Goal: Task Accomplishment & Management: Manage account settings

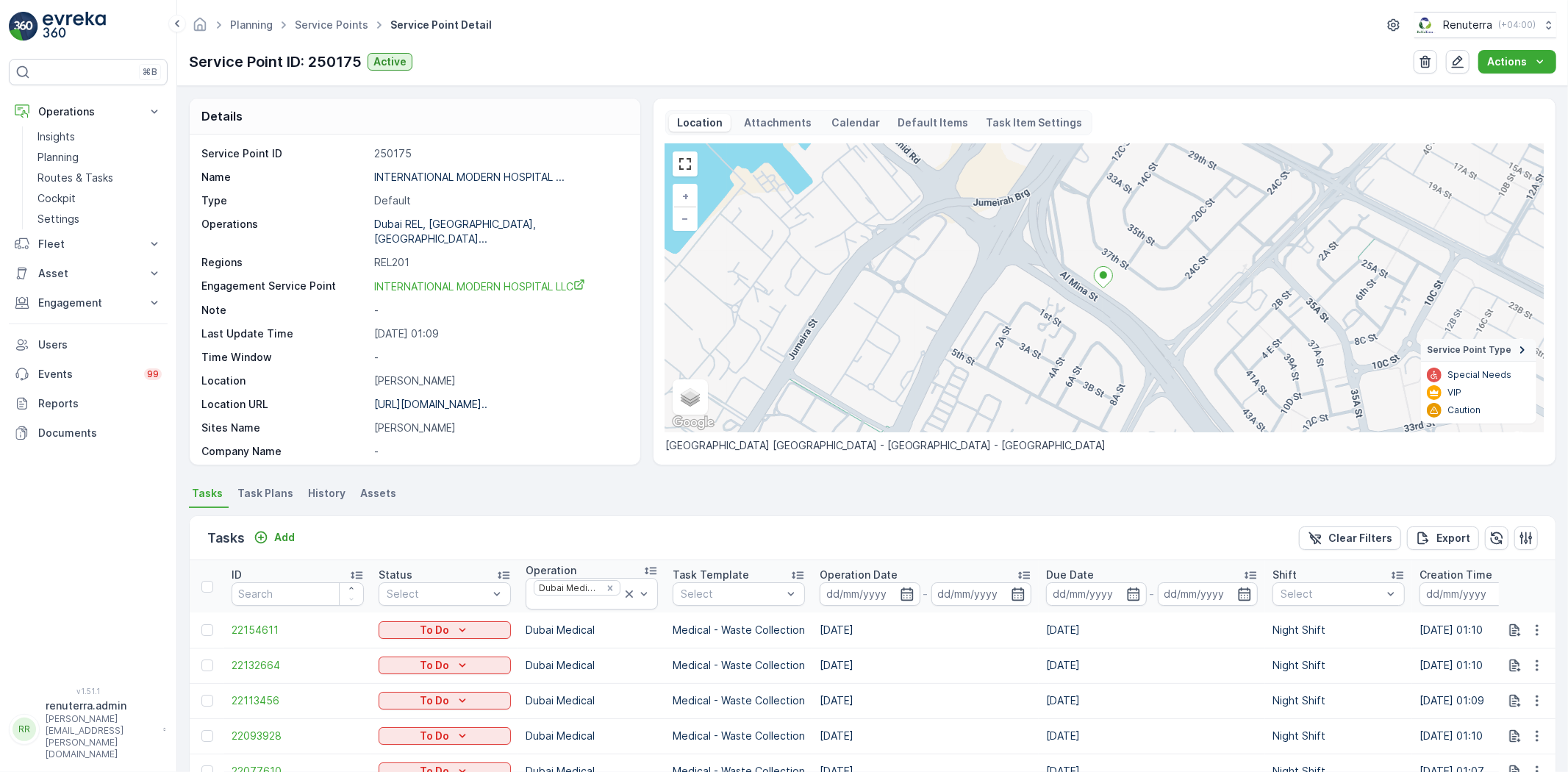
click at [339, 33] on ul "Service Points" at bounding box center [339, 25] width 96 height 21
click at [336, 24] on link "Service Points" at bounding box center [331, 24] width 74 height 12
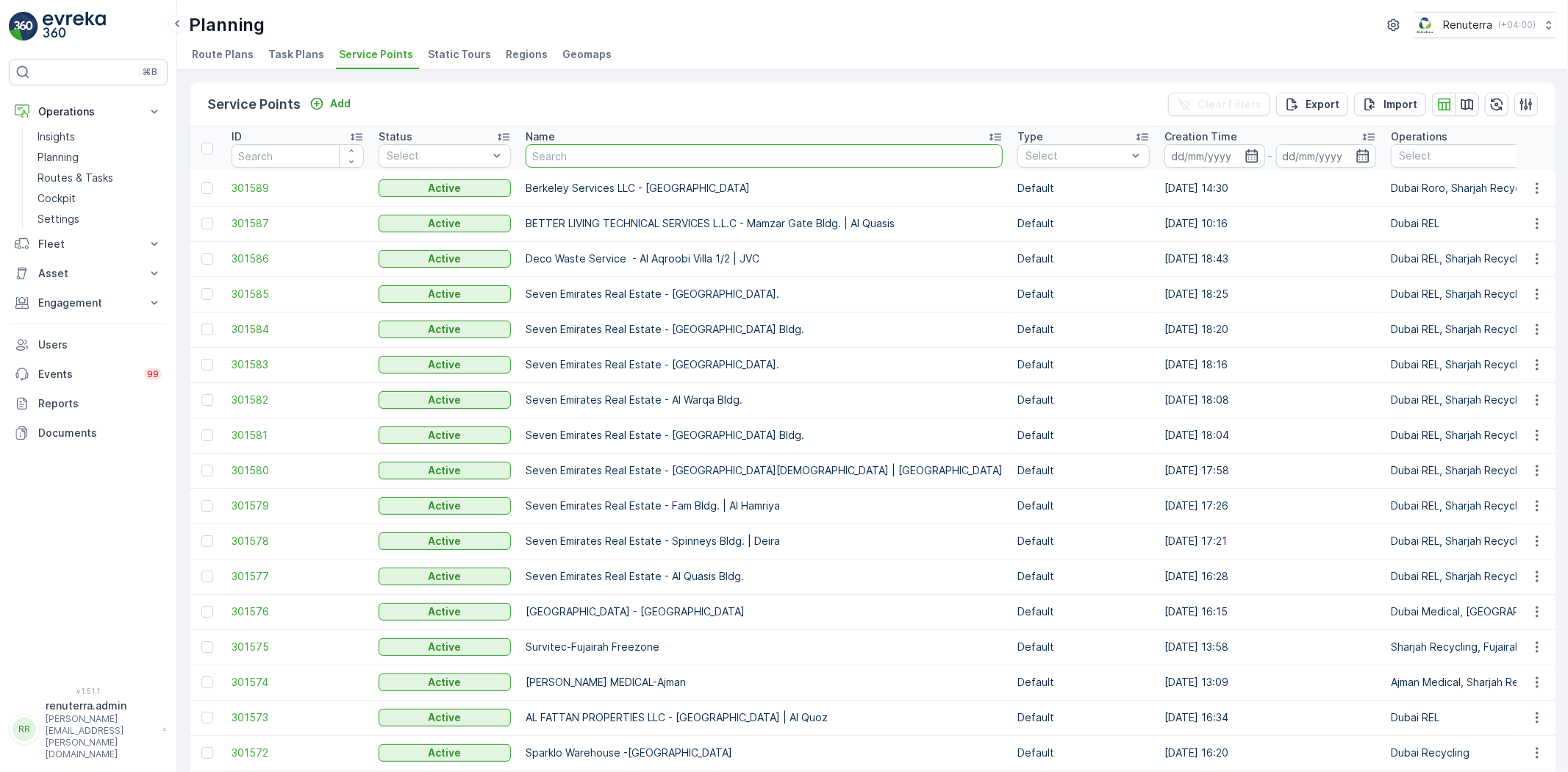
click at [603, 161] on input "text" at bounding box center [764, 155] width 477 height 24
type input "Iraina"
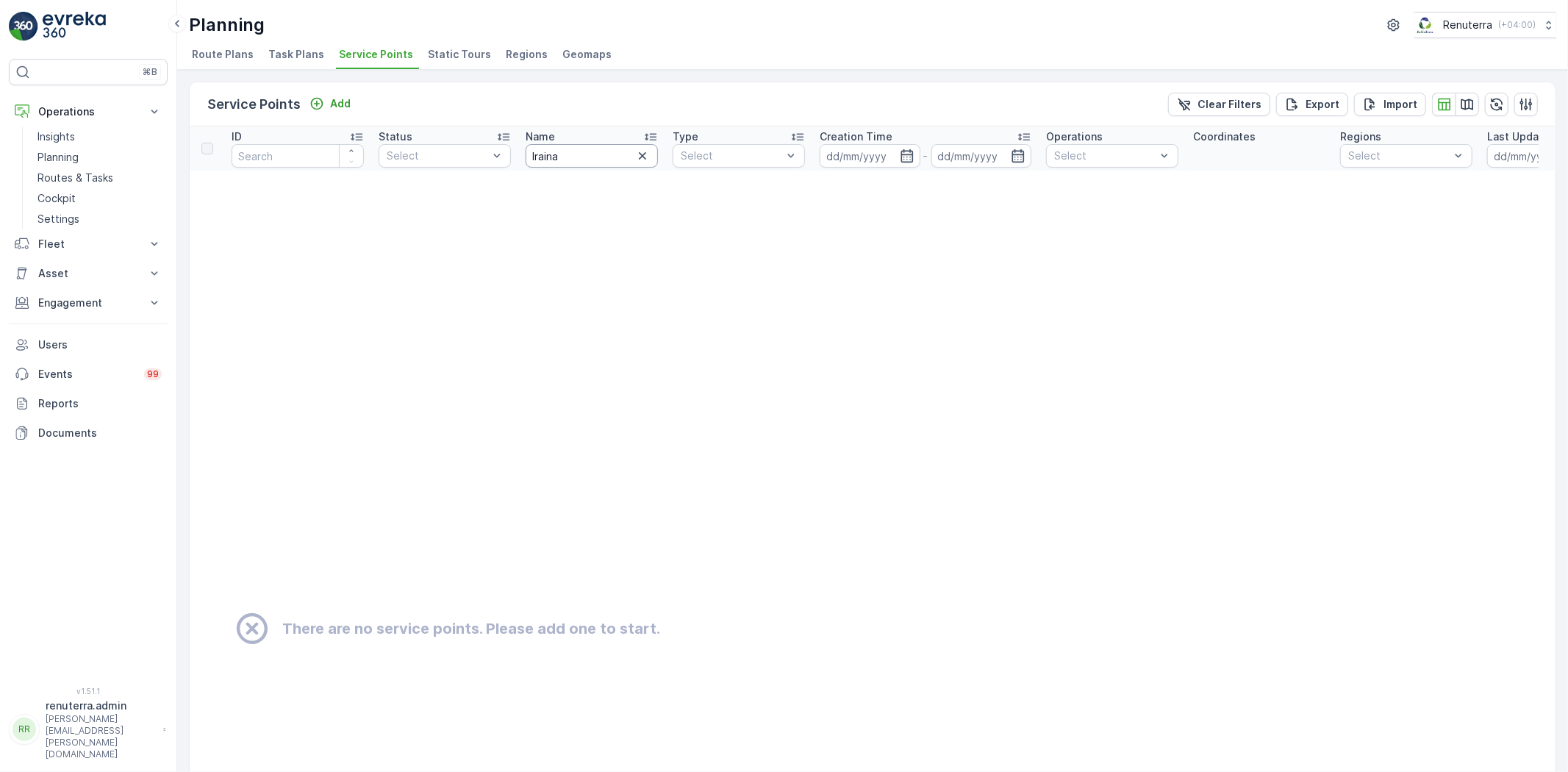
drag, startPoint x: 475, startPoint y: 145, endPoint x: 429, endPoint y: 120, distance: 52.4
type input "Ira"
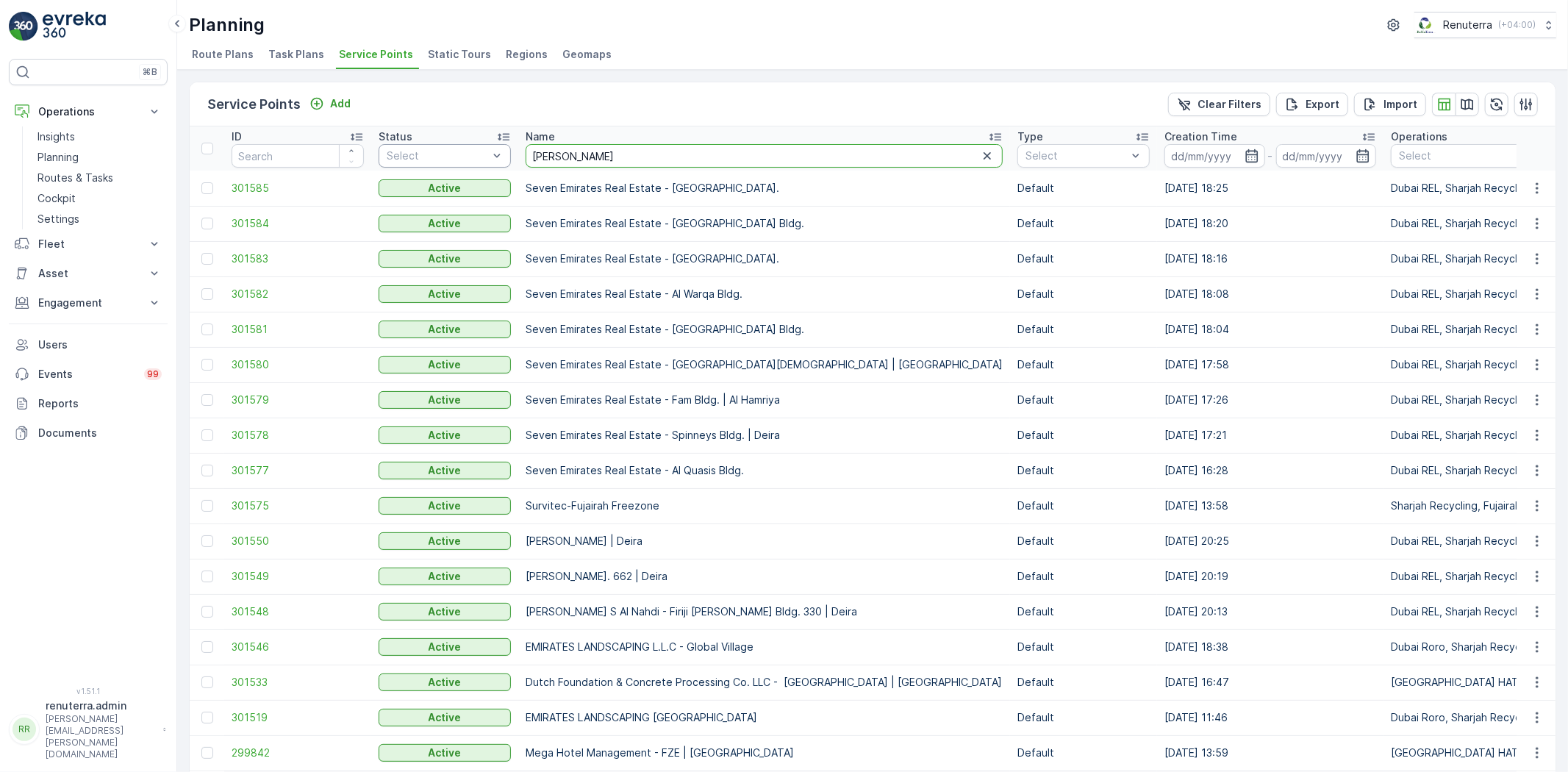
drag, startPoint x: 560, startPoint y: 163, endPoint x: 475, endPoint y: 150, distance: 86.0
type input "iranian"
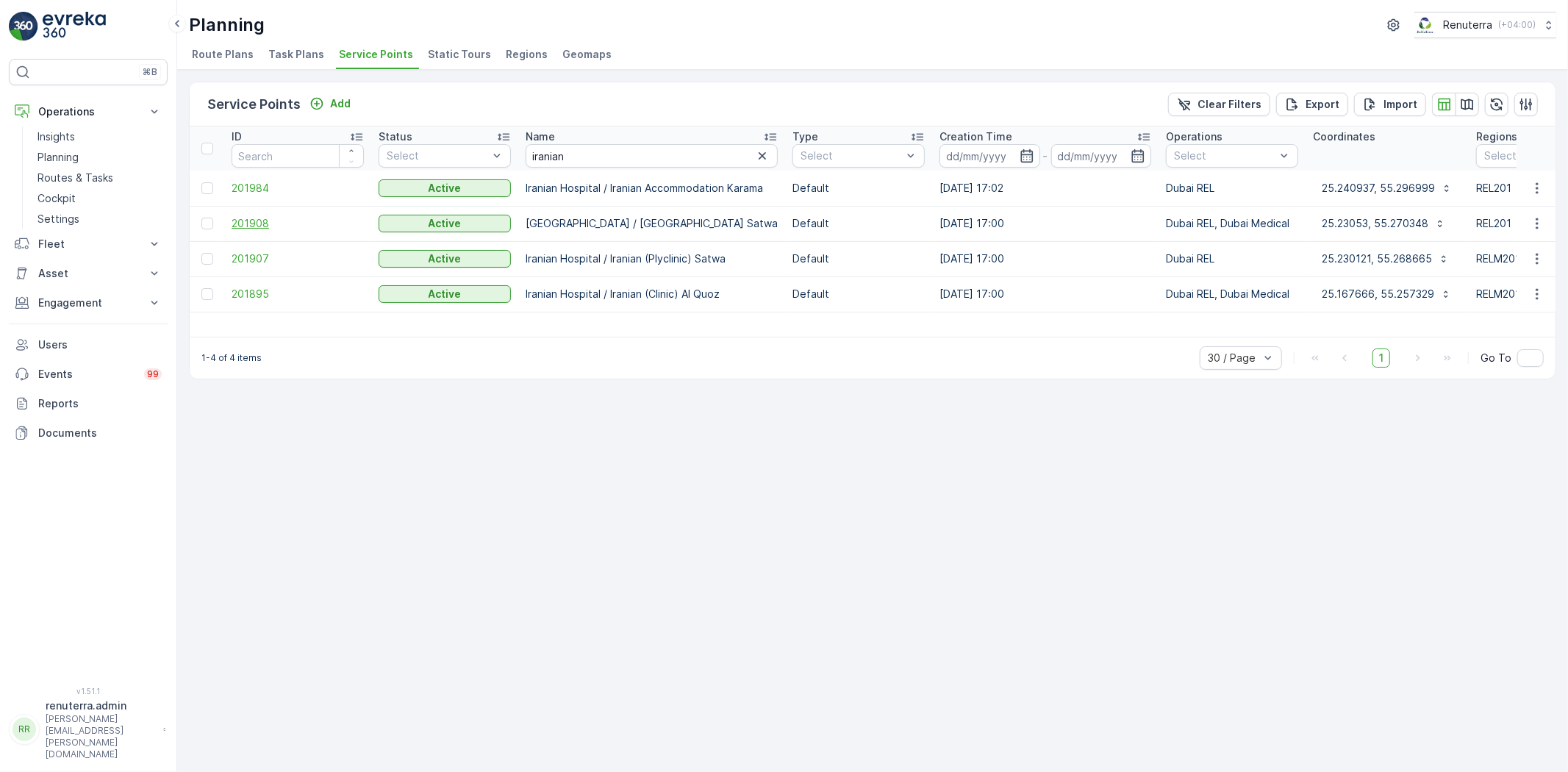
click at [267, 218] on span "201908" at bounding box center [298, 223] width 132 height 14
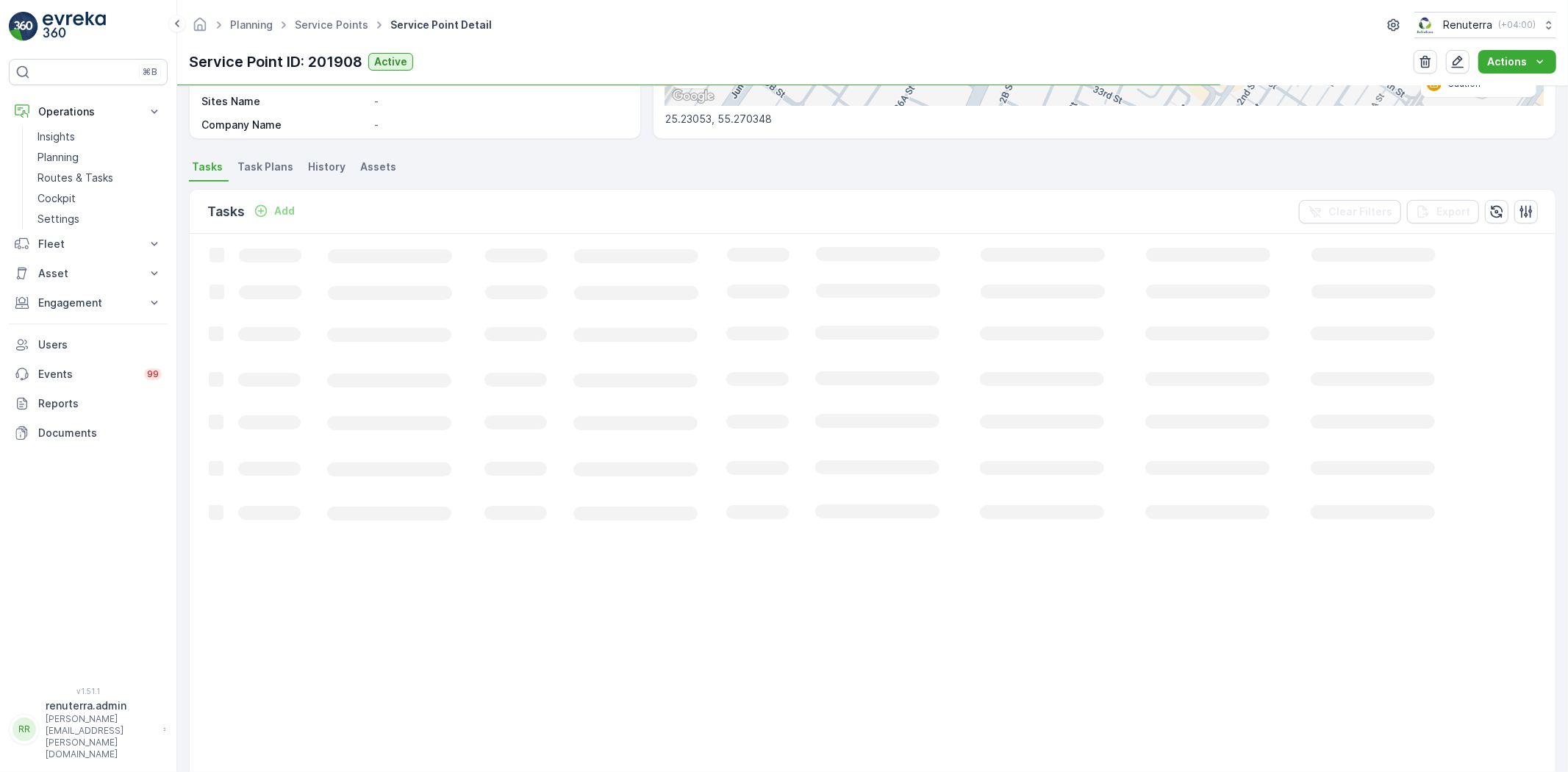
scroll to position [327, 0]
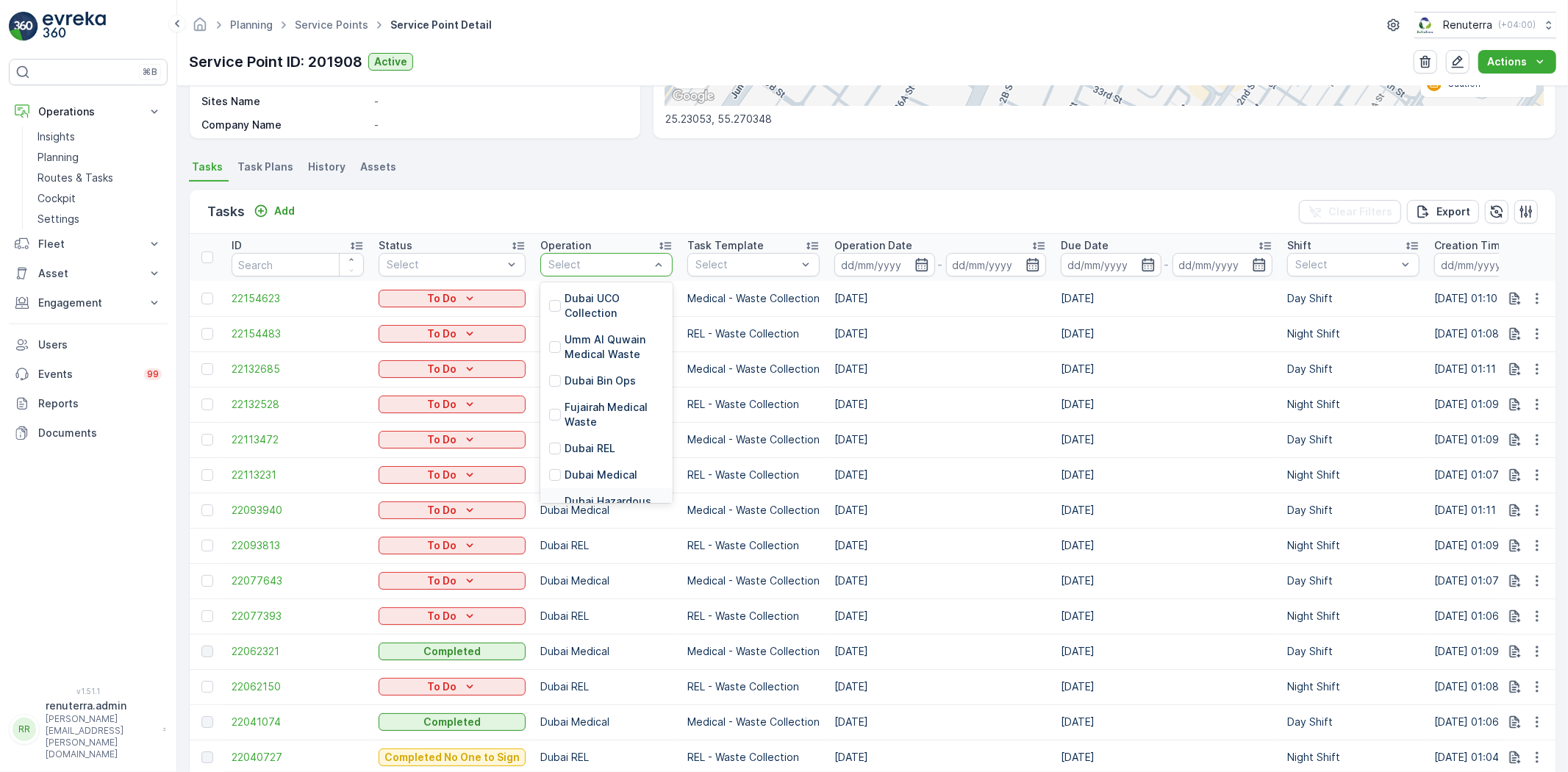
click at [604, 488] on div "Dubai Hazardous Waste" at bounding box center [607, 509] width 132 height 41
click at [618, 260] on div at bounding box center [599, 264] width 104 height 11
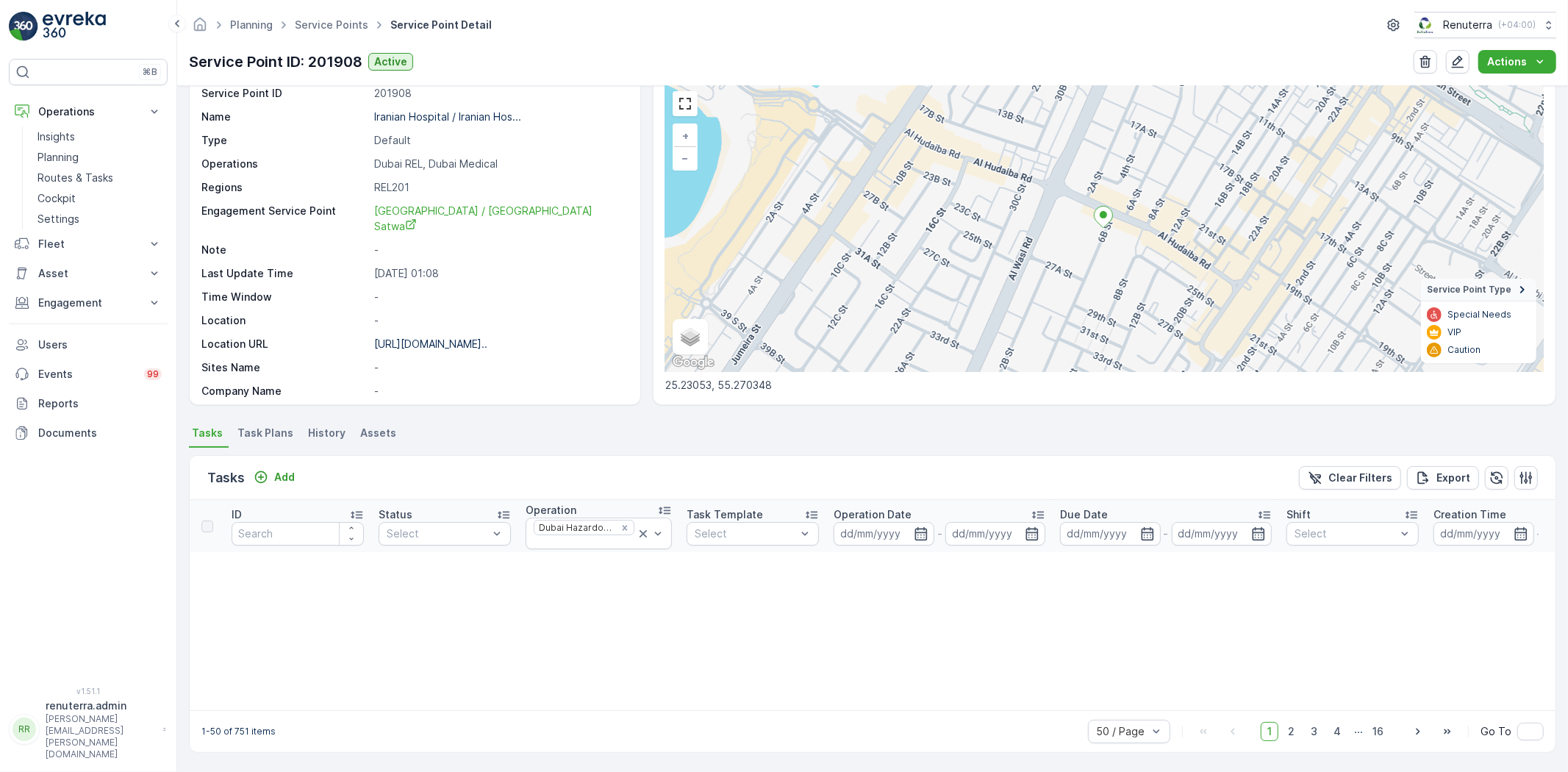
scroll to position [327, 0]
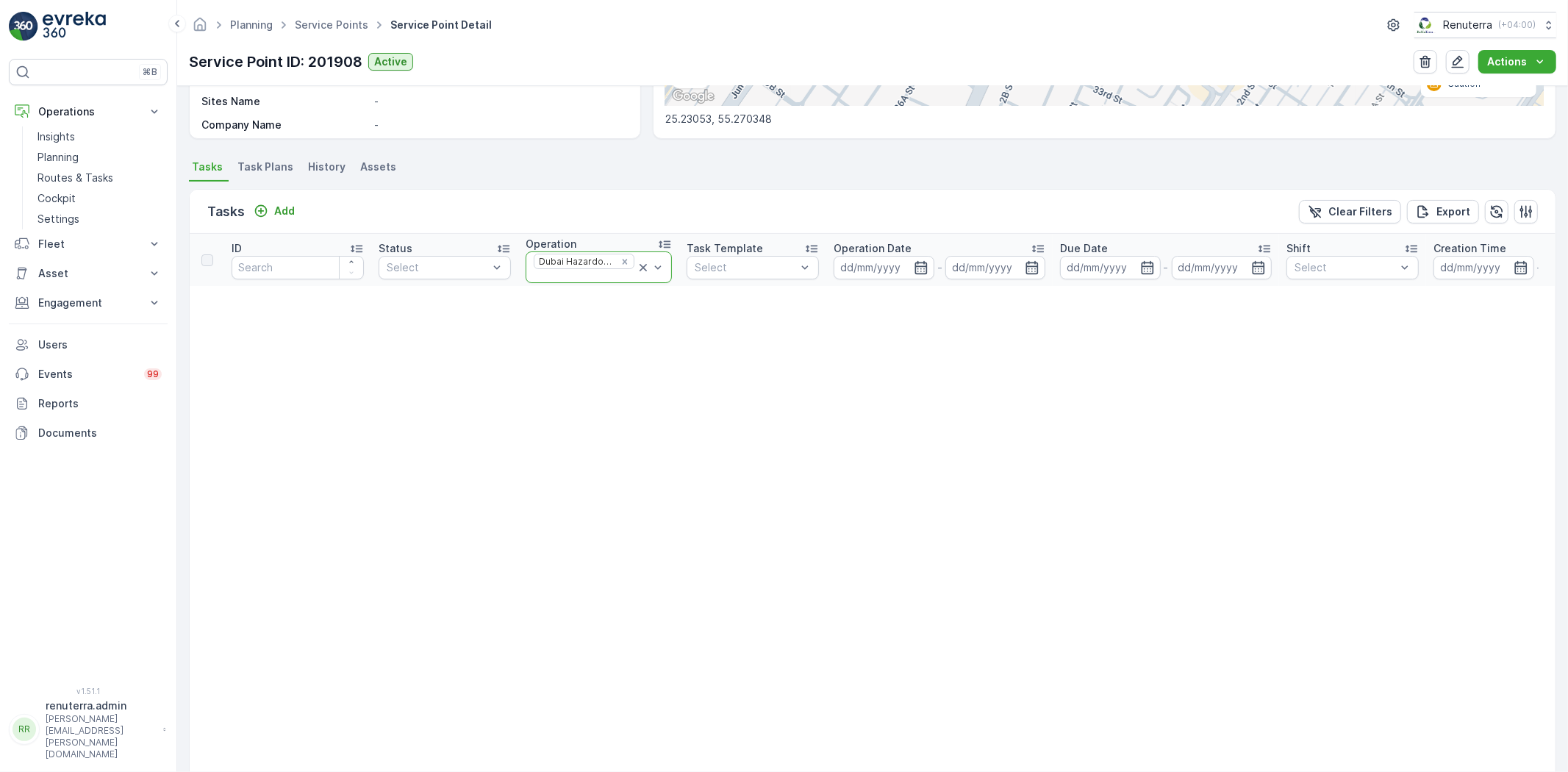
click at [636, 267] on icon at bounding box center [642, 267] width 14 height 14
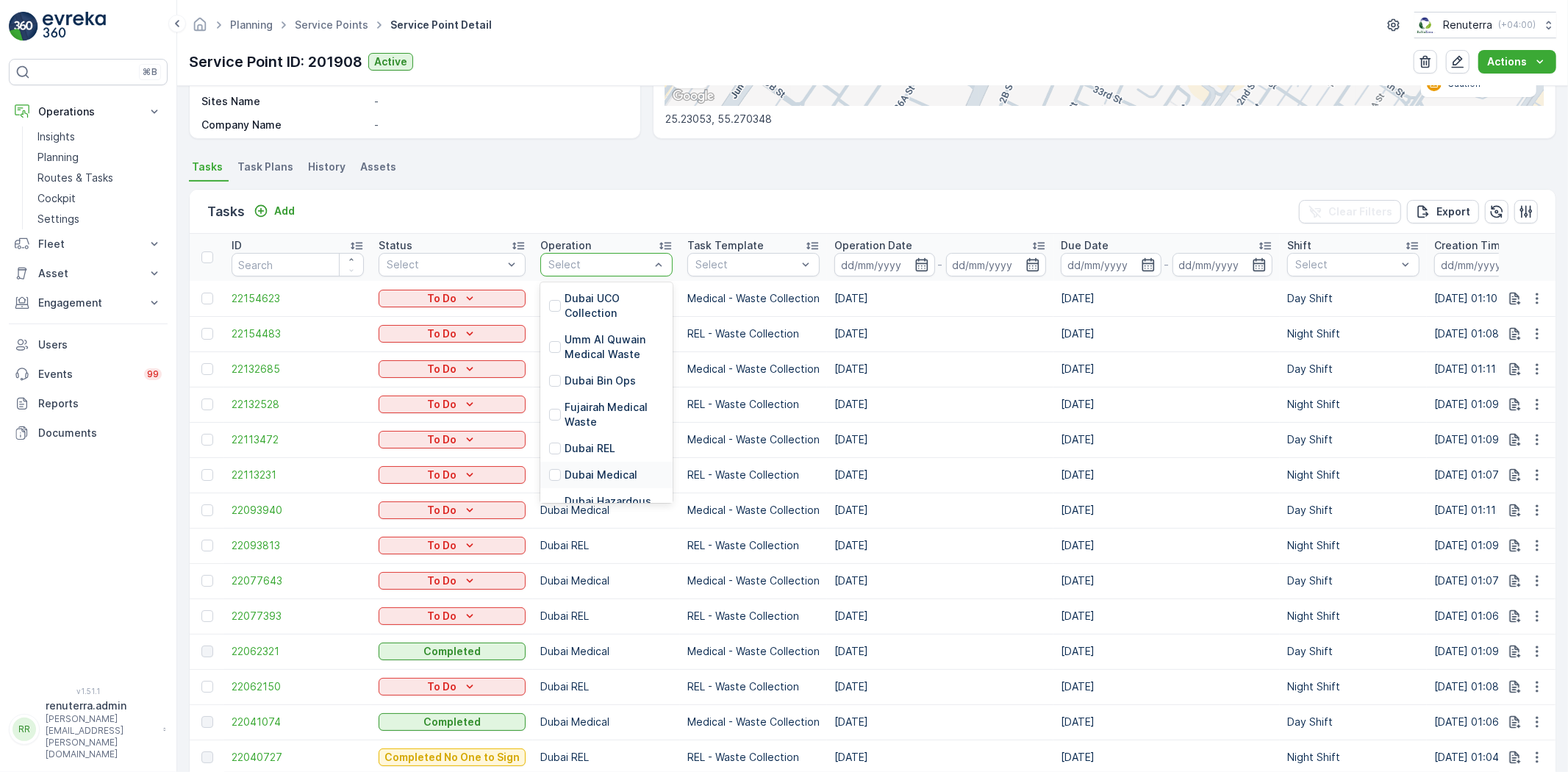
click at [623, 464] on div "Dubai Medical" at bounding box center [607, 475] width 132 height 27
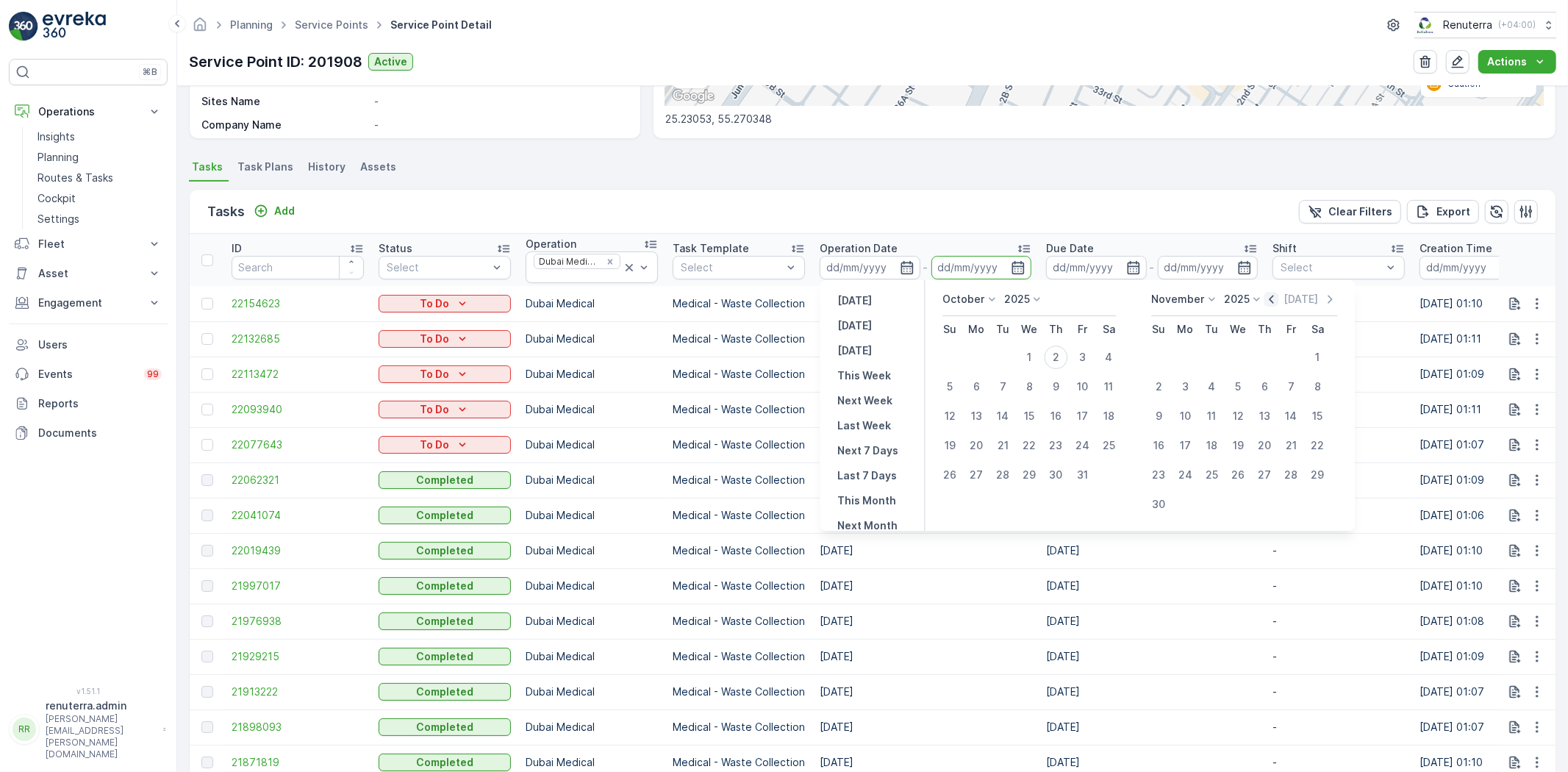
click at [1273, 305] on icon "button" at bounding box center [1271, 298] width 14 height 14
click at [982, 352] on div "1" at bounding box center [977, 357] width 24 height 24
type input "01.09.2025"
click at [1005, 467] on div "30" at bounding box center [1003, 474] width 24 height 24
type input "30.09.2025"
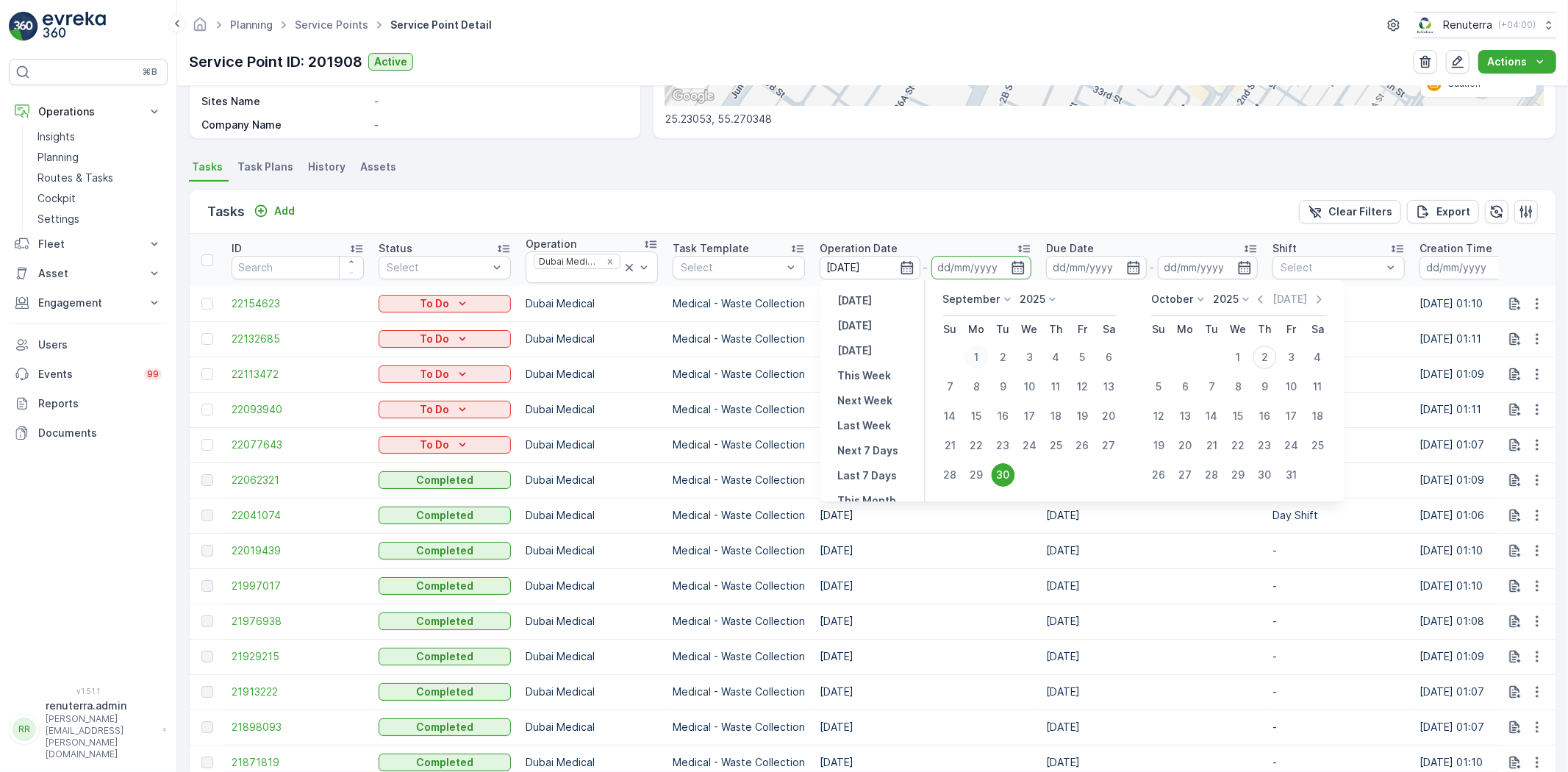
click at [980, 365] on div "1" at bounding box center [977, 357] width 24 height 24
type input "01.09.2025"
click at [999, 464] on div "30" at bounding box center [1003, 474] width 24 height 24
type input "30.09.2025"
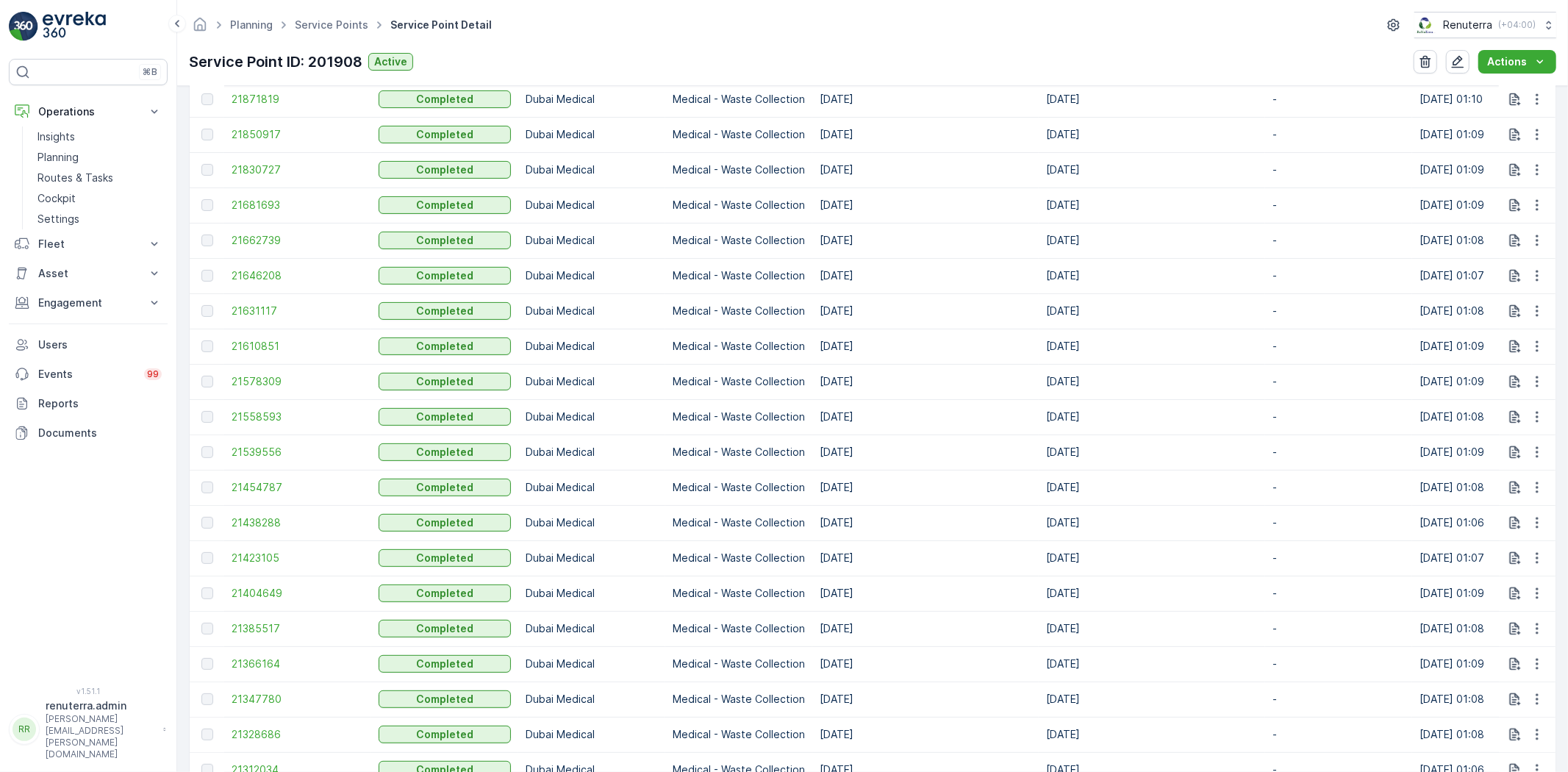
scroll to position [817, 0]
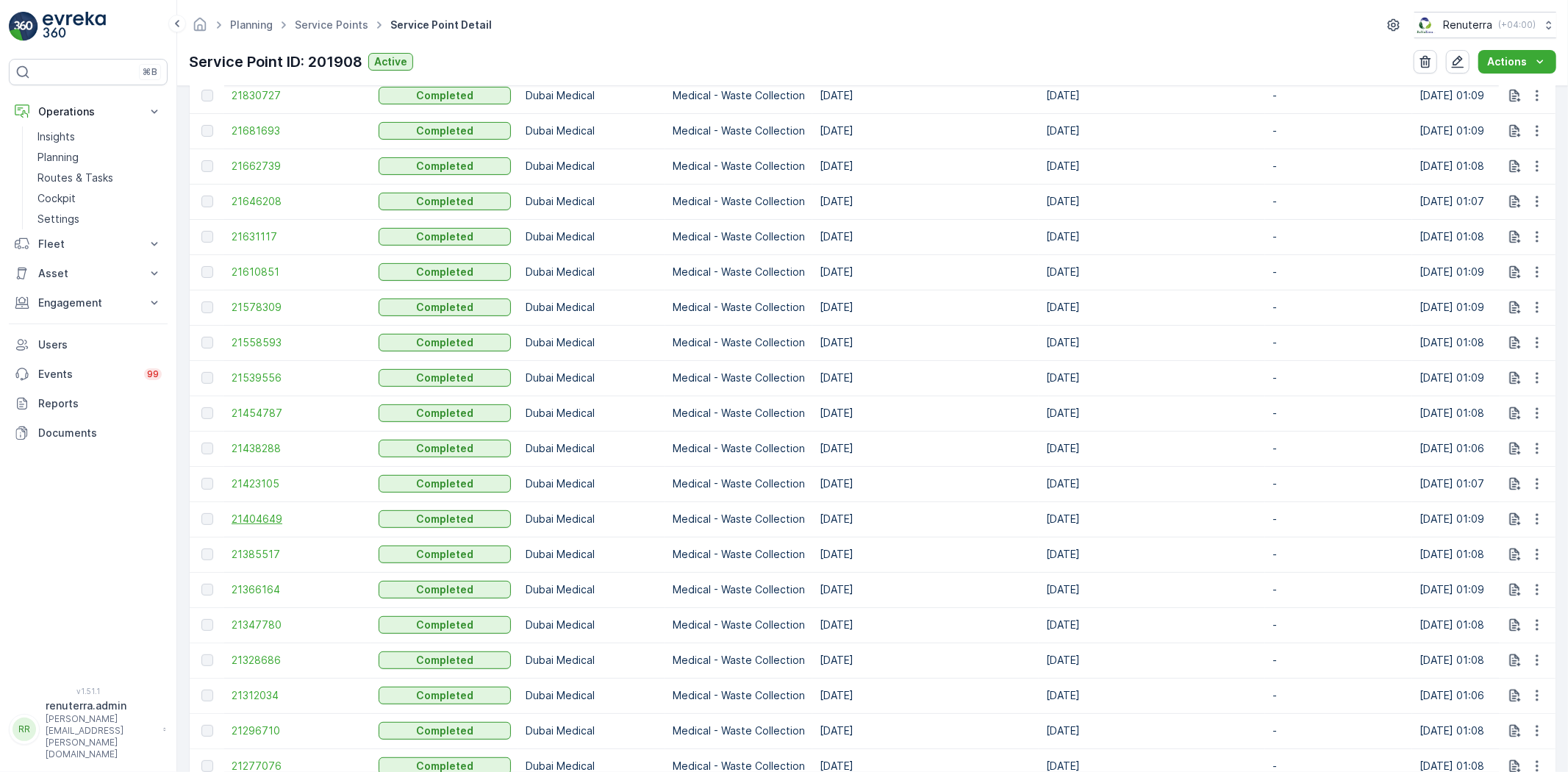
click at [266, 521] on span "21404649" at bounding box center [298, 518] width 132 height 14
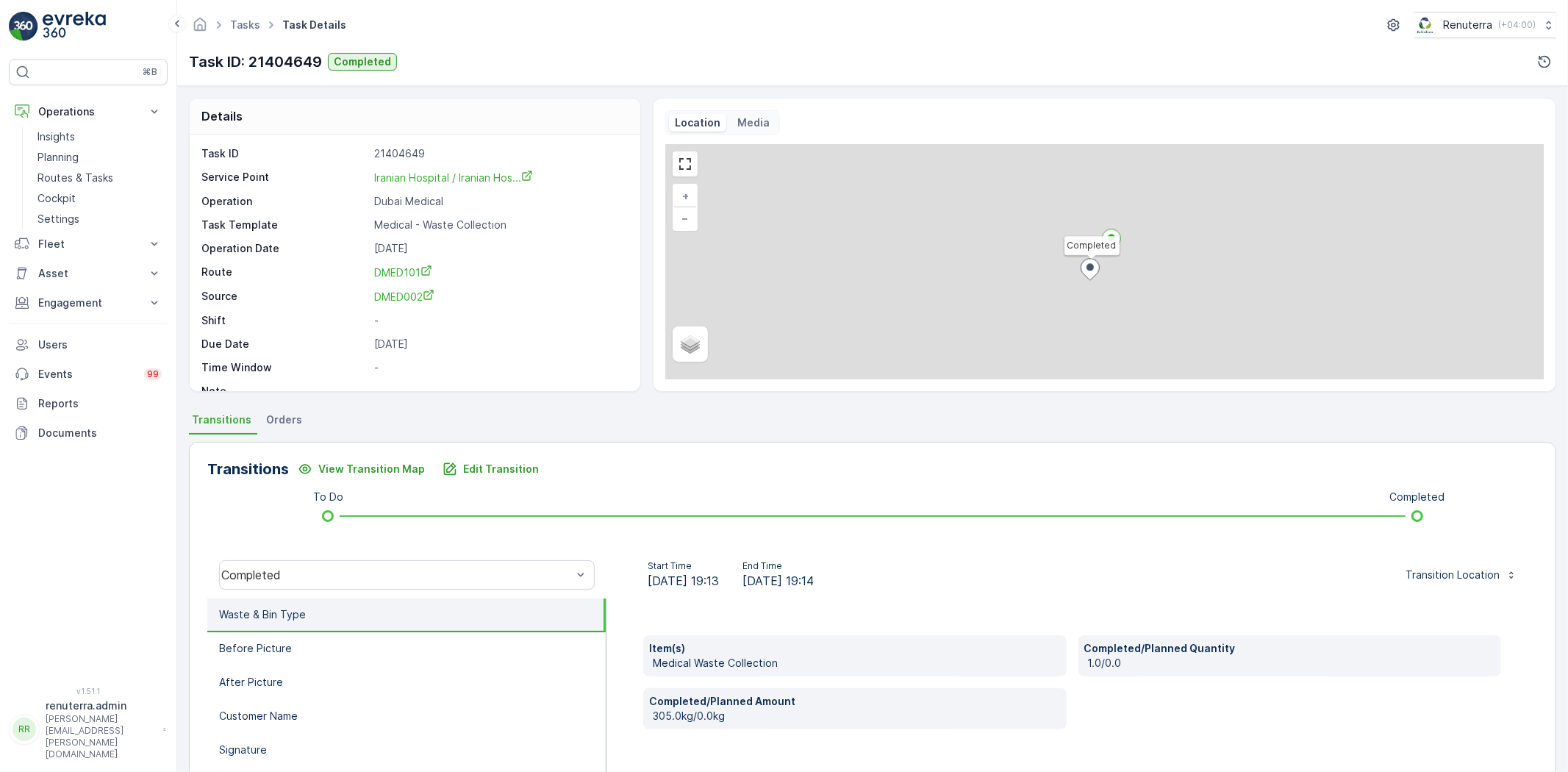
scroll to position [155, 0]
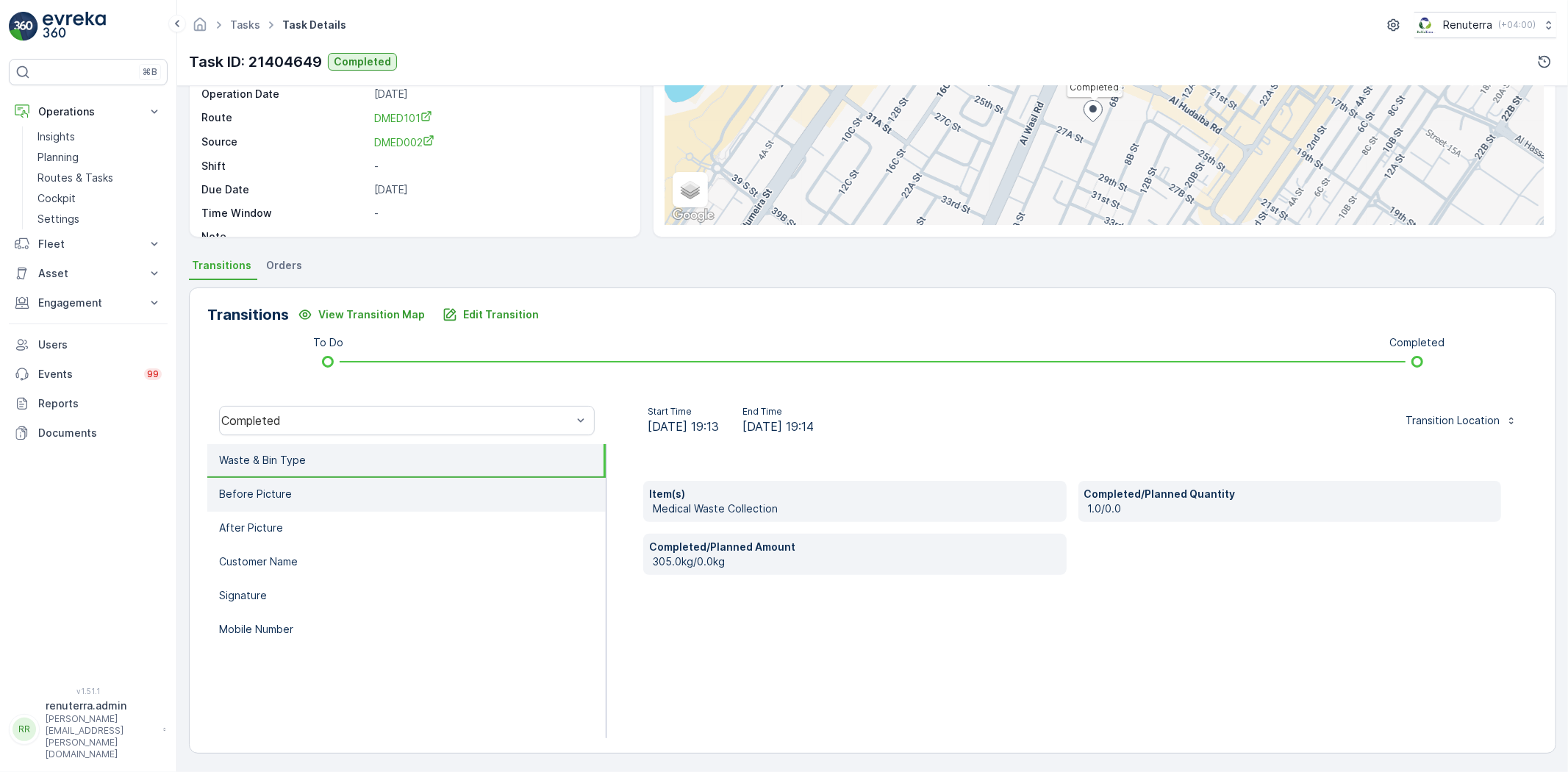
click at [320, 506] on li "Before Picture" at bounding box center [406, 495] width 398 height 33
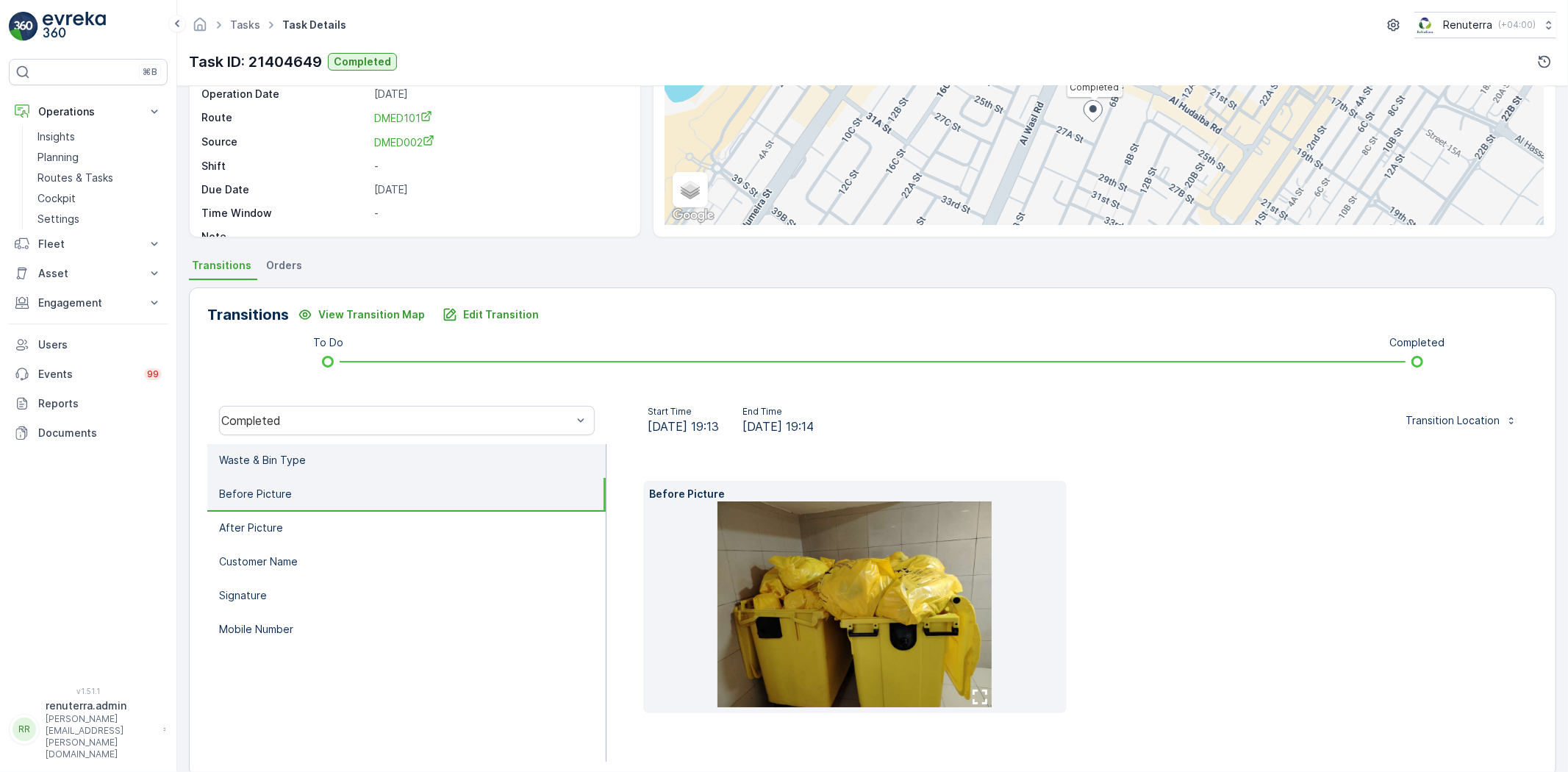
click at [343, 461] on li "Waste & Bin Type" at bounding box center [406, 461] width 398 height 33
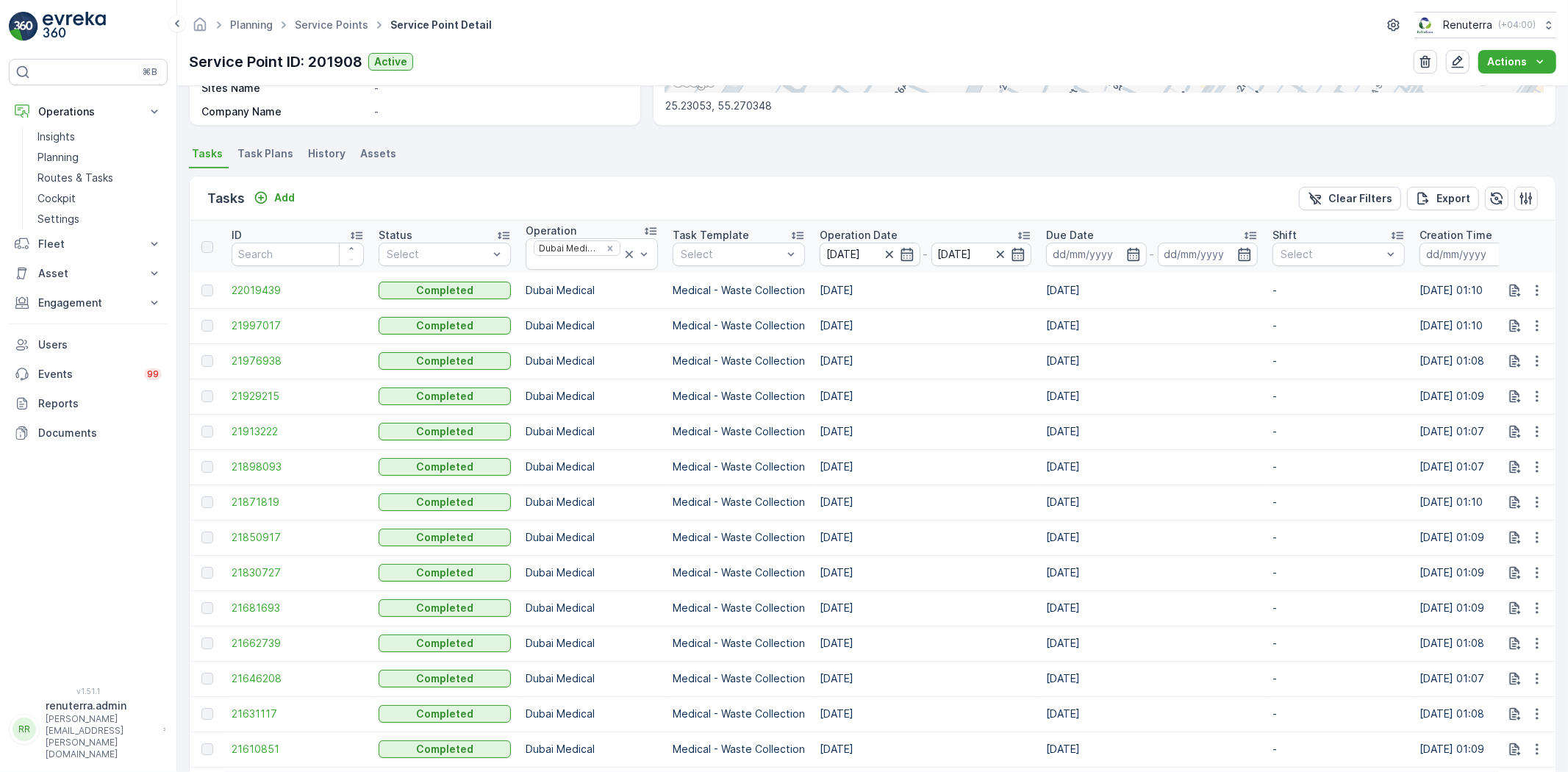
scroll to position [327, 0]
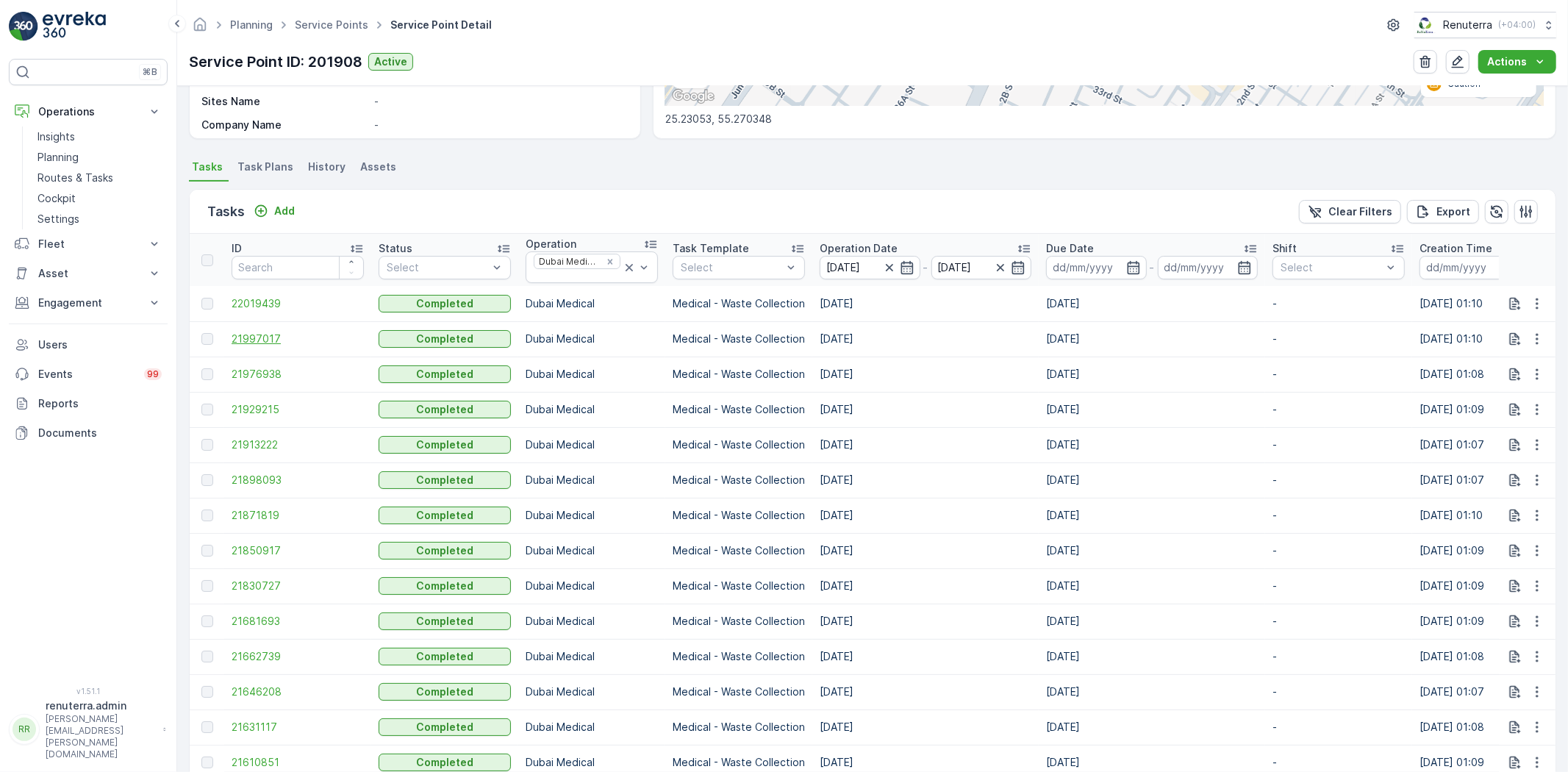
click at [314, 340] on span "21997017" at bounding box center [298, 339] width 132 height 14
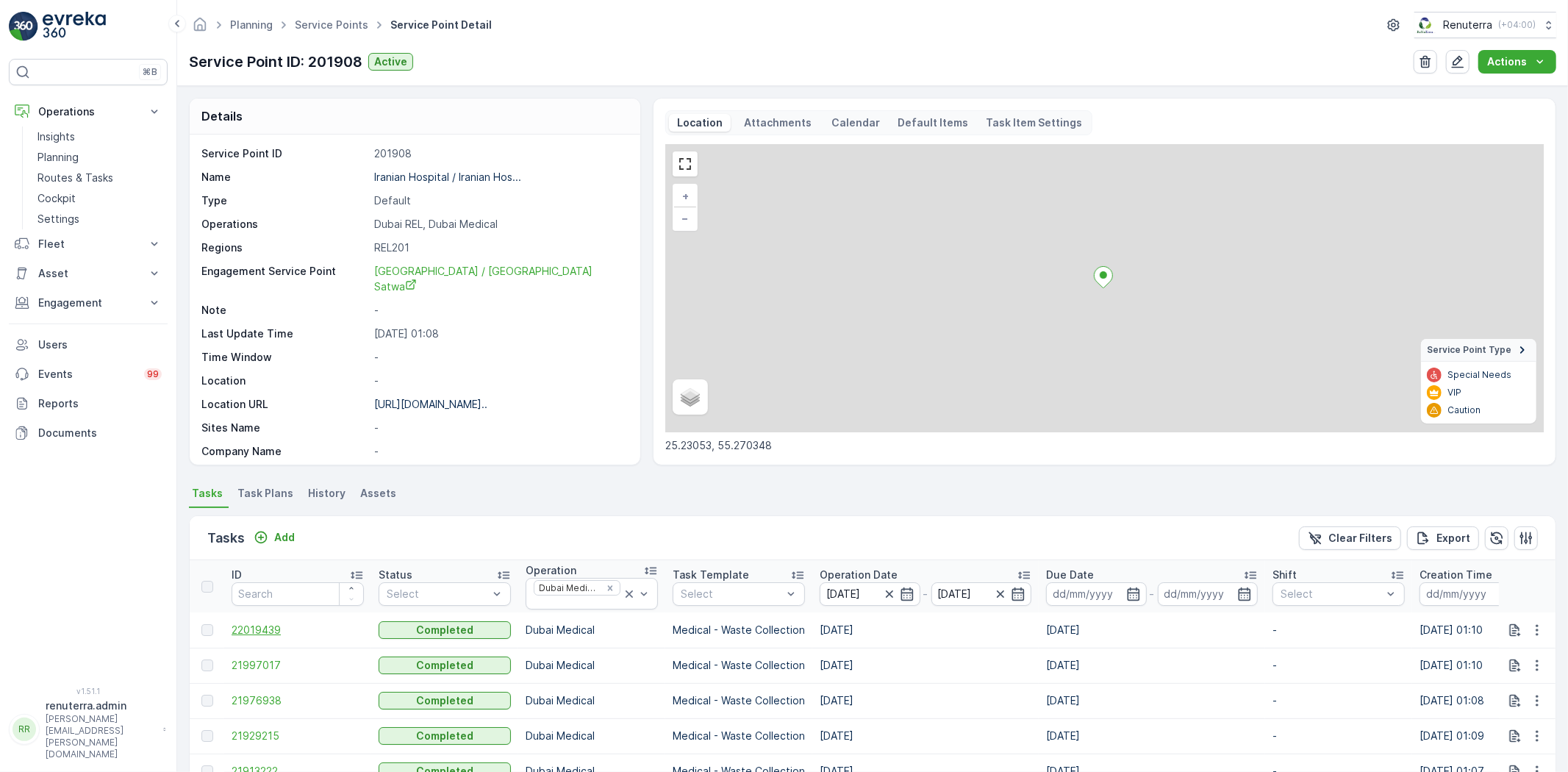
click at [268, 628] on span "22019439" at bounding box center [298, 630] width 132 height 14
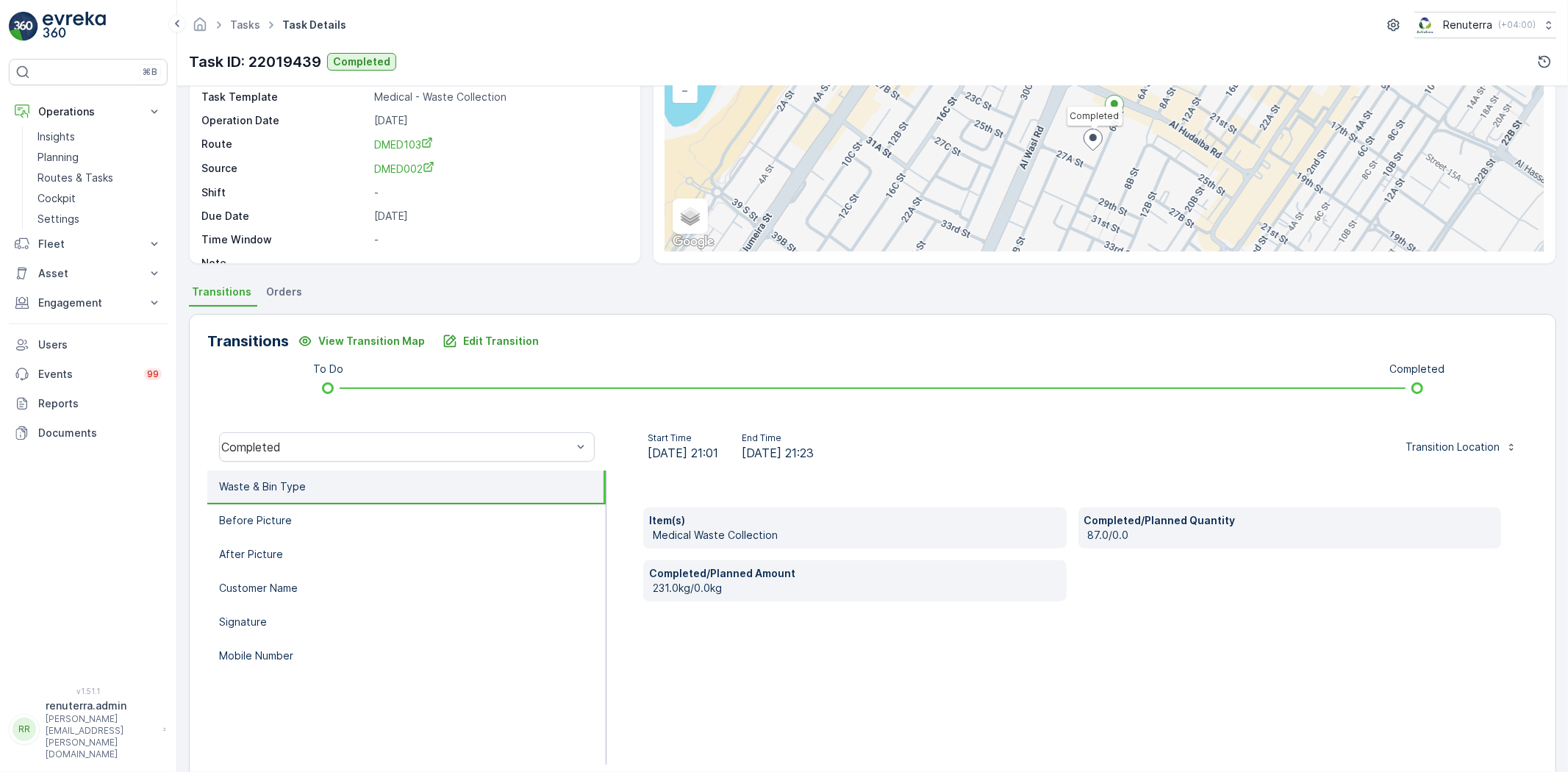
scroll to position [155, 0]
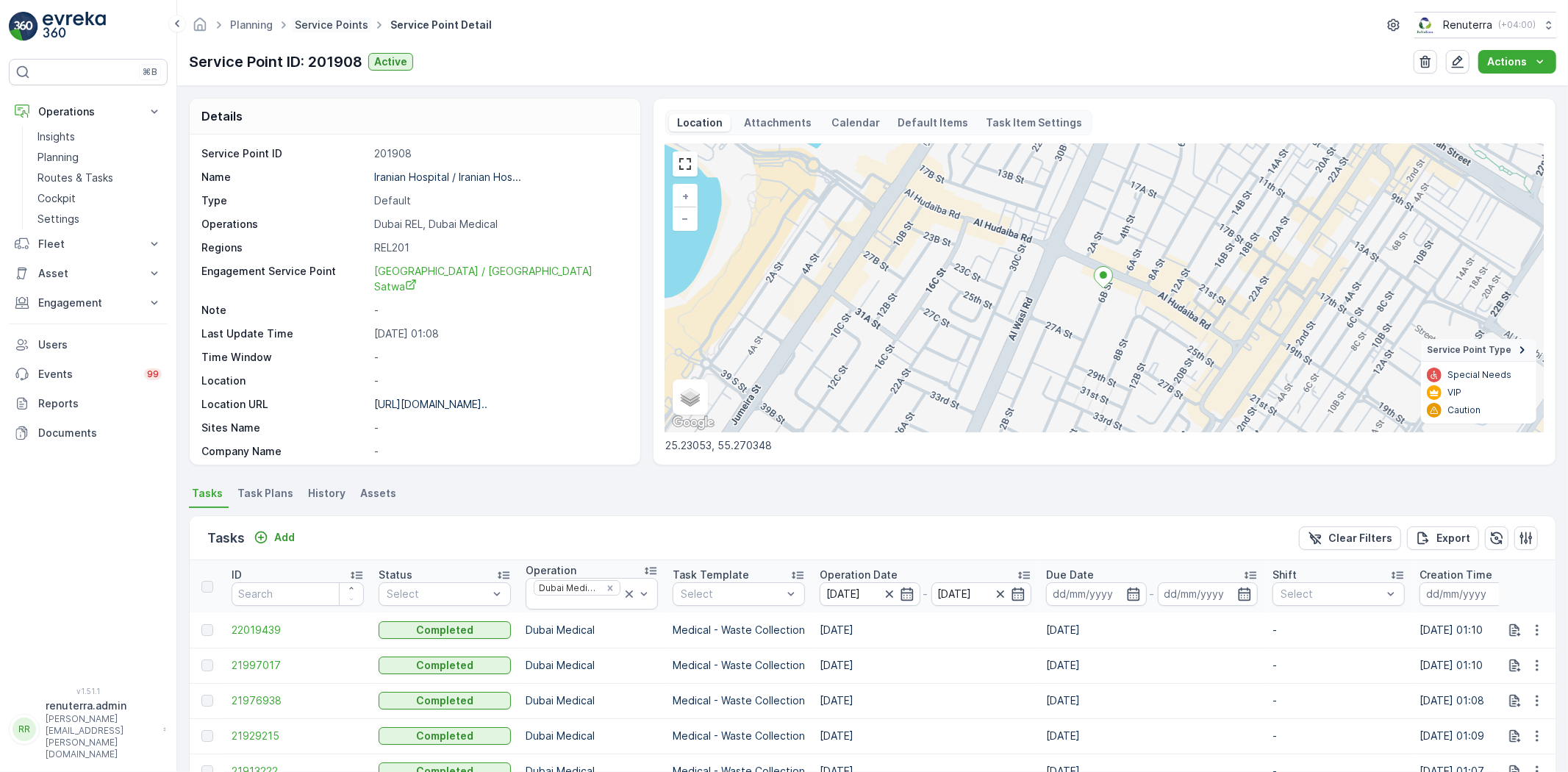
click at [355, 30] on link "Service Points" at bounding box center [331, 24] width 74 height 12
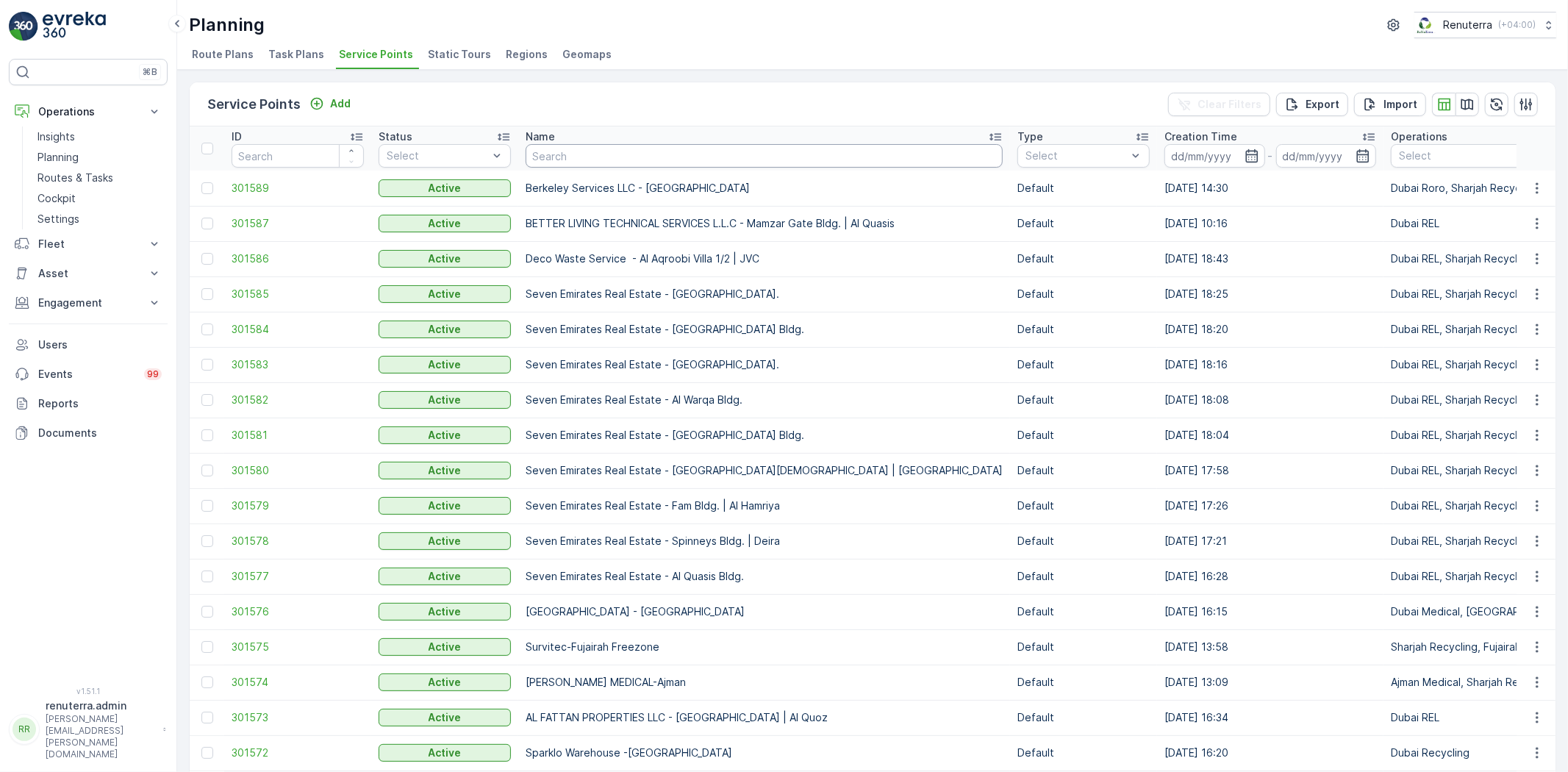
click at [584, 159] on input "text" at bounding box center [764, 155] width 477 height 24
type input "Motor"
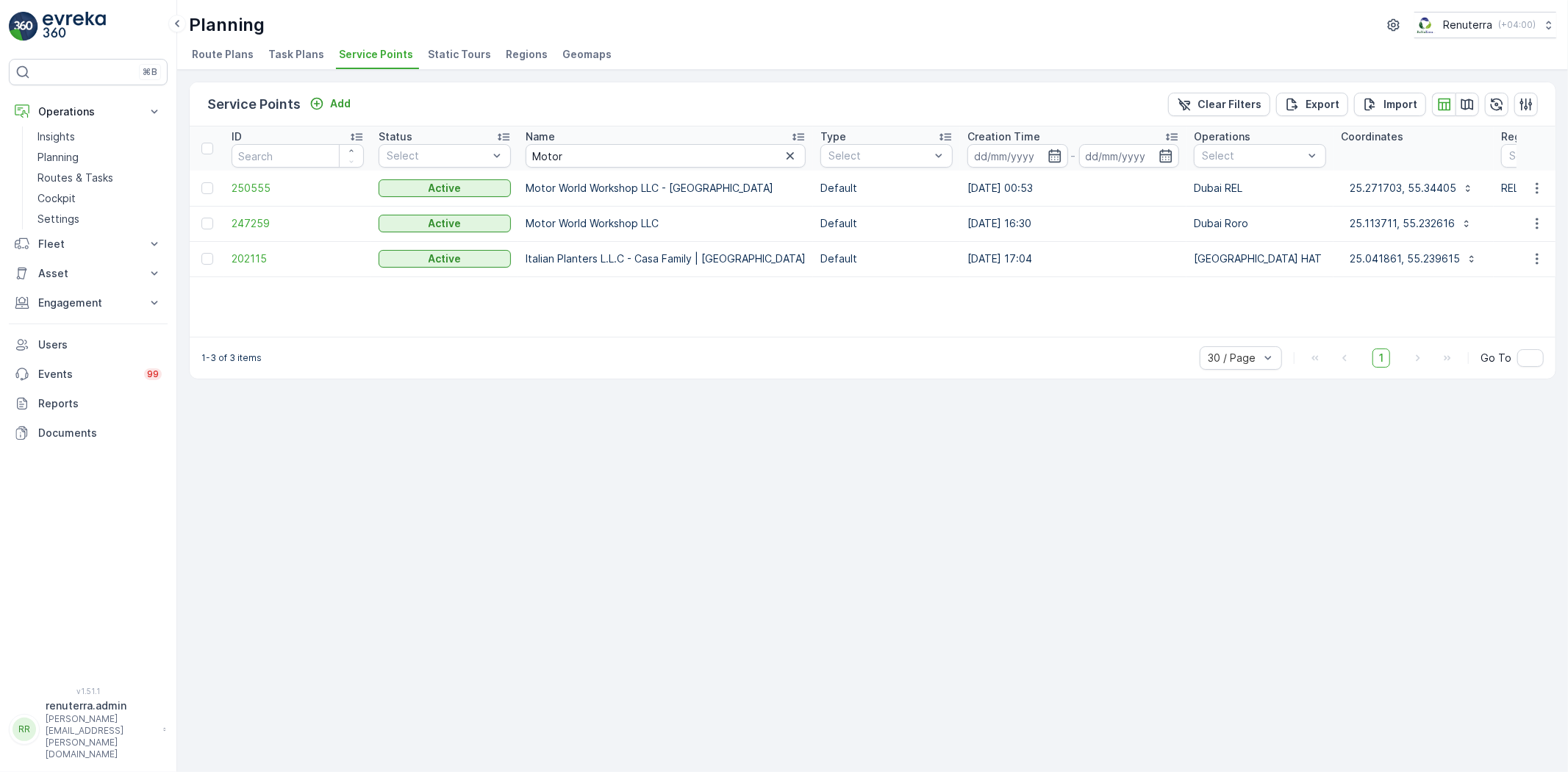
click at [266, 232] on td "247259" at bounding box center [298, 223] width 147 height 35
click at [263, 231] on td "247259" at bounding box center [298, 223] width 147 height 35
click at [262, 229] on span "247259" at bounding box center [298, 223] width 132 height 14
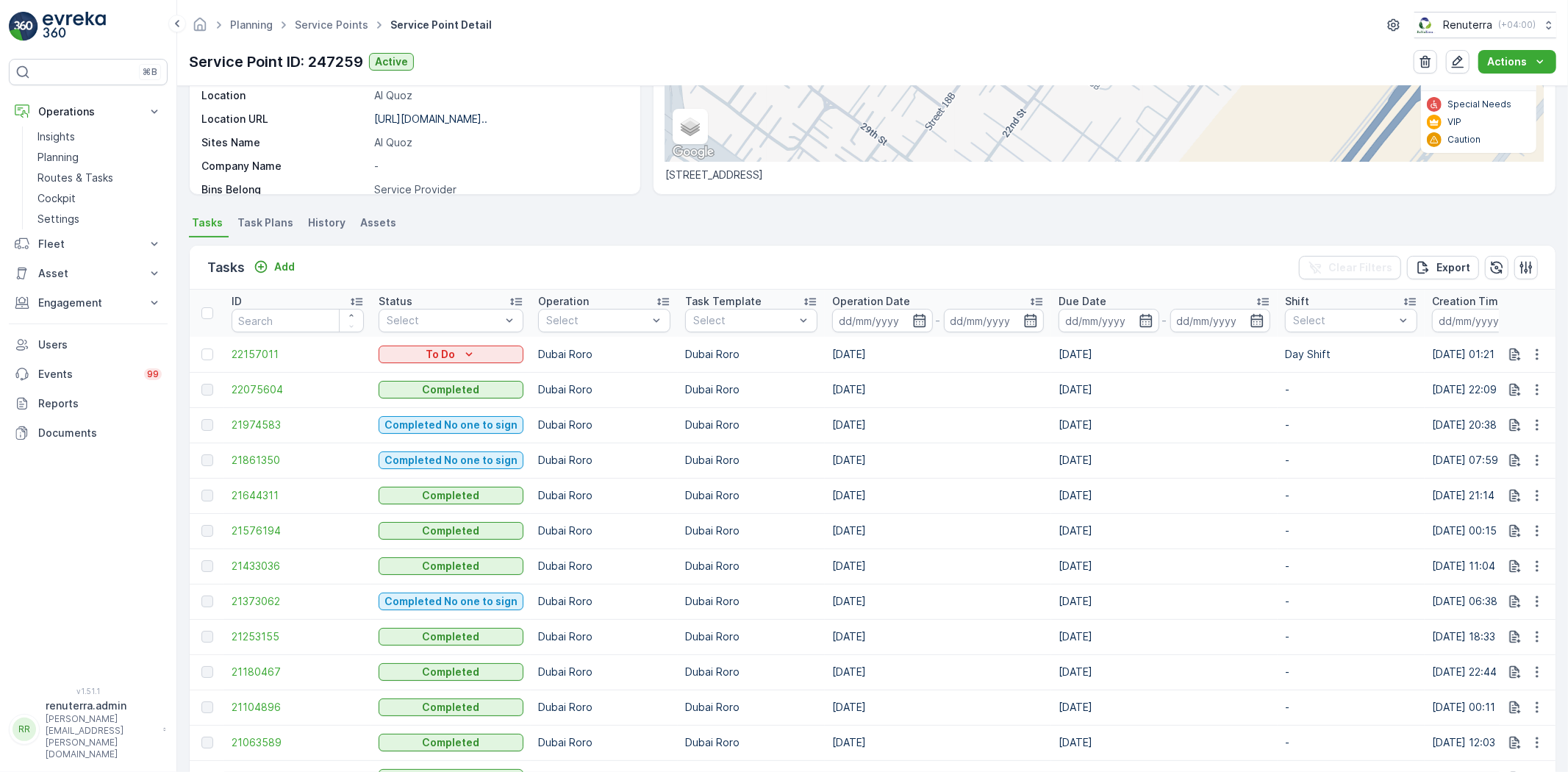
scroll to position [245, 0]
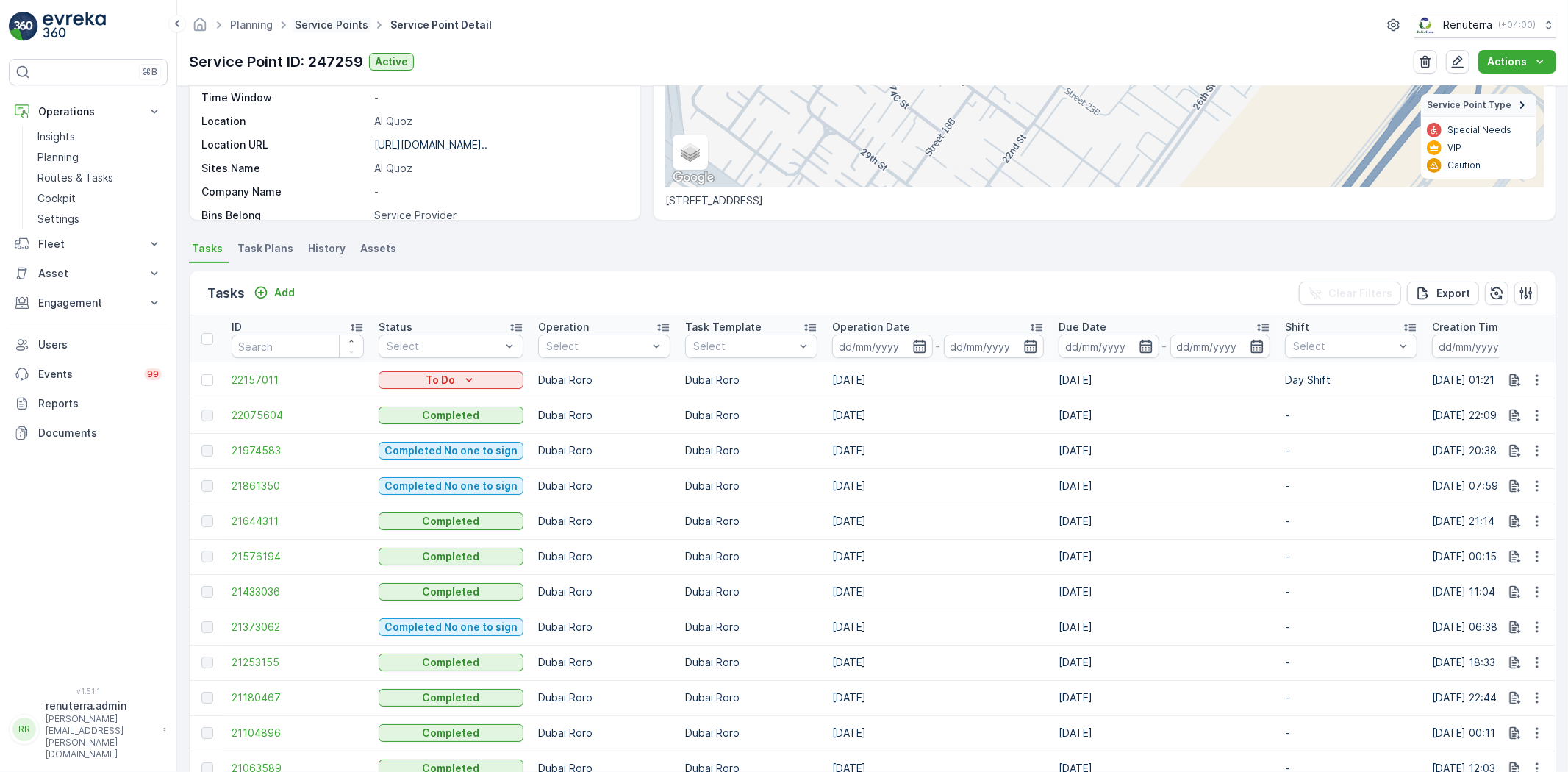
click at [339, 22] on link "Service Points" at bounding box center [331, 24] width 74 height 12
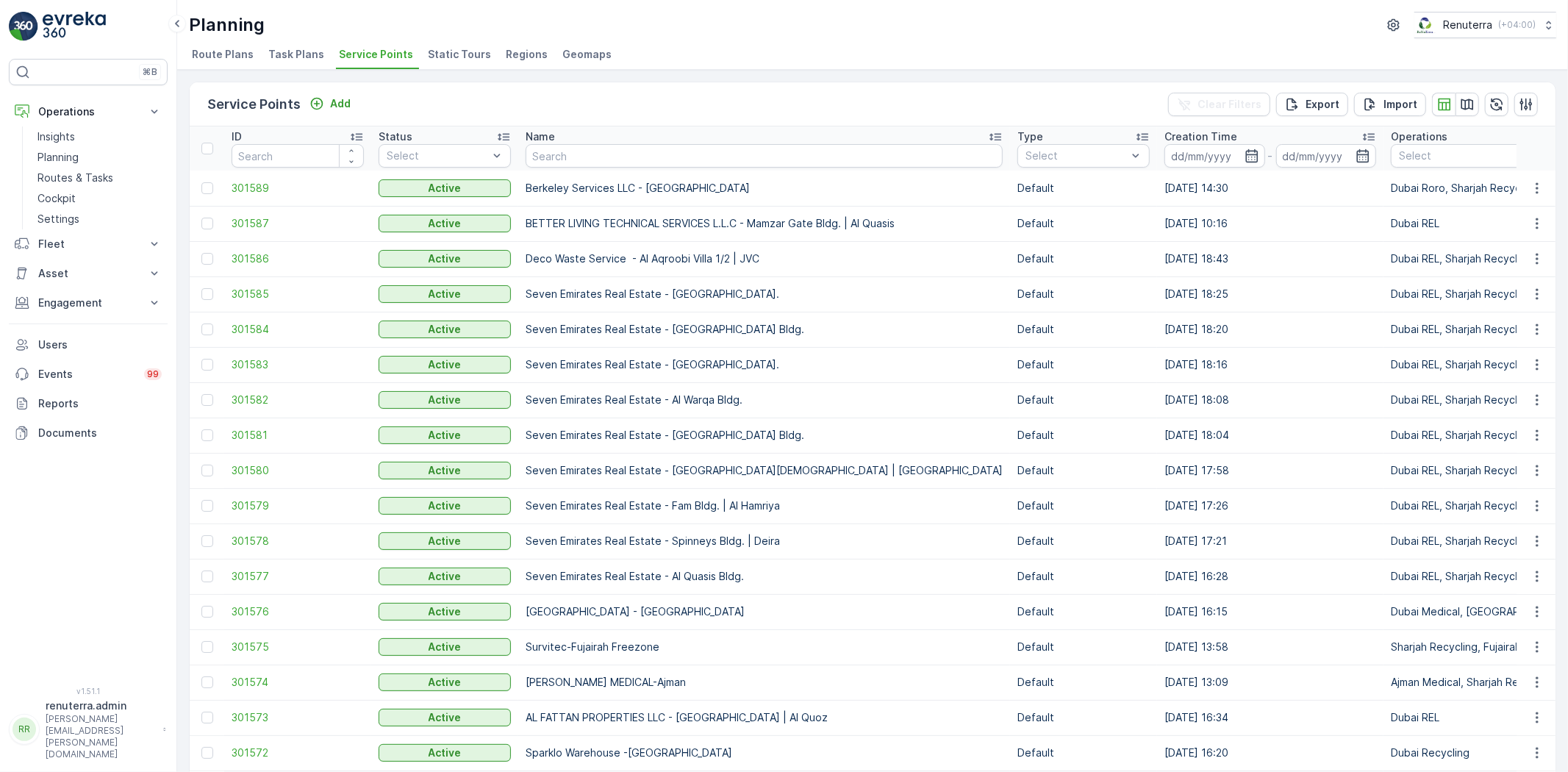
click at [545, 148] on input "text" at bounding box center [764, 155] width 477 height 24
click at [518, 152] on th "Name" at bounding box center [764, 148] width 492 height 44
click at [520, 152] on th "Name" at bounding box center [764, 148] width 492 height 44
click at [569, 171] on td "Berkeley Services LLC - [GEOGRAPHIC_DATA]" at bounding box center [764, 188] width 492 height 35
click at [549, 150] on input "text" at bounding box center [764, 155] width 477 height 24
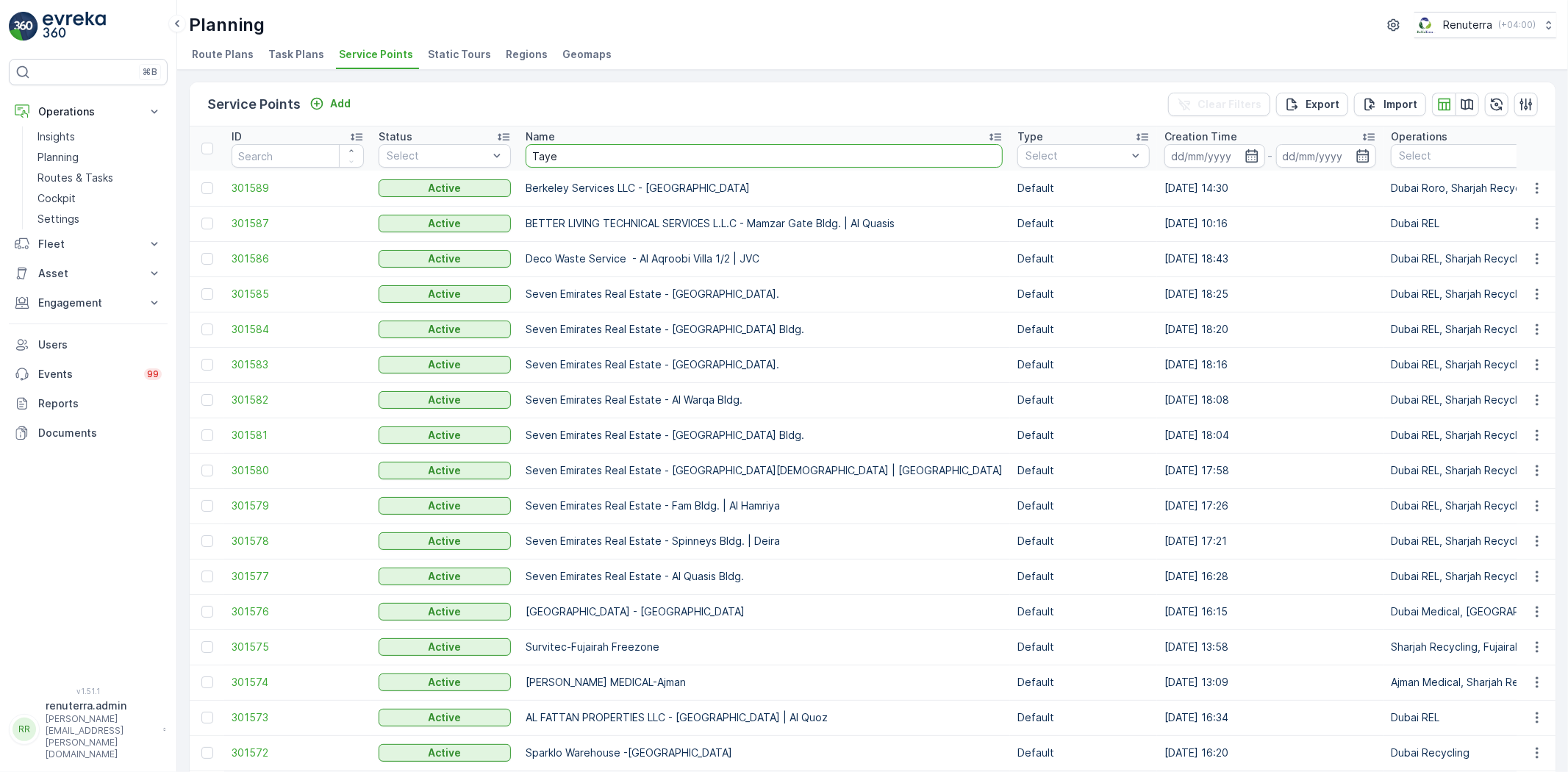
type input "Tayer"
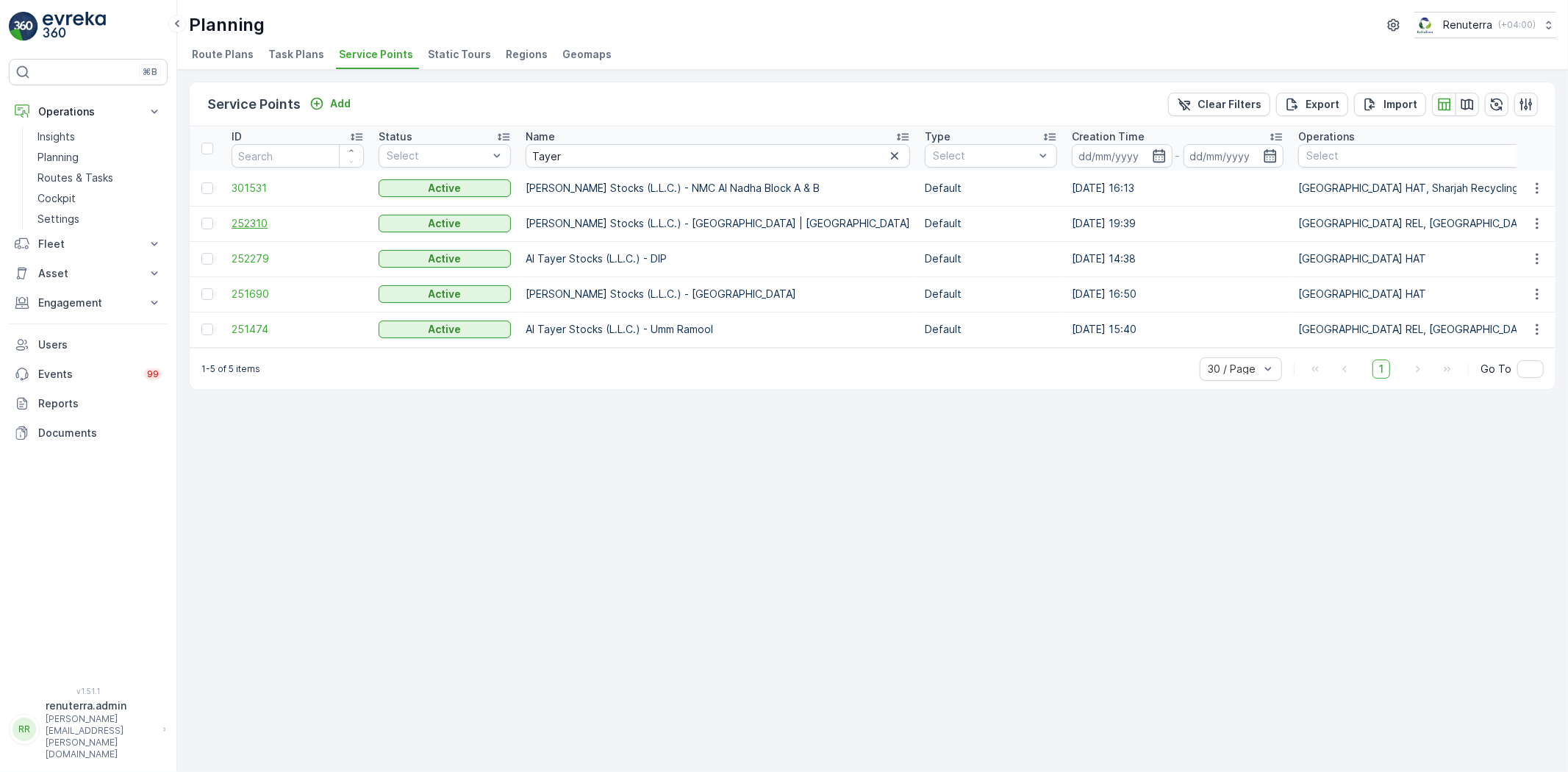
click at [285, 218] on span "252310" at bounding box center [298, 223] width 132 height 14
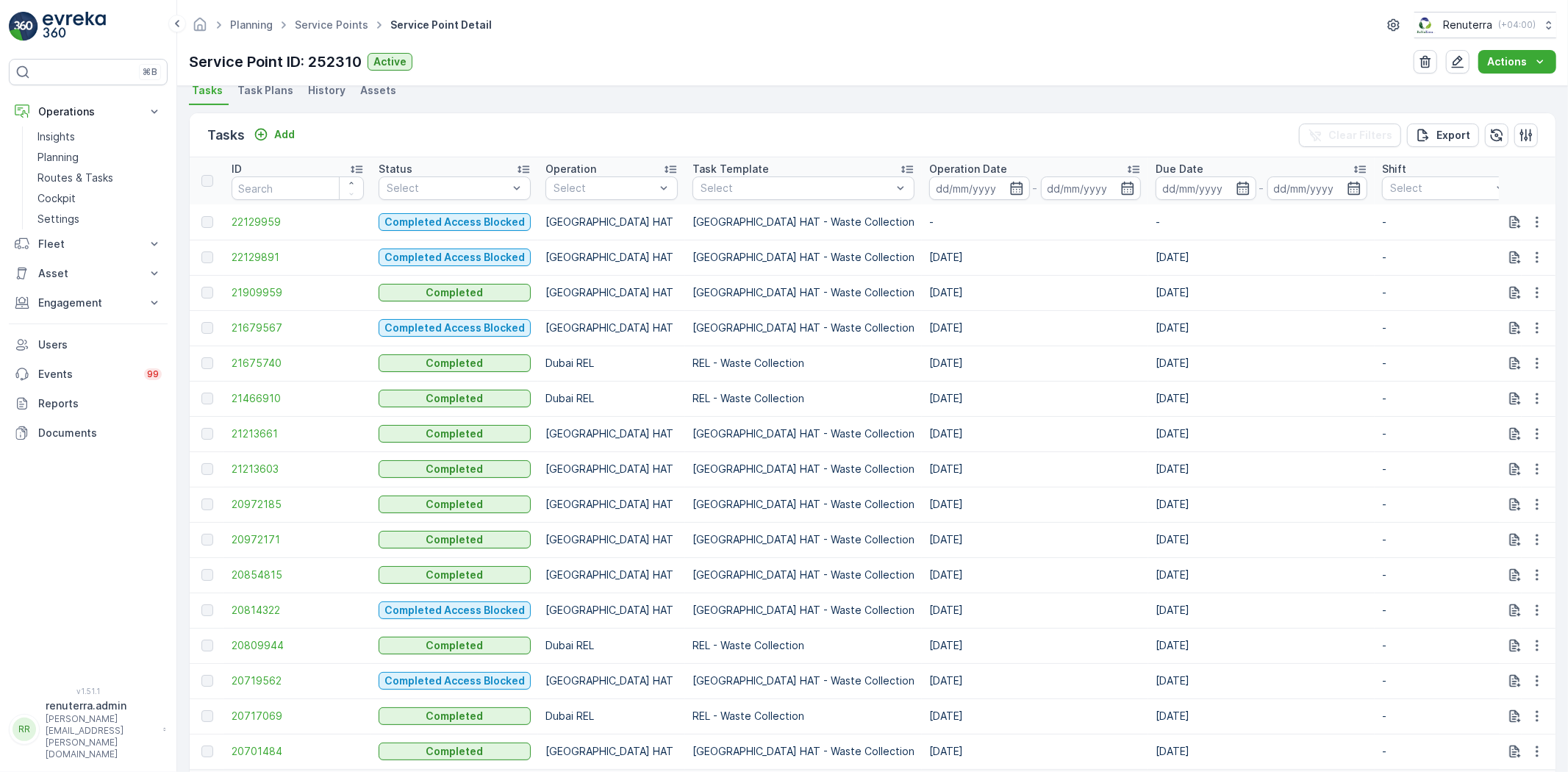
scroll to position [408, 0]
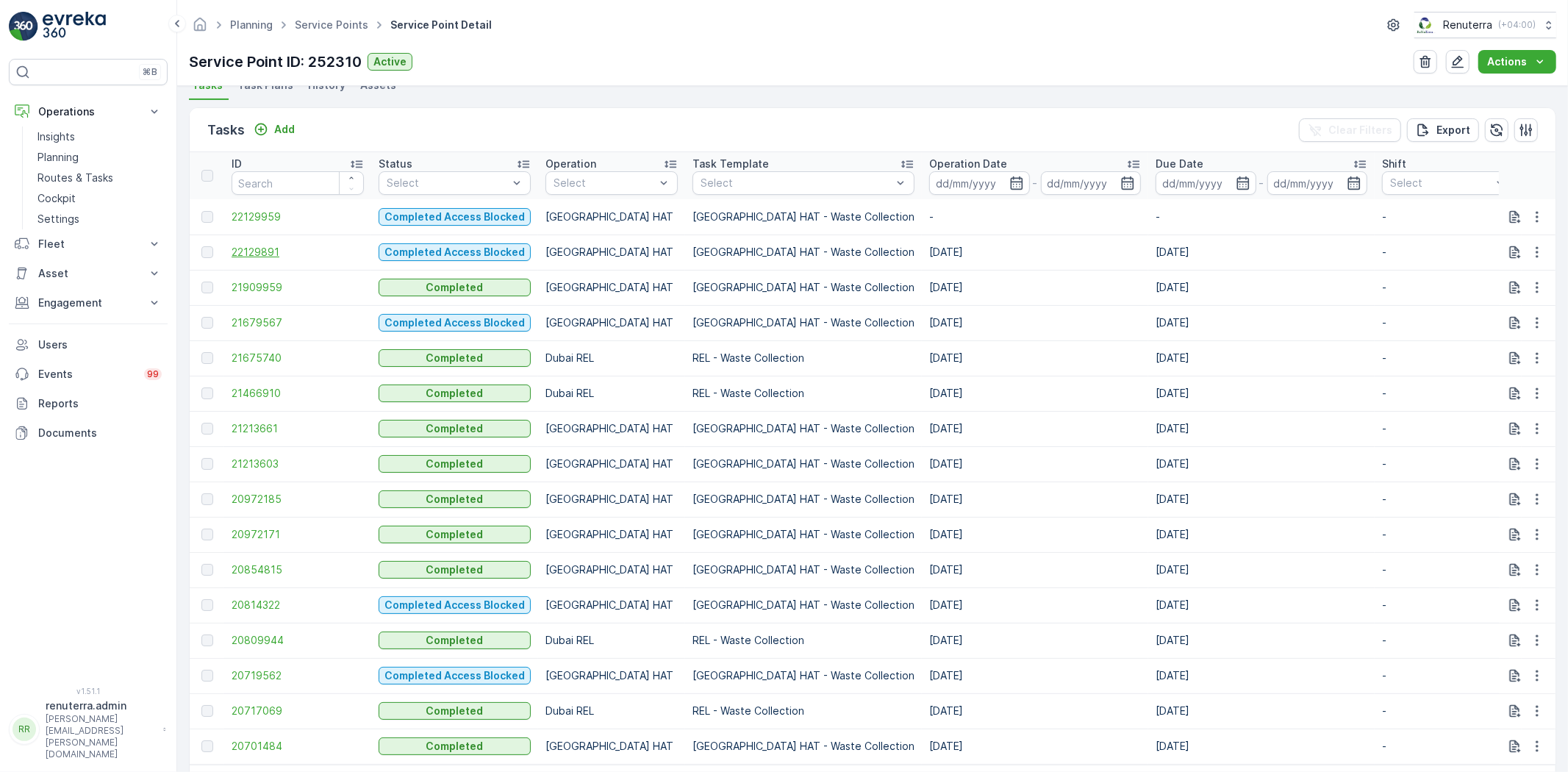
click at [273, 252] on span "22129891" at bounding box center [298, 252] width 132 height 14
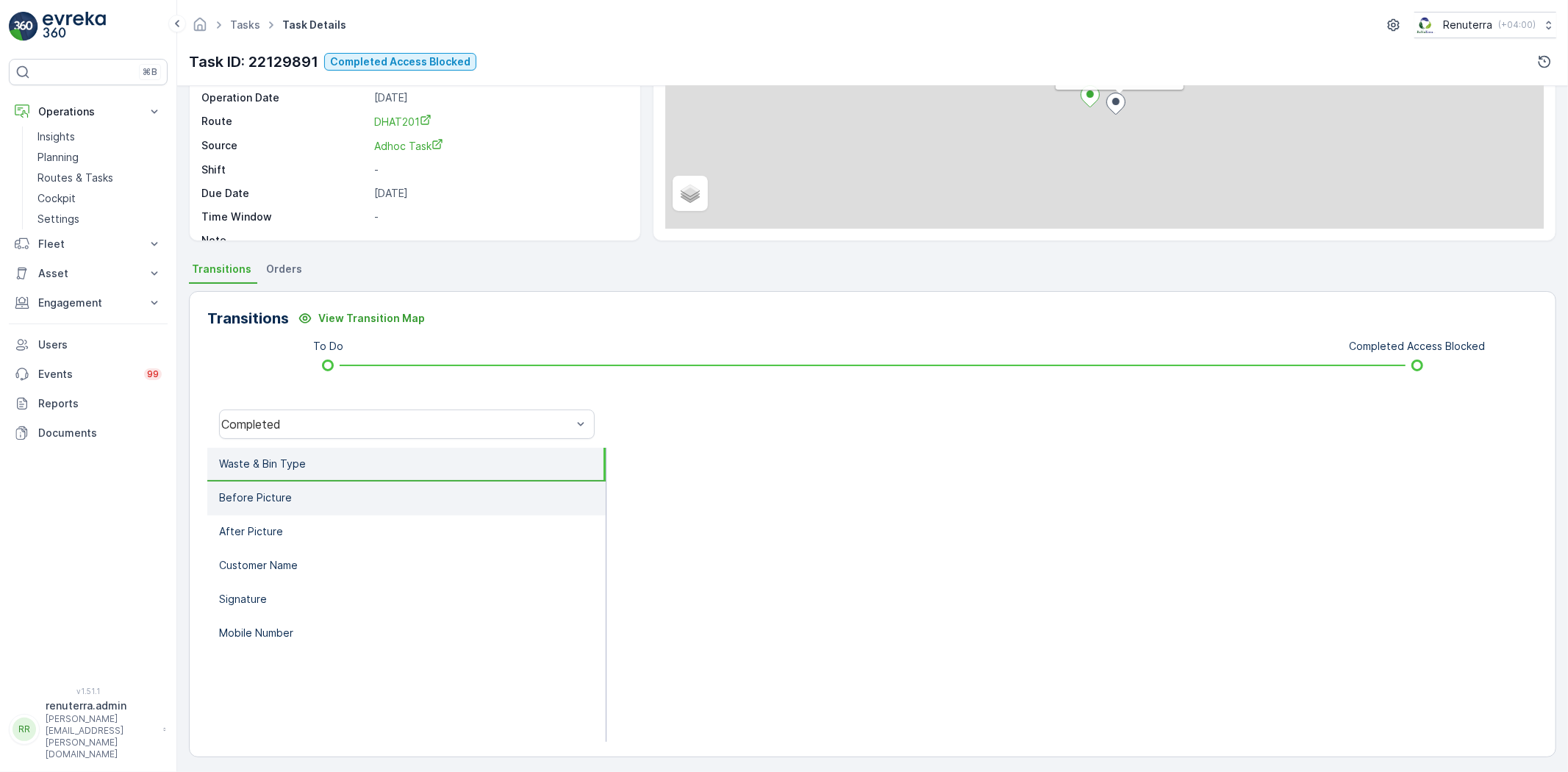
scroll to position [155, 0]
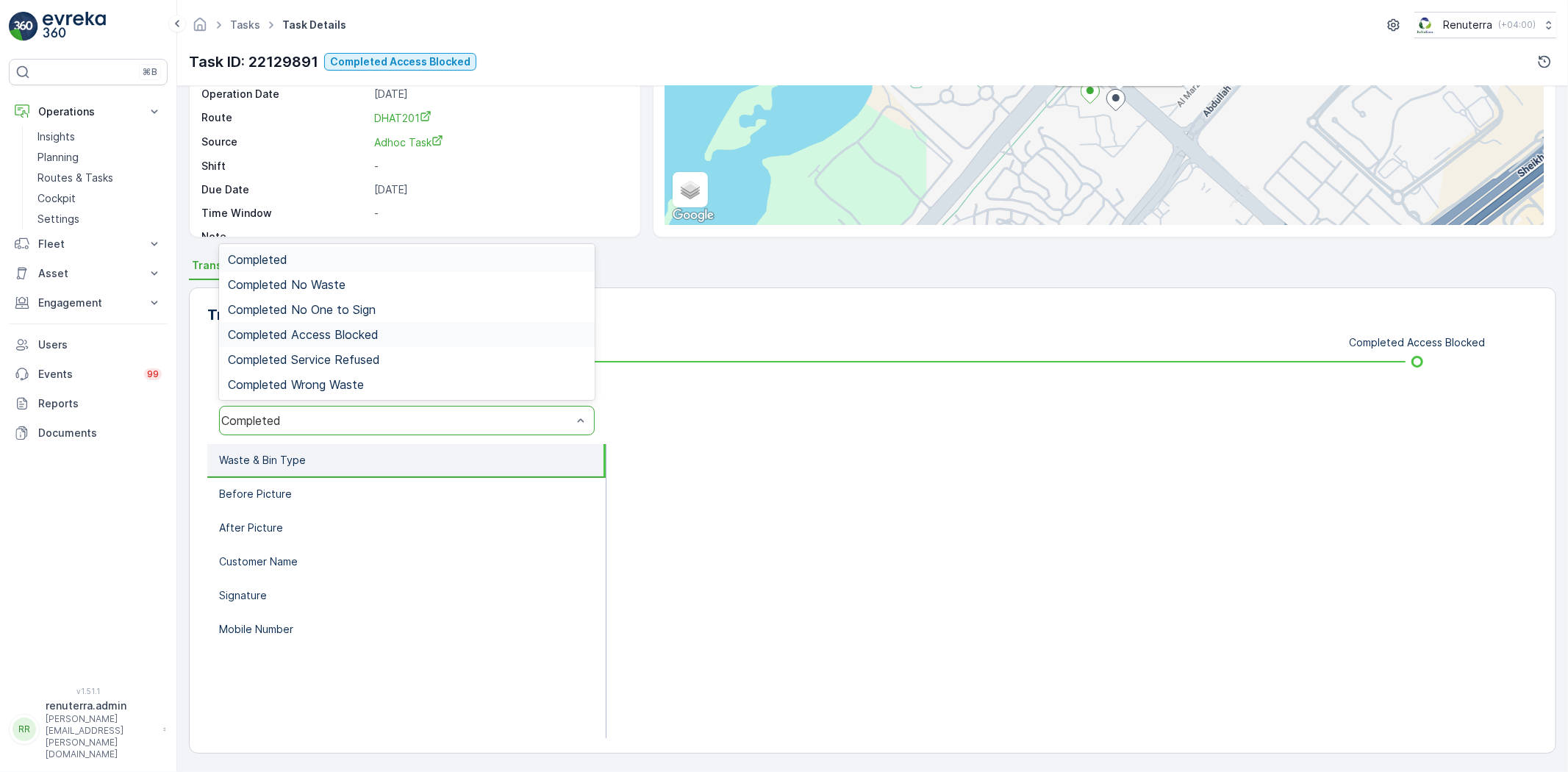
click at [355, 333] on span "Completed Access Blocked" at bounding box center [303, 334] width 151 height 13
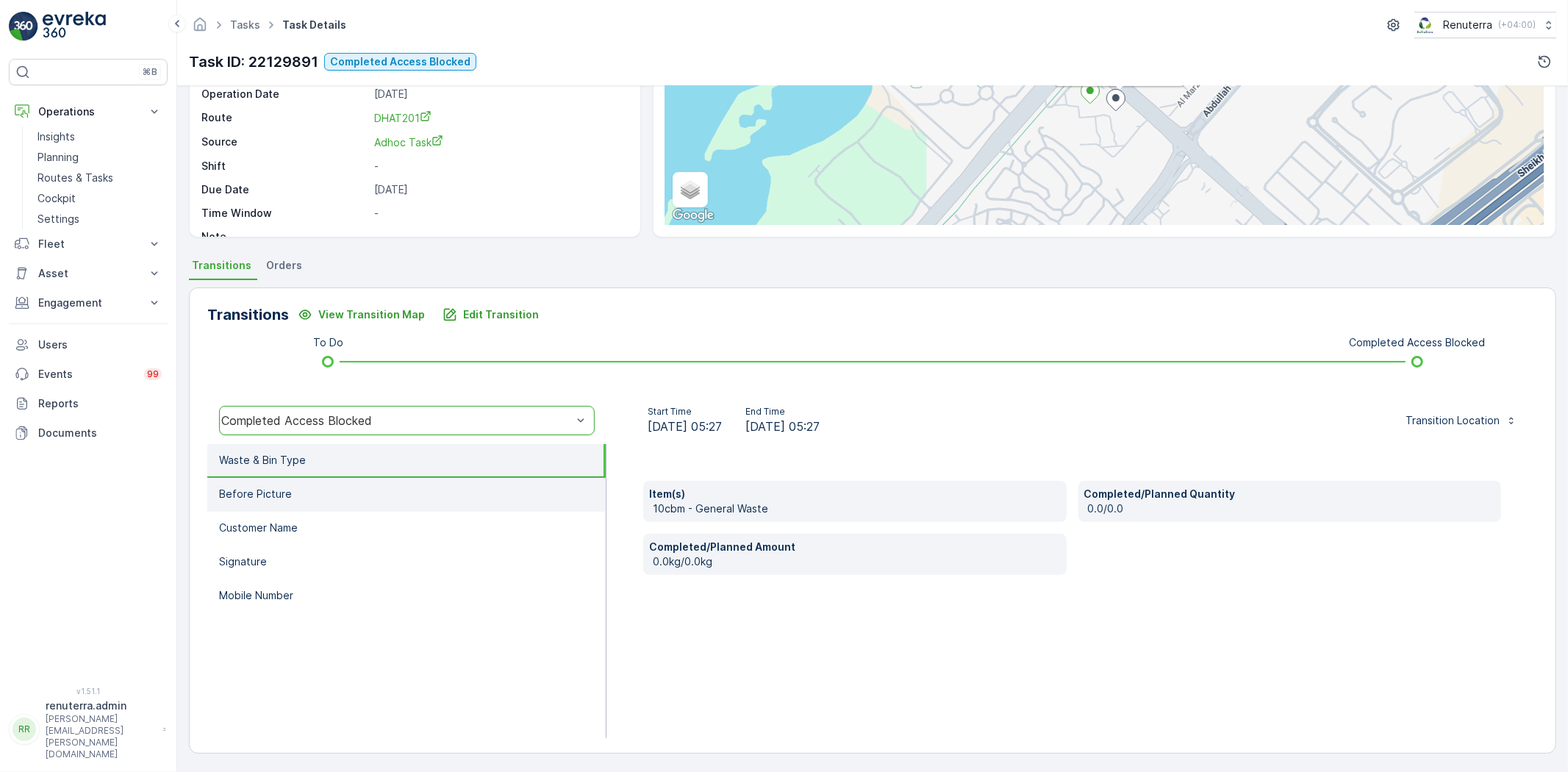
click at [316, 482] on li "Before Picture" at bounding box center [406, 495] width 398 height 33
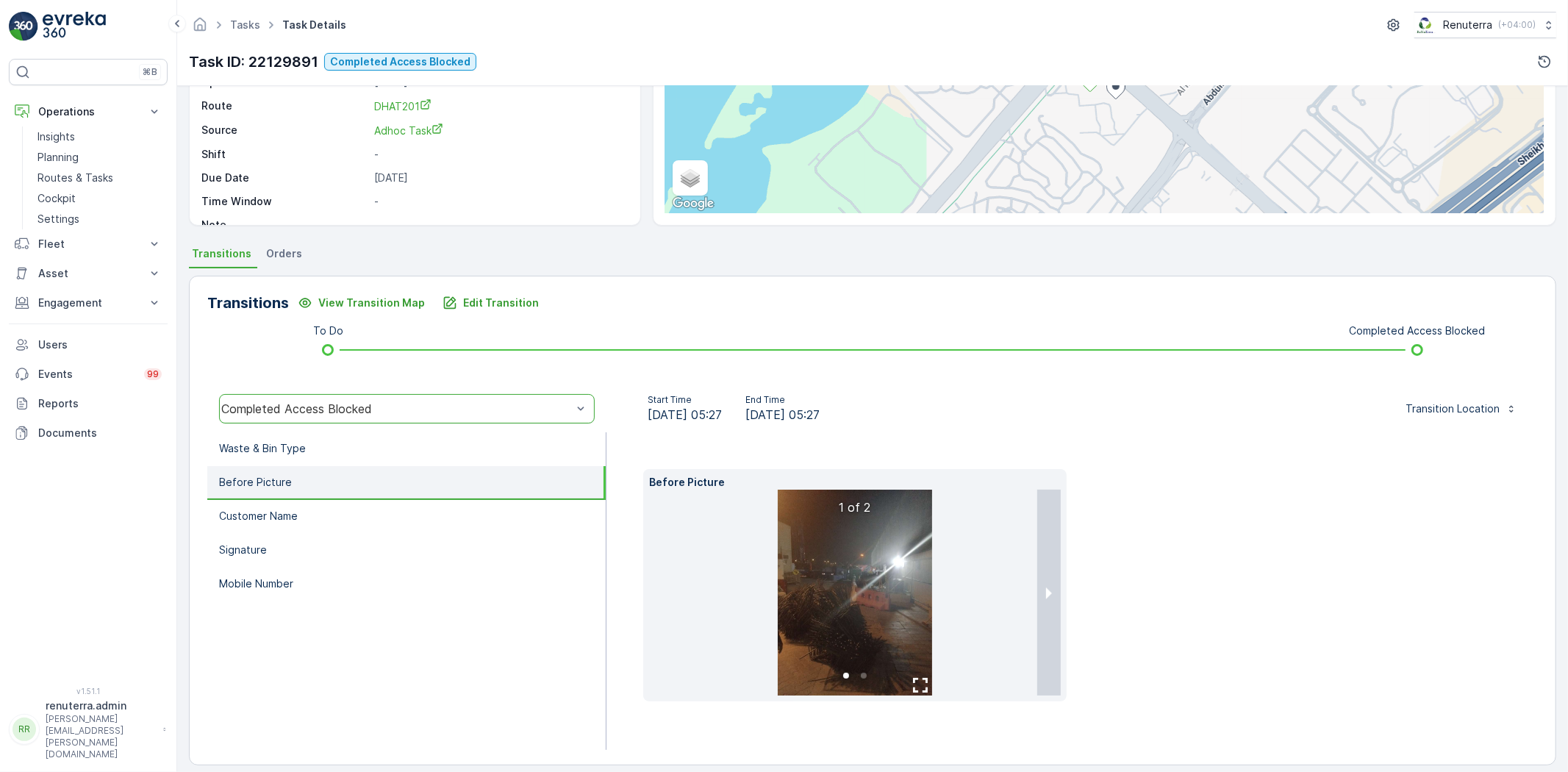
scroll to position [178, 0]
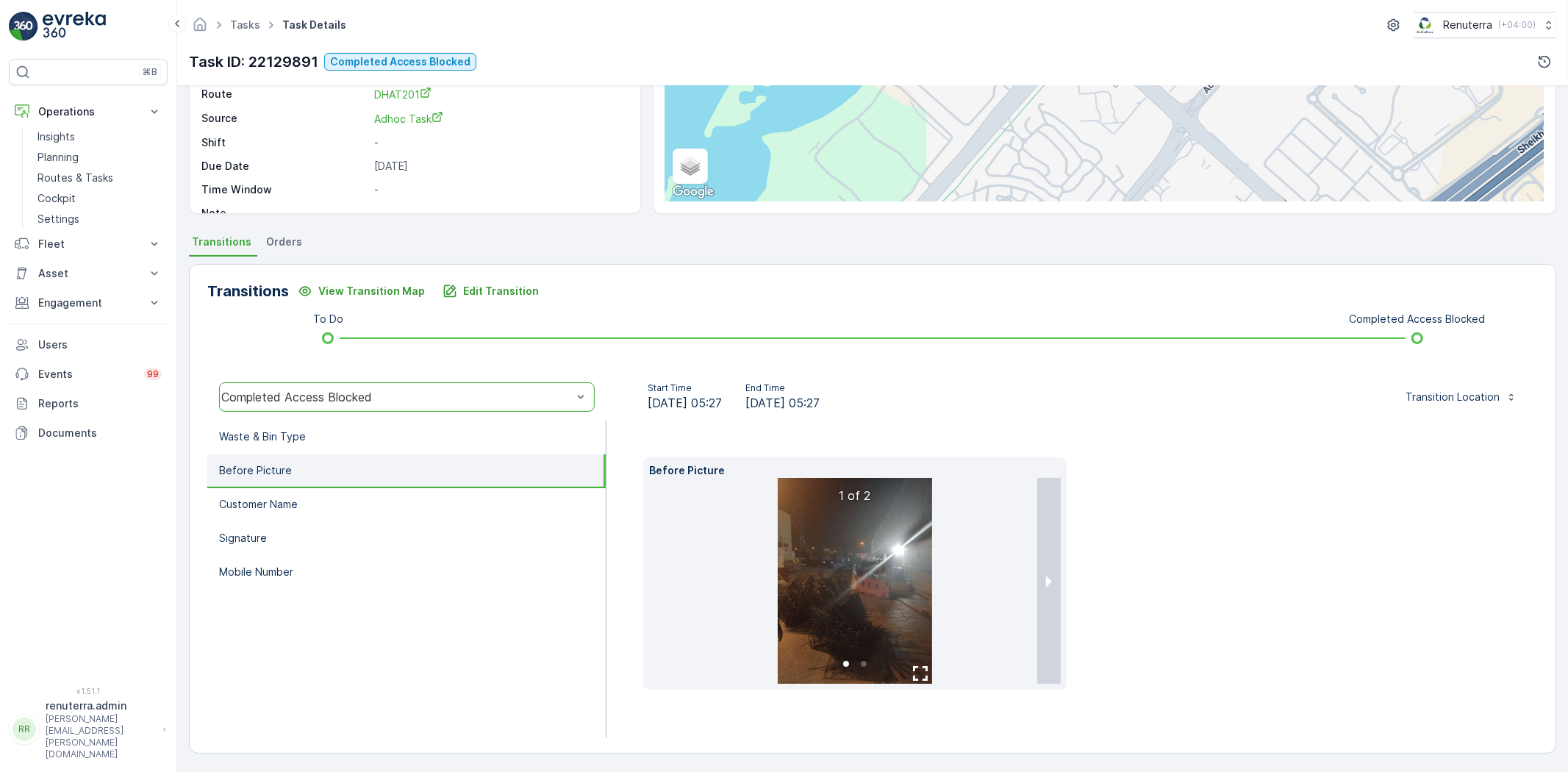
click at [831, 585] on img at bounding box center [855, 581] width 155 height 206
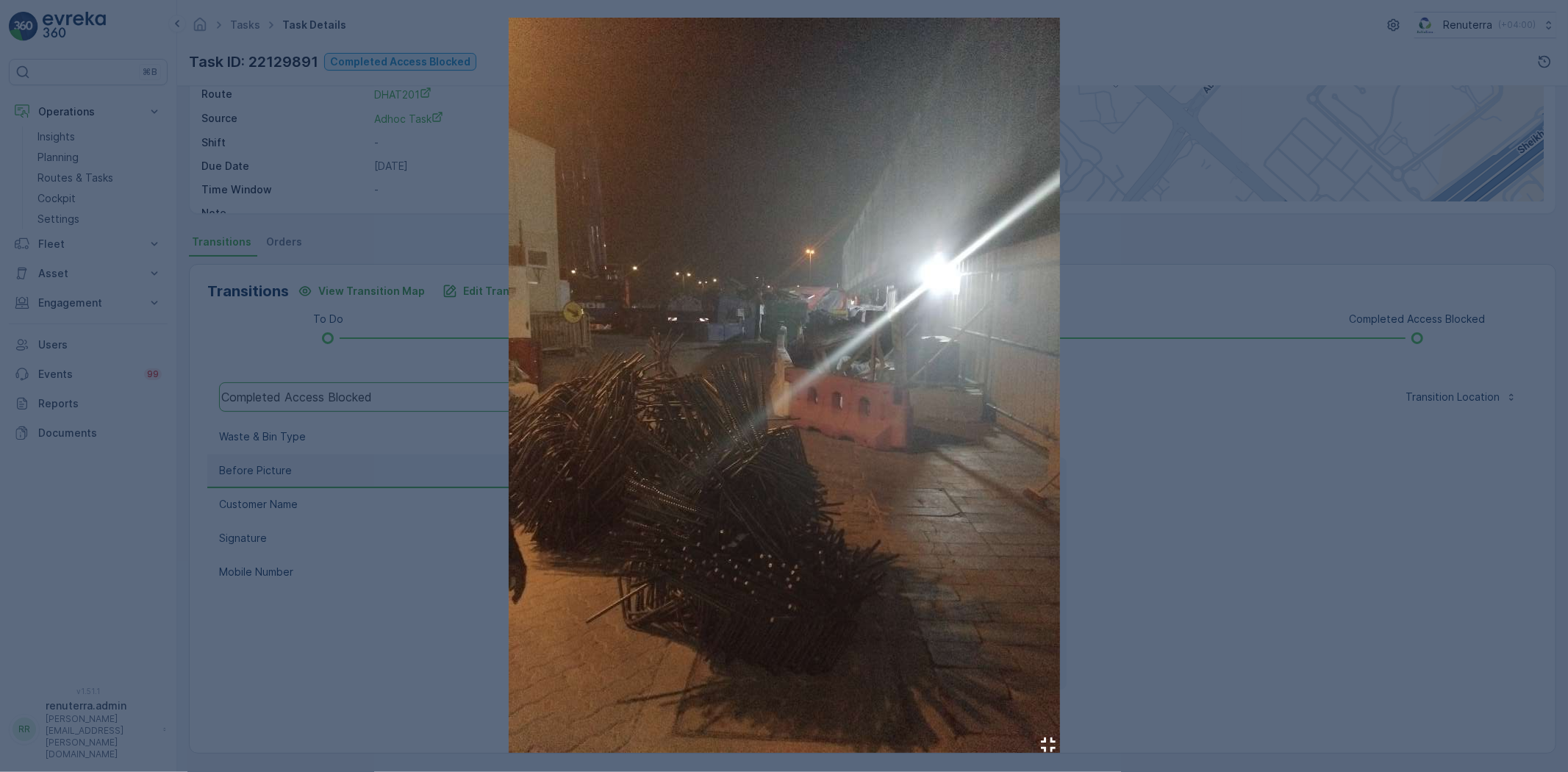
click at [1280, 612] on div at bounding box center [784, 386] width 1568 height 772
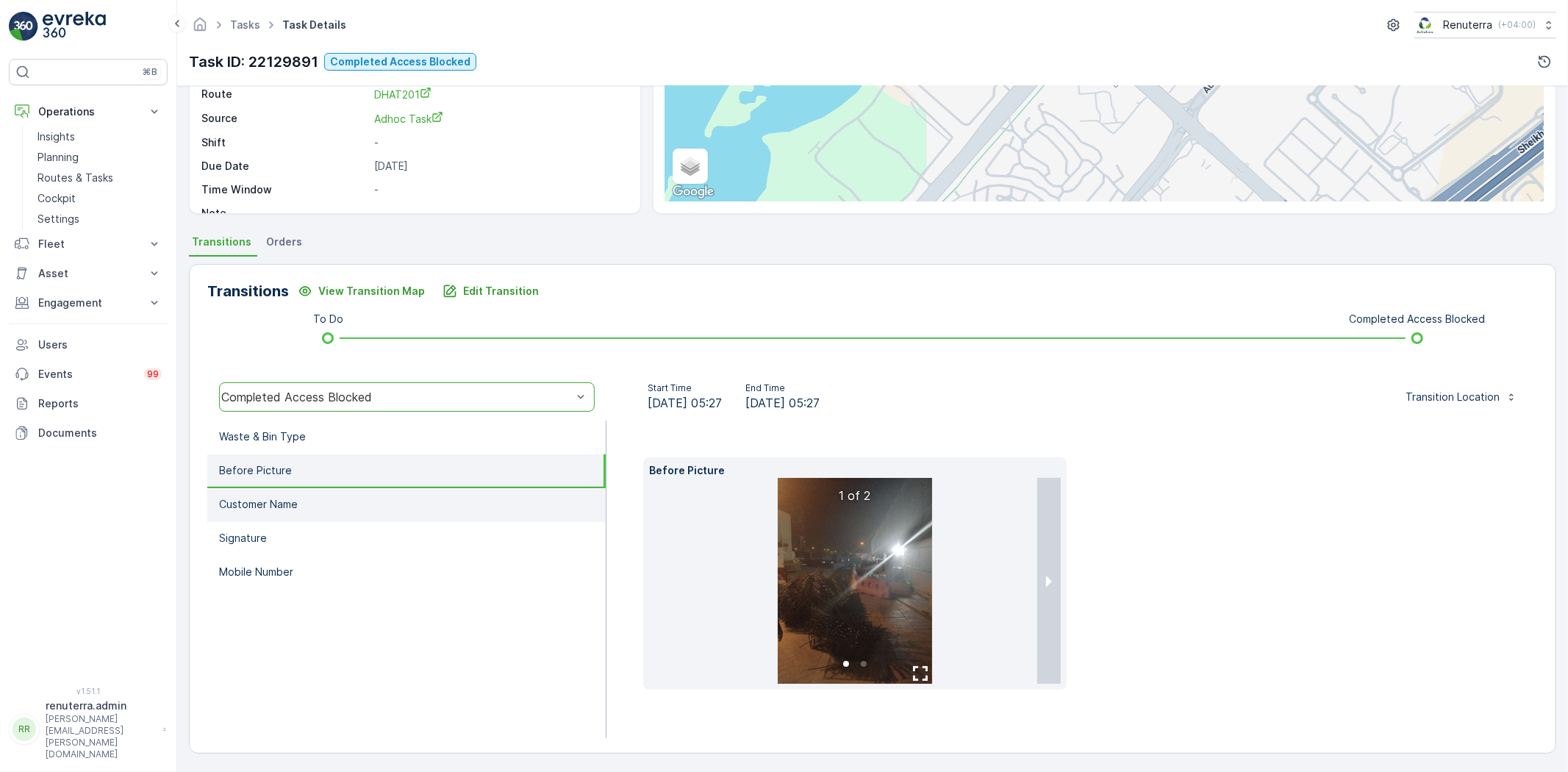
click at [415, 512] on li "Customer Name" at bounding box center [406, 505] width 398 height 33
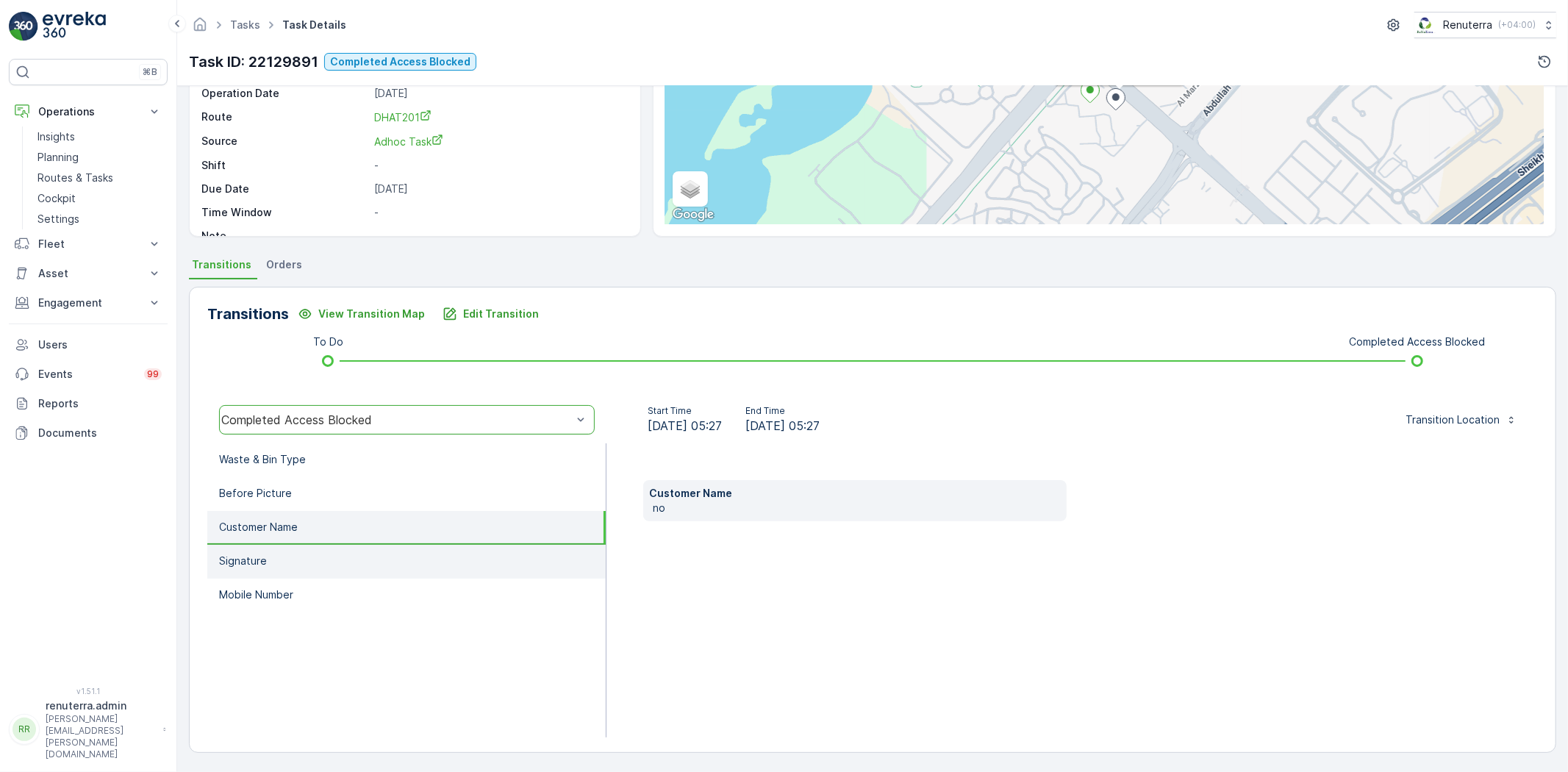
drag, startPoint x: 391, startPoint y: 541, endPoint x: 398, endPoint y: 571, distance: 30.8
click at [390, 541] on li "Customer Name" at bounding box center [406, 528] width 398 height 33
click at [381, 559] on li "Signature" at bounding box center [406, 562] width 398 height 33
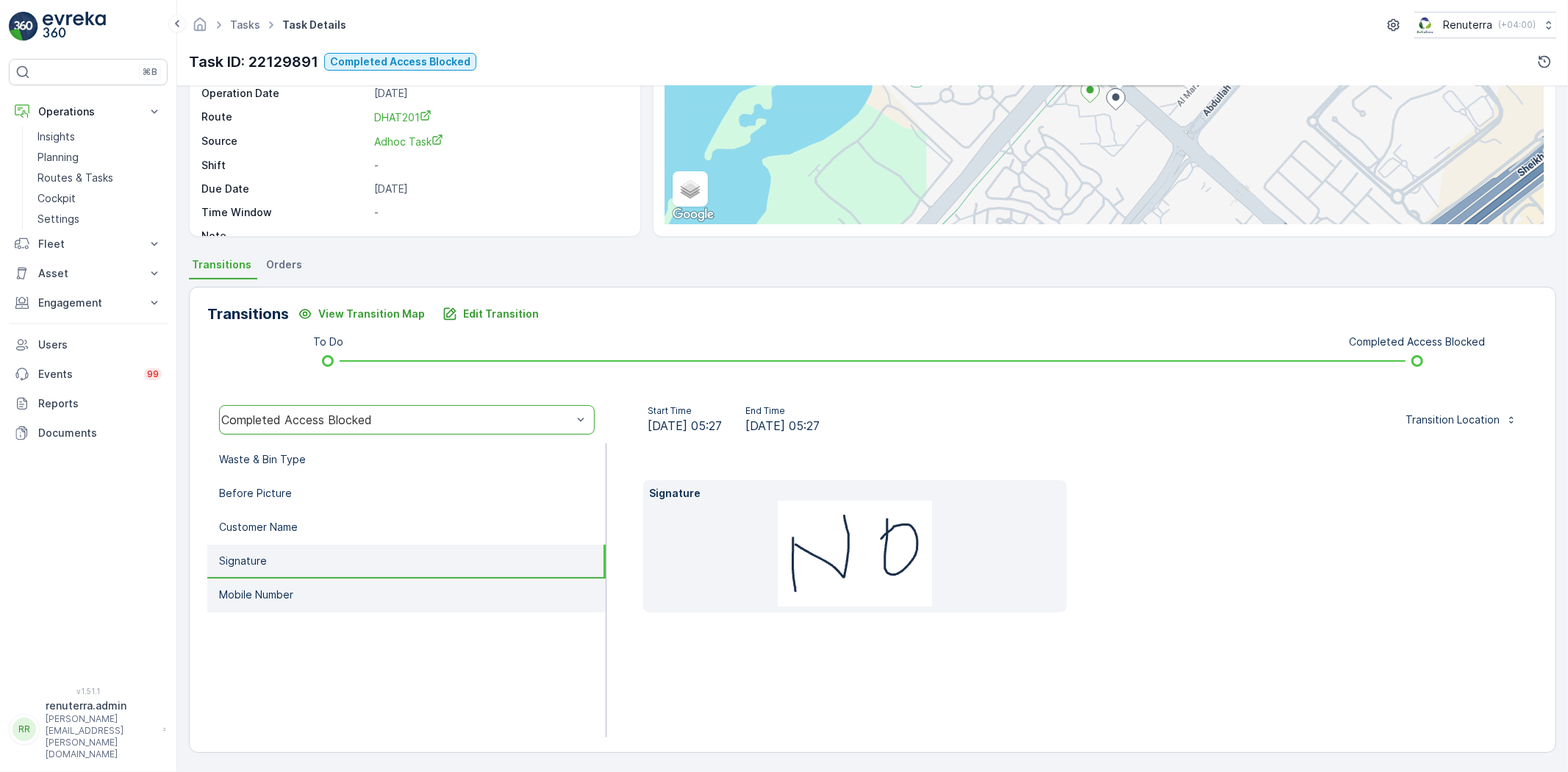
click at [383, 579] on li "Mobile Number" at bounding box center [406, 595] width 398 height 33
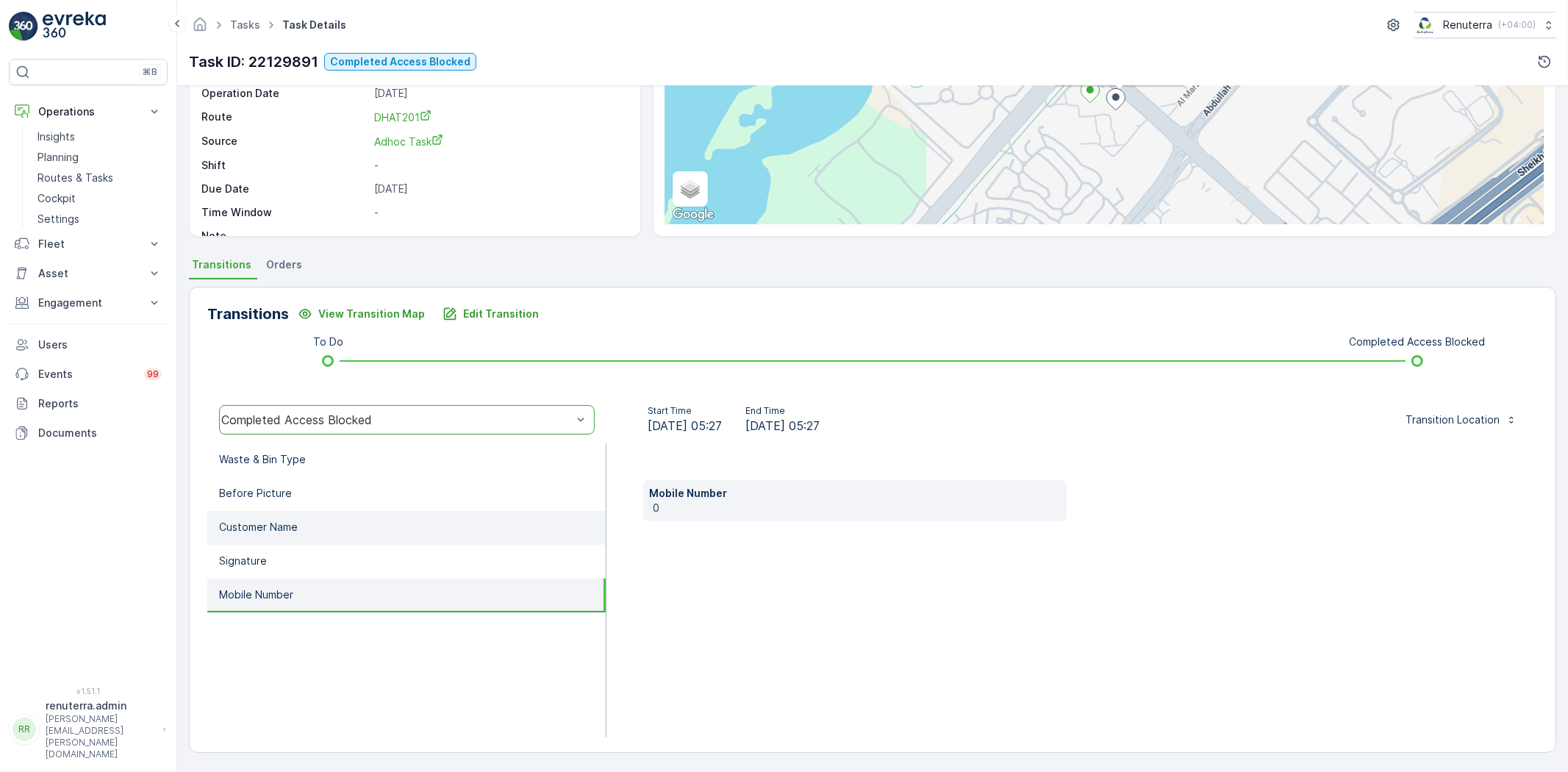
click at [371, 524] on li "Customer Name" at bounding box center [406, 528] width 398 height 33
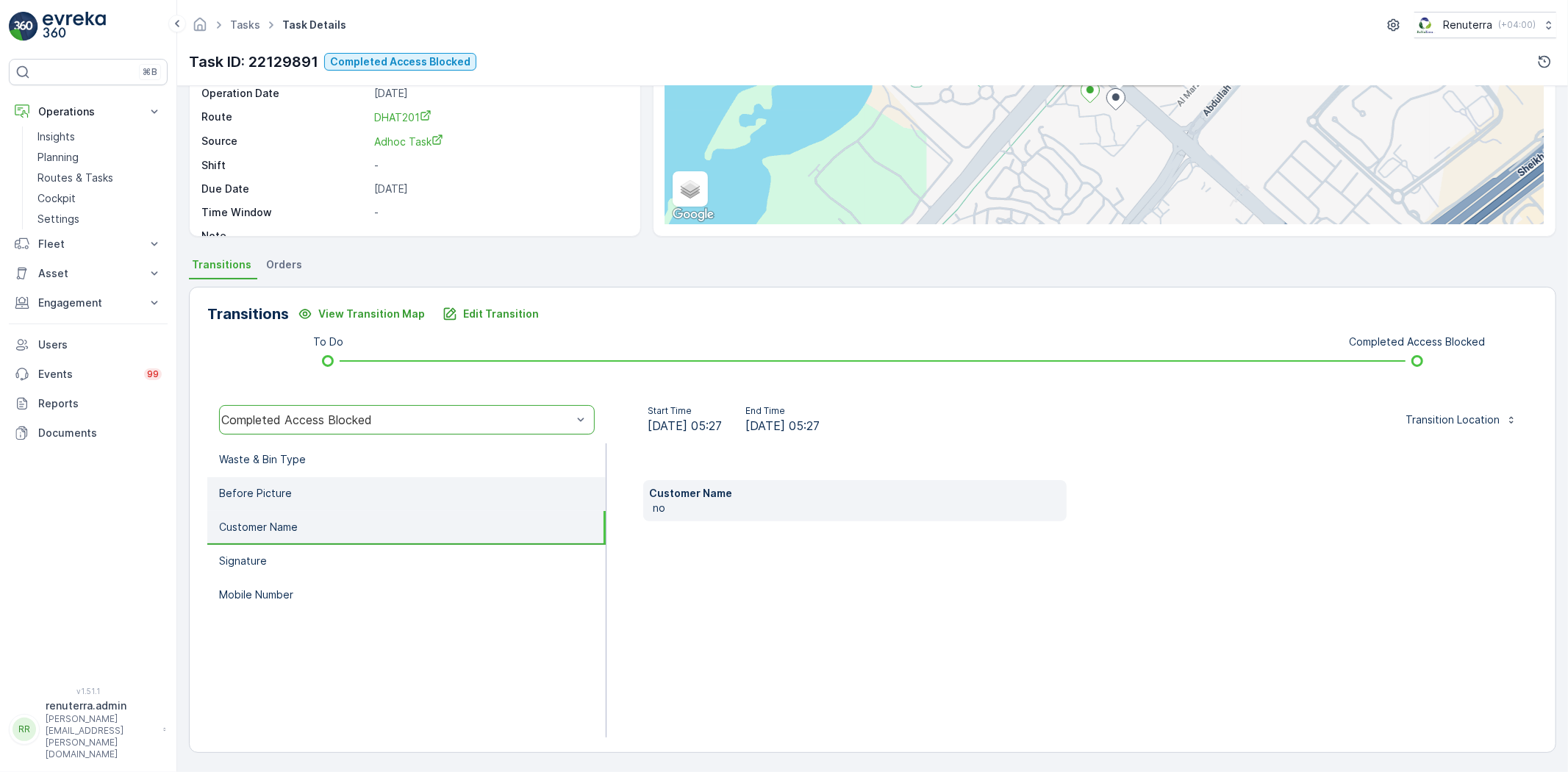
click at [348, 494] on li "Before Picture" at bounding box center [406, 494] width 398 height 33
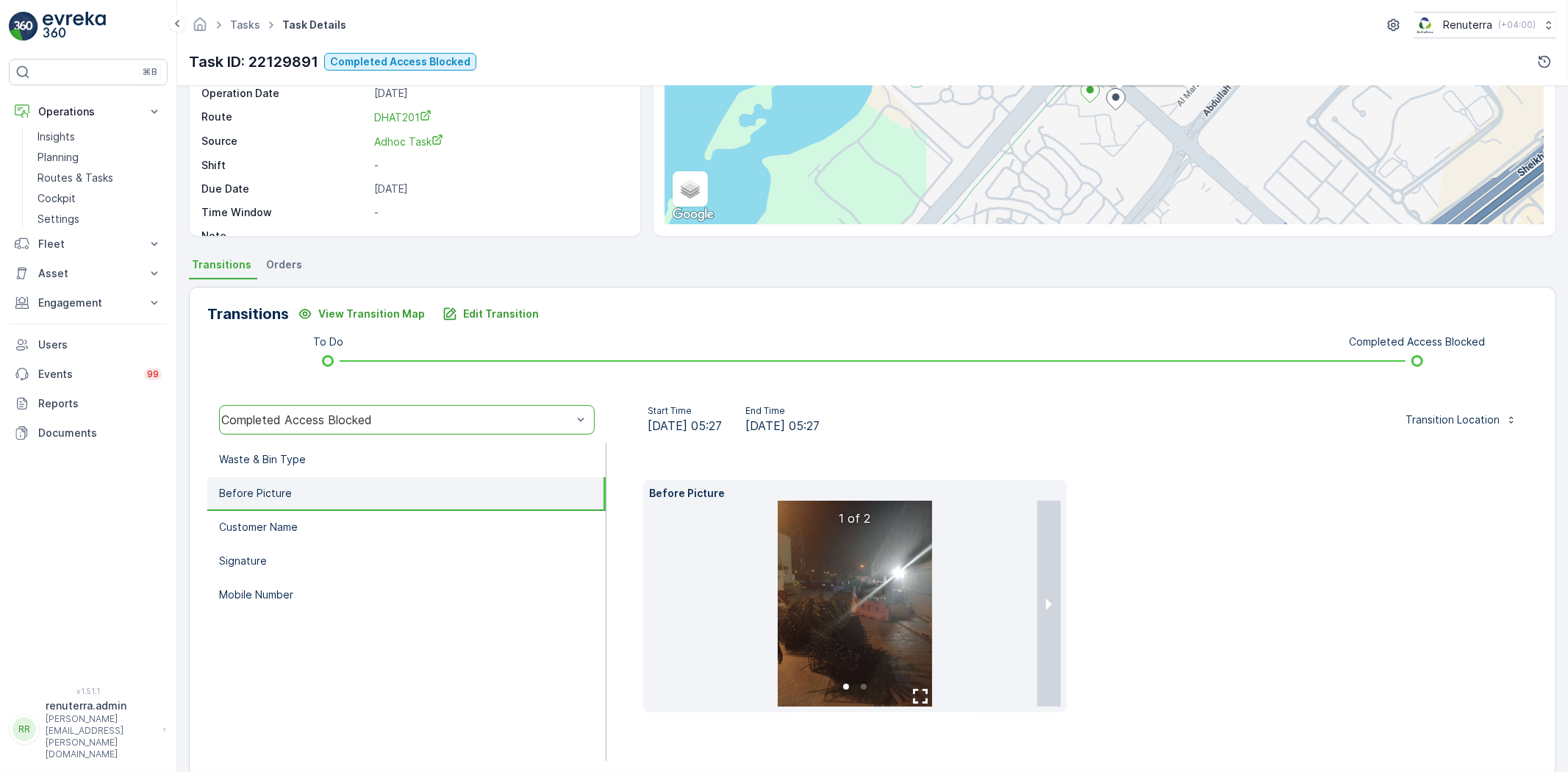
click at [1031, 598] on li at bounding box center [855, 604] width 412 height 206
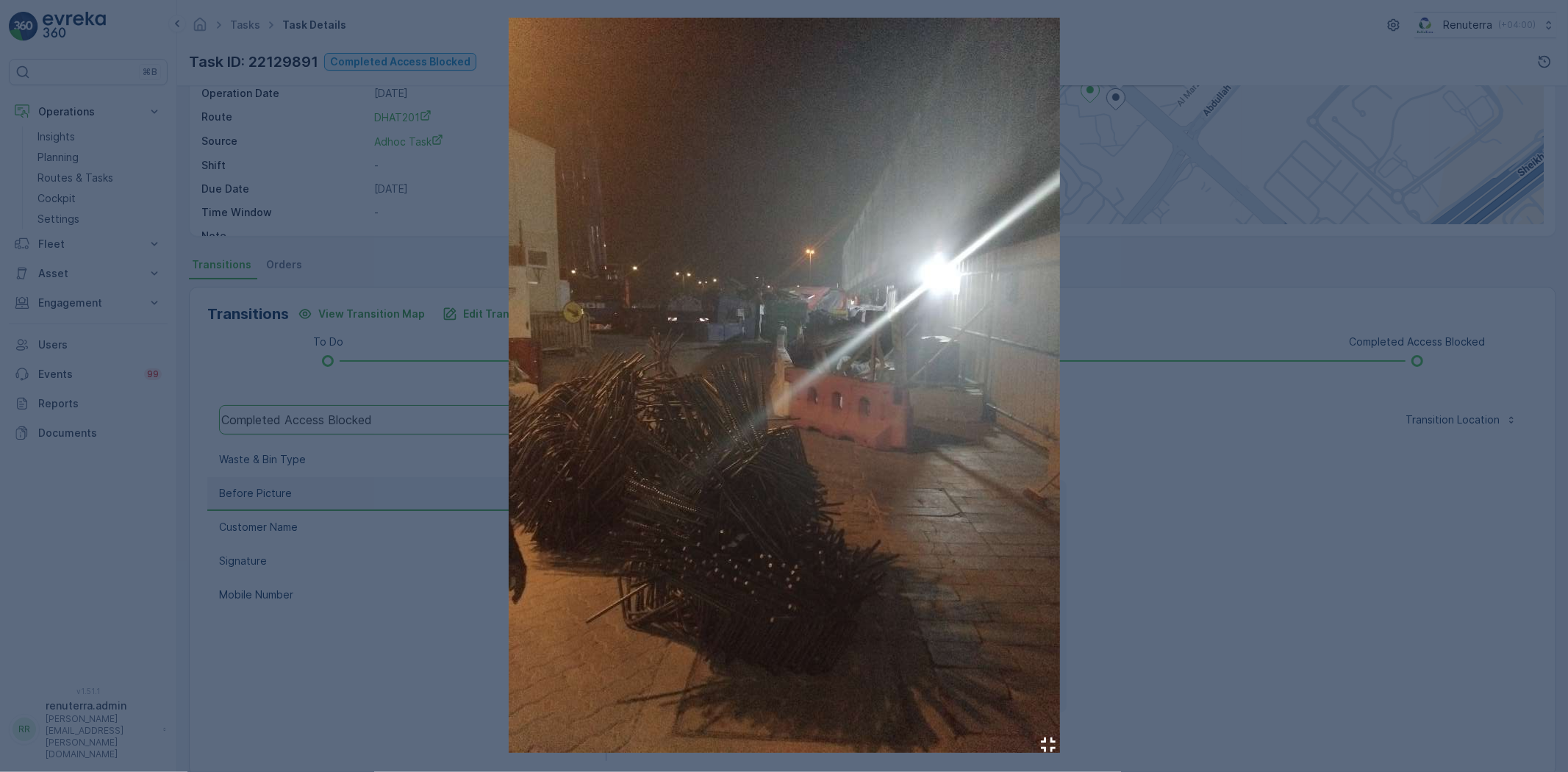
click at [1148, 562] on div at bounding box center [784, 386] width 1568 height 772
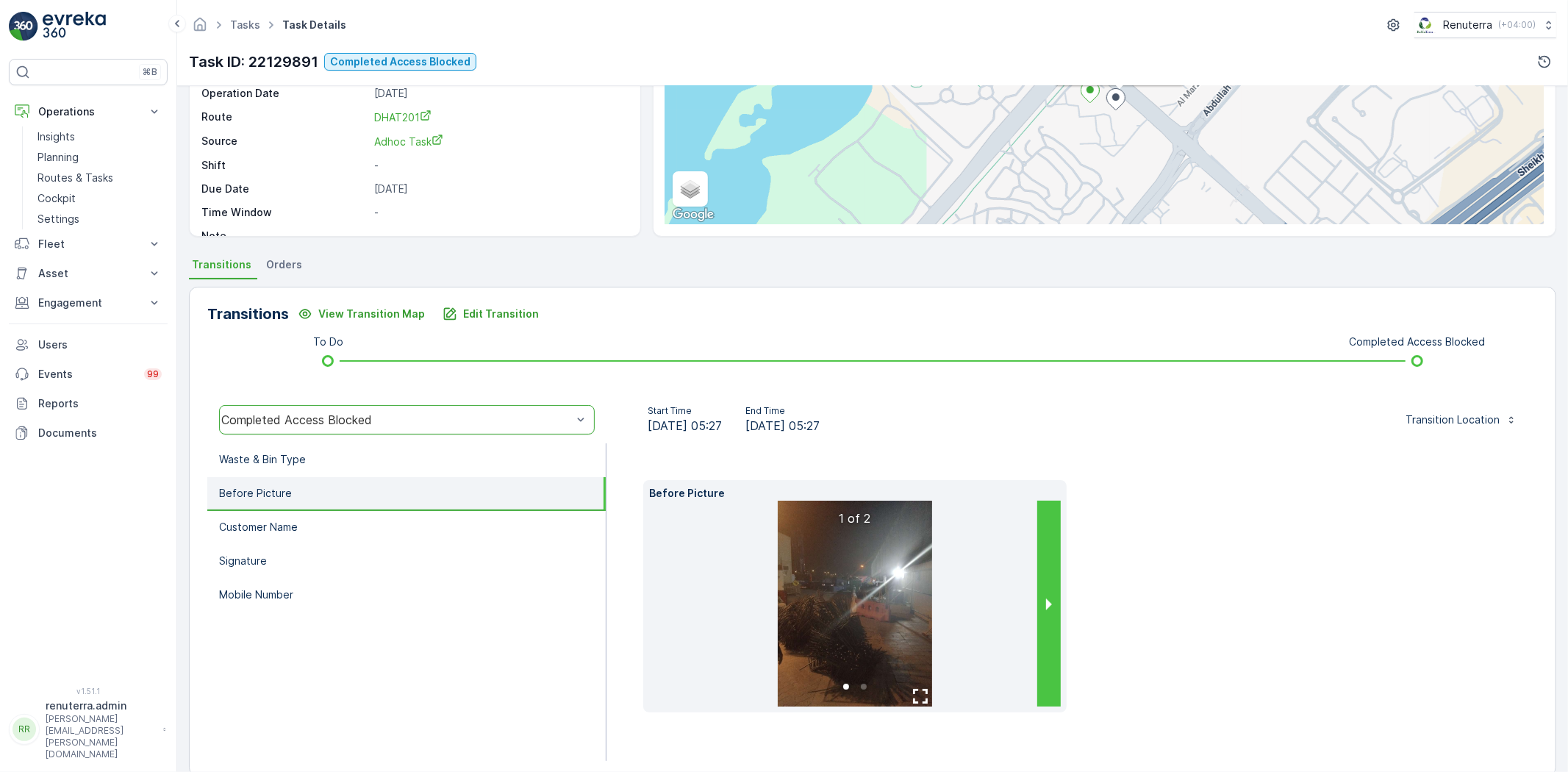
click at [1037, 583] on button "next slide / item" at bounding box center [1049, 604] width 24 height 206
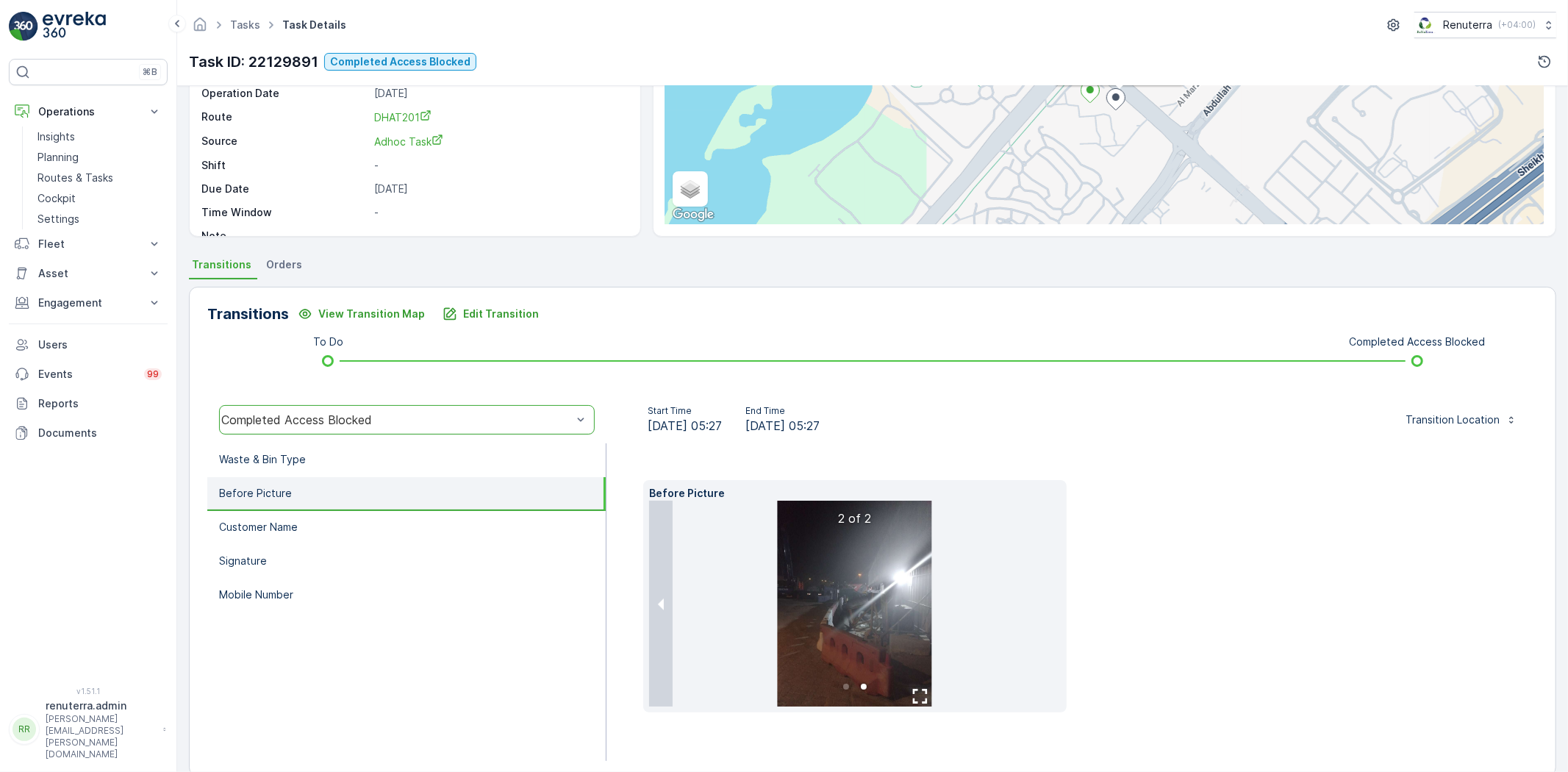
click at [1148, 595] on div "Before Picture 2 of 2" at bounding box center [1072, 596] width 858 height 232
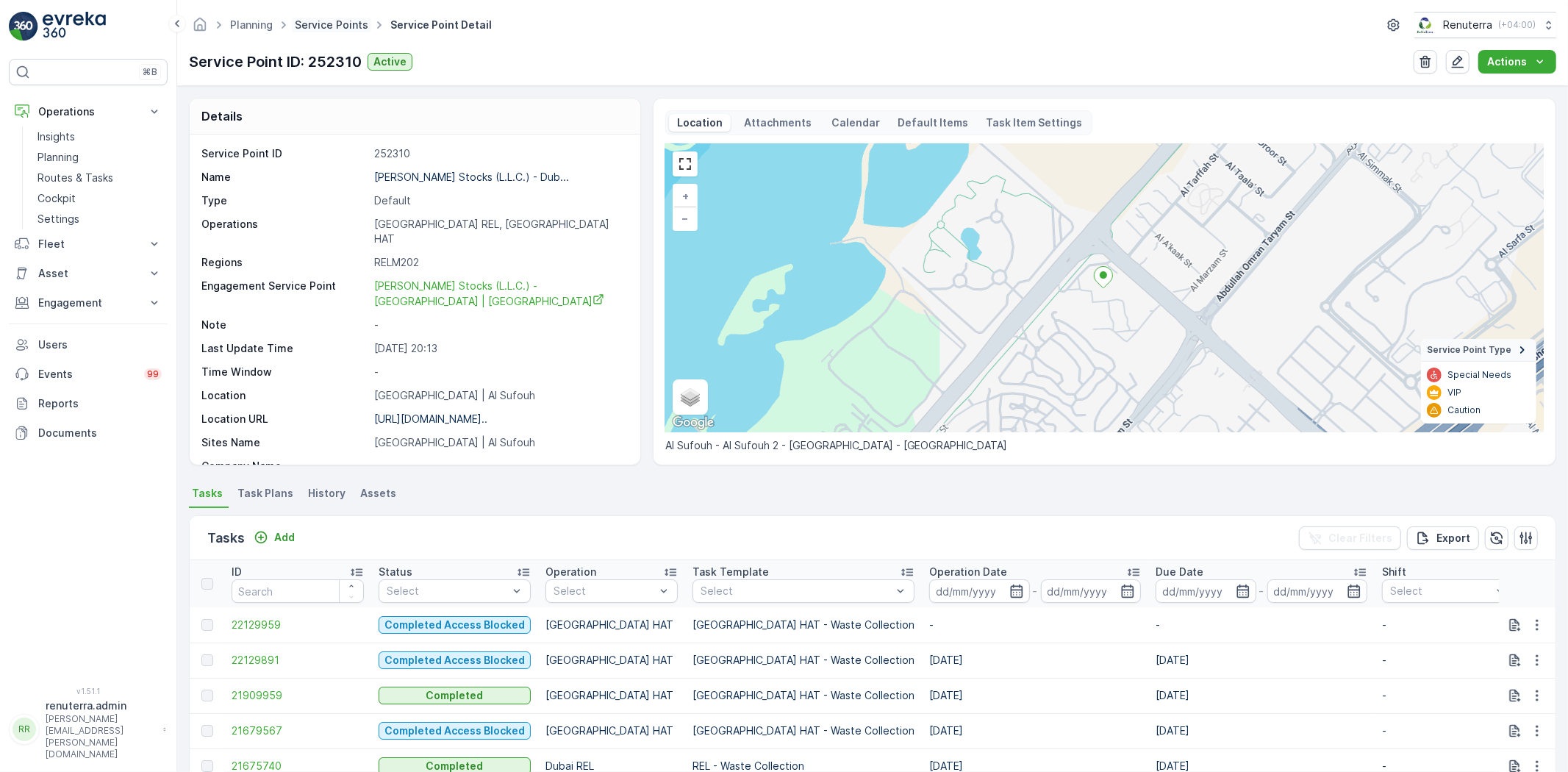
click at [331, 19] on link "Service Points" at bounding box center [331, 24] width 74 height 12
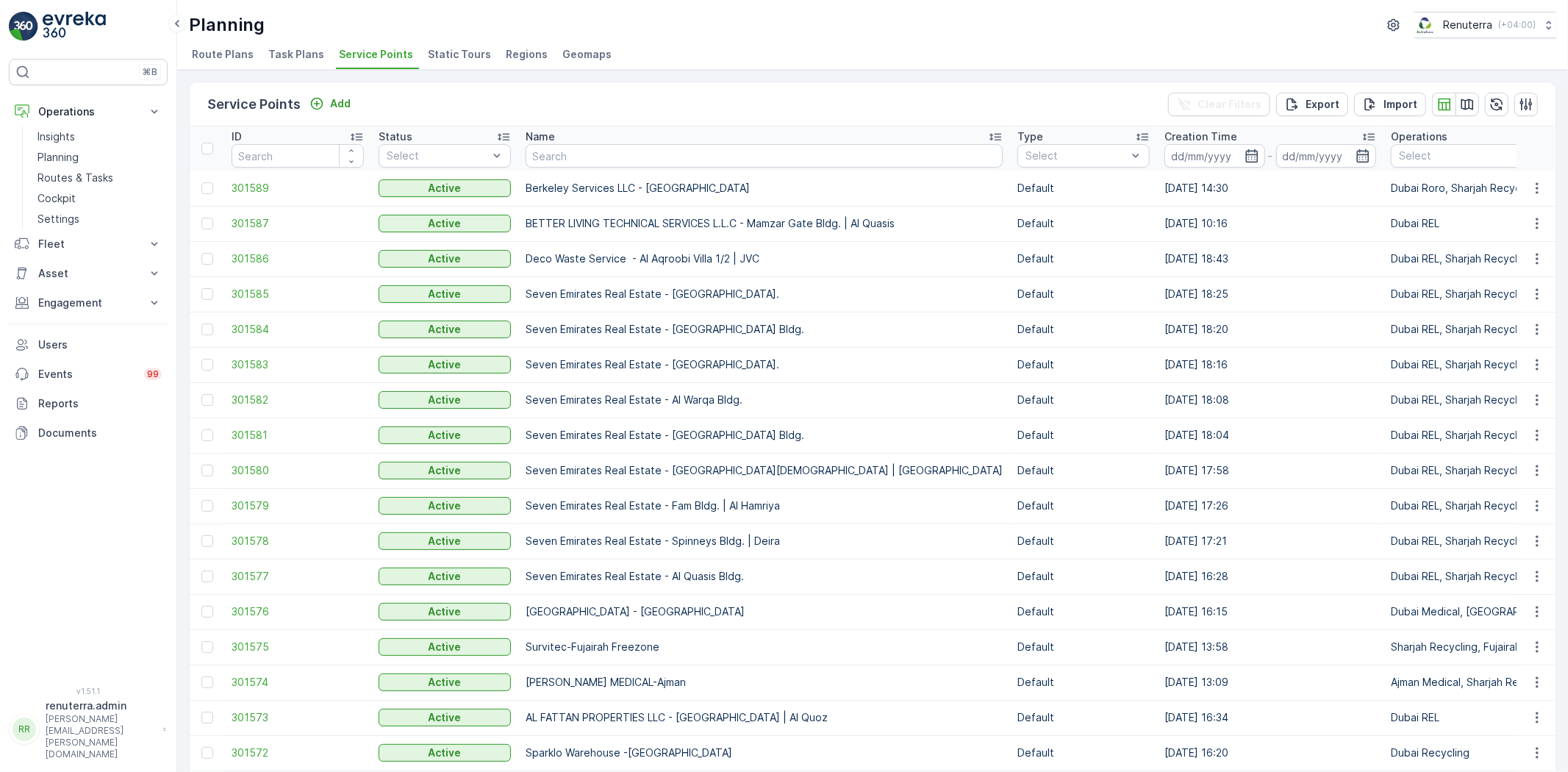
click at [582, 169] on th "Name" at bounding box center [764, 148] width 492 height 44
click at [578, 167] on th "Name" at bounding box center [764, 148] width 492 height 44
click at [565, 156] on input "text" at bounding box center [764, 155] width 477 height 24
type input "tECH"
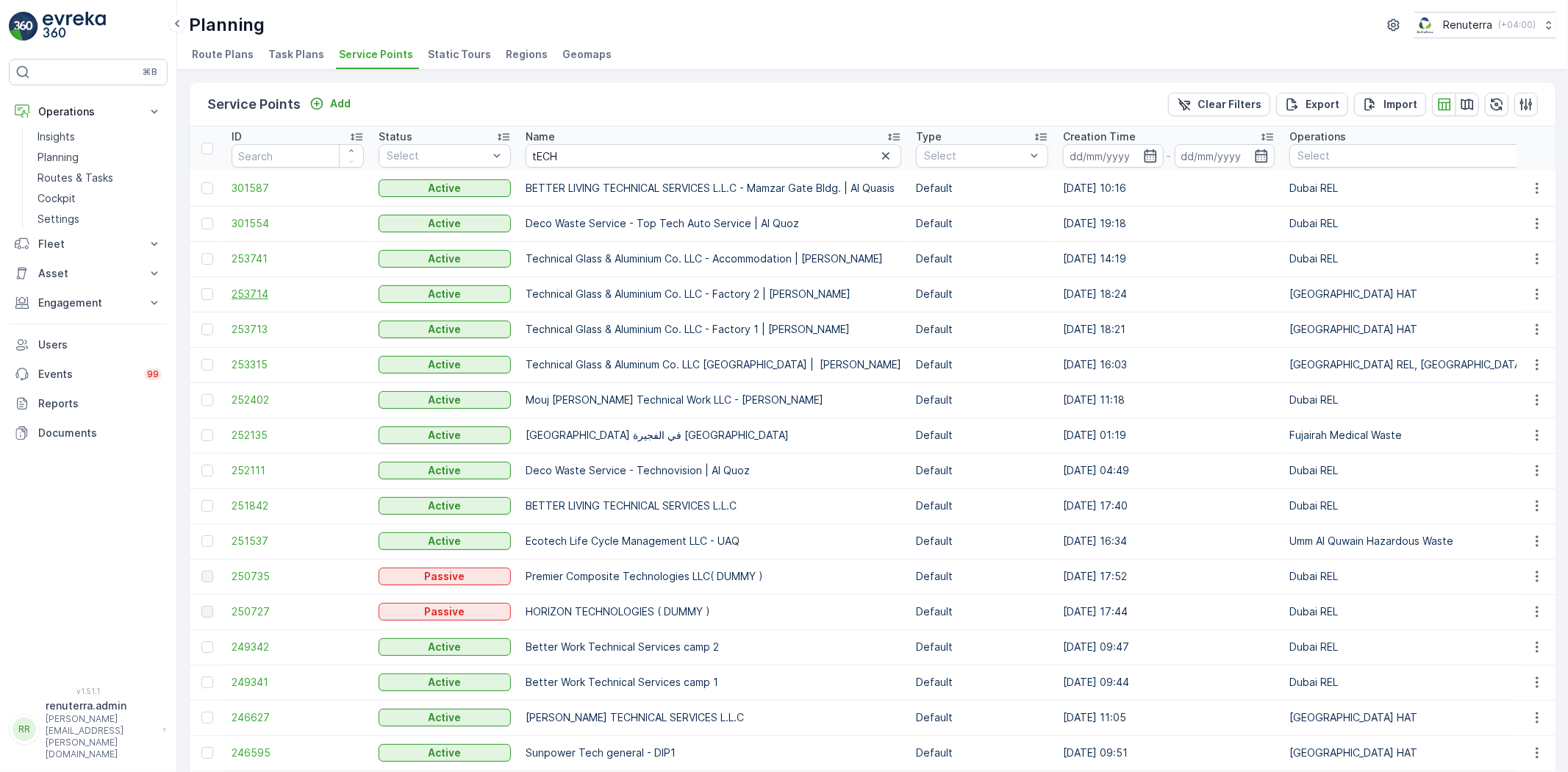
click at [237, 288] on span "253714" at bounding box center [298, 294] width 132 height 14
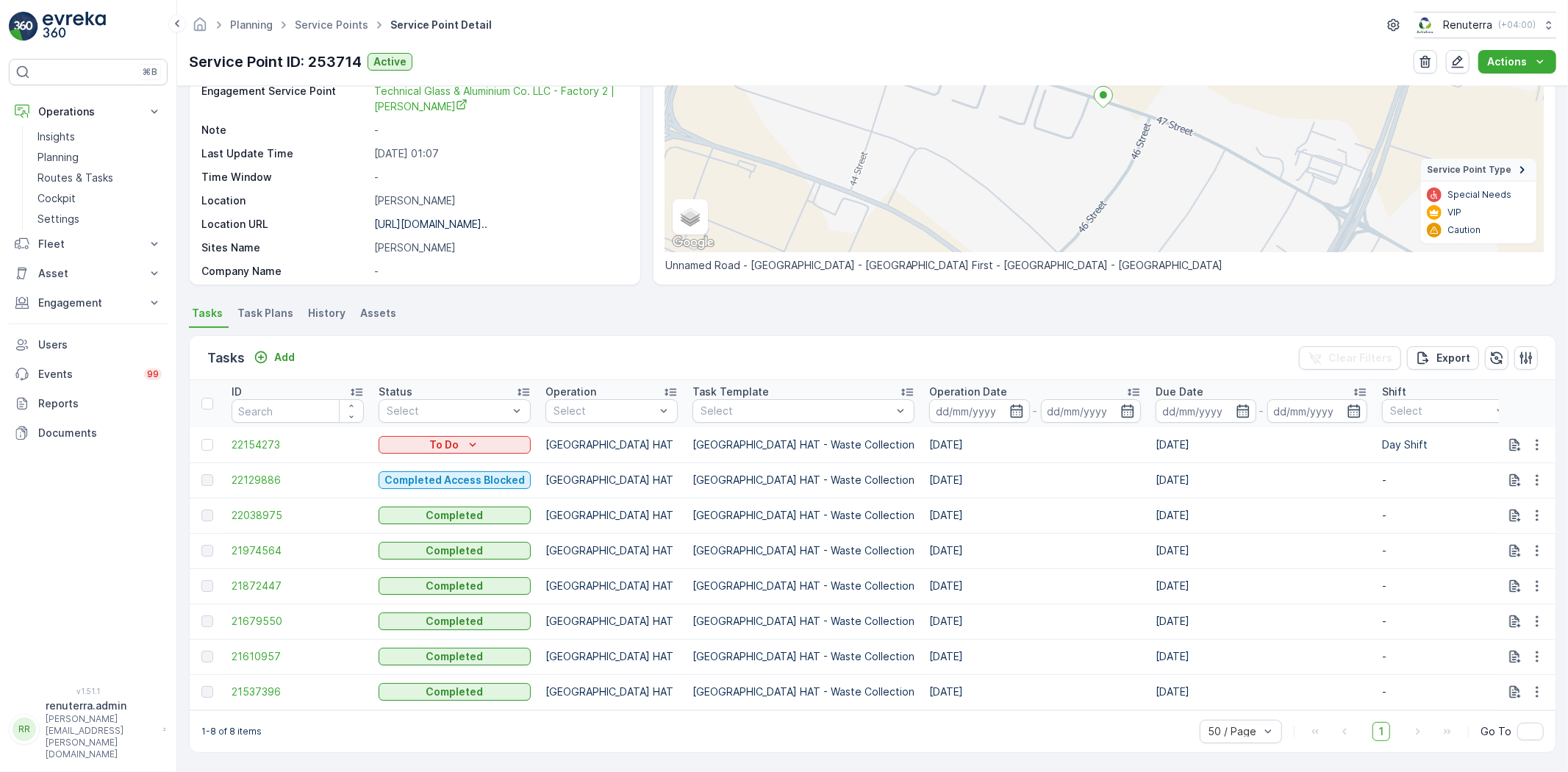
scroll to position [187, 0]
click at [260, 473] on span "22129886" at bounding box center [298, 480] width 132 height 14
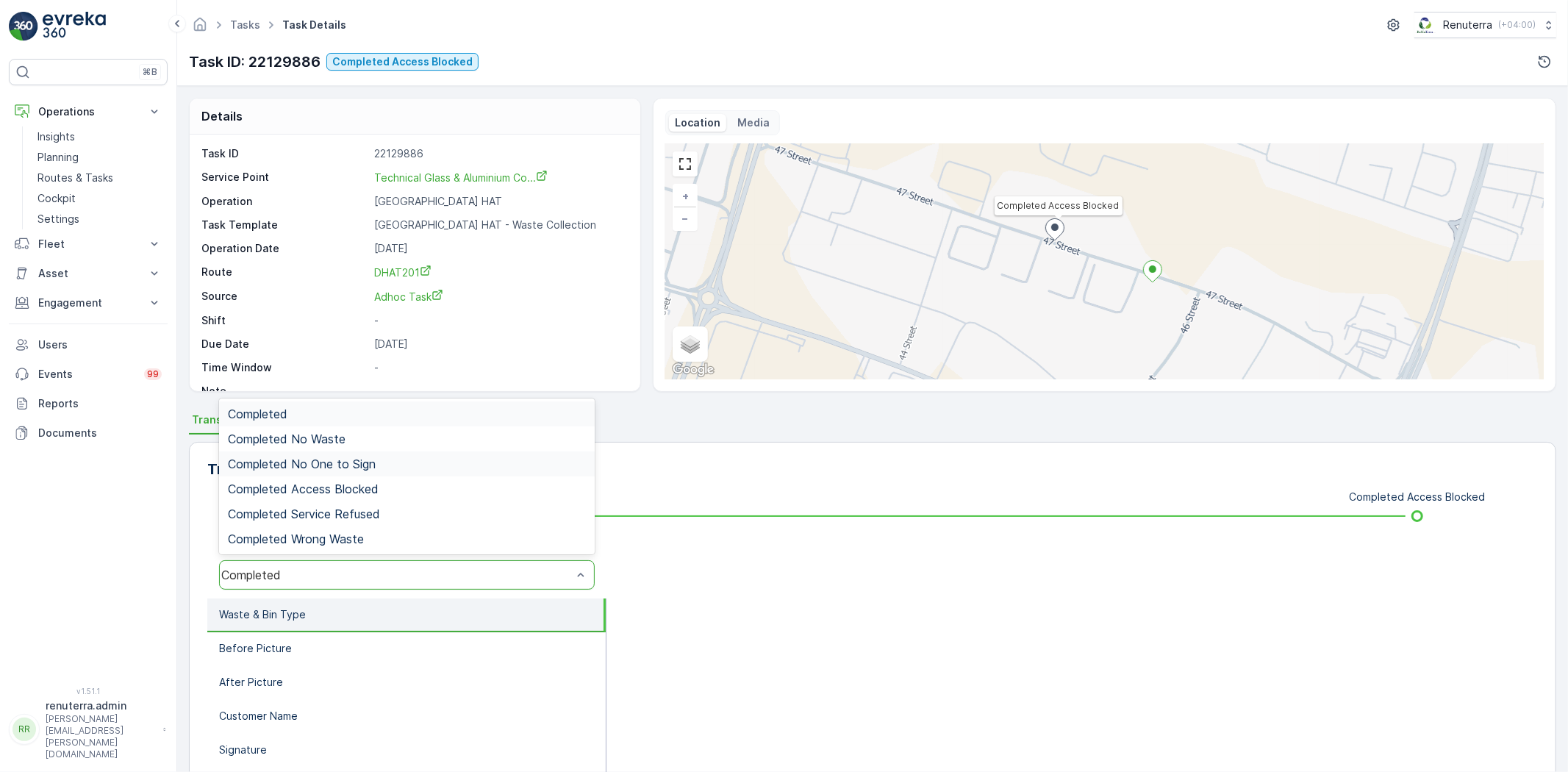
click at [365, 471] on div "Completed No One to Sign" at bounding box center [407, 464] width 376 height 25
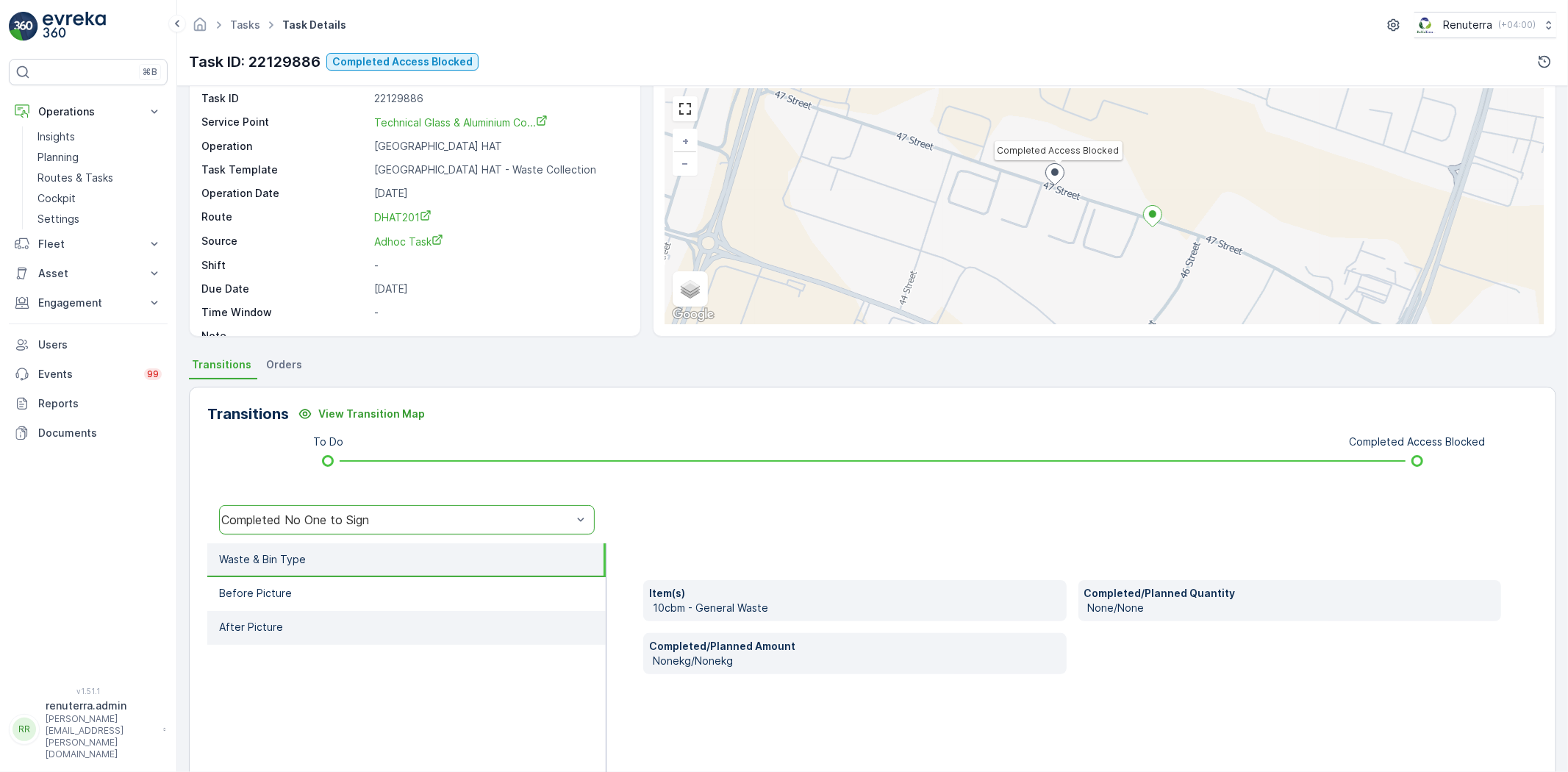
scroll to position [155, 0]
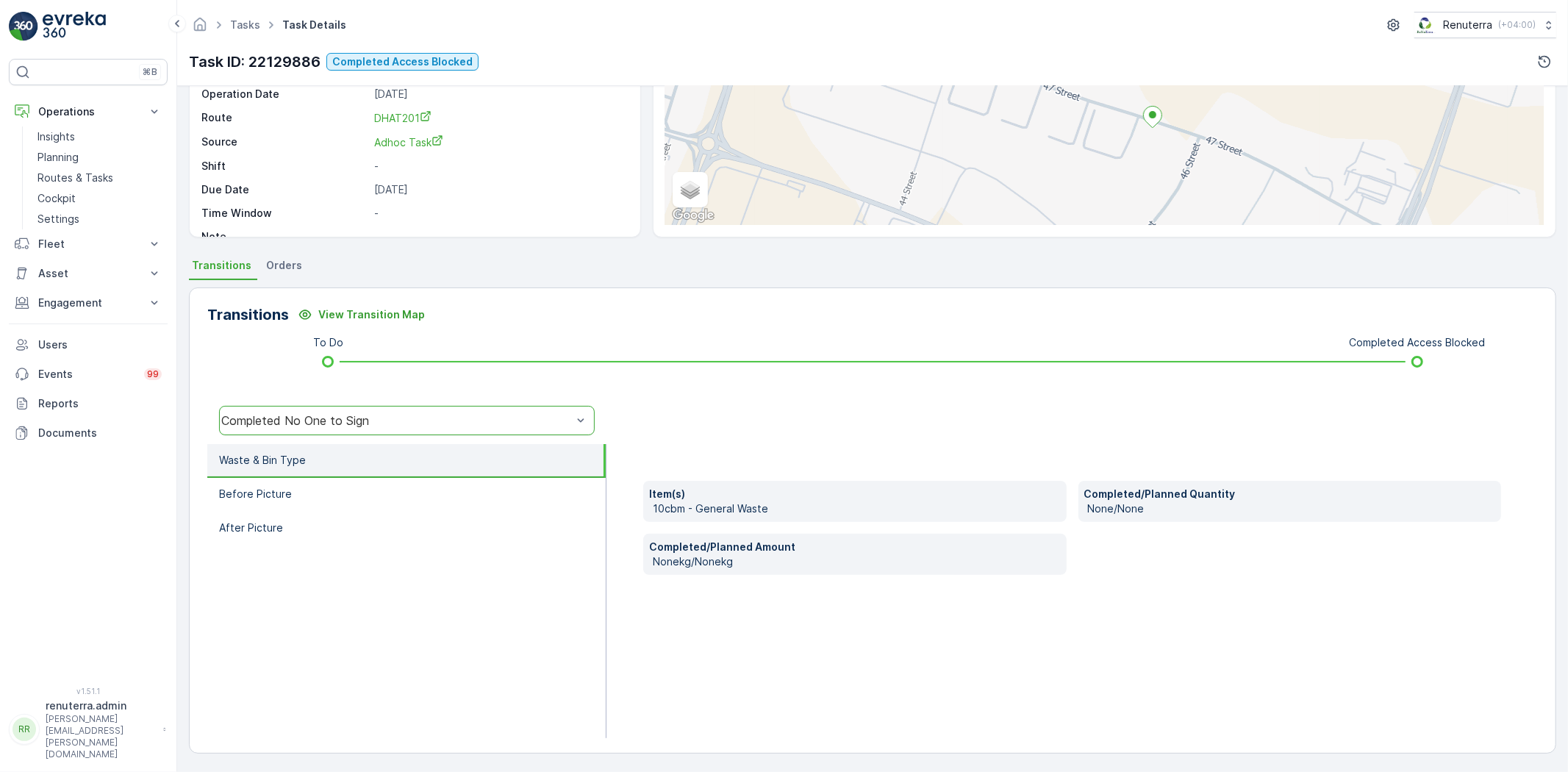
click at [354, 429] on div "Completed No One to Sign" at bounding box center [407, 420] width 376 height 30
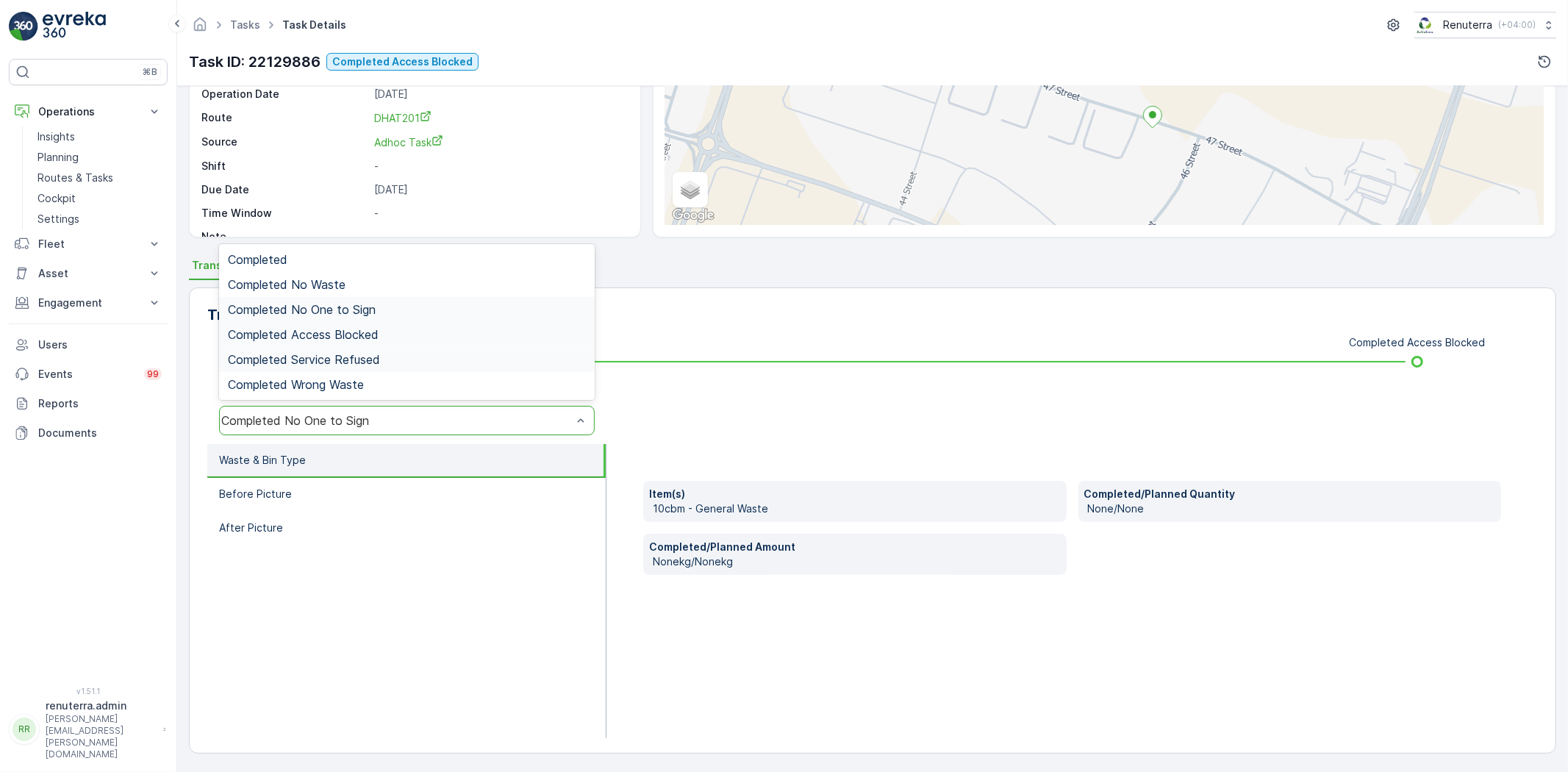
click at [350, 338] on span "Completed Access Blocked" at bounding box center [303, 334] width 151 height 13
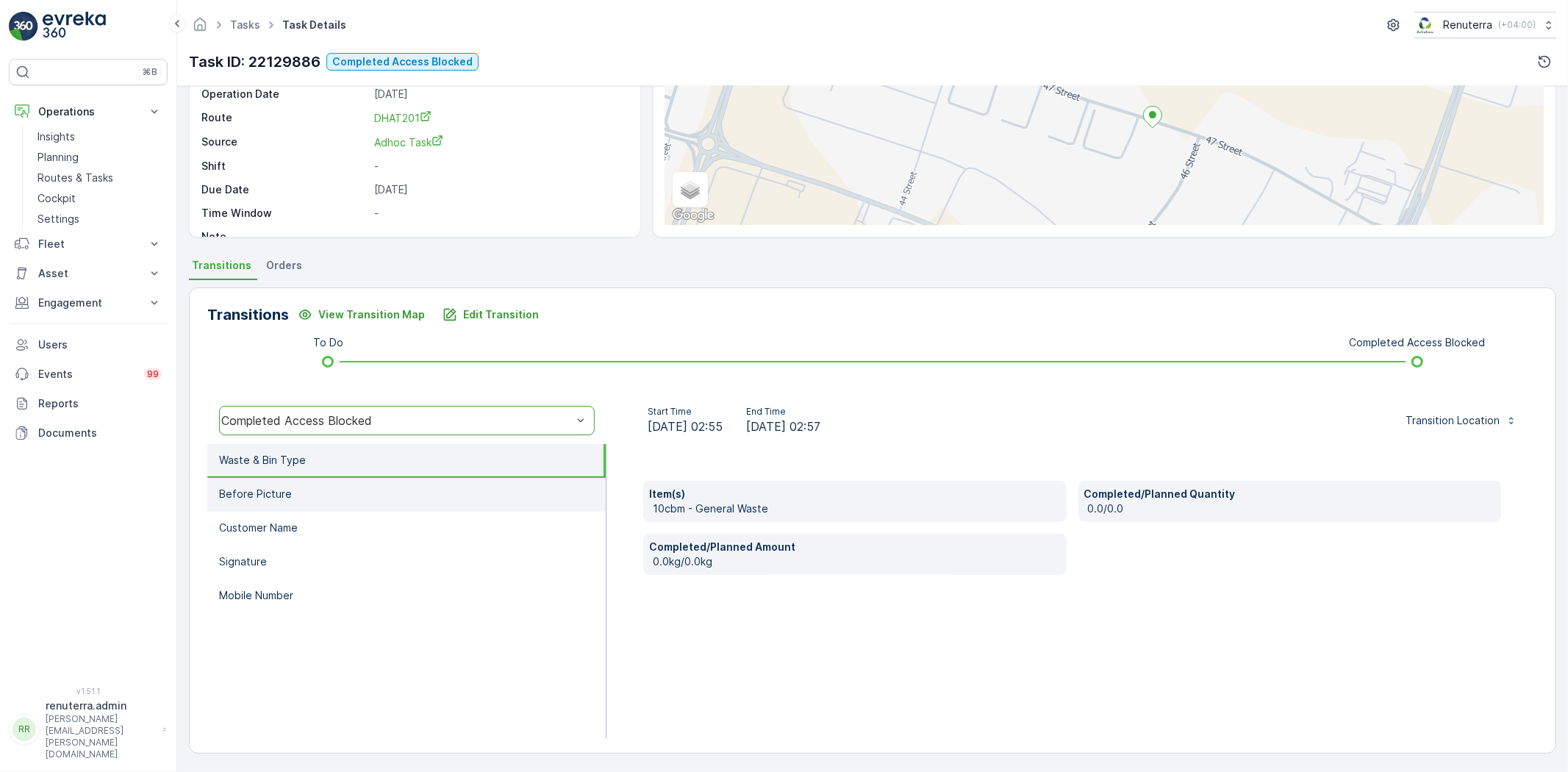
click at [334, 506] on li "Before Picture" at bounding box center [406, 495] width 398 height 33
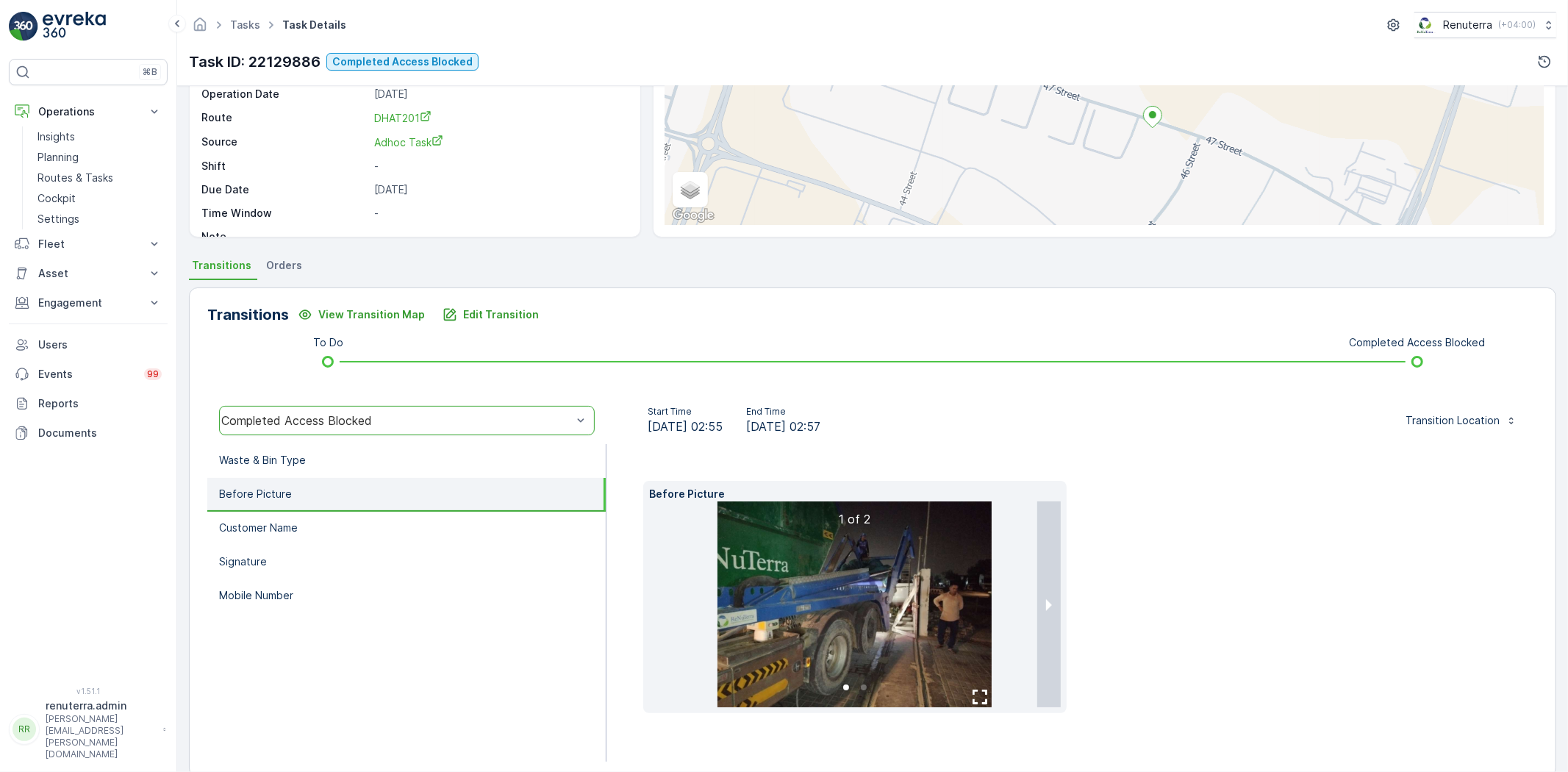
click at [941, 607] on img at bounding box center [855, 605] width 274 height 206
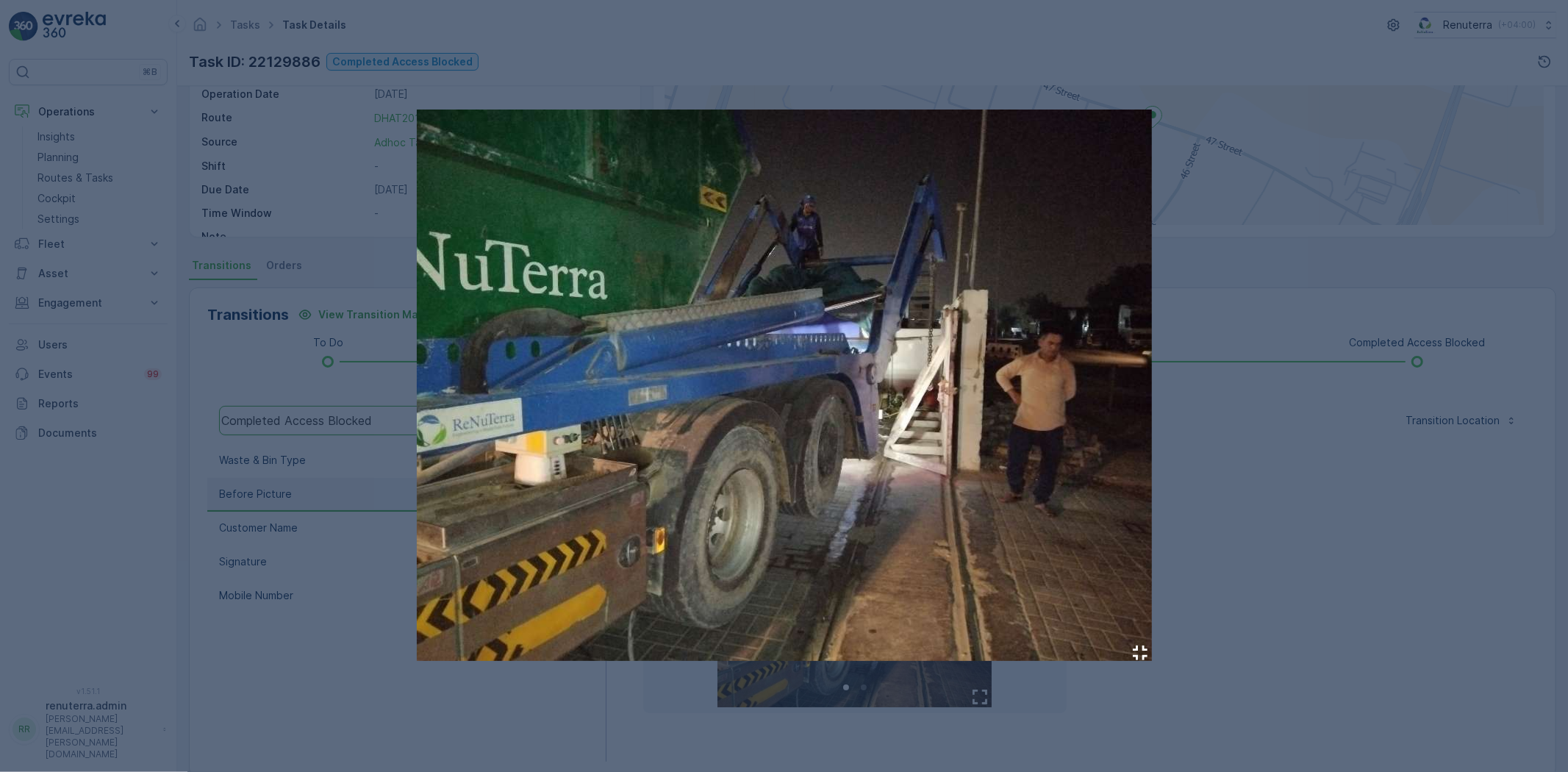
click at [1247, 598] on div at bounding box center [784, 386] width 1568 height 772
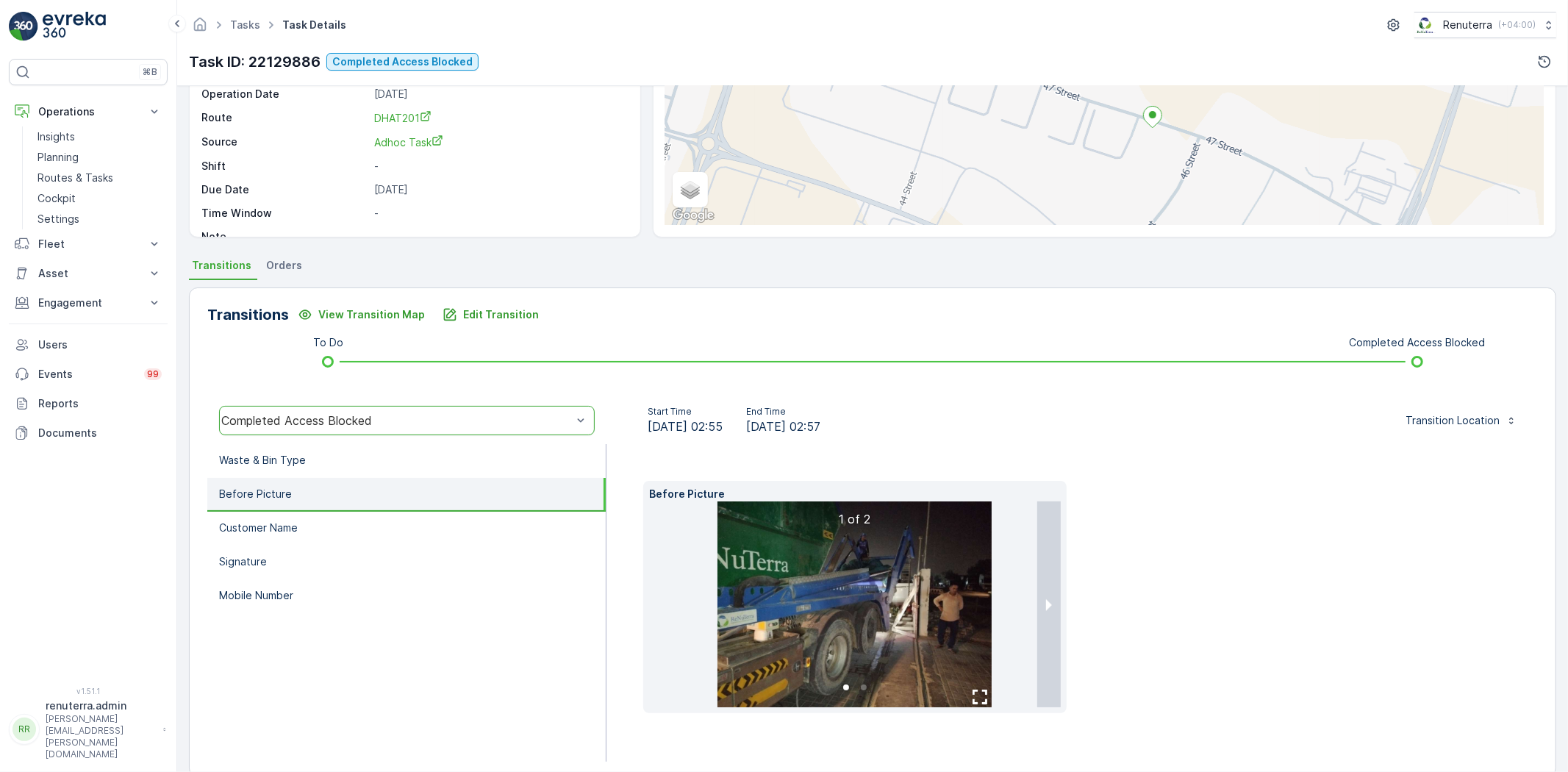
click at [883, 572] on img at bounding box center [855, 605] width 274 height 206
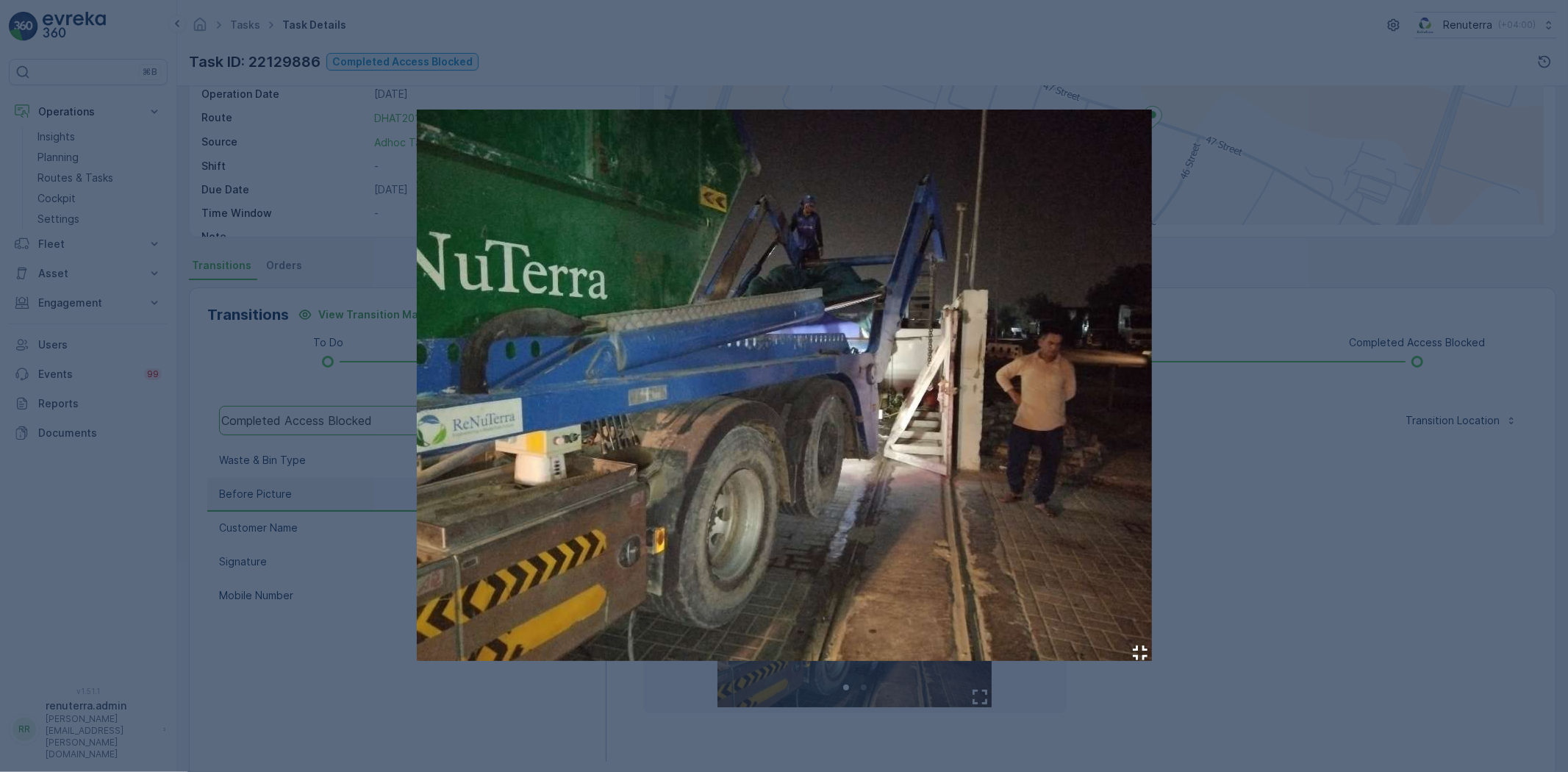
click at [765, 362] on img at bounding box center [785, 385] width 735 height 551
drag, startPoint x: 1280, startPoint y: 511, endPoint x: 1268, endPoint y: 518, distance: 13.9
click at [1280, 511] on div at bounding box center [784, 386] width 1568 height 772
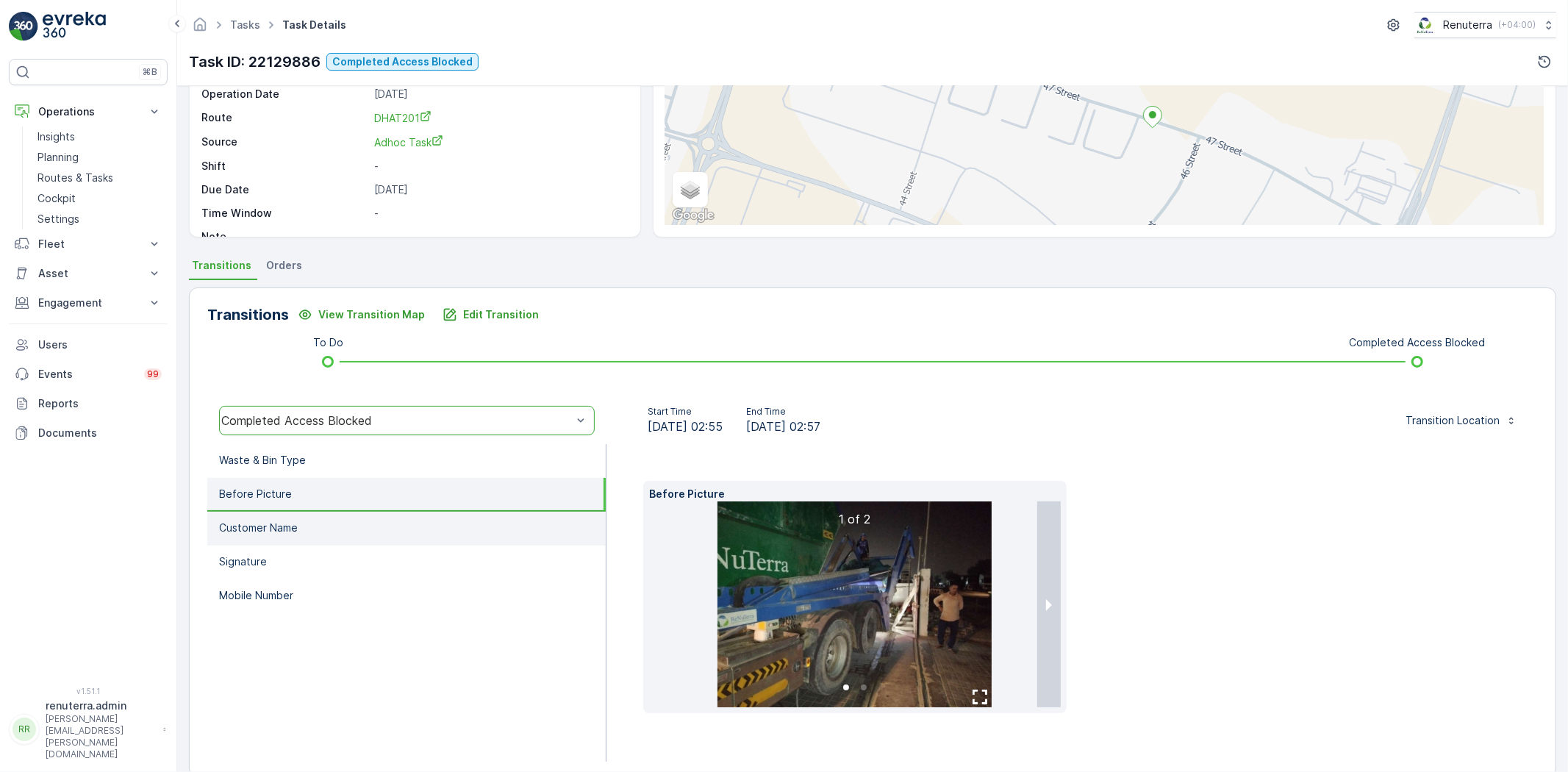
click at [359, 521] on li "Customer Name" at bounding box center [406, 528] width 398 height 33
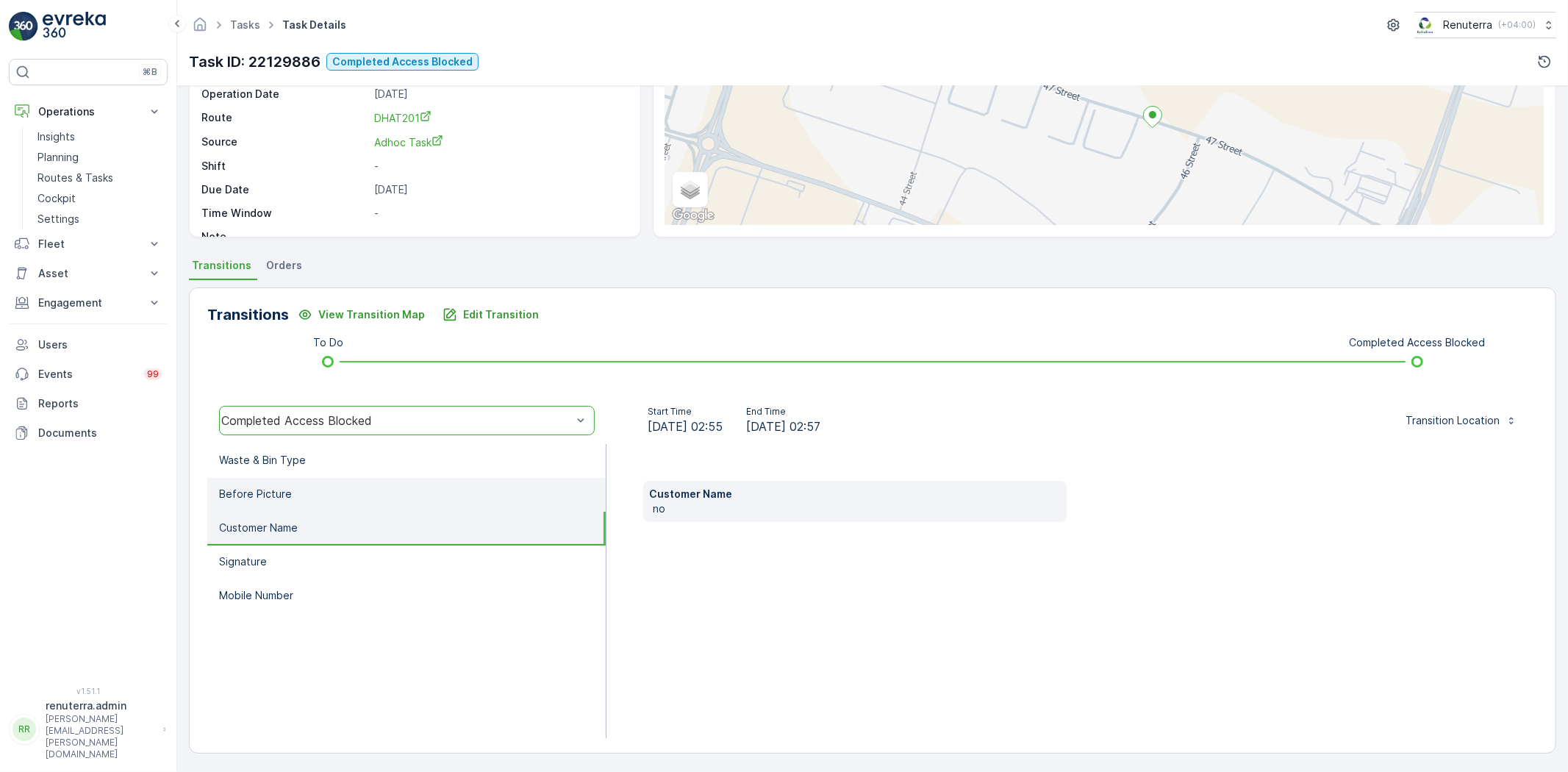
click at [356, 493] on li "Before Picture" at bounding box center [406, 495] width 398 height 33
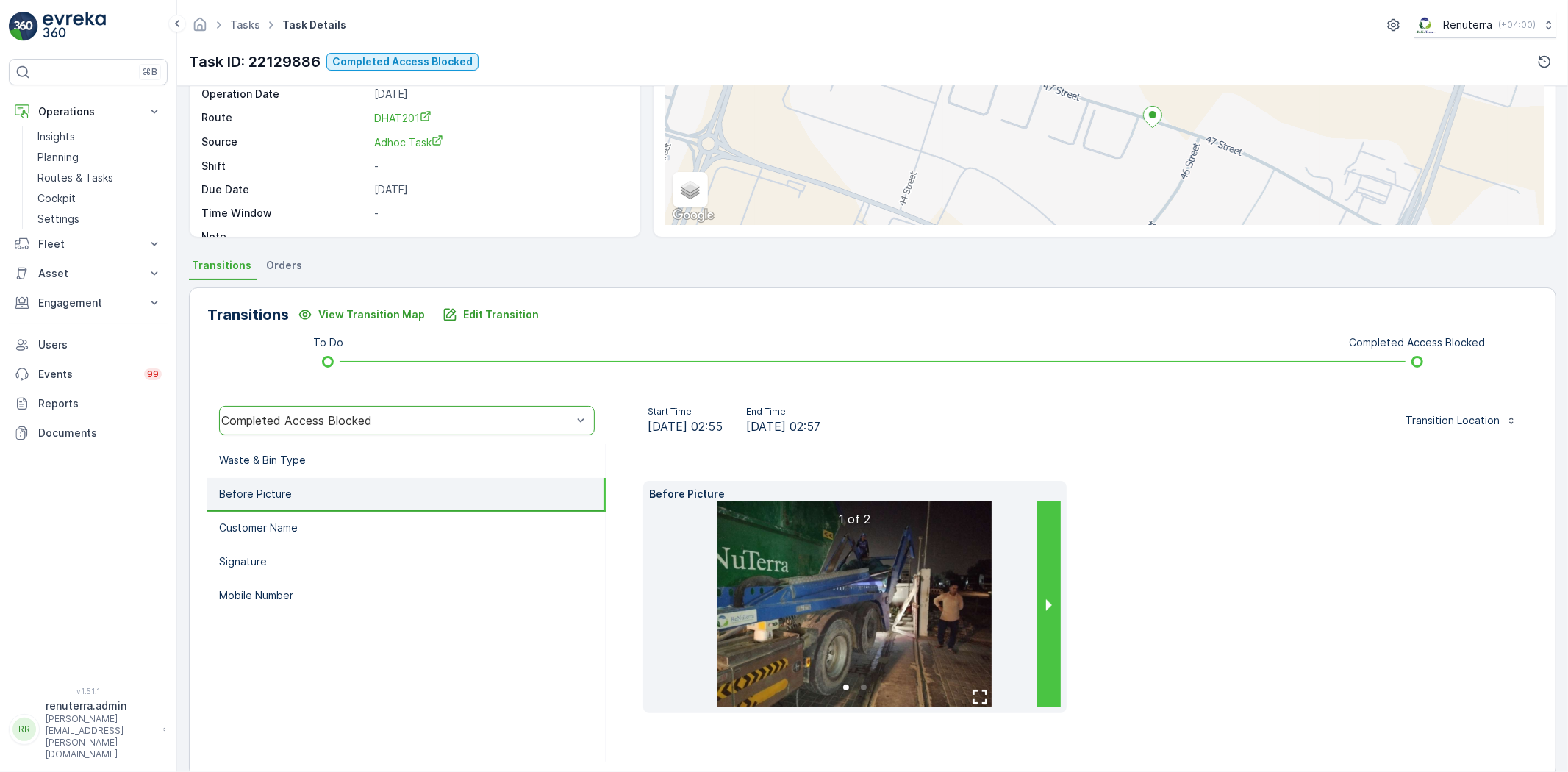
click at [1047, 611] on button "next slide / item" at bounding box center [1049, 605] width 24 height 206
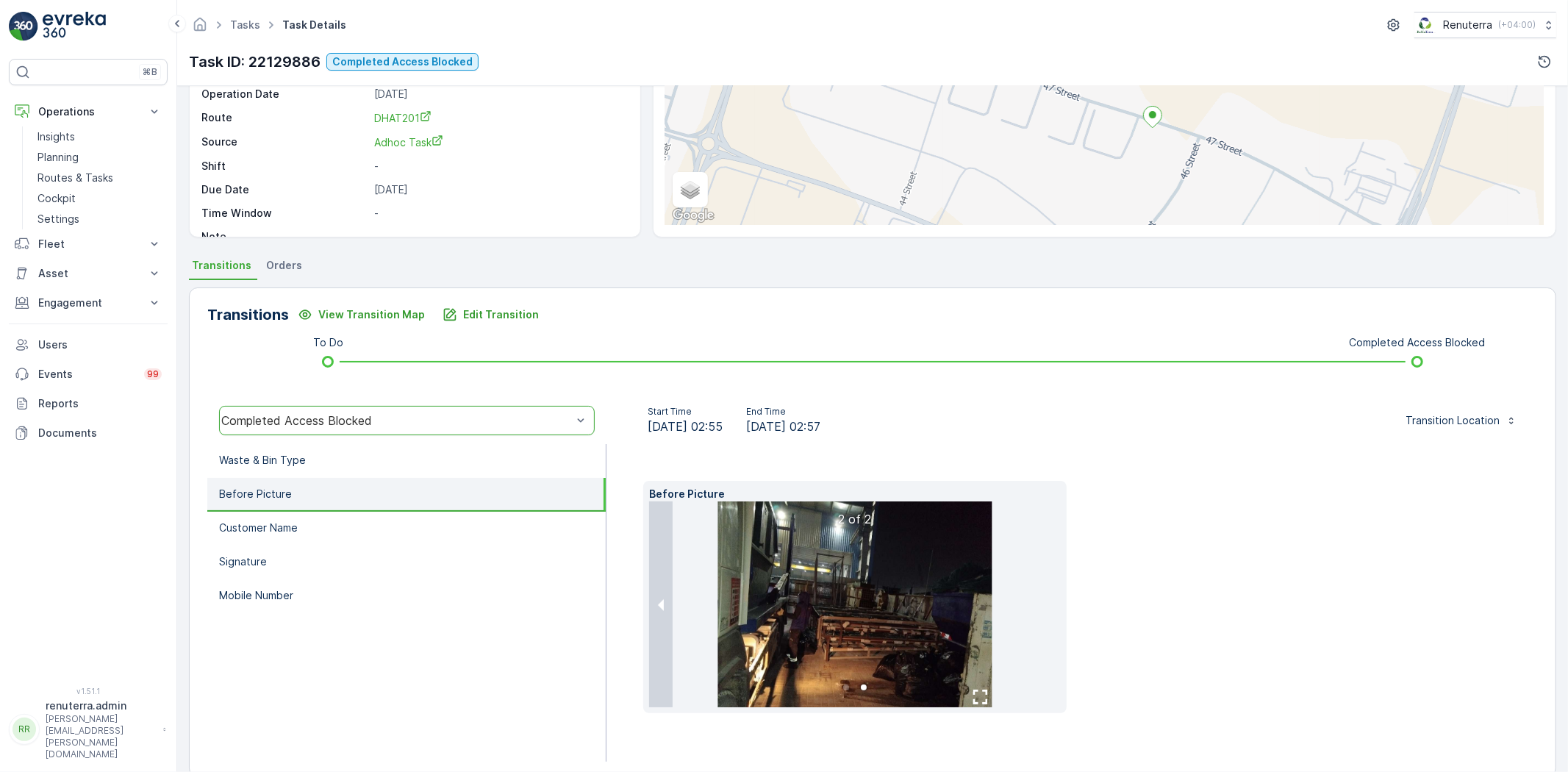
click at [894, 589] on img at bounding box center [855, 605] width 274 height 206
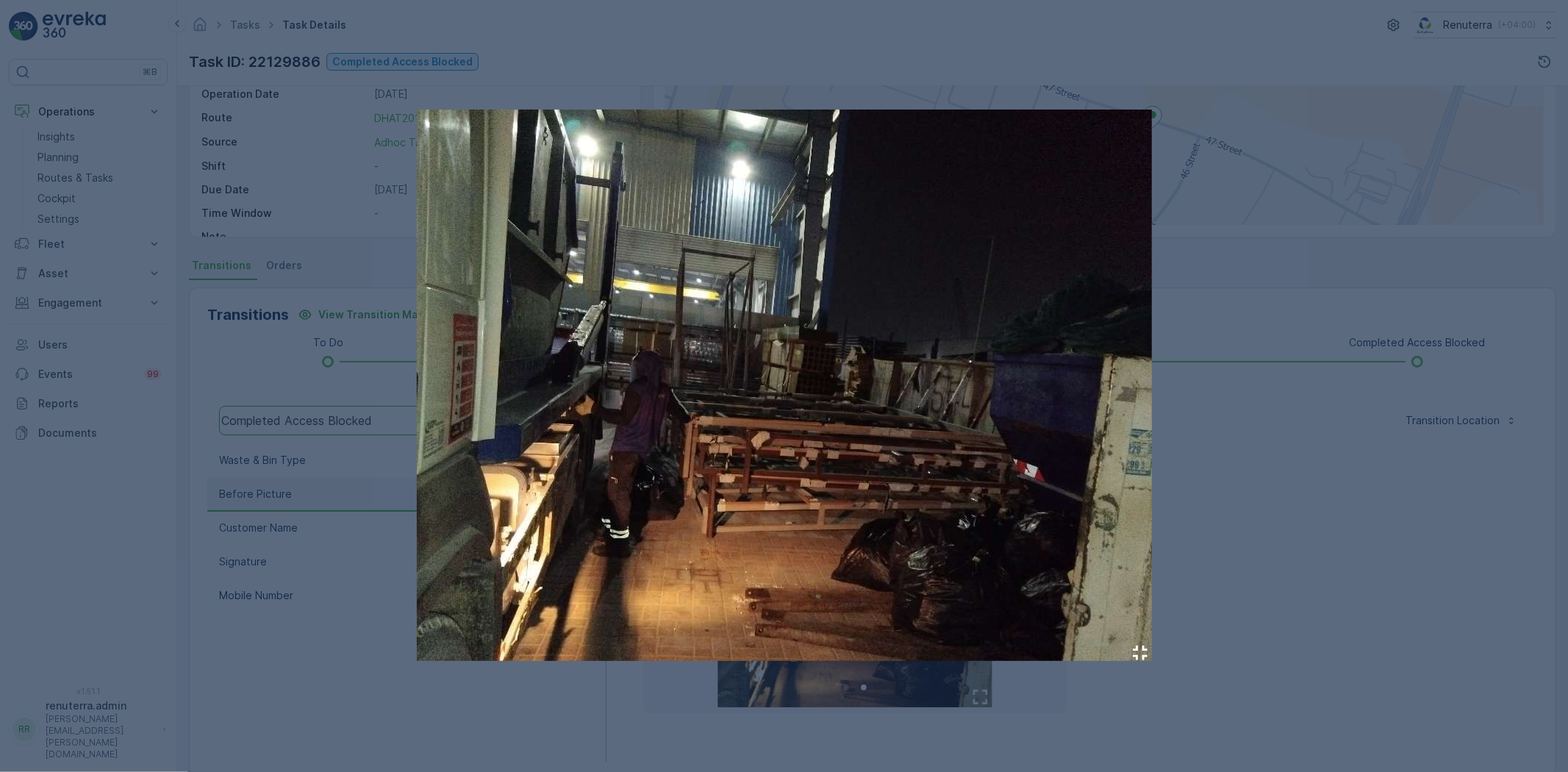
drag, startPoint x: 1280, startPoint y: 521, endPoint x: 1273, endPoint y: 530, distance: 11.4
click at [1280, 521] on div at bounding box center [784, 386] width 1568 height 772
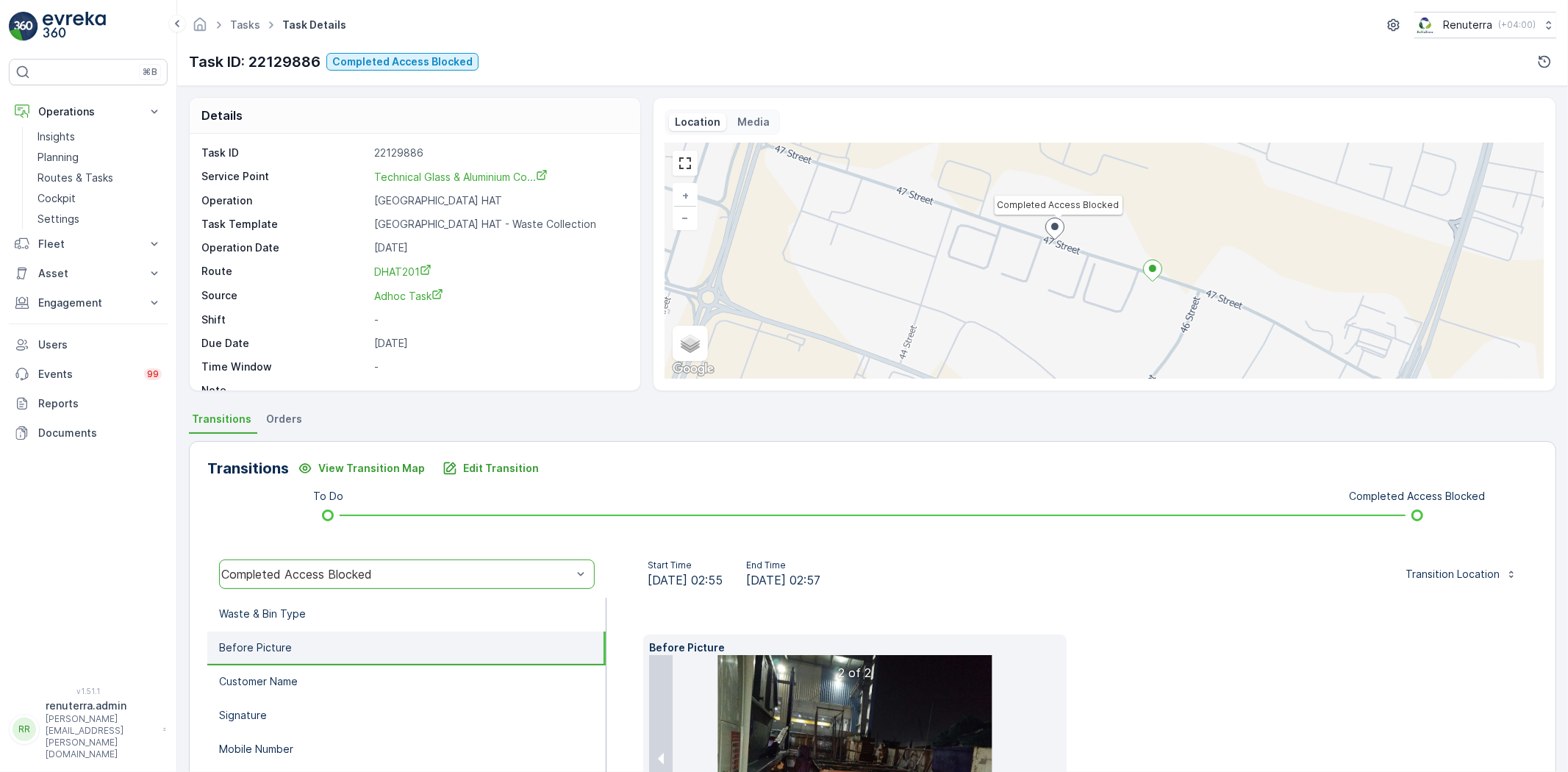
scroll to position [0, 0]
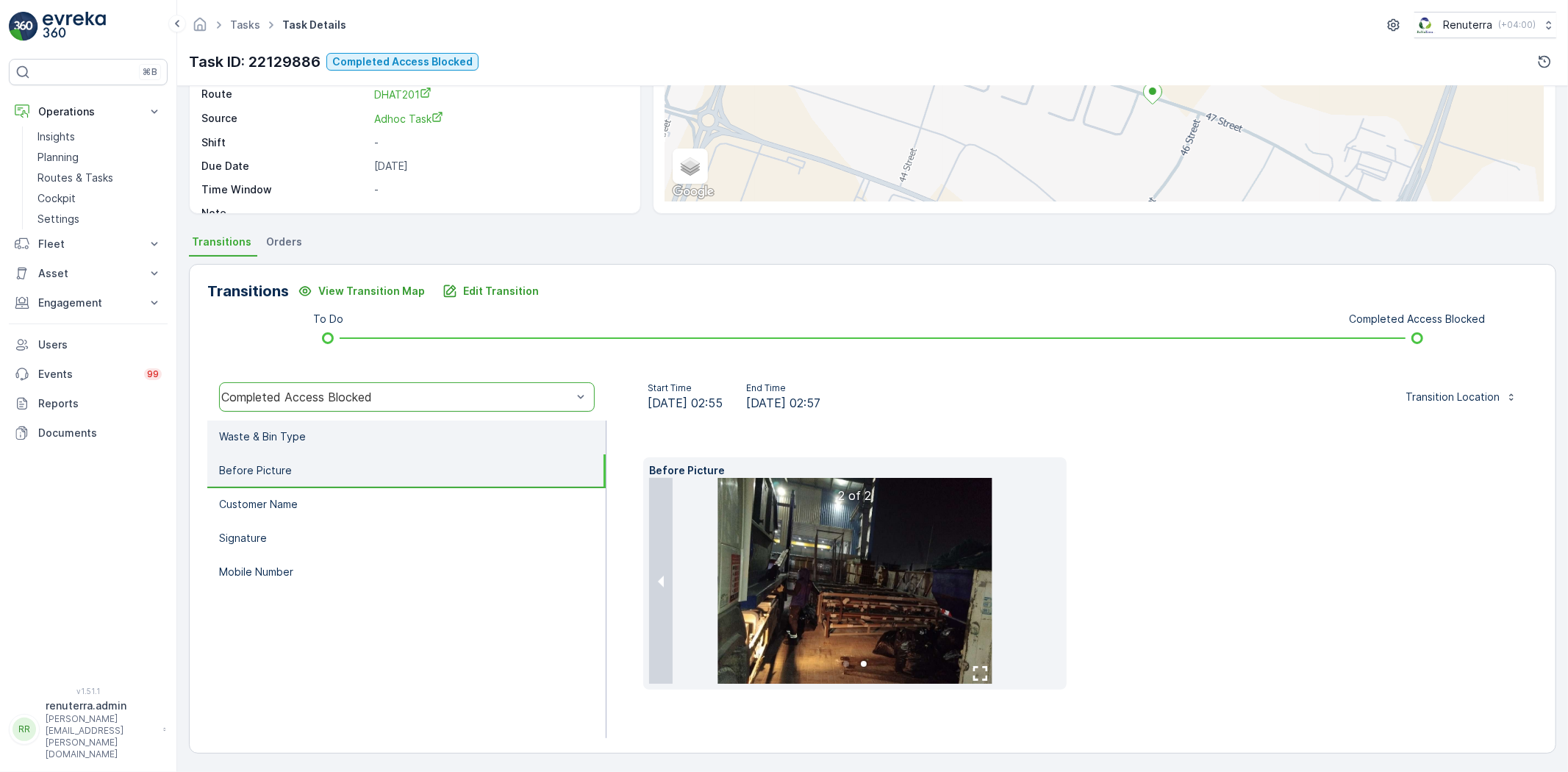
click at [425, 423] on li "Waste & Bin Type" at bounding box center [406, 437] width 398 height 33
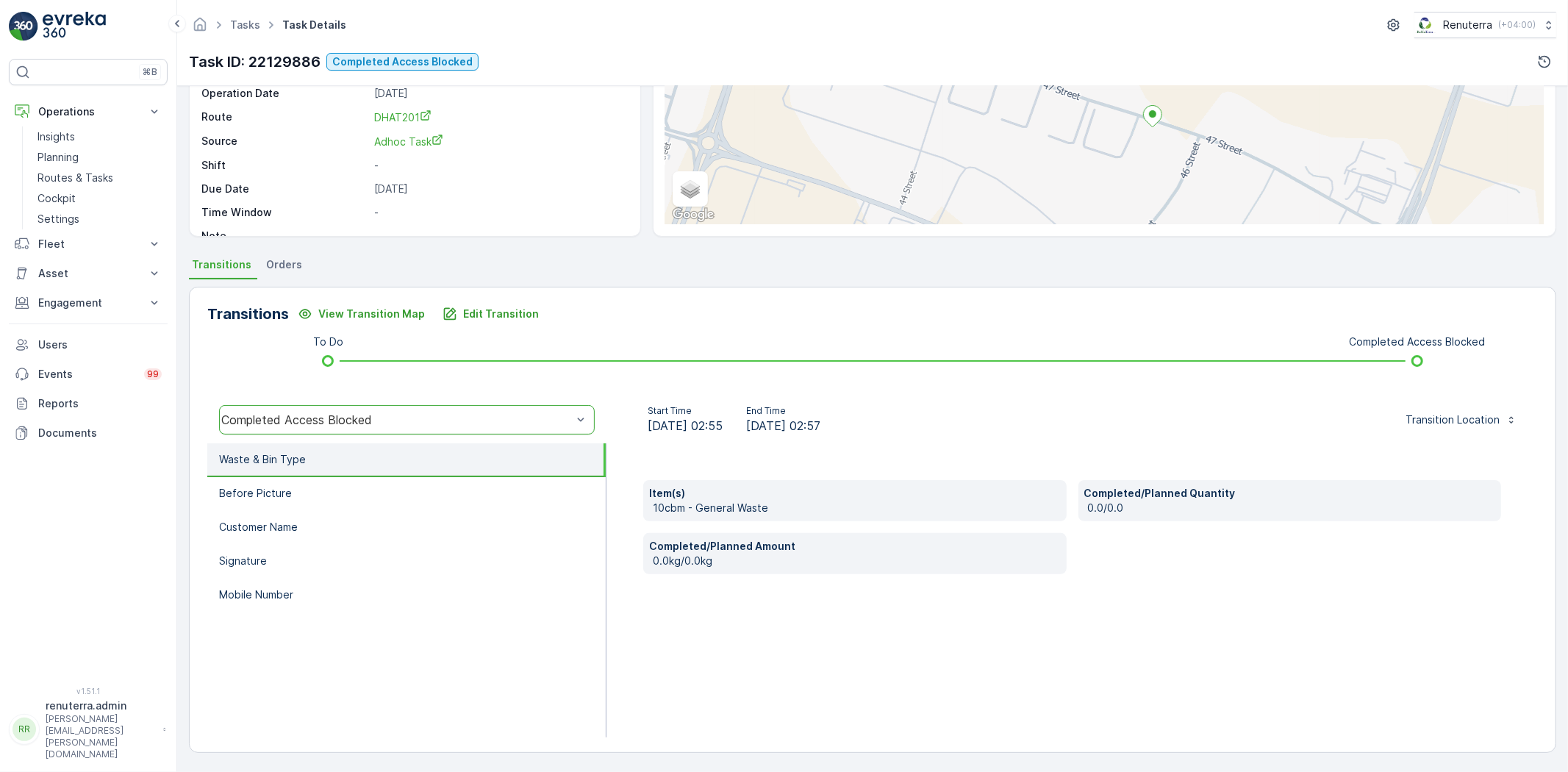
scroll to position [155, 0]
click at [415, 474] on li "Waste & Bin Type" at bounding box center [406, 460] width 398 height 33
click at [416, 483] on li "Before Picture" at bounding box center [406, 494] width 398 height 33
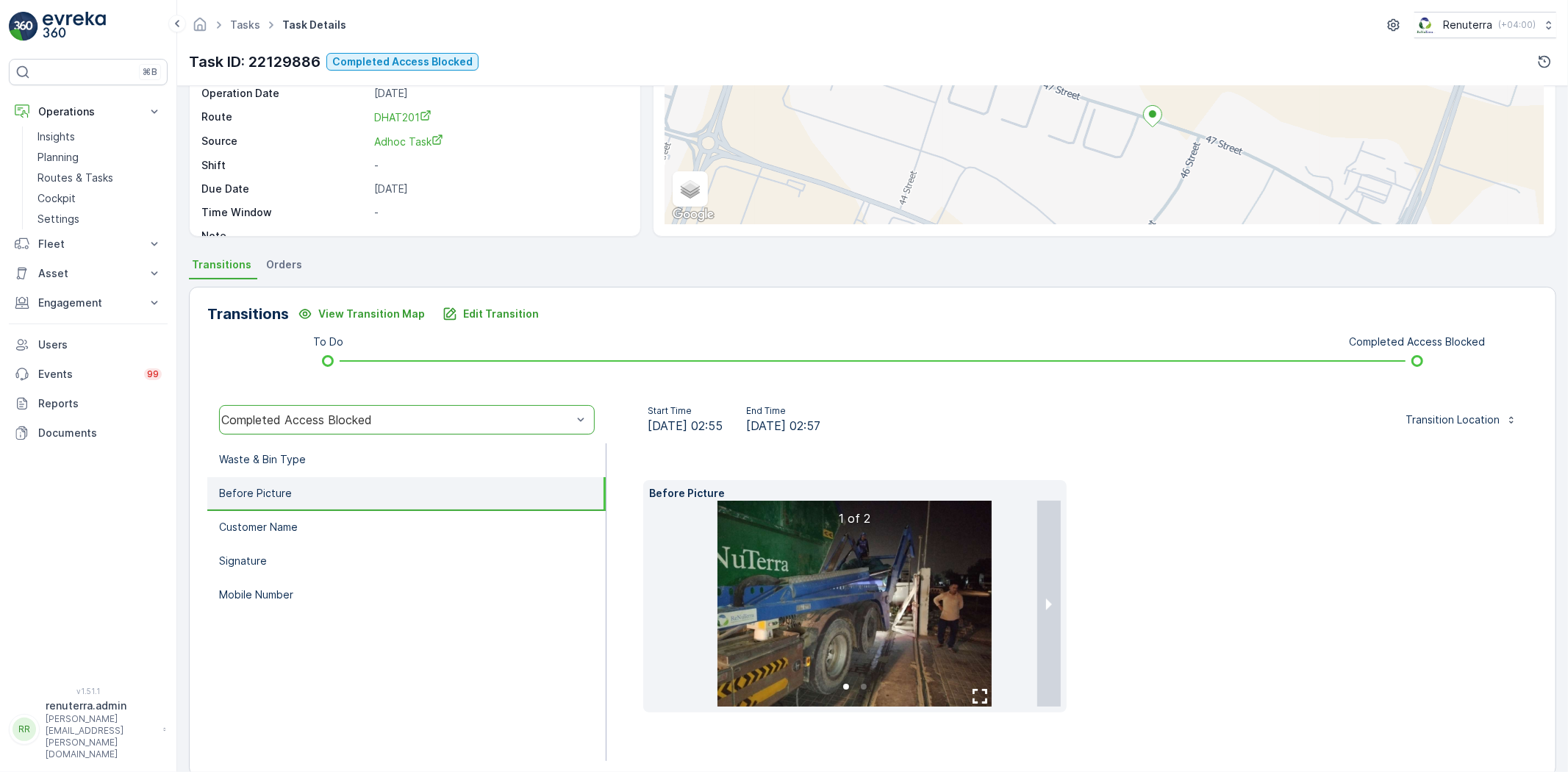
click at [903, 605] on img at bounding box center [855, 604] width 274 height 206
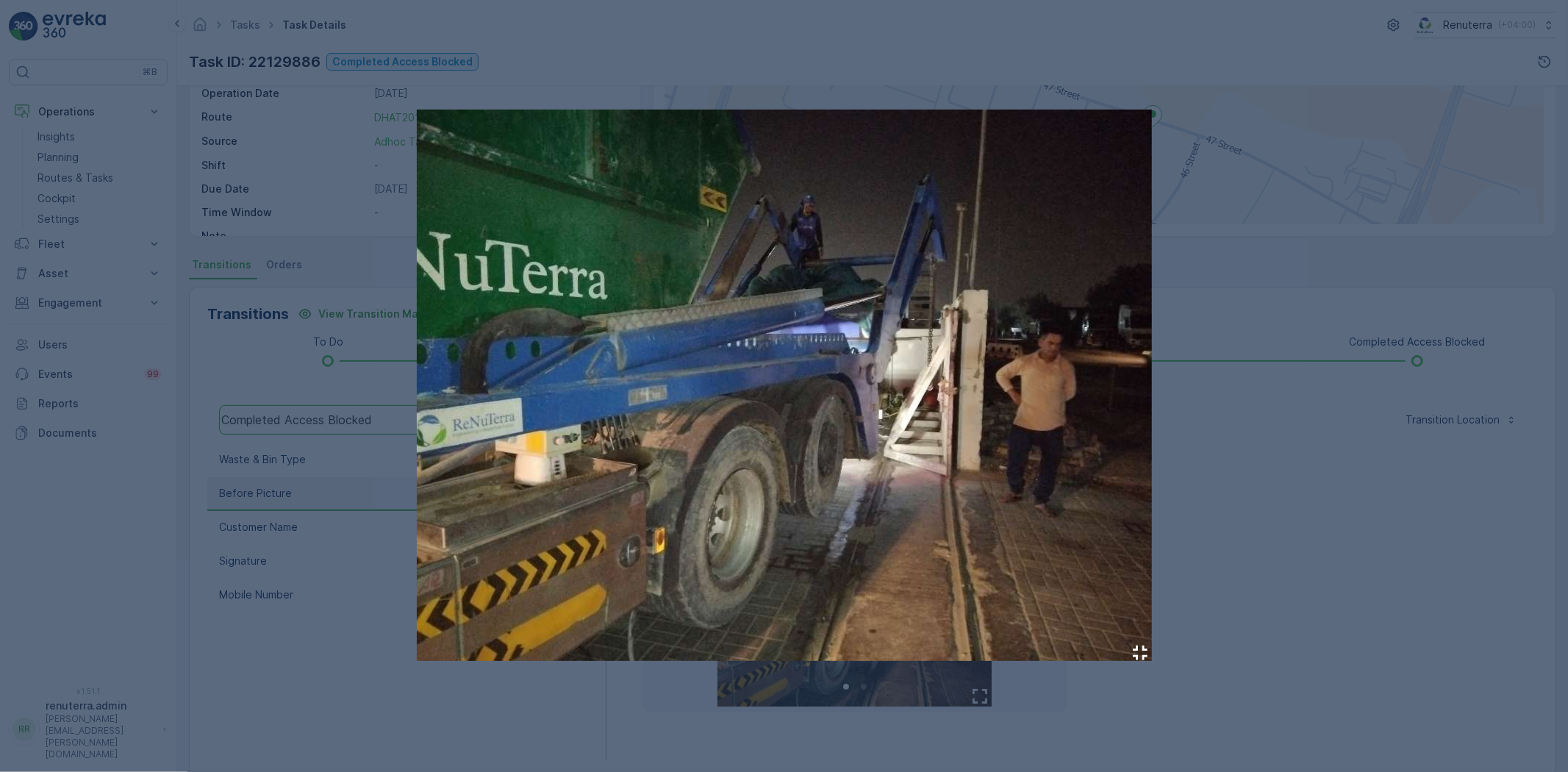
click at [1314, 541] on div at bounding box center [784, 386] width 1568 height 772
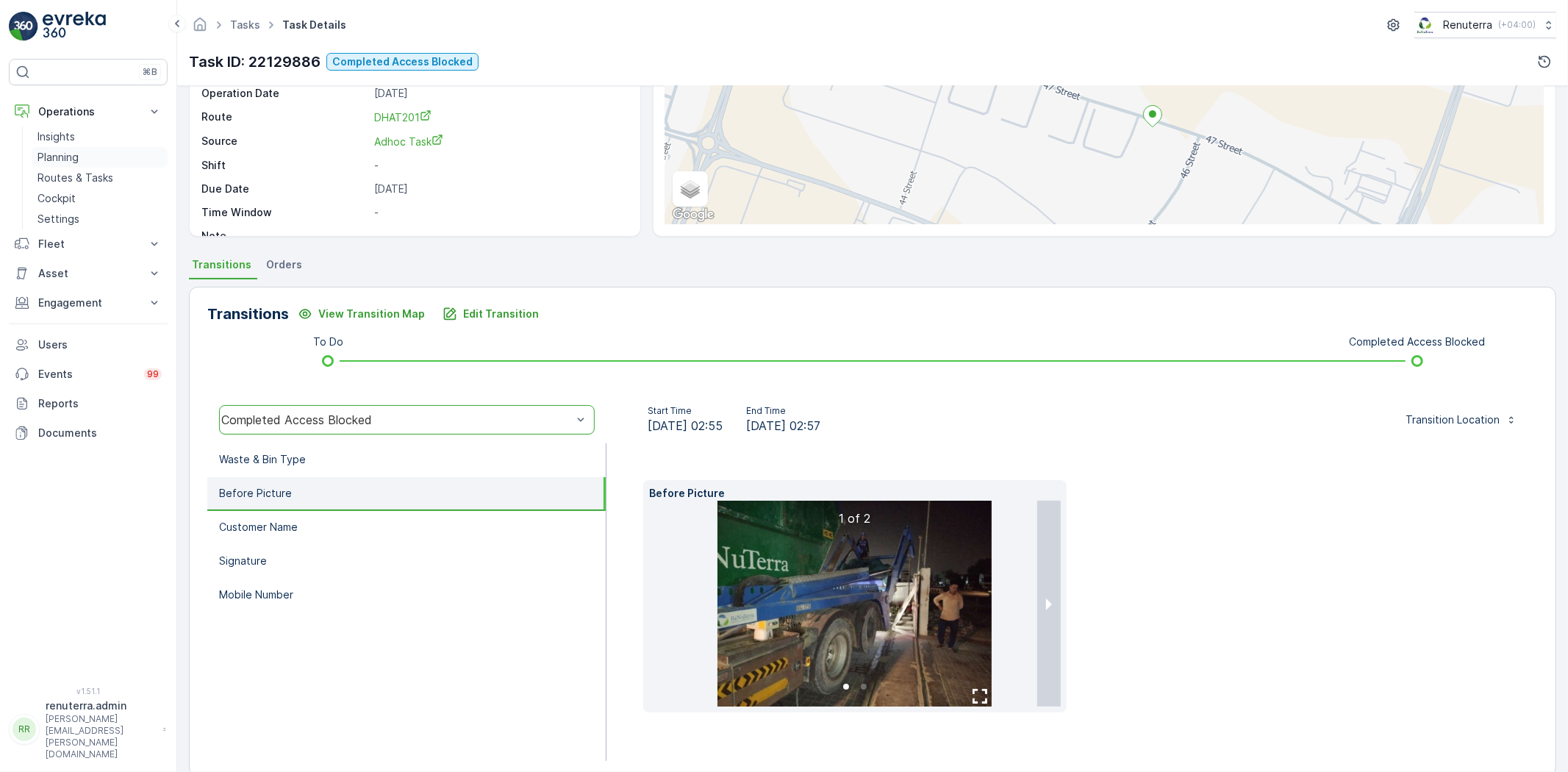
click at [81, 161] on link "Planning" at bounding box center [100, 157] width 136 height 21
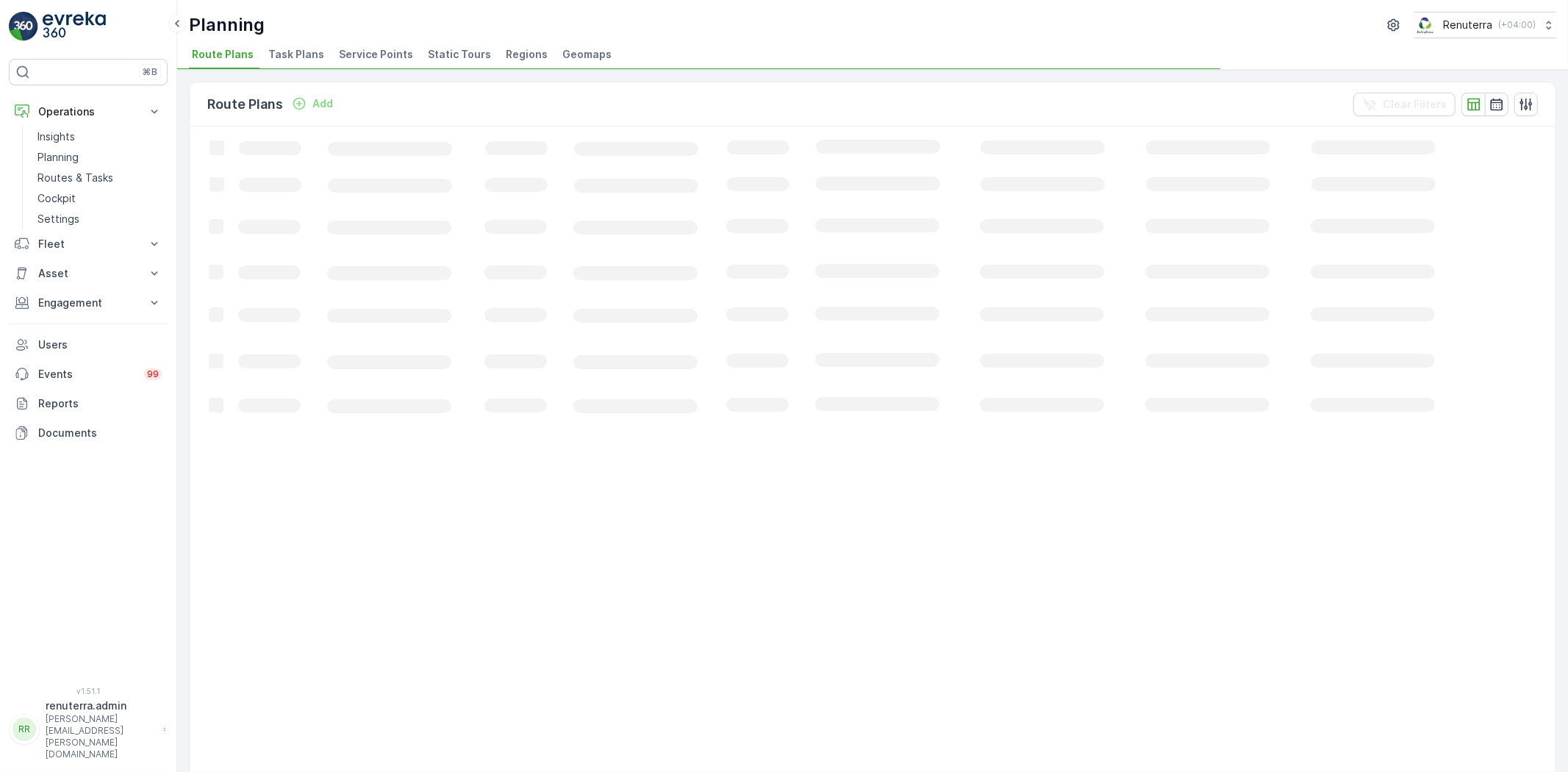
drag, startPoint x: 365, startPoint y: 40, endPoint x: 371, endPoint y: 46, distance: 8.5
click at [366, 40] on div "Planning Renuterra ( +04:00 ) Route Plans Task Plans Service Points Static Tour…" at bounding box center [872, 35] width 1391 height 70
click at [370, 47] on span "Service Points" at bounding box center [376, 54] width 75 height 14
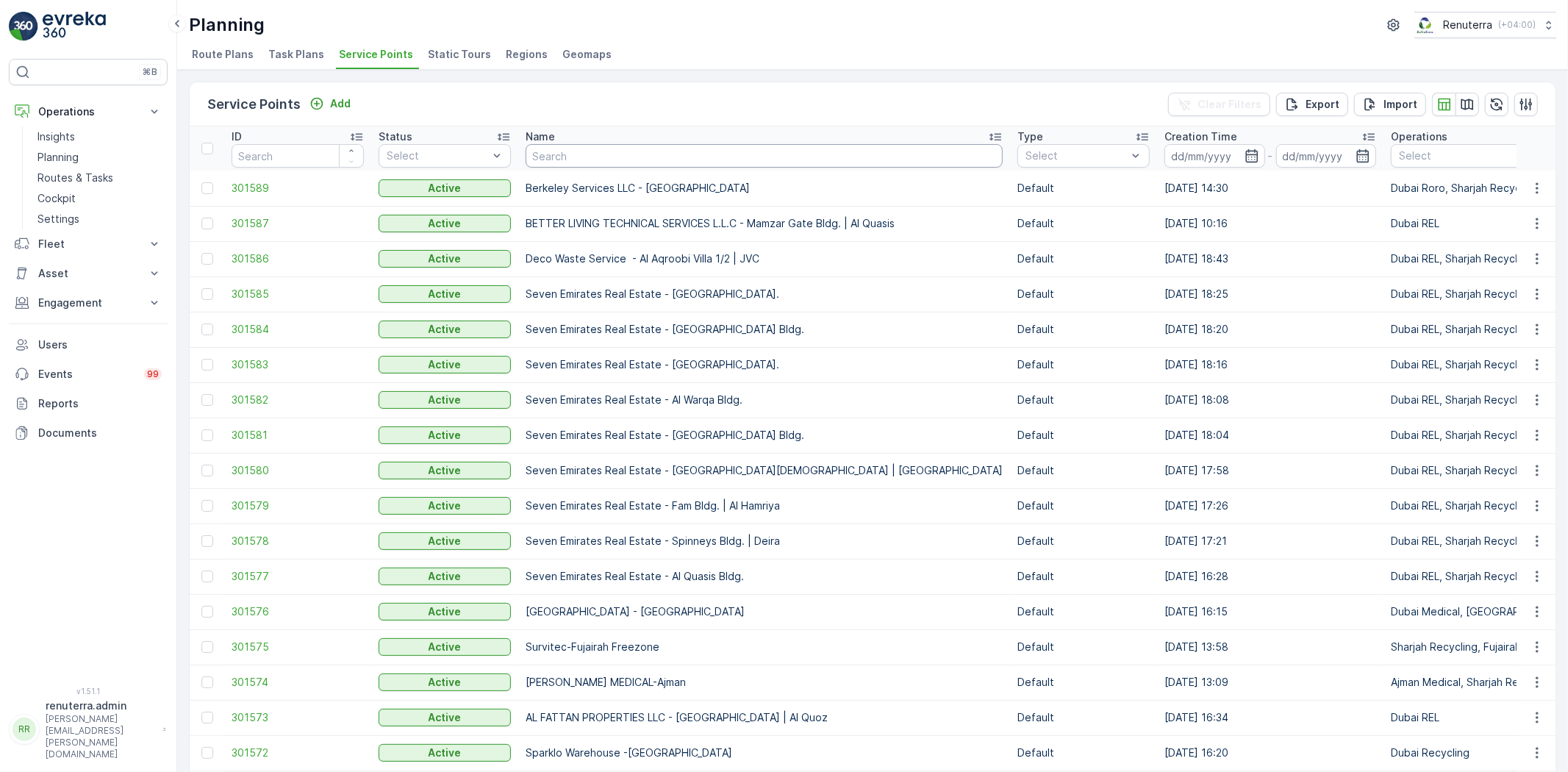
click at [545, 153] on input "text" at bounding box center [764, 155] width 477 height 24
type input "FATTAN"
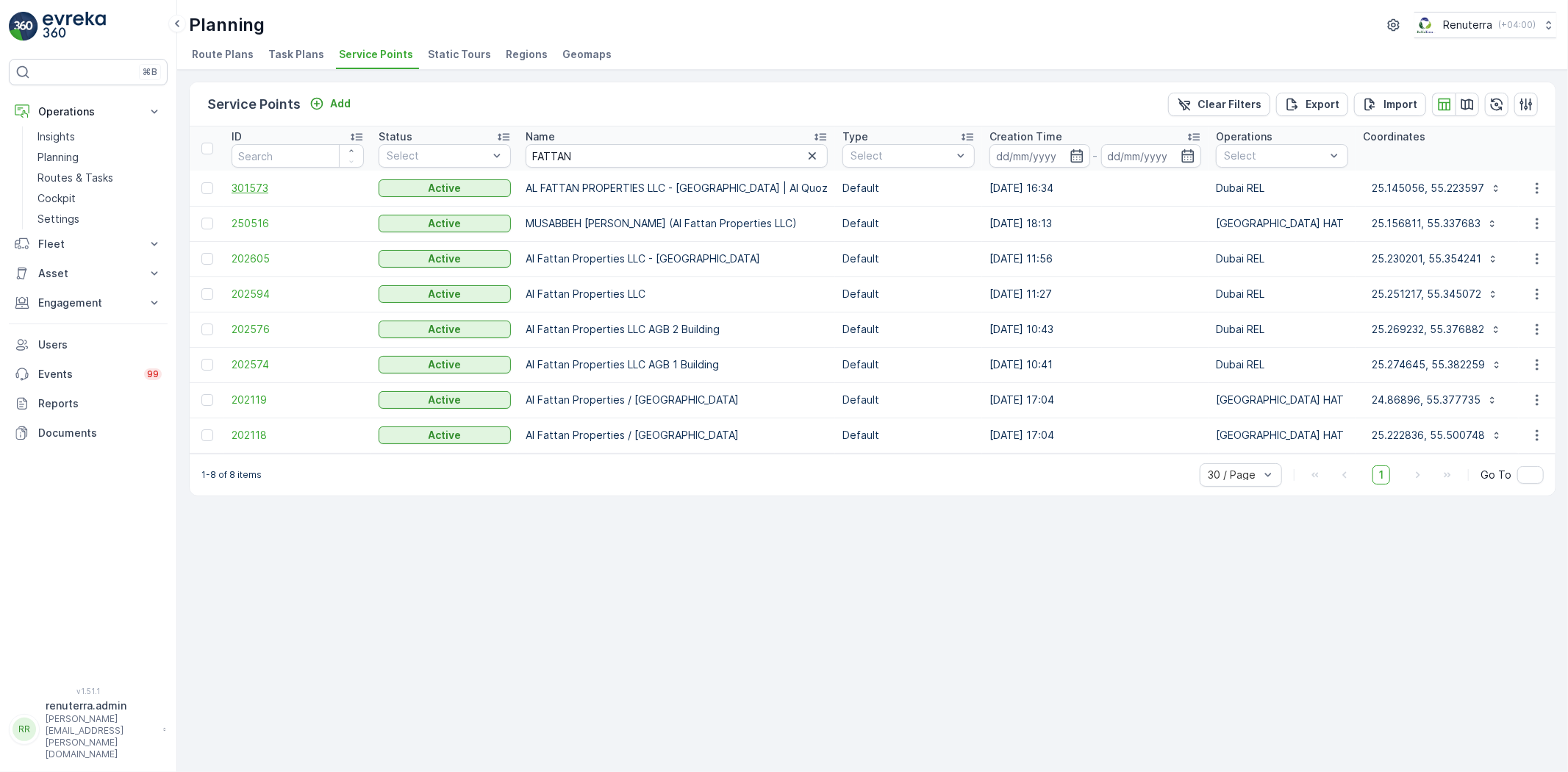
click at [280, 190] on span "301573" at bounding box center [298, 188] width 132 height 14
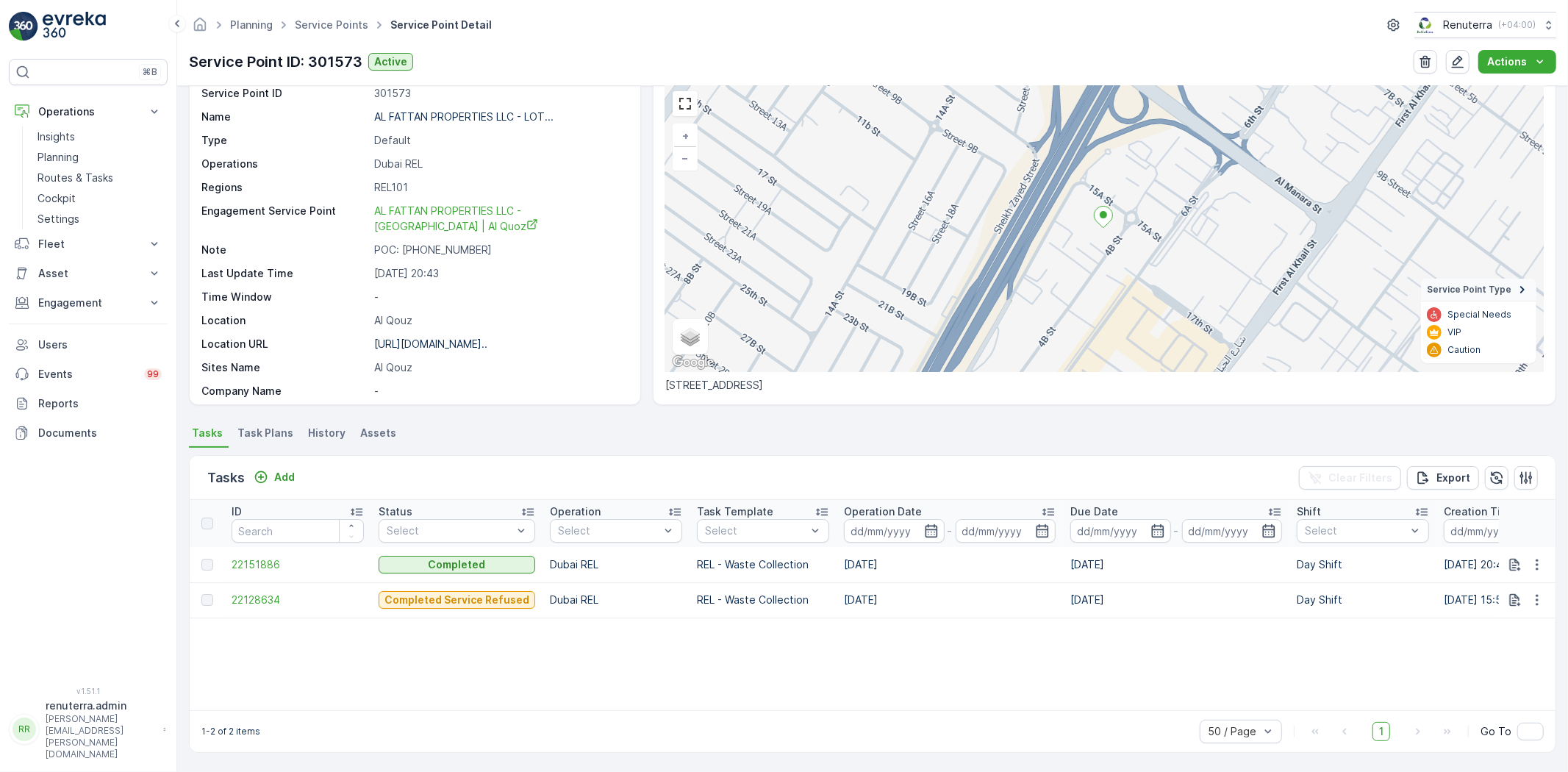
scroll to position [60, 0]
click at [274, 557] on span "22151886" at bounding box center [298, 564] width 132 height 14
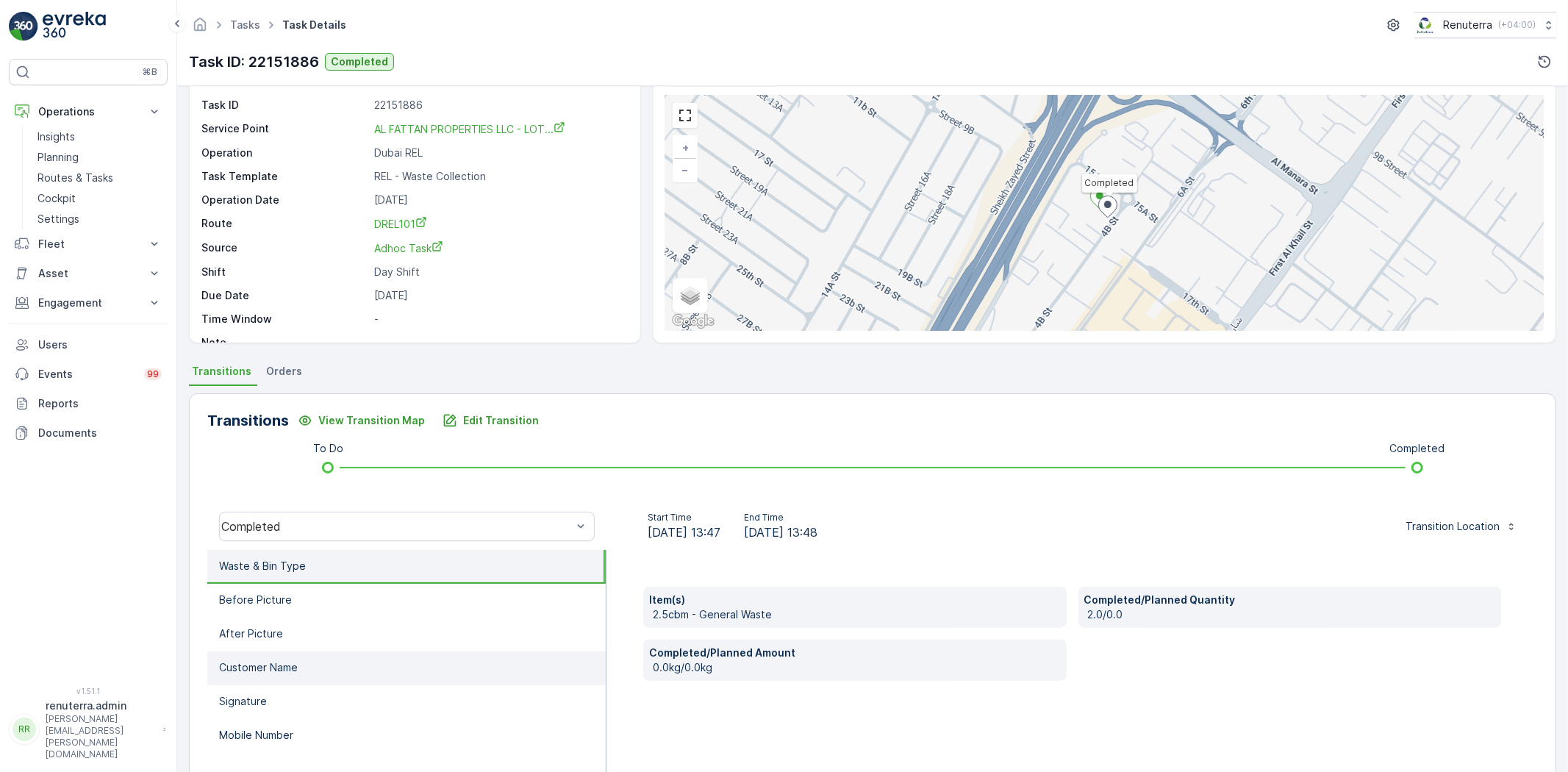
scroll to position [81, 0]
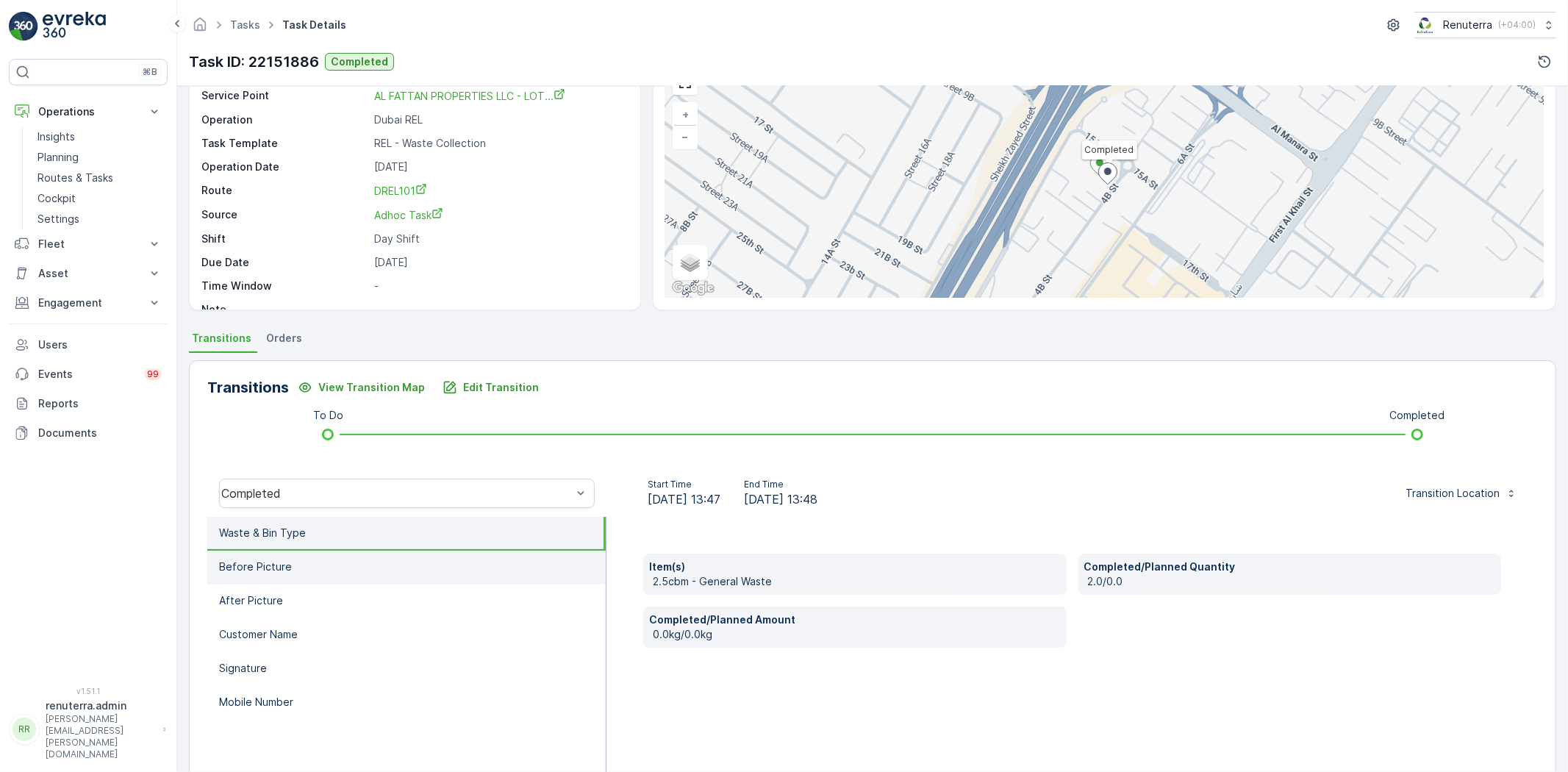
click at [388, 556] on li "Before Picture" at bounding box center [406, 567] width 398 height 33
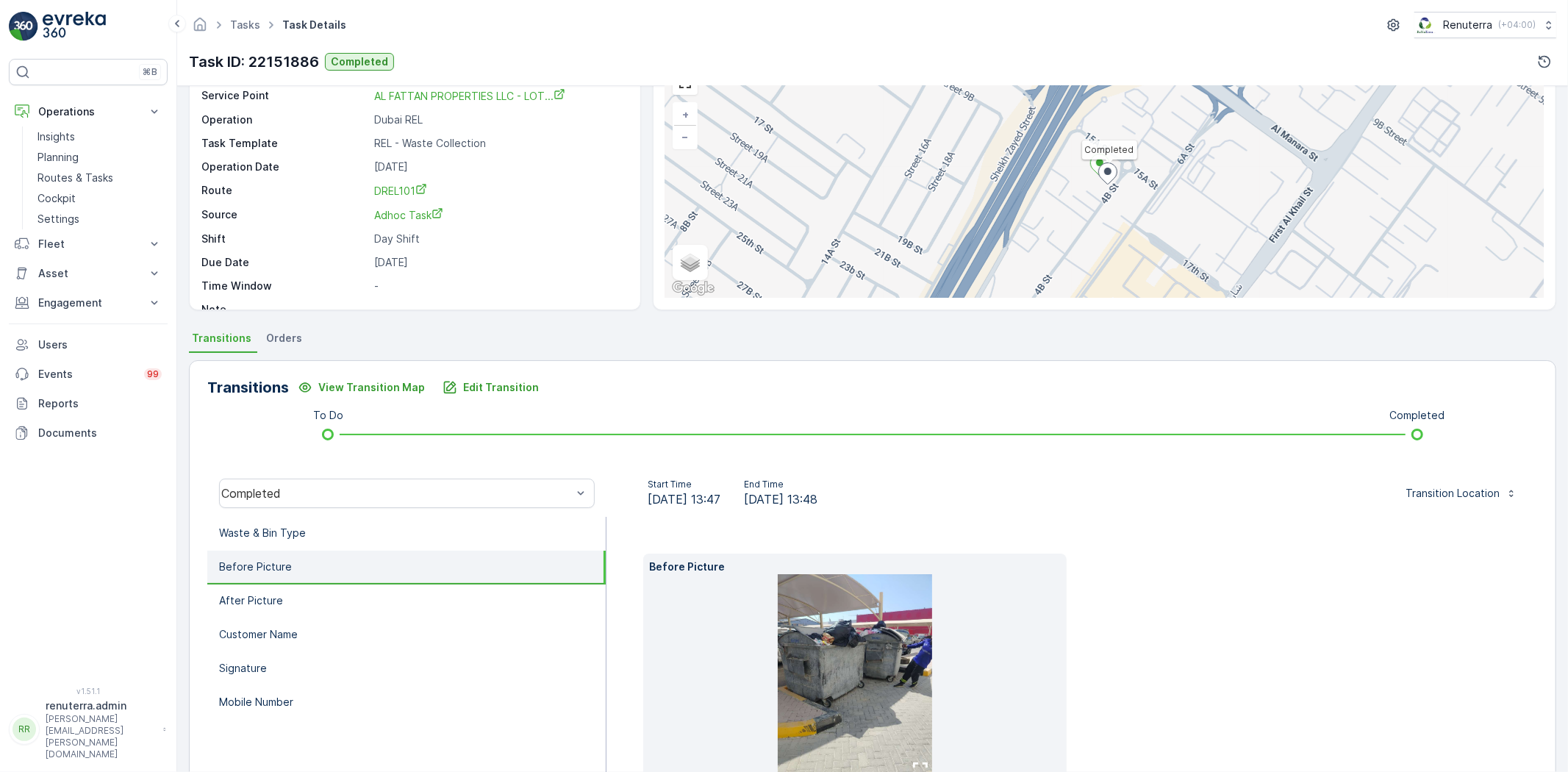
click at [862, 703] on img at bounding box center [855, 677] width 155 height 206
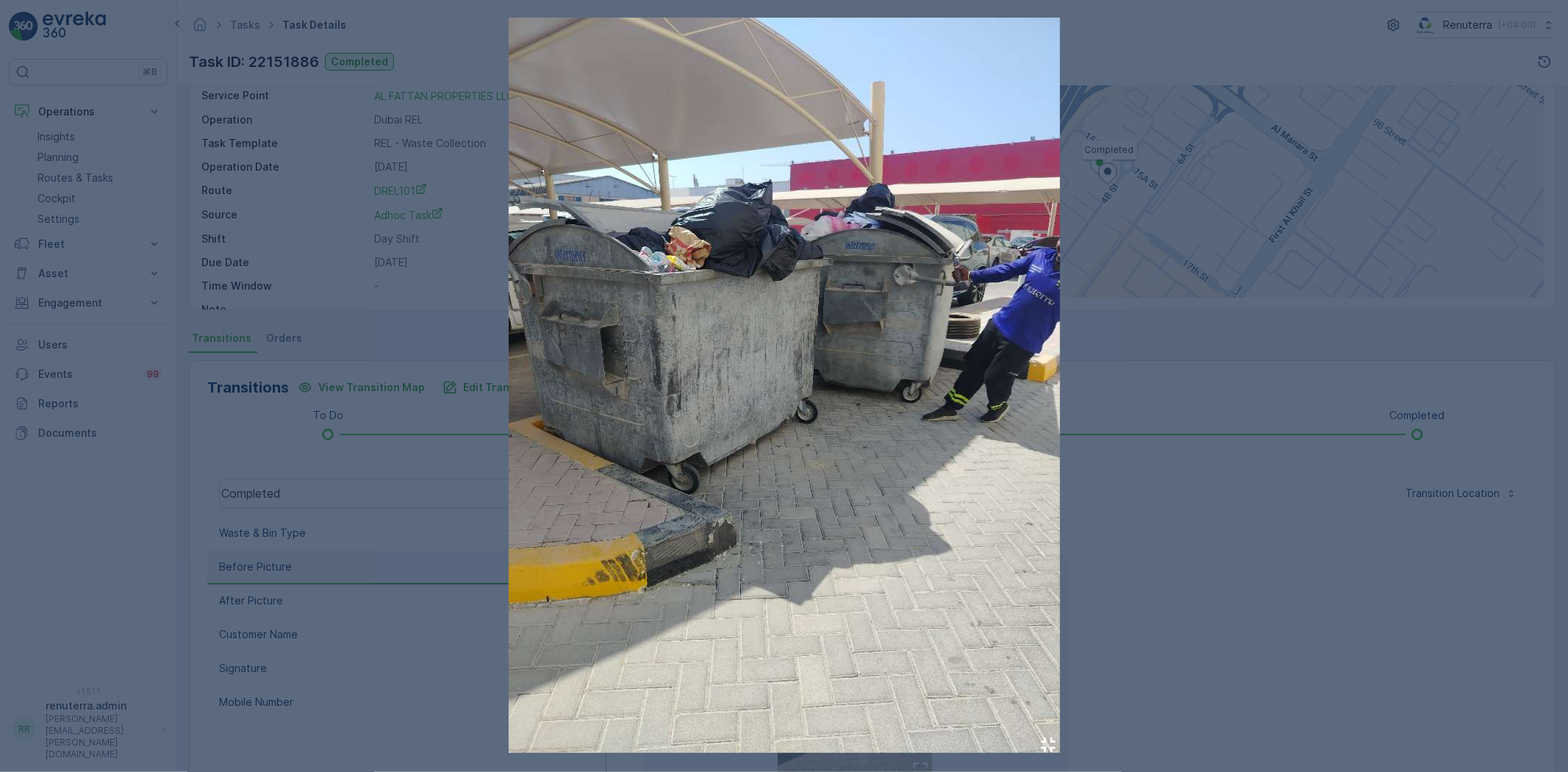
click at [1273, 612] on div at bounding box center [784, 386] width 1568 height 772
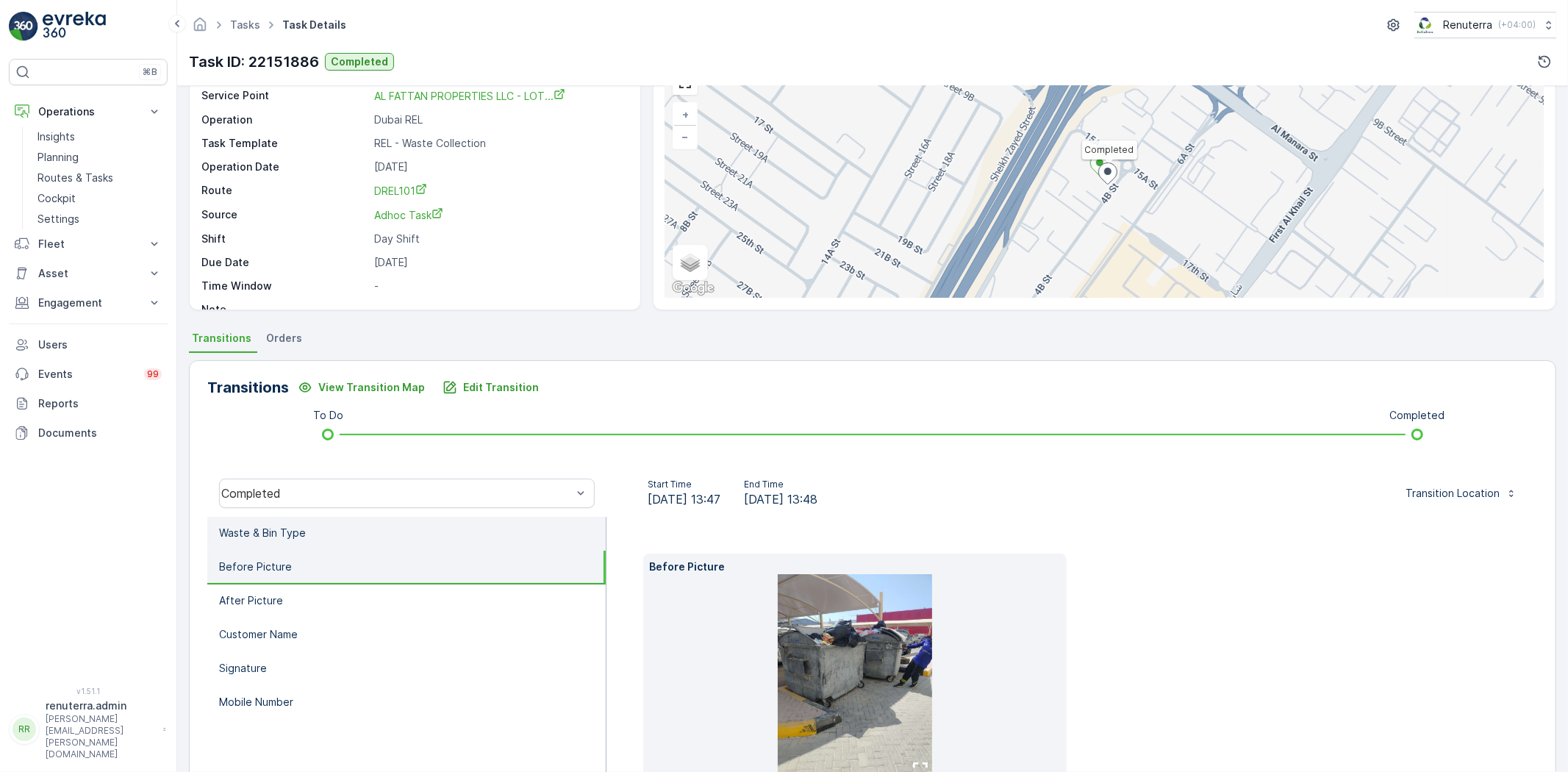
click at [333, 532] on li "Waste & Bin Type" at bounding box center [406, 534] width 398 height 33
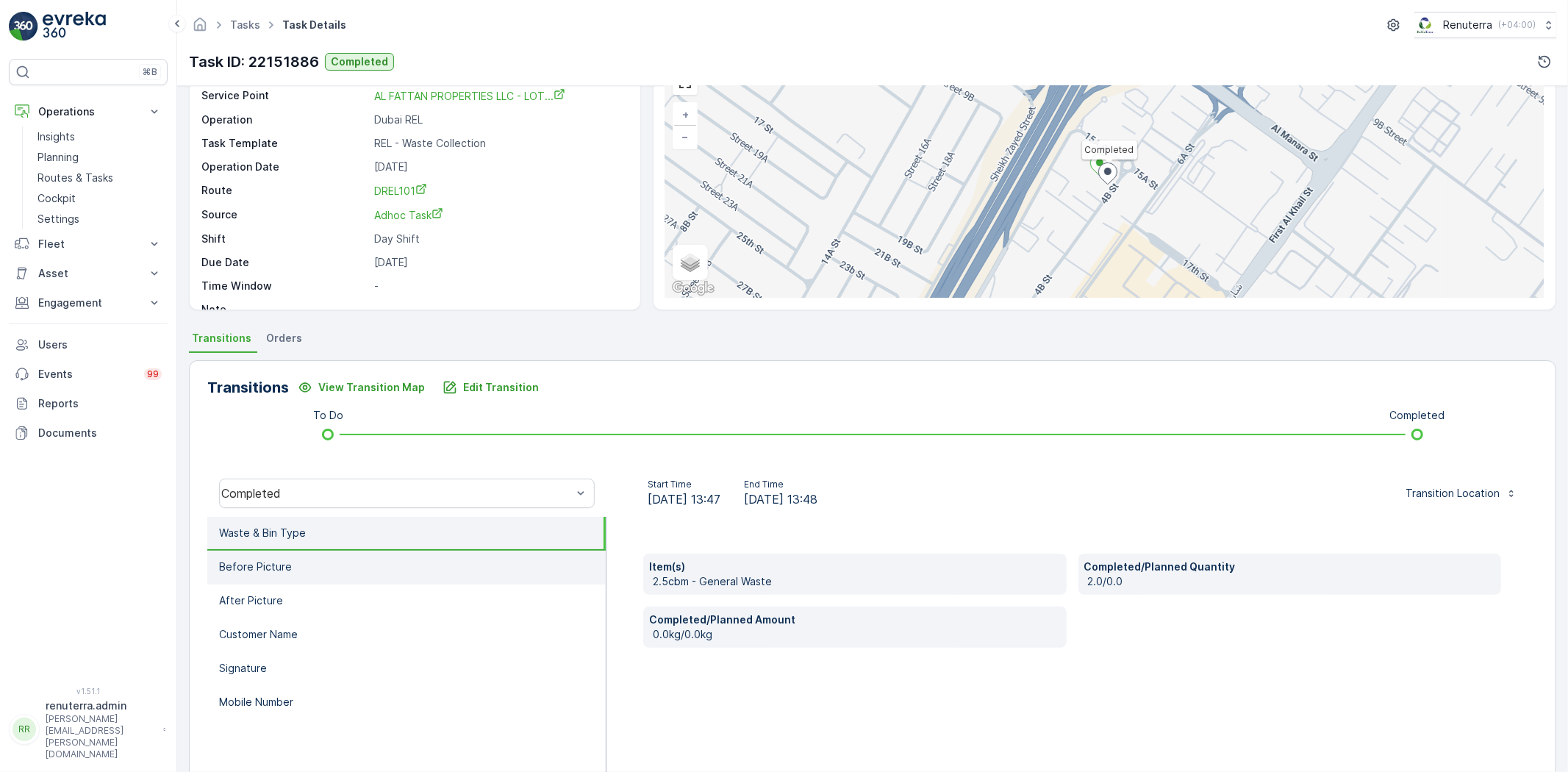
click at [317, 566] on li "Before Picture" at bounding box center [406, 567] width 398 height 33
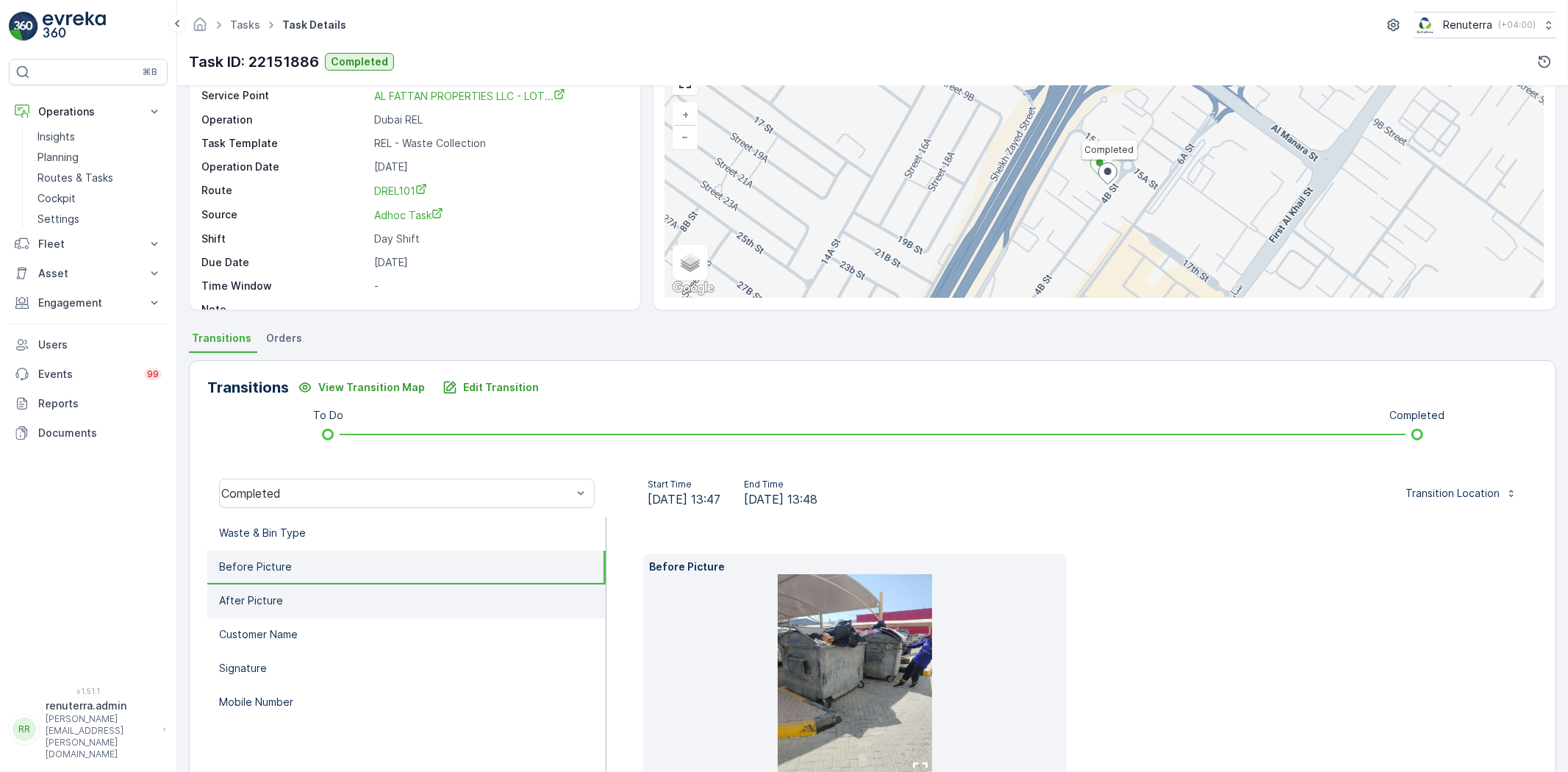
click at [319, 600] on li "After Picture" at bounding box center [406, 601] width 398 height 33
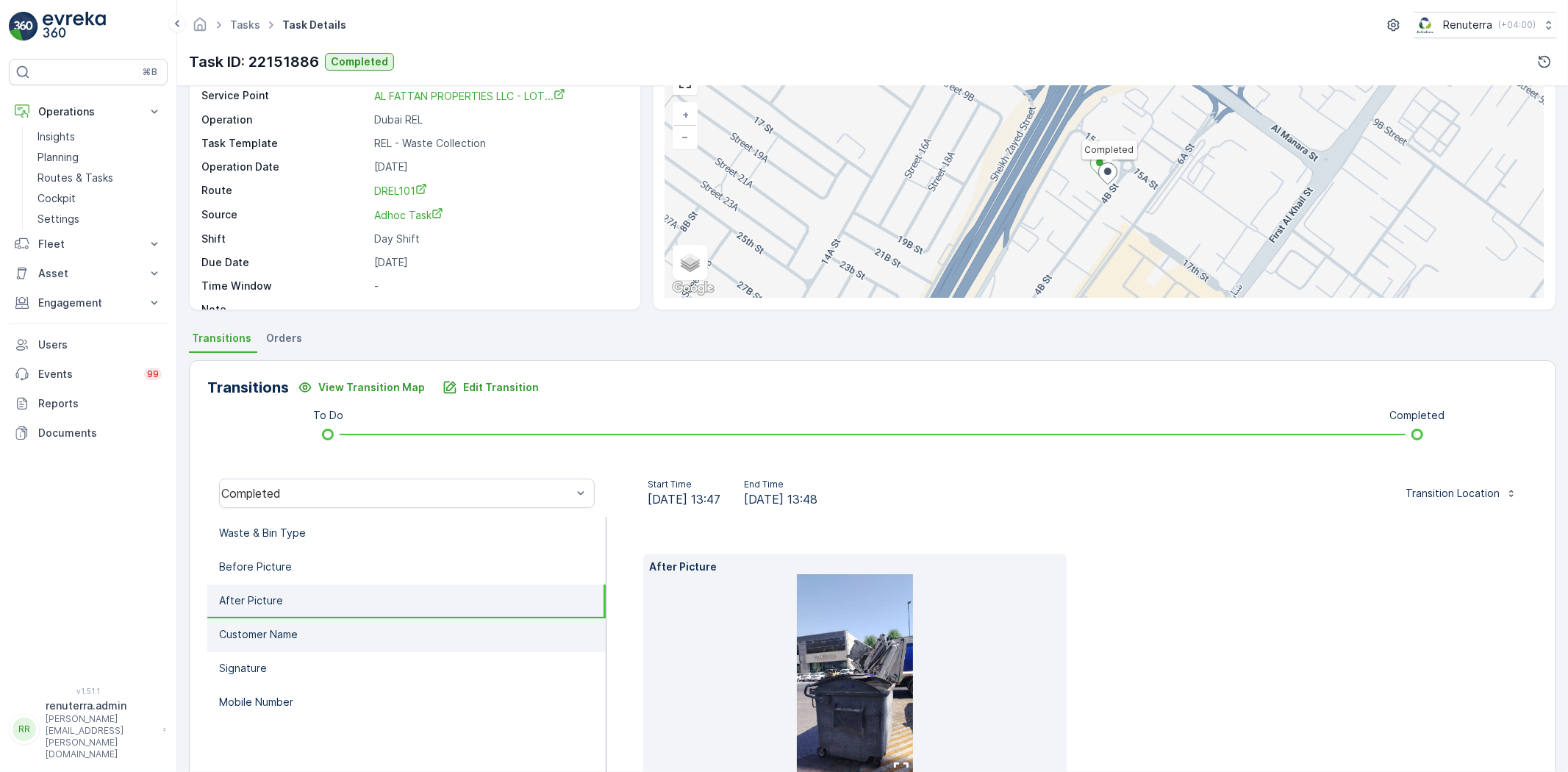
click at [344, 634] on li "Customer Name" at bounding box center [406, 635] width 398 height 33
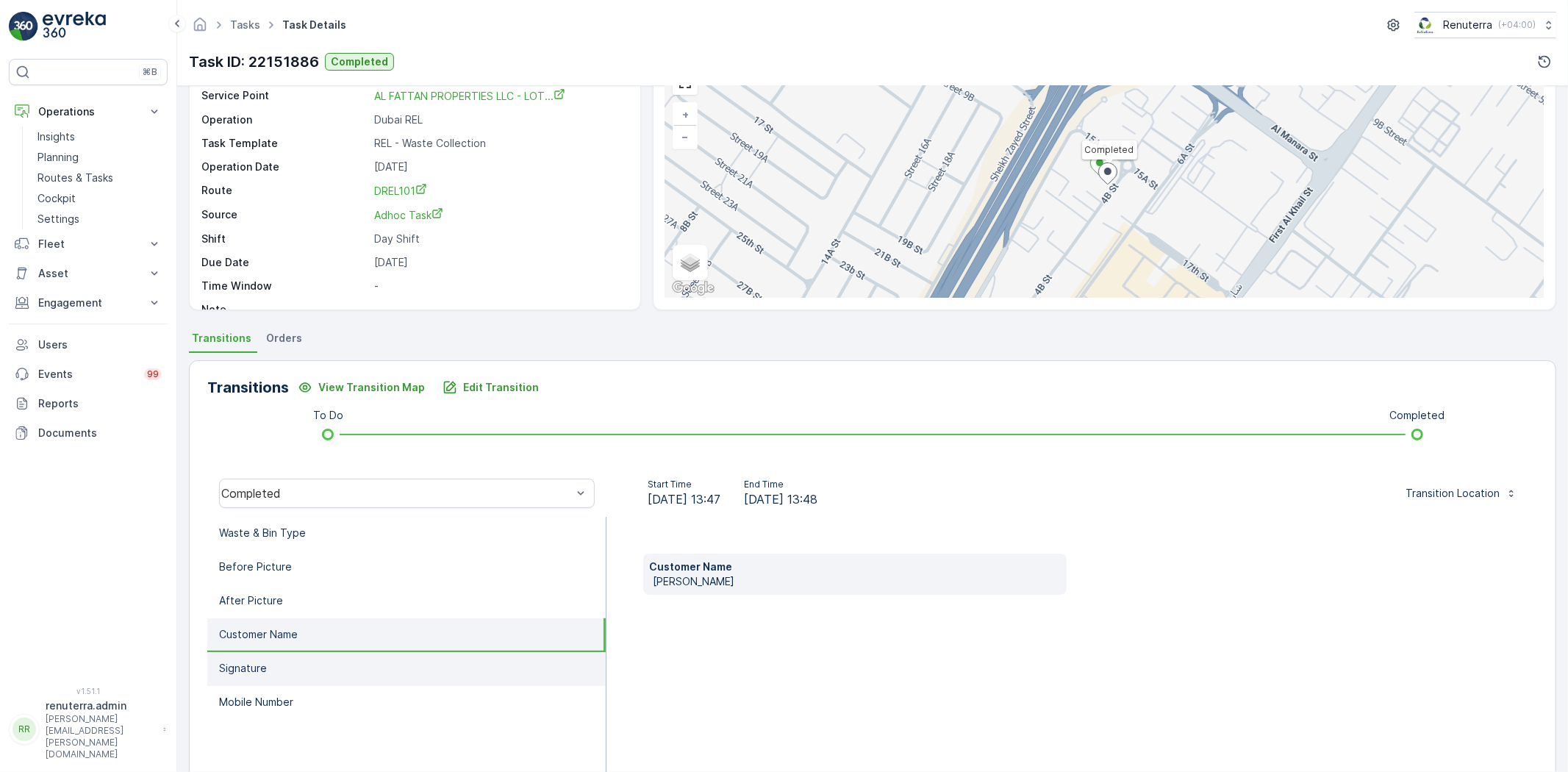
click at [355, 662] on li "Signature" at bounding box center [406, 669] width 398 height 33
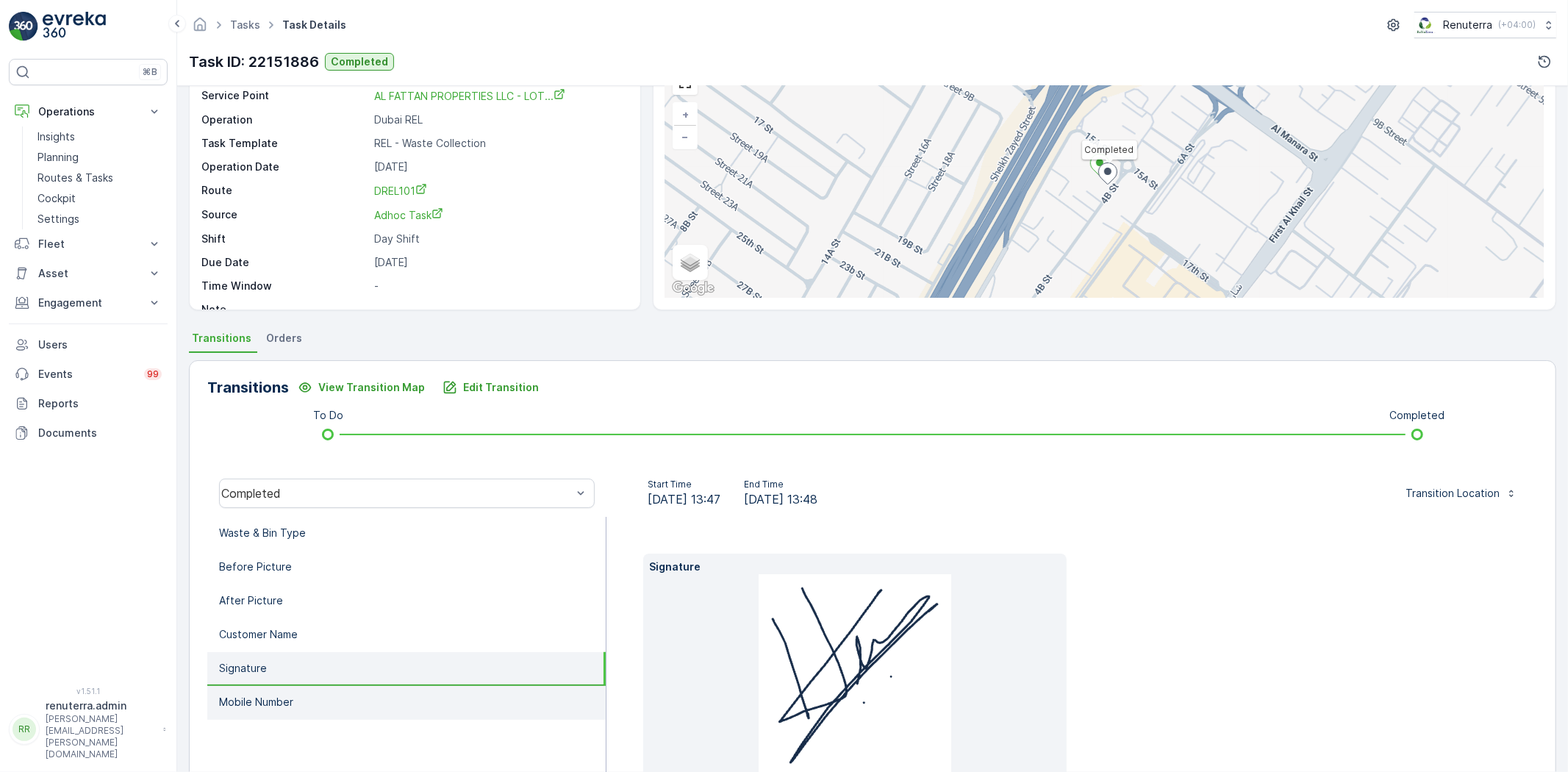
click at [327, 700] on li "Mobile Number" at bounding box center [406, 703] width 398 height 33
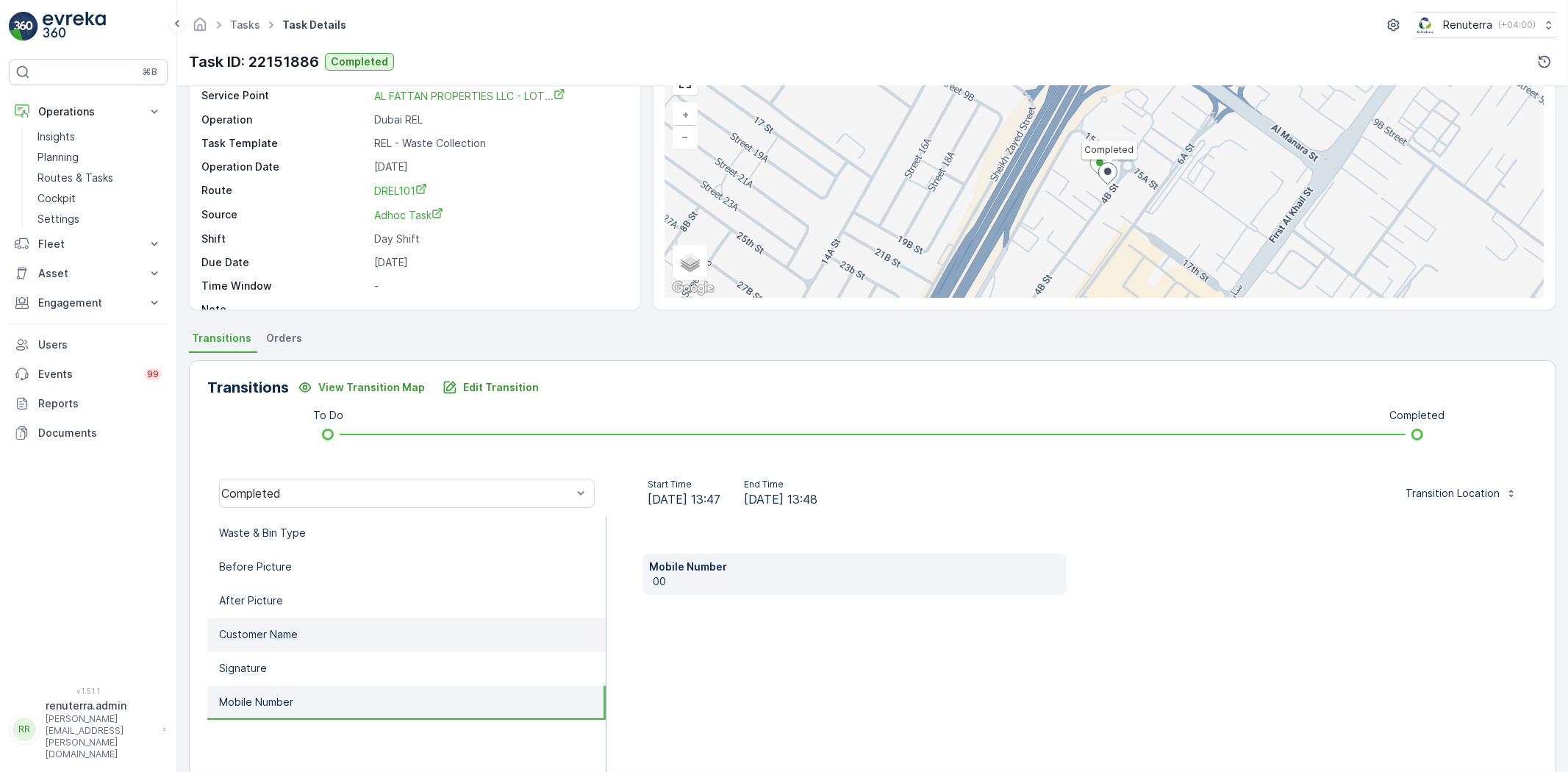
click at [305, 638] on li "Customer Name" at bounding box center [406, 635] width 398 height 33
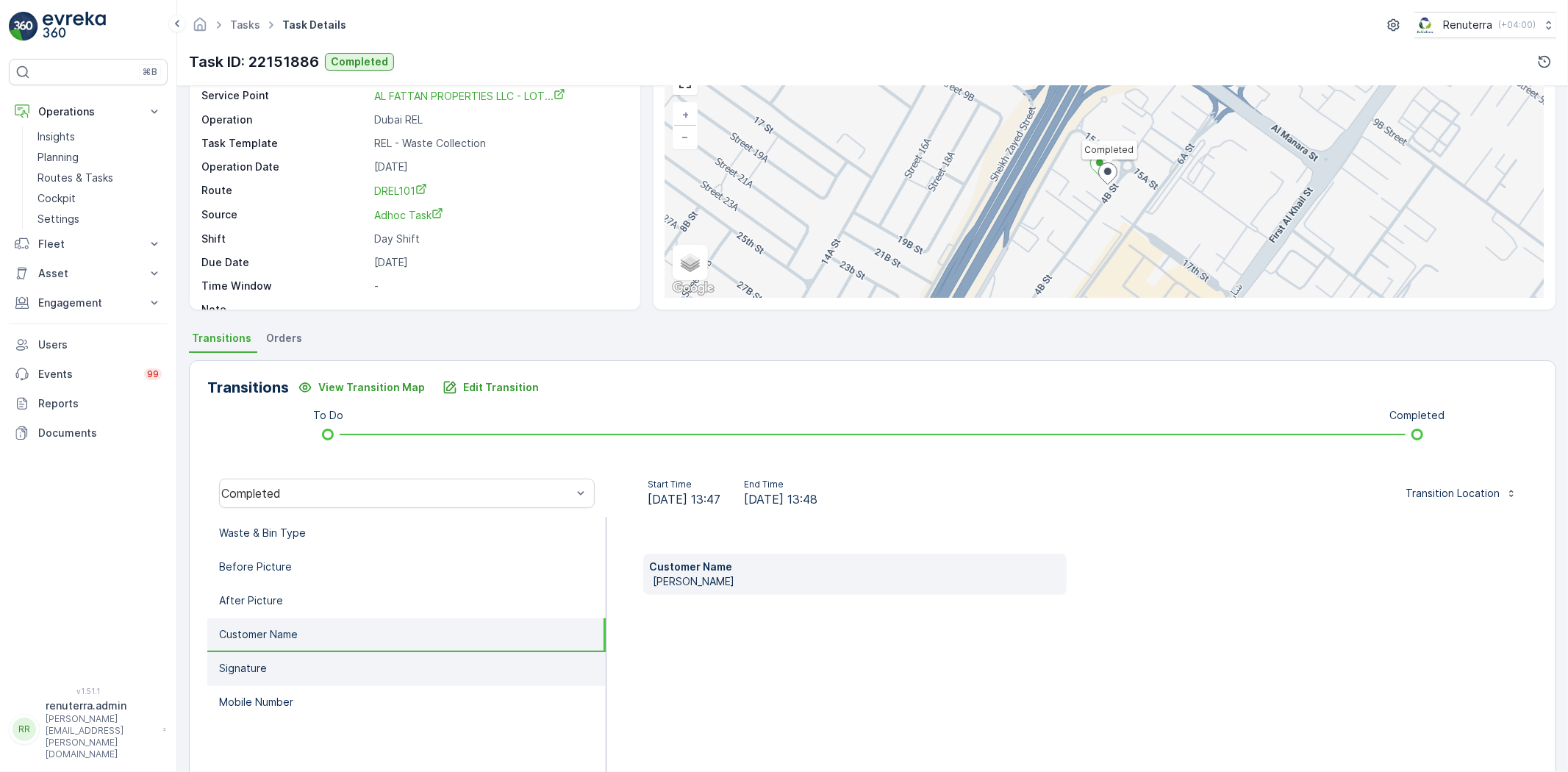
click at [312, 678] on li "Signature" at bounding box center [406, 669] width 398 height 33
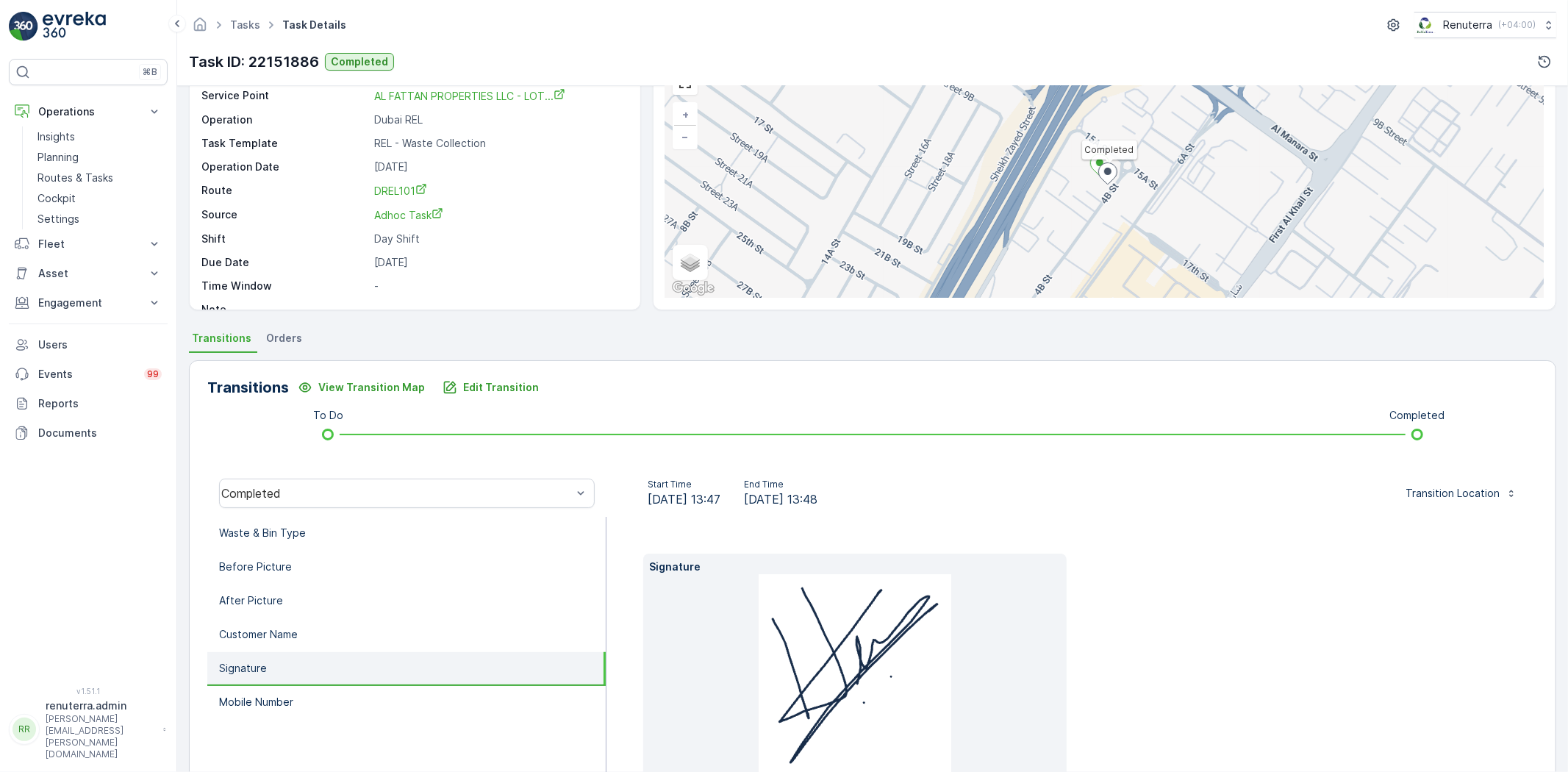
click at [306, 660] on li "Signature" at bounding box center [406, 669] width 398 height 33
click at [317, 642] on li "Customer Name" at bounding box center [406, 635] width 398 height 33
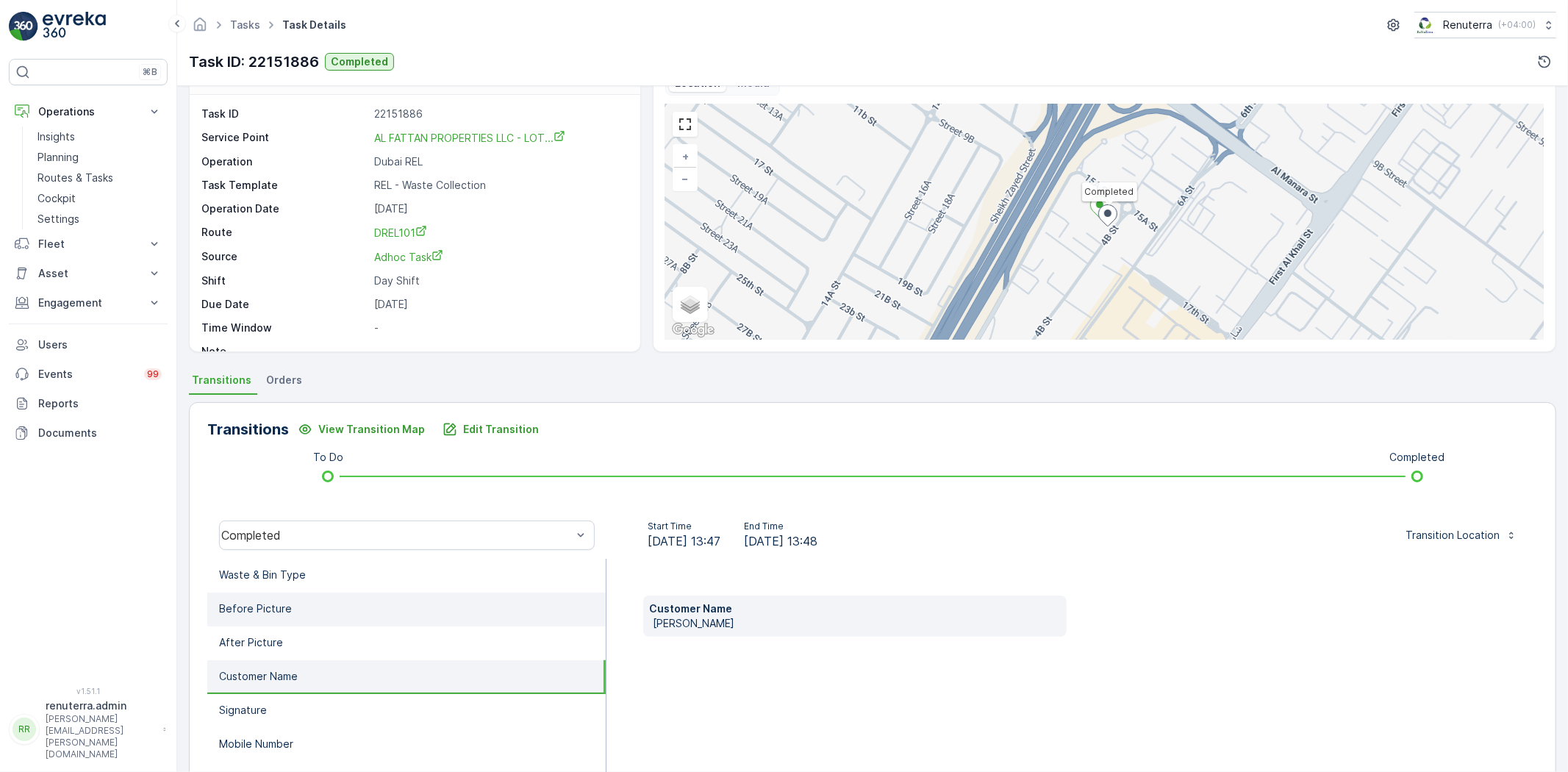
scroll to position [0, 0]
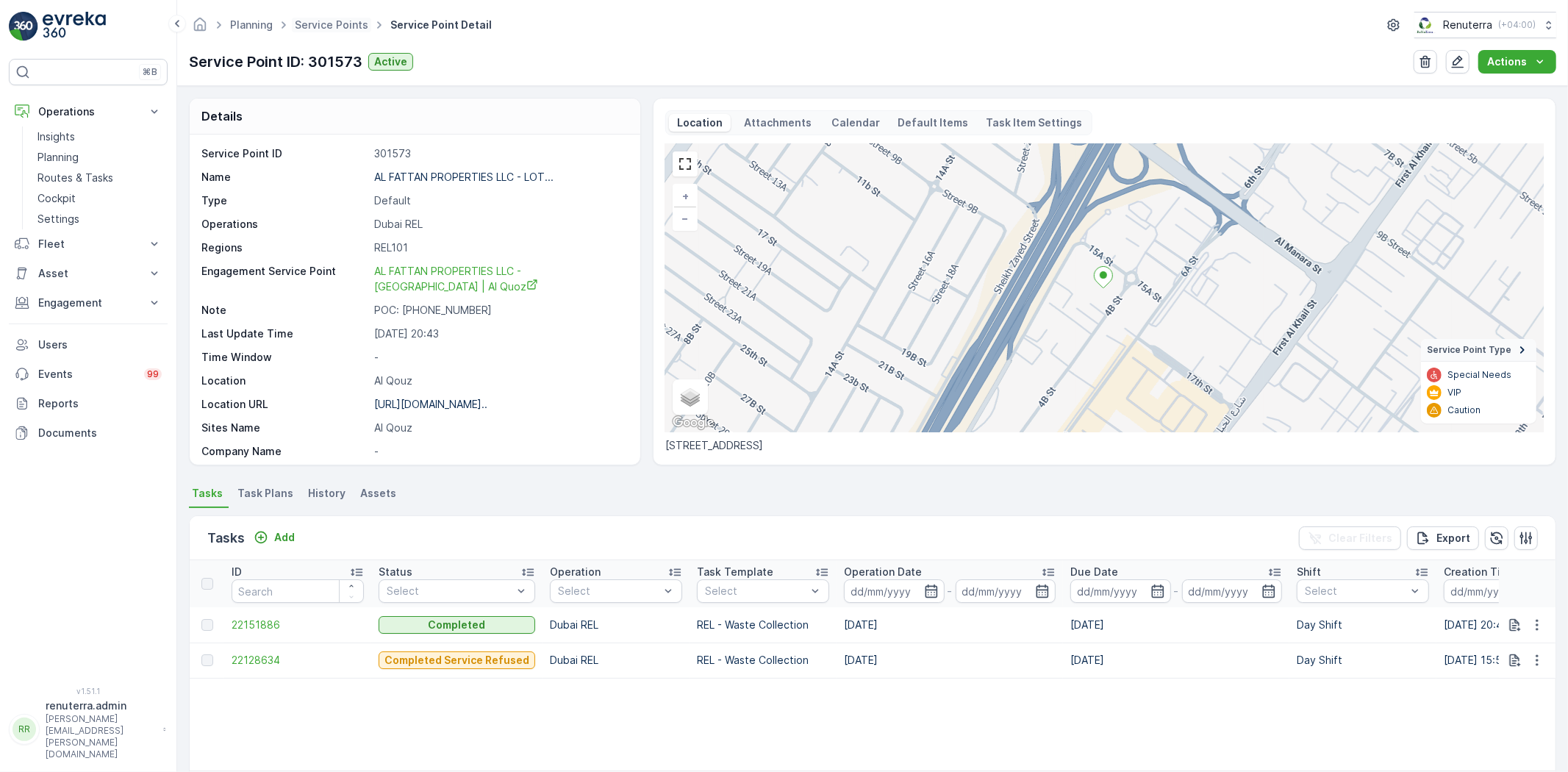
click at [305, 18] on span "Service Points" at bounding box center [331, 24] width 79 height 14
click at [338, 18] on link "Service Points" at bounding box center [331, 24] width 74 height 12
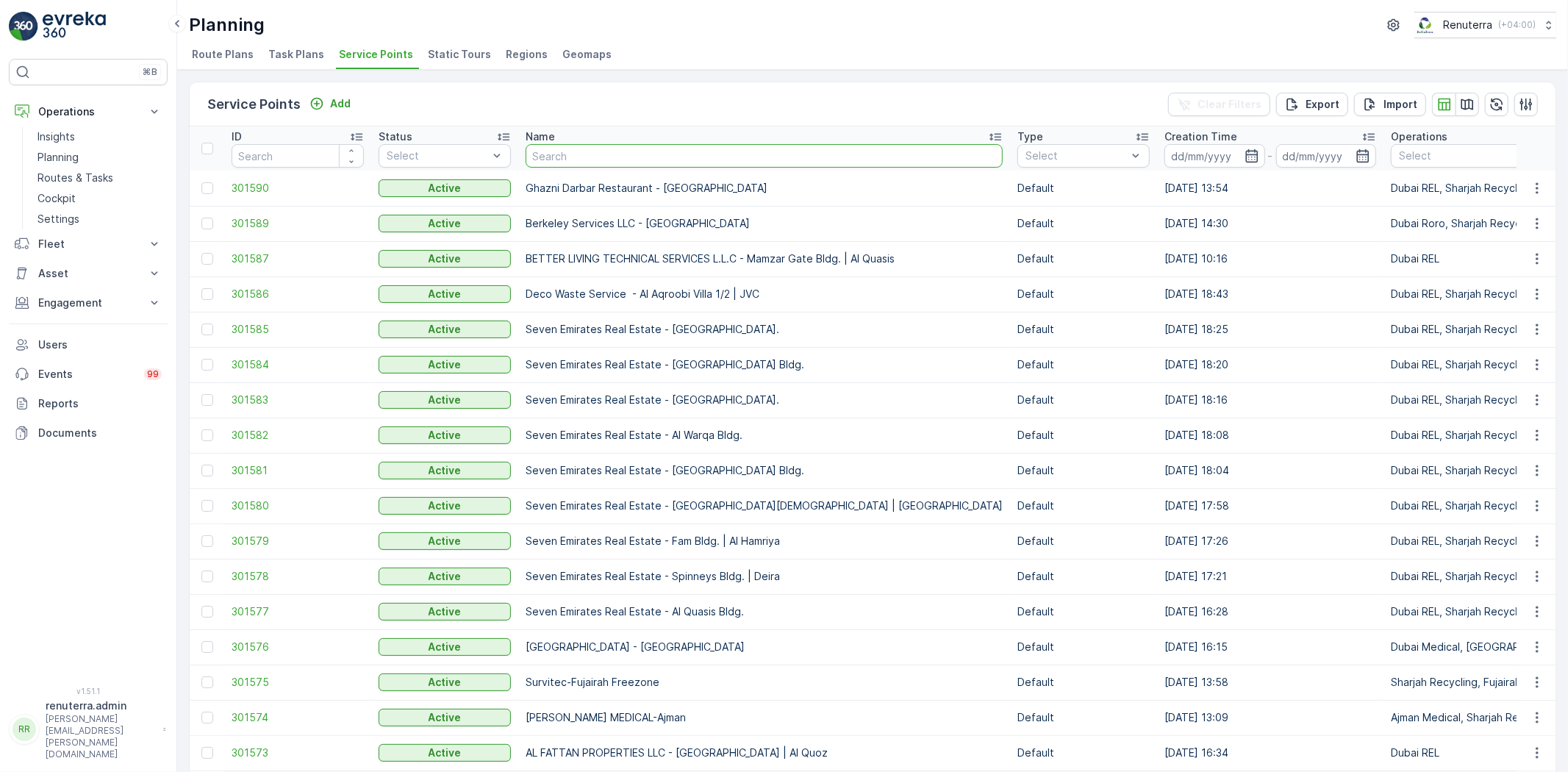
click at [569, 159] on input "text" at bounding box center [764, 155] width 477 height 24
type input "brother"
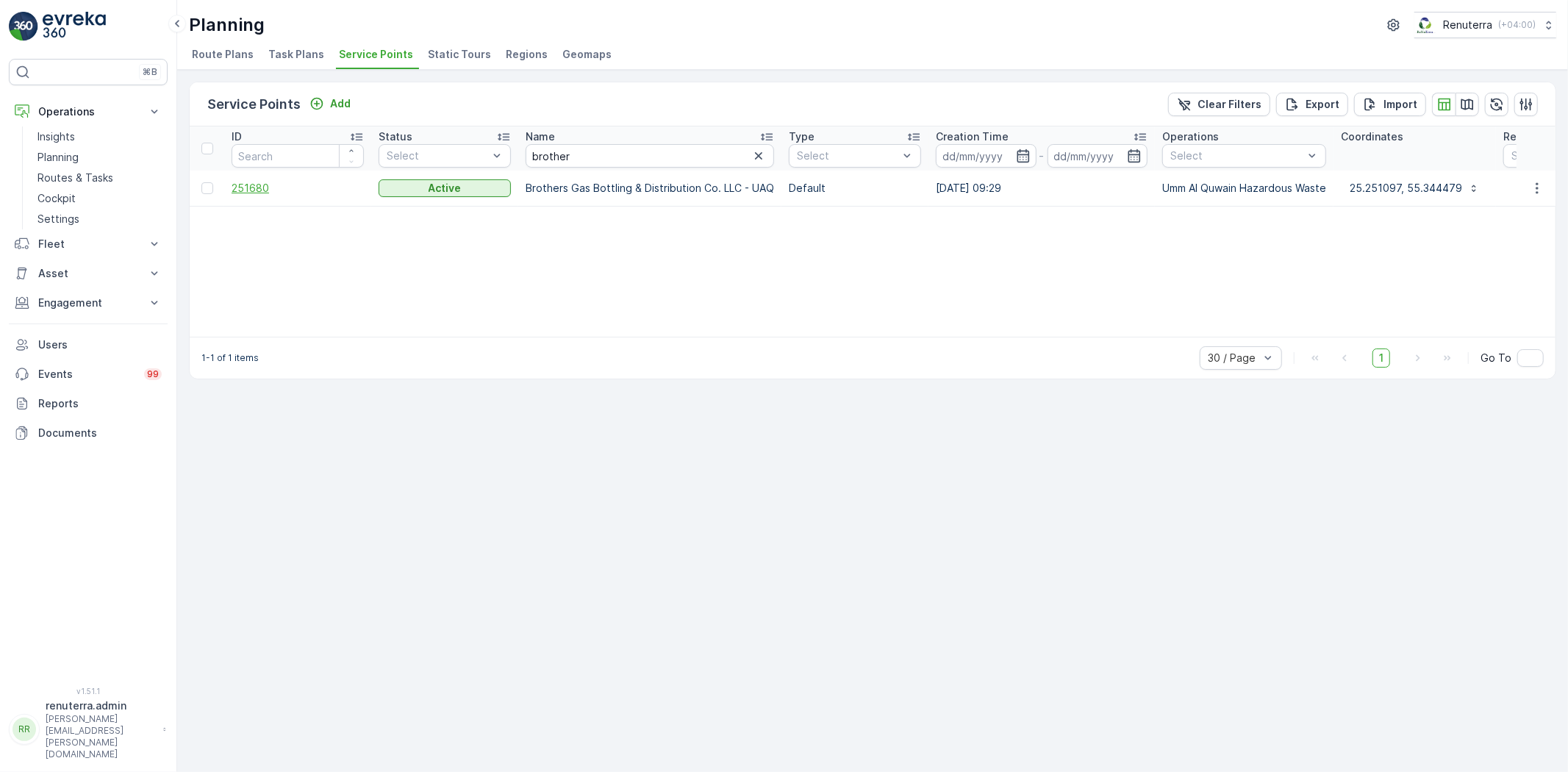
click at [246, 182] on span "251680" at bounding box center [298, 188] width 132 height 14
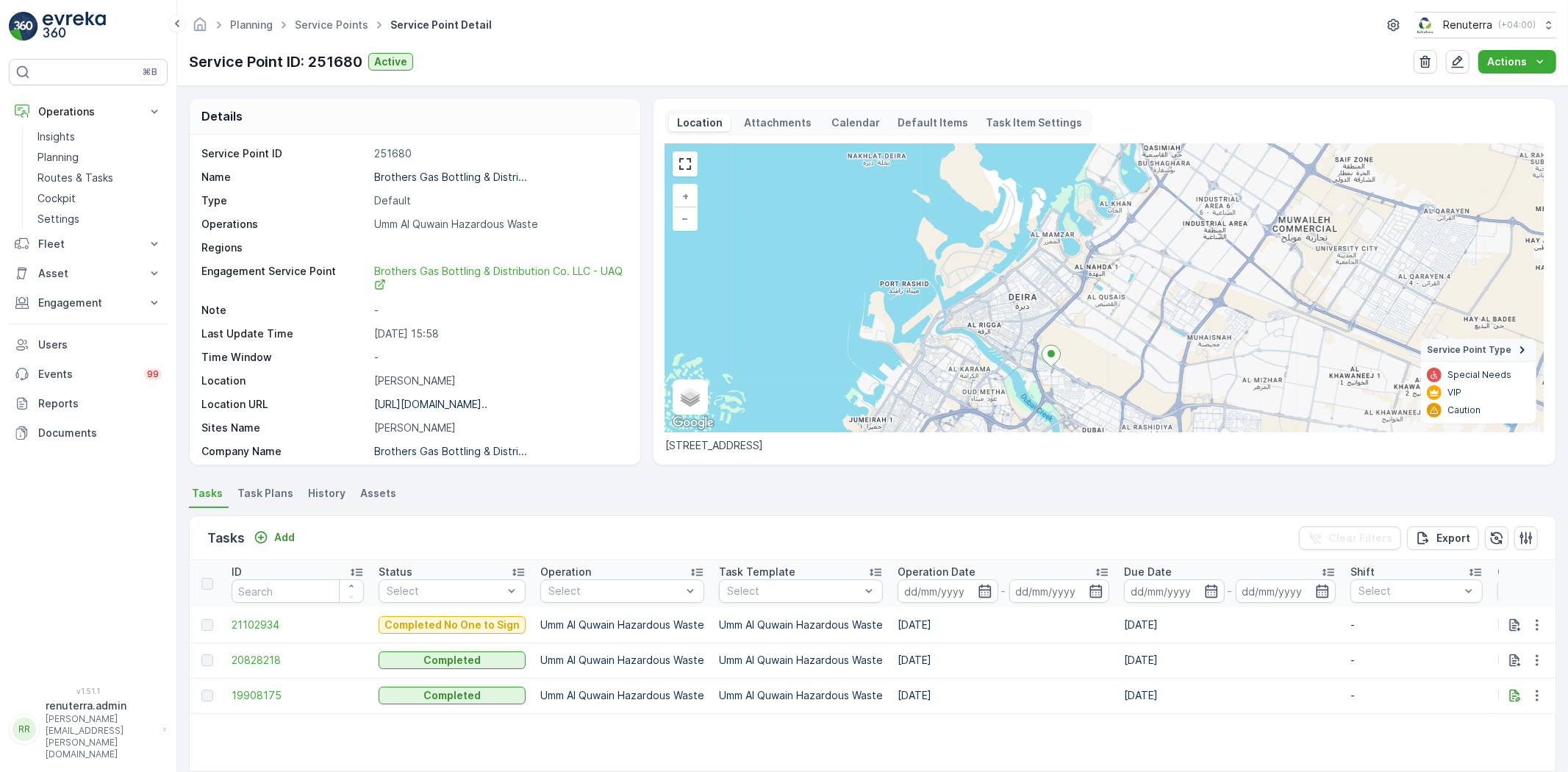
drag, startPoint x: 1092, startPoint y: 383, endPoint x: 1047, endPoint y: 291, distance: 102.4
click at [1047, 291] on div "+ − Satellite Roadmap Terrain Hybrid Leaflet Keyboard shortcuts Map Data Map da…" at bounding box center [1104, 288] width 878 height 289
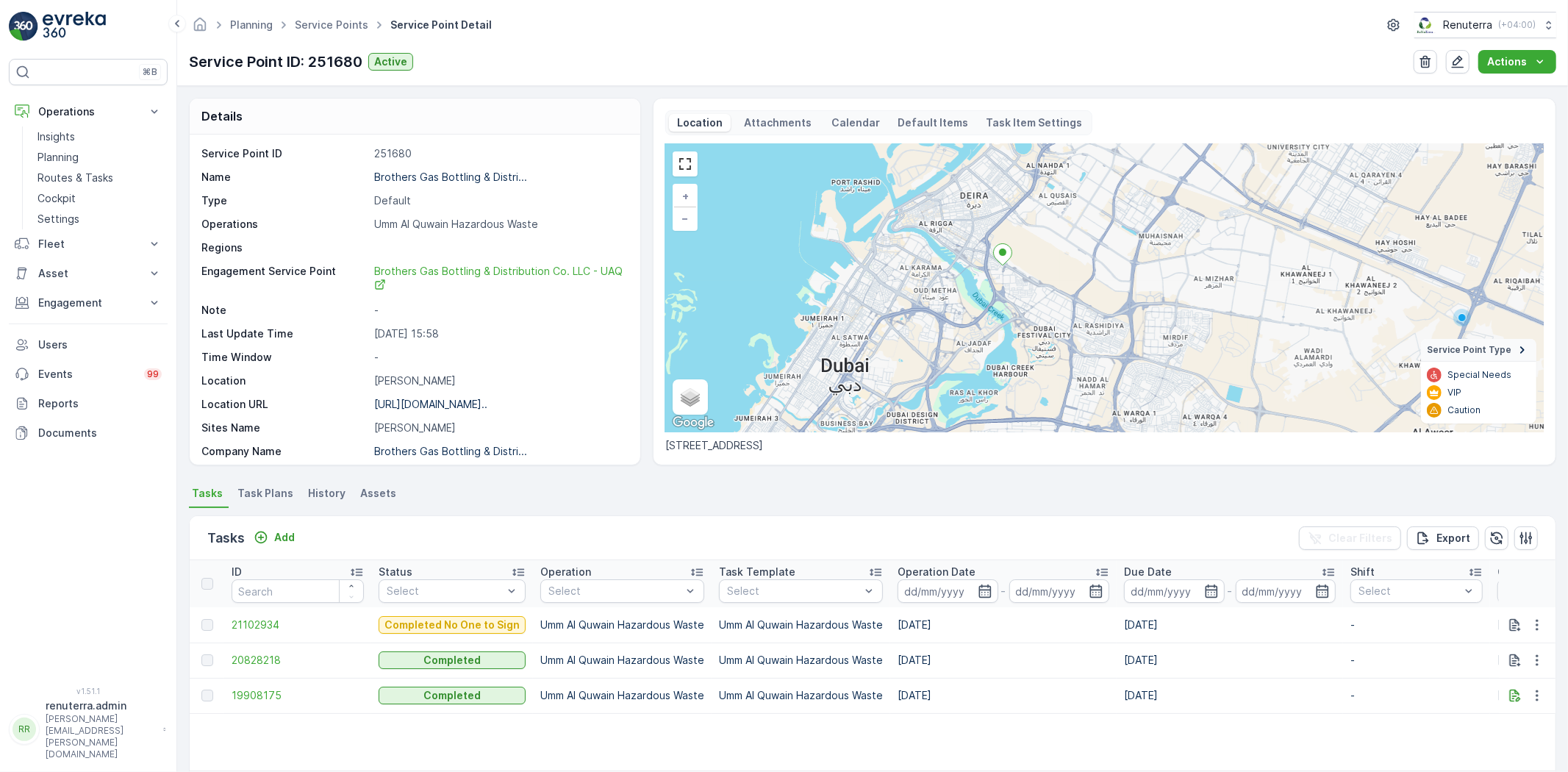
click at [288, 526] on div "Tasks Add Clear Filters Export" at bounding box center [872, 538] width 1366 height 44
click at [294, 542] on p "Add" at bounding box center [284, 537] width 21 height 14
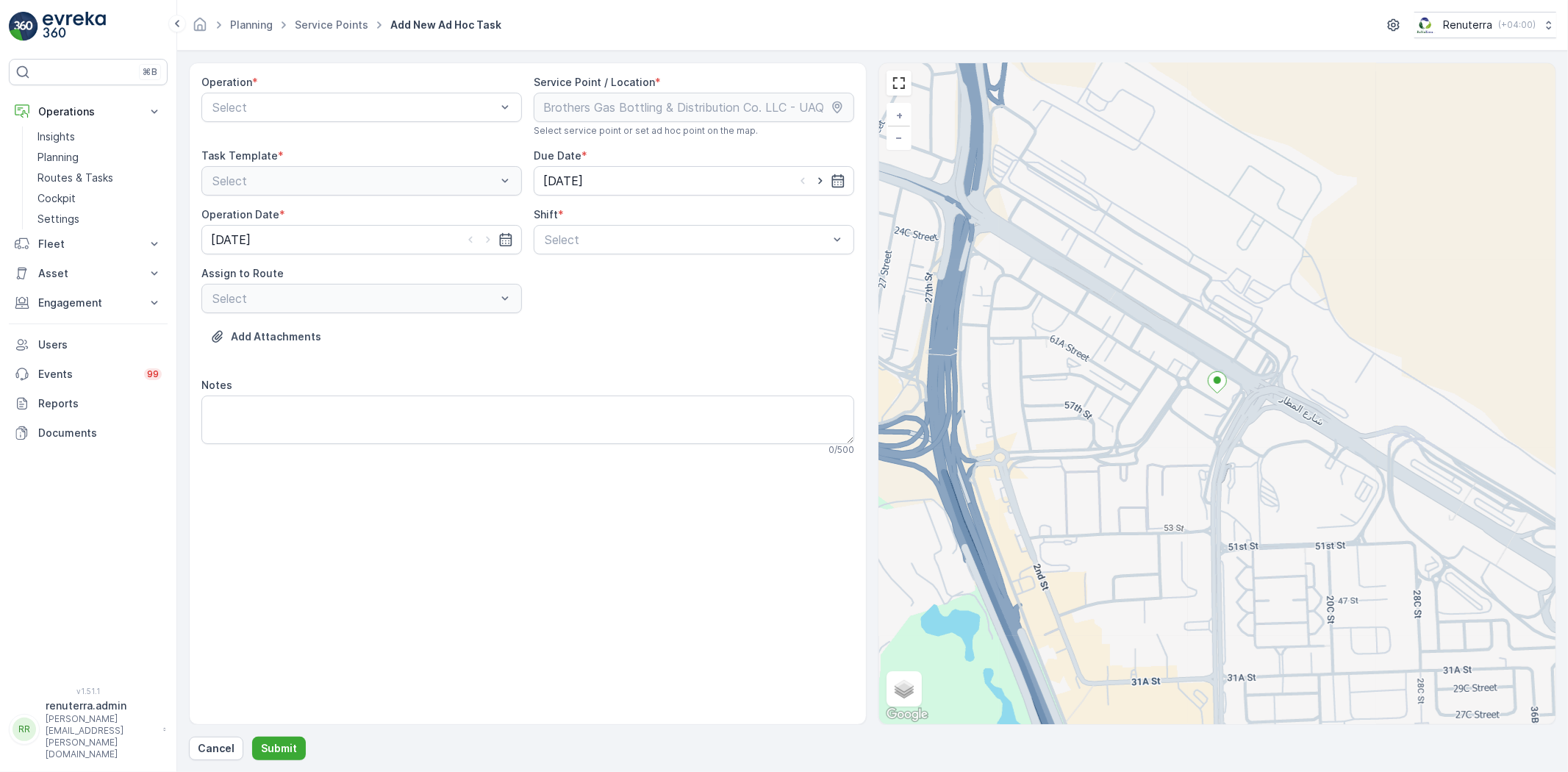
click at [257, 84] on div "Operation *" at bounding box center [362, 82] width 320 height 14
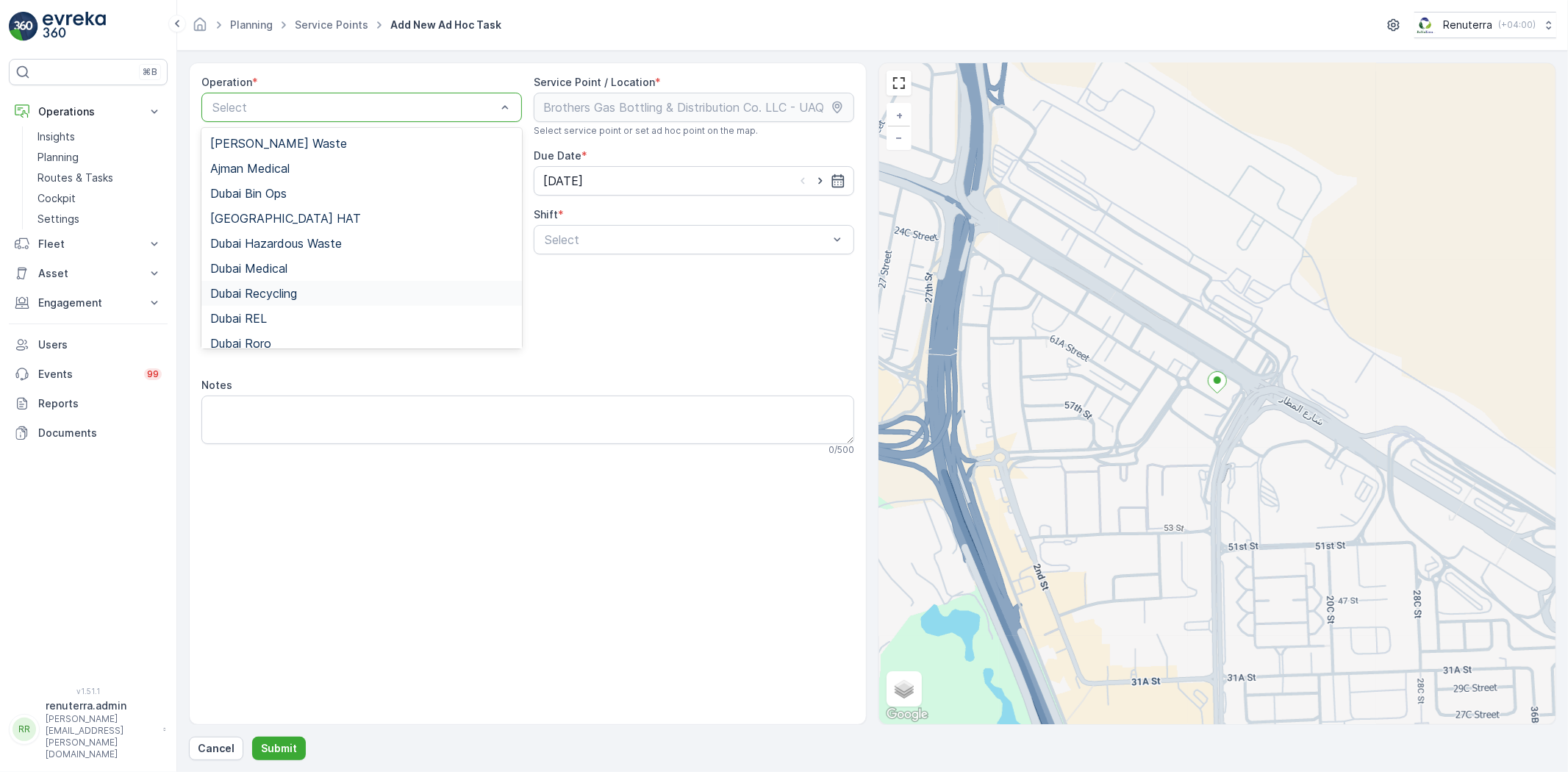
click at [290, 300] on div "Dubai Recycling" at bounding box center [362, 293] width 320 height 25
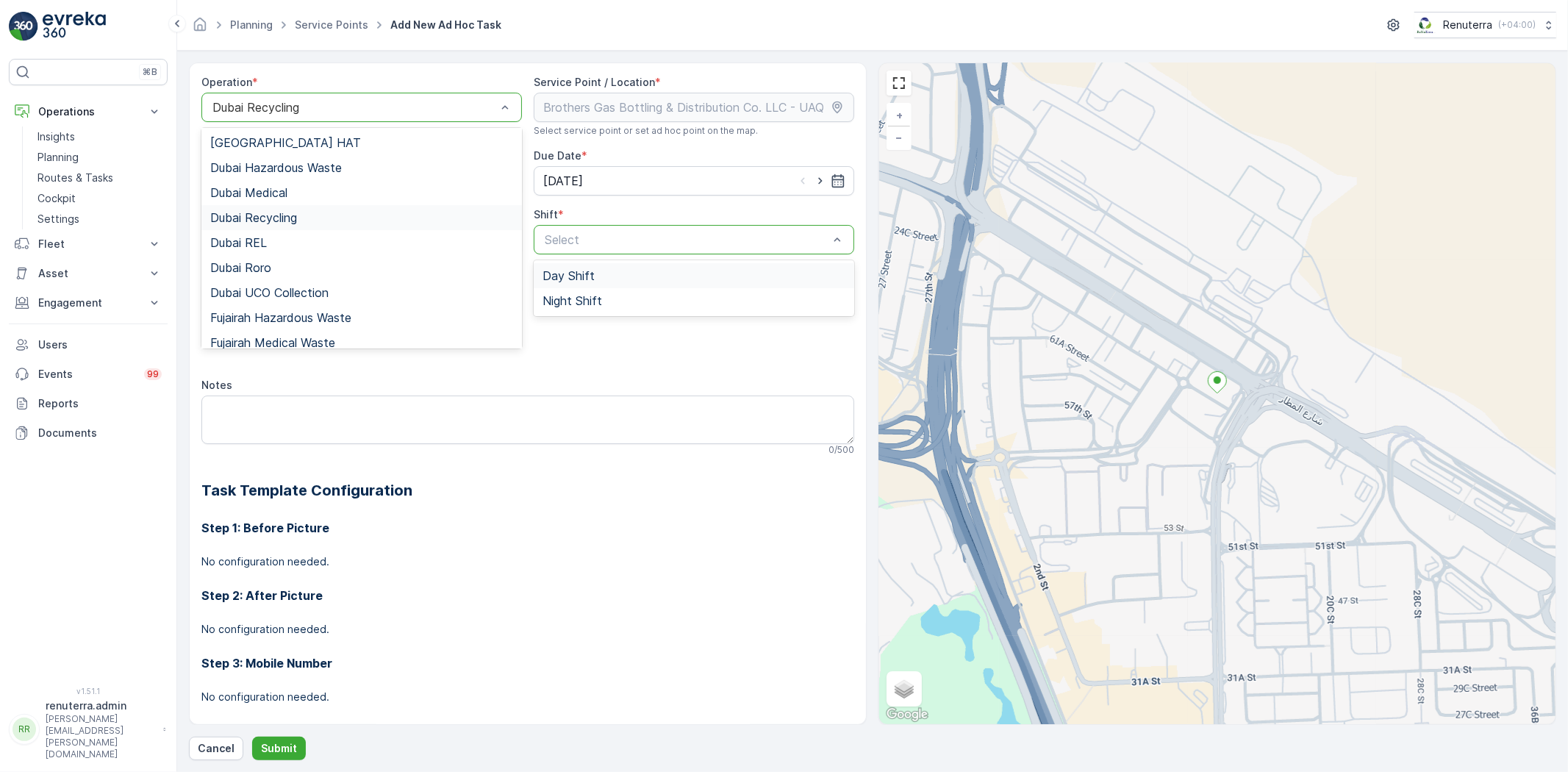
scroll to position [184, 0]
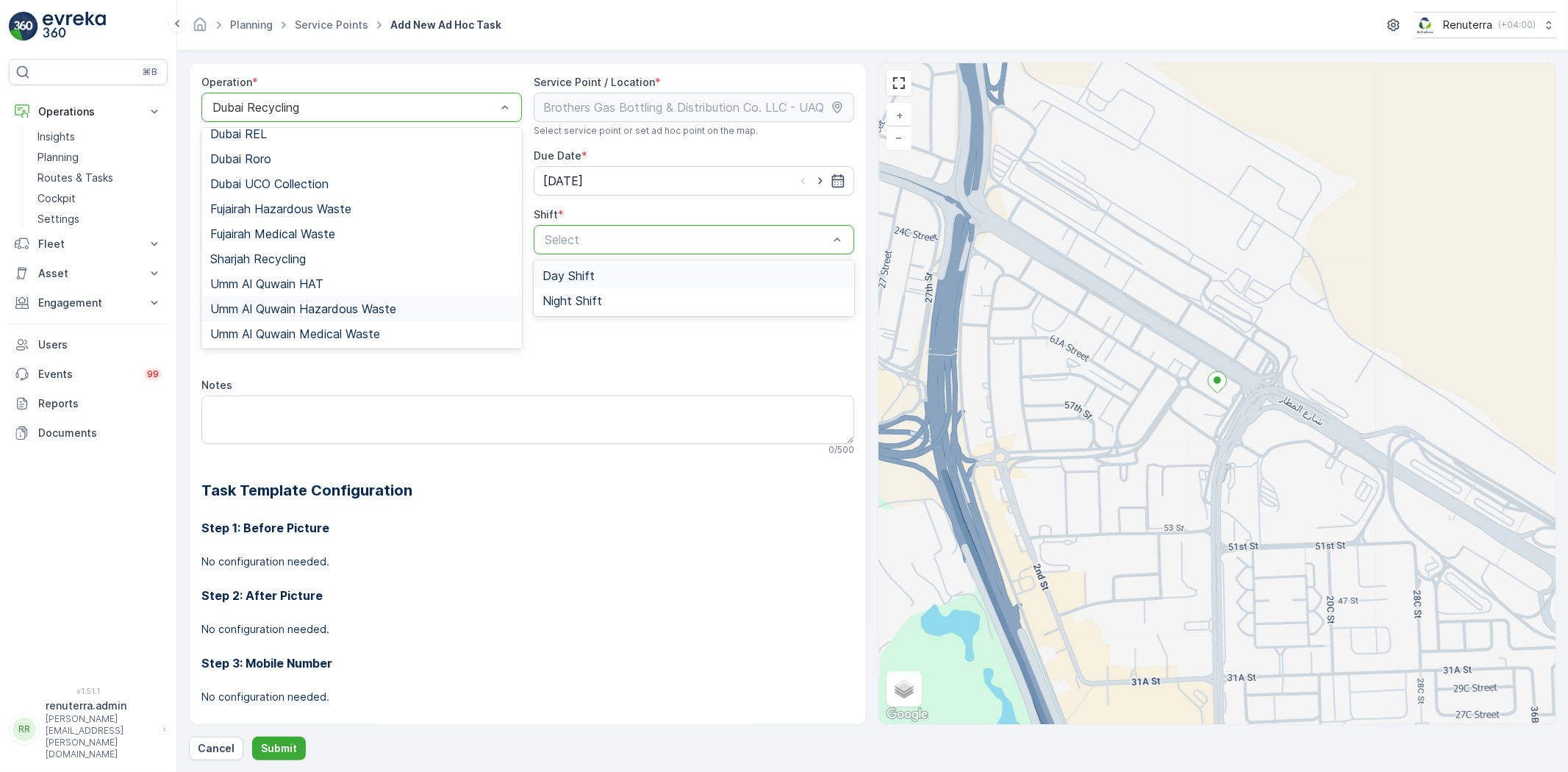
click at [343, 304] on span "Umm Al Quwain Hazardous Waste" at bounding box center [303, 308] width 186 height 13
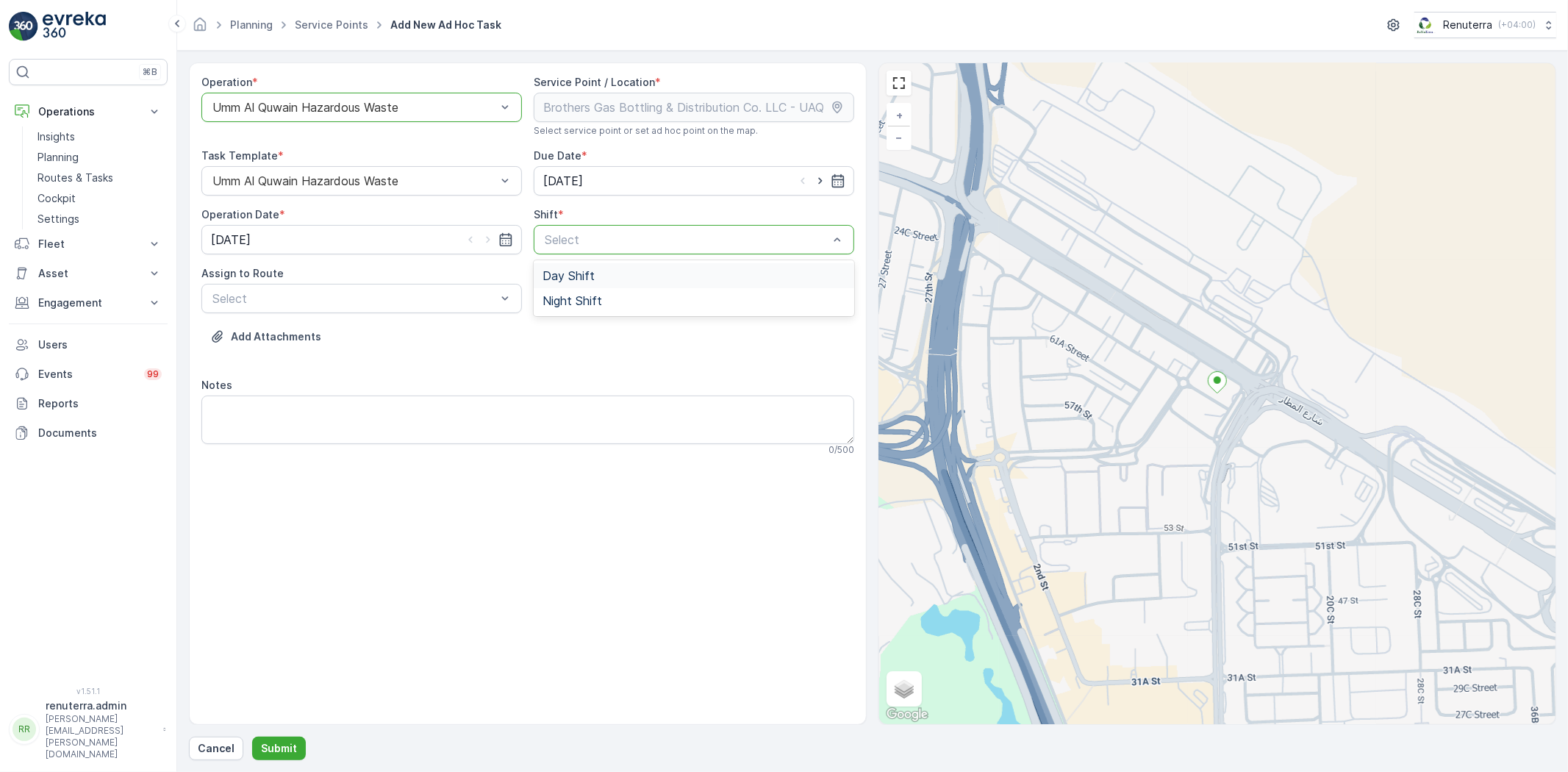
click at [563, 285] on div "Day Shift" at bounding box center [693, 276] width 320 height 25
click at [460, 311] on div "Select" at bounding box center [362, 298] width 320 height 30
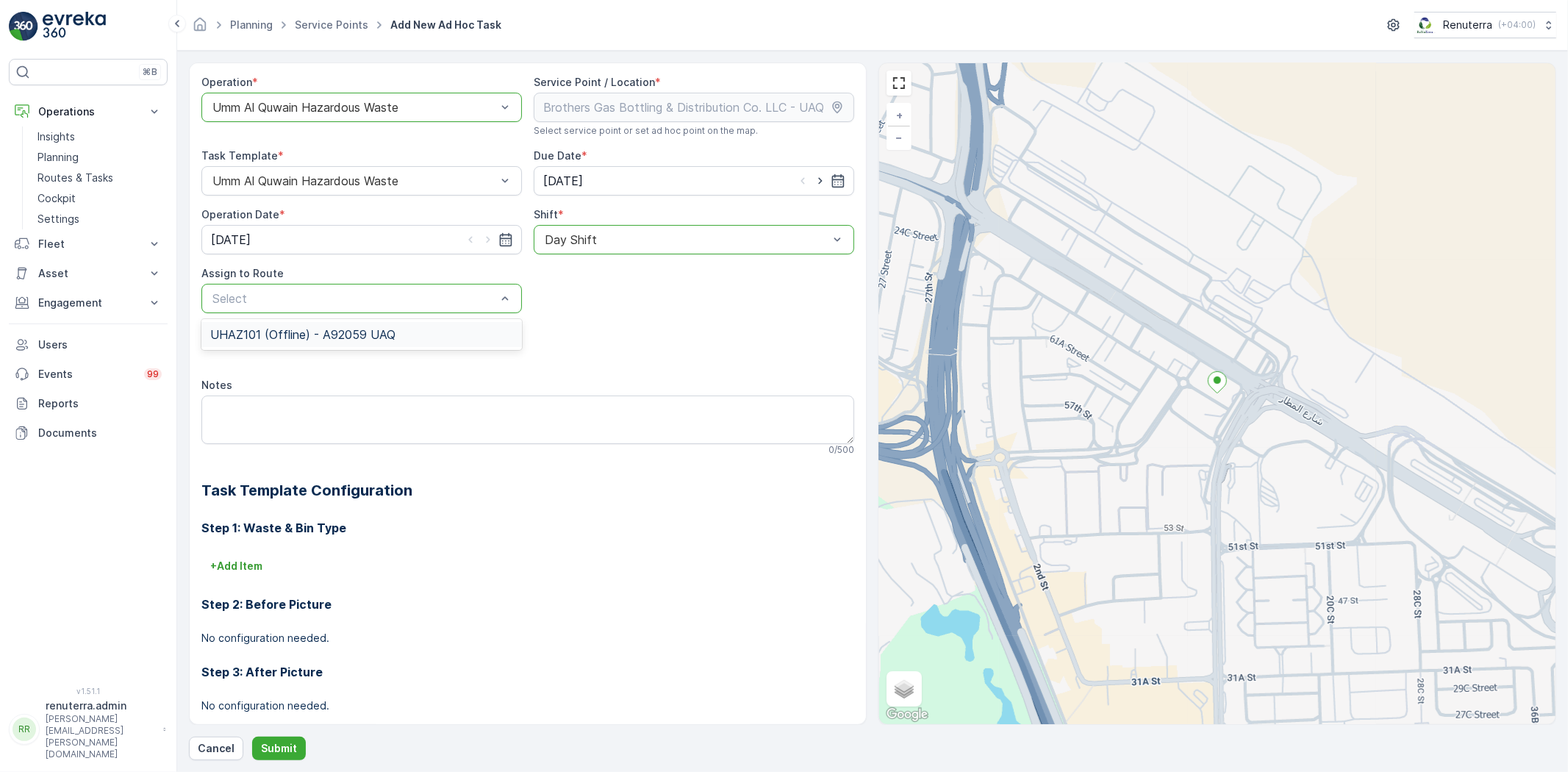
click at [413, 346] on div "UHAZ101 (Offline) - A92059 UAQ" at bounding box center [362, 334] width 320 height 25
click at [273, 755] on p "Submit" at bounding box center [279, 748] width 36 height 14
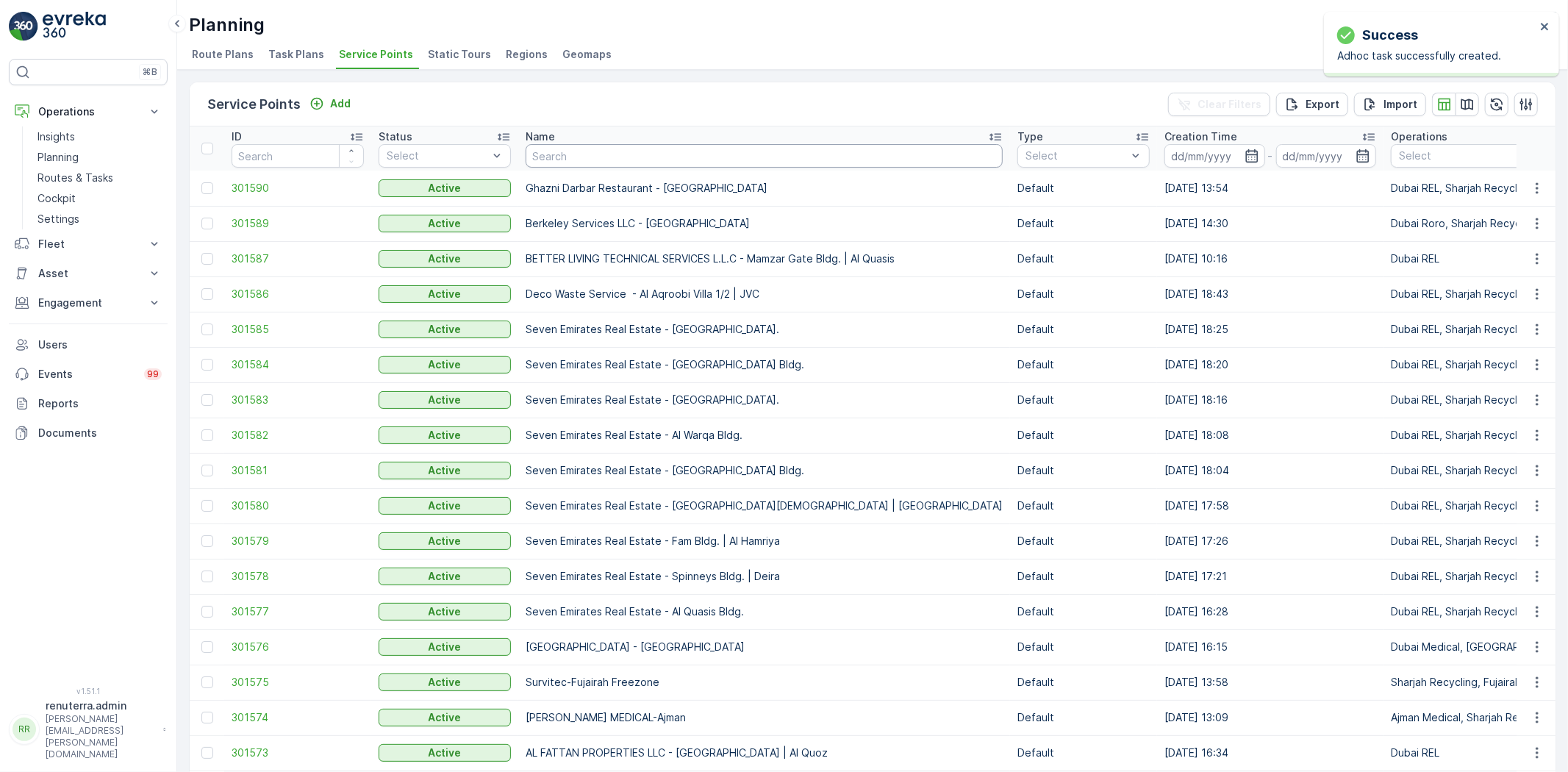
click at [554, 159] on input "text" at bounding box center [764, 155] width 477 height 24
type input "KHK"
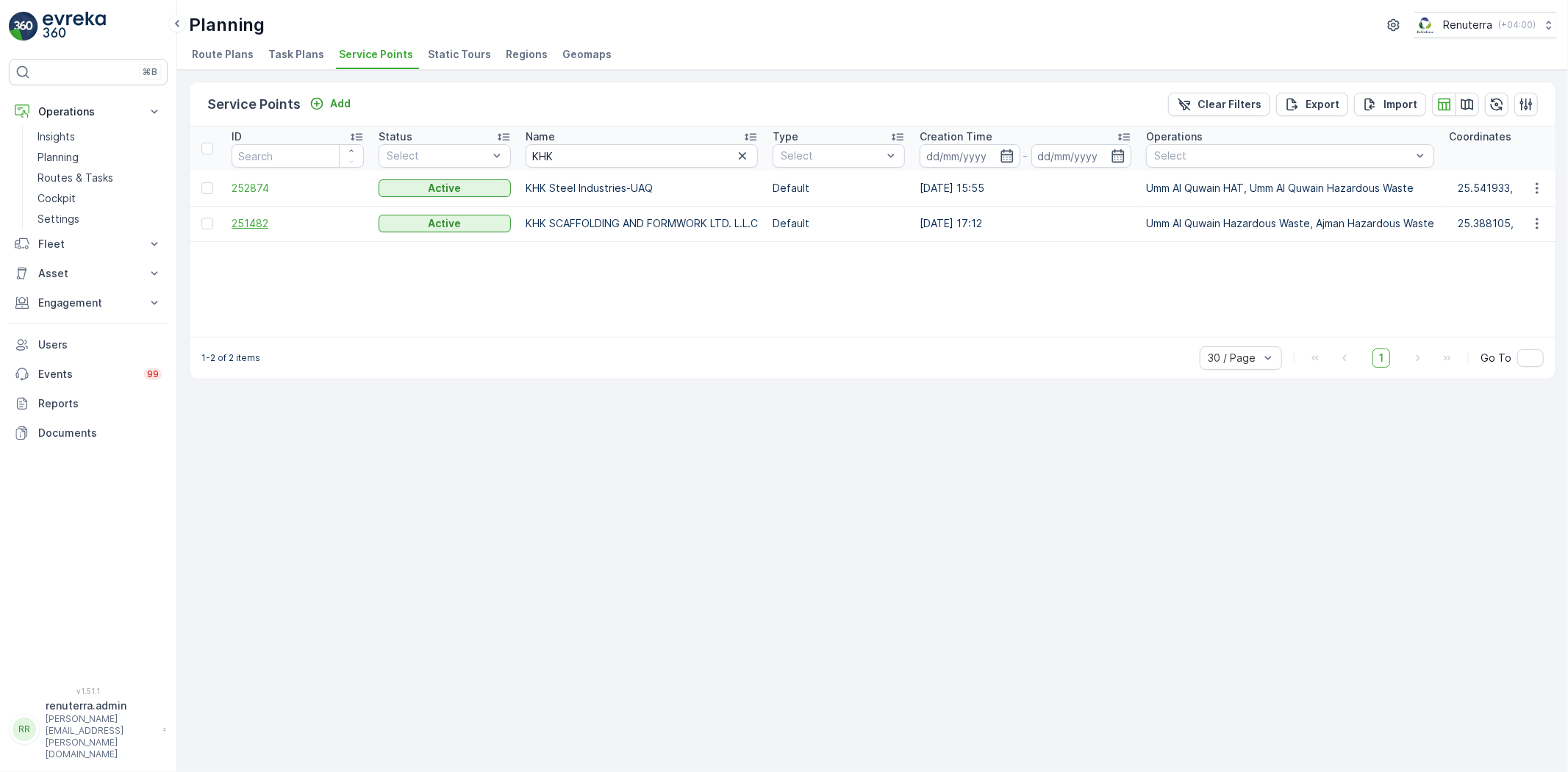
click at [260, 221] on span "251482" at bounding box center [298, 223] width 132 height 14
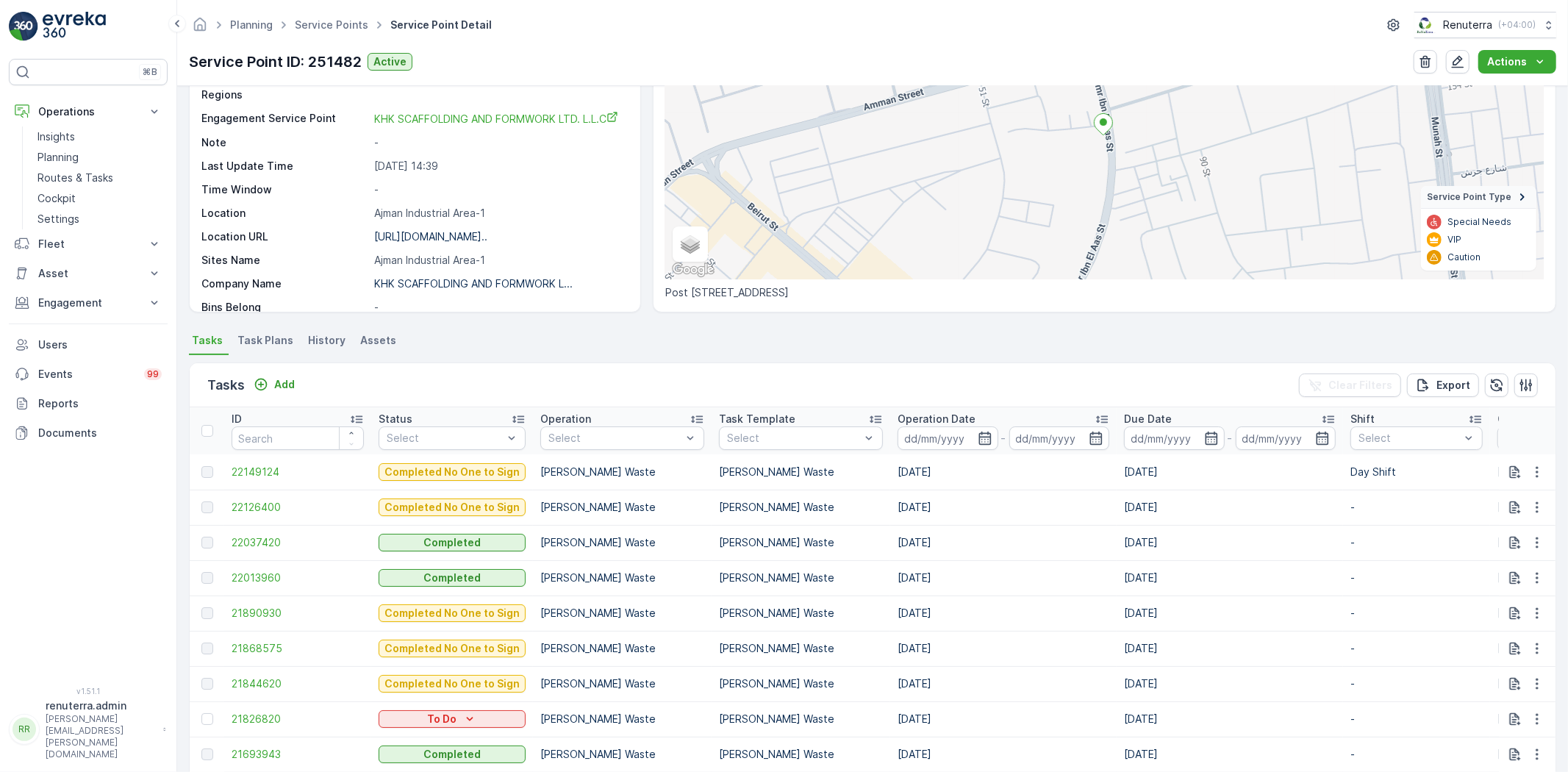
scroll to position [245, 0]
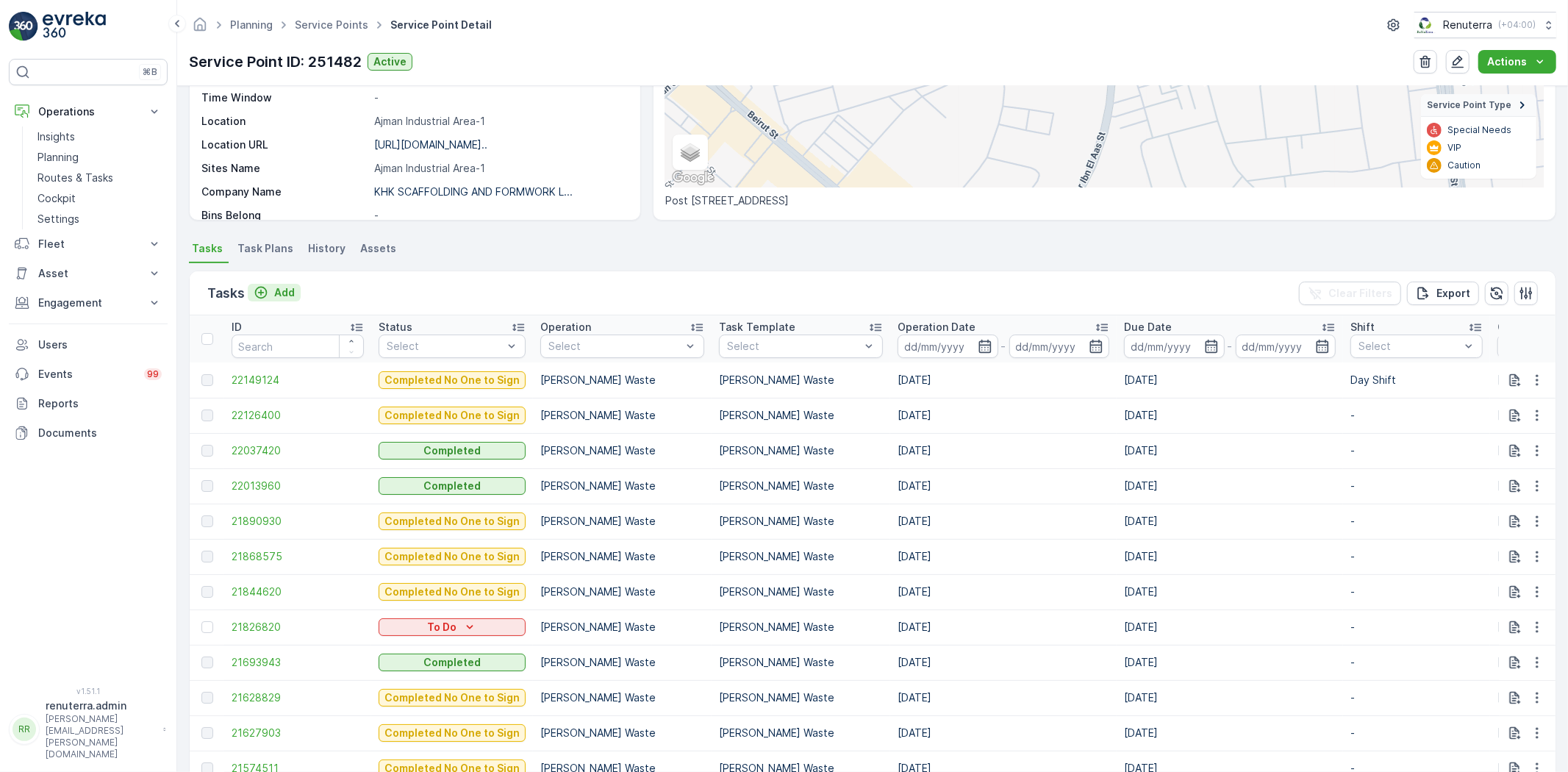
click at [263, 288] on icon "Add" at bounding box center [261, 293] width 12 height 12
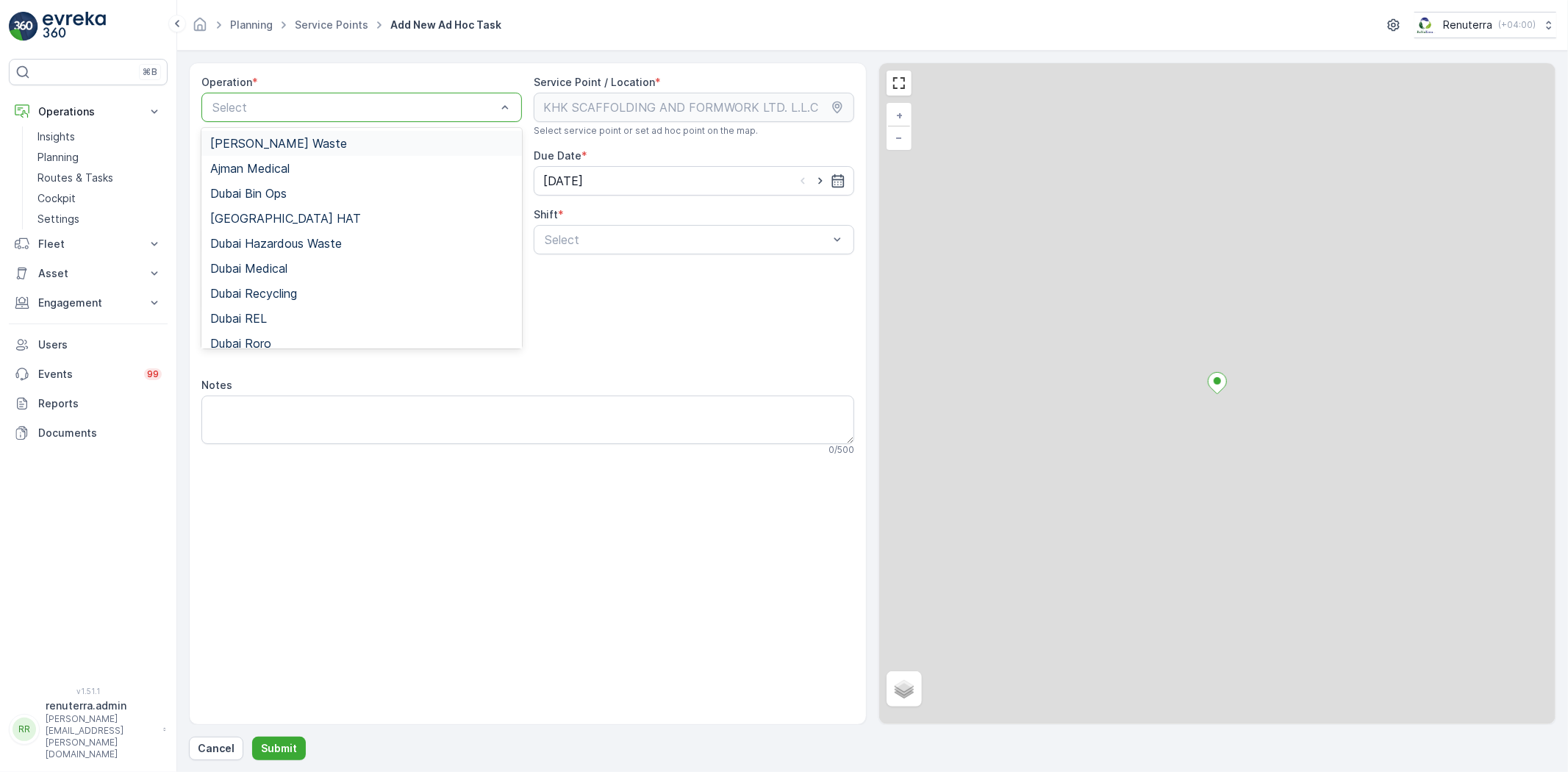
click at [284, 121] on div "Select" at bounding box center [362, 107] width 320 height 30
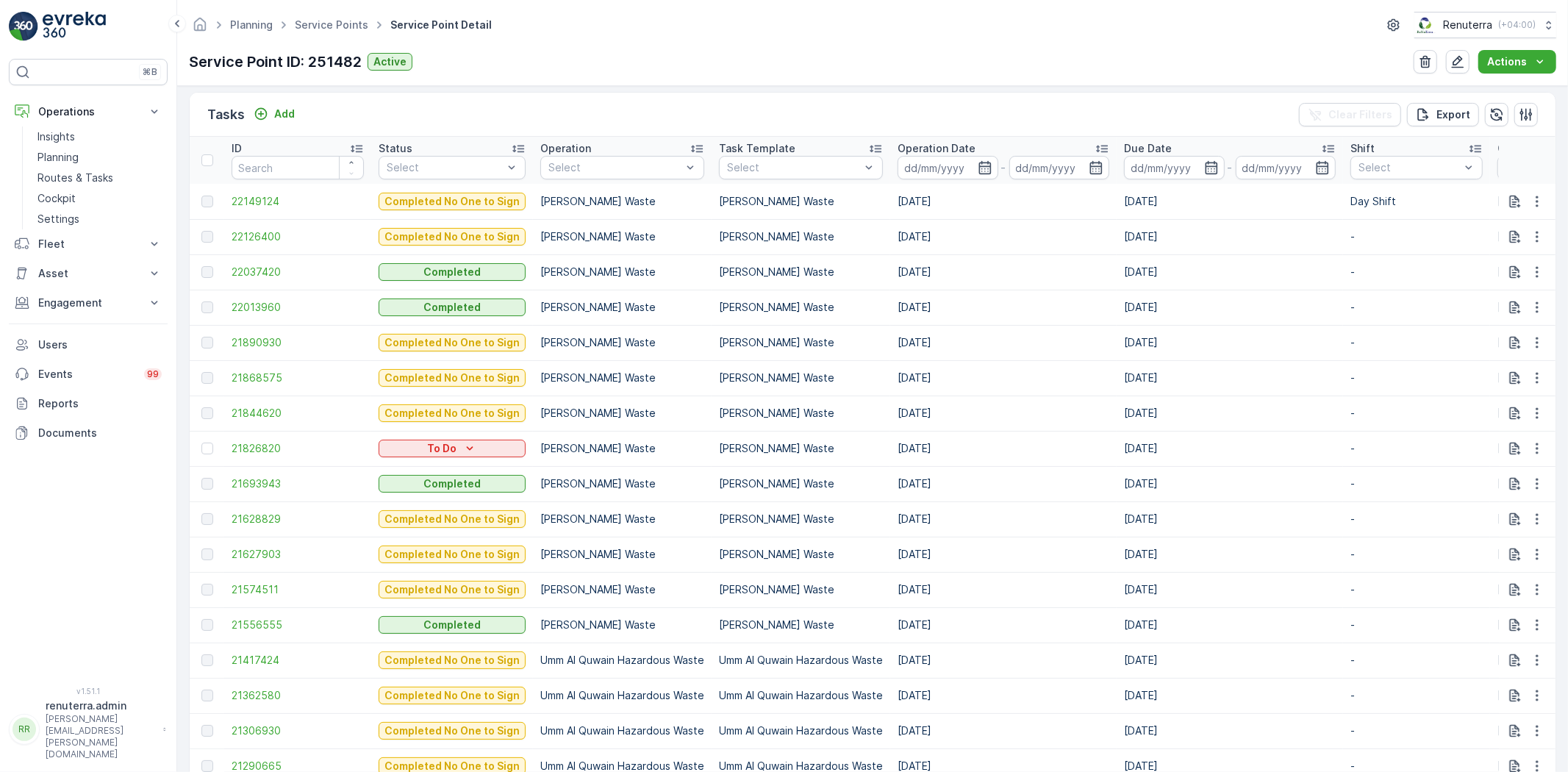
scroll to position [631, 0]
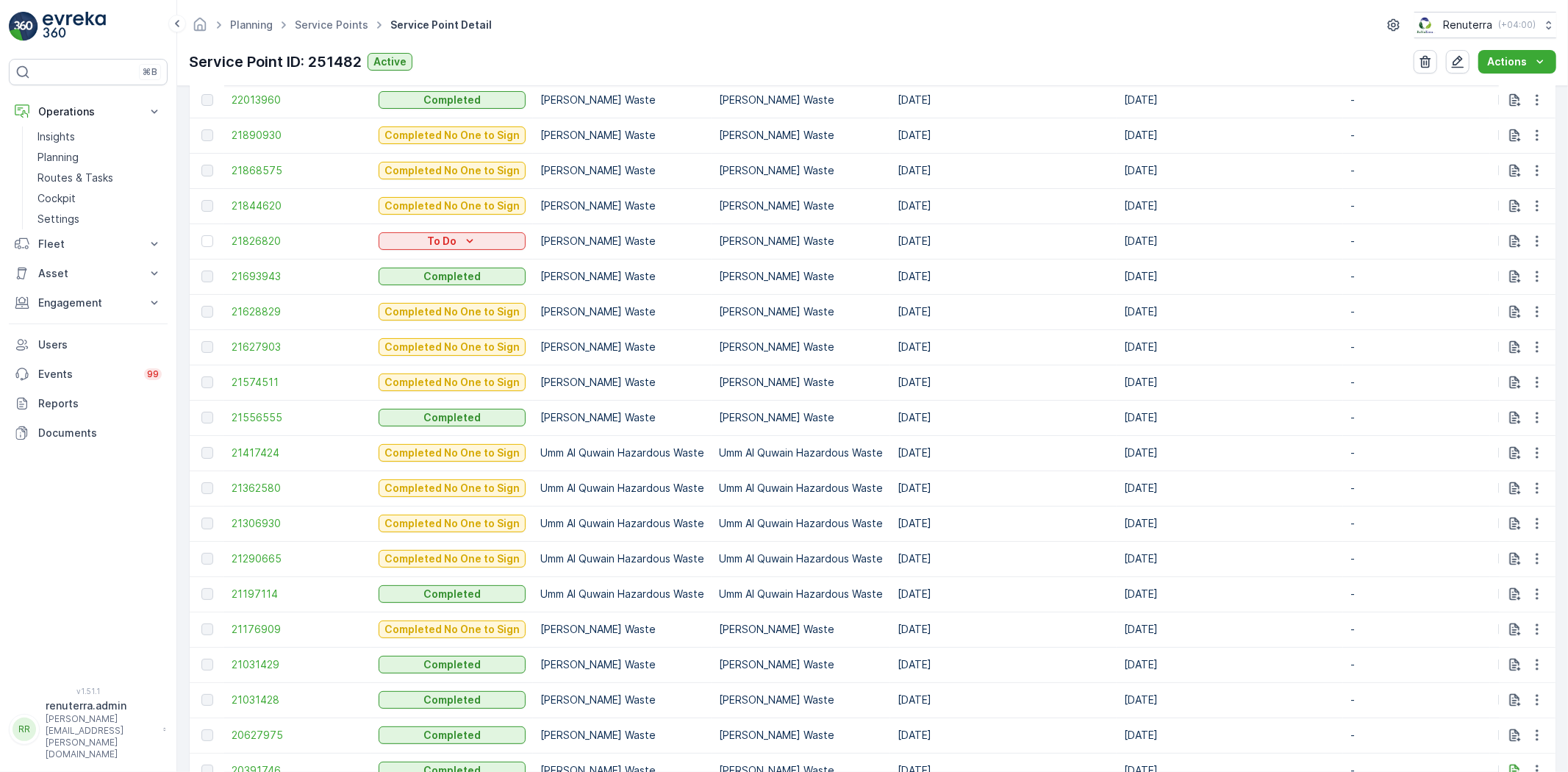
drag, startPoint x: 212, startPoint y: 241, endPoint x: 999, endPoint y: 478, distance: 821.9
click at [211, 241] on div at bounding box center [207, 241] width 11 height 11
click at [202, 235] on input "checkbox" at bounding box center [202, 235] width 0 height 0
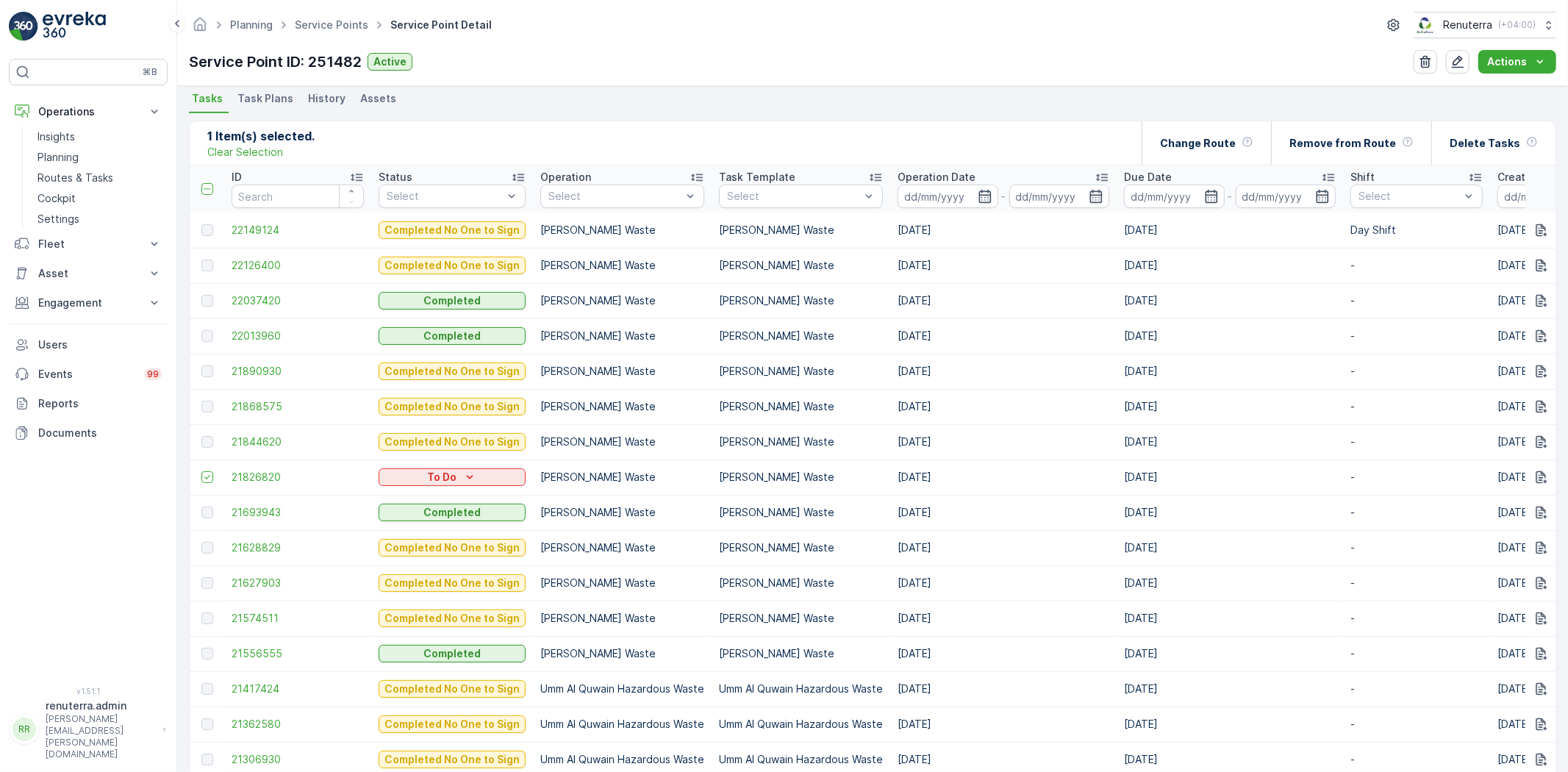
scroll to position [141, 0]
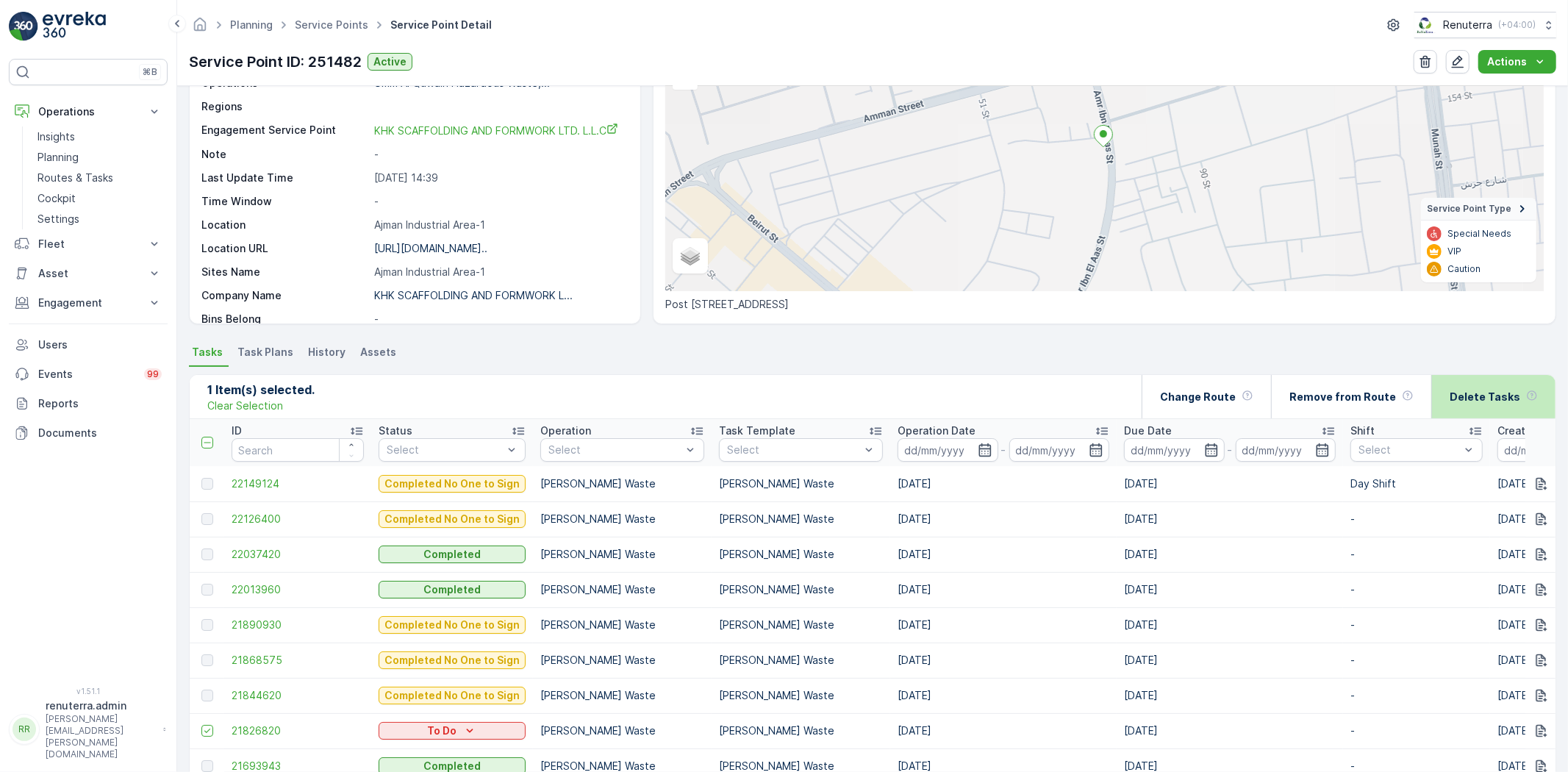
click at [1518, 390] on div "Delete Tasks" at bounding box center [1494, 397] width 88 height 43
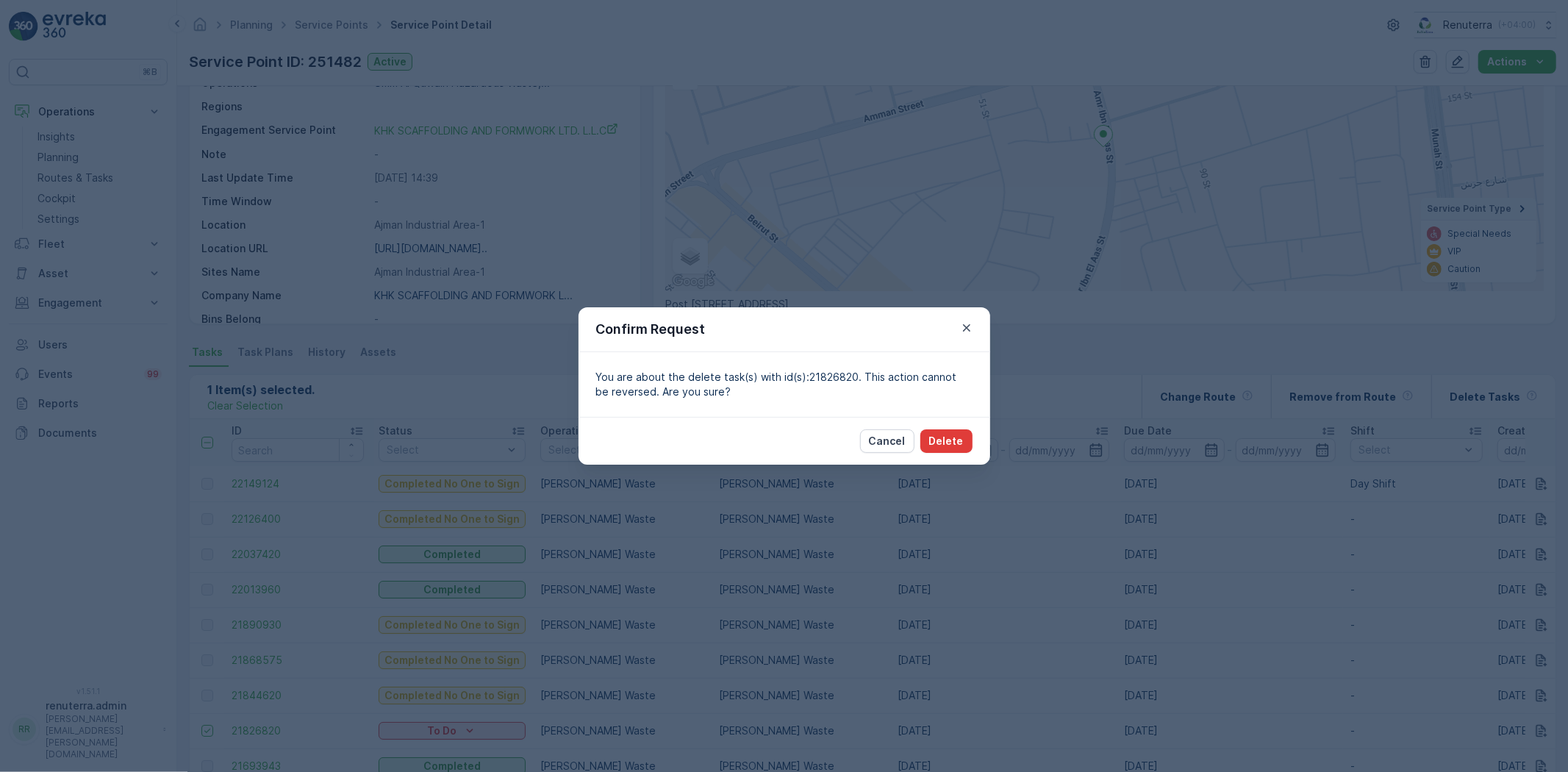
click at [939, 447] on p "Delete" at bounding box center [946, 441] width 34 height 14
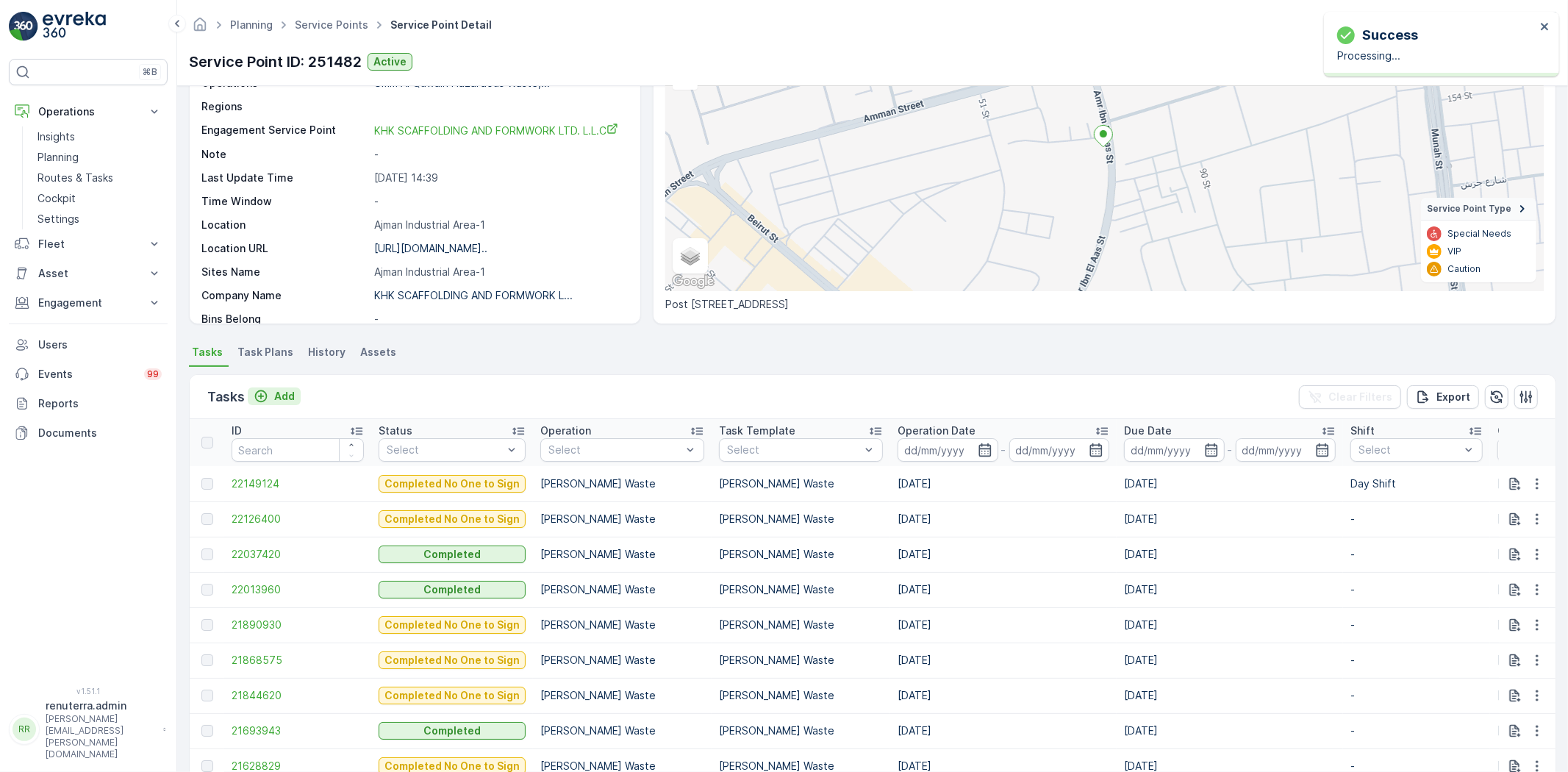
click at [277, 396] on p "Add" at bounding box center [284, 396] width 21 height 14
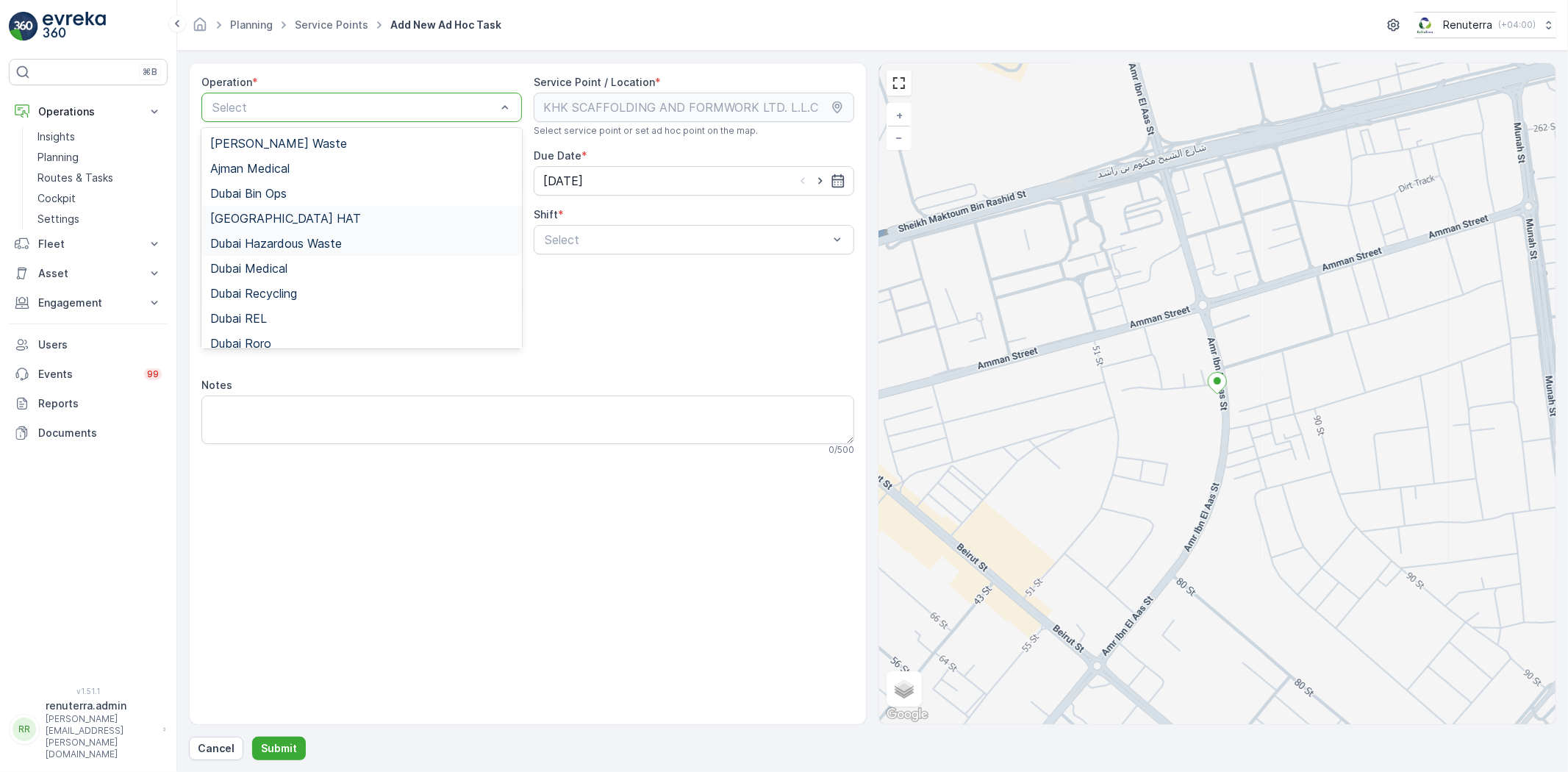
click at [301, 233] on div "Dubai Hazardous Waste" at bounding box center [362, 243] width 320 height 25
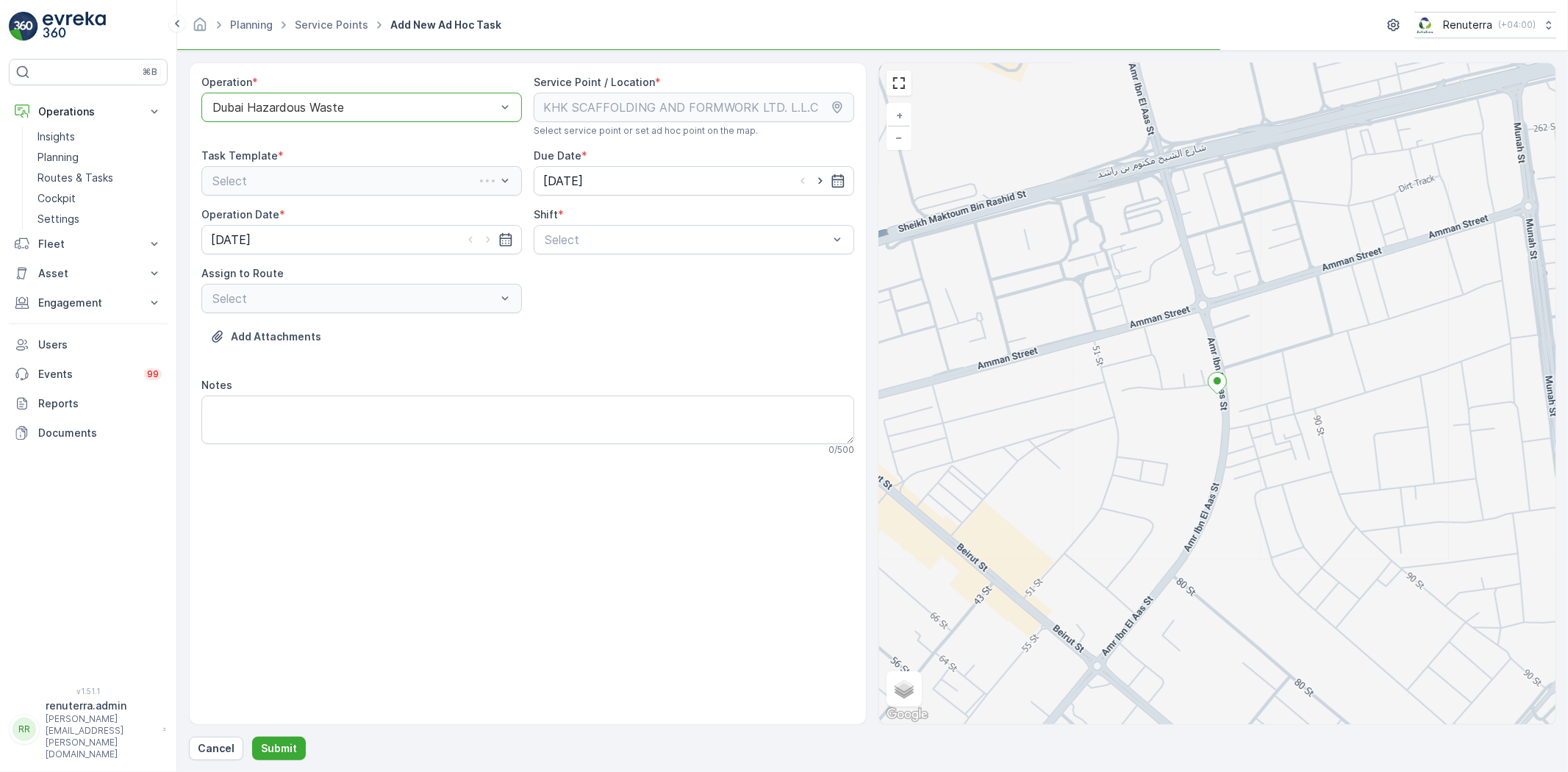
click at [273, 120] on div "Dubai Hazardous Waste" at bounding box center [362, 107] width 320 height 30
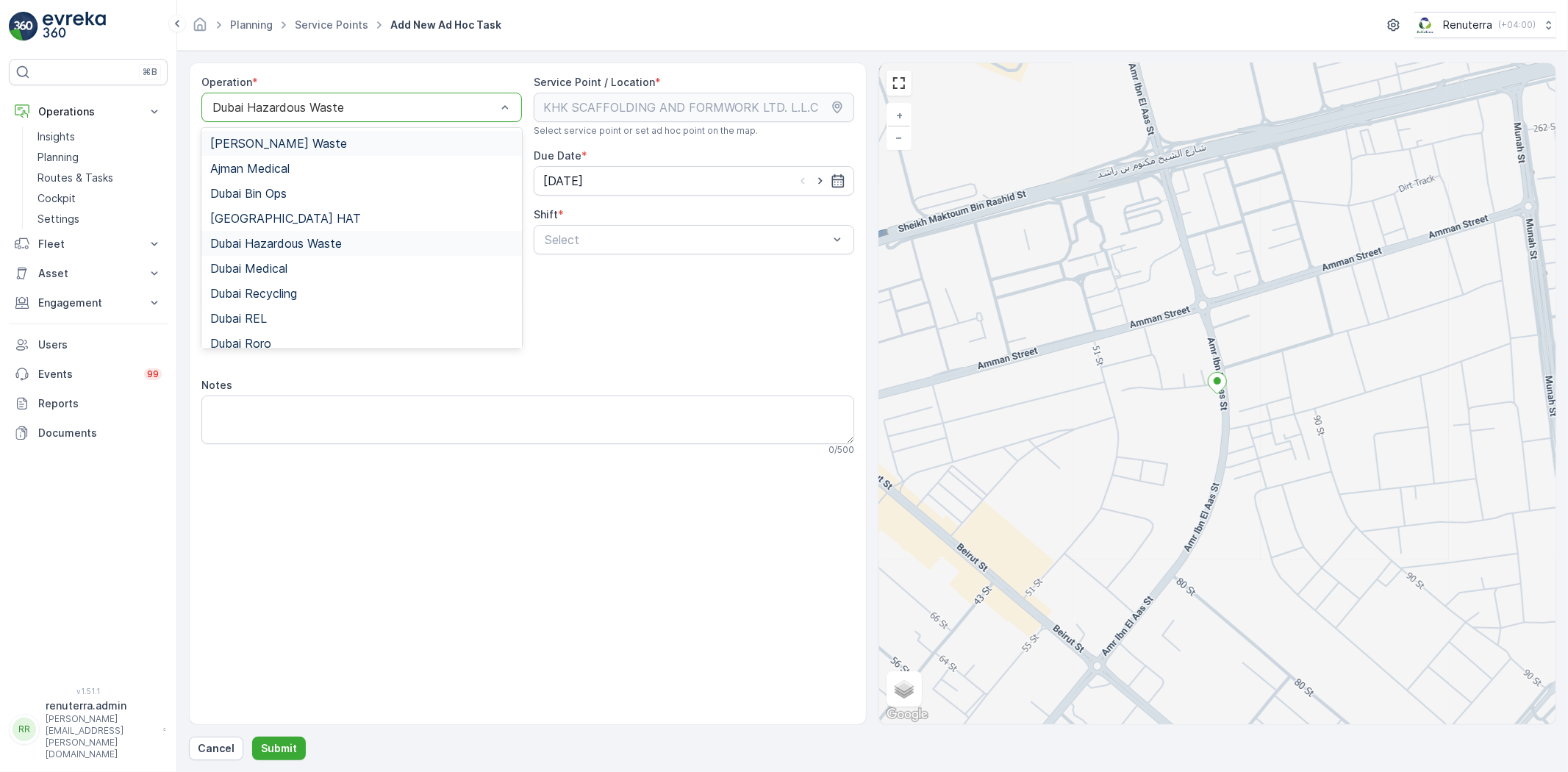
click at [273, 144] on span "Ajman Hazardous Waste" at bounding box center [279, 143] width 137 height 13
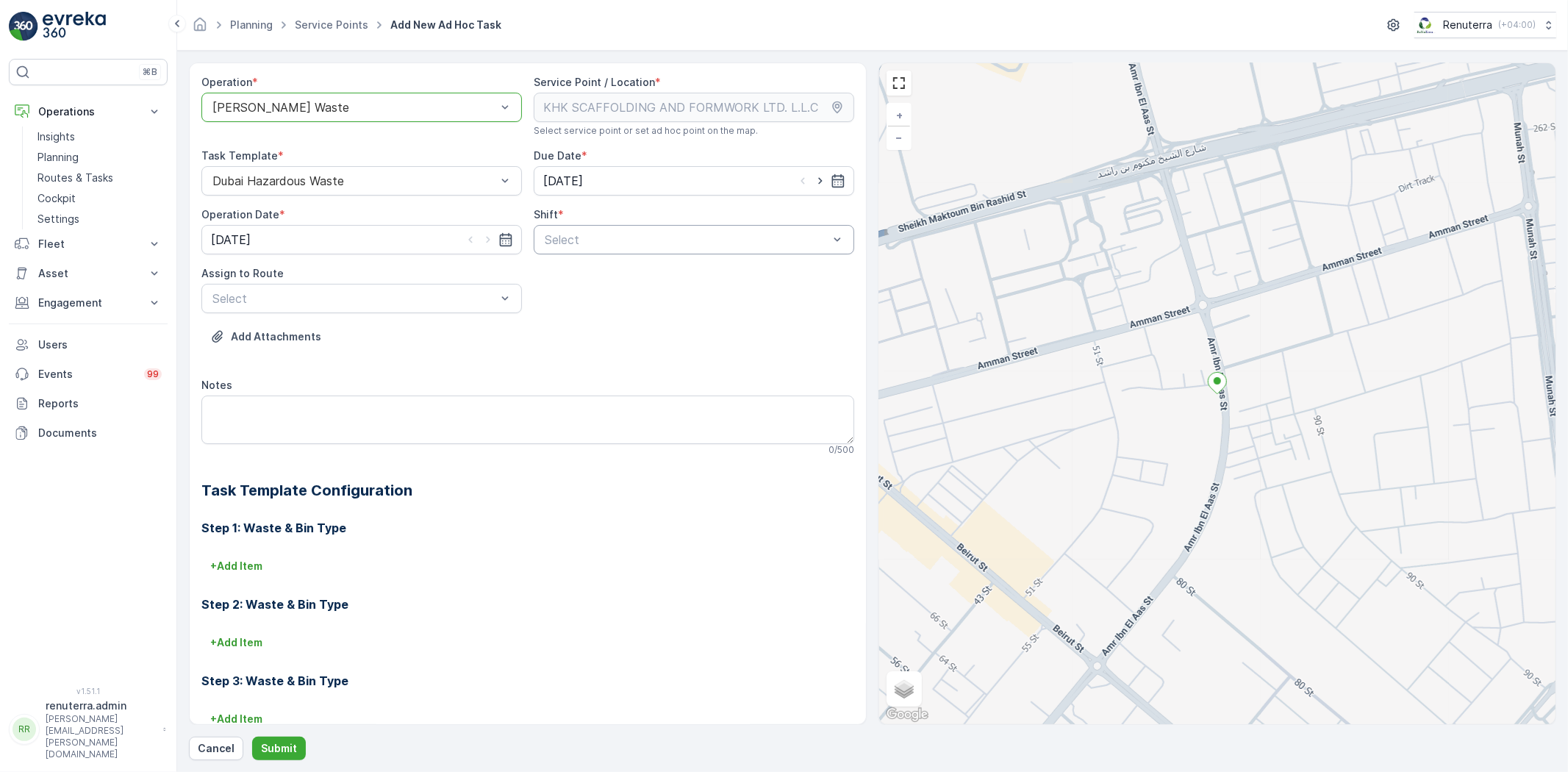
click at [571, 247] on div "Select" at bounding box center [693, 240] width 320 height 30
drag, startPoint x: 573, startPoint y: 250, endPoint x: 568, endPoint y: 268, distance: 18.7
click at [566, 268] on div "Day Shift" at bounding box center [693, 276] width 320 height 25
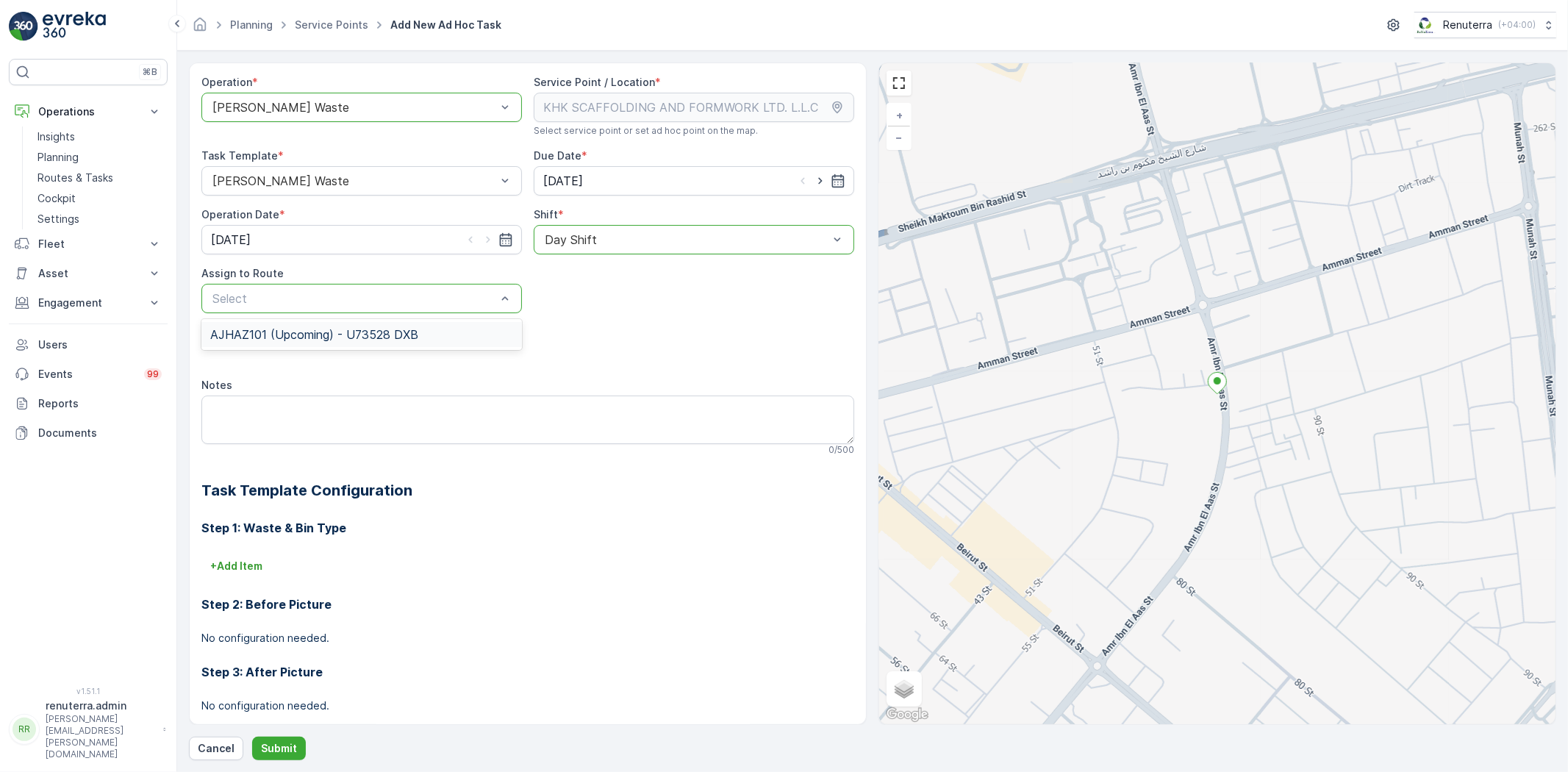
click at [377, 332] on span "AJHAZ101 (Upcoming) - U73528 DXB" at bounding box center [314, 334] width 208 height 13
click at [261, 745] on p "Submit" at bounding box center [279, 748] width 36 height 14
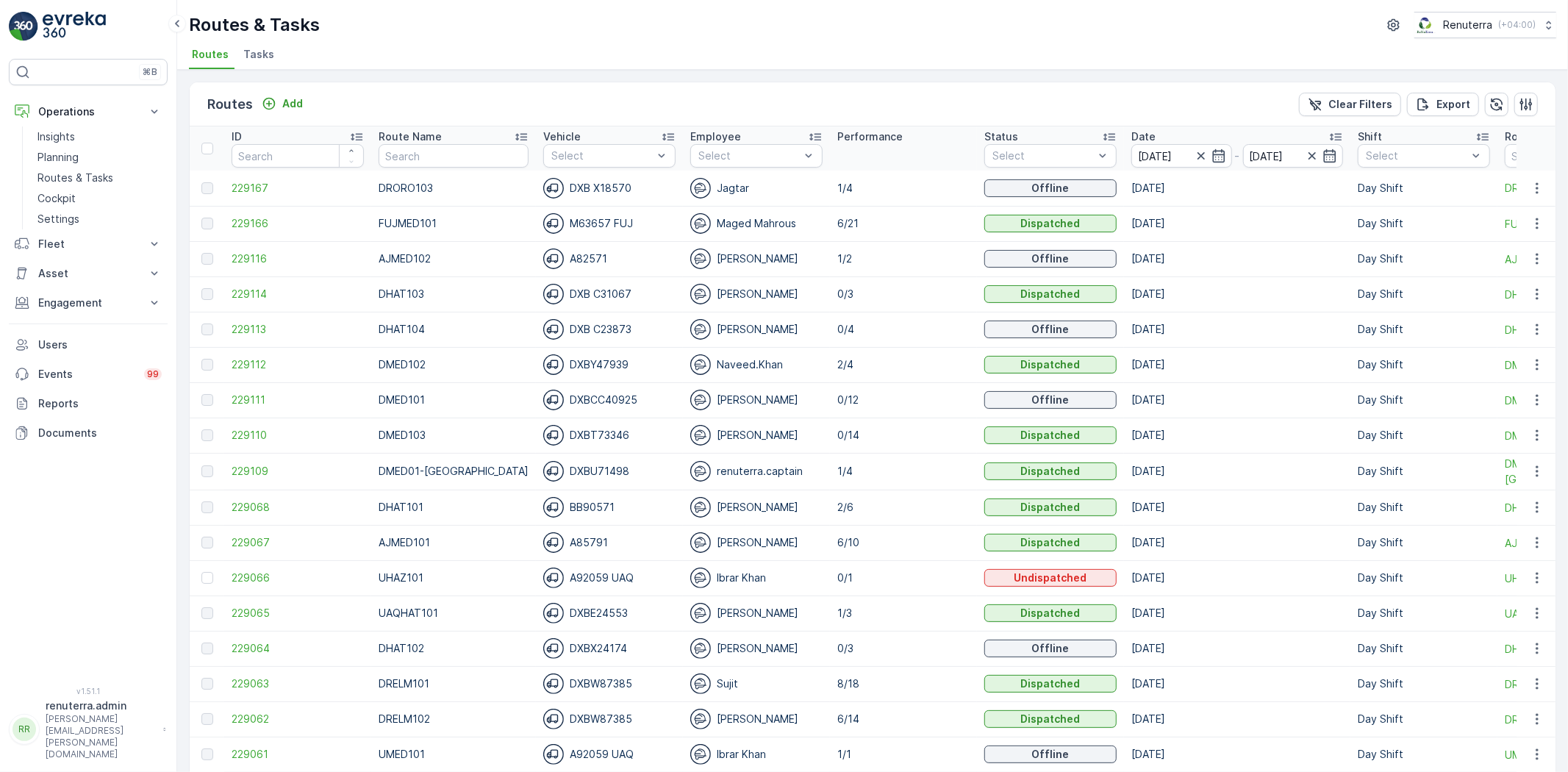
click at [1178, 647] on td "[DATE]" at bounding box center [1237, 649] width 226 height 35
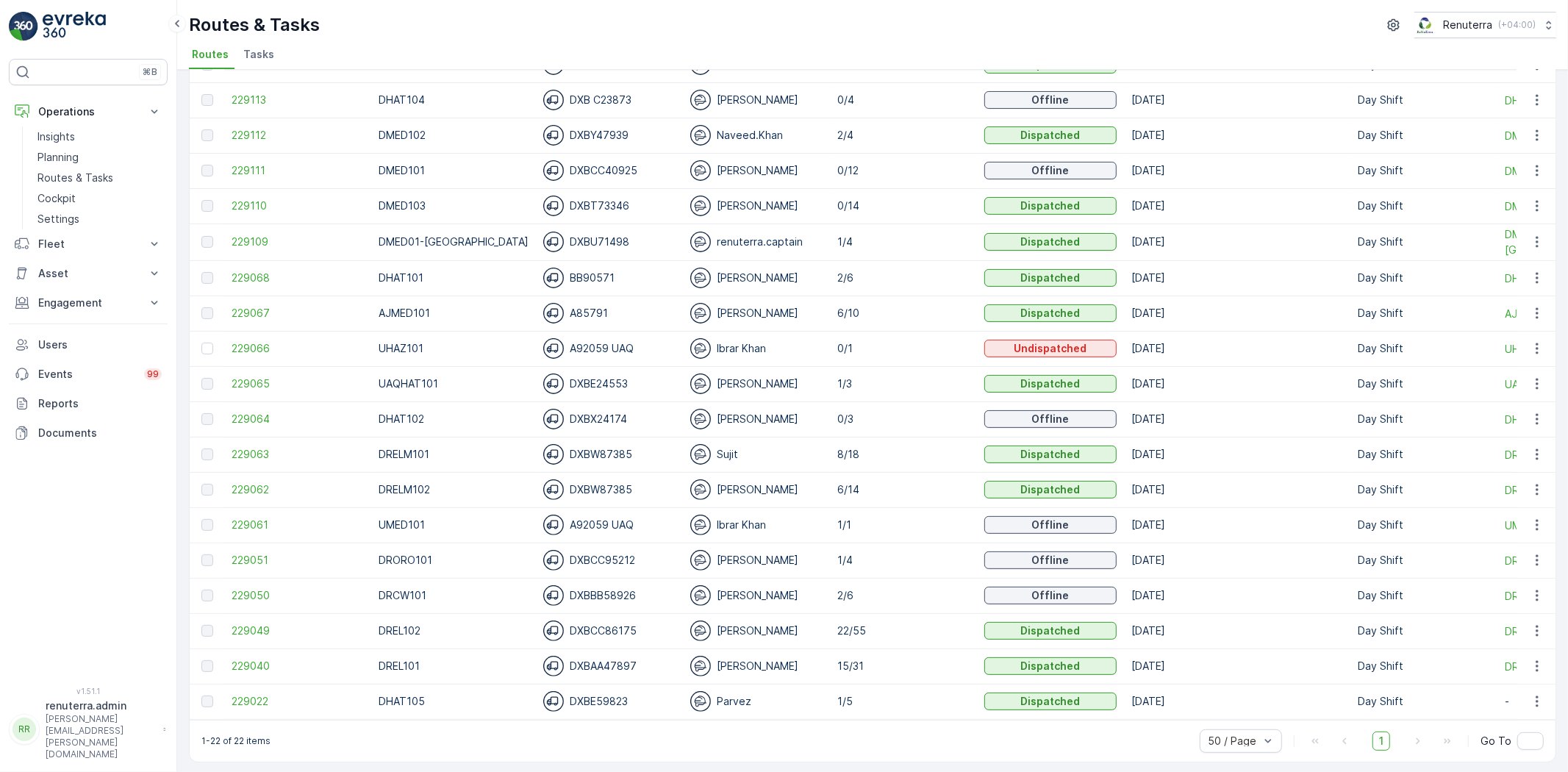
scroll to position [238, 0]
click at [268, 435] on td "229063" at bounding box center [298, 452] width 147 height 35
click at [263, 445] on span "229063" at bounding box center [298, 451] width 132 height 14
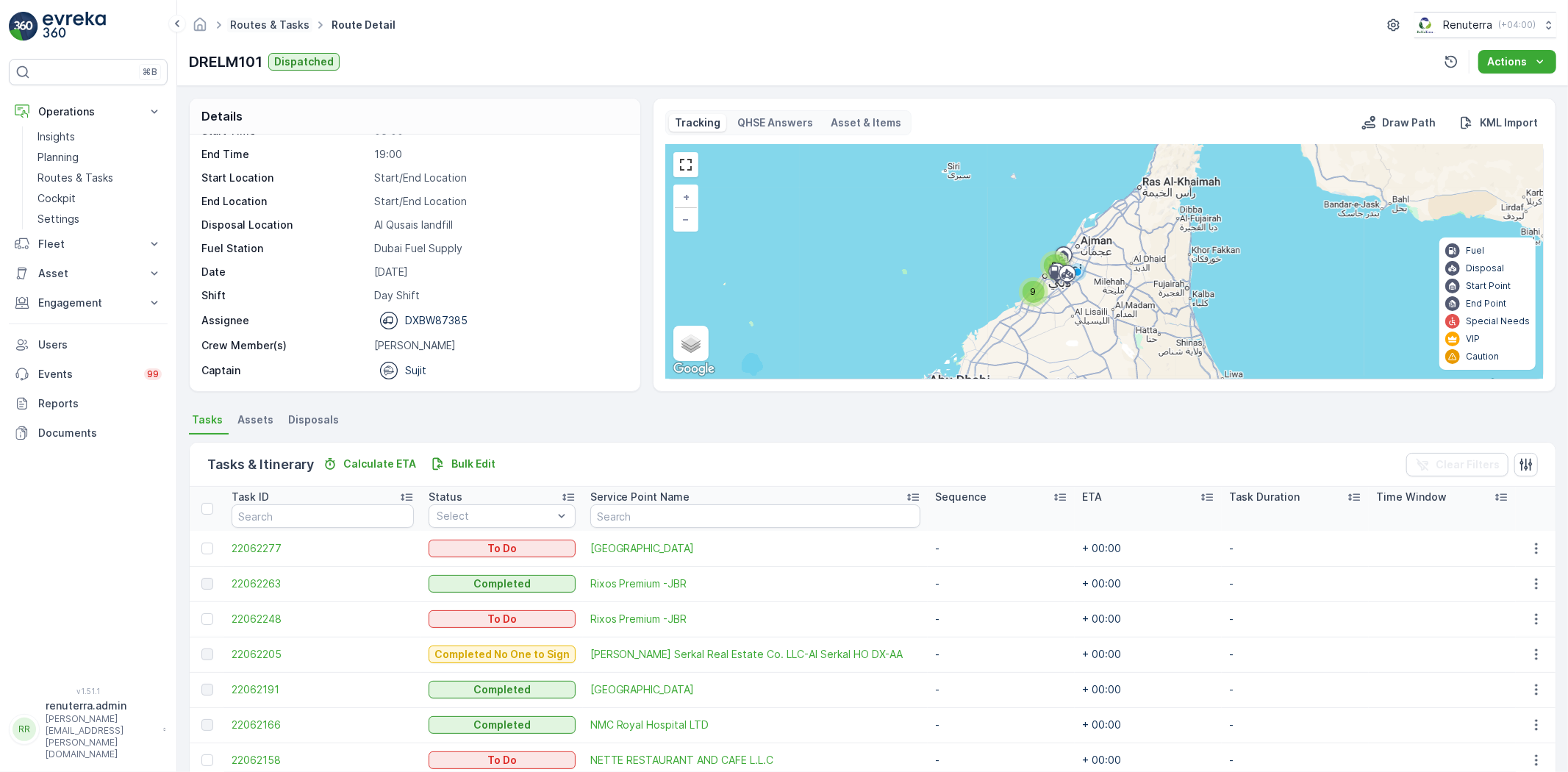
click at [244, 19] on link "Routes & Tasks" at bounding box center [269, 24] width 79 height 12
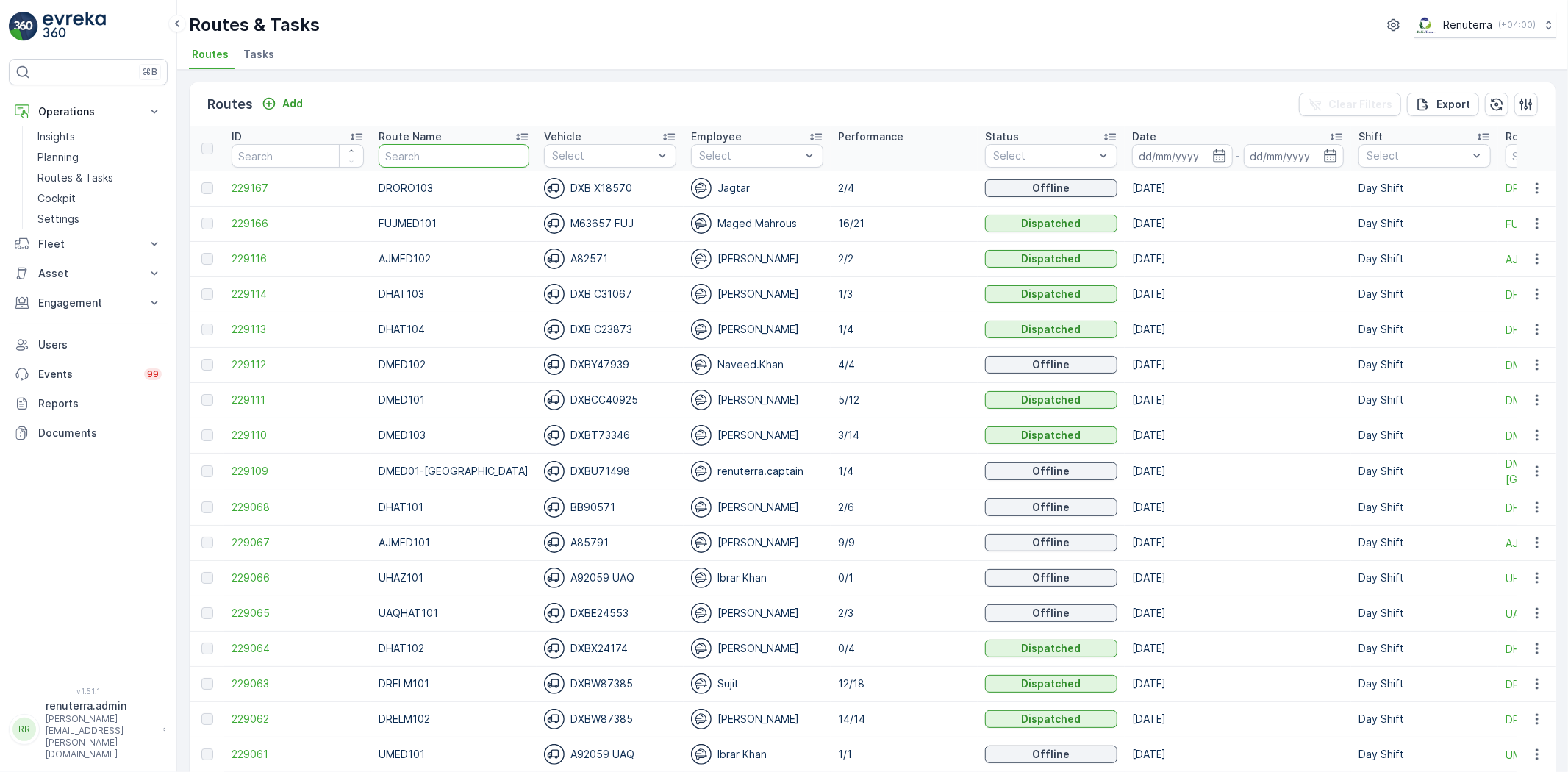
click at [422, 151] on input "text" at bounding box center [454, 155] width 151 height 24
type input "DMED"
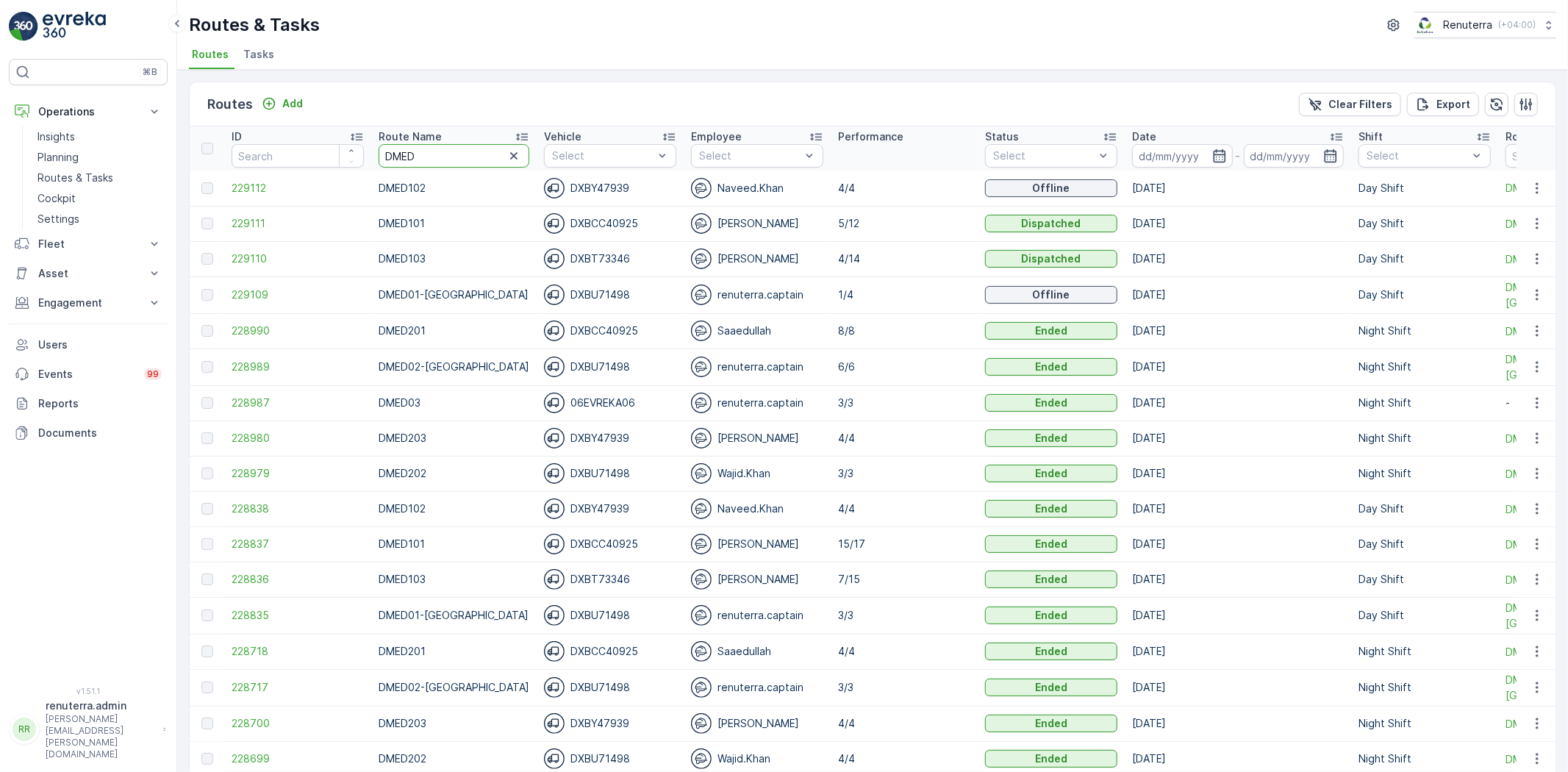
click at [458, 150] on input "DMED" at bounding box center [454, 155] width 151 height 24
click at [252, 222] on span "229111" at bounding box center [298, 223] width 132 height 14
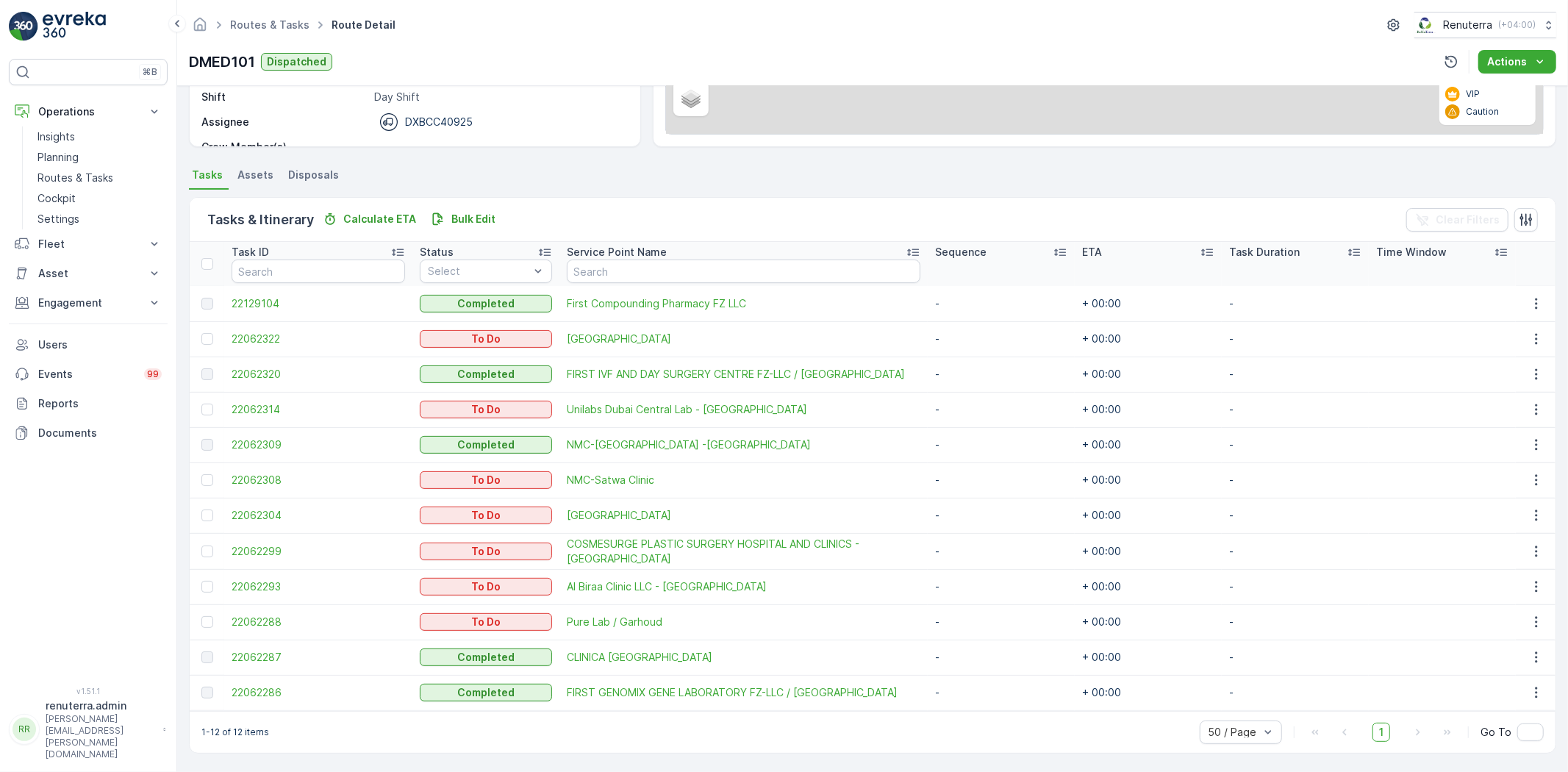
scroll to position [244, 0]
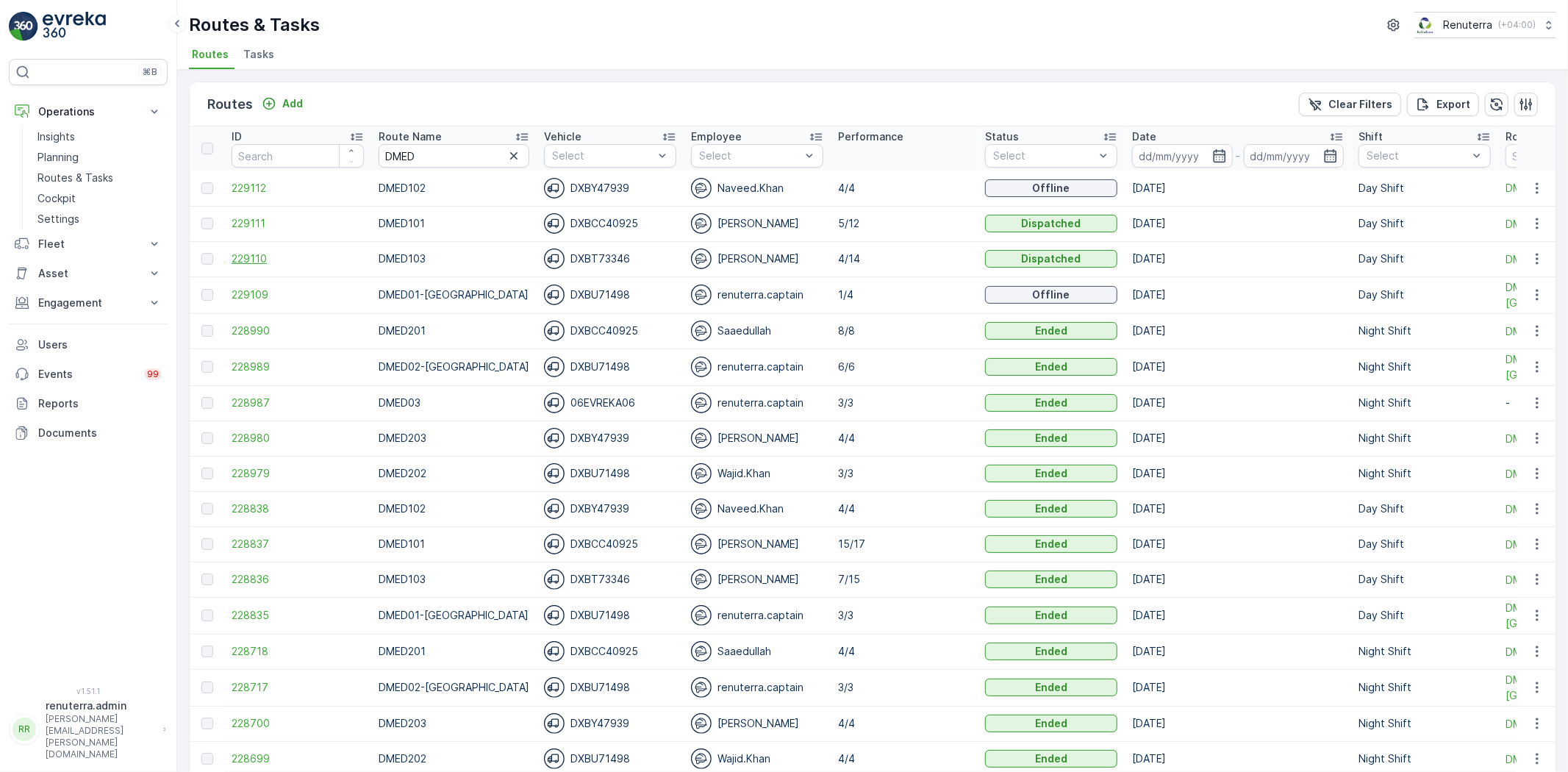
click at [272, 258] on span "229110" at bounding box center [298, 258] width 132 height 14
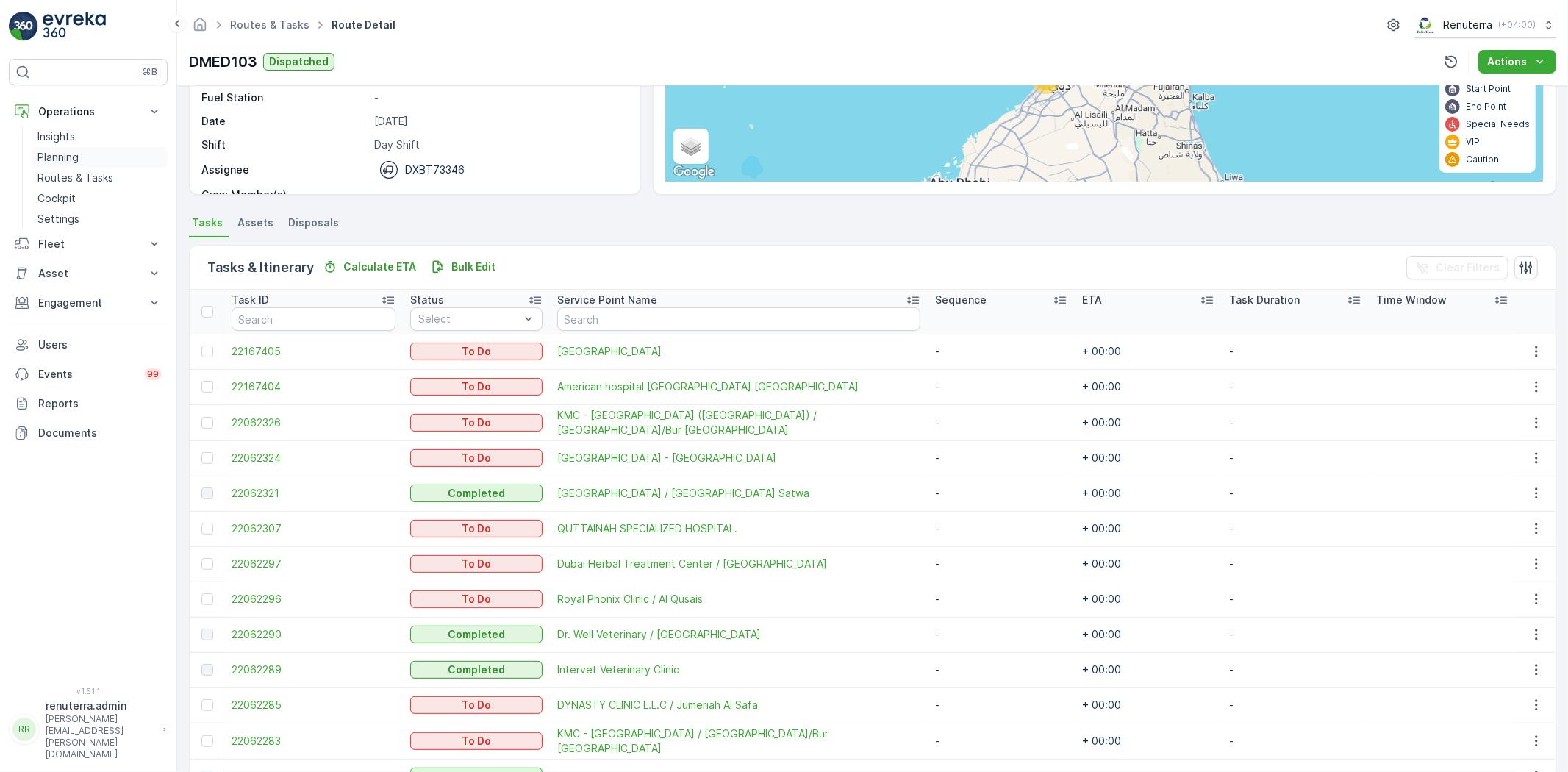
scroll to position [151, 0]
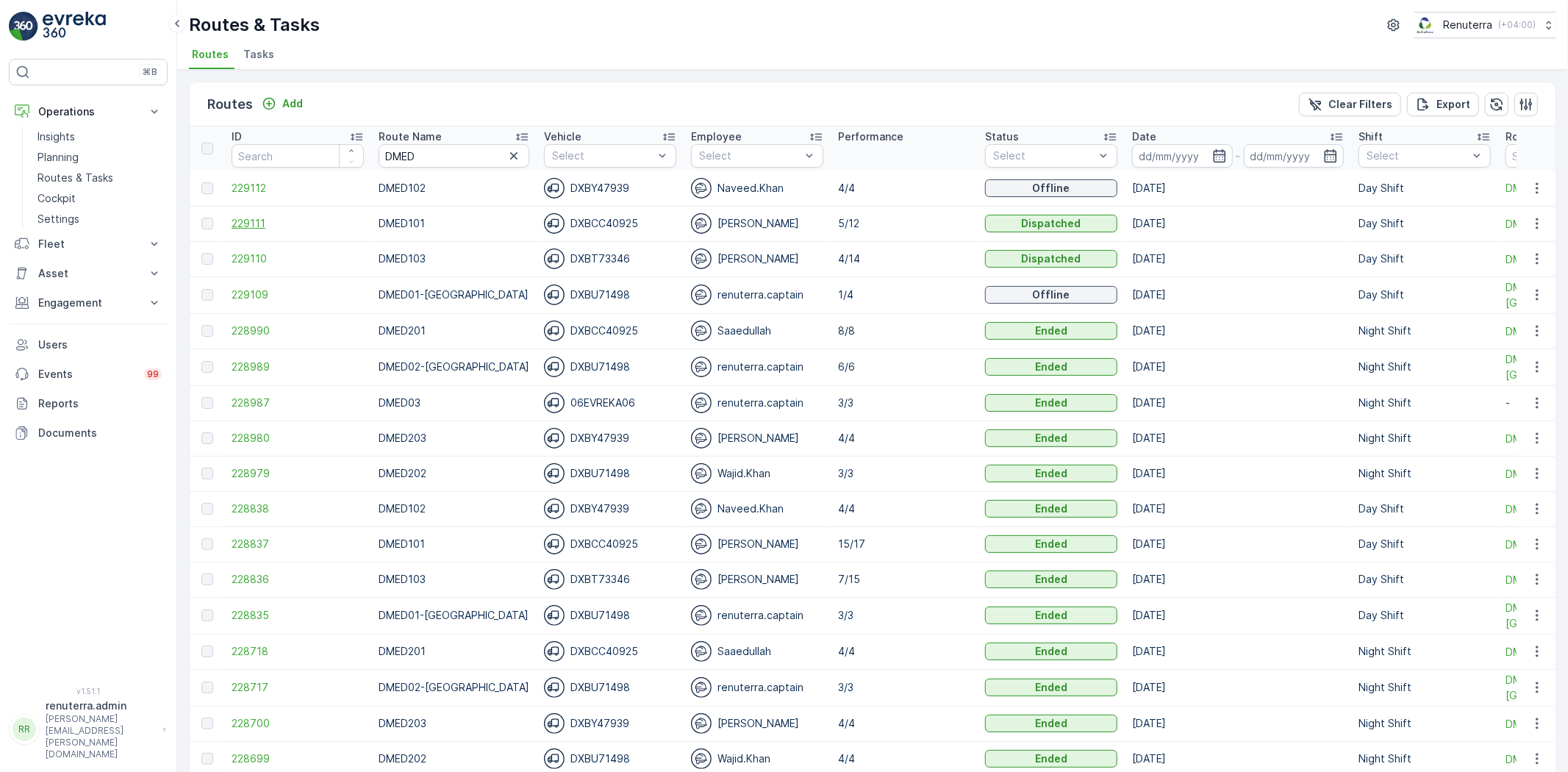
click at [269, 226] on span "229111" at bounding box center [298, 223] width 132 height 14
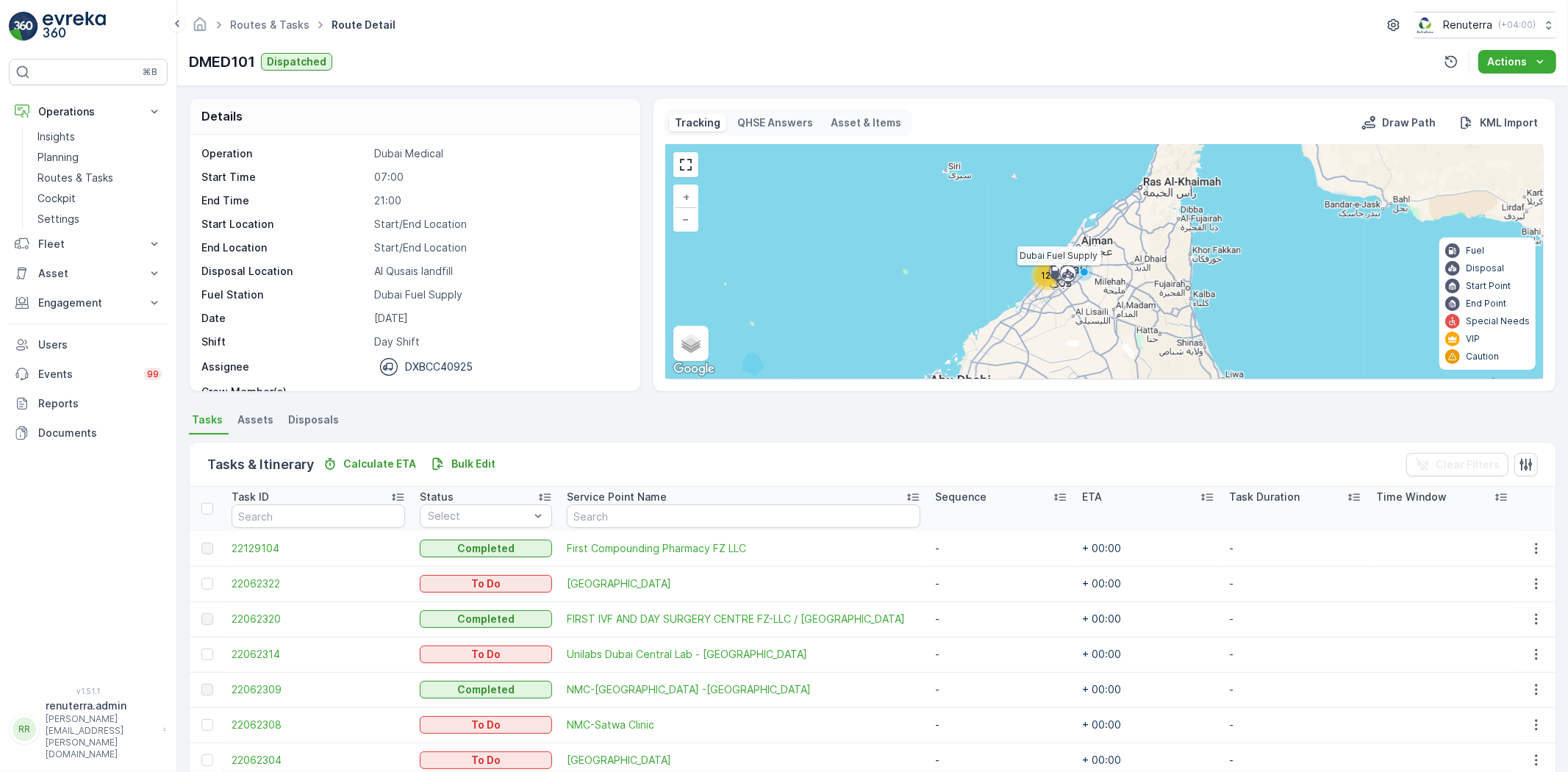
drag, startPoint x: 1051, startPoint y: 272, endPoint x: 1044, endPoint y: 277, distance: 8.6
click at [1051, 272] on icon at bounding box center [1057, 272] width 13 height 13
click at [1044, 277] on div at bounding box center [1057, 272] width 28 height 13
click at [1043, 284] on div "12" at bounding box center [1046, 276] width 22 height 22
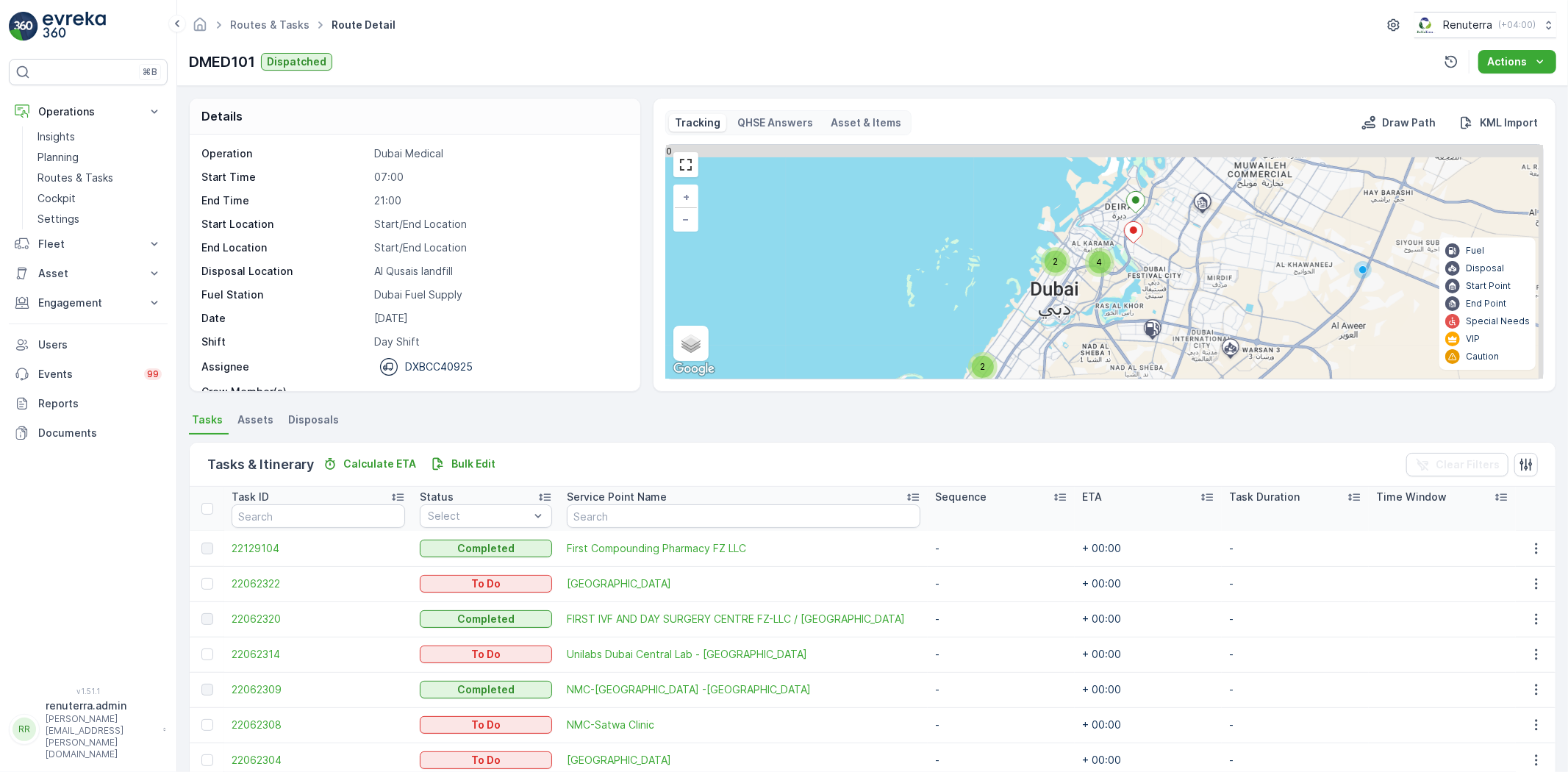
drag, startPoint x: 1072, startPoint y: 247, endPoint x: 1010, endPoint y: 302, distance: 82.9
click at [1010, 302] on div "2 2 4 2 + − Satellite Roadmap Terrain Hybrid Leaflet Keyboard shortcuts Map Dat…" at bounding box center [1104, 261] width 877 height 234
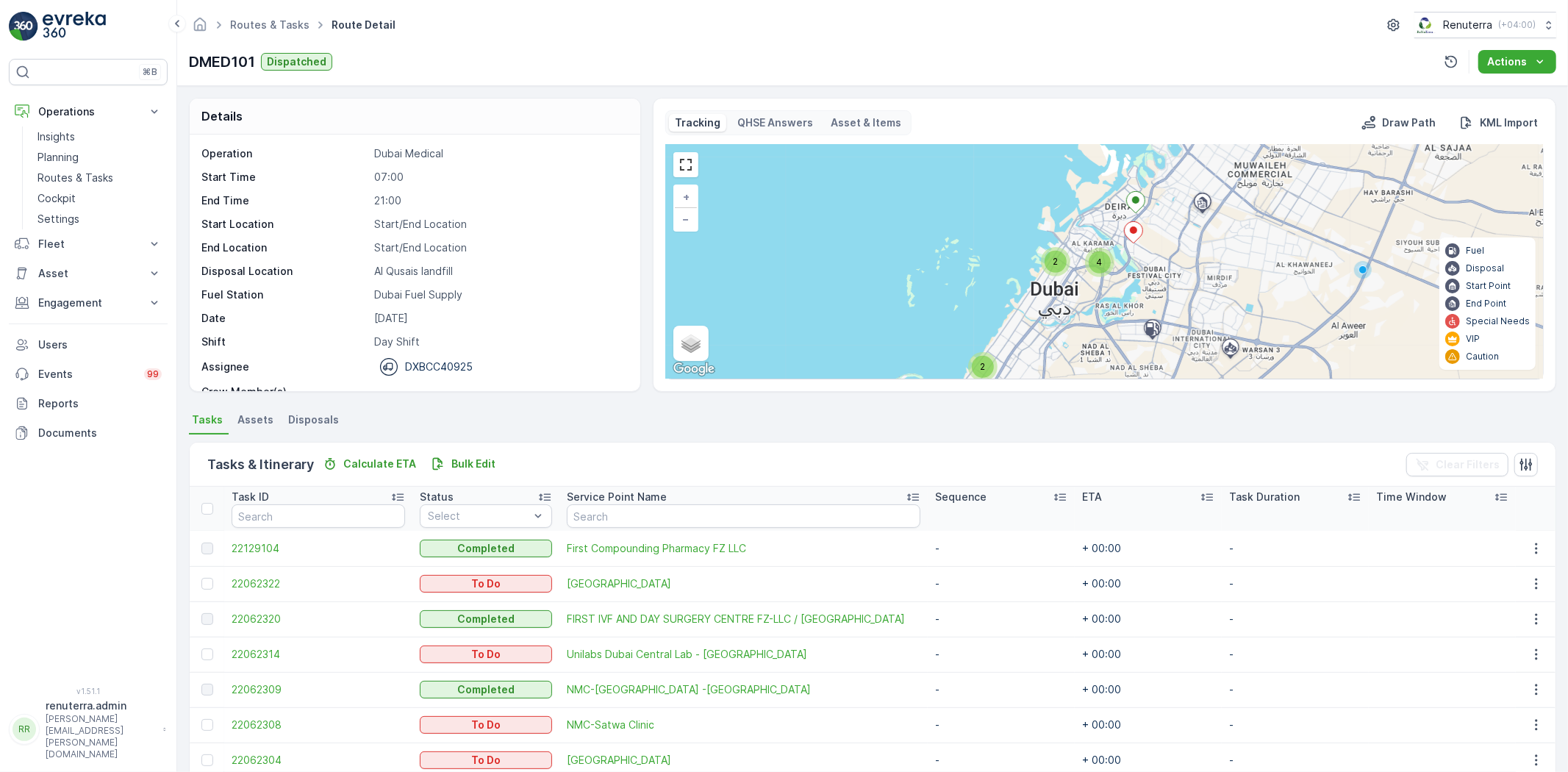
click at [1053, 267] on span "2" at bounding box center [1055, 261] width 5 height 11
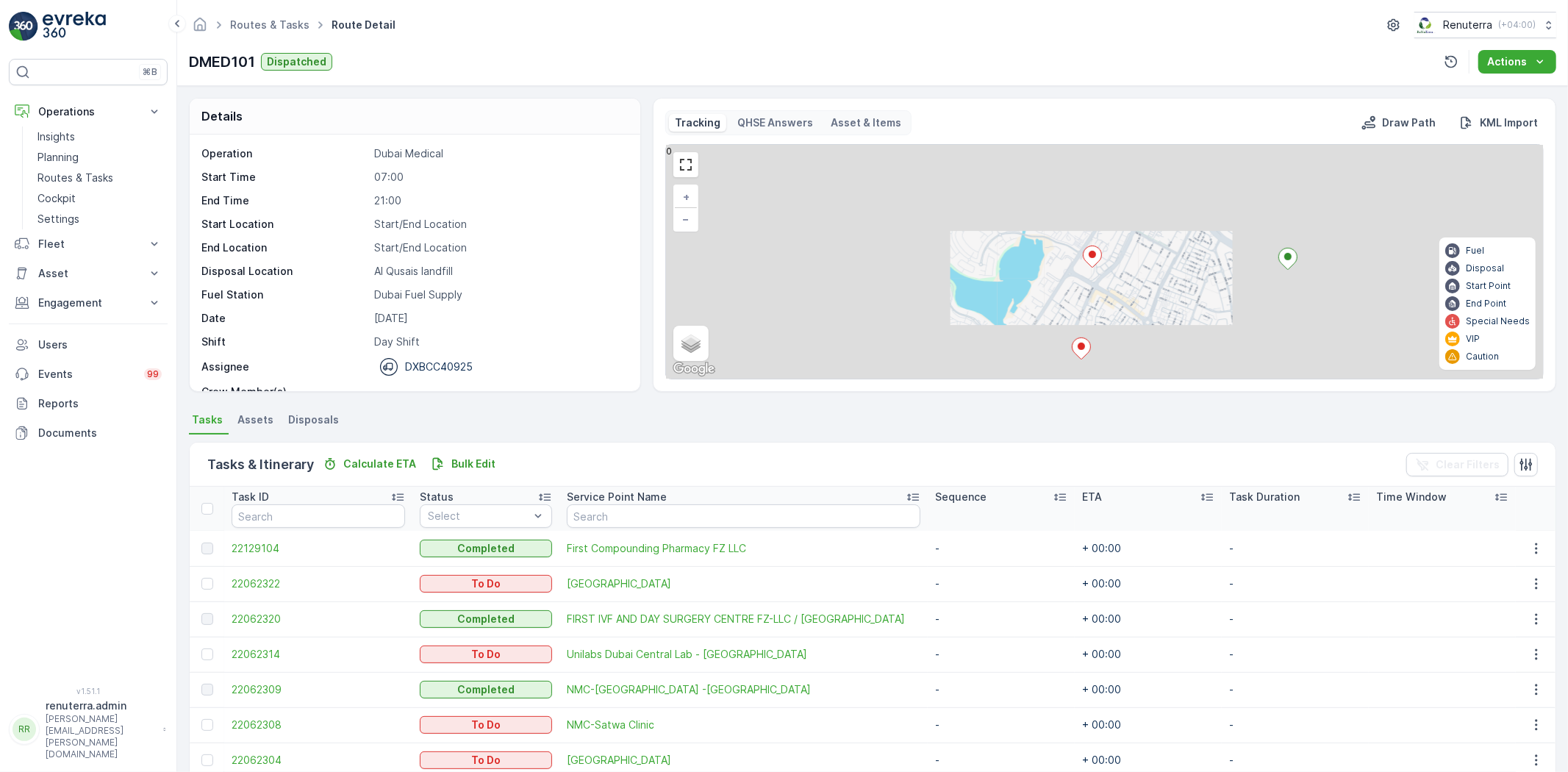
scroll to position [81, 0]
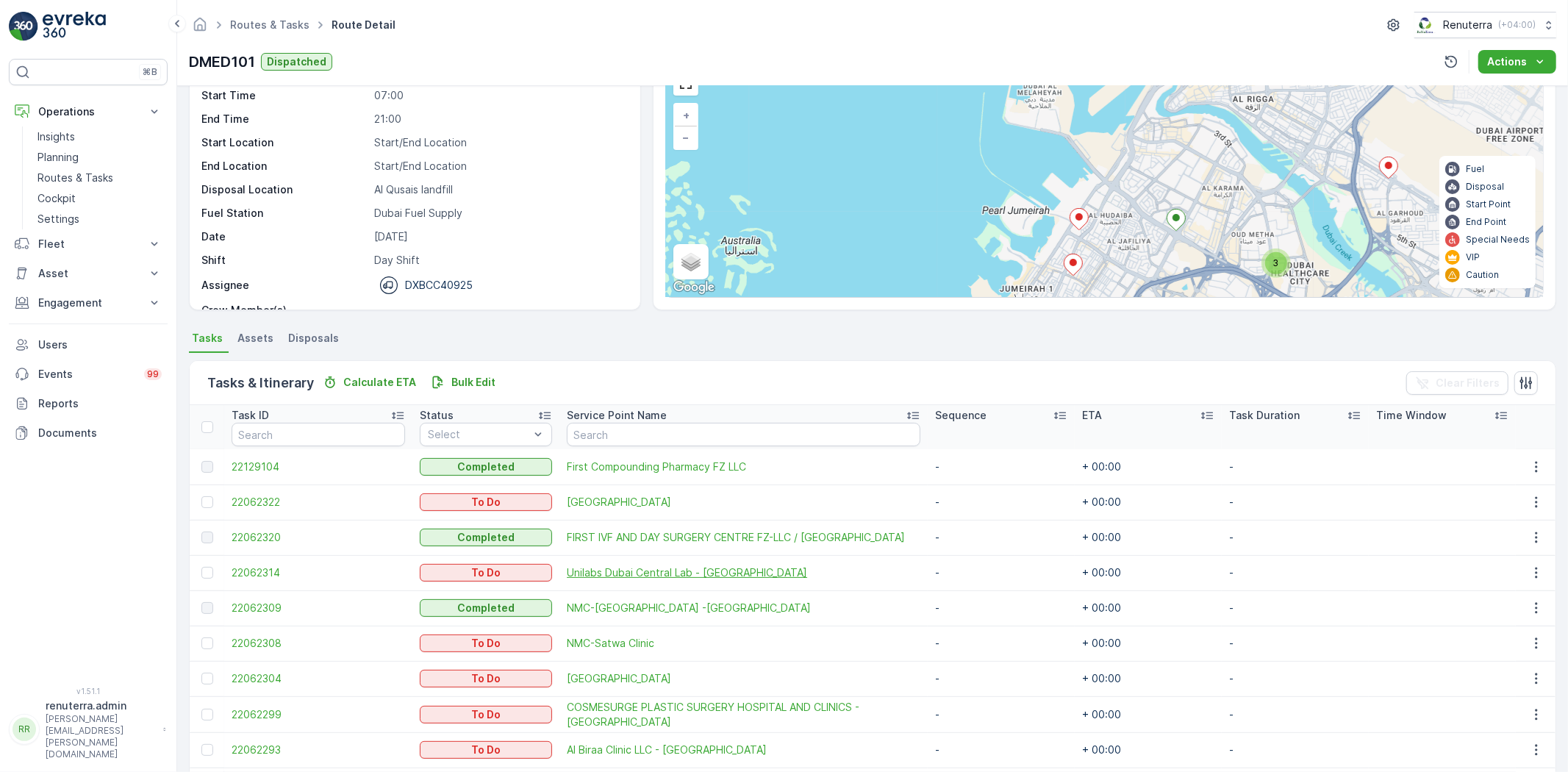
click at [581, 574] on span "Unilabs Dubai Central Lab - [GEOGRAPHIC_DATA]" at bounding box center [744, 573] width 354 height 14
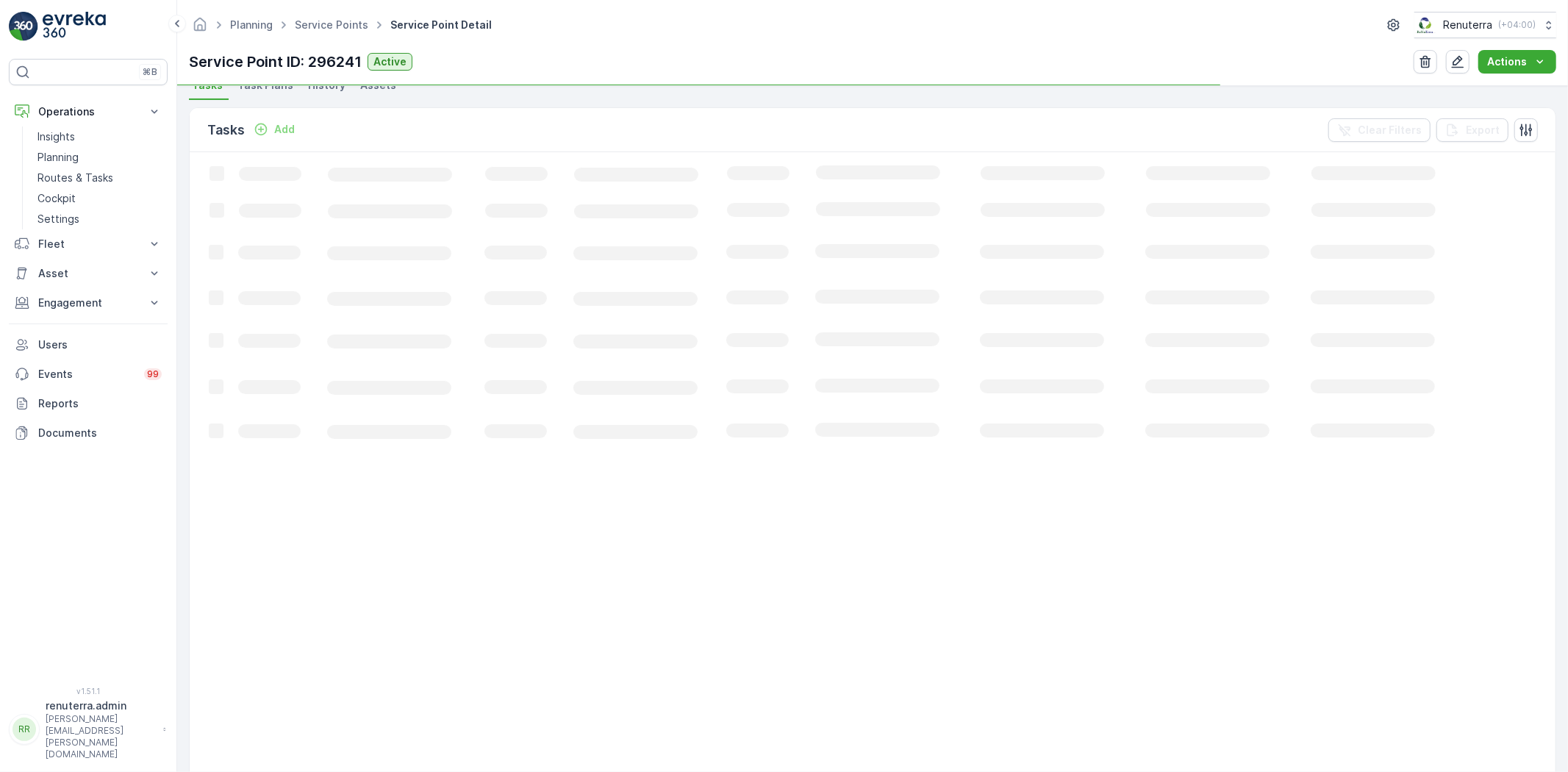
scroll to position [408, 0]
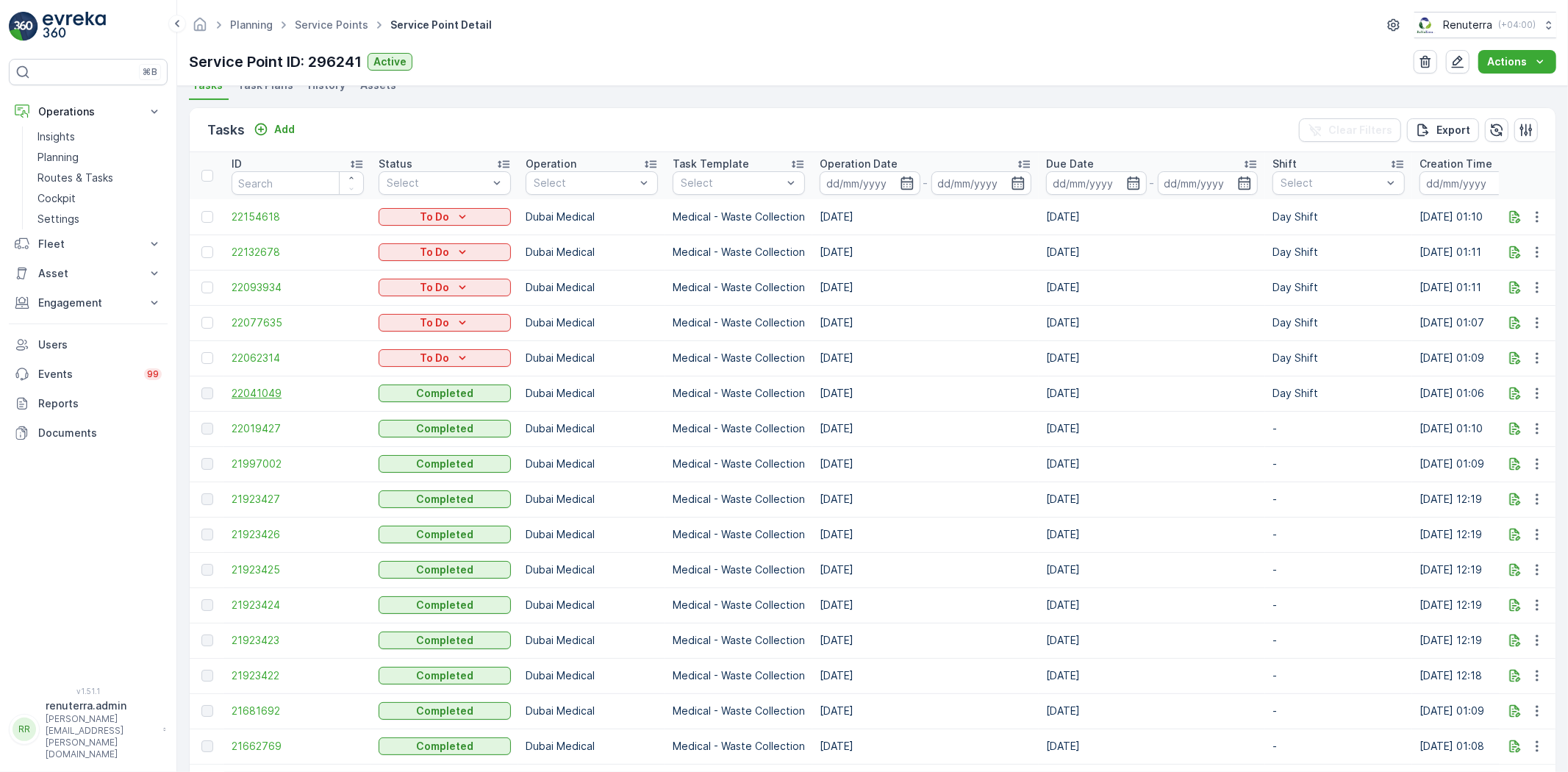
click at [288, 393] on span "22041049" at bounding box center [298, 393] width 132 height 14
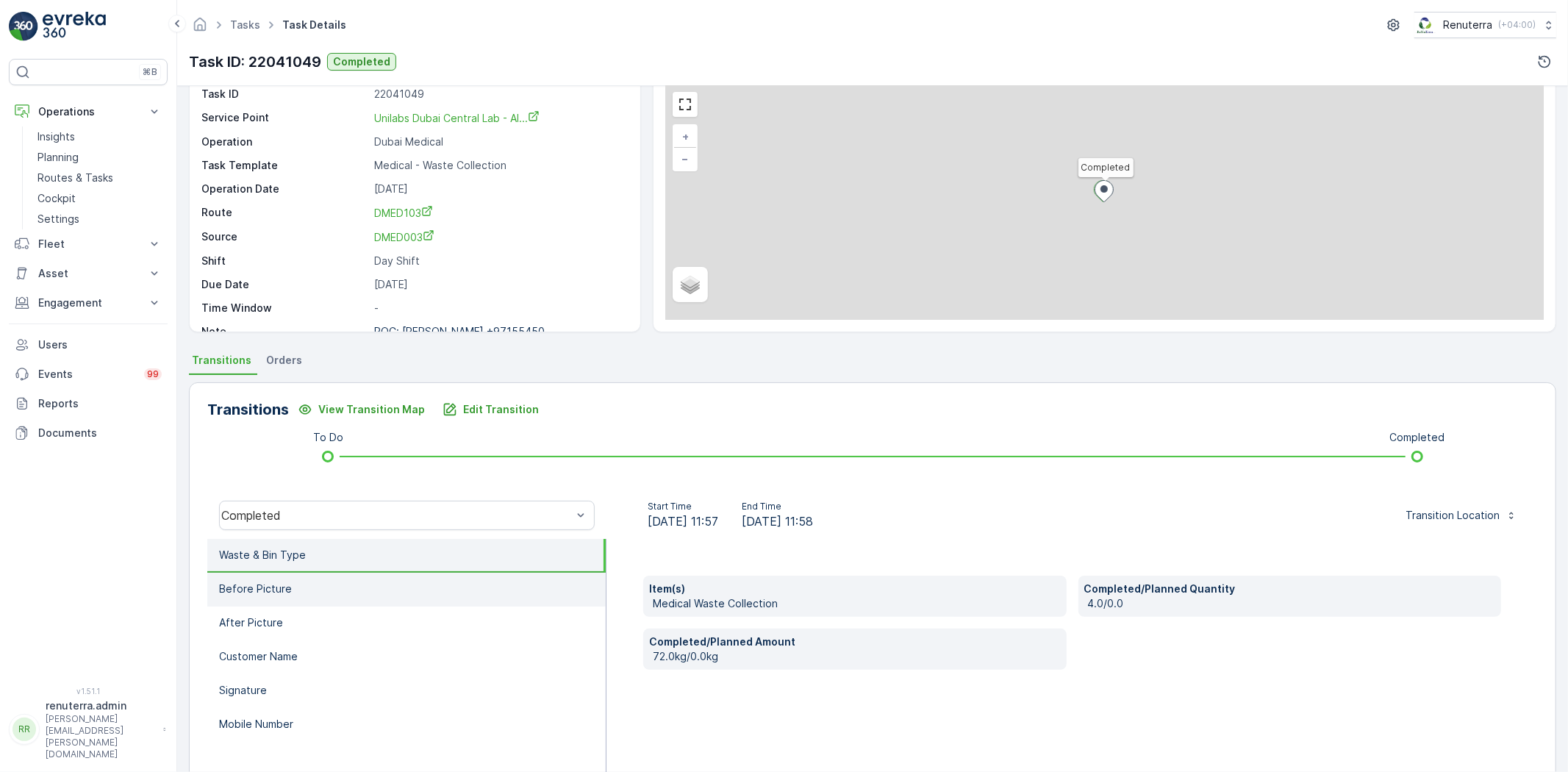
scroll to position [155, 0]
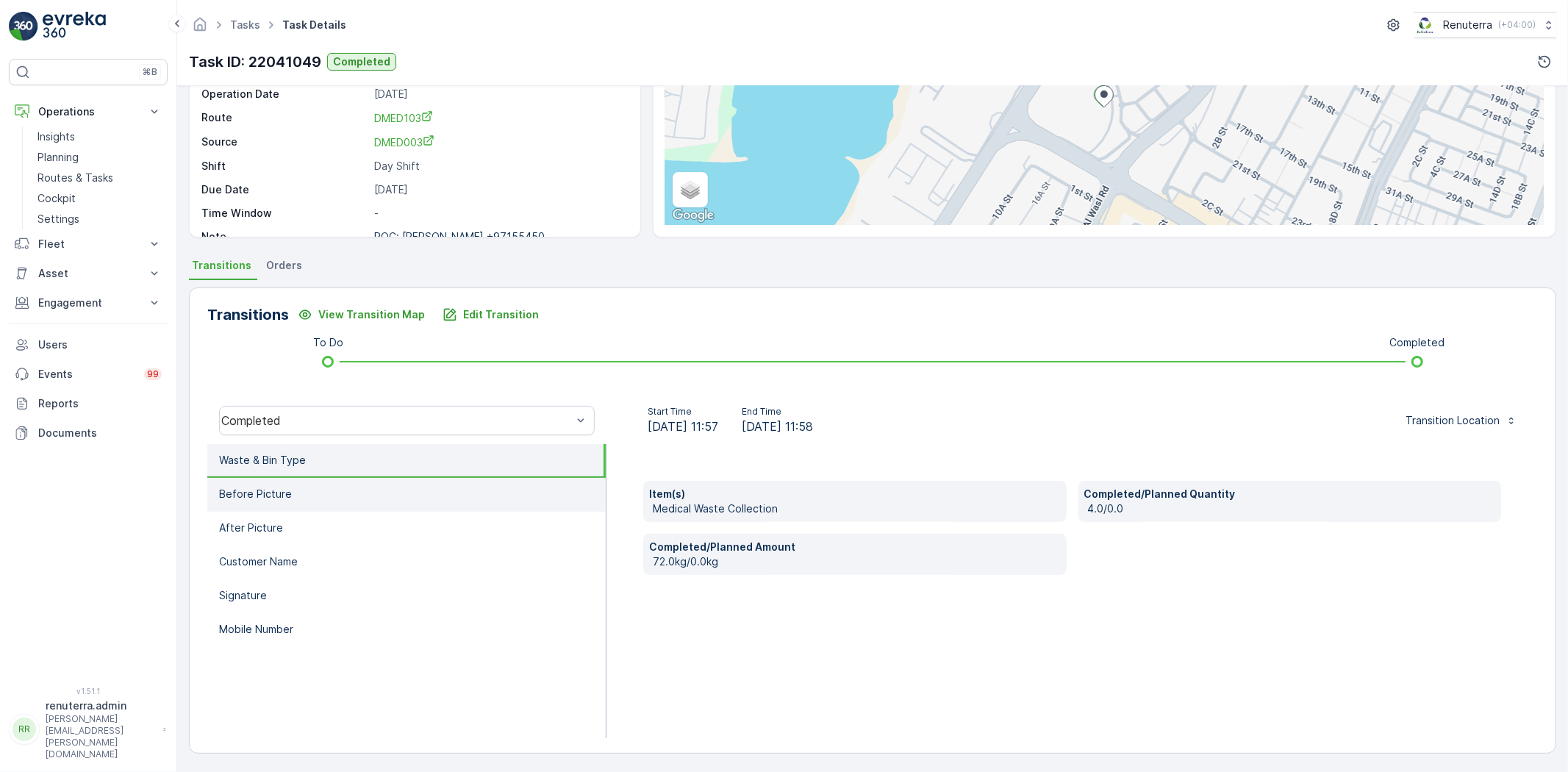
click at [438, 499] on li "Before Picture" at bounding box center [406, 495] width 398 height 33
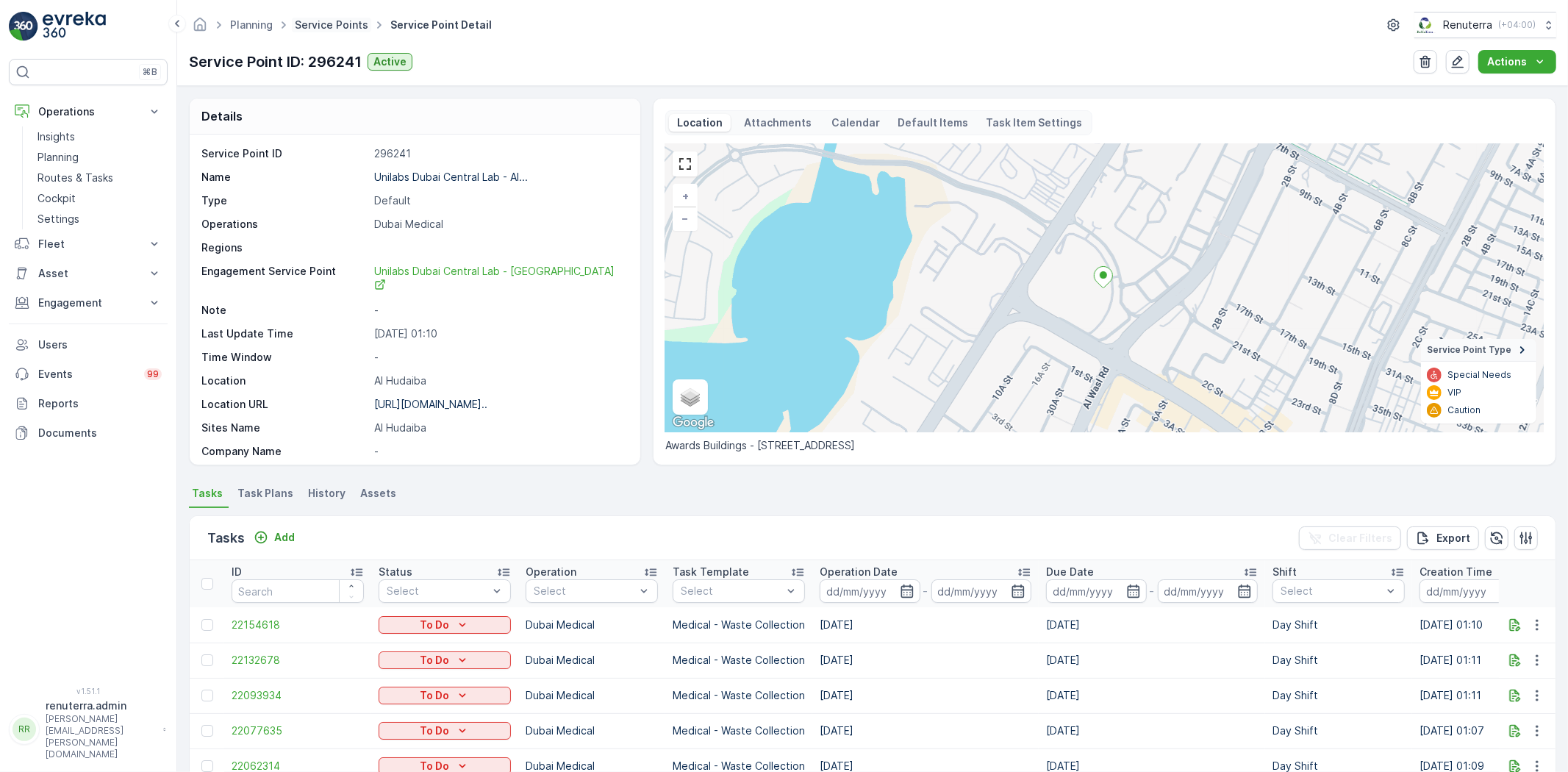
click at [328, 25] on link "Service Points" at bounding box center [331, 24] width 74 height 12
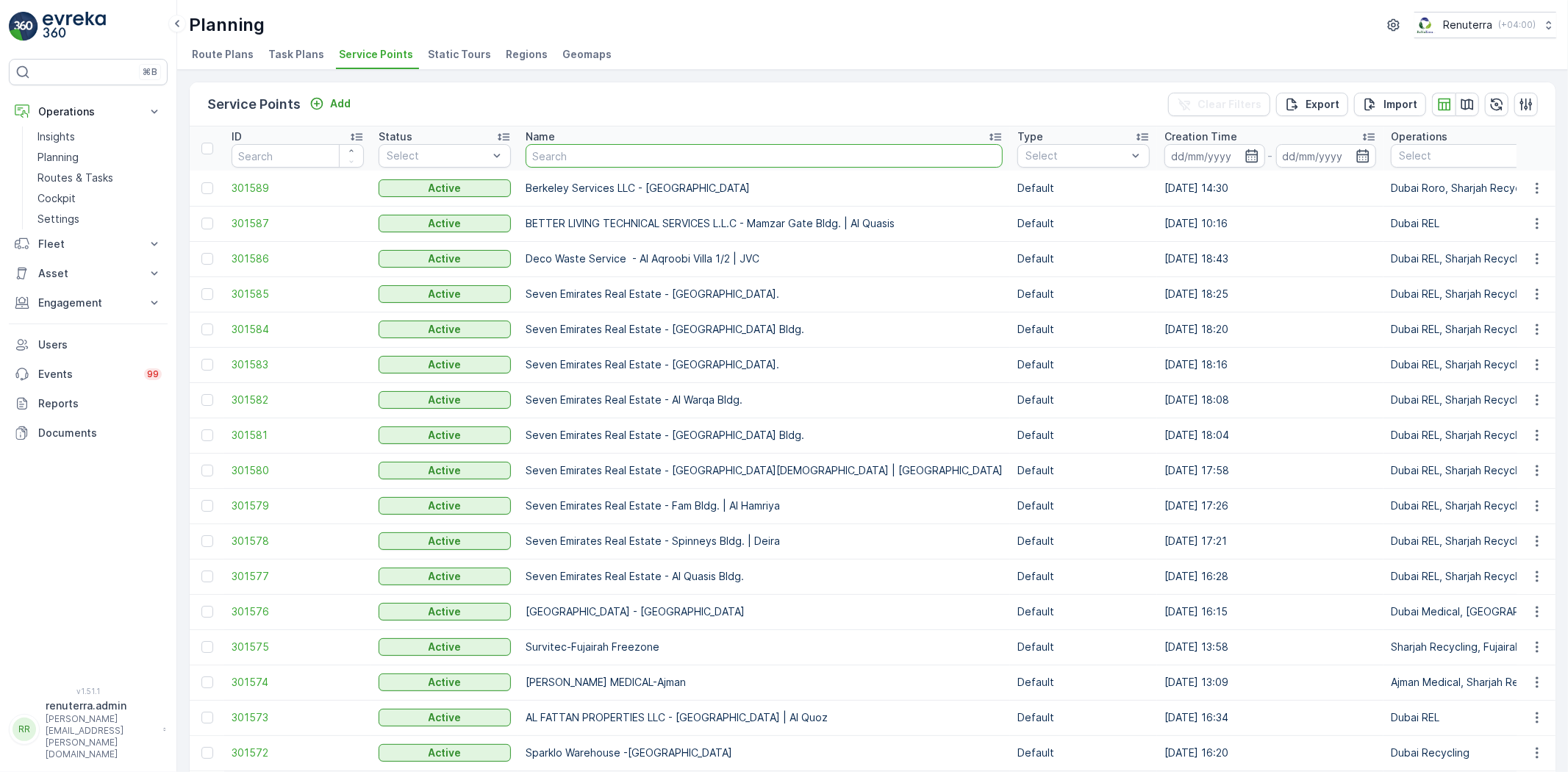
click at [583, 155] on input "text" at bounding box center [764, 155] width 477 height 24
type input "Imed"
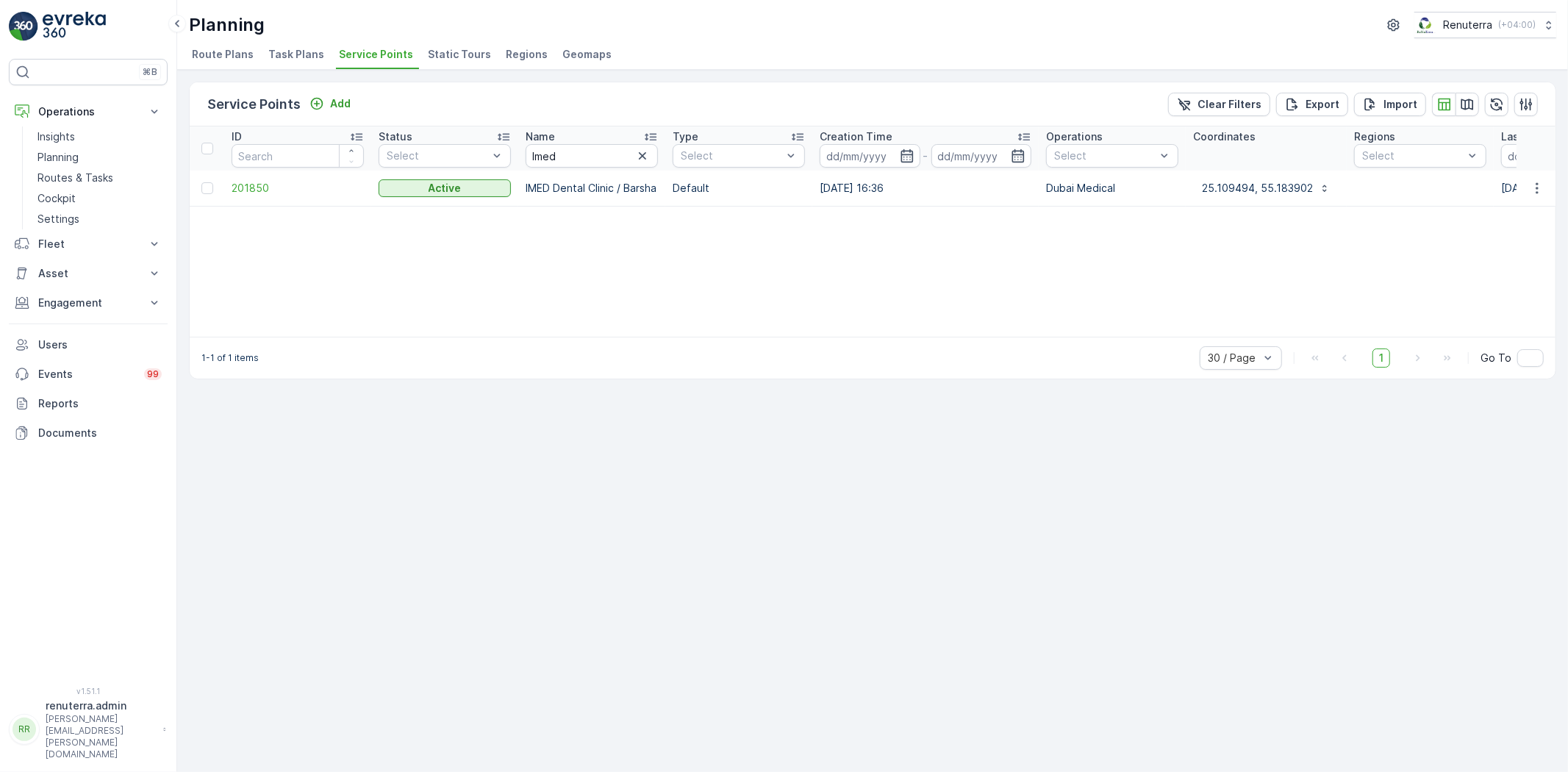
click at [257, 179] on td "201850" at bounding box center [298, 188] width 147 height 35
click at [259, 183] on span "201850" at bounding box center [298, 188] width 132 height 14
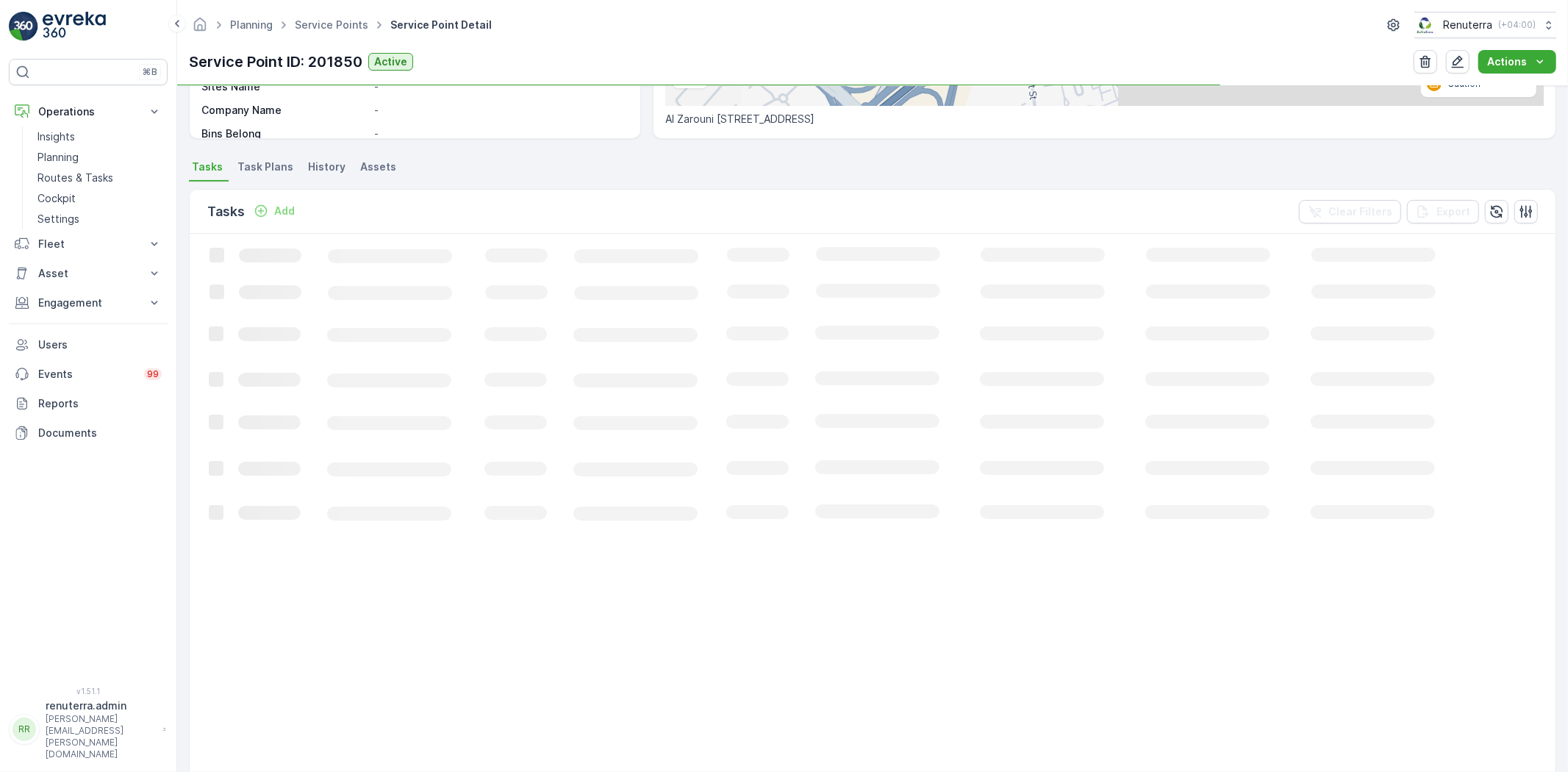
scroll to position [327, 0]
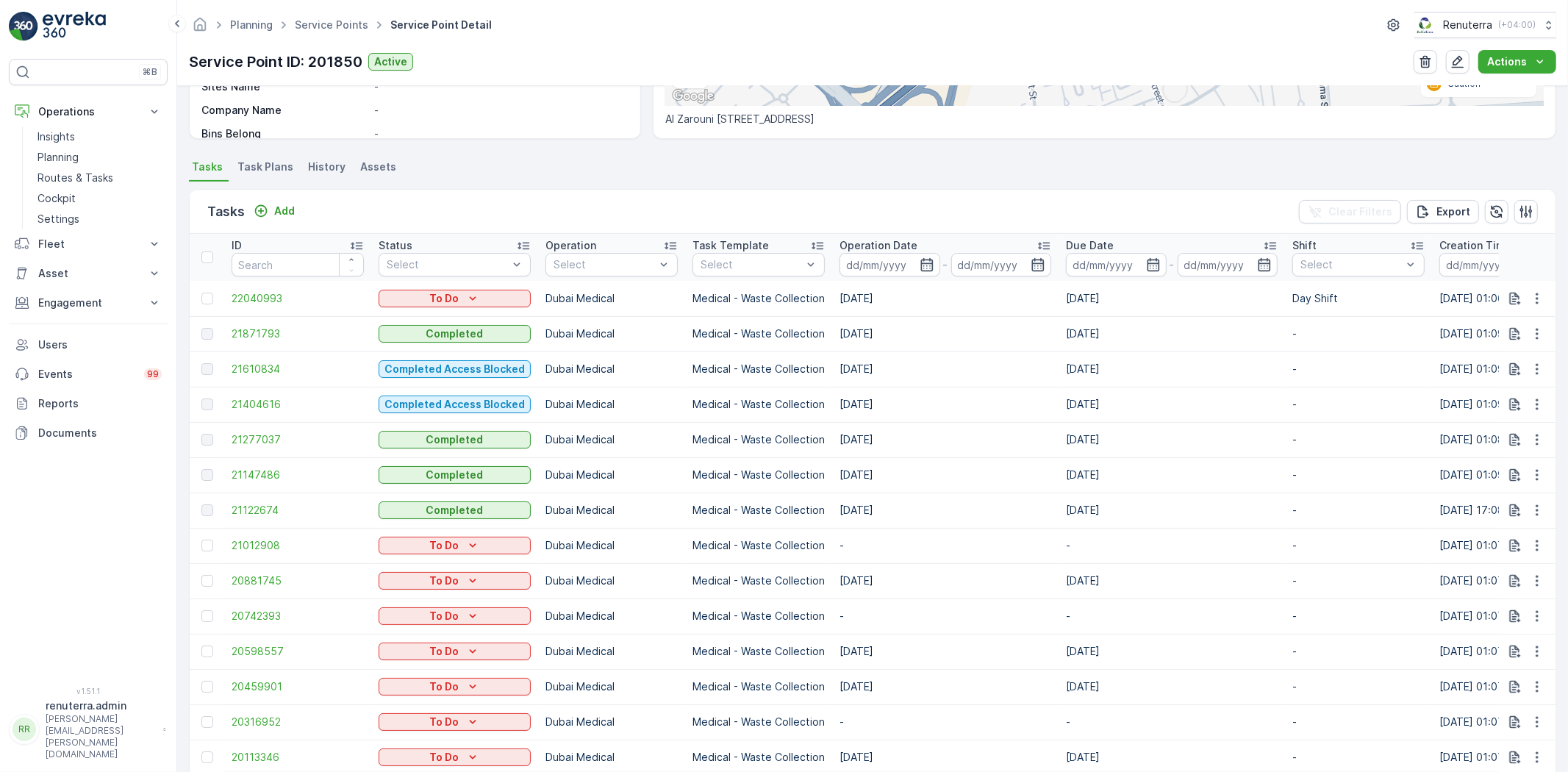
click at [209, 288] on td at bounding box center [206, 298] width 34 height 35
click at [207, 295] on div at bounding box center [207, 298] width 11 height 11
click at [202, 292] on input "checkbox" at bounding box center [202, 292] width 0 height 0
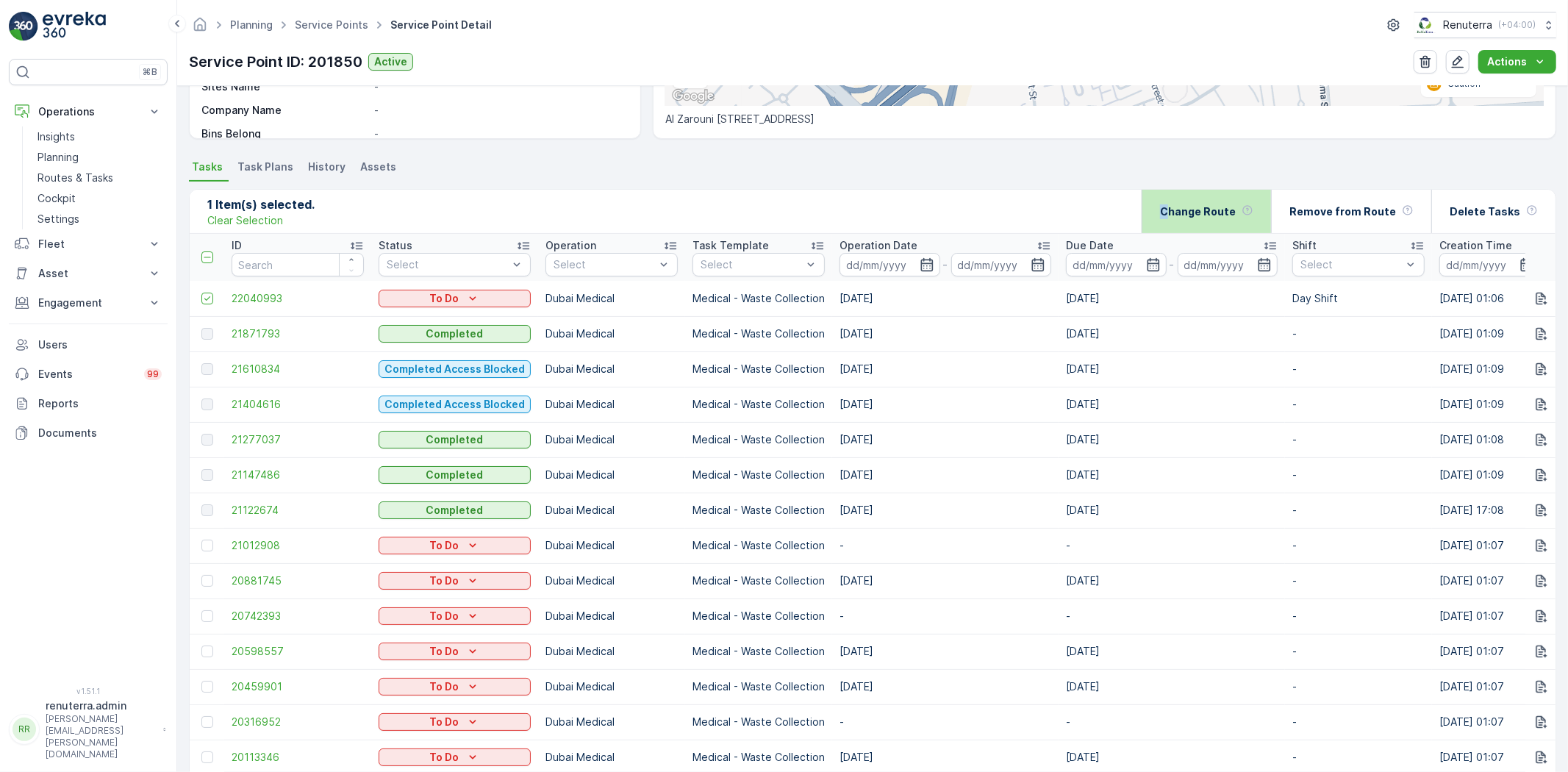
click at [1179, 210] on p "Change Route" at bounding box center [1197, 212] width 75 height 14
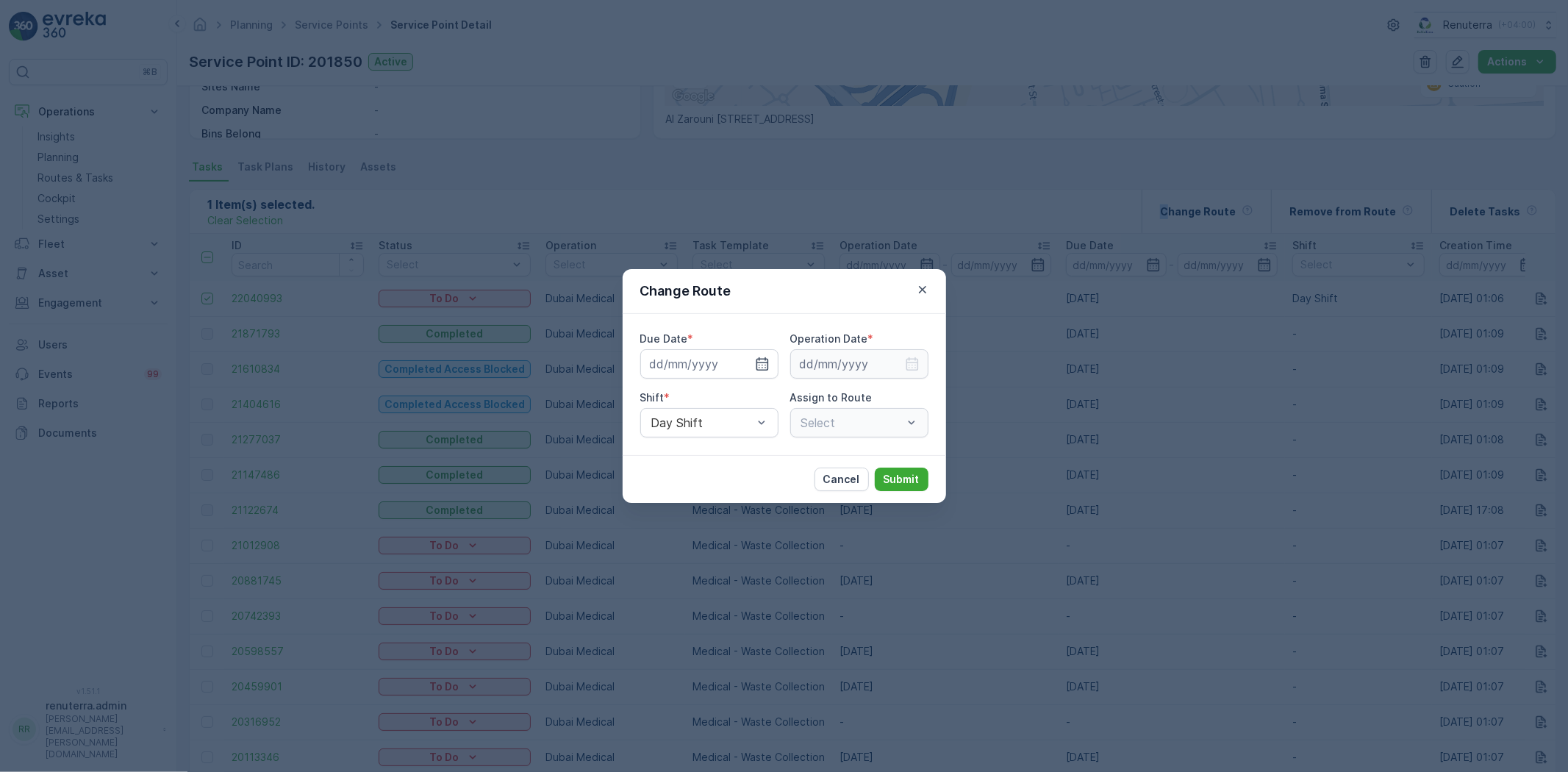
type input "[DATE]"
click at [739, 365] on icon "button" at bounding box center [744, 363] width 14 height 14
type input "[DATE]"
click at [818, 378] on input at bounding box center [859, 364] width 139 height 30
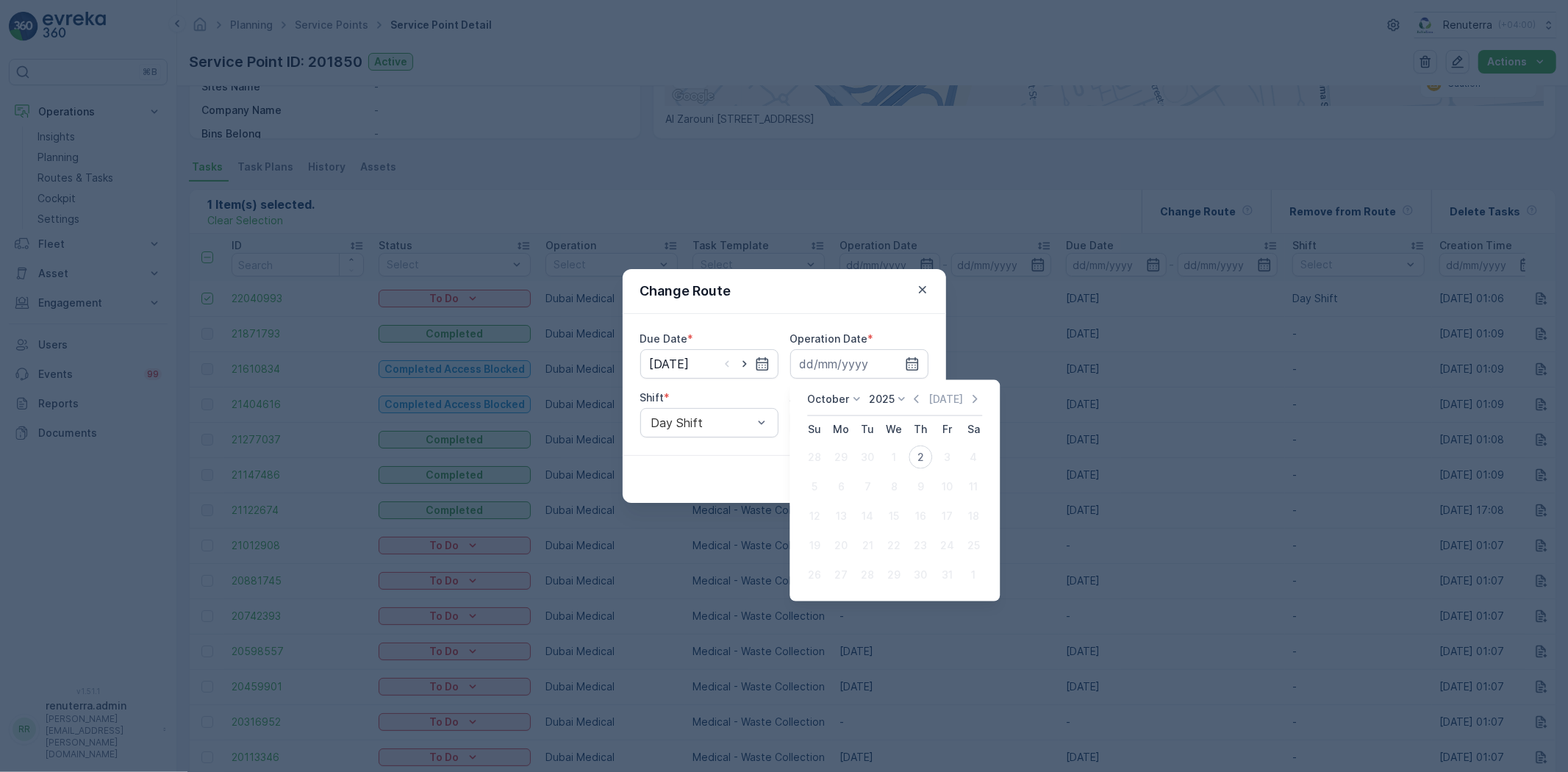
click at [926, 451] on div "2" at bounding box center [920, 457] width 24 height 24
type input "[DATE]"
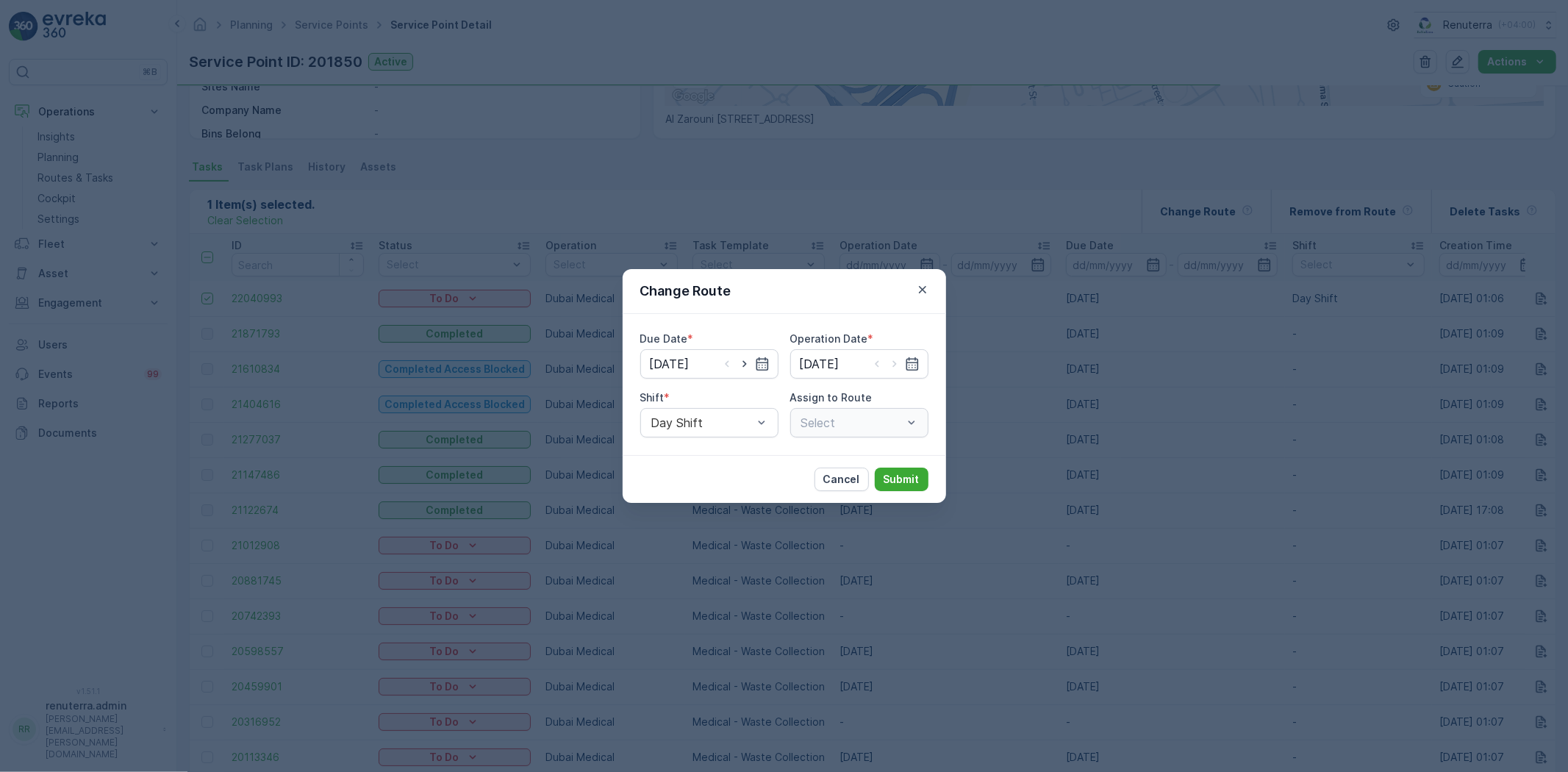
click at [838, 425] on div "Select" at bounding box center [859, 423] width 139 height 30
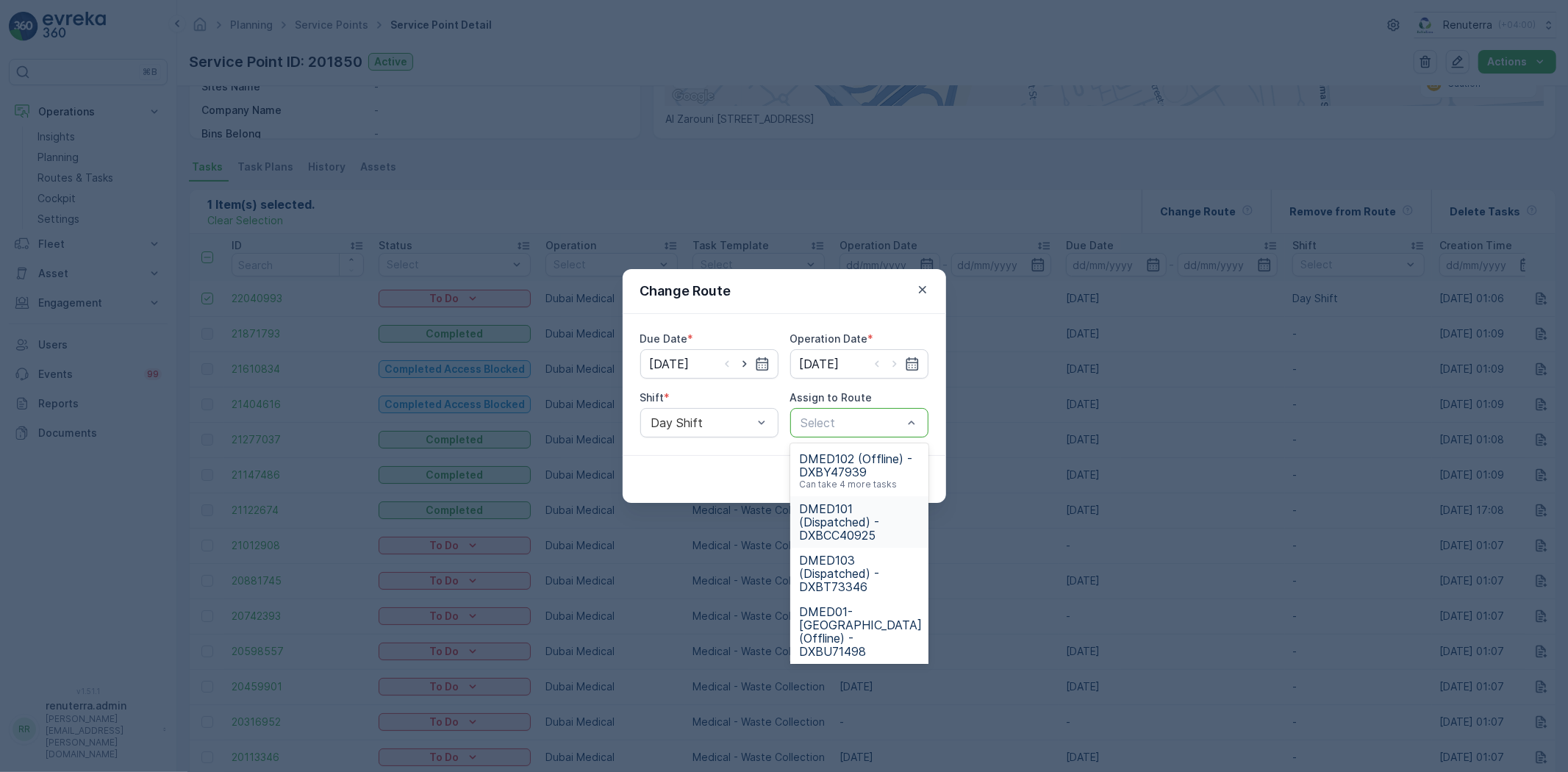
click at [859, 512] on span "DMED101 (Dispatched) - DXBCC40925" at bounding box center [859, 522] width 120 height 40
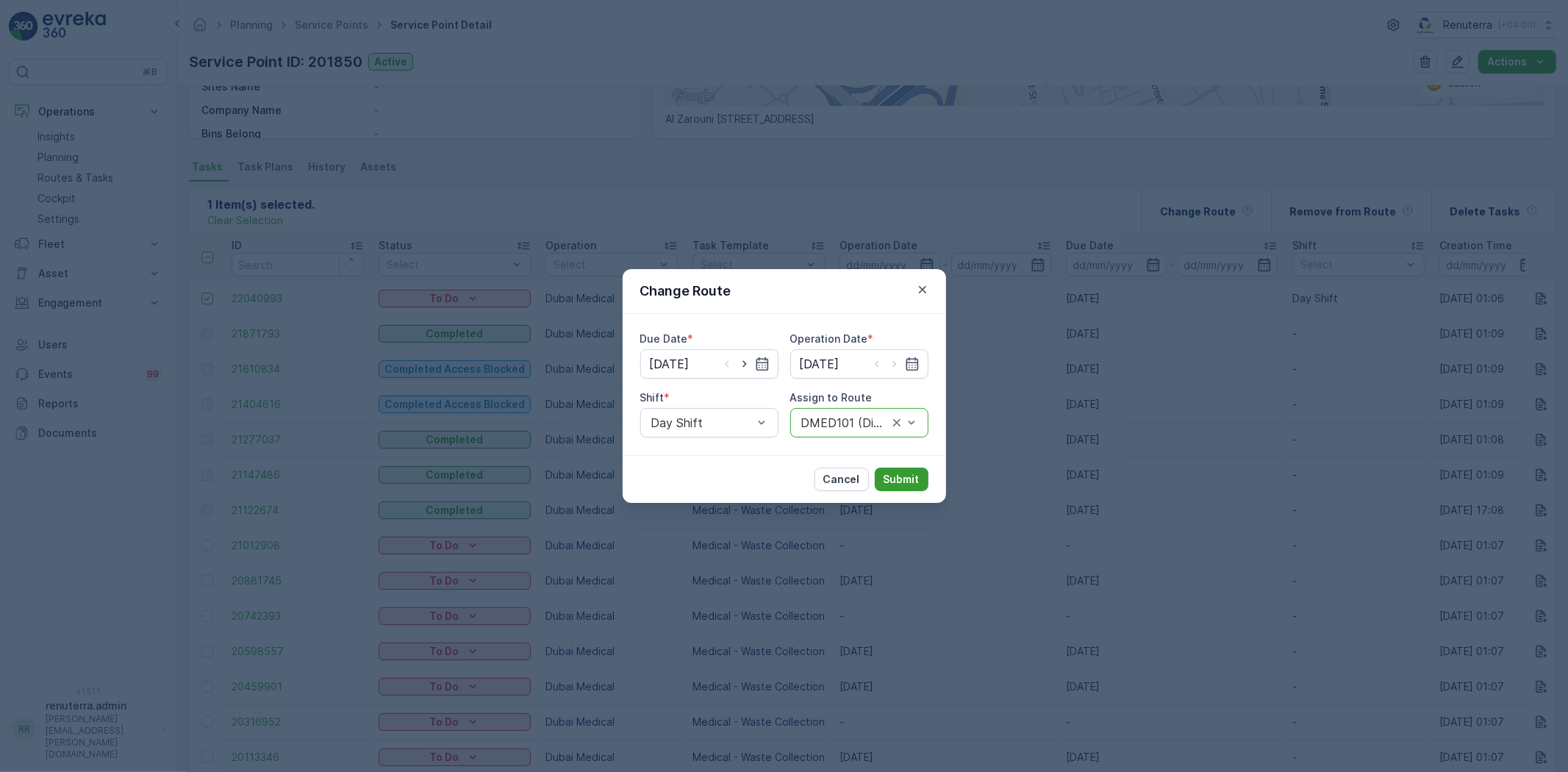
click at [884, 471] on button "Submit" at bounding box center [901, 479] width 54 height 24
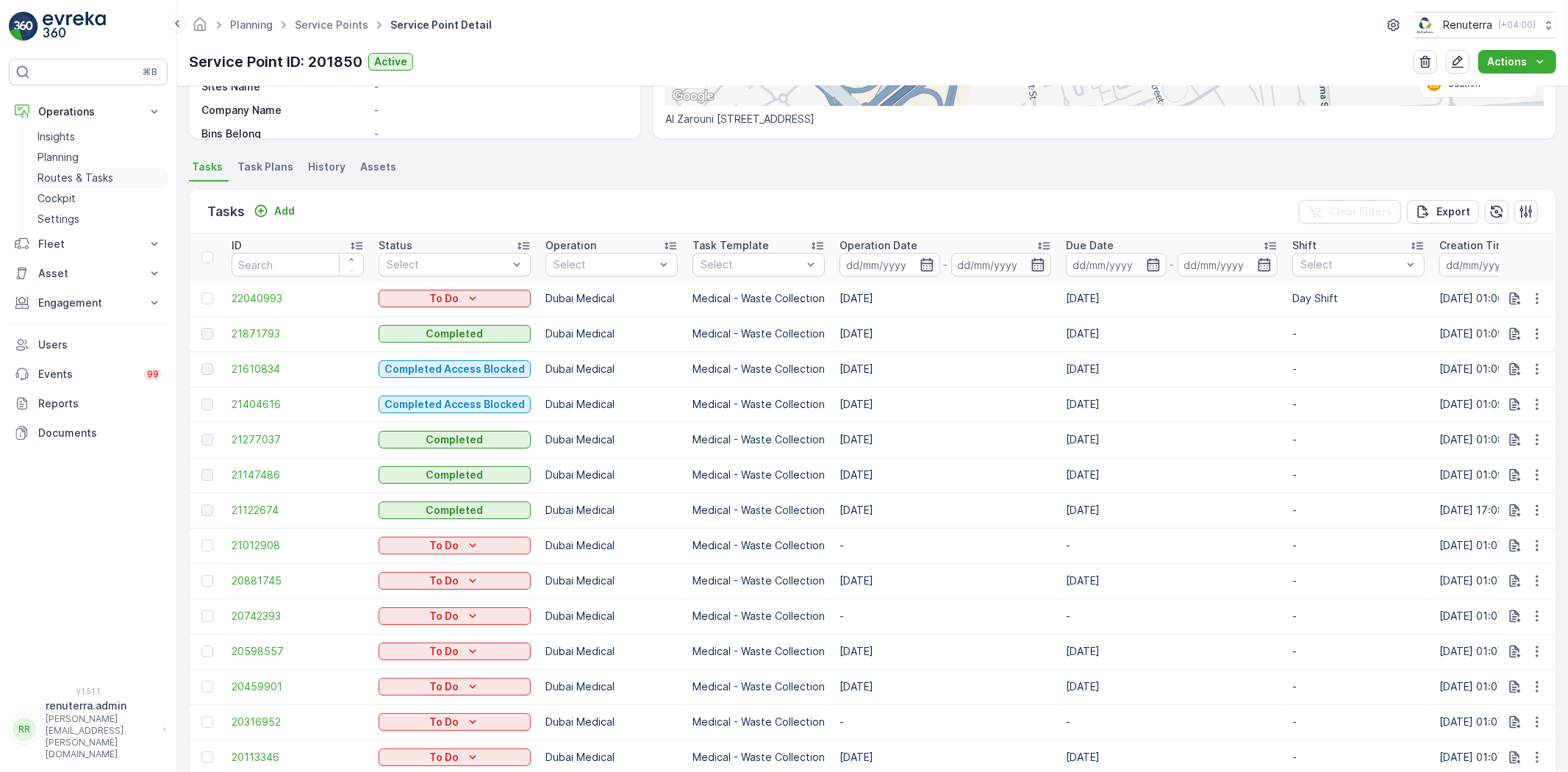
click at [116, 172] on link "Routes & Tasks" at bounding box center [100, 177] width 136 height 21
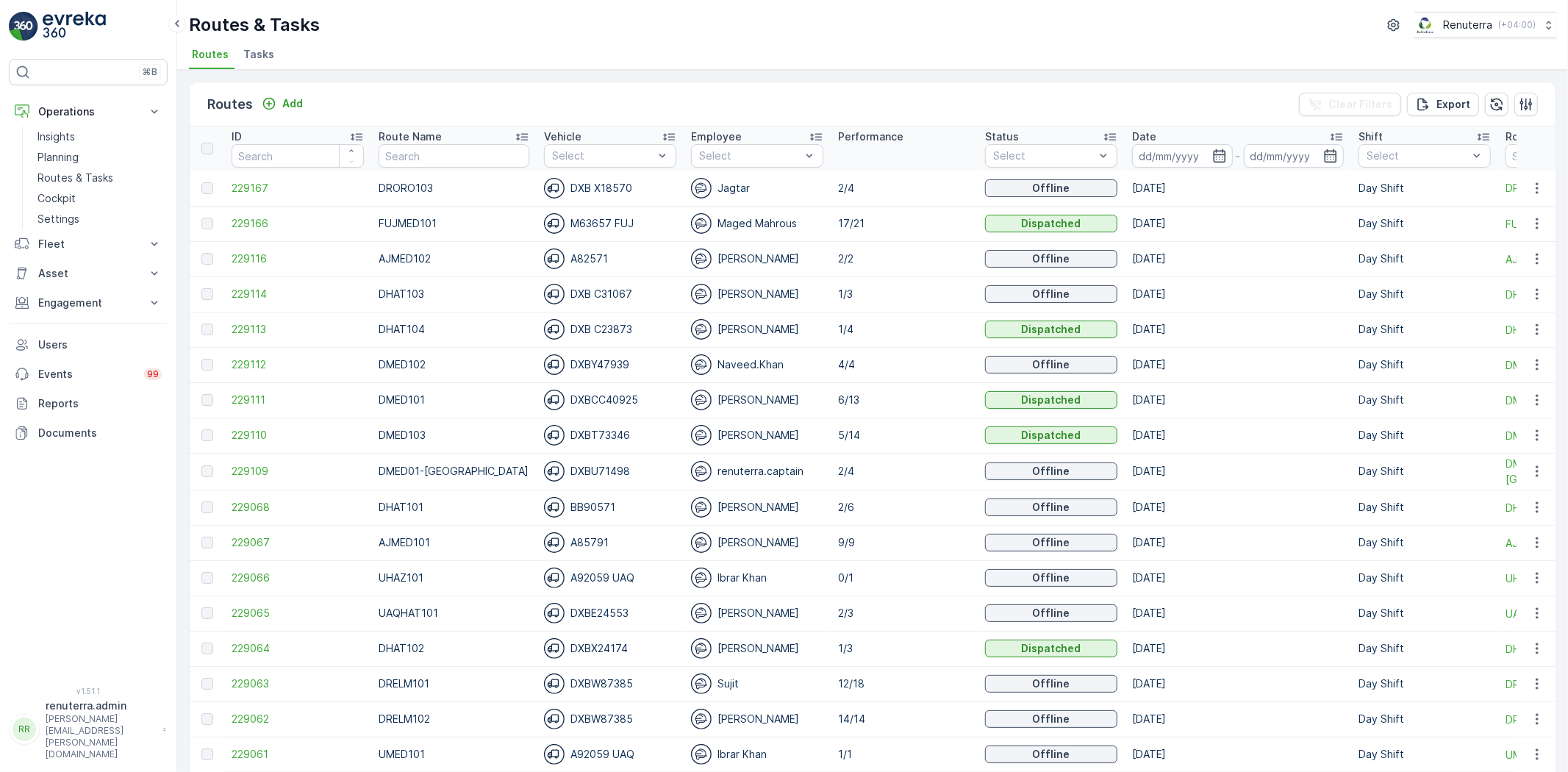
click at [470, 161] on input "text" at bounding box center [454, 155] width 151 height 24
click at [306, 103] on button "Add" at bounding box center [282, 104] width 53 height 18
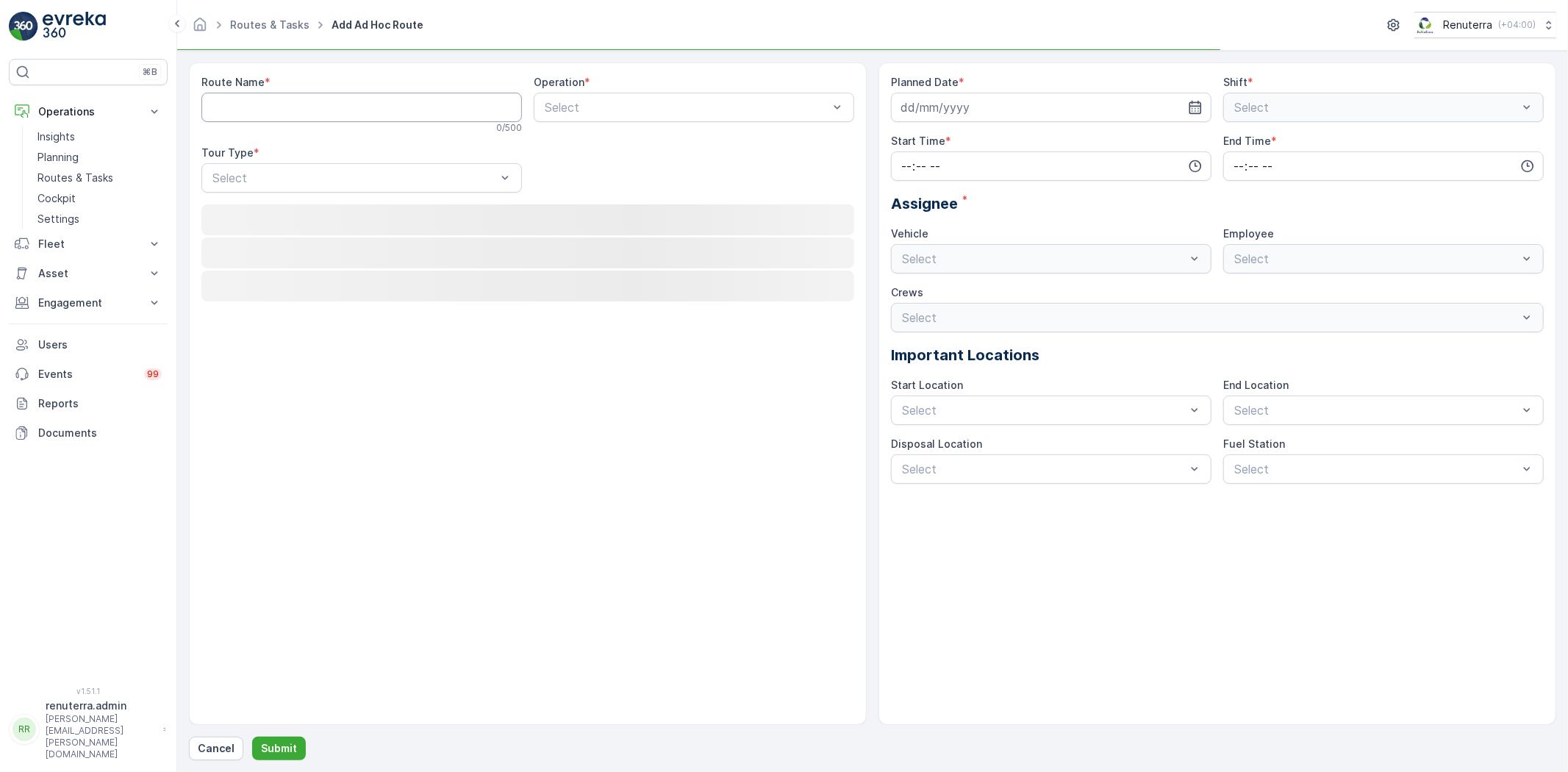
click at [298, 100] on Name "Route Name" at bounding box center [362, 107] width 320 height 30
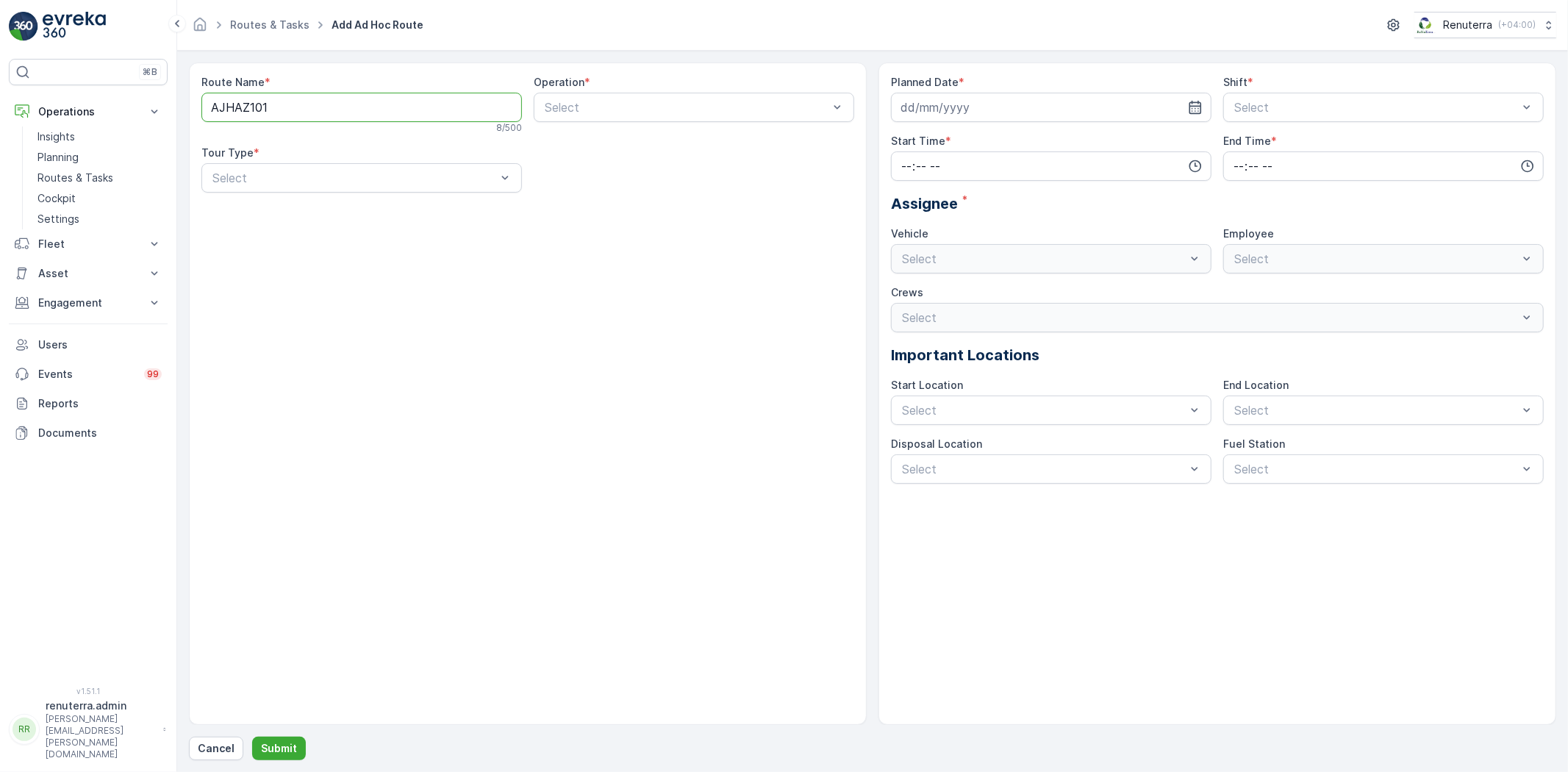
type Name "AJHAZ101"
click at [595, 127] on div "Operation * Select" at bounding box center [693, 104] width 320 height 59
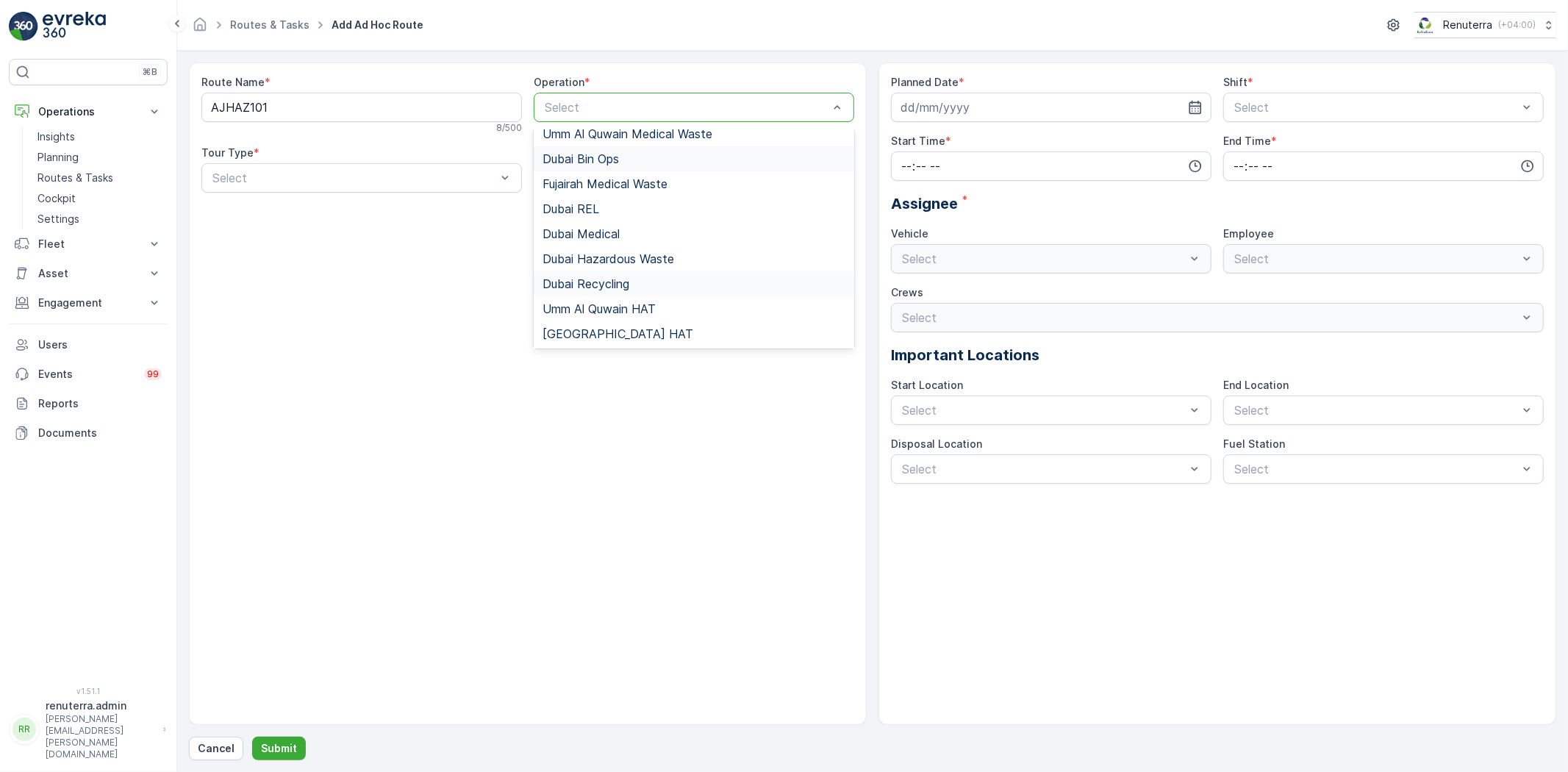
scroll to position [184, 0]
click at [612, 312] on span "[PERSON_NAME] Waste" at bounding box center [611, 308] width 137 height 13
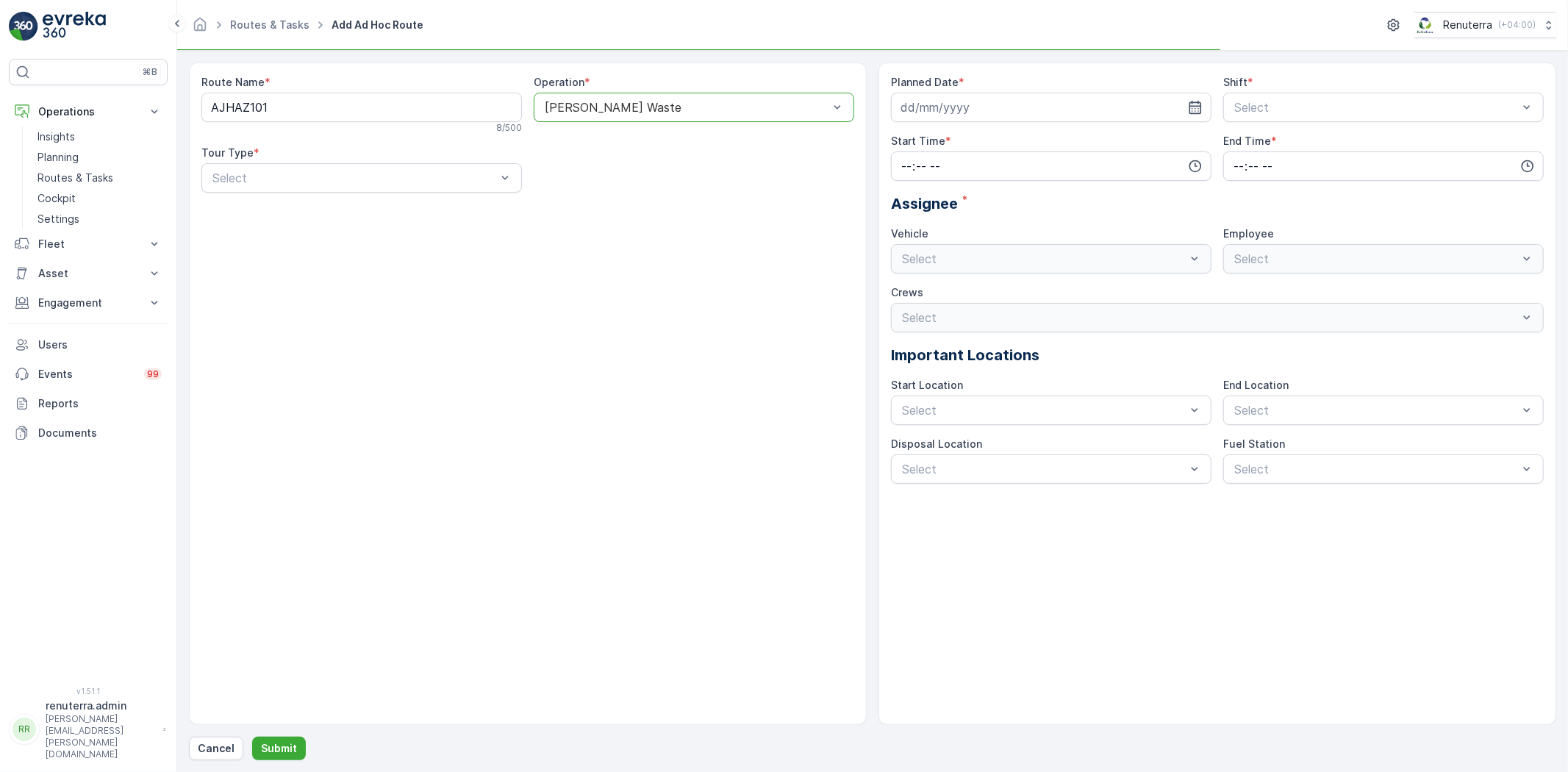
click at [401, 193] on div "Route Name * AJHAZ101 8 / 500 Operation * option Ajman Hazardous Waste, selecte…" at bounding box center [528, 140] width 653 height 129
click at [338, 236] on div "Dynamic" at bounding box center [362, 238] width 303 height 13
click at [1034, 97] on input at bounding box center [1051, 107] width 320 height 30
click at [1022, 193] on div "2" at bounding box center [1021, 201] width 24 height 24
type input "[DATE]"
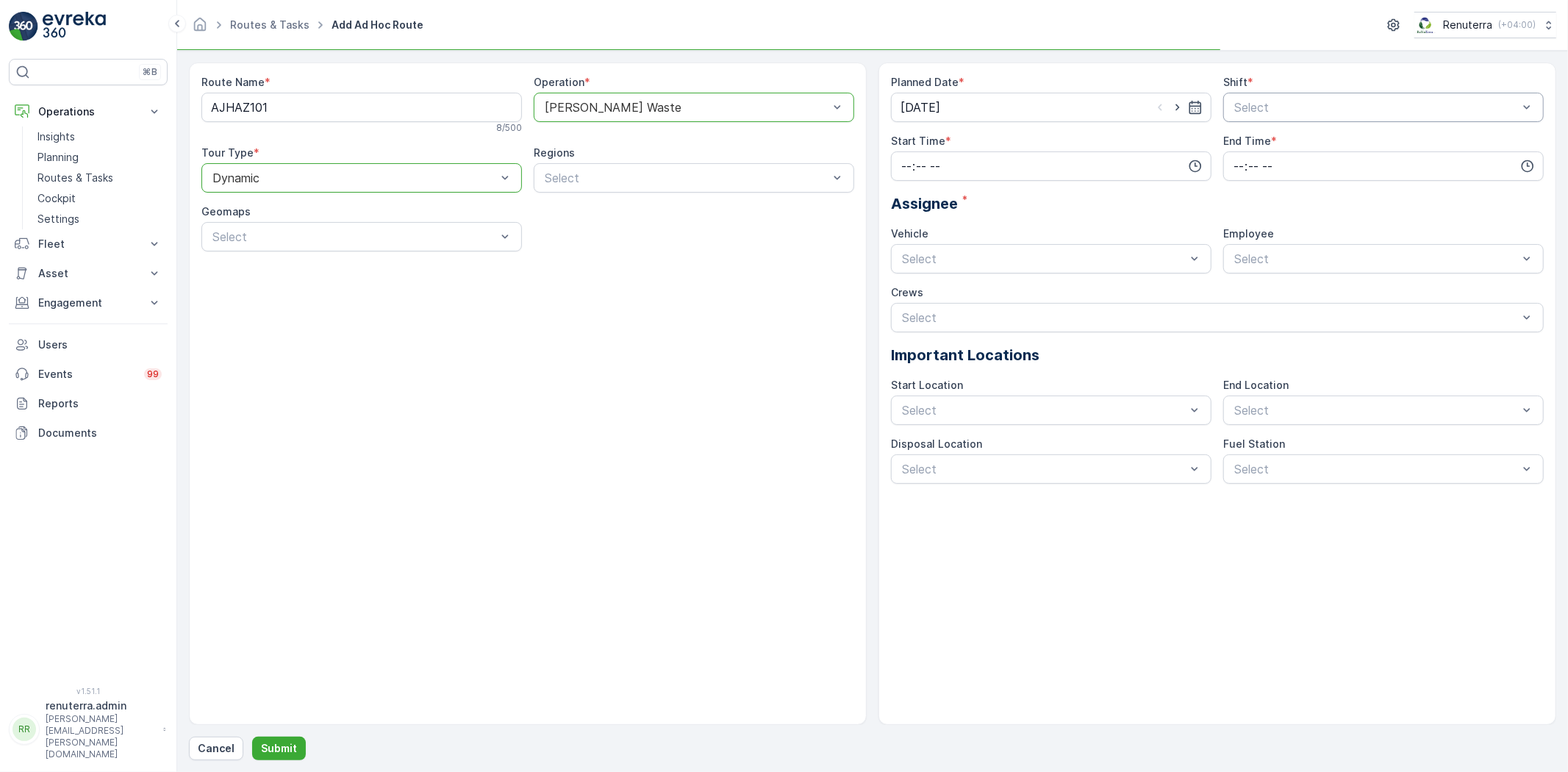
click at [1246, 115] on div "Select" at bounding box center [1383, 107] width 320 height 30
click at [1248, 142] on span "Day Shift" at bounding box center [1258, 143] width 53 height 13
click at [975, 161] on input "time" at bounding box center [1051, 166] width 320 height 30
click at [913, 252] on div "15" at bounding box center [906, 257] width 25 height 21
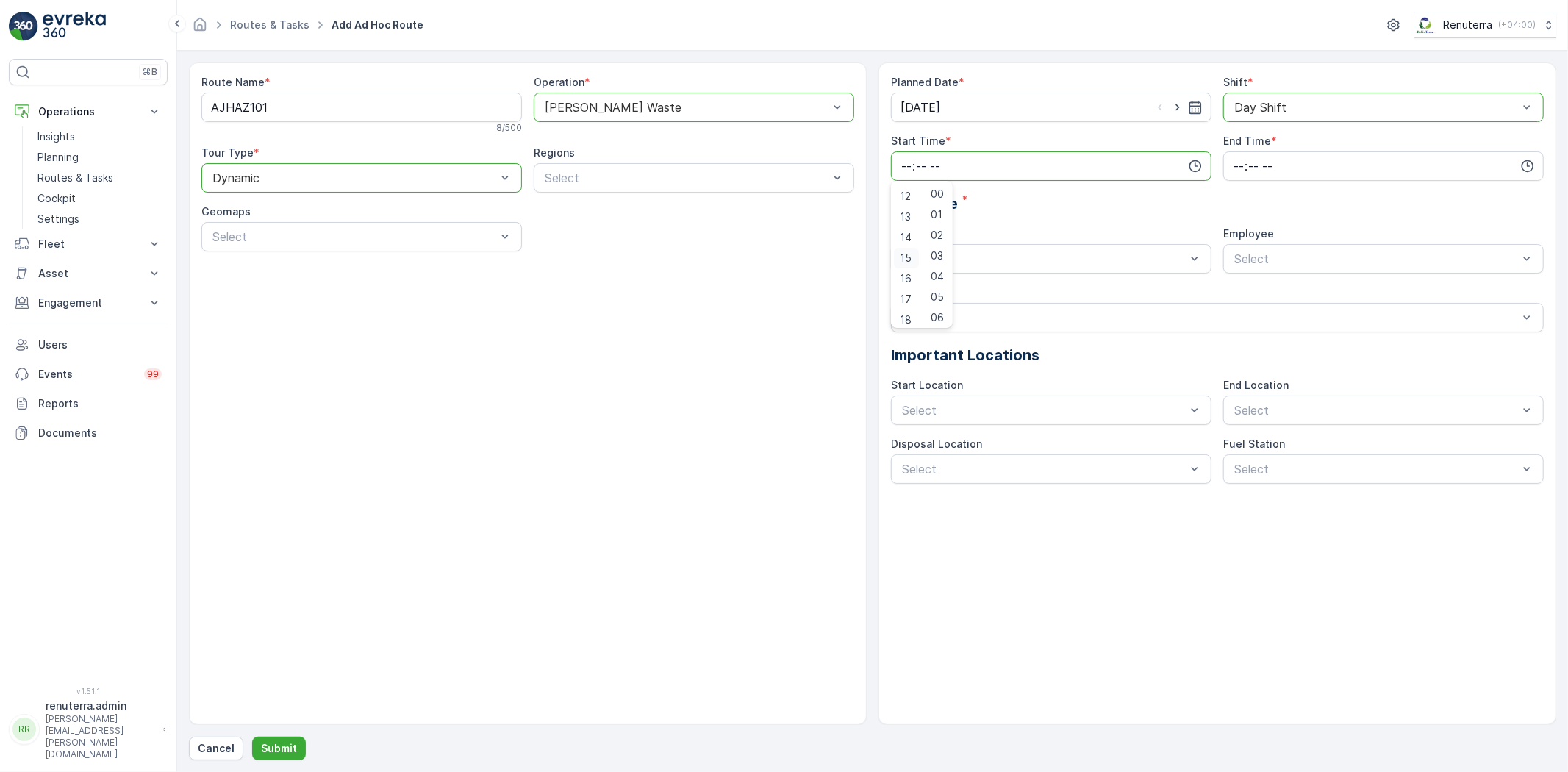
type input "15:00"
click at [1241, 186] on div "Planned Date * 02.10.2025 Shift * option Day Shift, selected. Day Shift Start T…" at bounding box center [1218, 279] width 653 height 409
click at [1241, 177] on input "time" at bounding box center [1383, 166] width 320 height 30
click at [1242, 251] on span "19" at bounding box center [1238, 258] width 11 height 14
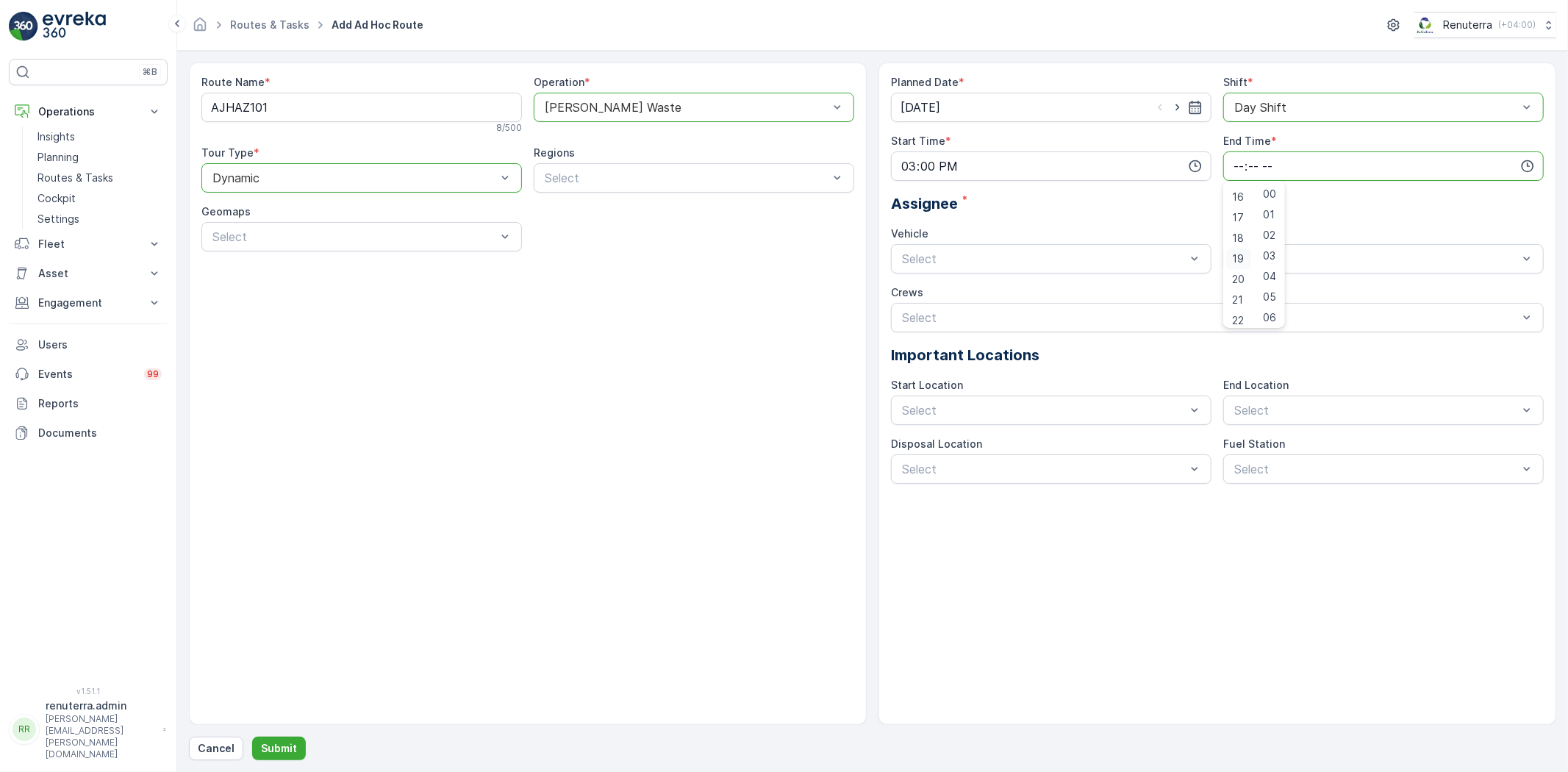
type input "19:00"
click at [1078, 244] on div "Vehicle Select" at bounding box center [1051, 250] width 320 height 47
click at [963, 346] on span "U73528 DXB" at bounding box center [935, 344] width 72 height 13
click at [1270, 386] on div "renuterra.captain" at bounding box center [1383, 394] width 320 height 25
click at [306, 744] on div "Cancel Submit" at bounding box center [872, 748] width 1367 height 24
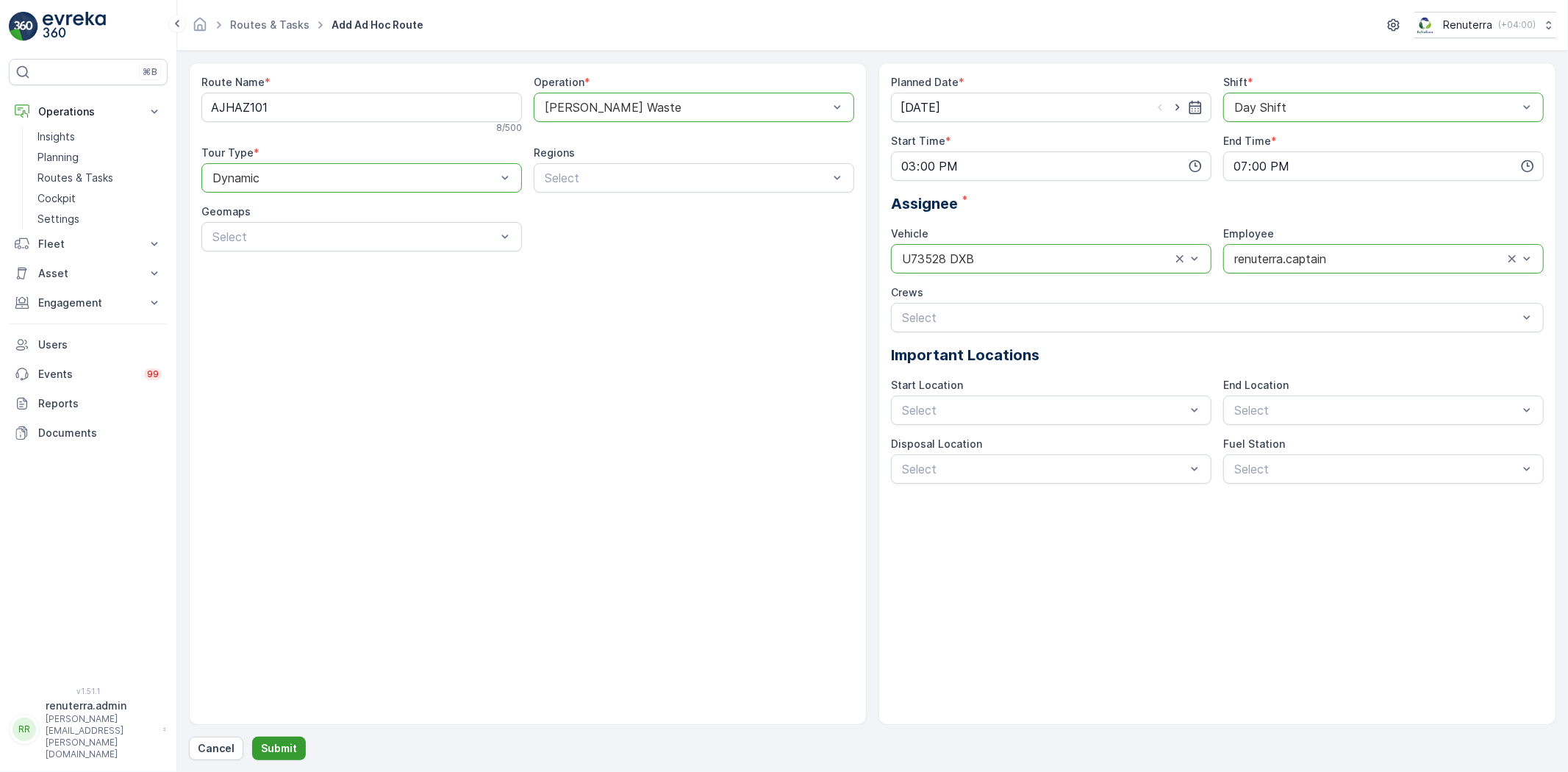
click at [292, 743] on p "Submit" at bounding box center [279, 748] width 36 height 14
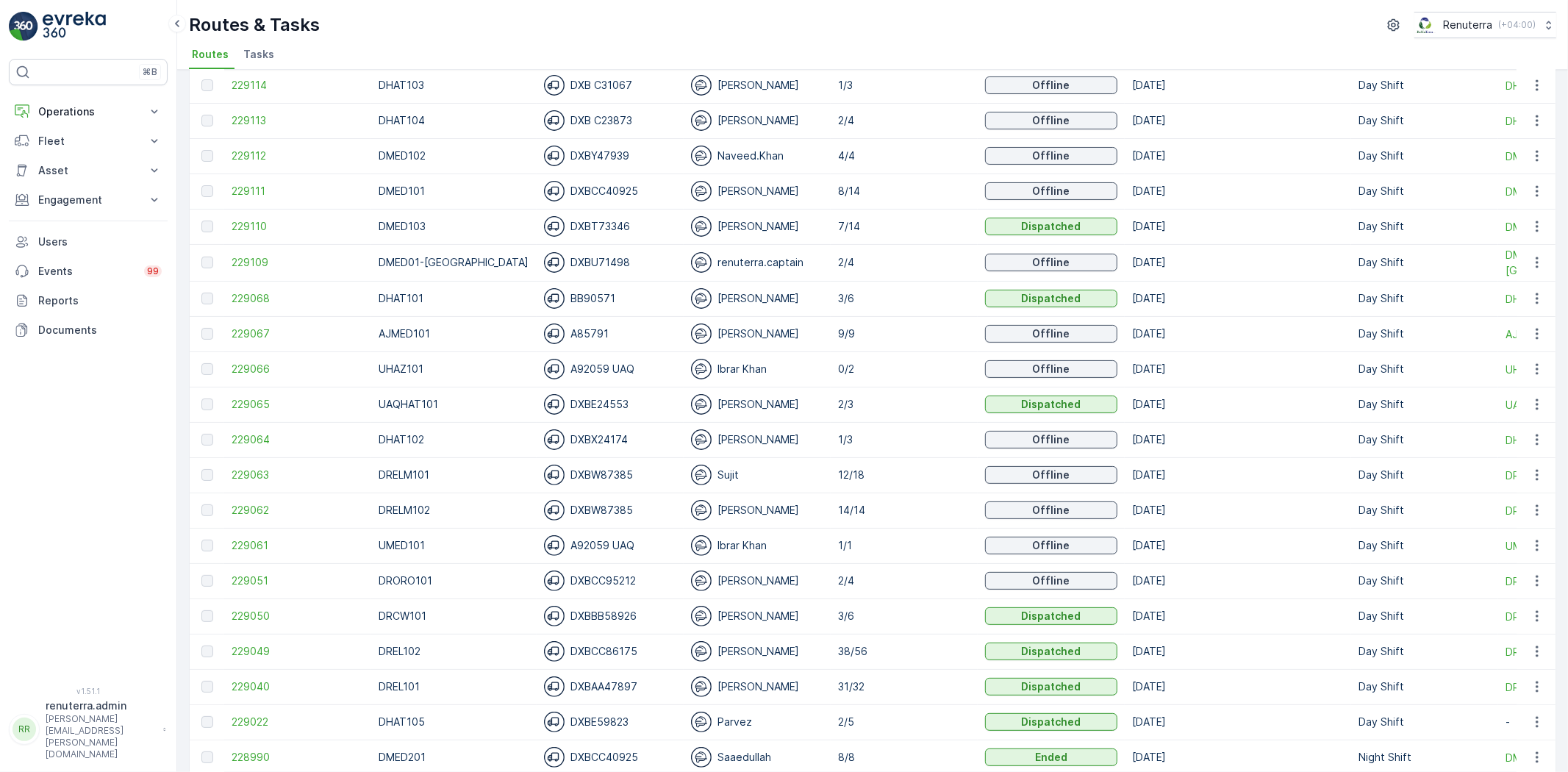
scroll to position [245, 0]
click at [285, 372] on span "229066" at bounding box center [298, 368] width 132 height 14
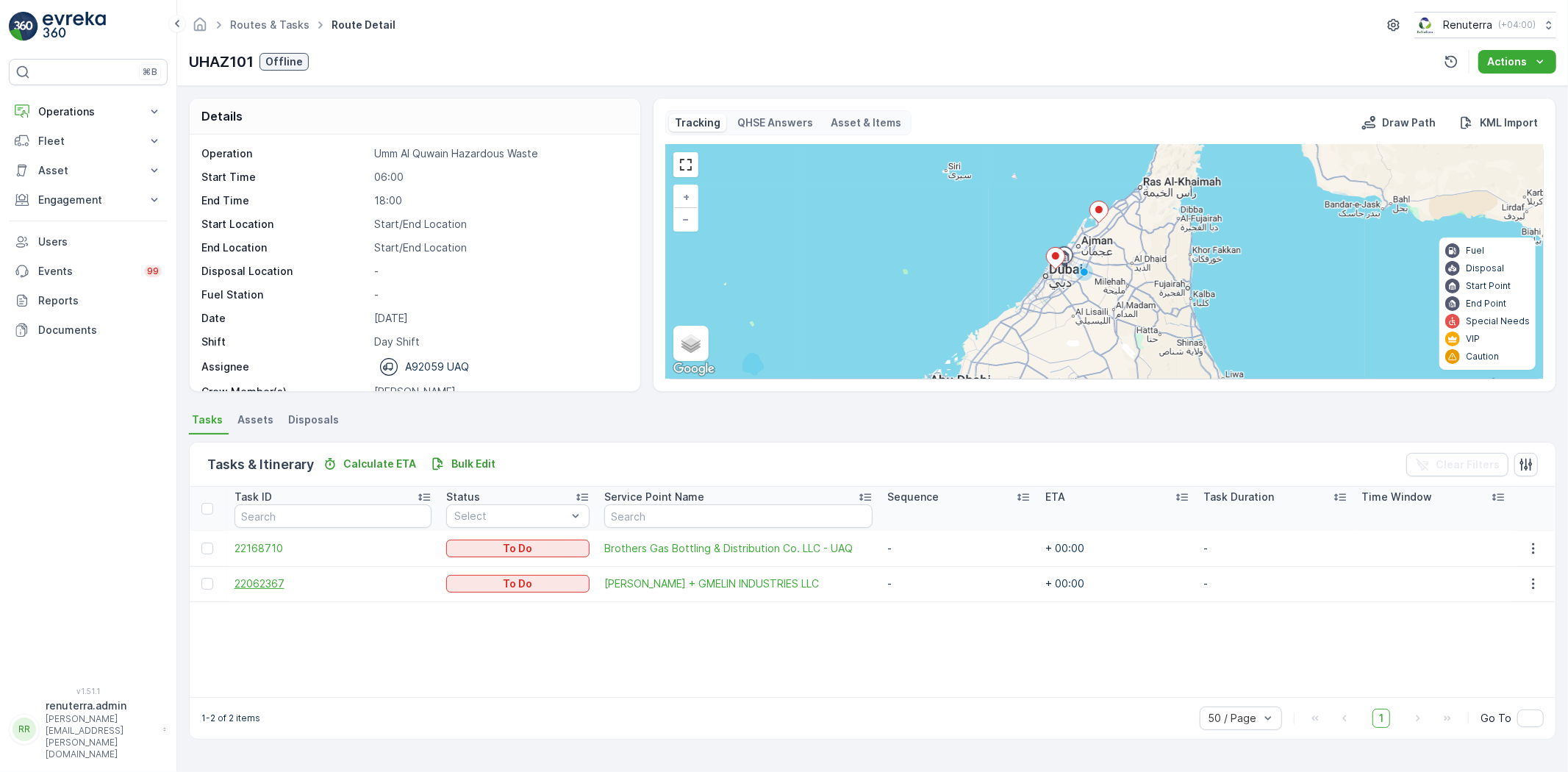
click at [250, 582] on span "22062367" at bounding box center [333, 583] width 197 height 14
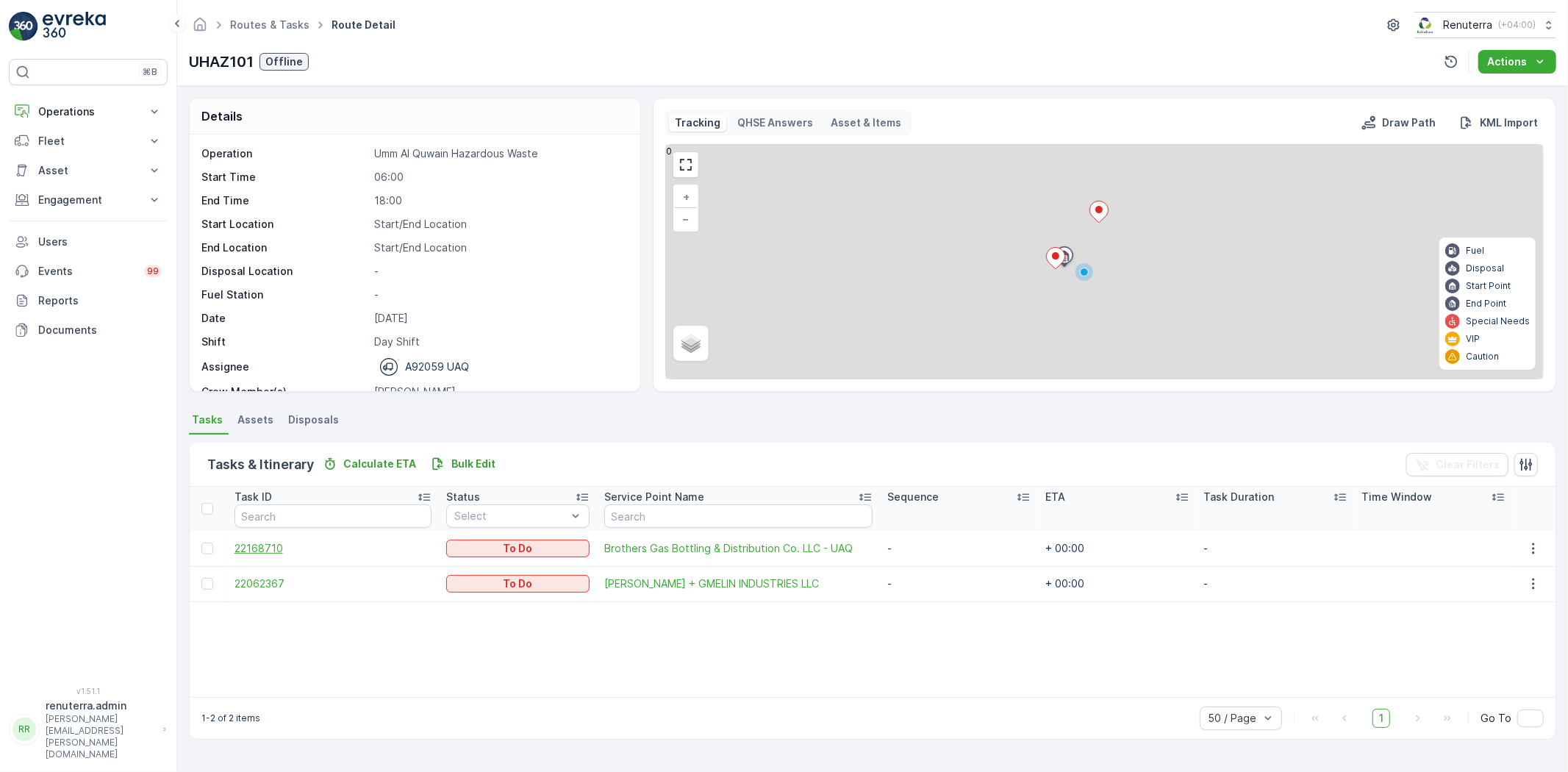
click at [266, 546] on span "22168710" at bounding box center [333, 548] width 197 height 14
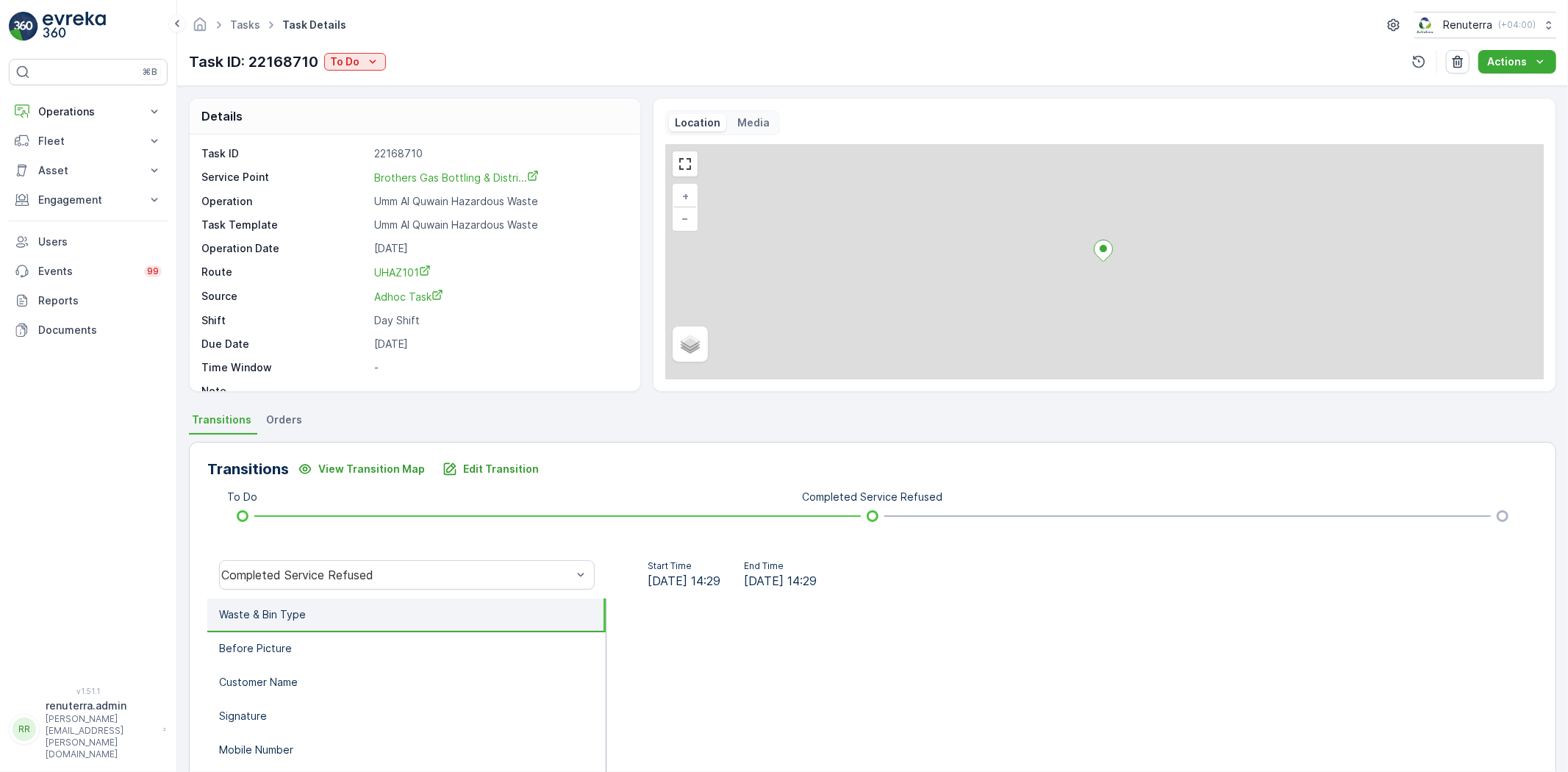
click at [317, 63] on p "Task ID: 22168710" at bounding box center [253, 62] width 129 height 22
click at [359, 65] on div "To Do" at bounding box center [355, 61] width 50 height 14
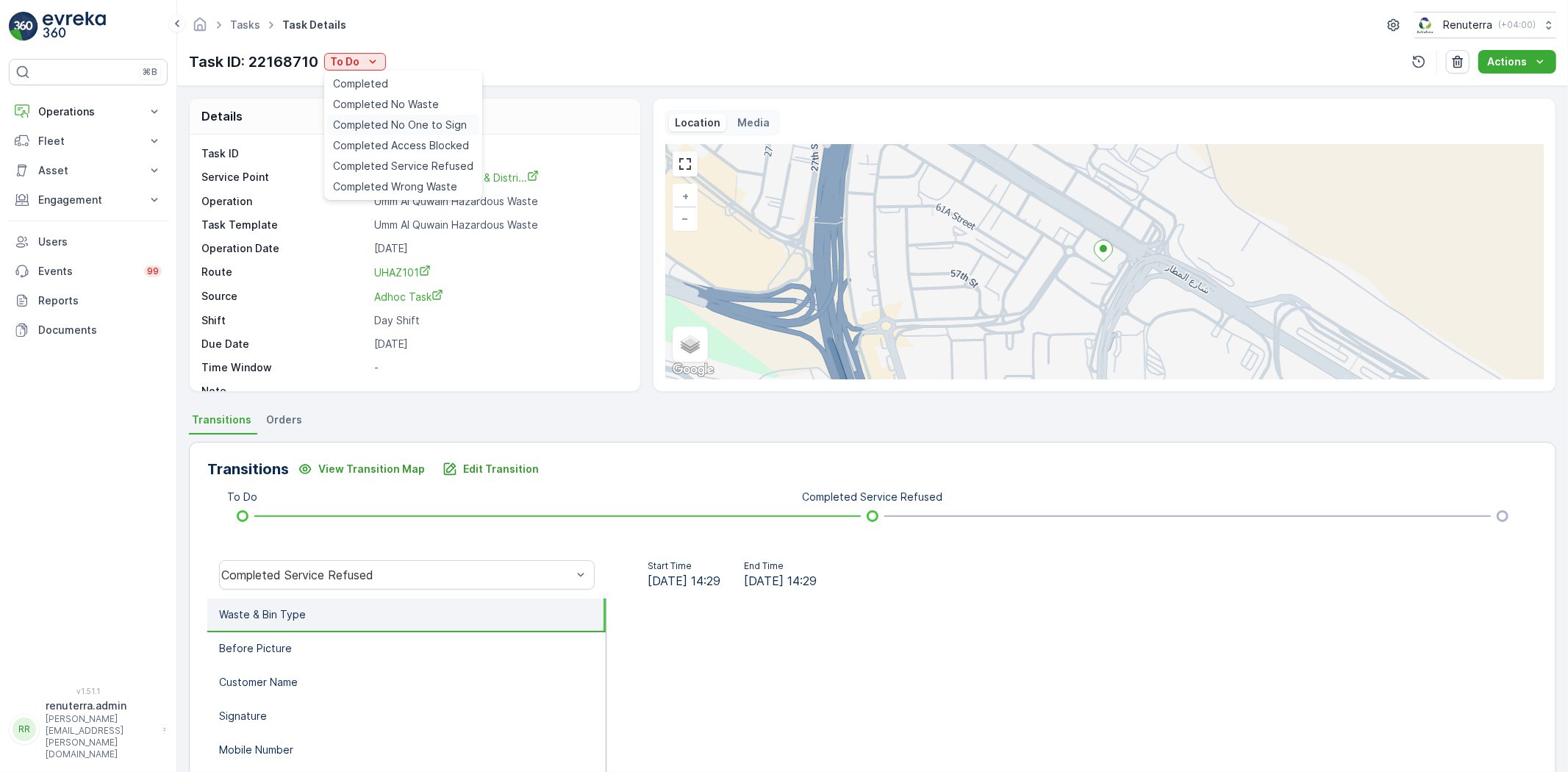
click at [410, 123] on span "Completed No One to Sign" at bounding box center [400, 125] width 134 height 14
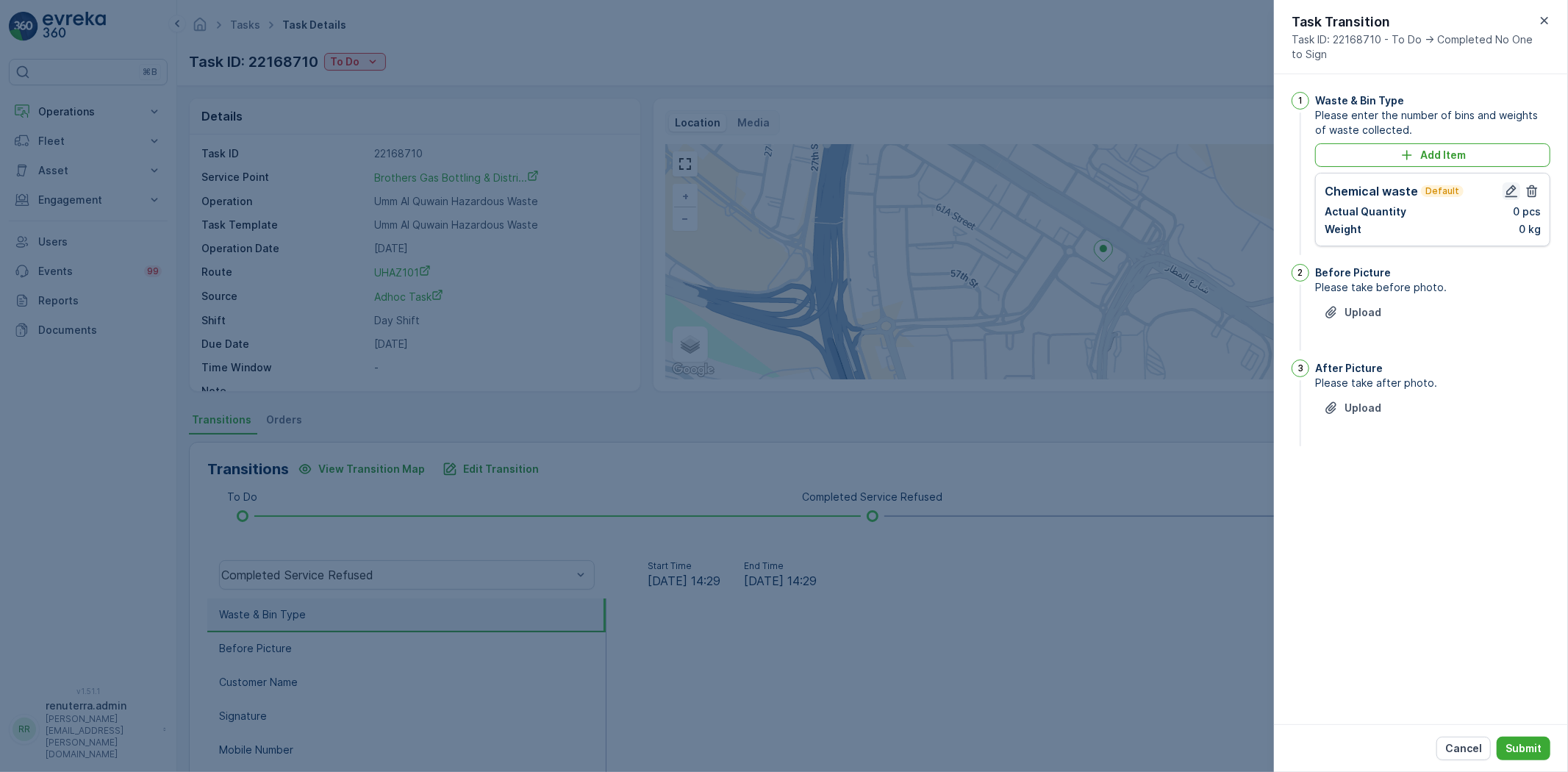
click at [1512, 183] on button "button" at bounding box center [1511, 191] width 18 height 18
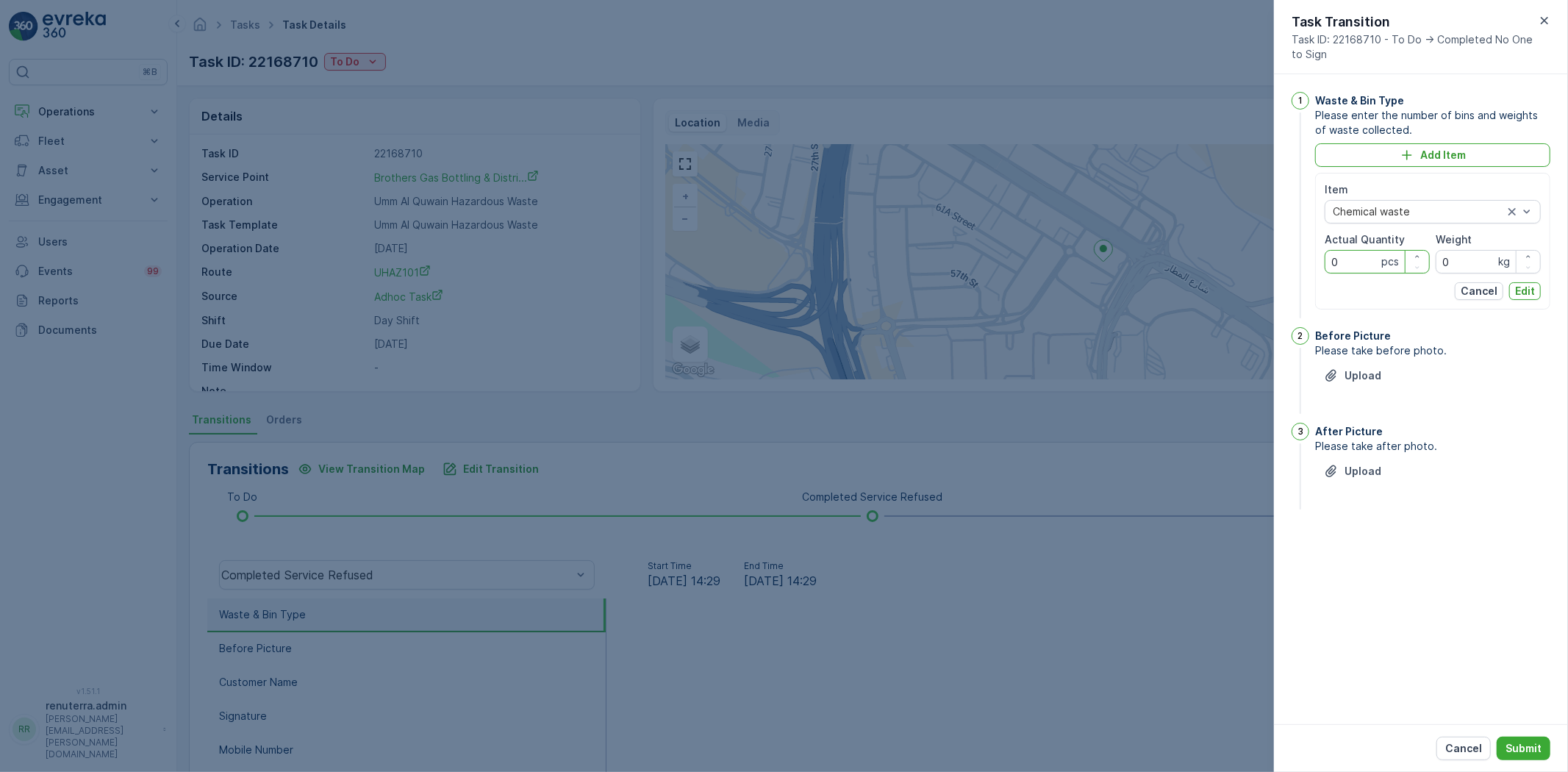
click at [1367, 267] on Quantity "0" at bounding box center [1377, 261] width 105 height 24
type Quantity "1"
drag, startPoint x: 1455, startPoint y: 254, endPoint x: 1434, endPoint y: 260, distance: 21.8
click at [1436, 260] on div "Weight 0 kg" at bounding box center [1488, 253] width 105 height 41
type input "1650"
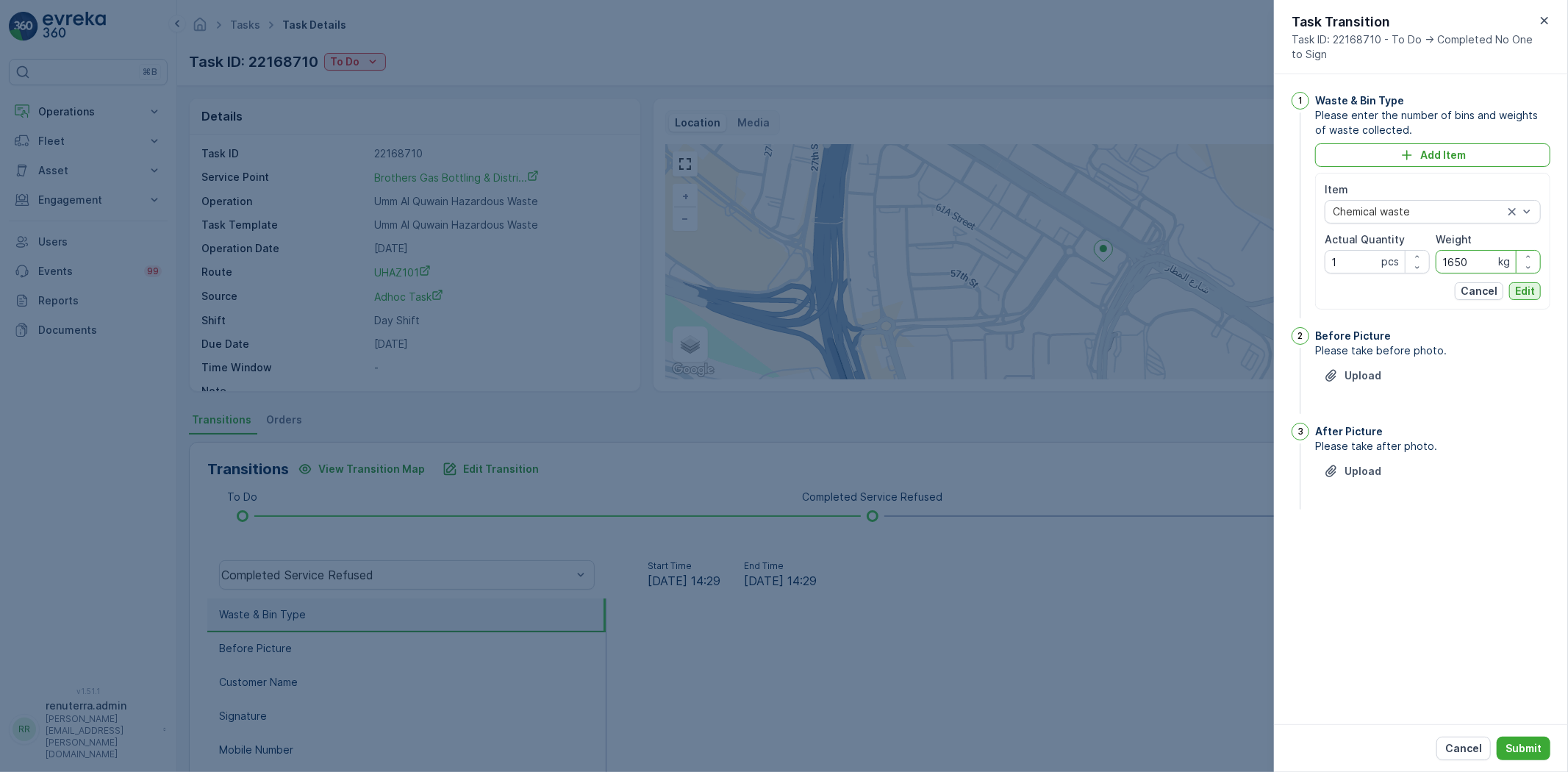
click at [1535, 284] on p "Edit" at bounding box center [1525, 291] width 20 height 14
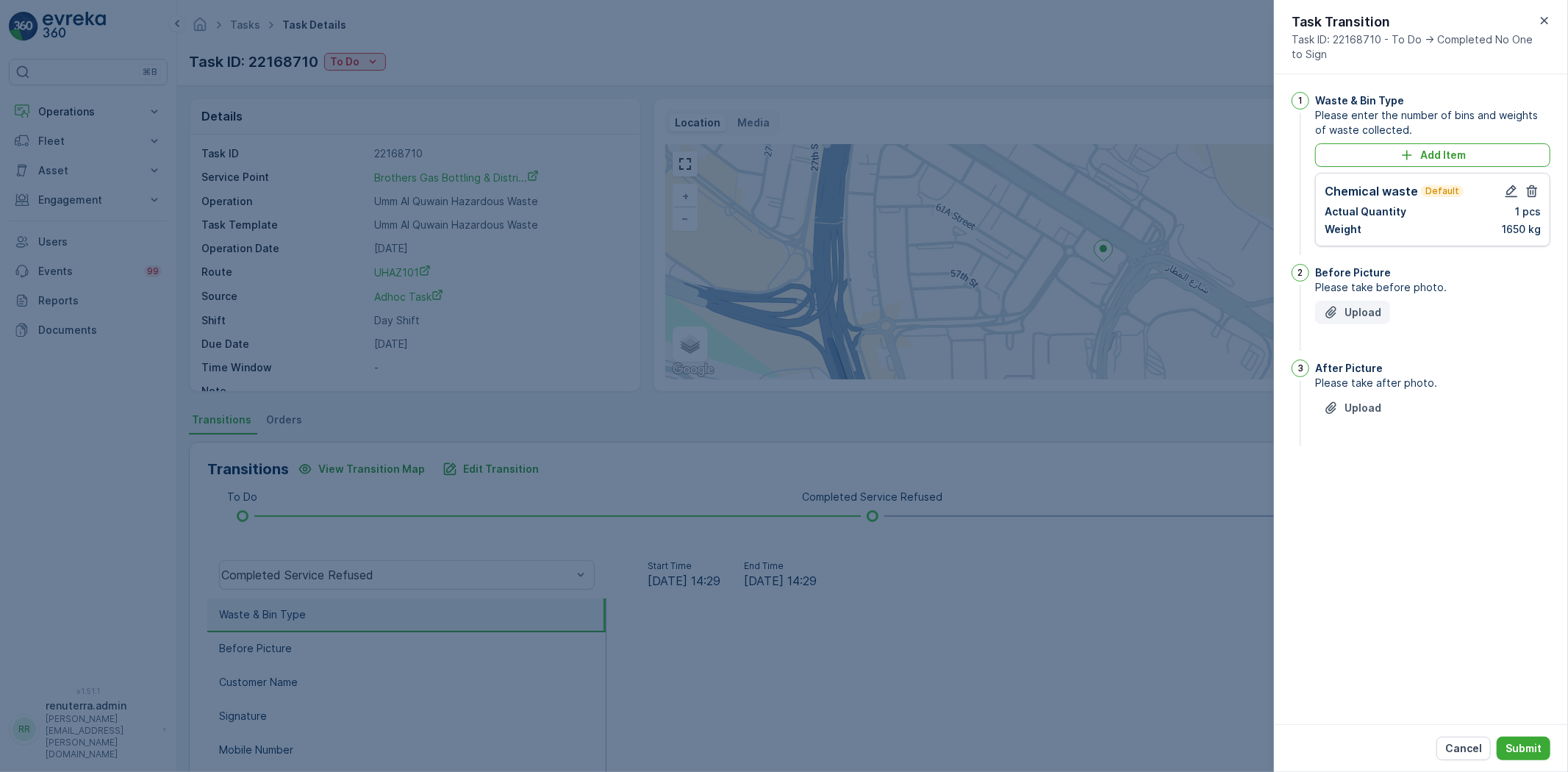
click at [1370, 311] on p "Upload" at bounding box center [1363, 312] width 37 height 14
click at [1365, 480] on p "Upload" at bounding box center [1363, 481] width 37 height 14
click at [1512, 747] on p "Submit" at bounding box center [1523, 748] width 36 height 14
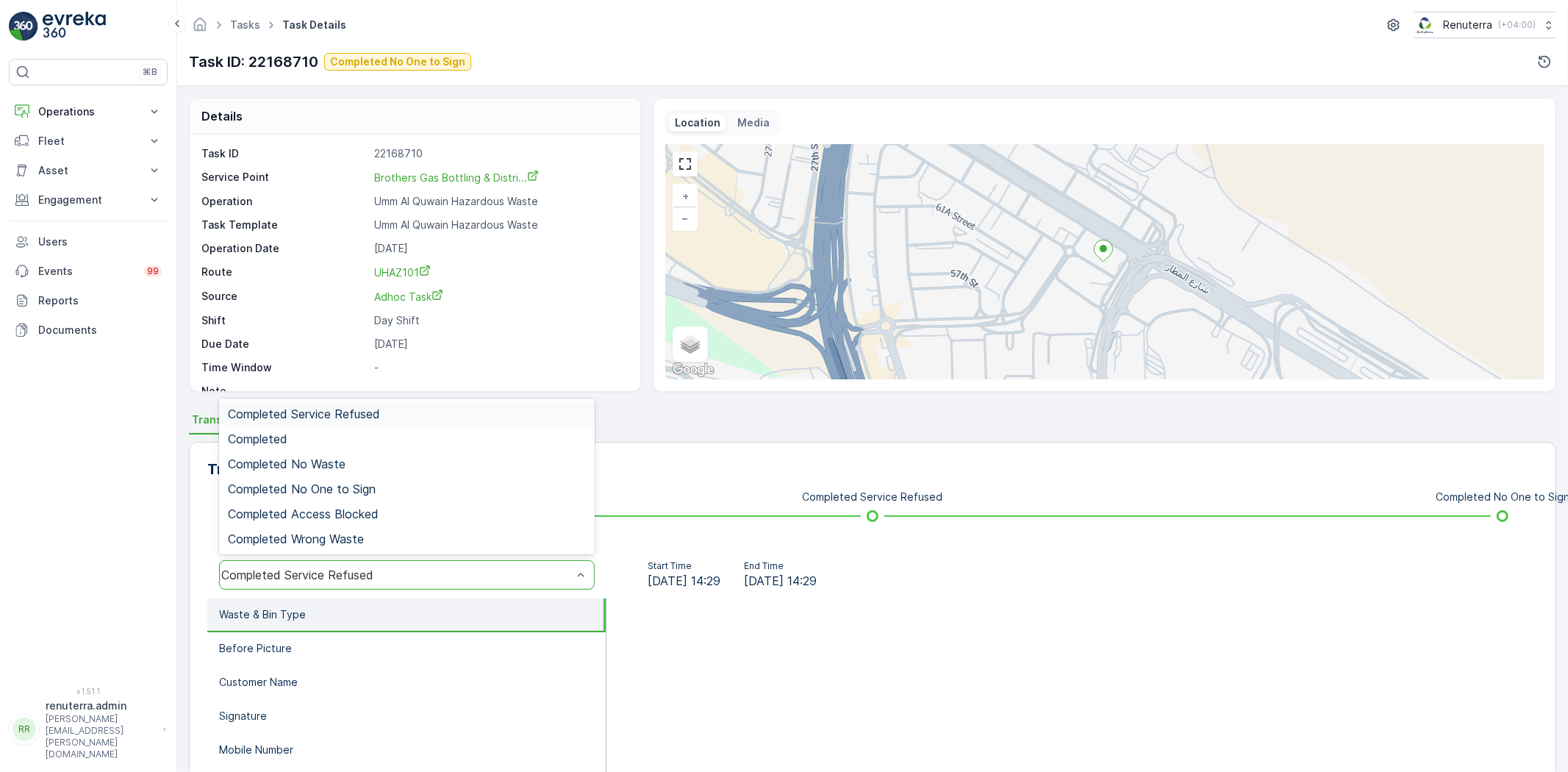
click at [327, 579] on div "Completed Service Refused" at bounding box center [407, 575] width 376 height 30
click at [343, 630] on li "Waste & Bin Type" at bounding box center [406, 615] width 398 height 33
drag, startPoint x: 327, startPoint y: 579, endPoint x: 336, endPoint y: 501, distance: 78.5
click at [336, 484] on span "Completed No One to Sign" at bounding box center [301, 489] width 148 height 13
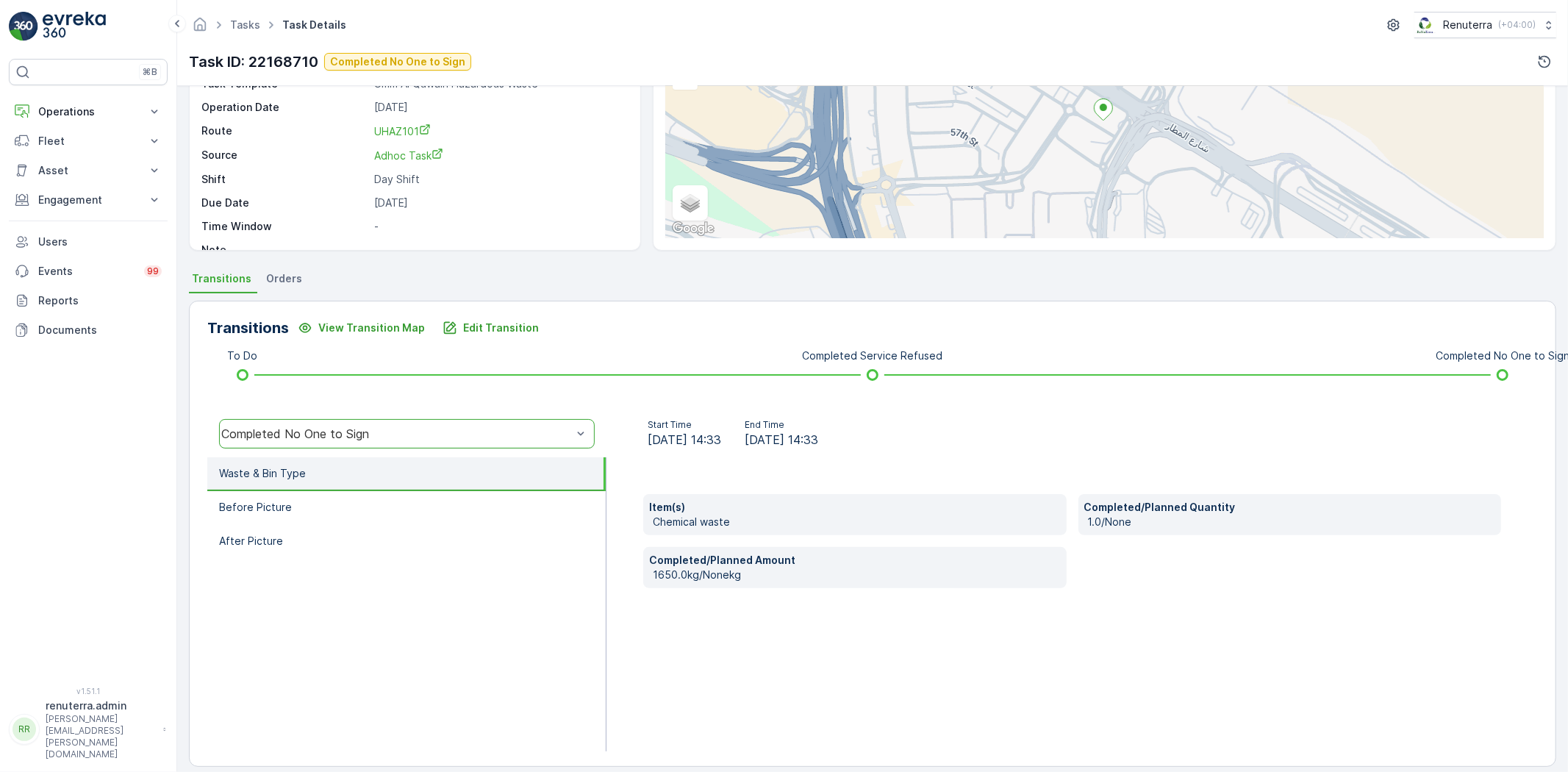
scroll to position [155, 0]
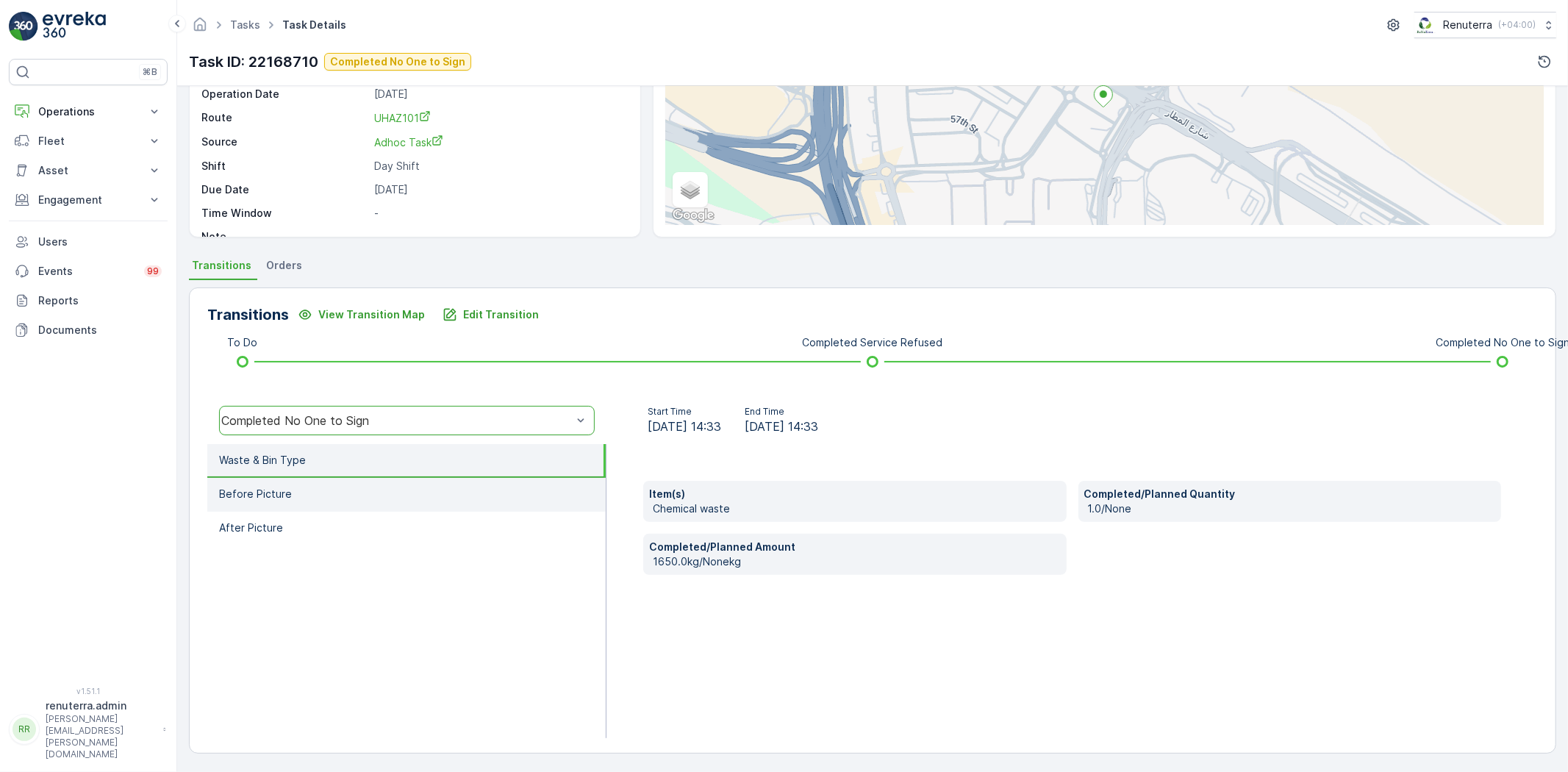
click at [324, 483] on li "Before Picture" at bounding box center [406, 495] width 398 height 33
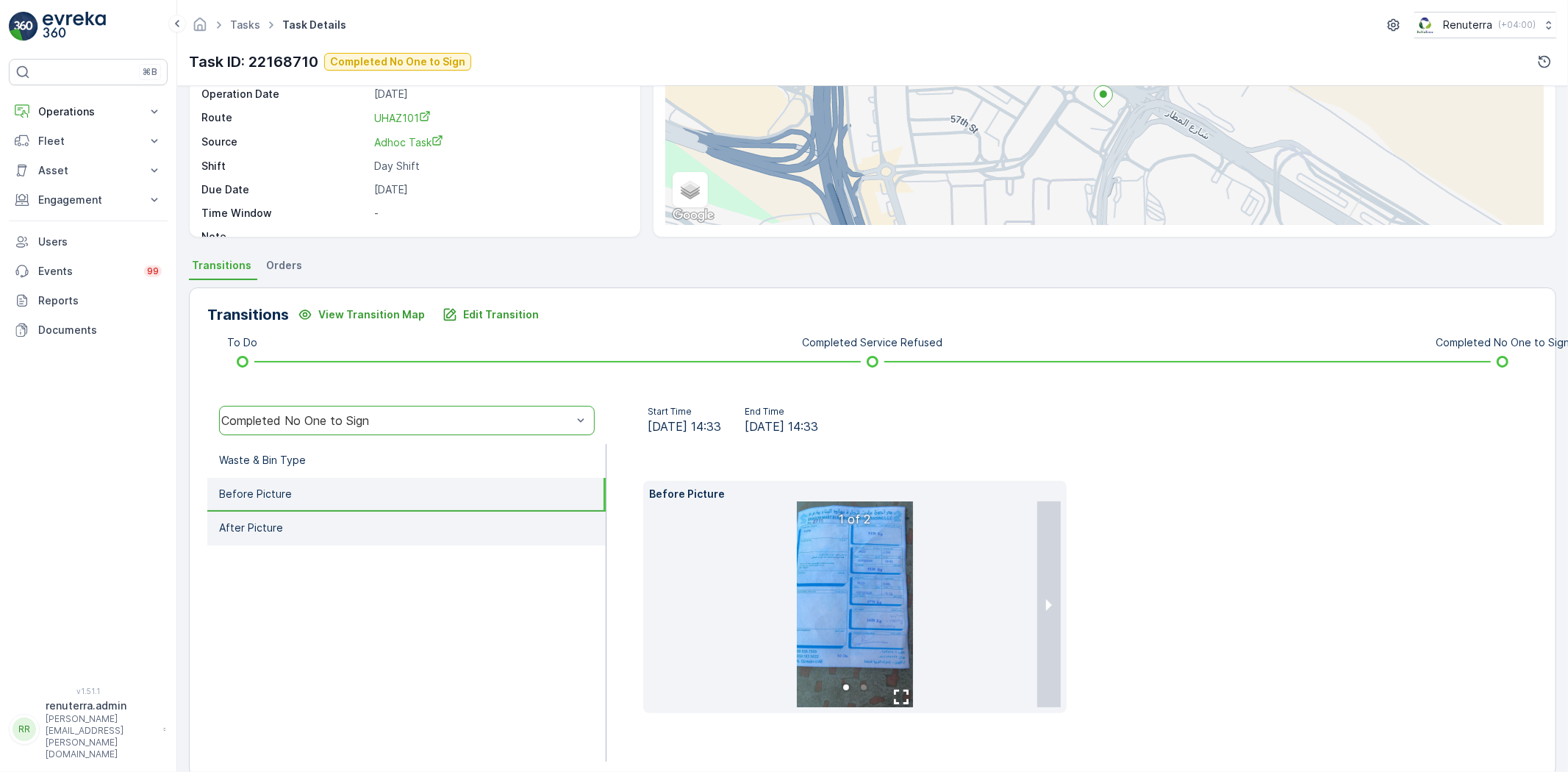
click at [349, 533] on li "After Picture" at bounding box center [406, 528] width 398 height 33
click at [343, 500] on li "Before Picture" at bounding box center [406, 495] width 398 height 33
click at [16, 1] on div "⌘B Operations Insights Planning Routes & Tasks Cockpit Settings Fleet Live Trac…" at bounding box center [88, 386] width 177 height 772
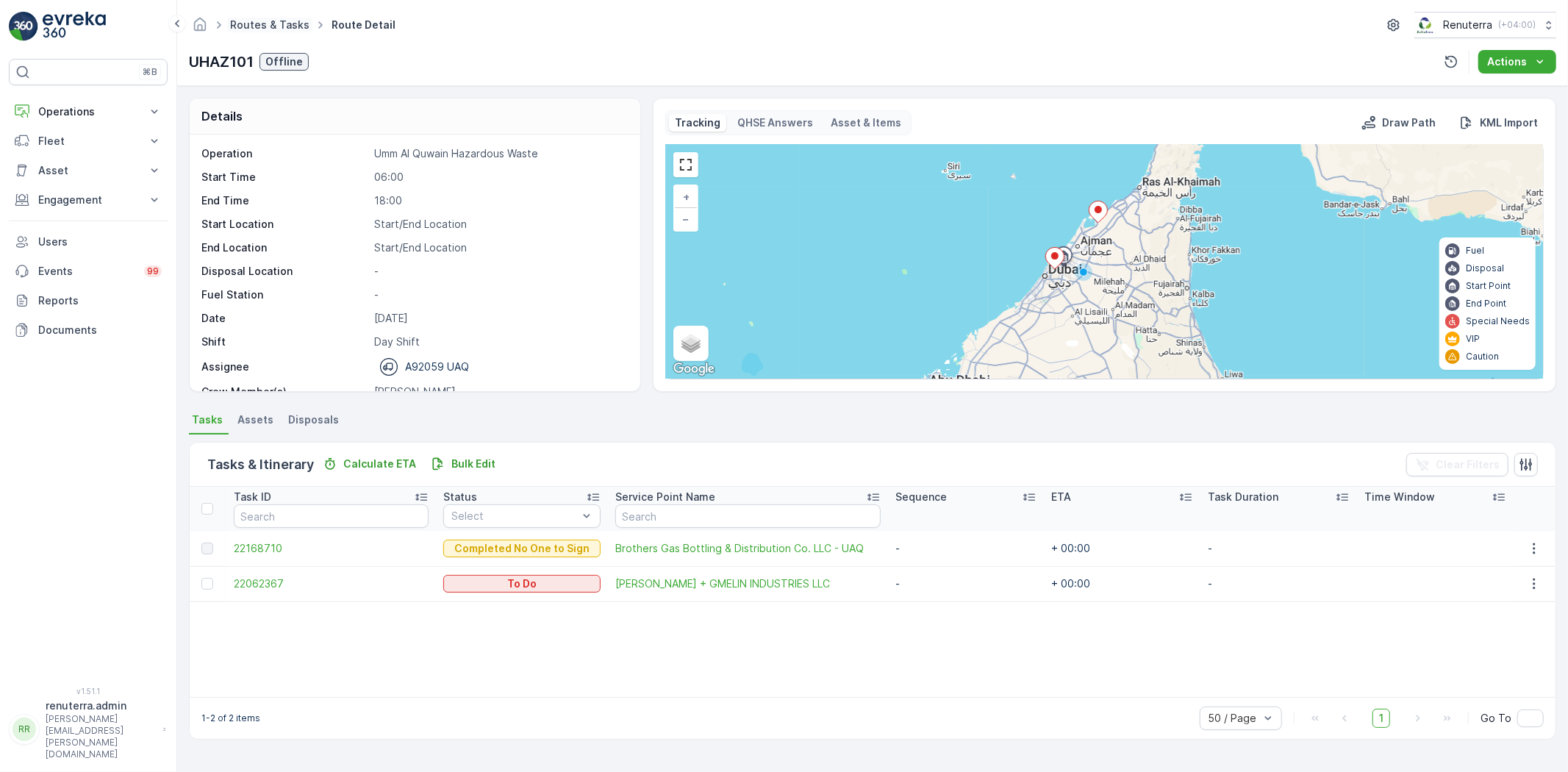
click at [272, 30] on link "Routes & Tasks" at bounding box center [269, 24] width 79 height 12
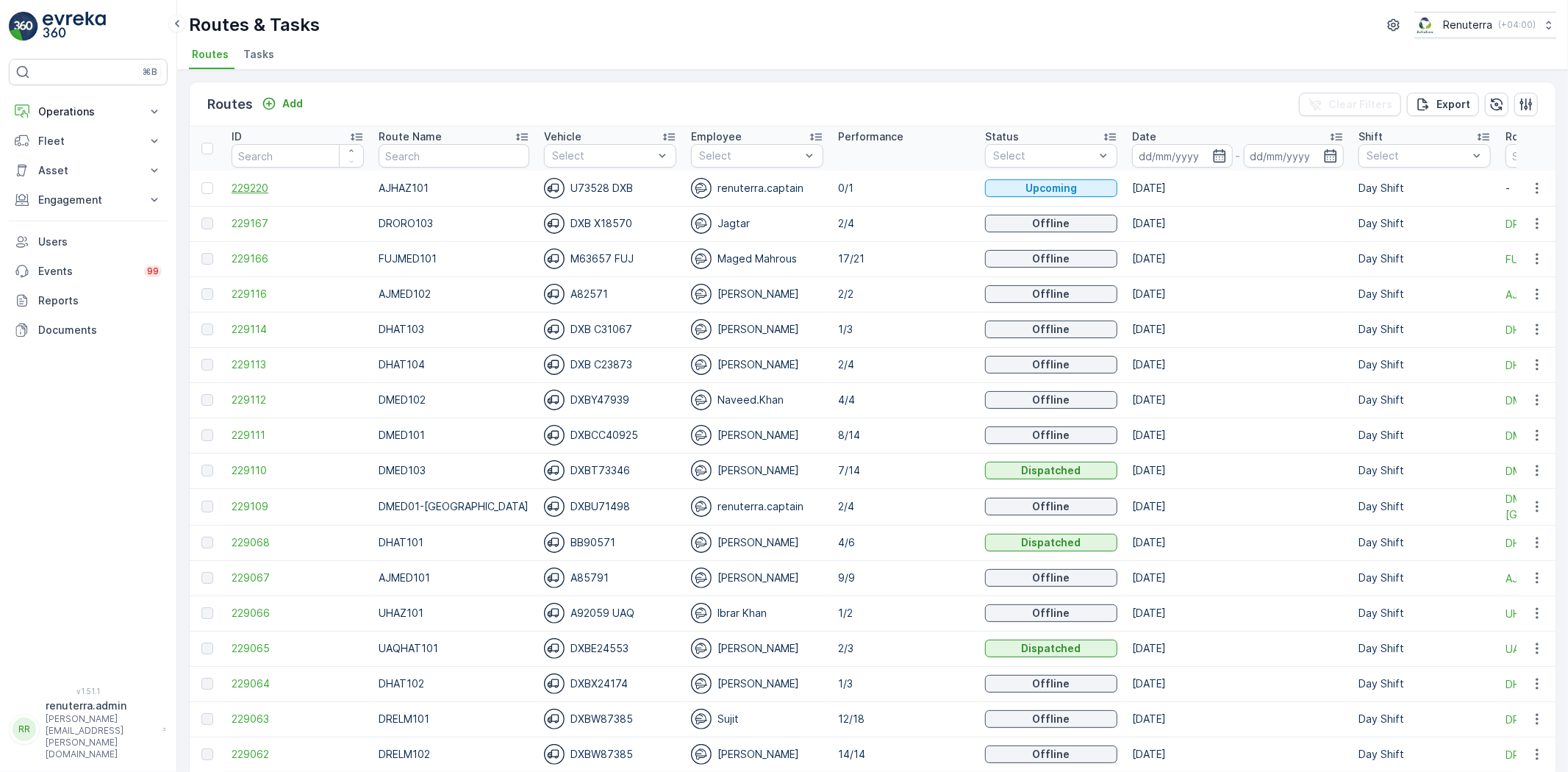
click at [266, 184] on span "229220" at bounding box center [298, 188] width 132 height 14
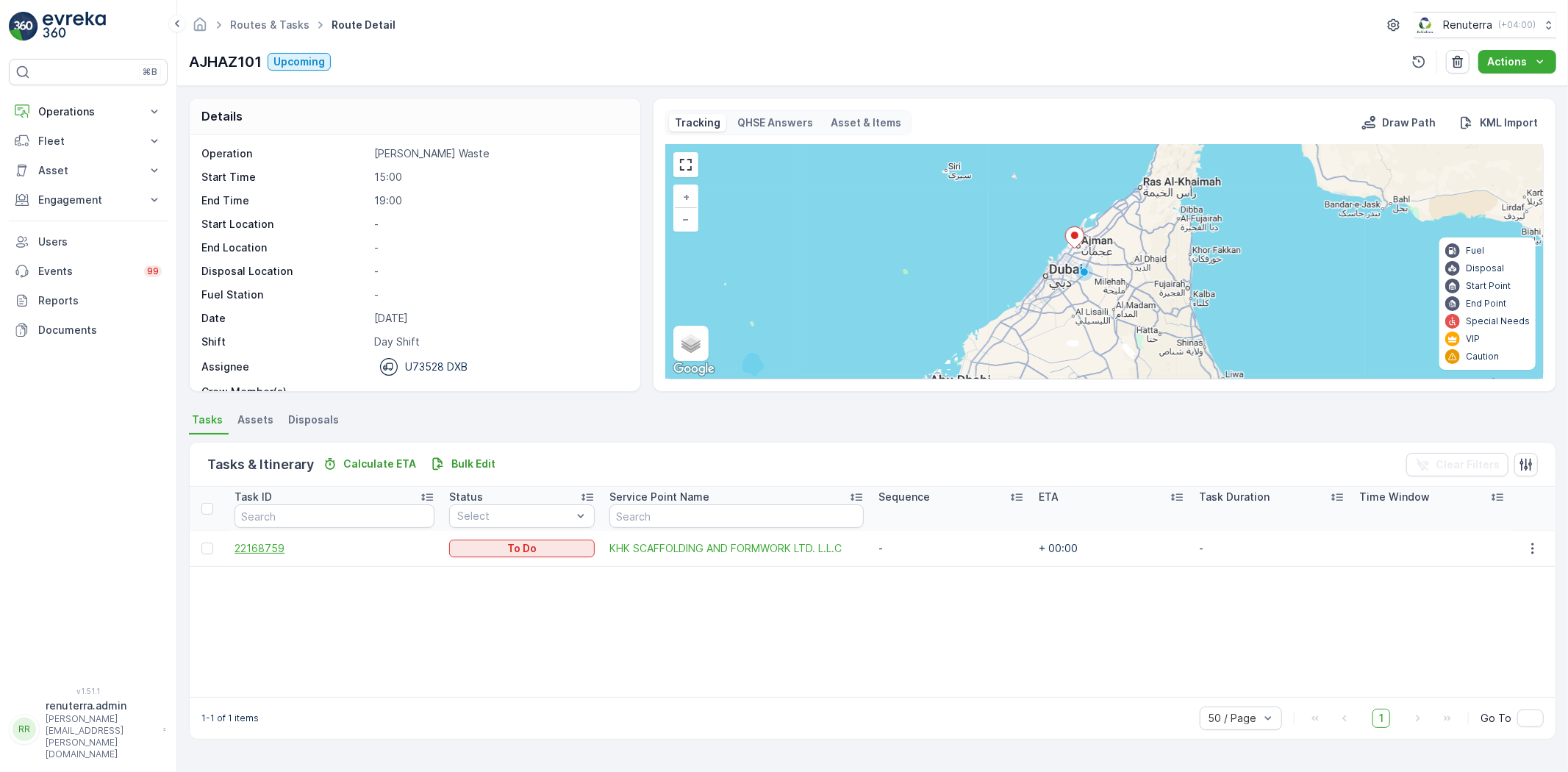
click at [279, 542] on span "22168759" at bounding box center [334, 548] width 200 height 14
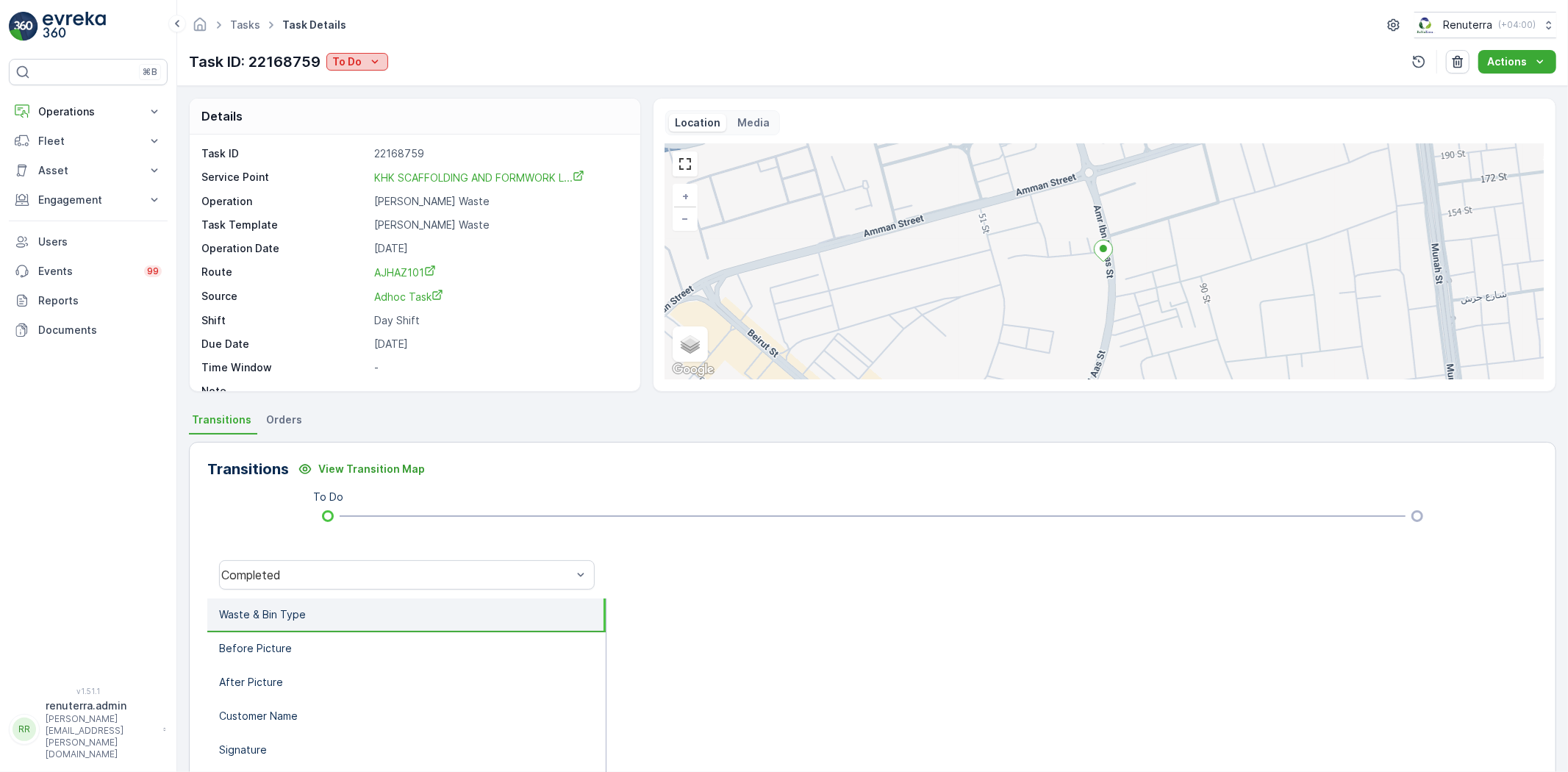
click at [336, 65] on p "To Do" at bounding box center [347, 61] width 30 height 14
click at [384, 116] on div "Completed No One to Sign" at bounding box center [406, 125] width 152 height 21
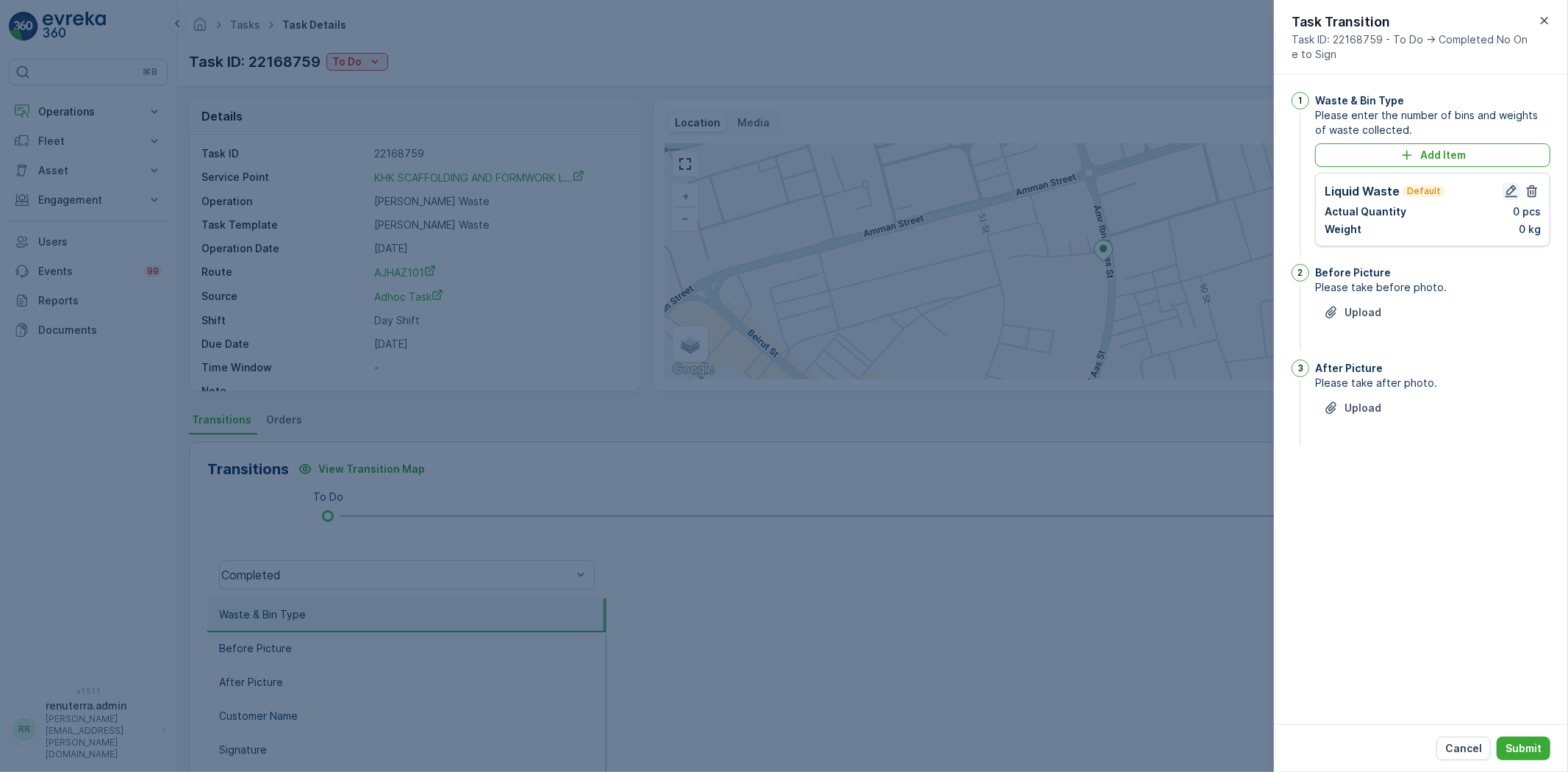
click at [1511, 187] on icon "button" at bounding box center [1511, 190] width 14 height 14
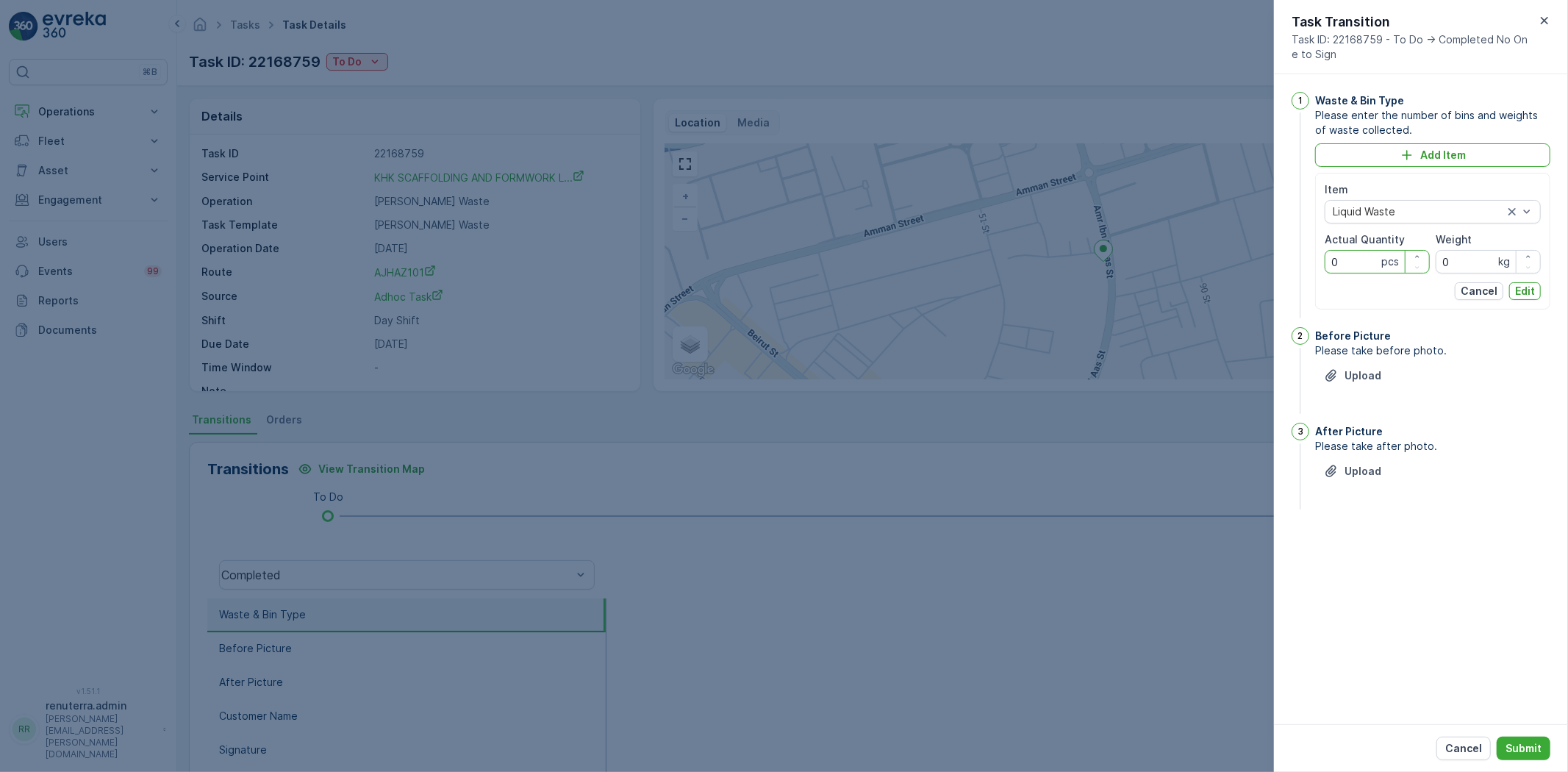
click at [1358, 260] on Quantity "0" at bounding box center [1377, 261] width 105 height 24
type Quantity "1"
click at [1370, 294] on span "Liquid Waste" at bounding box center [1365, 291] width 62 height 11
click at [1468, 266] on input "0" at bounding box center [1488, 261] width 105 height 24
drag, startPoint x: 1460, startPoint y: 263, endPoint x: 1432, endPoint y: 254, distance: 29.4
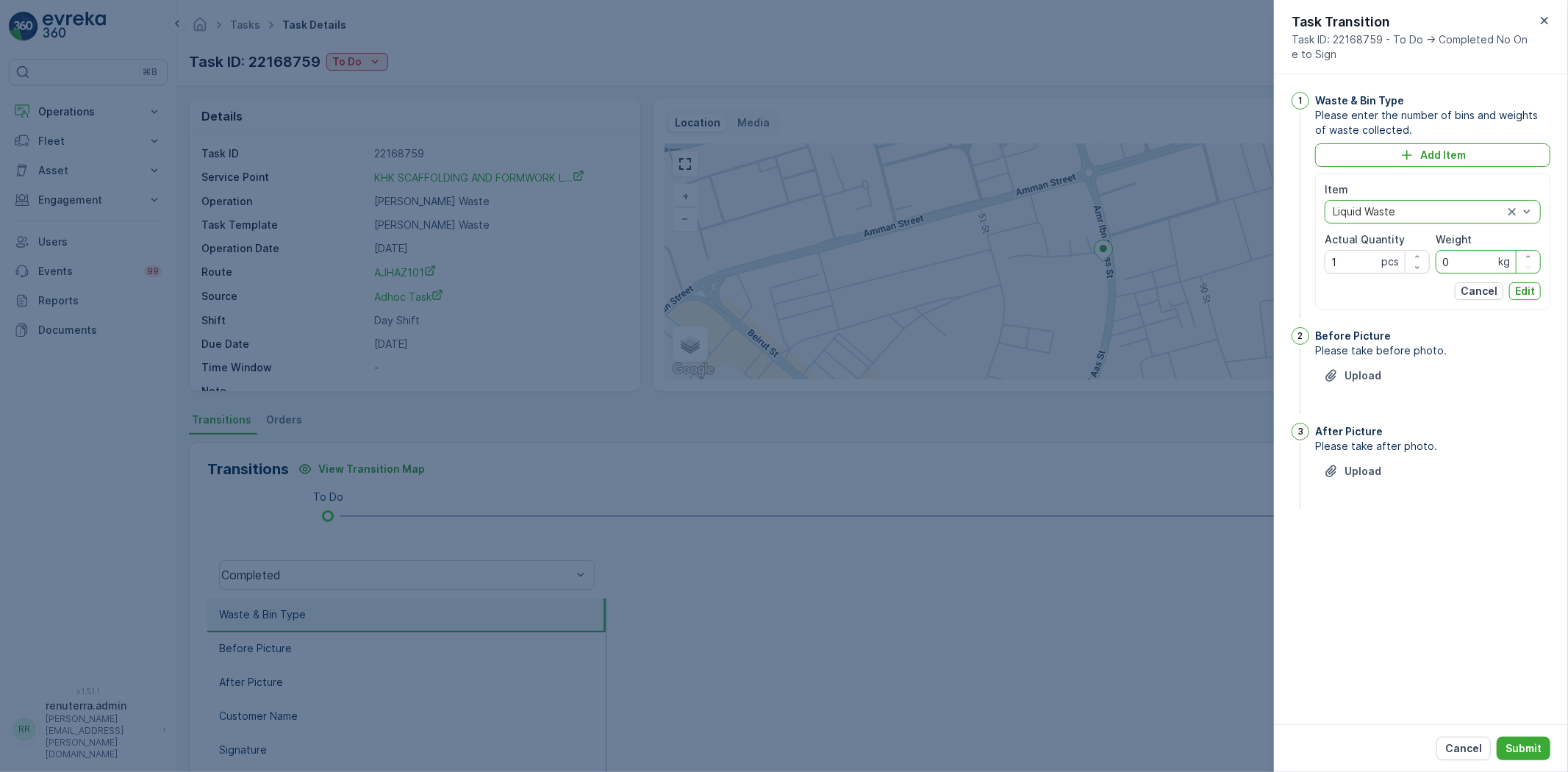
click at [1432, 254] on div "Item option Liquid Waste, selected. Liquid Waste Actual Quantity 1 pcs Weight 0…" at bounding box center [1433, 228] width 216 height 91
click at [1457, 258] on input "Weight" at bounding box center [1488, 261] width 105 height 24
type input "2980"
click at [1530, 288] on p "Edit" at bounding box center [1525, 291] width 20 height 14
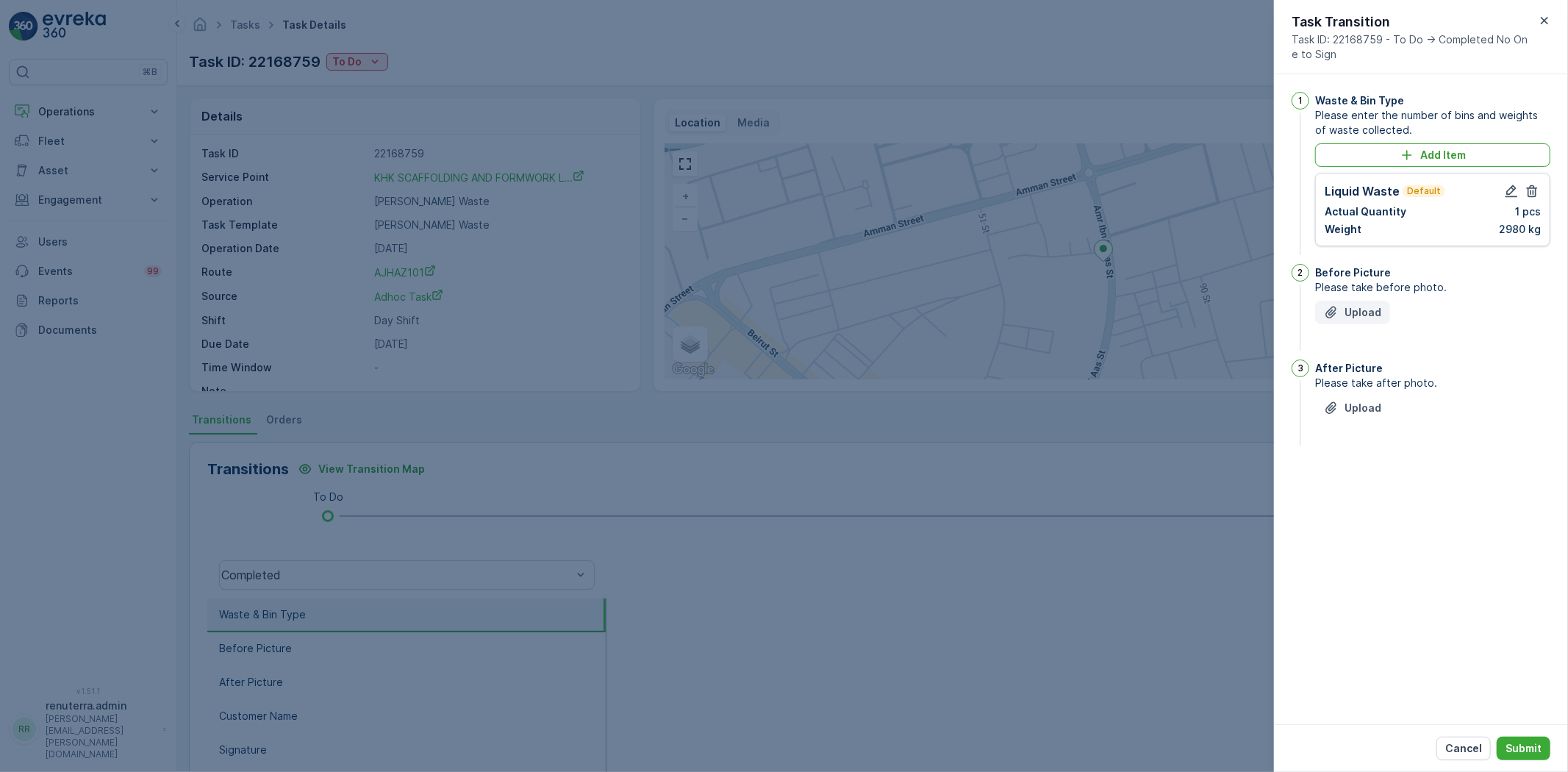
click at [1369, 319] on button "Upload" at bounding box center [1353, 312] width 75 height 24
click at [1357, 475] on p "Upload" at bounding box center [1363, 481] width 37 height 14
drag, startPoint x: 1525, startPoint y: 193, endPoint x: 1490, endPoint y: 185, distance: 35.9
click at [1526, 193] on icon "button" at bounding box center [1531, 190] width 14 height 14
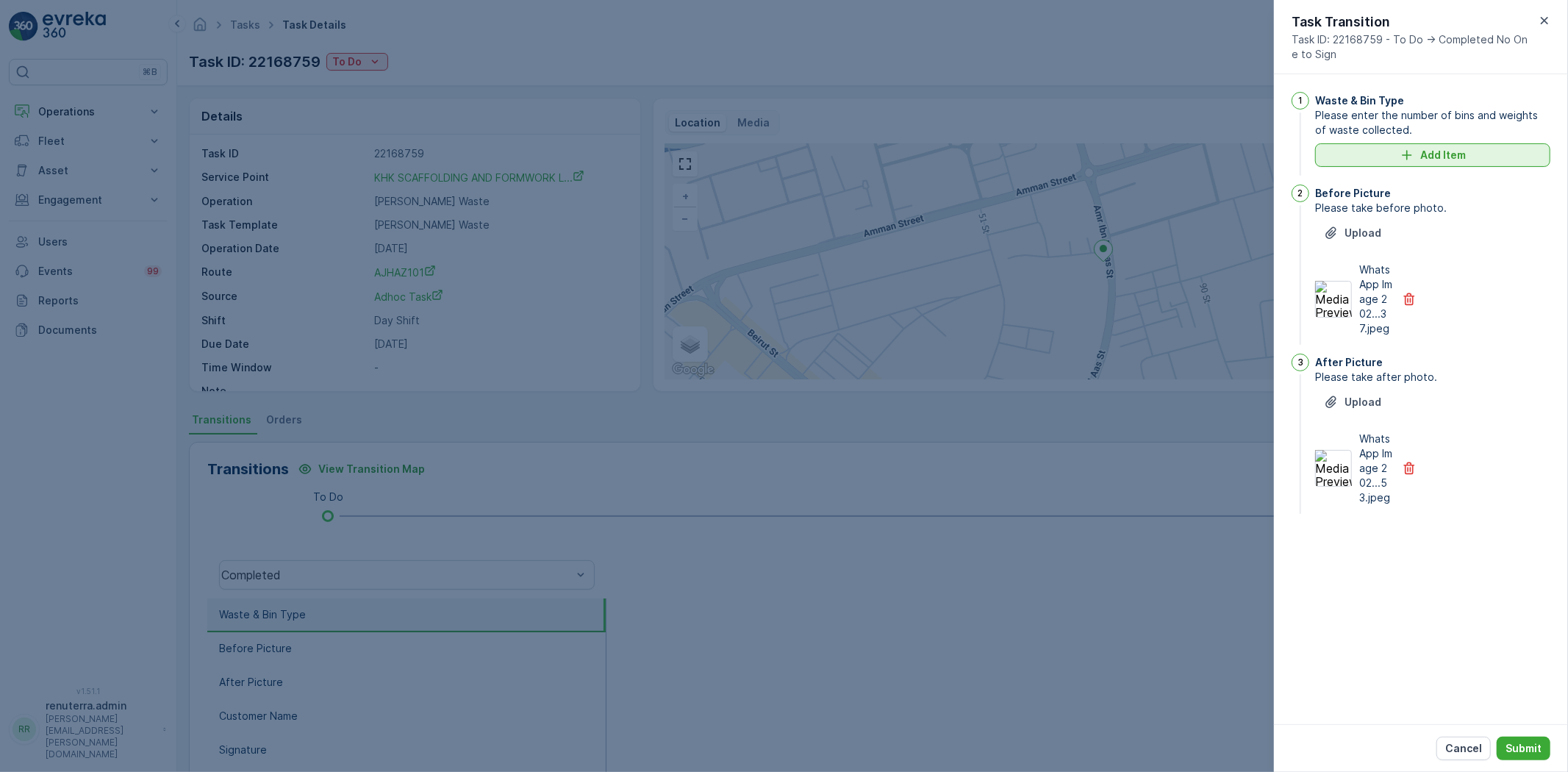
click at [1449, 162] on p "Add Item" at bounding box center [1443, 155] width 46 height 14
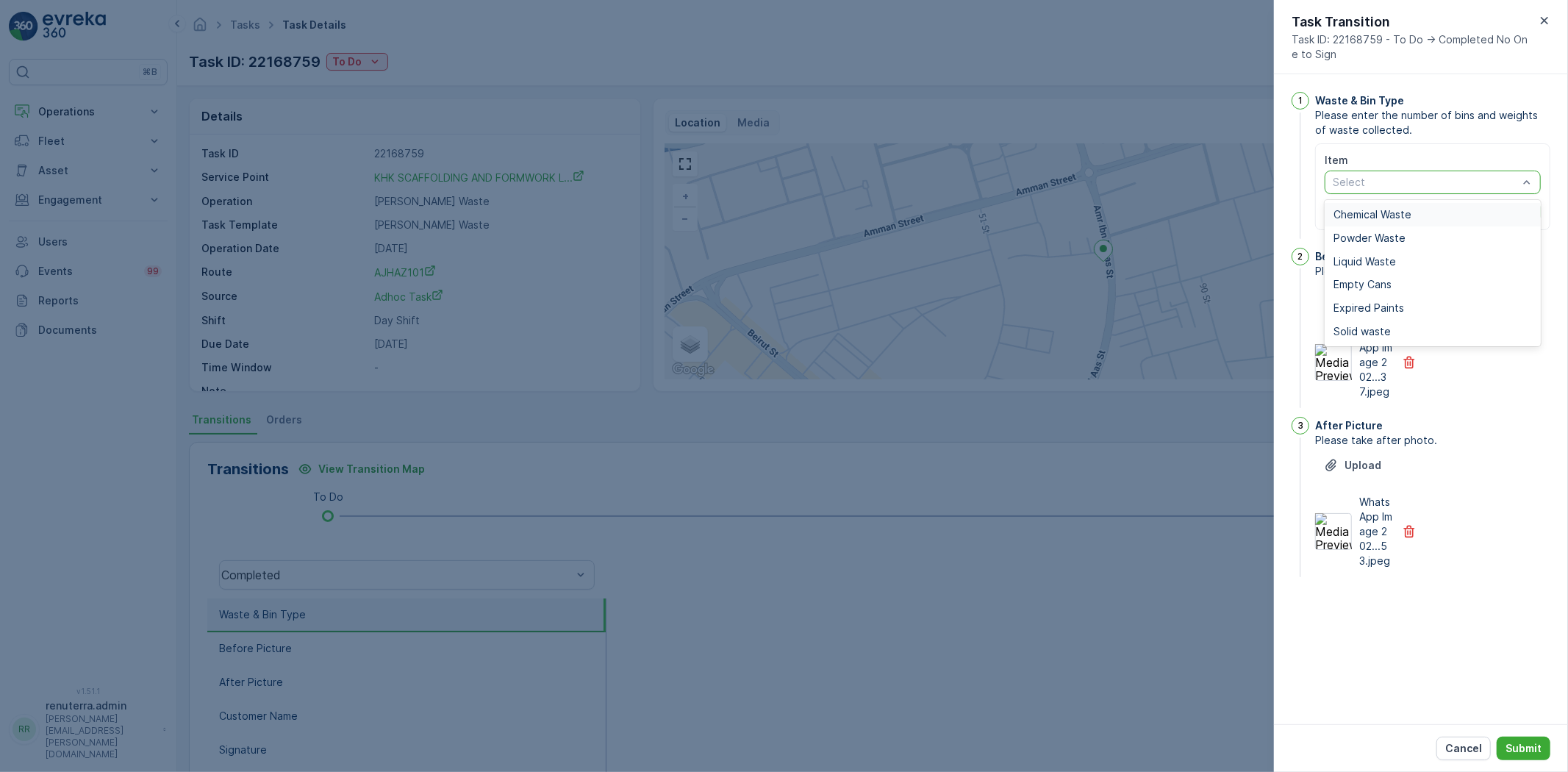
click at [1371, 218] on span "Chemical Waste" at bounding box center [1372, 214] width 78 height 11
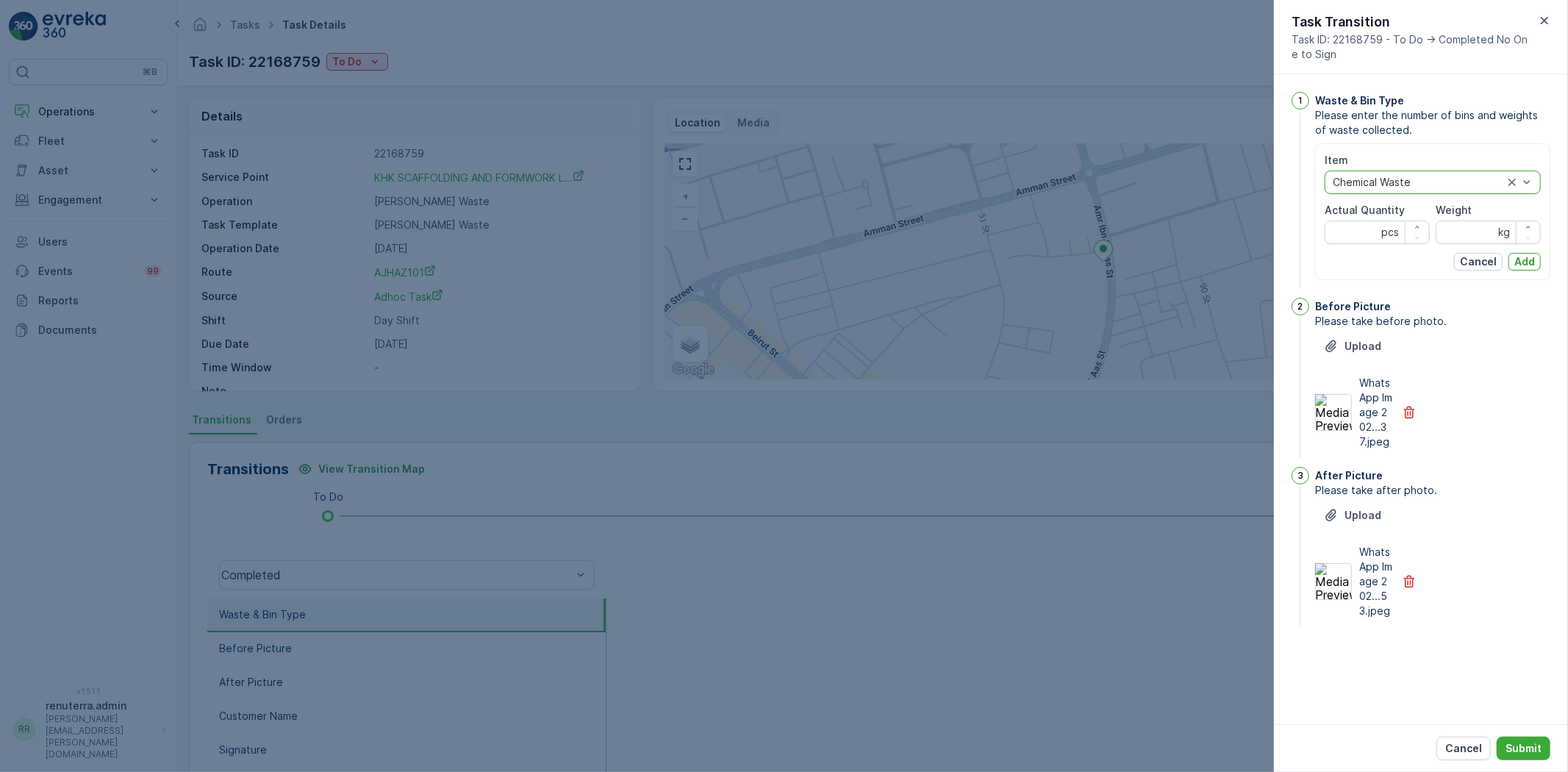
click at [1364, 228] on Quantity "Actual Quantity" at bounding box center [1377, 232] width 105 height 24
type Quantity "1"
drag, startPoint x: 1464, startPoint y: 234, endPoint x: 1469, endPoint y: 243, distance: 10.3
click at [1464, 235] on input "Weight" at bounding box center [1488, 232] width 105 height 24
type input "2980"
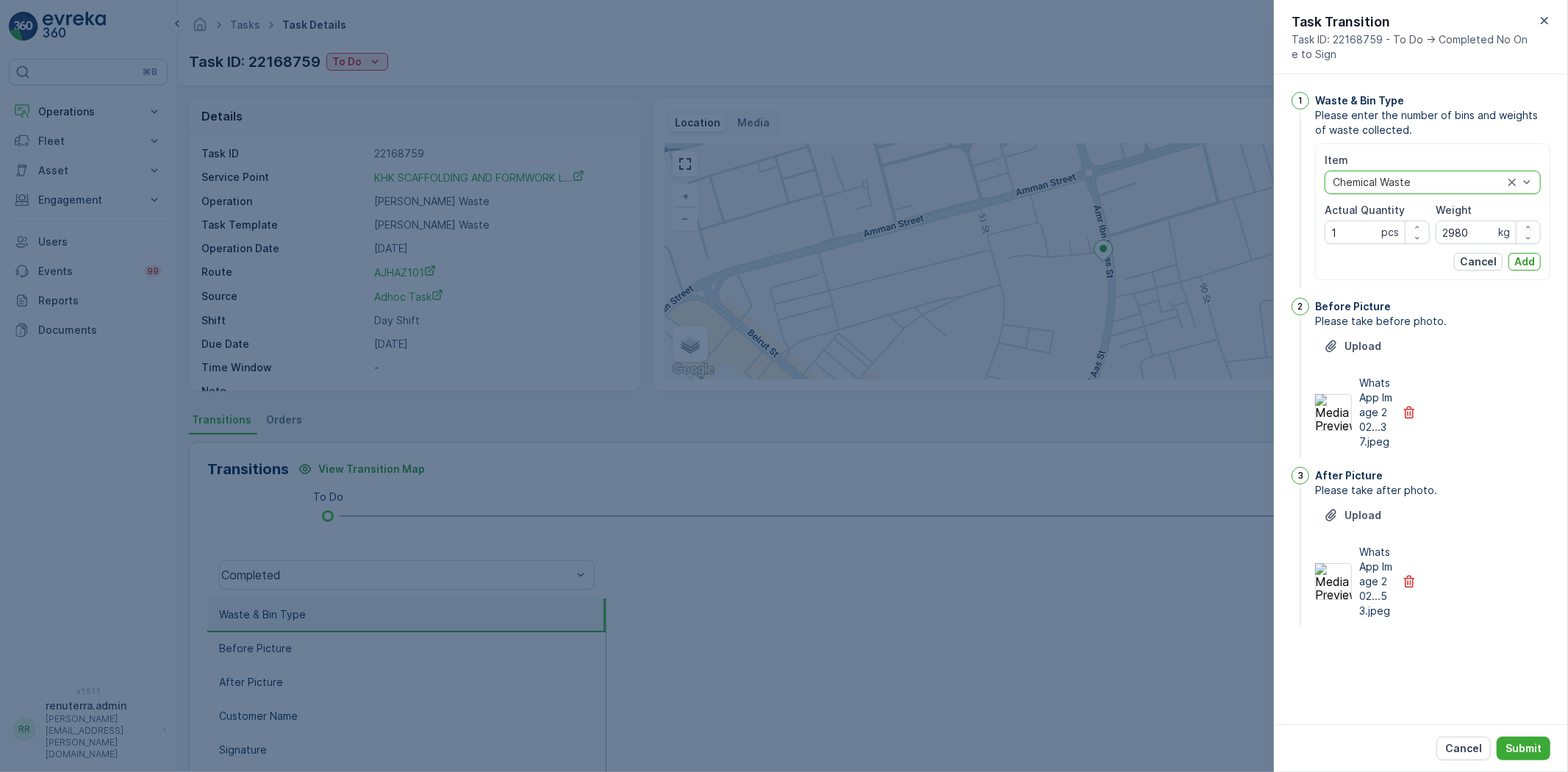
click at [1519, 262] on p "Add" at bounding box center [1525, 261] width 21 height 14
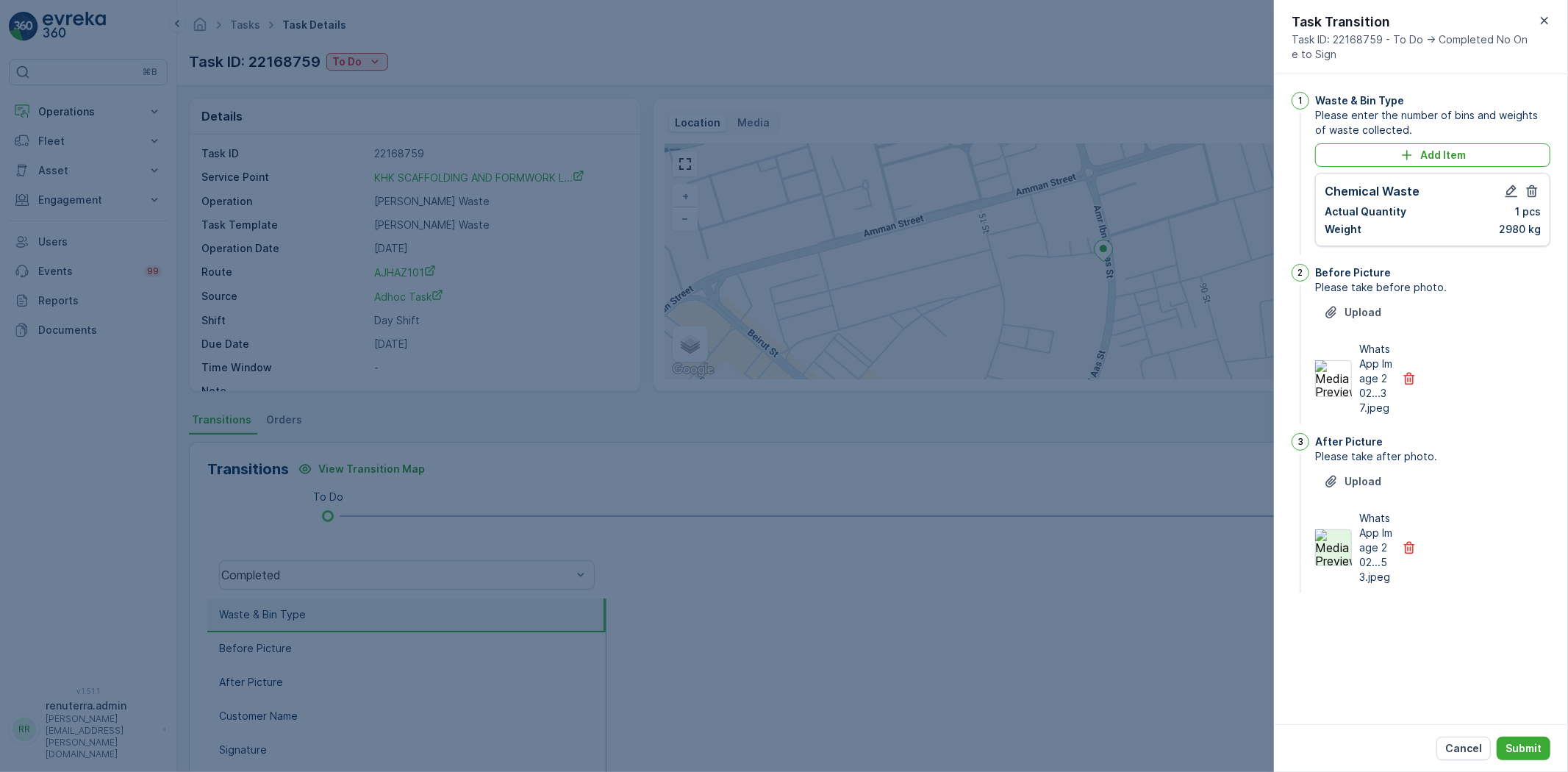
click at [1342, 553] on img at bounding box center [1334, 547] width 37 height 37
click at [1511, 746] on p "Submit" at bounding box center [1523, 748] width 36 height 14
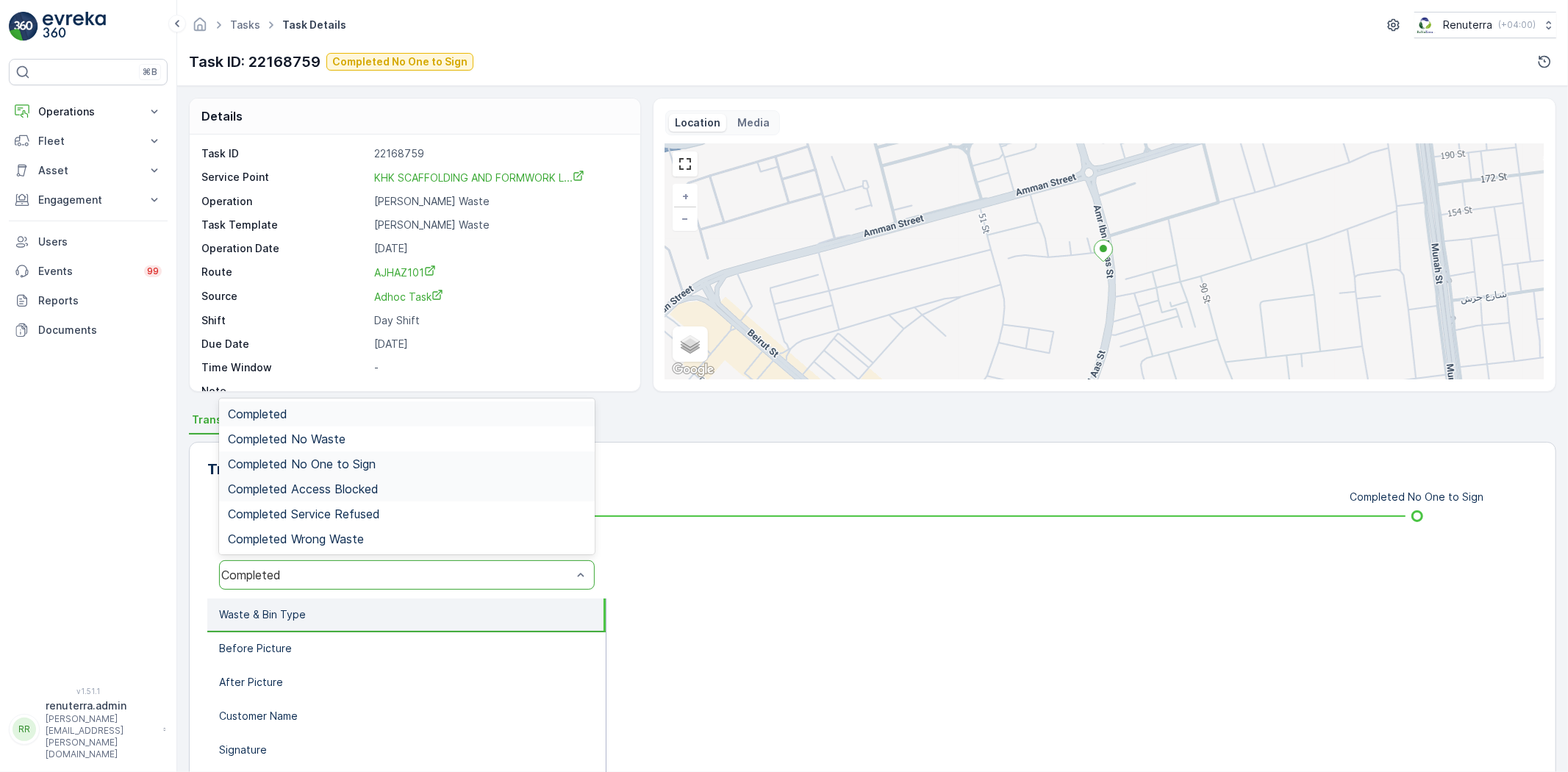
click at [322, 467] on span "Completed No One to Sign" at bounding box center [301, 464] width 148 height 13
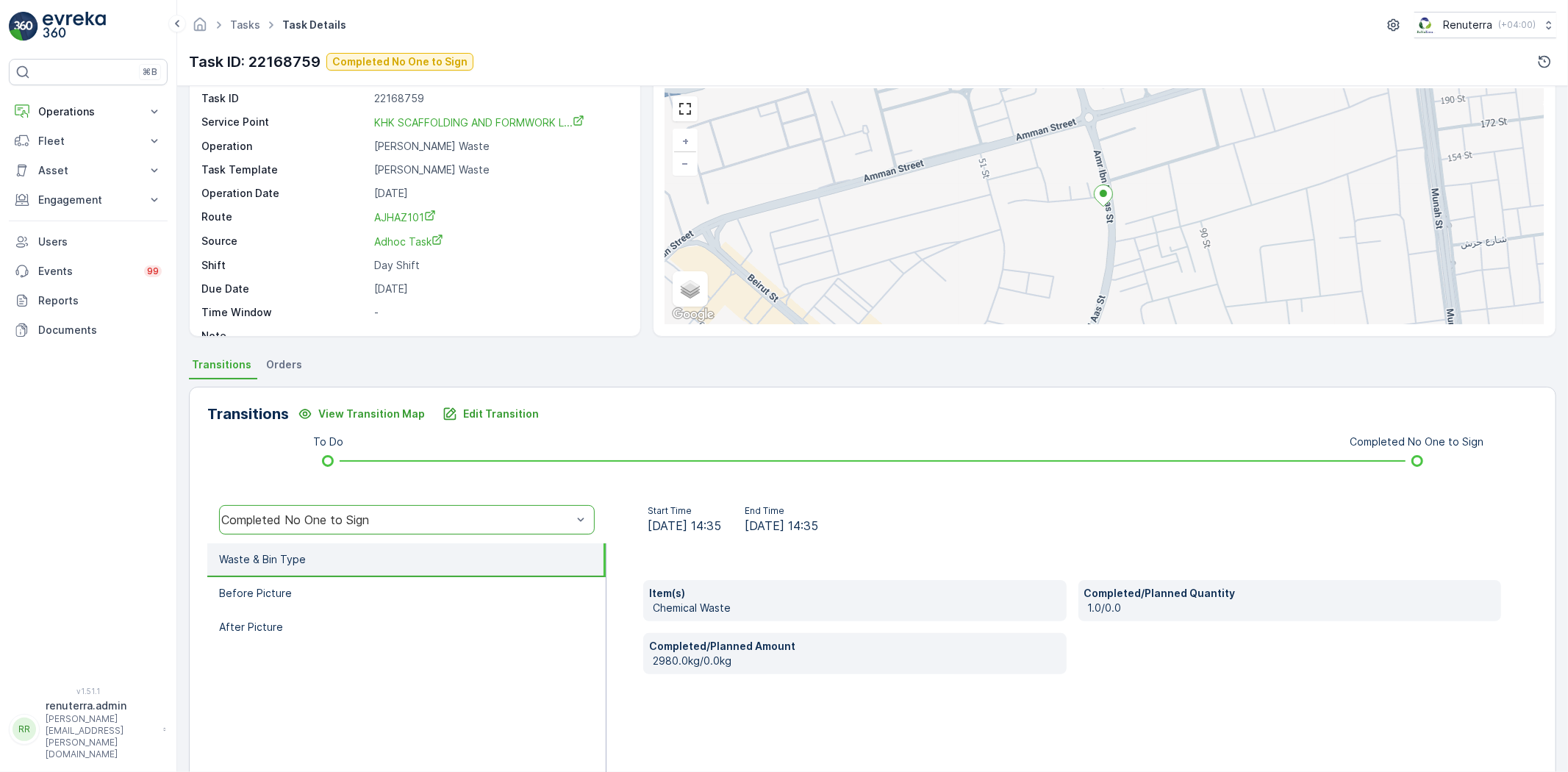
scroll to position [155, 0]
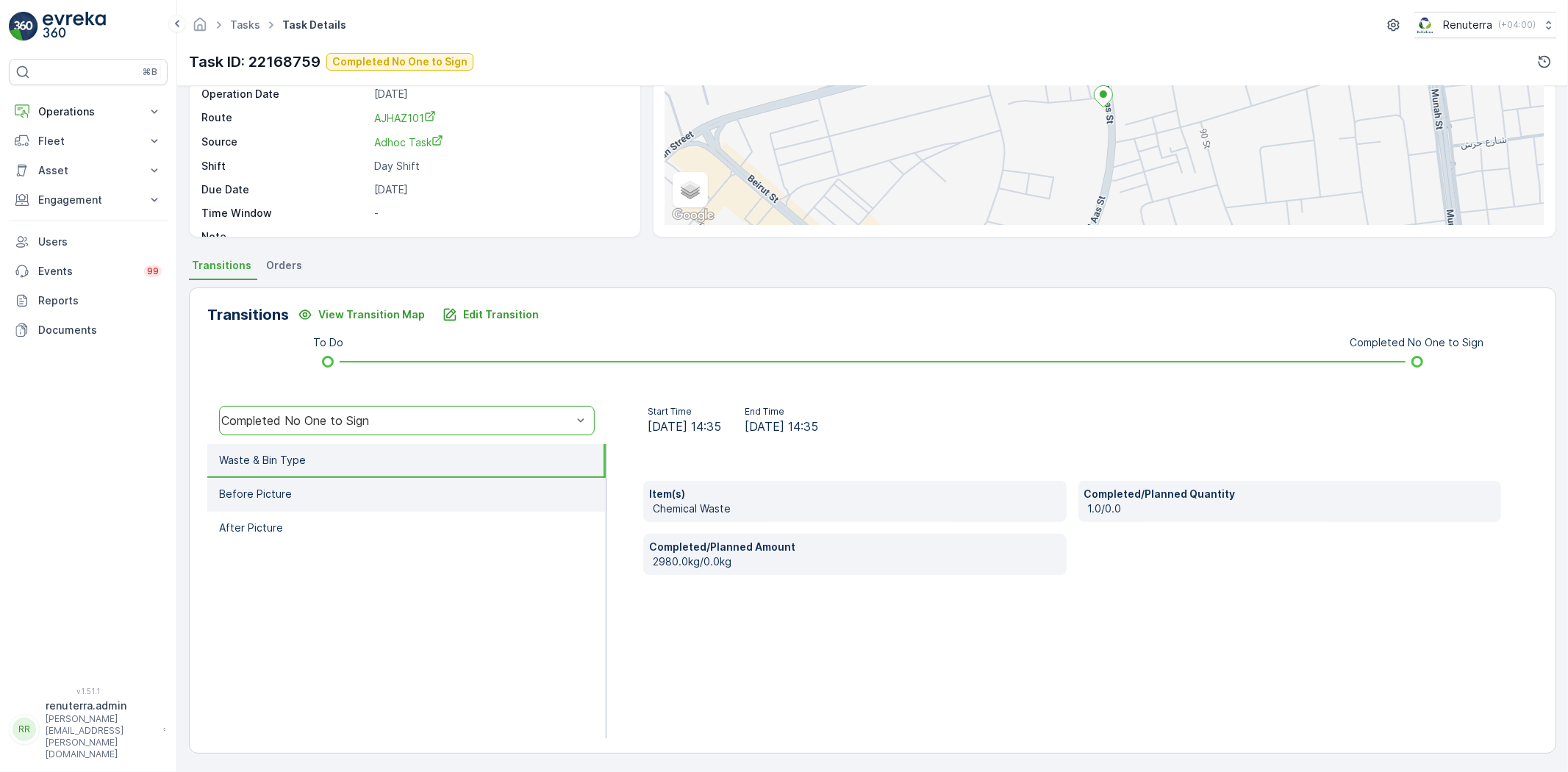
click at [346, 481] on li "Before Picture" at bounding box center [406, 495] width 398 height 33
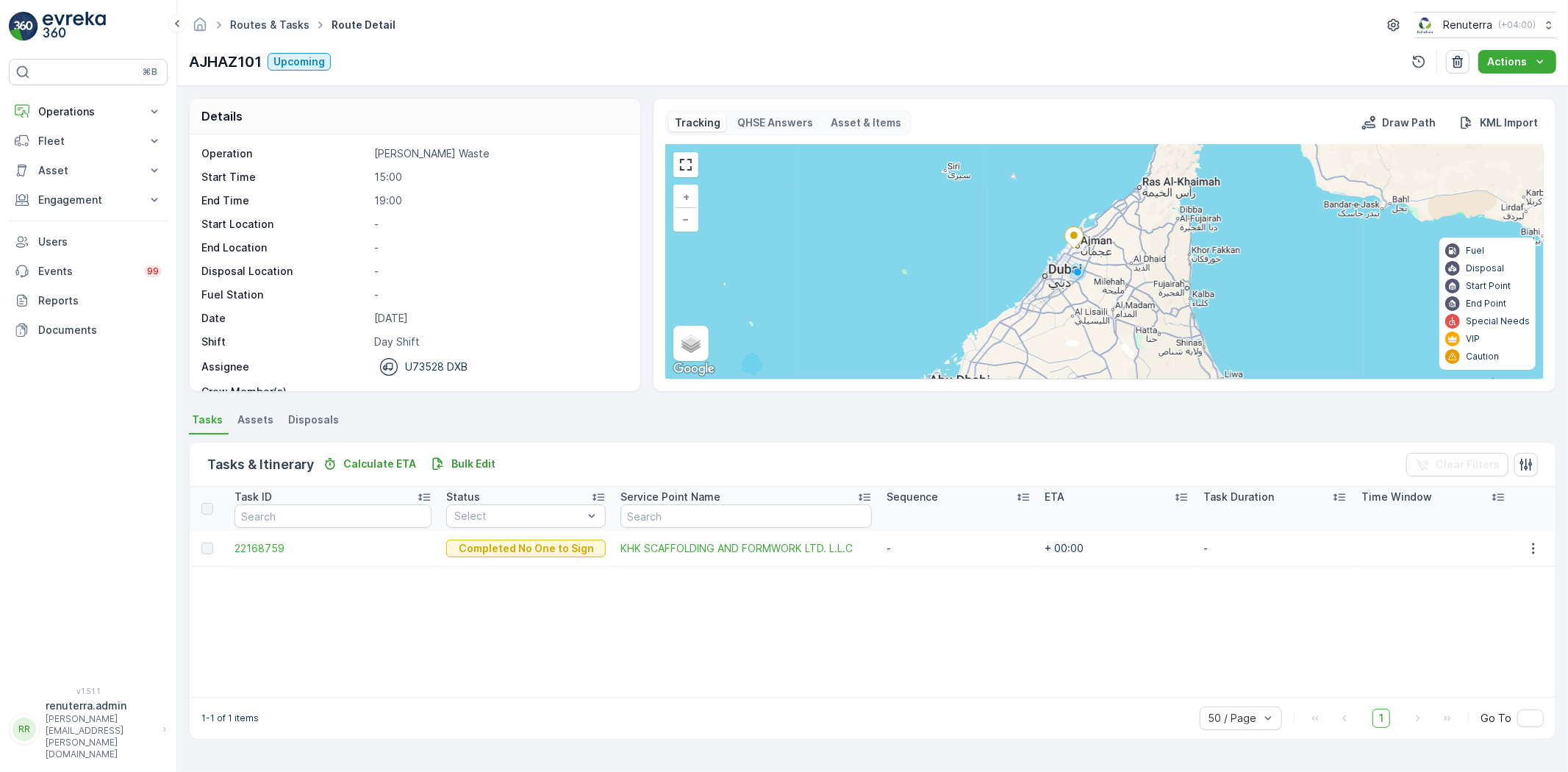
click at [250, 26] on link "Routes & Tasks" at bounding box center [269, 24] width 79 height 12
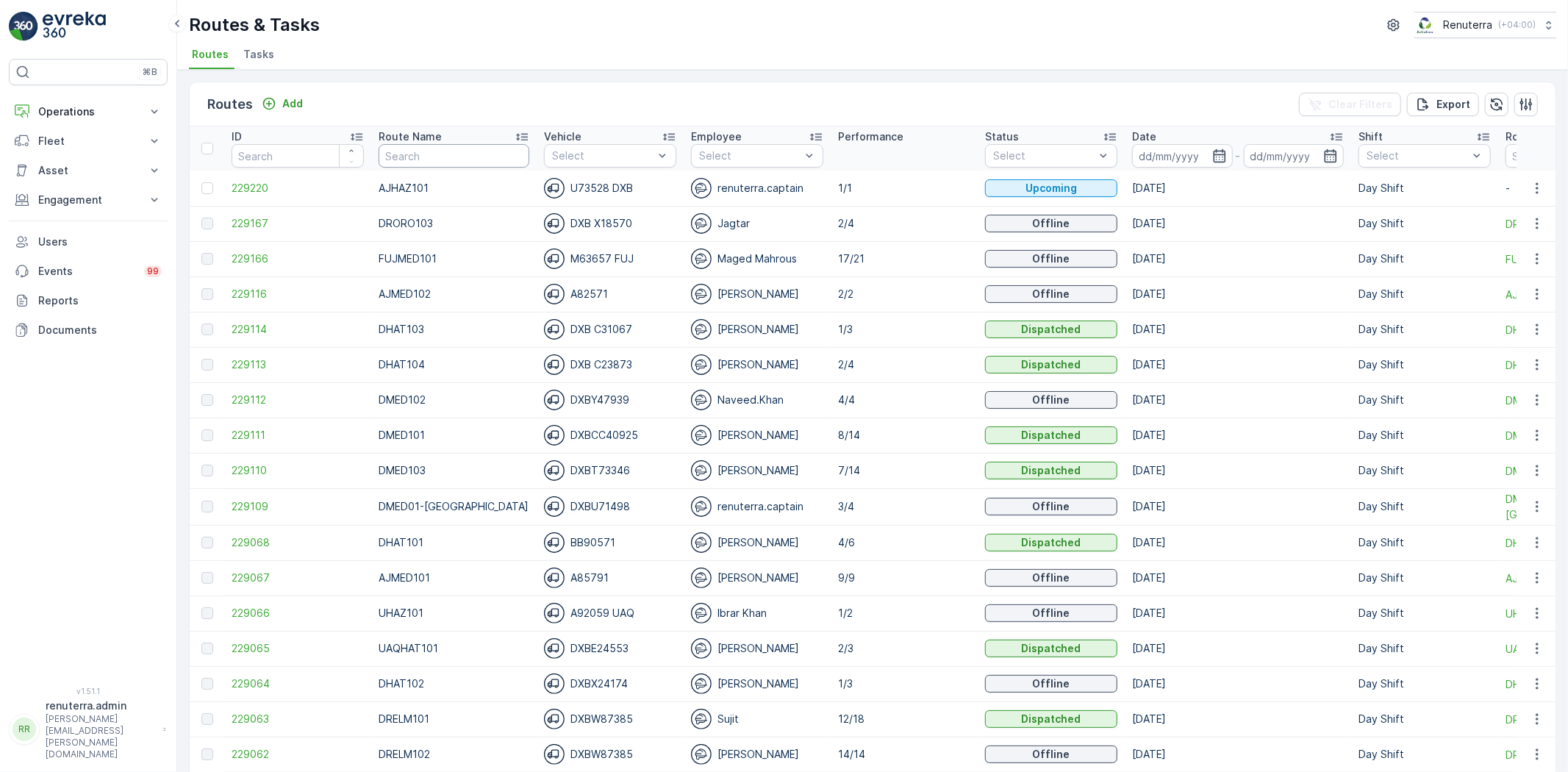
click at [422, 159] on input "text" at bounding box center [454, 155] width 151 height 24
type input "DHAT10"
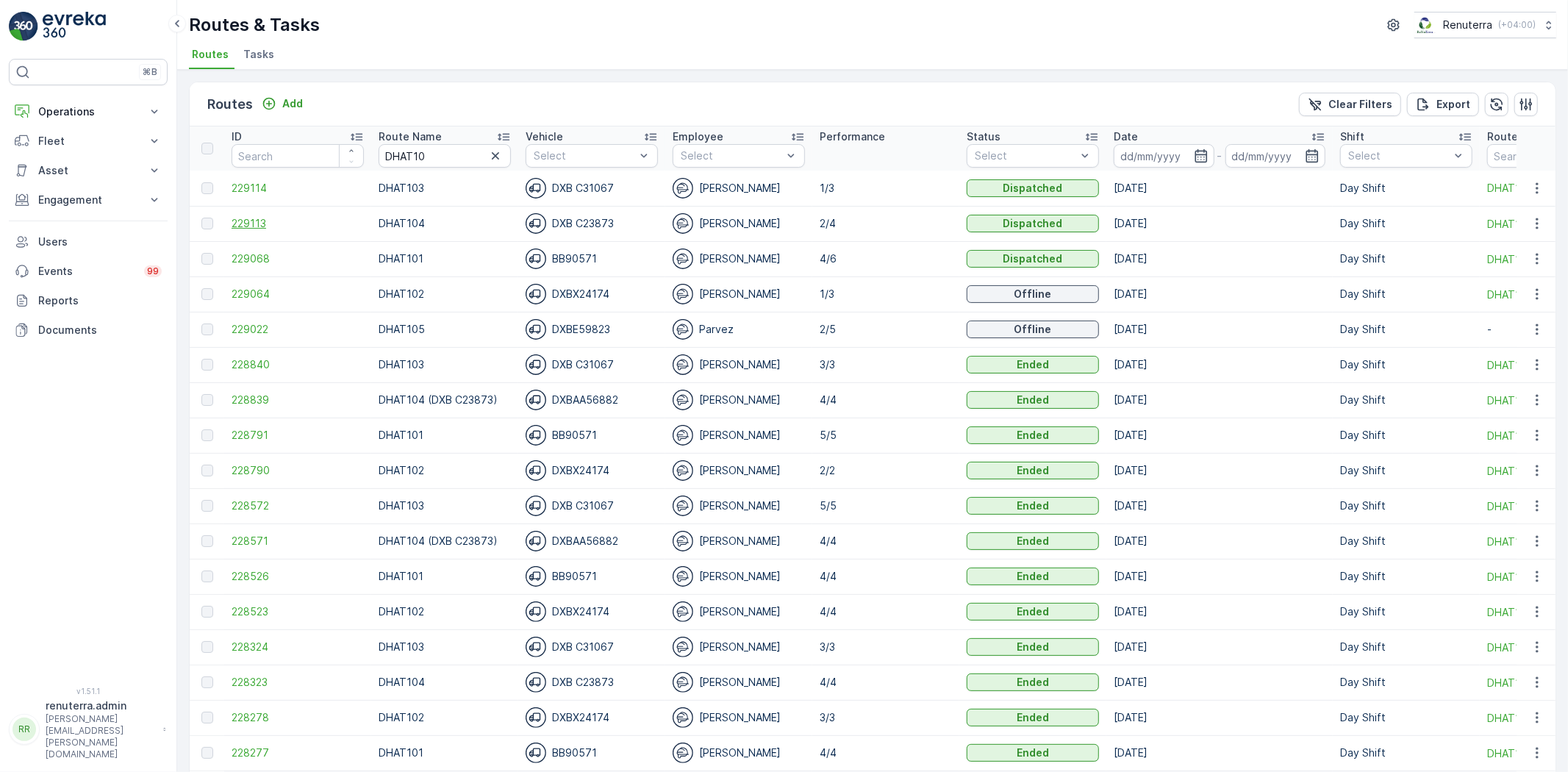
click at [265, 219] on span "229113" at bounding box center [298, 223] width 132 height 14
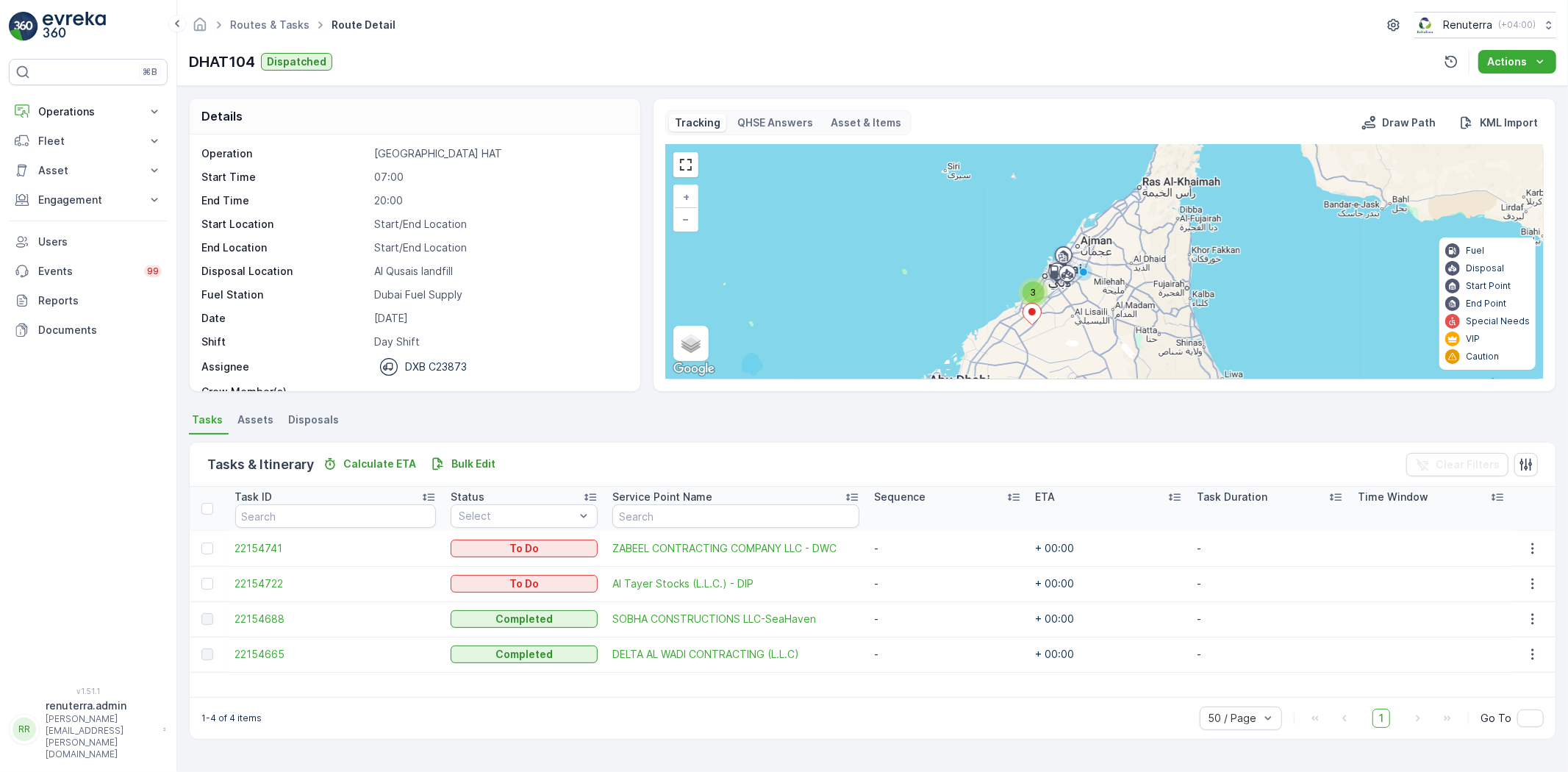
click at [1039, 297] on div "3" at bounding box center [1033, 292] width 22 height 22
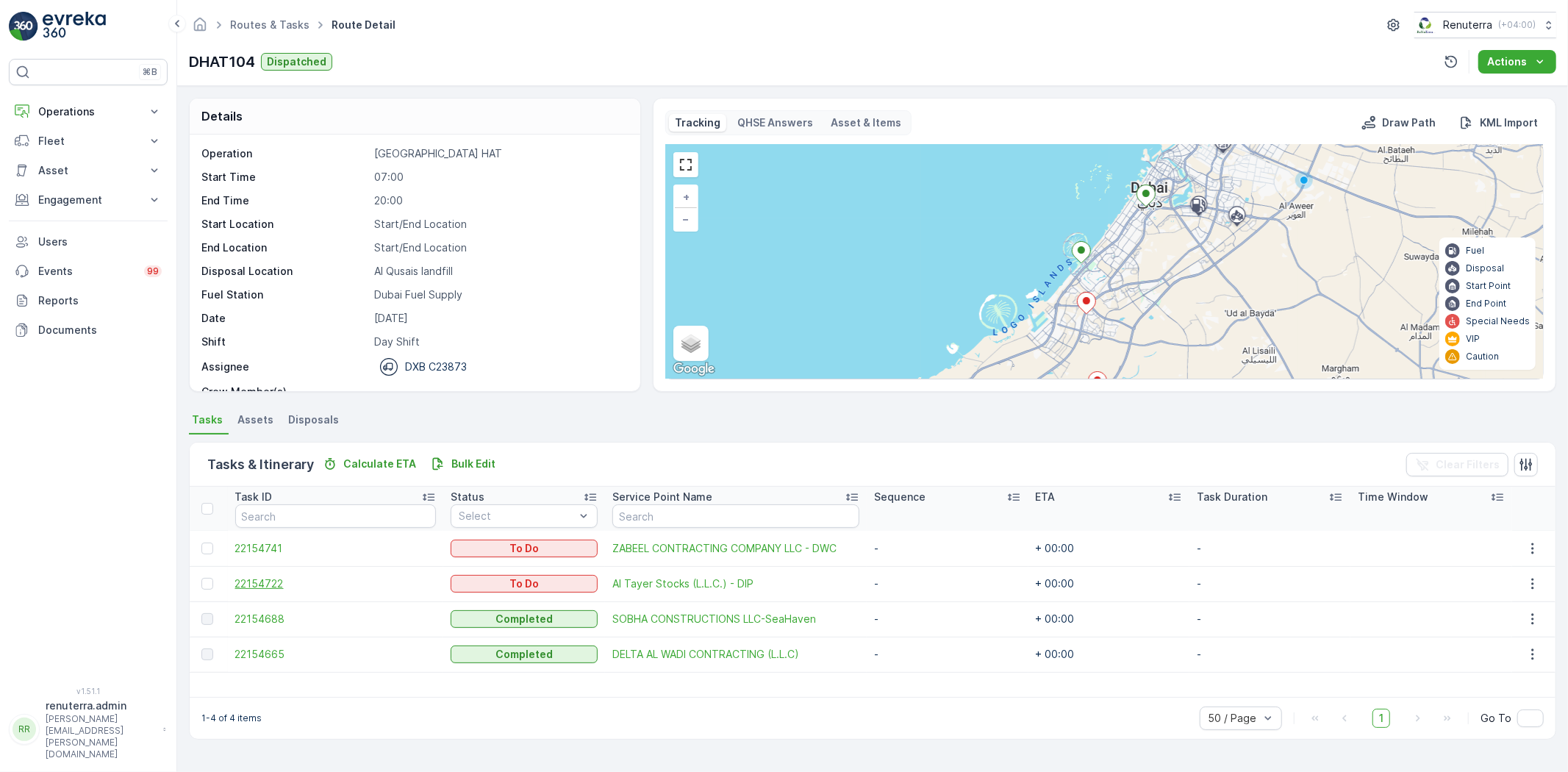
click at [248, 584] on span "22154722" at bounding box center [336, 583] width 202 height 14
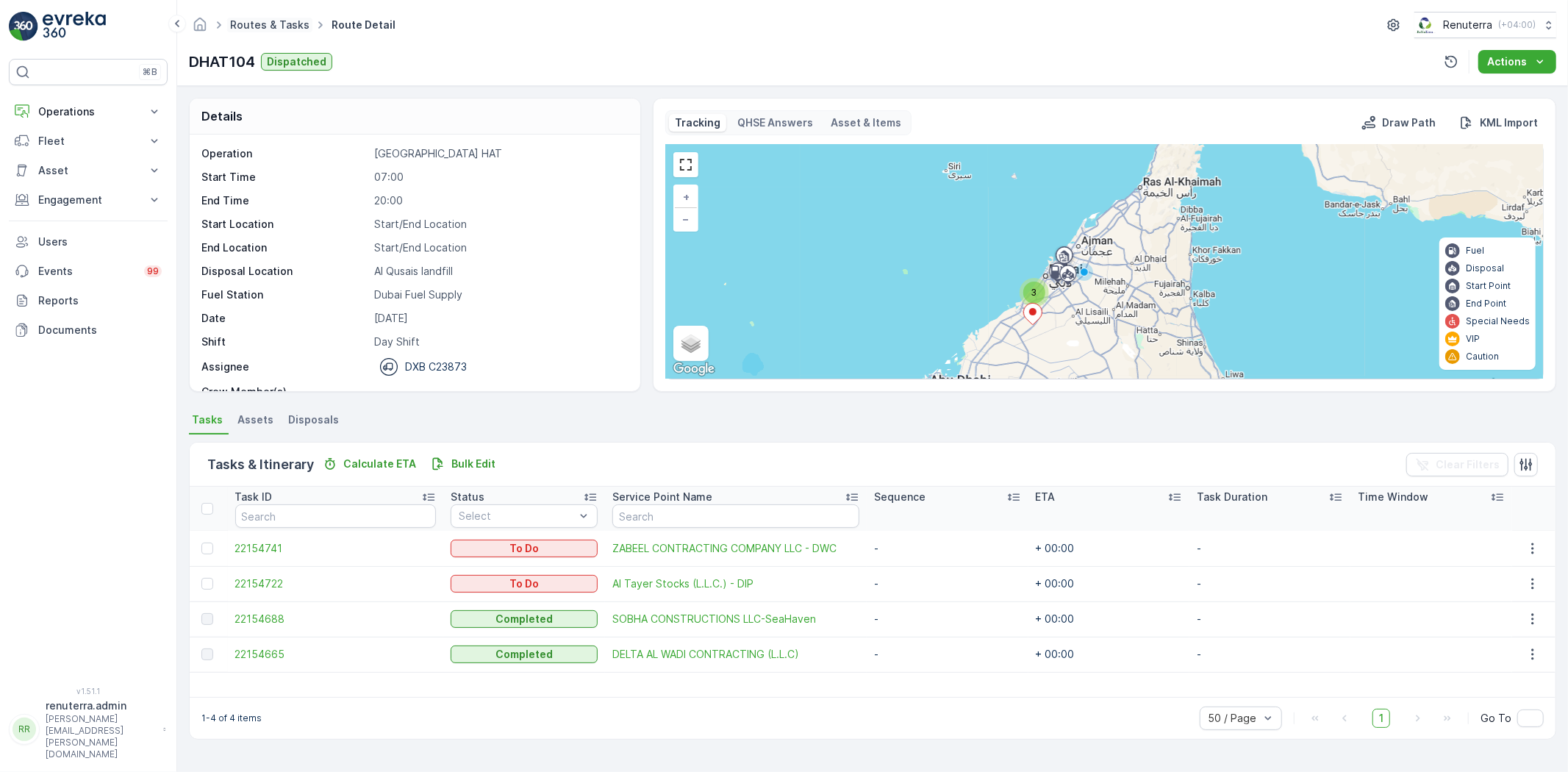
click at [237, 25] on link "Routes & Tasks" at bounding box center [269, 24] width 79 height 12
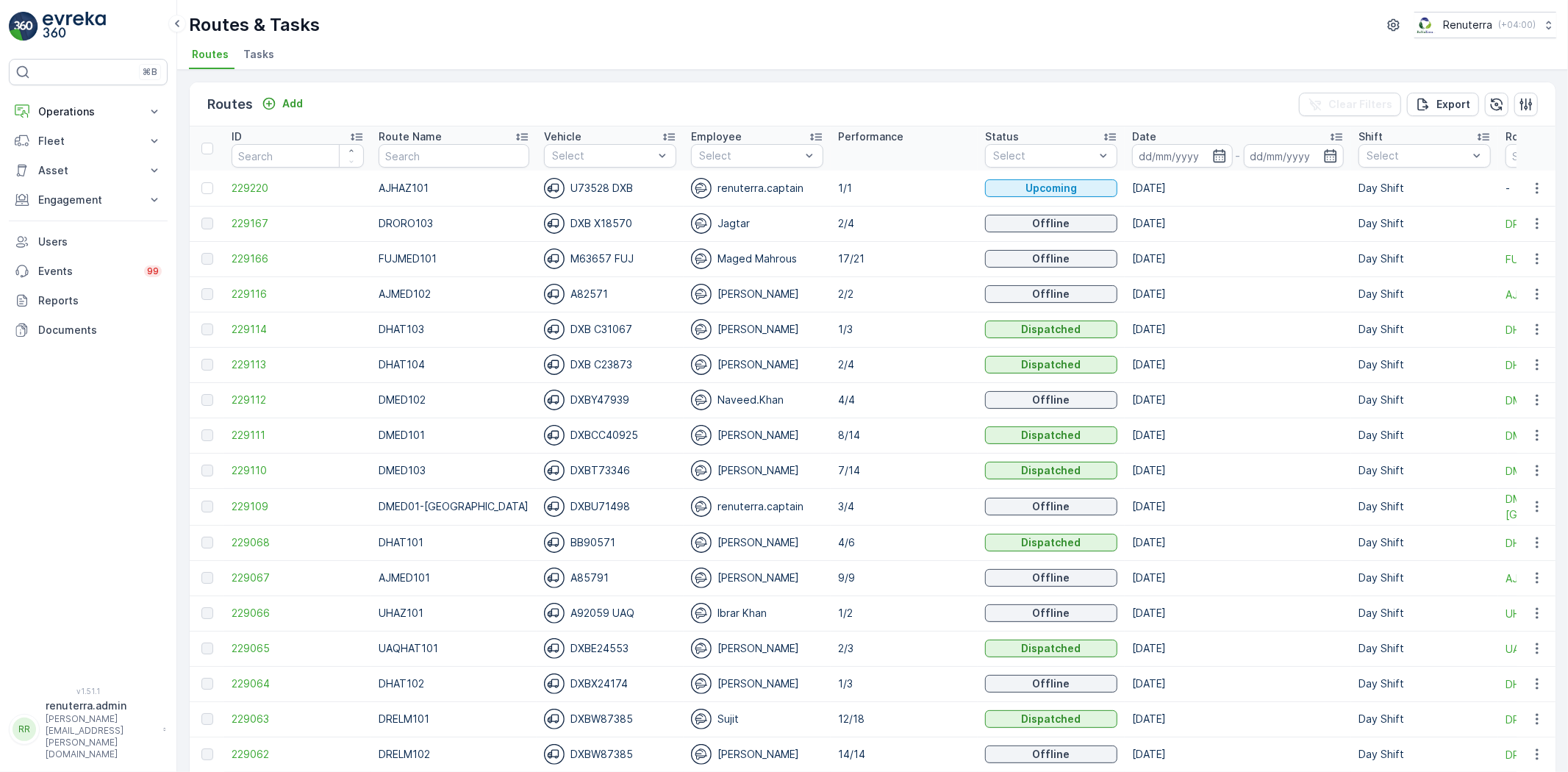
click at [639, 11] on div "Routes & Tasks Renuterra ( +04:00 ) Routes Tasks" at bounding box center [872, 35] width 1391 height 70
click at [248, 430] on span "229111" at bounding box center [298, 435] width 132 height 14
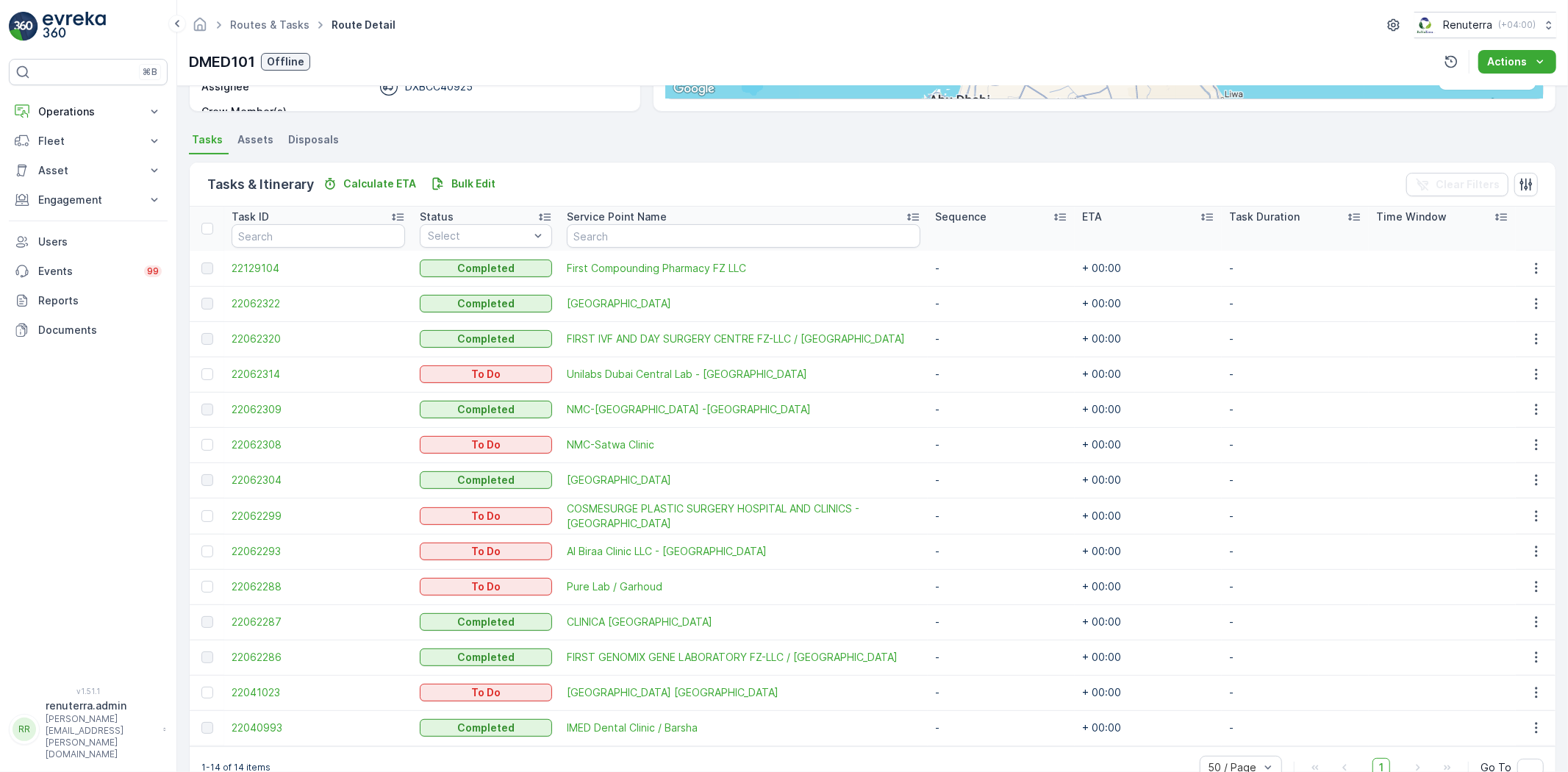
scroll to position [314, 0]
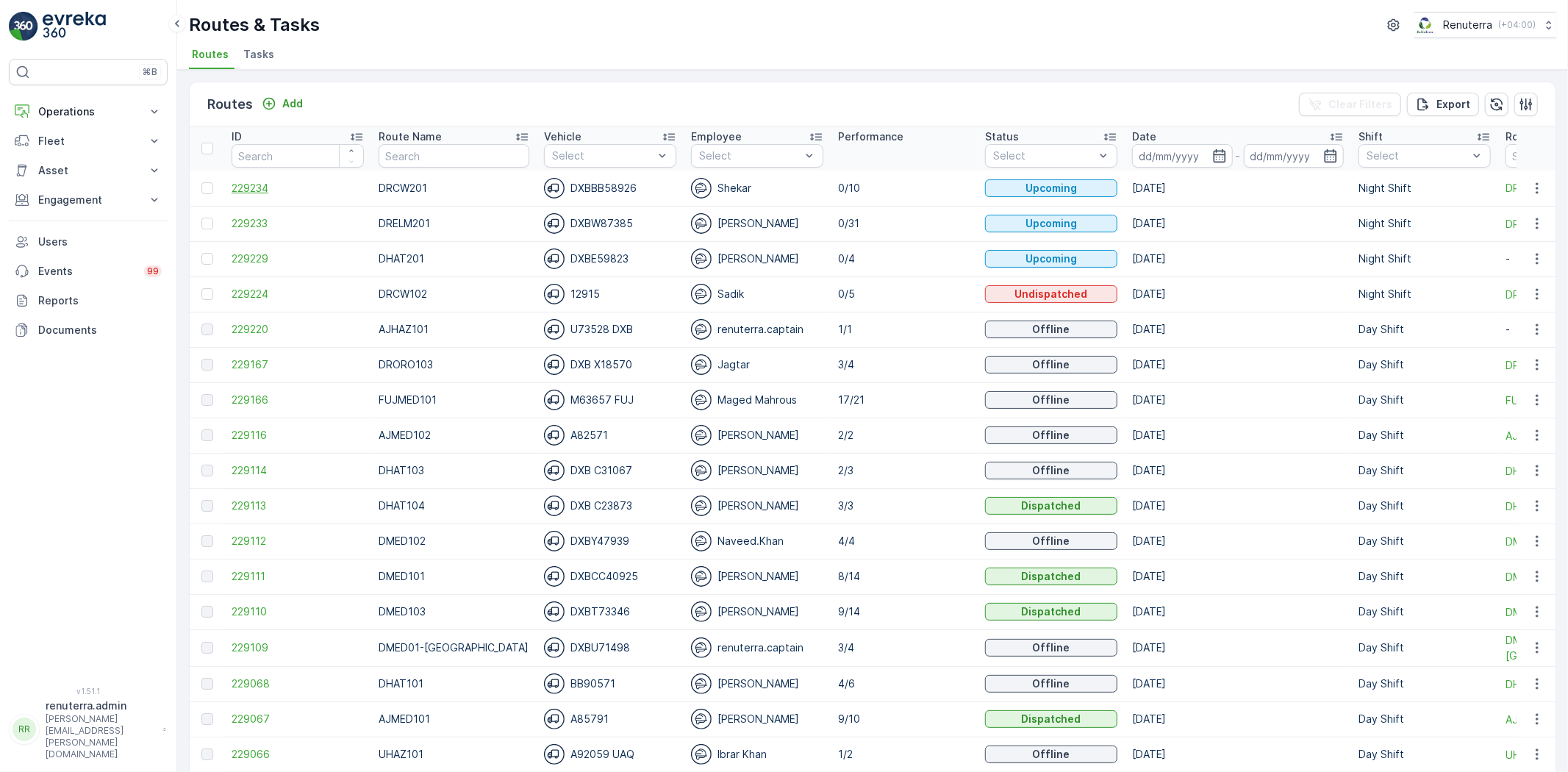
click at [253, 190] on span "229234" at bounding box center [298, 188] width 132 height 14
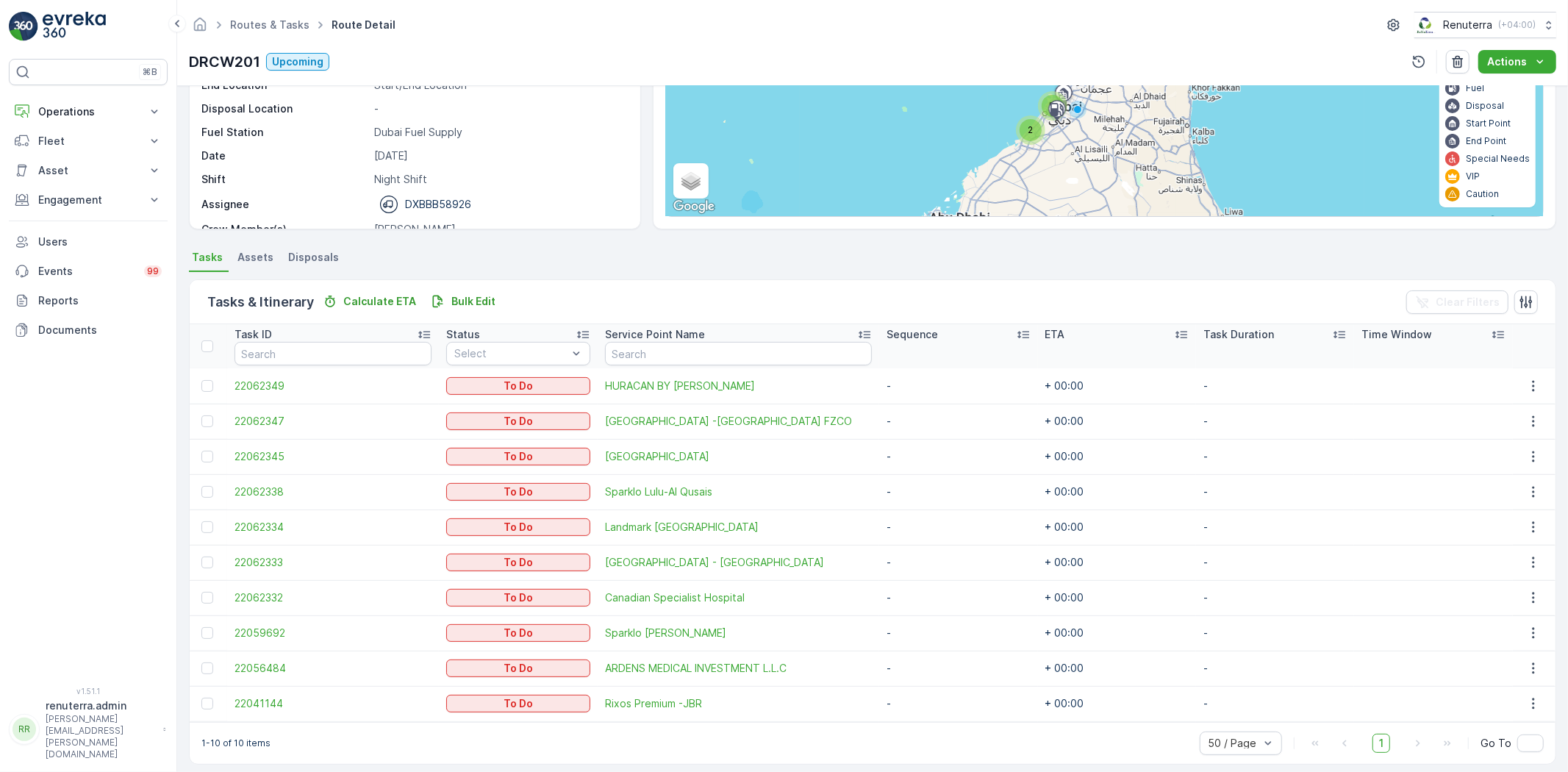
scroll to position [173, 0]
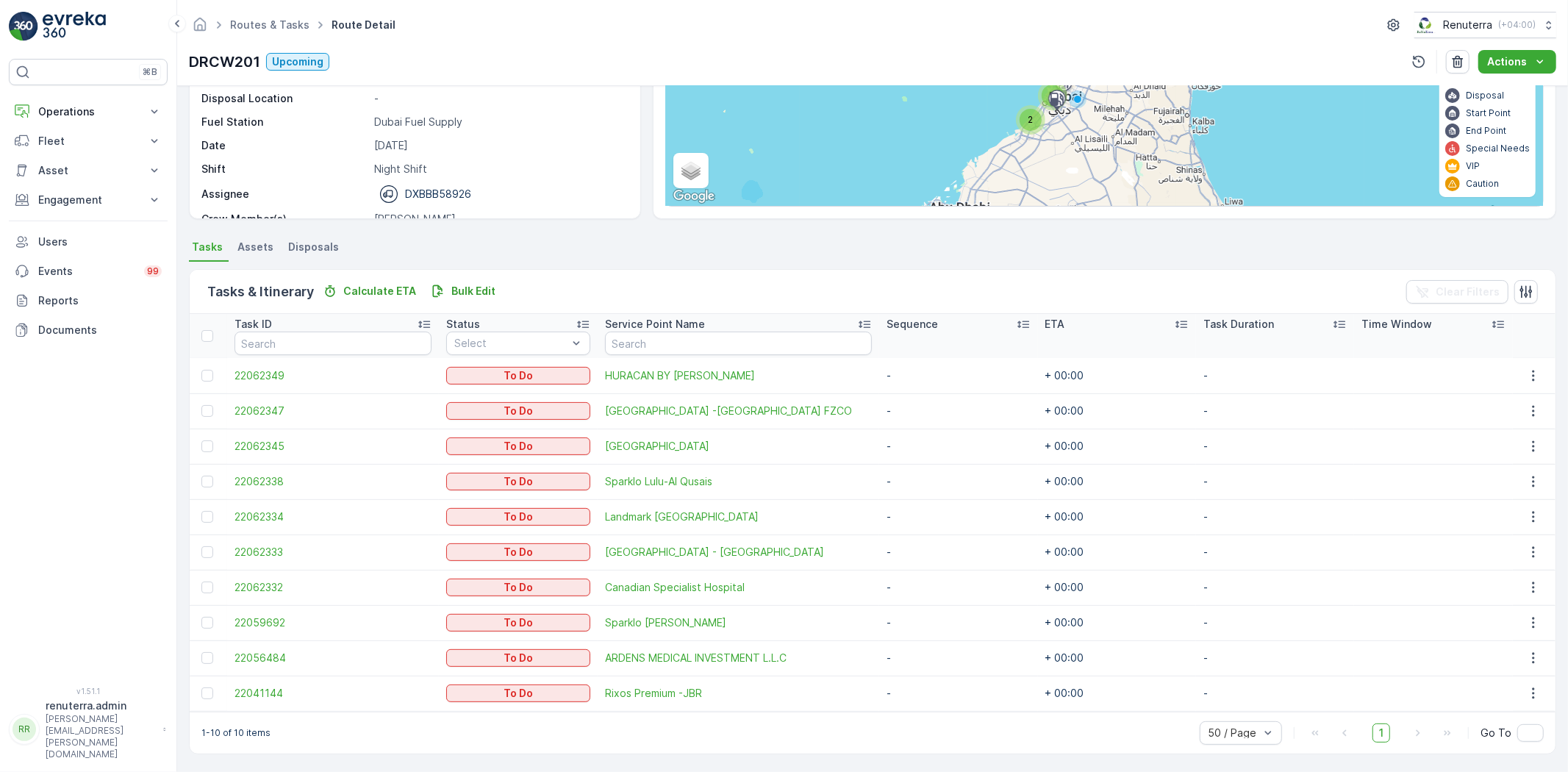
click at [196, 373] on td at bounding box center [208, 375] width 37 height 35
click at [209, 374] on div at bounding box center [207, 375] width 11 height 11
click at [202, 370] on input "checkbox" at bounding box center [202, 370] width 0 height 0
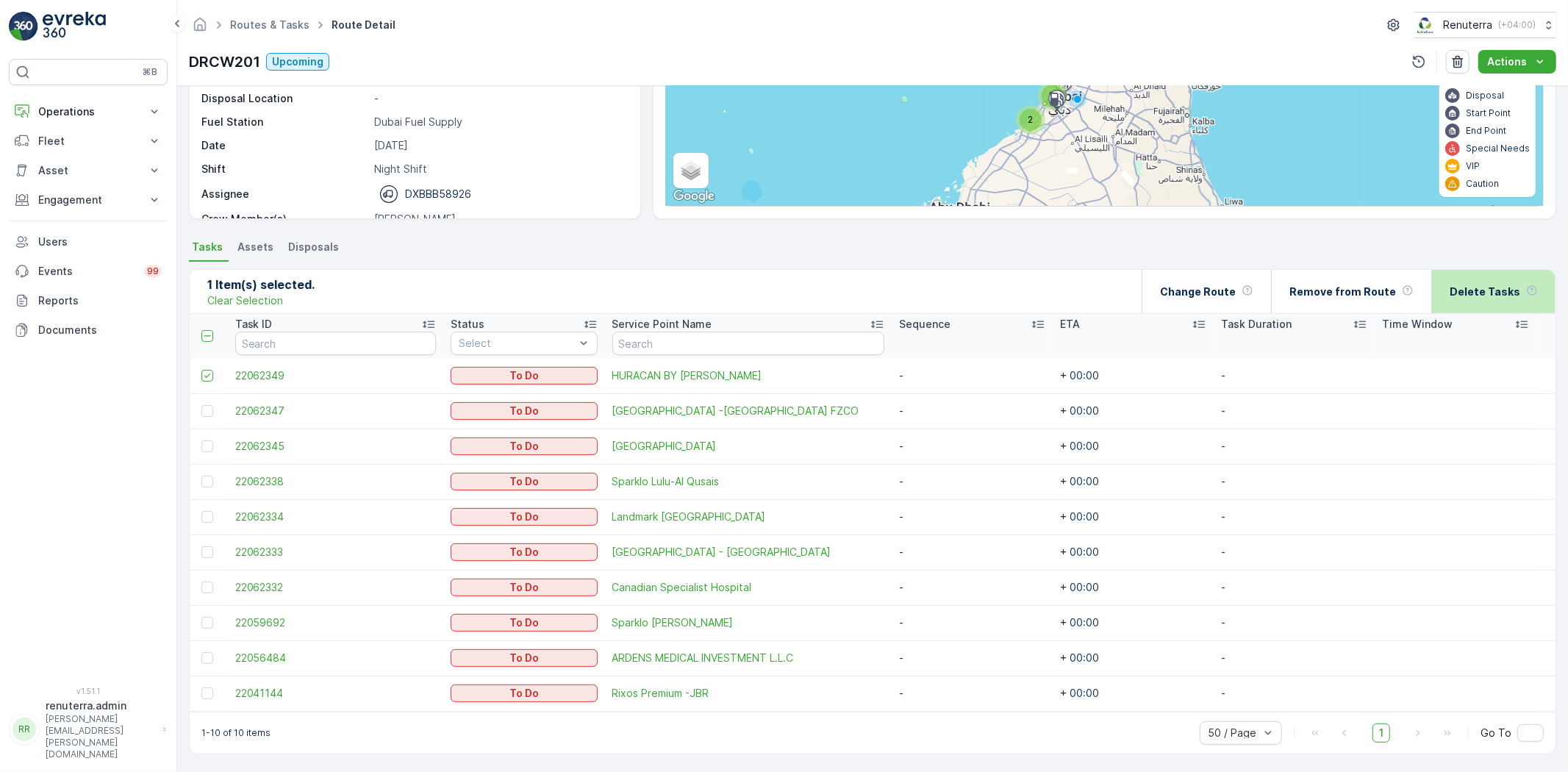
click at [1478, 304] on div "Delete Tasks" at bounding box center [1494, 291] width 88 height 43
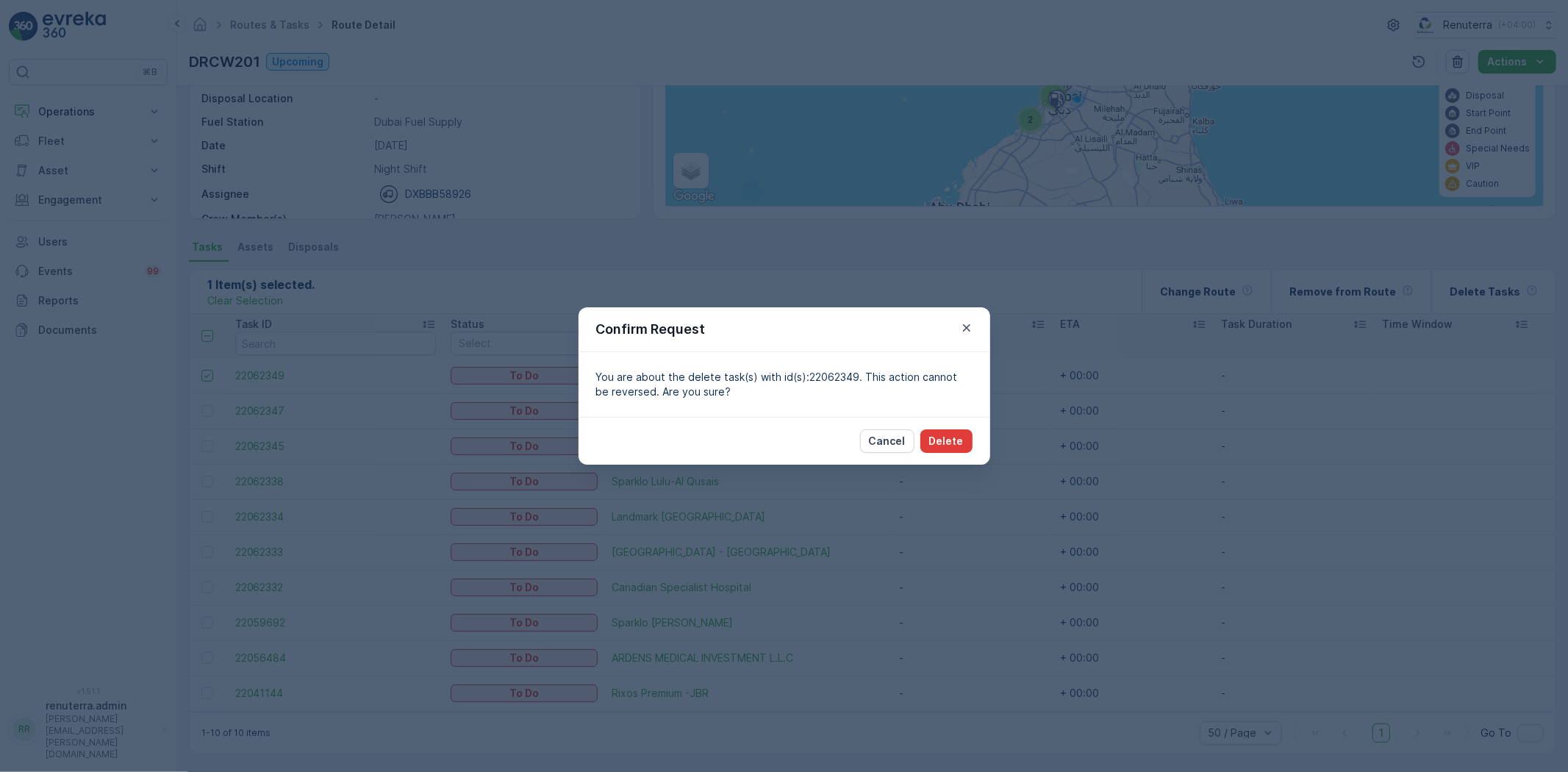
click at [927, 445] on button "Delete" at bounding box center [946, 441] width 53 height 24
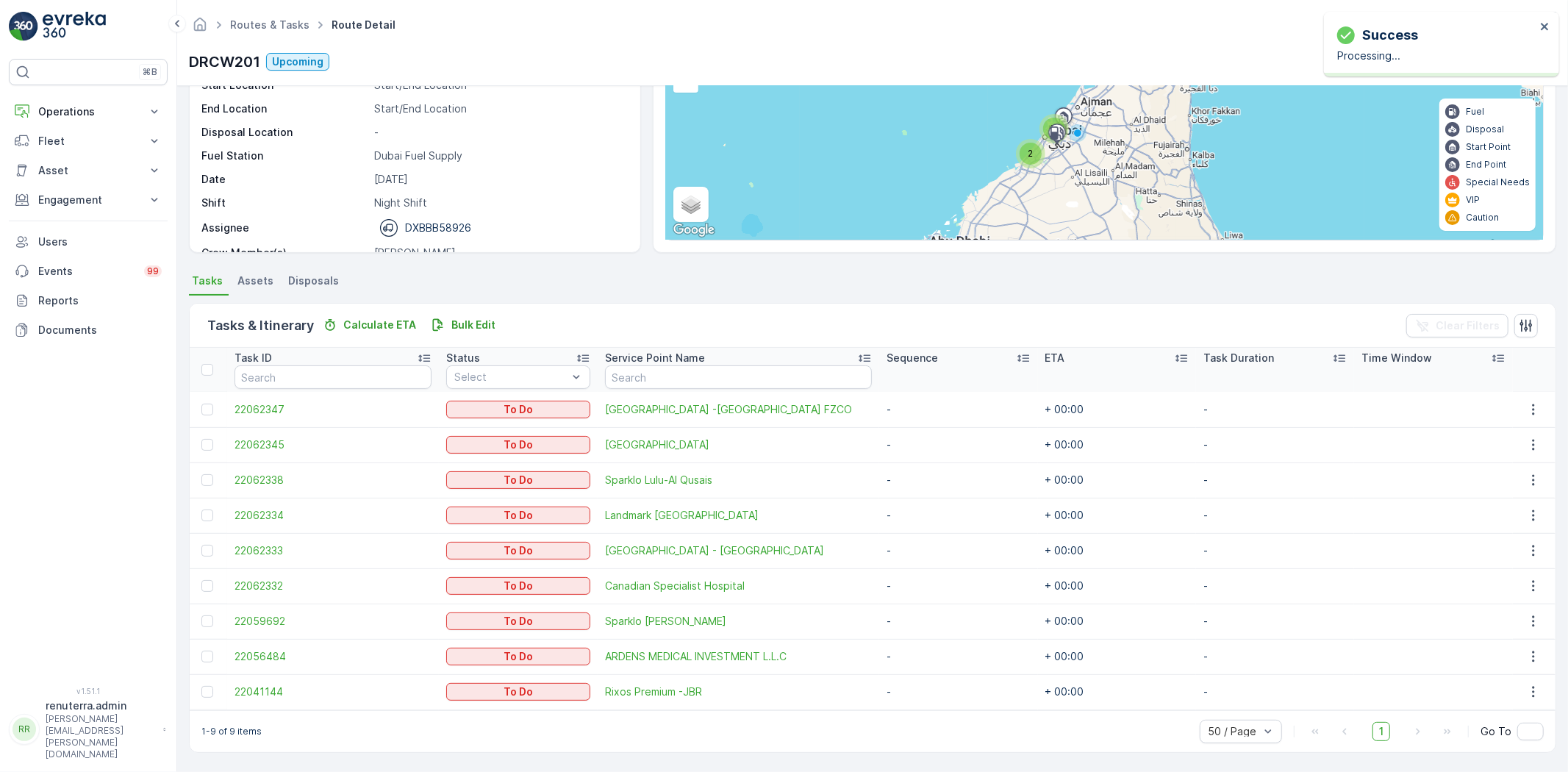
scroll to position [139, 0]
click at [292, 28] on link "Routes & Tasks" at bounding box center [269, 24] width 79 height 12
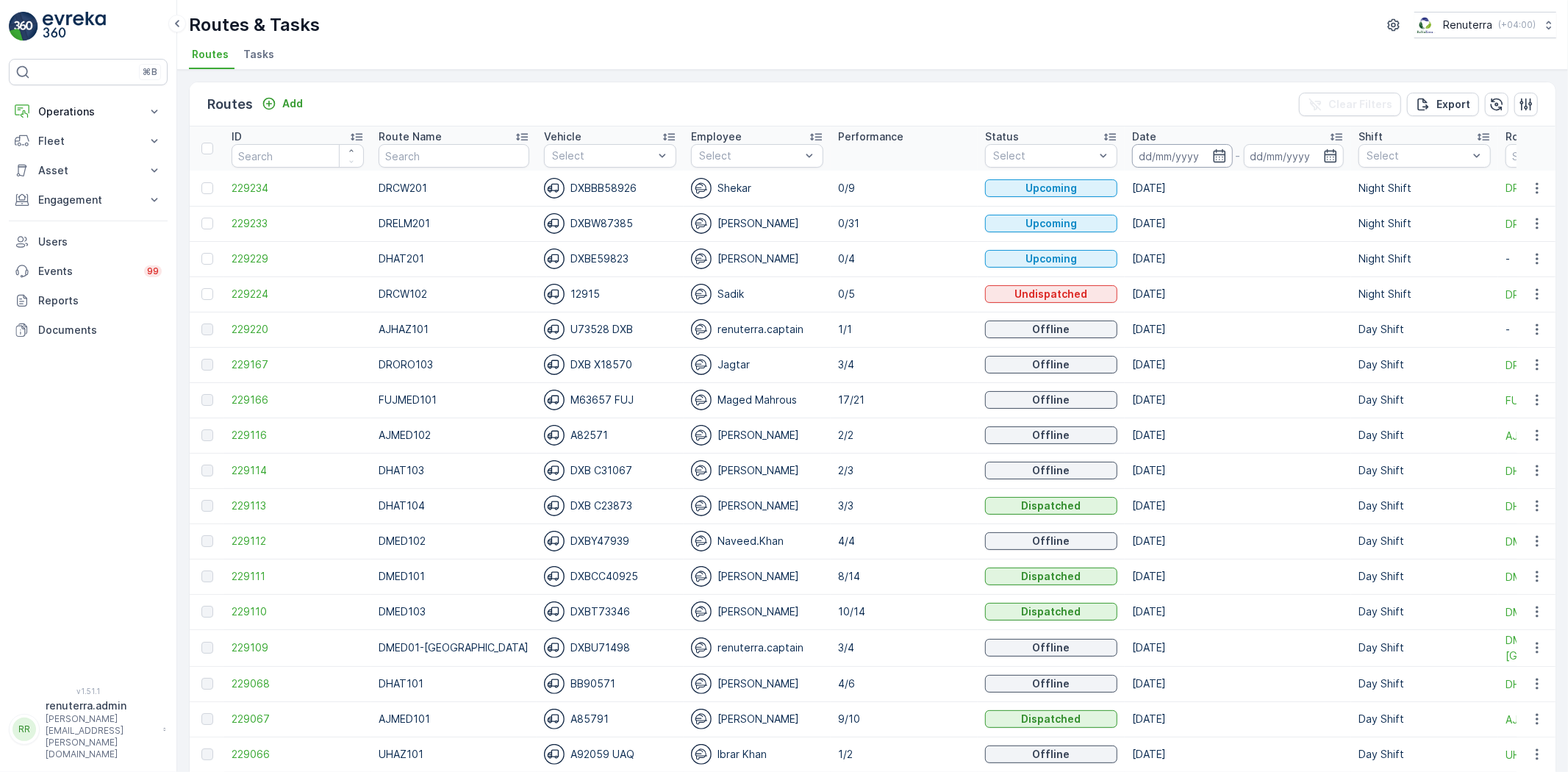
click at [1178, 161] on input at bounding box center [1182, 155] width 100 height 24
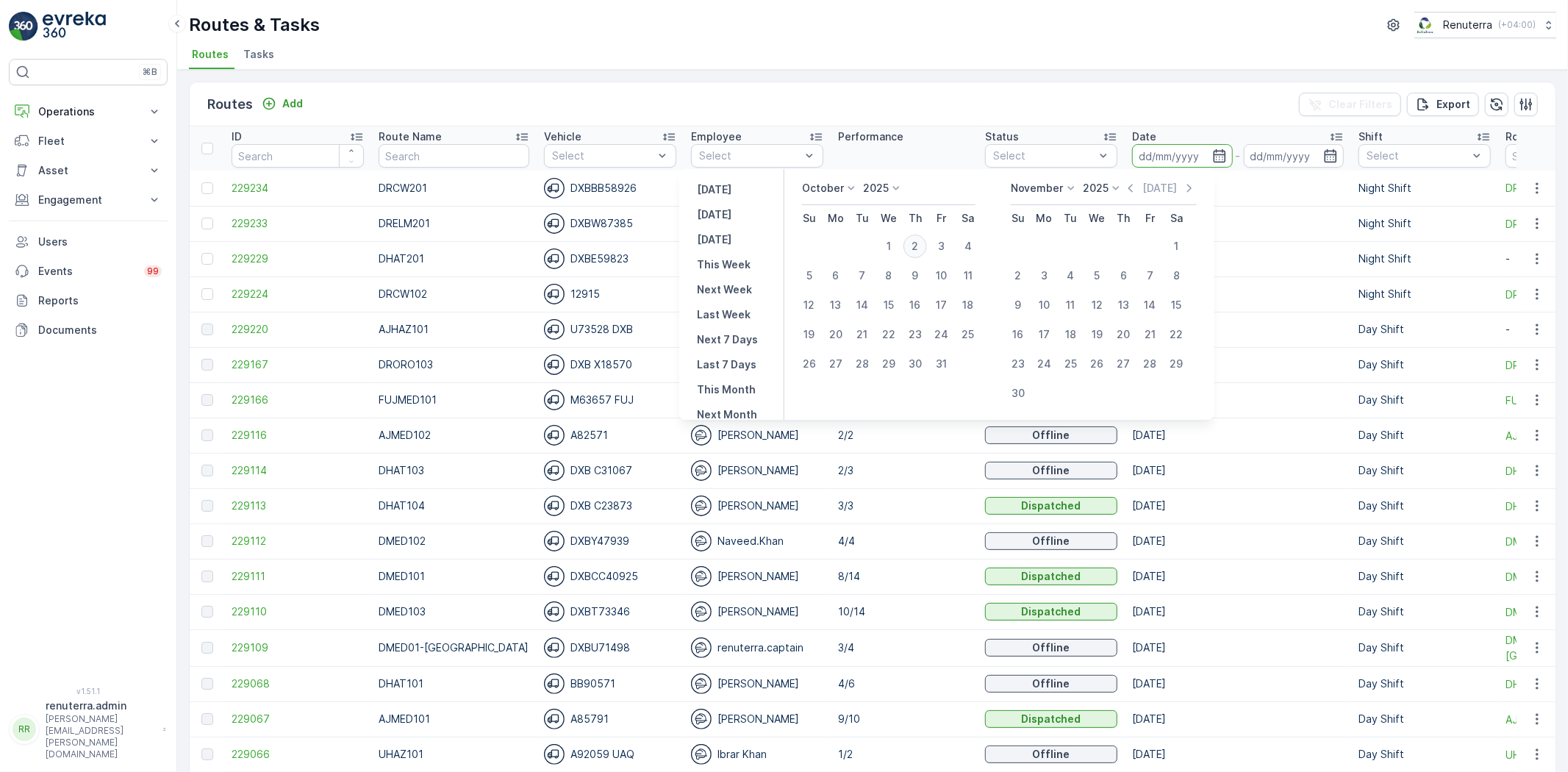
click at [913, 244] on div "2" at bounding box center [915, 246] width 24 height 24
type input "[DATE]"
click at [913, 244] on div "2" at bounding box center [915, 246] width 24 height 24
type input "[DATE]"
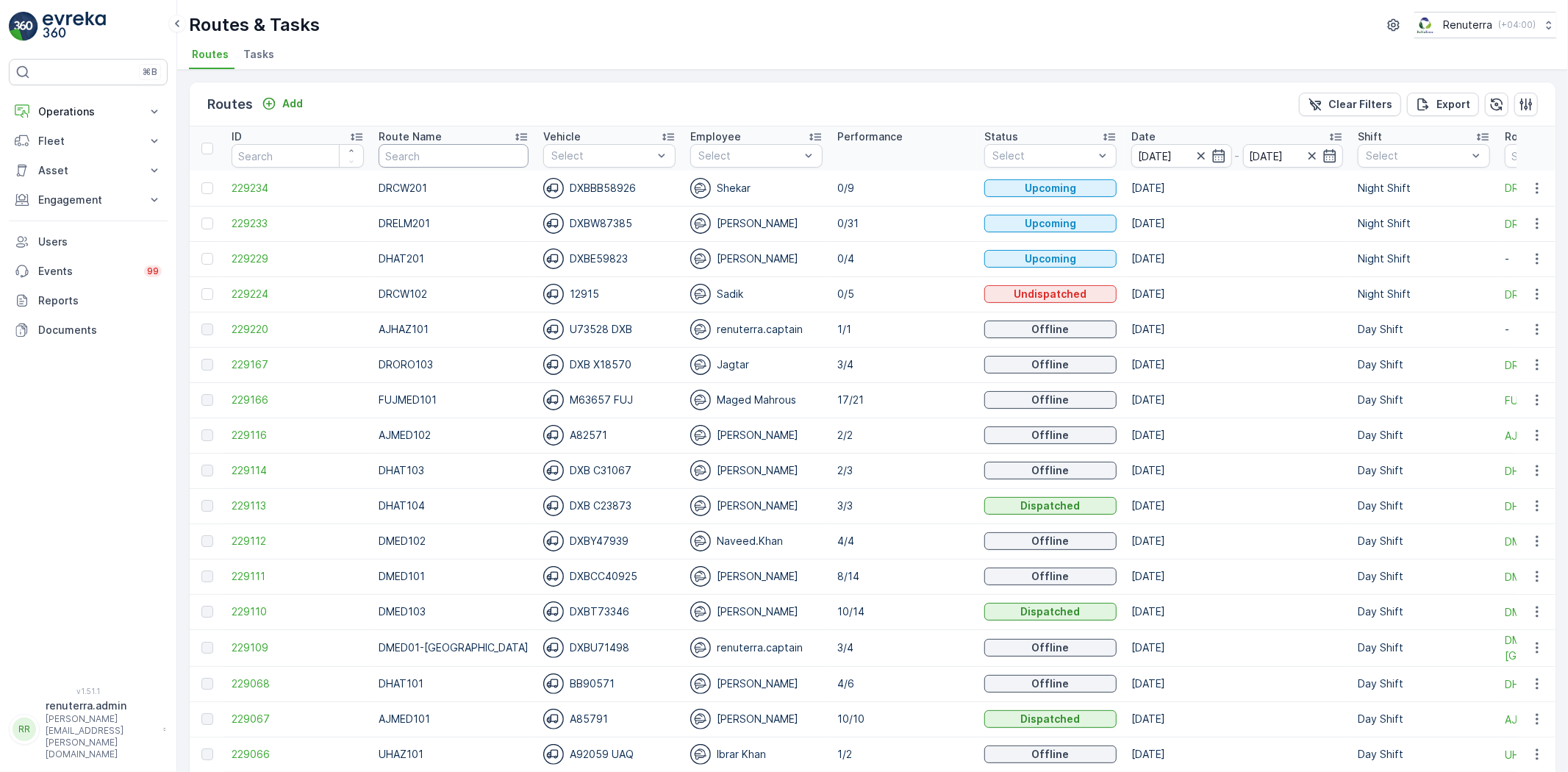
click at [441, 149] on input "text" at bounding box center [453, 155] width 150 height 24
type input "D"
type input "UHAZ"
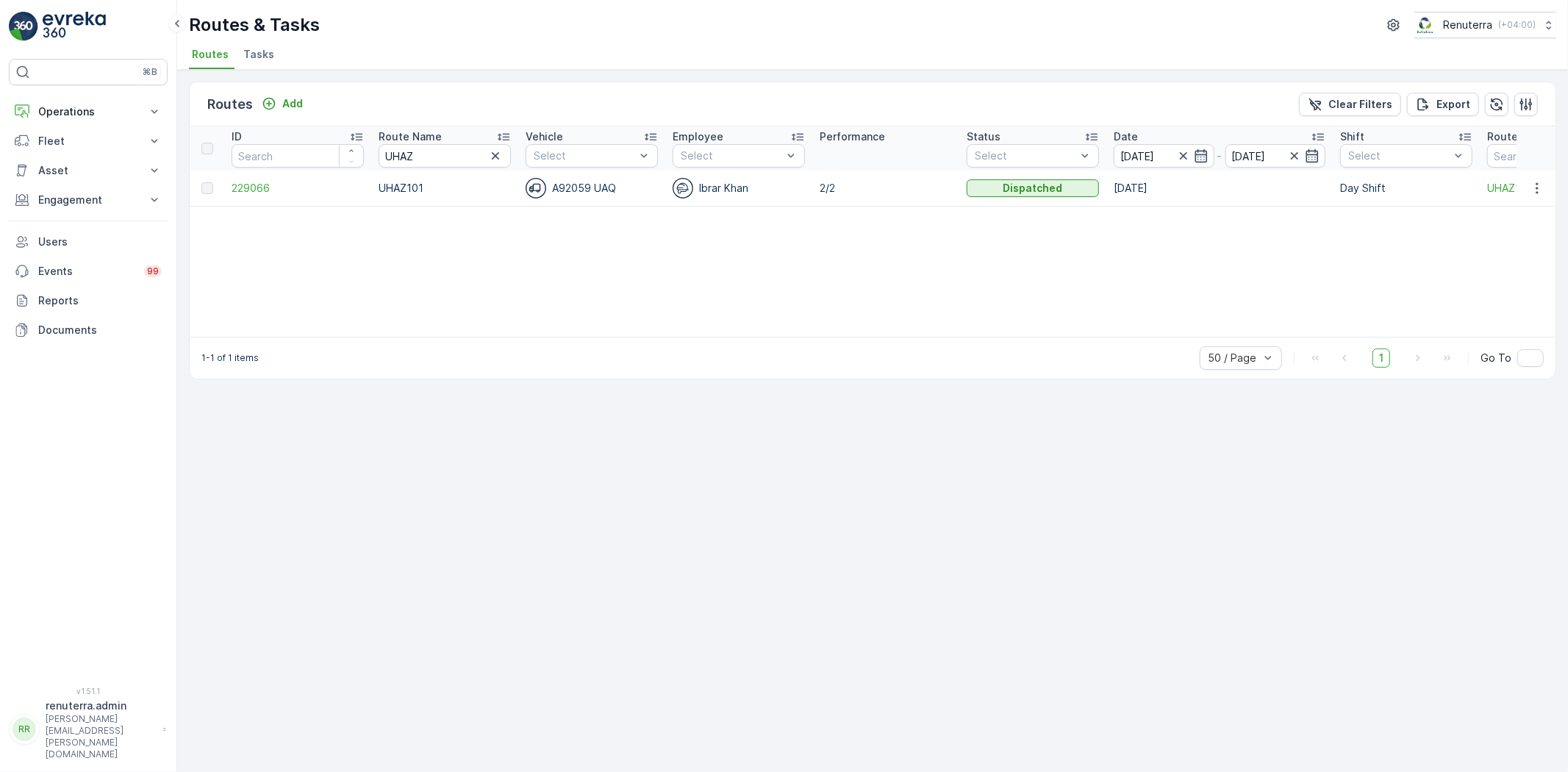
click at [257, 195] on td "229066" at bounding box center [298, 188] width 147 height 35
click at [257, 191] on span "229066" at bounding box center [298, 188] width 132 height 14
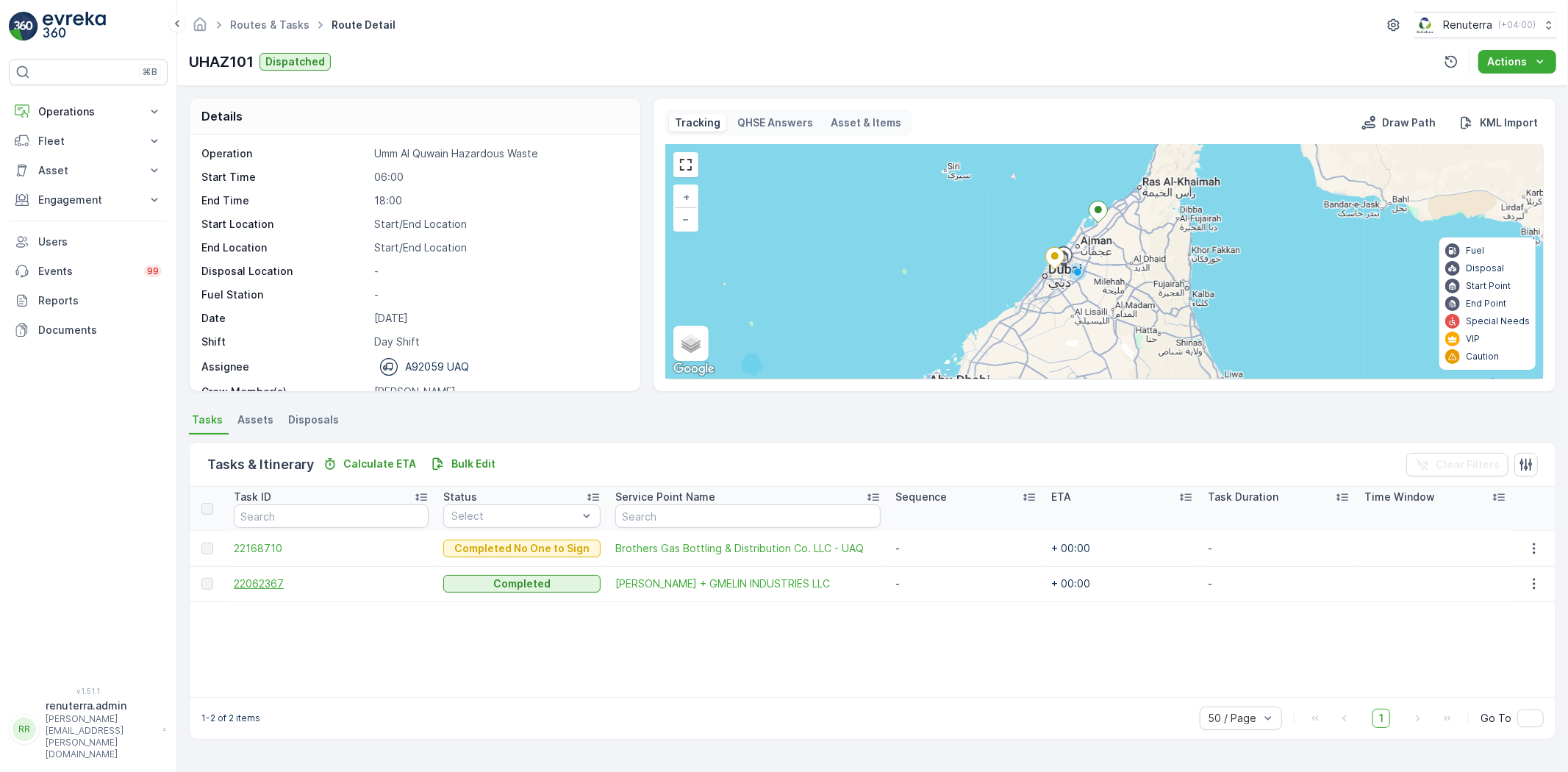
click at [283, 584] on span "22062367" at bounding box center [331, 583] width 195 height 14
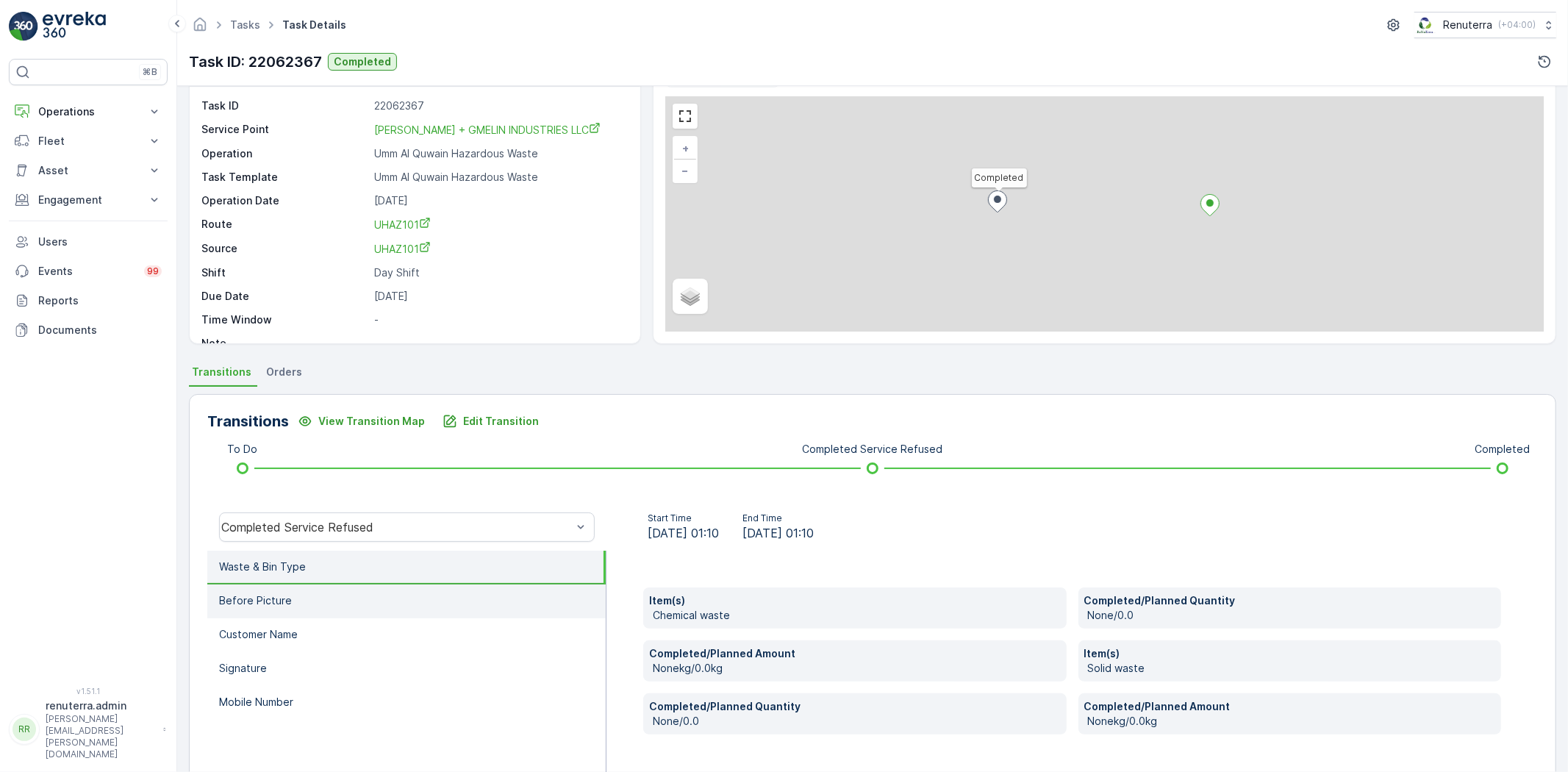
scroll to position [155, 0]
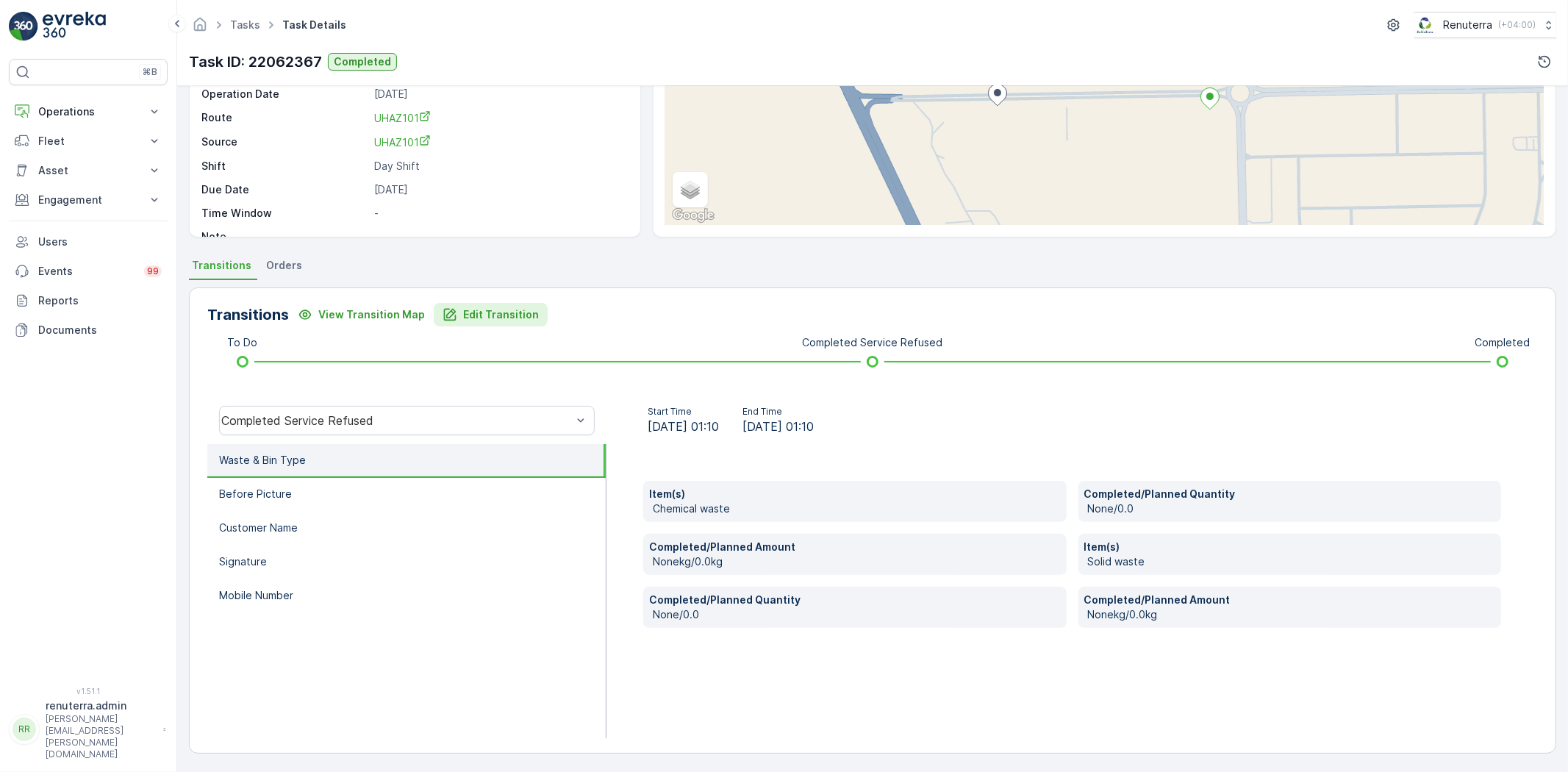
click at [497, 314] on p "Edit Transition" at bounding box center [500, 314] width 75 height 14
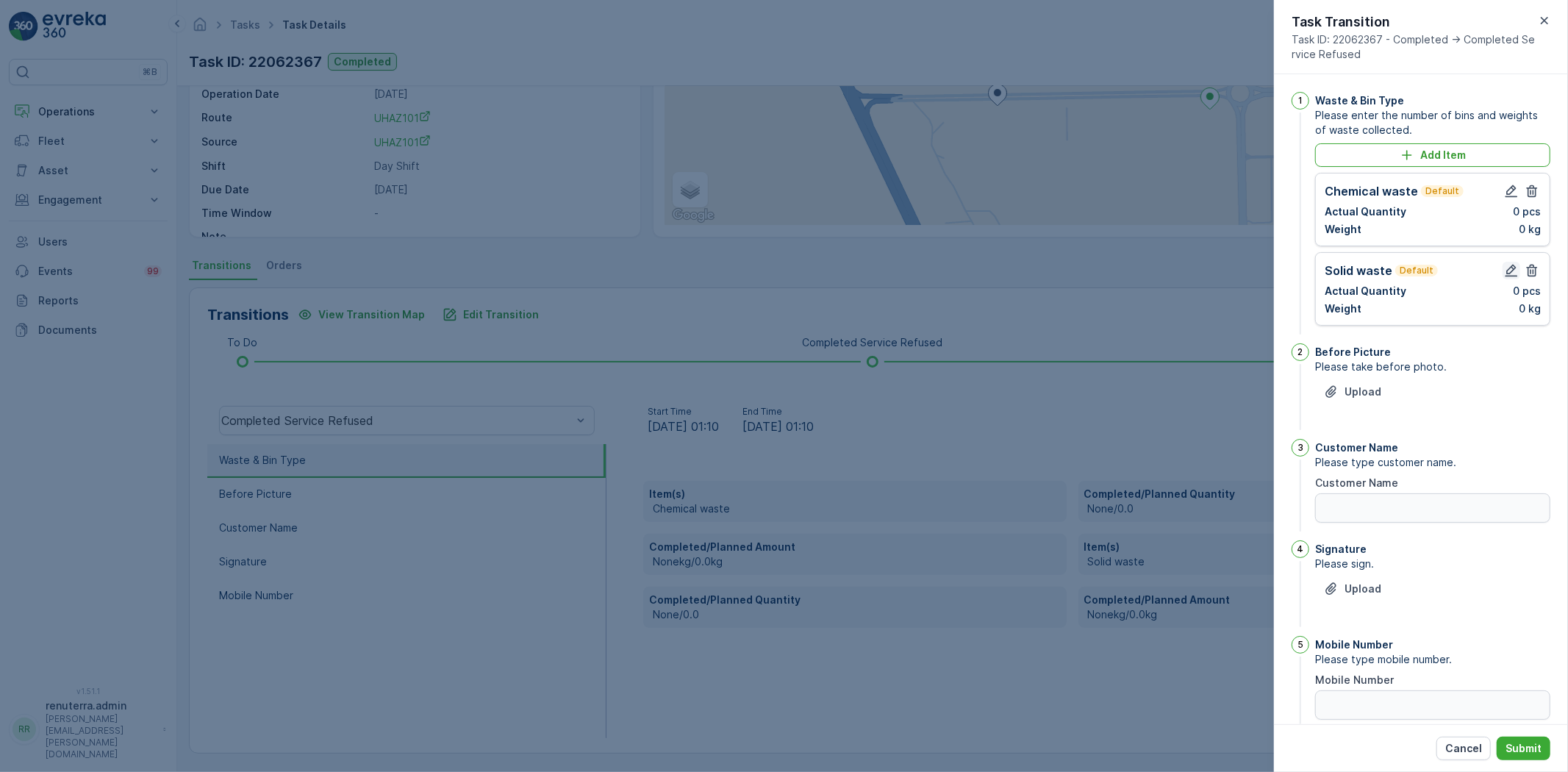
click at [1508, 269] on icon "button" at bounding box center [1511, 270] width 14 height 14
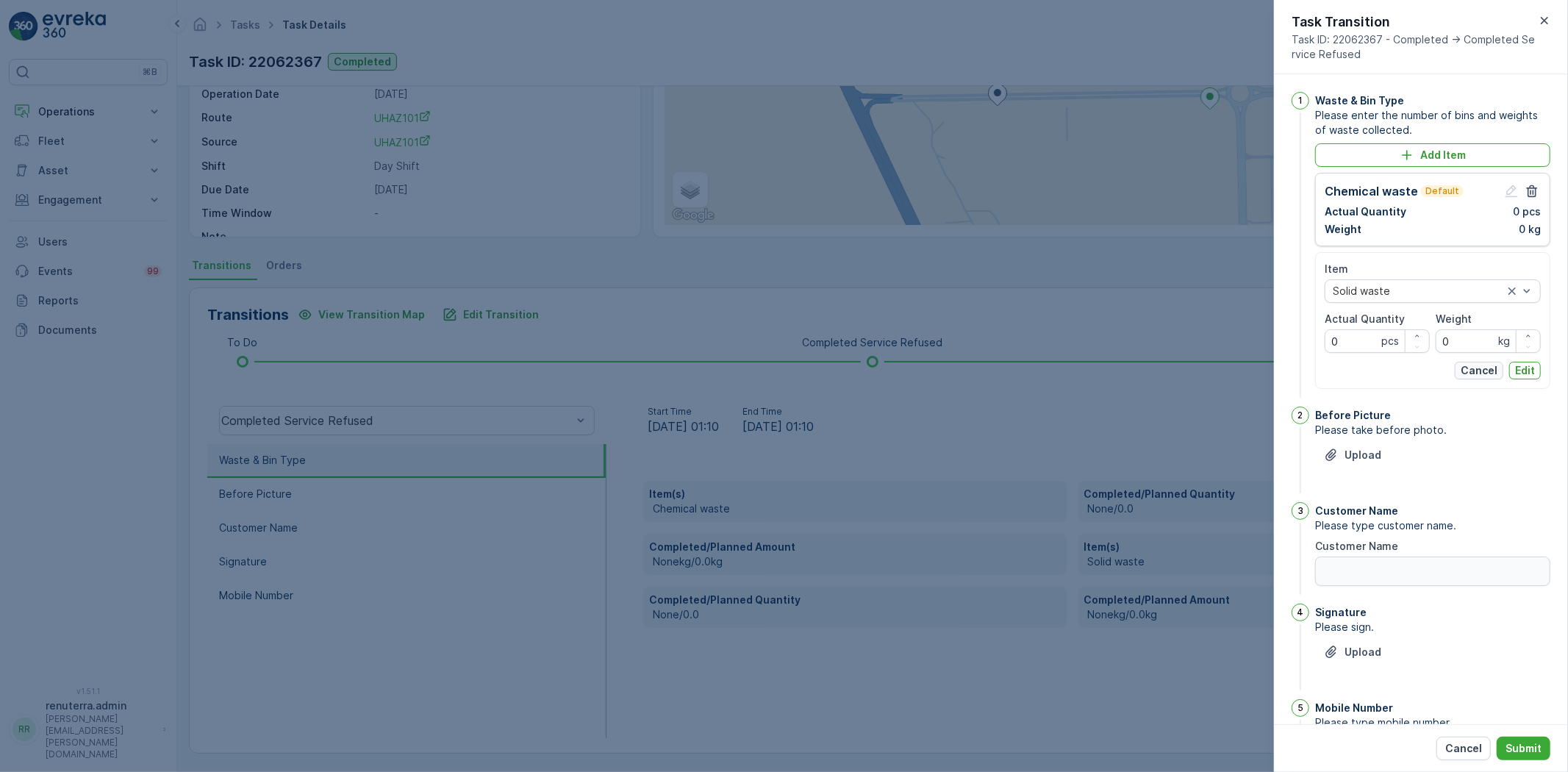
click at [1483, 365] on p "Cancel" at bounding box center [1479, 370] width 37 height 14
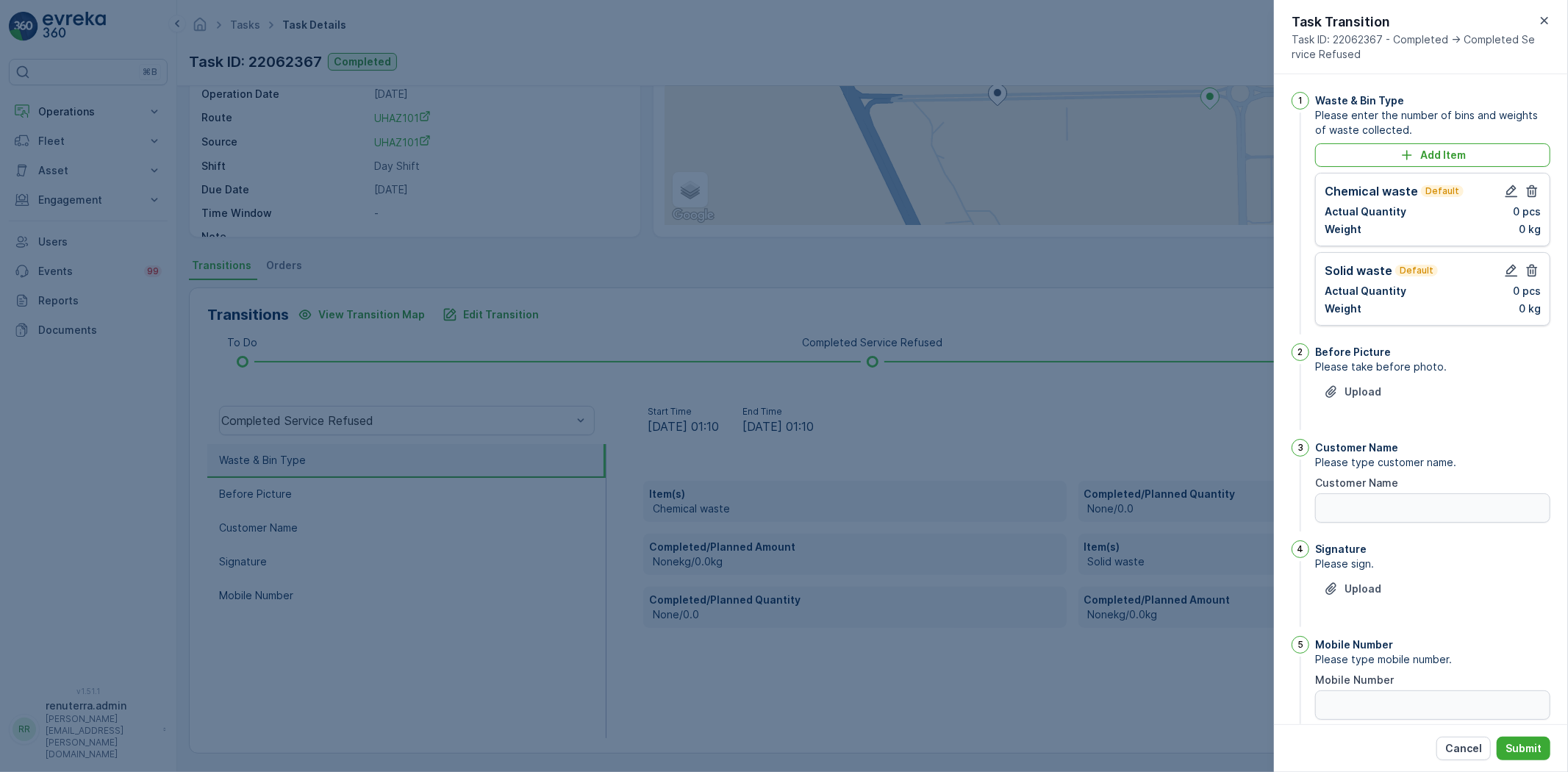
click at [1525, 286] on p "0 pcs" at bounding box center [1527, 291] width 28 height 14
click at [1525, 276] on icon "button" at bounding box center [1531, 270] width 14 height 14
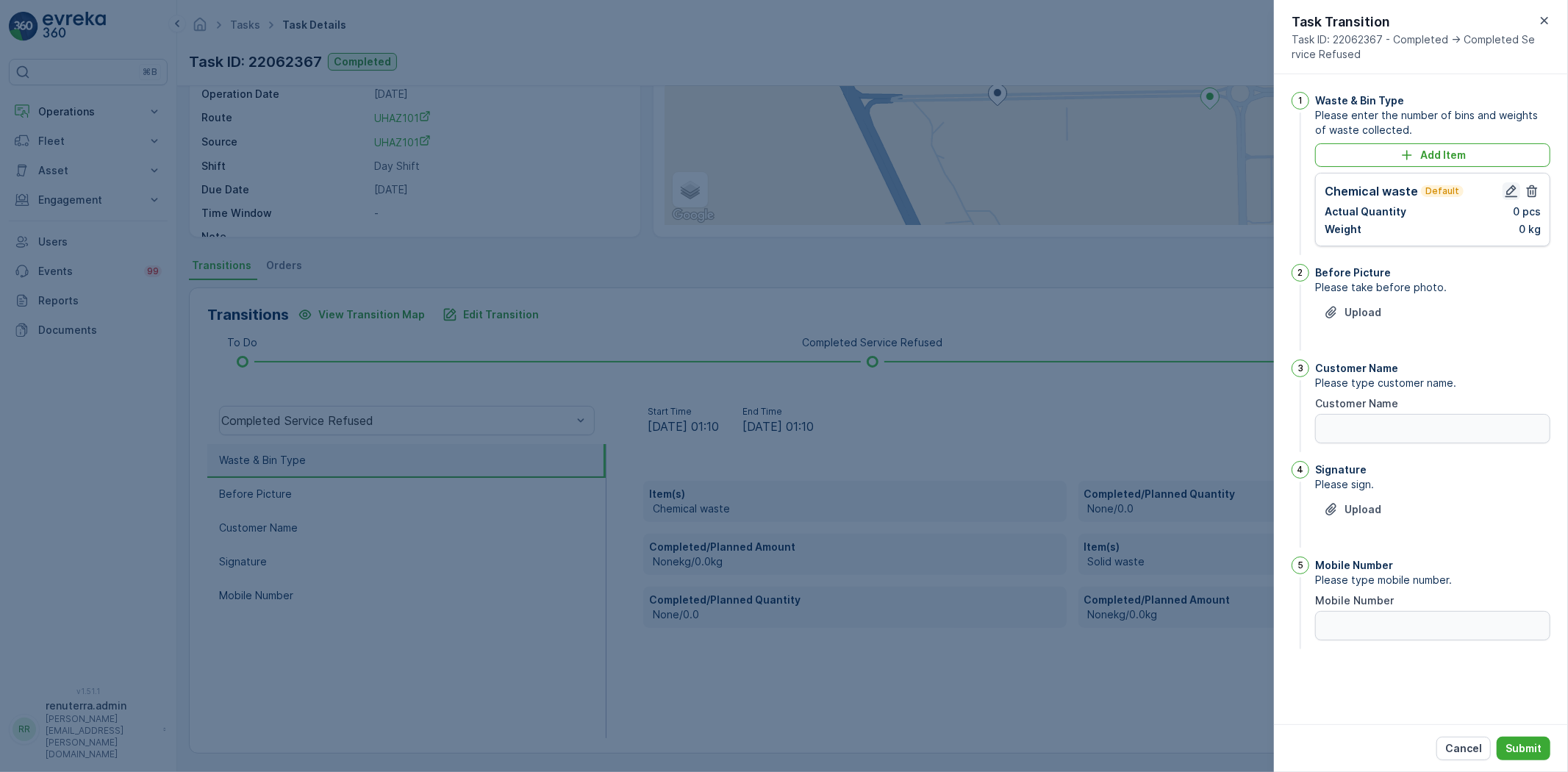
click at [1519, 196] on div at bounding box center [1522, 191] width 38 height 18
click at [1517, 196] on button "button" at bounding box center [1511, 191] width 18 height 18
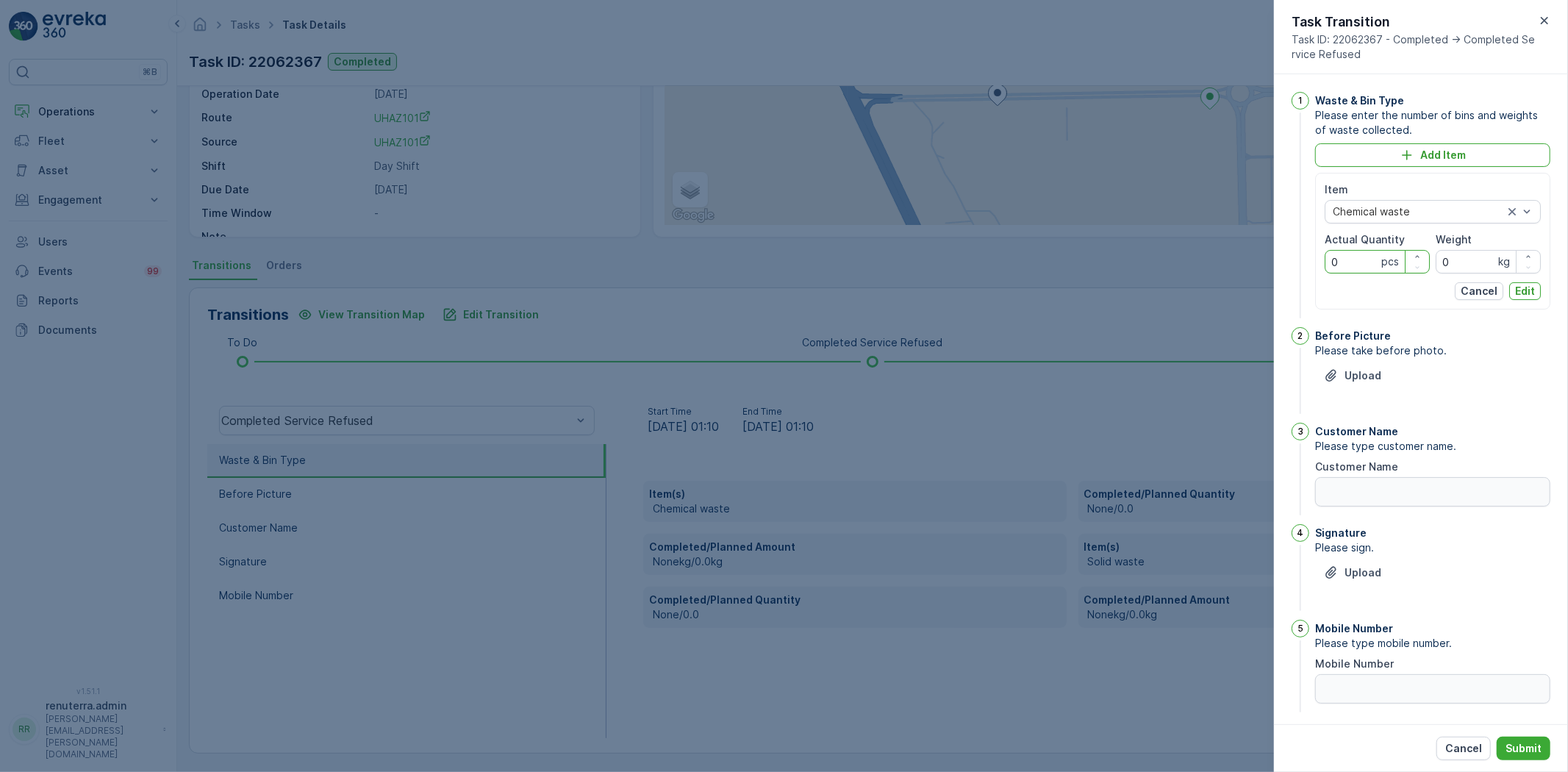
drag, startPoint x: 1376, startPoint y: 266, endPoint x: 1300, endPoint y: 254, distance: 76.9
click at [1300, 254] on div "1 Waste & Bin Type Please enter the number of bins and weights of waste collect…" at bounding box center [1421, 206] width 259 height 229
type Quantity "1"
drag, startPoint x: 1445, startPoint y: 256, endPoint x: 1426, endPoint y: 250, distance: 19.9
click at [1429, 252] on div "Item Chemical waste Actual Quantity 1 pcs Weight 0 kg" at bounding box center [1433, 228] width 216 height 91
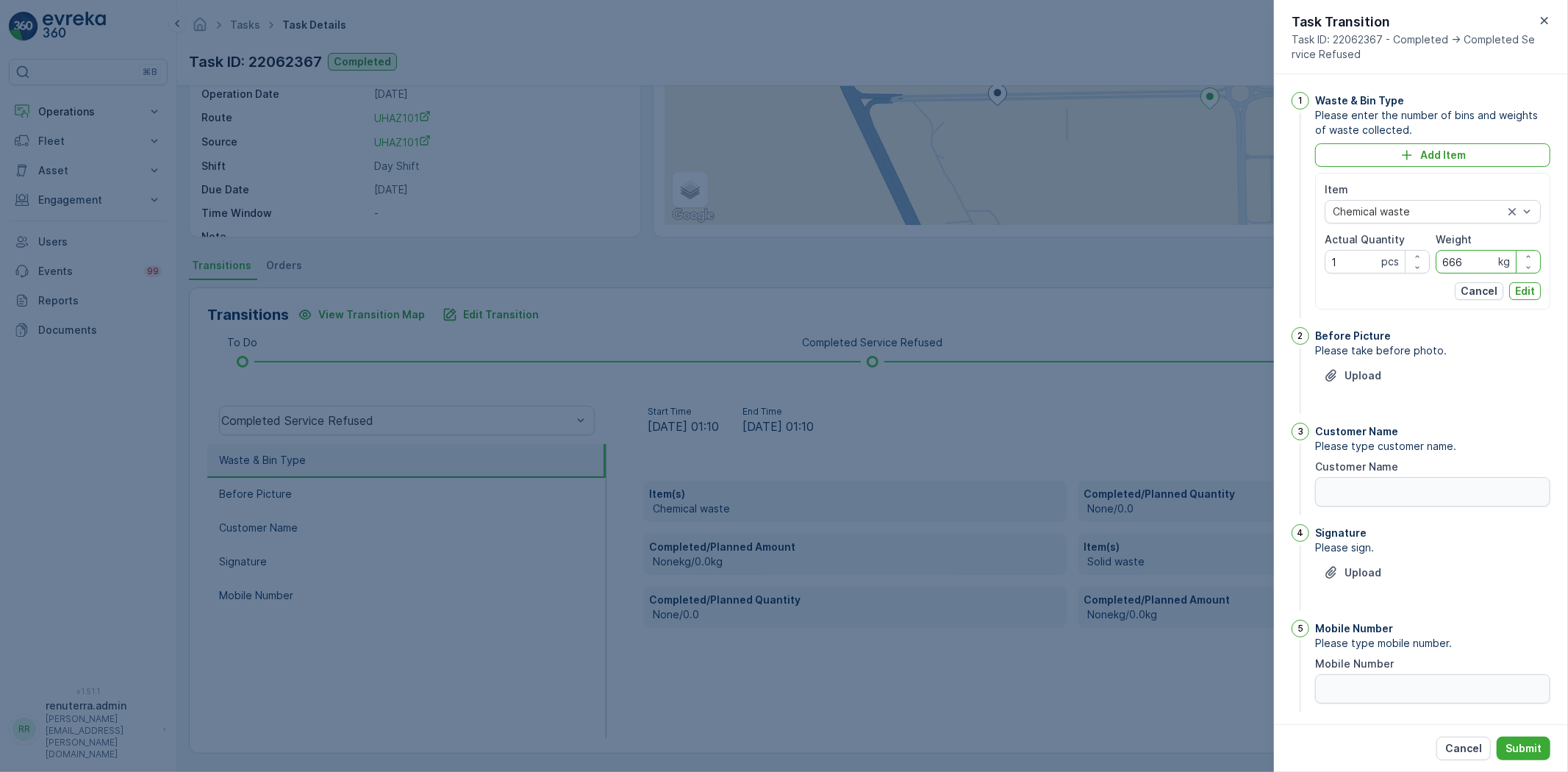
type input "666"
click at [1527, 292] on p "Edit" at bounding box center [1525, 291] width 20 height 14
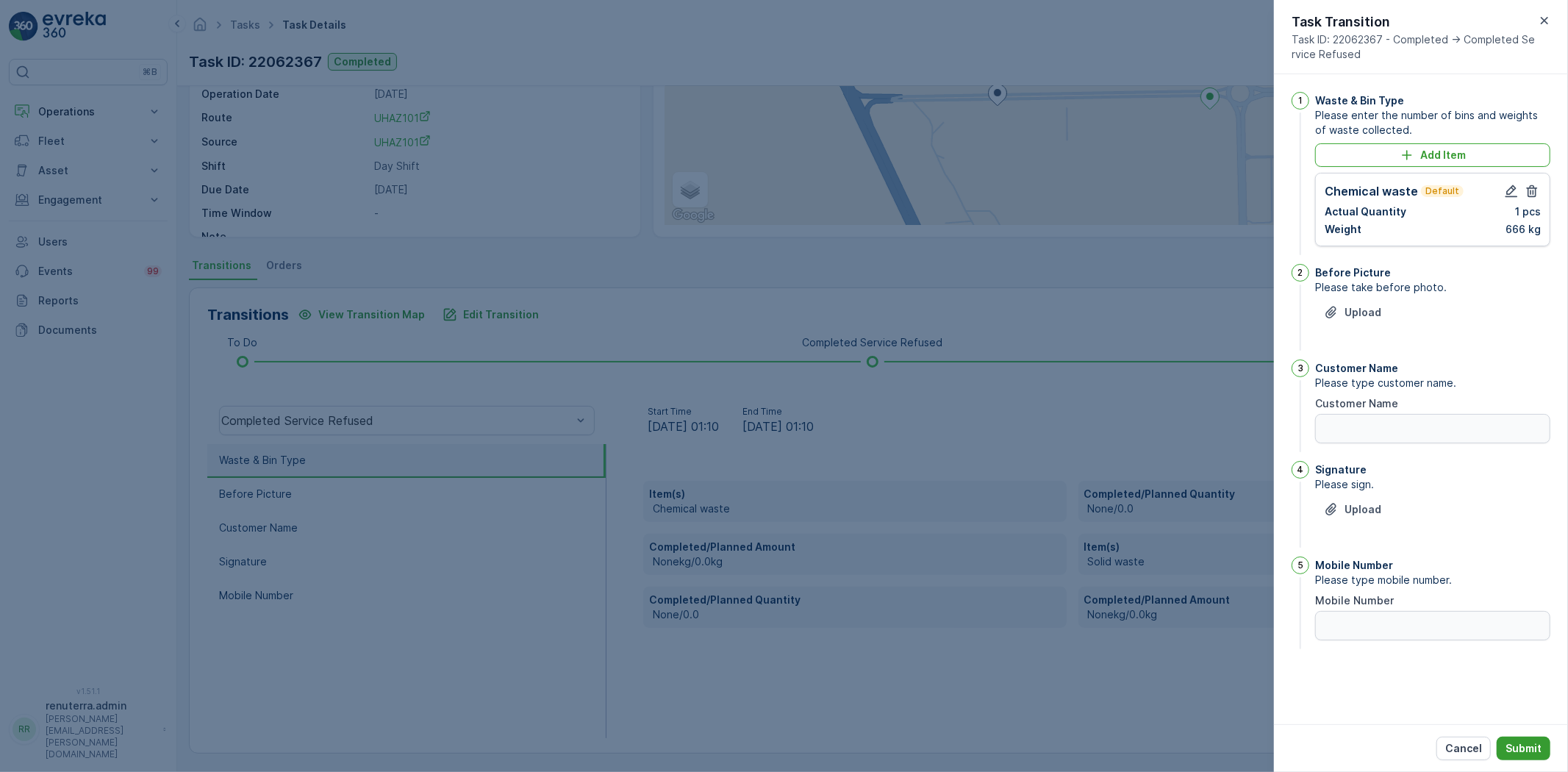
click at [1544, 754] on button "Submit" at bounding box center [1523, 748] width 54 height 24
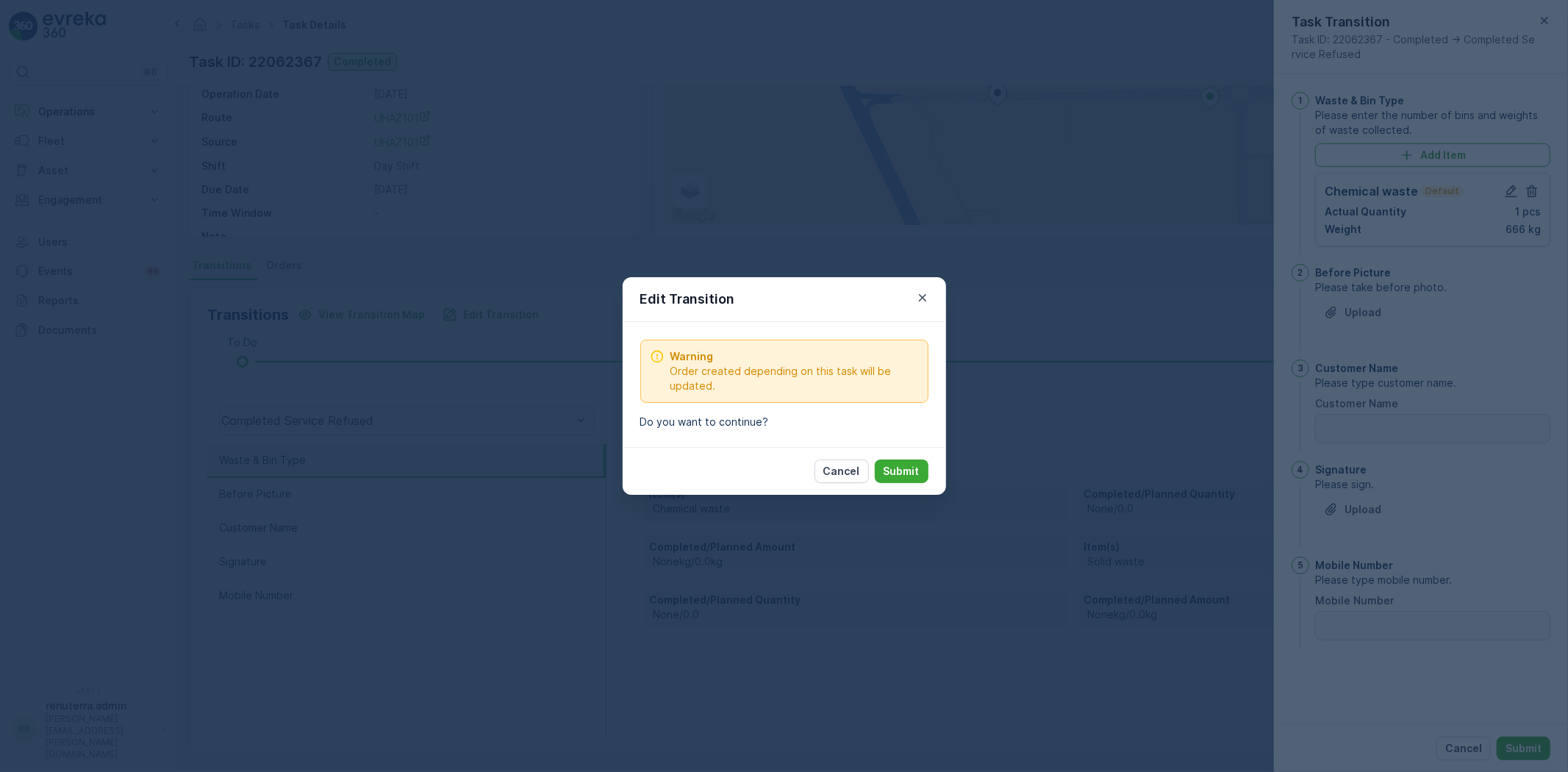
click at [910, 478] on p "Submit" at bounding box center [901, 471] width 36 height 14
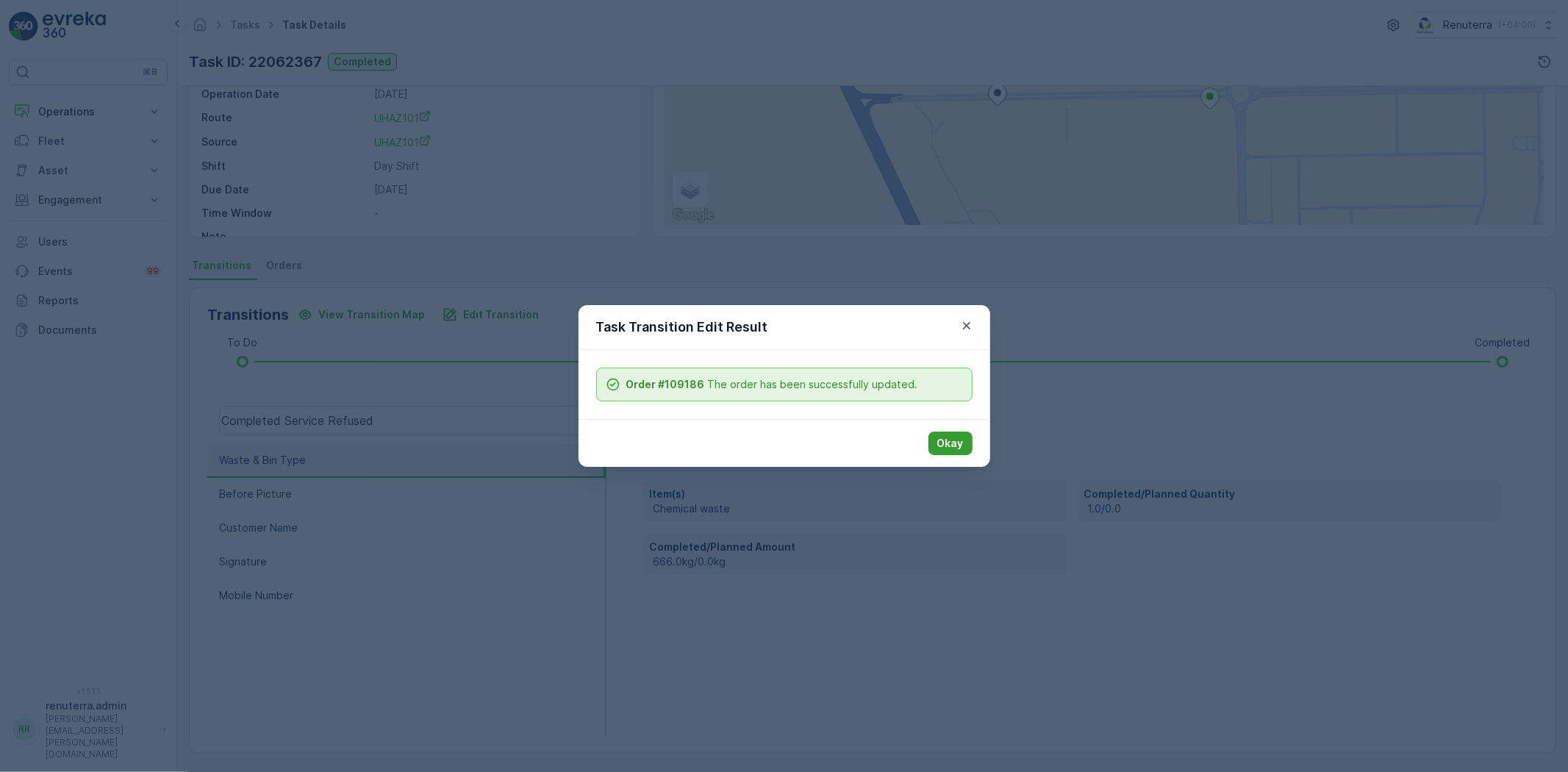
click at [958, 453] on button "Okay" at bounding box center [951, 443] width 44 height 24
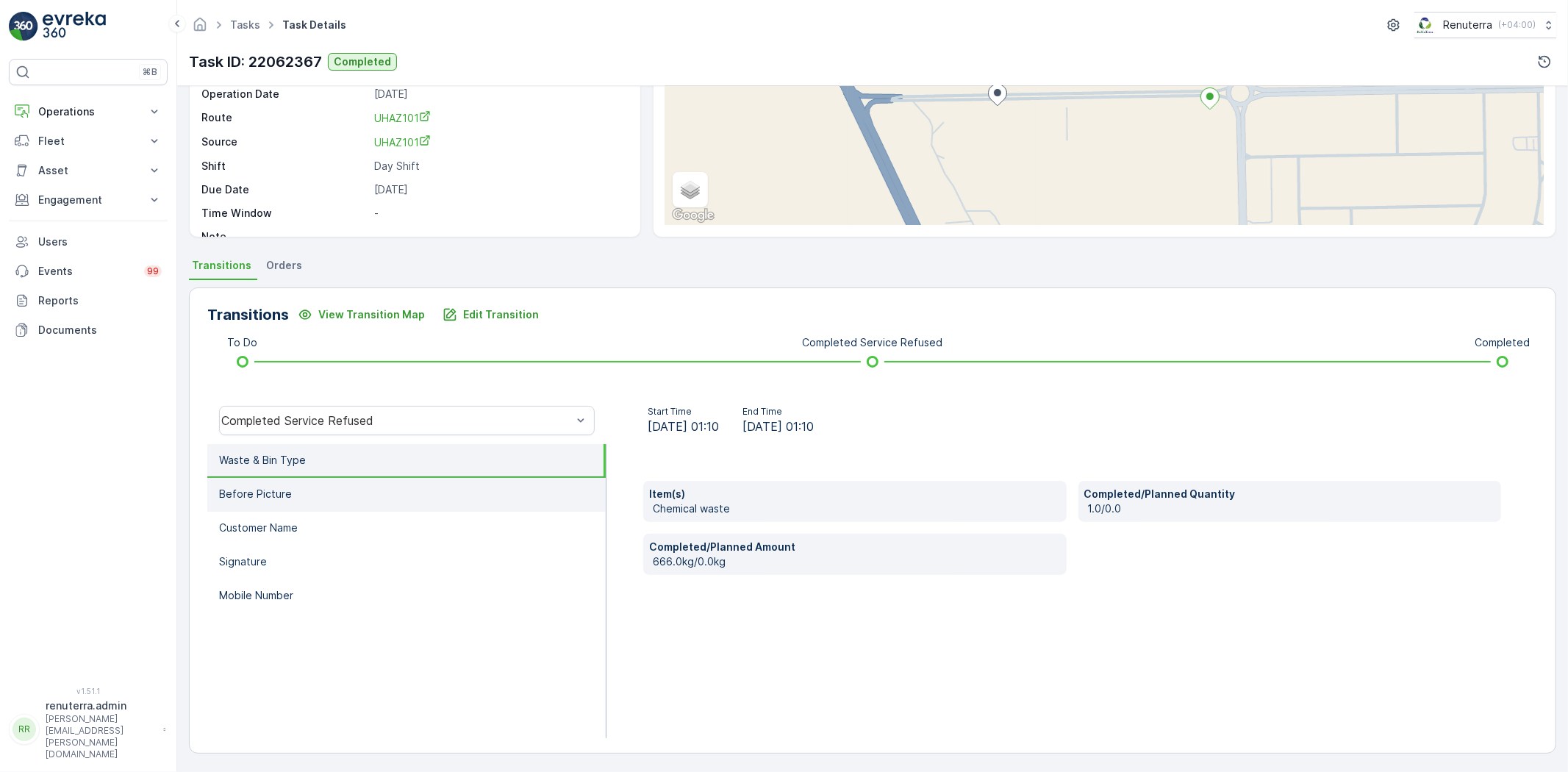
click at [380, 481] on li "Before Picture" at bounding box center [406, 495] width 398 height 33
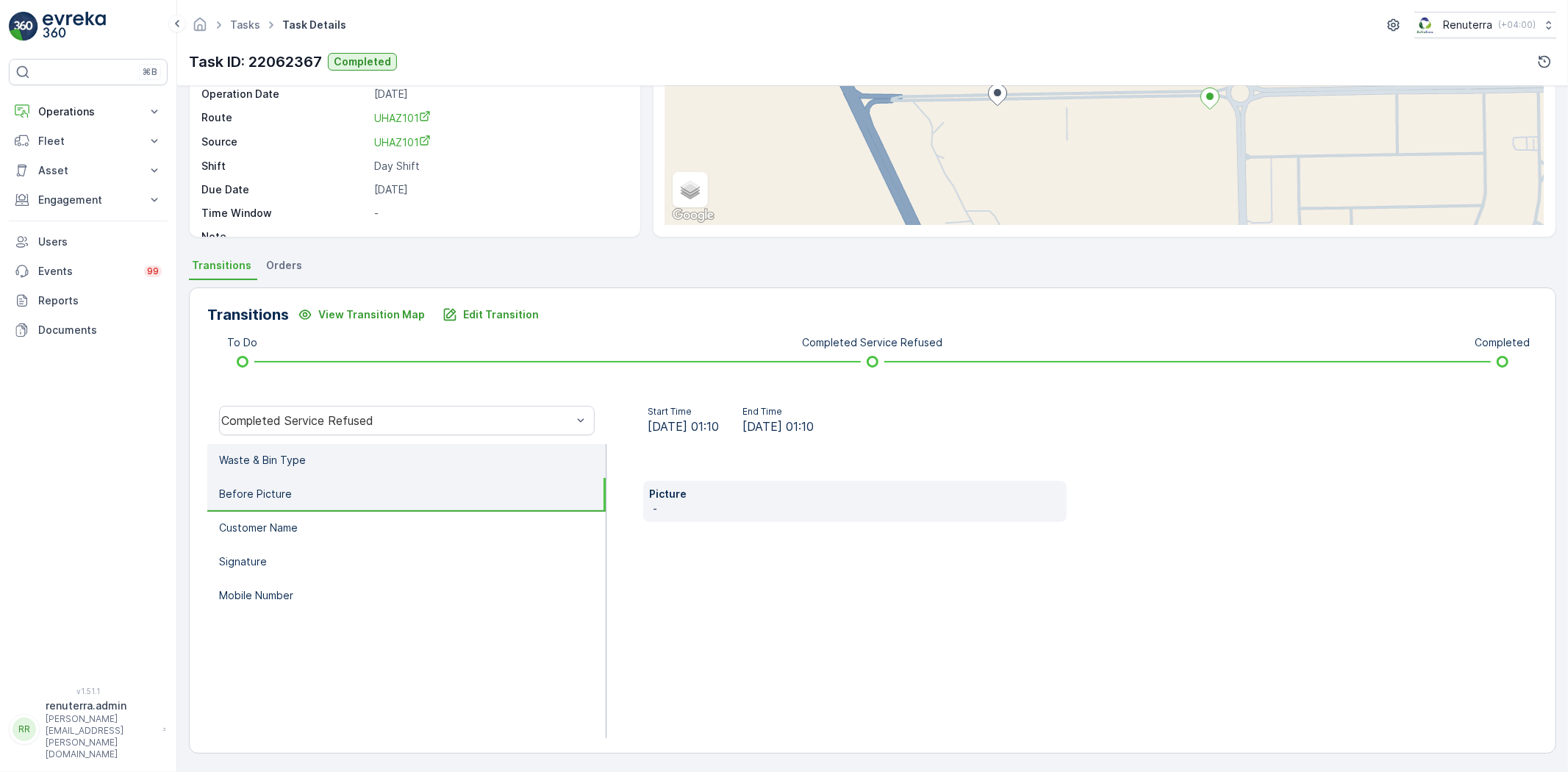
click at [396, 469] on li "Waste & Bin Type" at bounding box center [406, 461] width 398 height 33
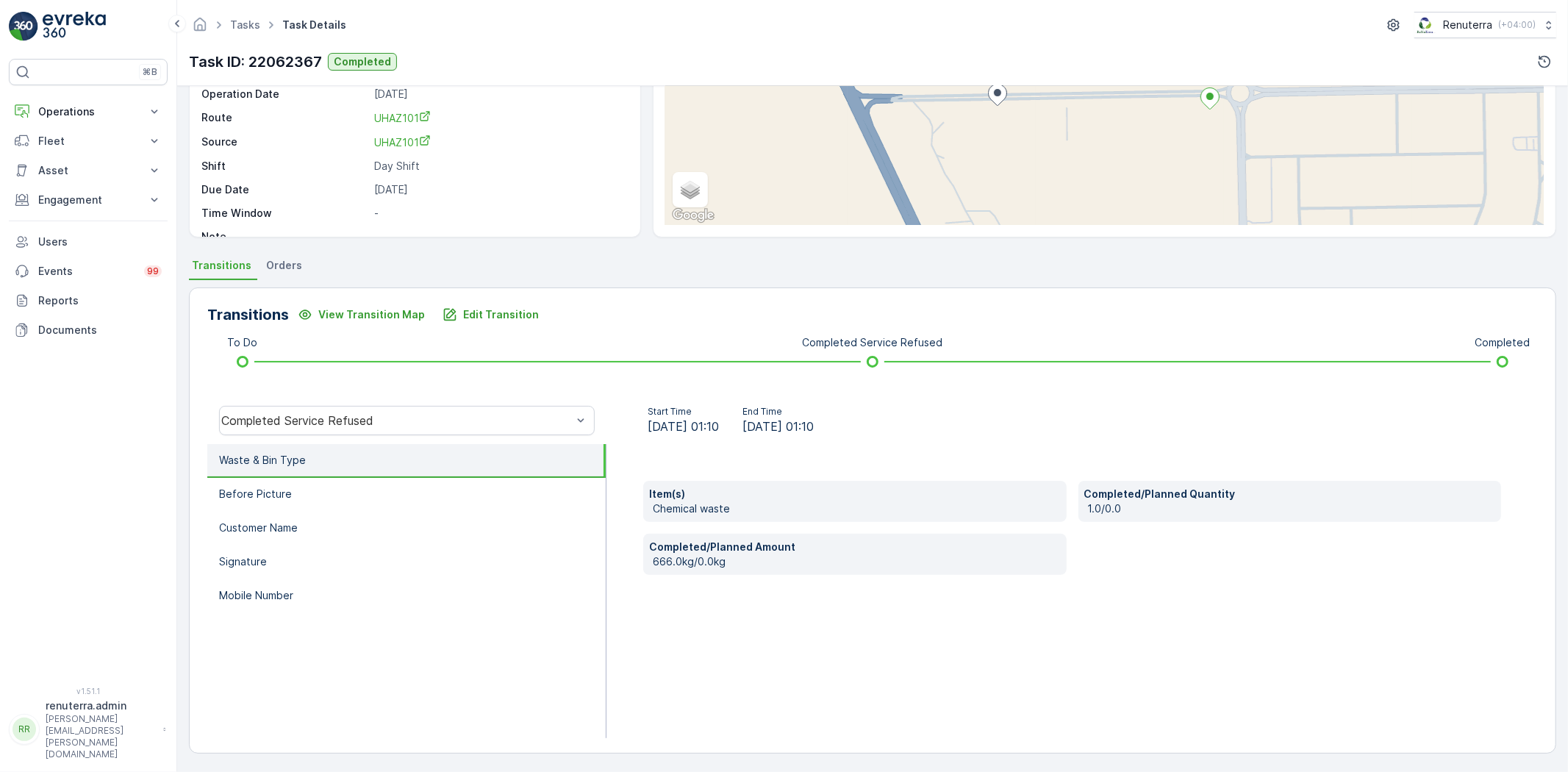
click at [266, 15] on ul "Tasks" at bounding box center [253, 25] width 53 height 21
click at [263, 22] on icon at bounding box center [271, 24] width 16 height 16
click at [260, 25] on span "Tasks" at bounding box center [244, 24] width 36 height 14
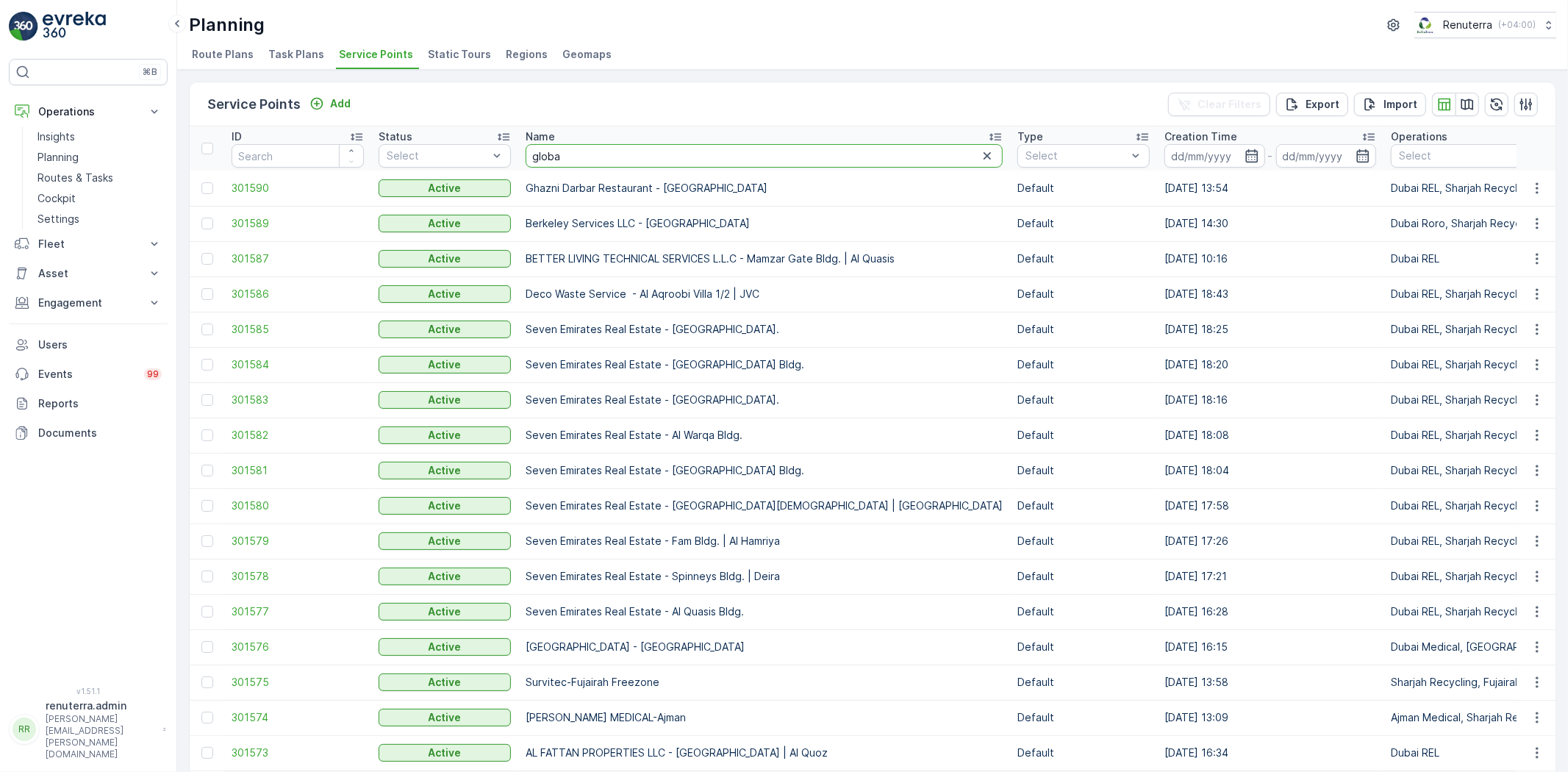
type input "global"
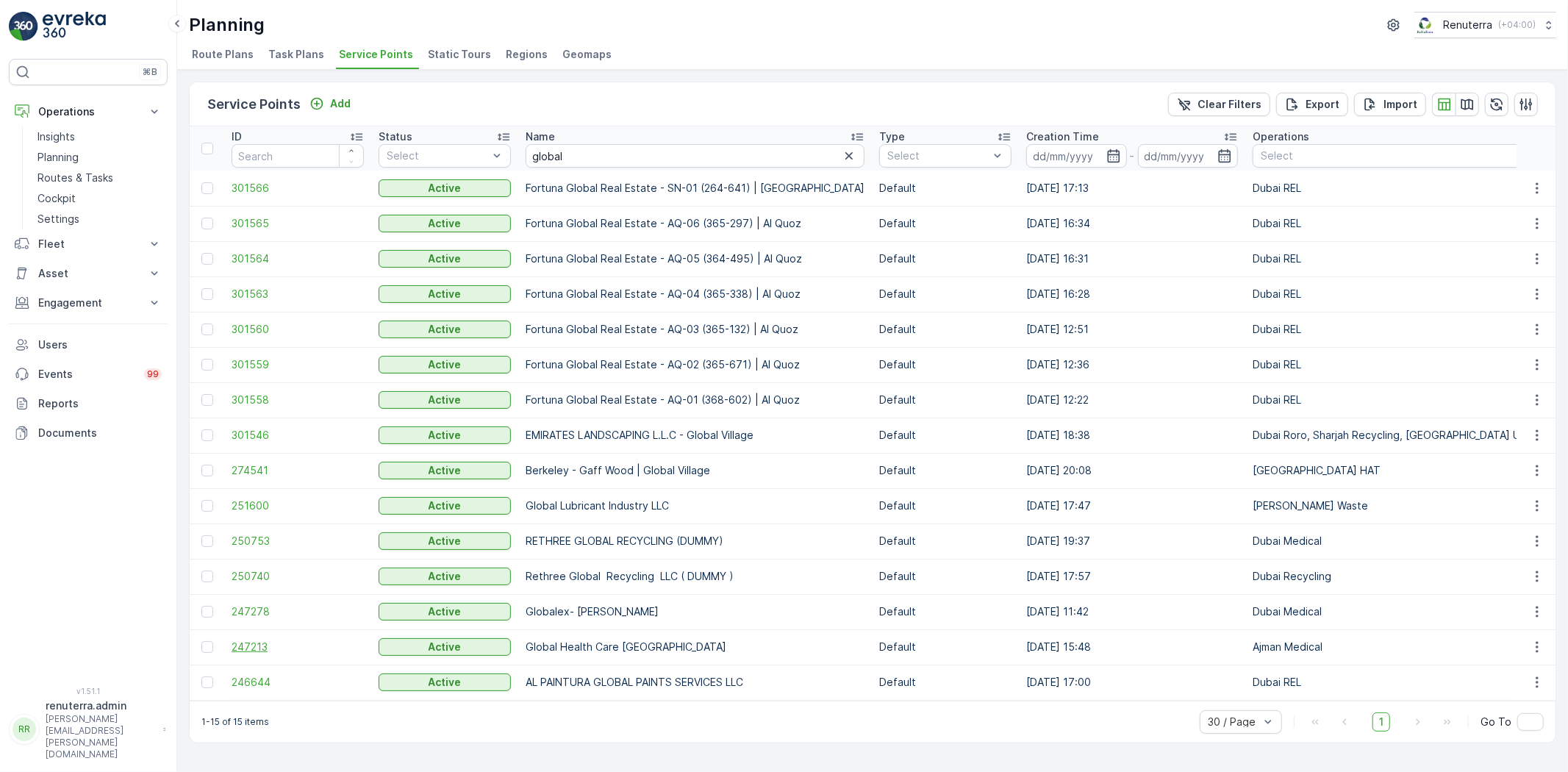
click at [235, 652] on span "247213" at bounding box center [298, 646] width 132 height 14
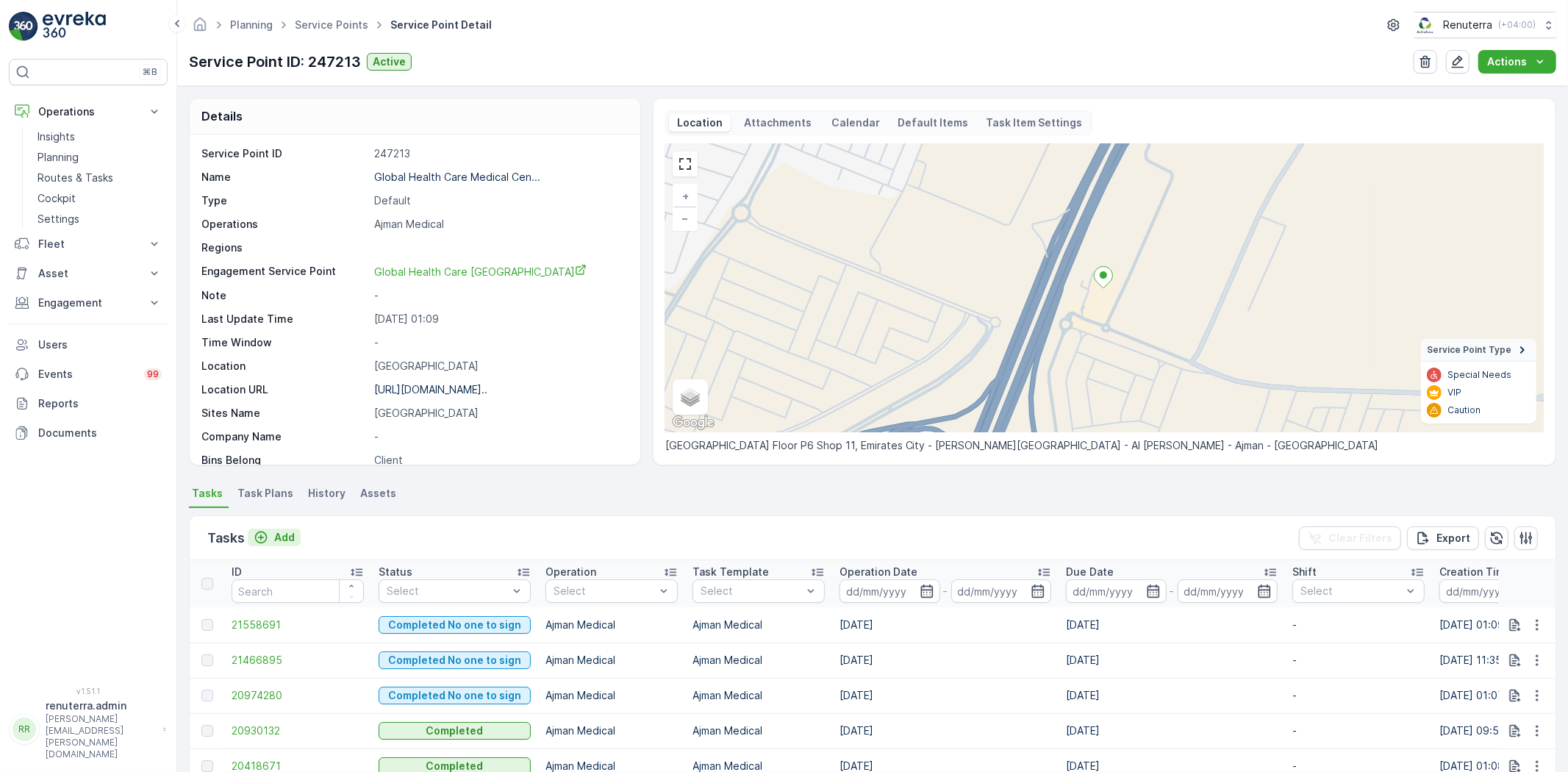
click at [288, 541] on p "Add" at bounding box center [284, 537] width 21 height 14
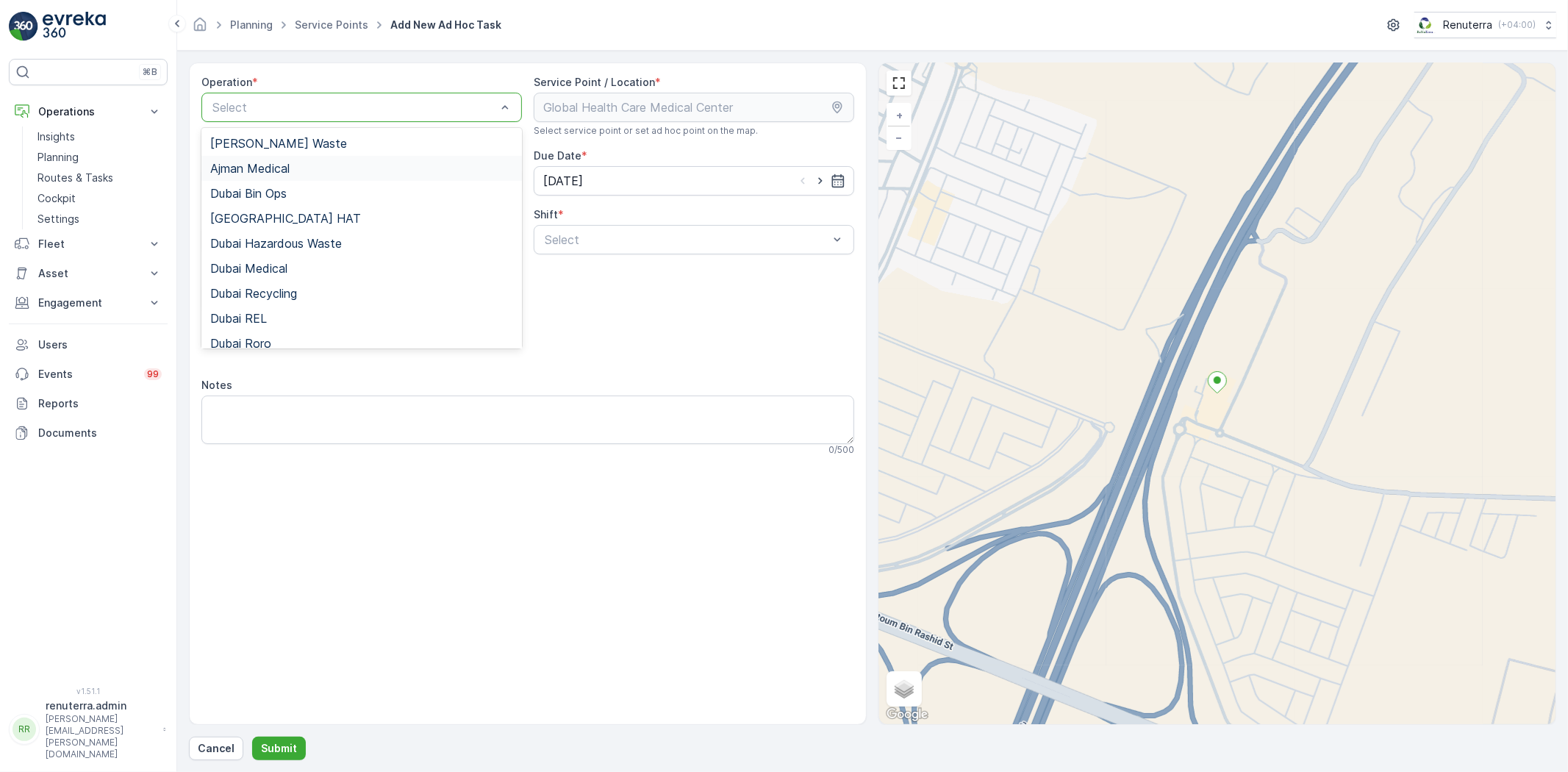
drag, startPoint x: 275, startPoint y: 156, endPoint x: 299, endPoint y: 169, distance: 27.3
click at [274, 156] on div "Ajman Medical" at bounding box center [362, 168] width 320 height 25
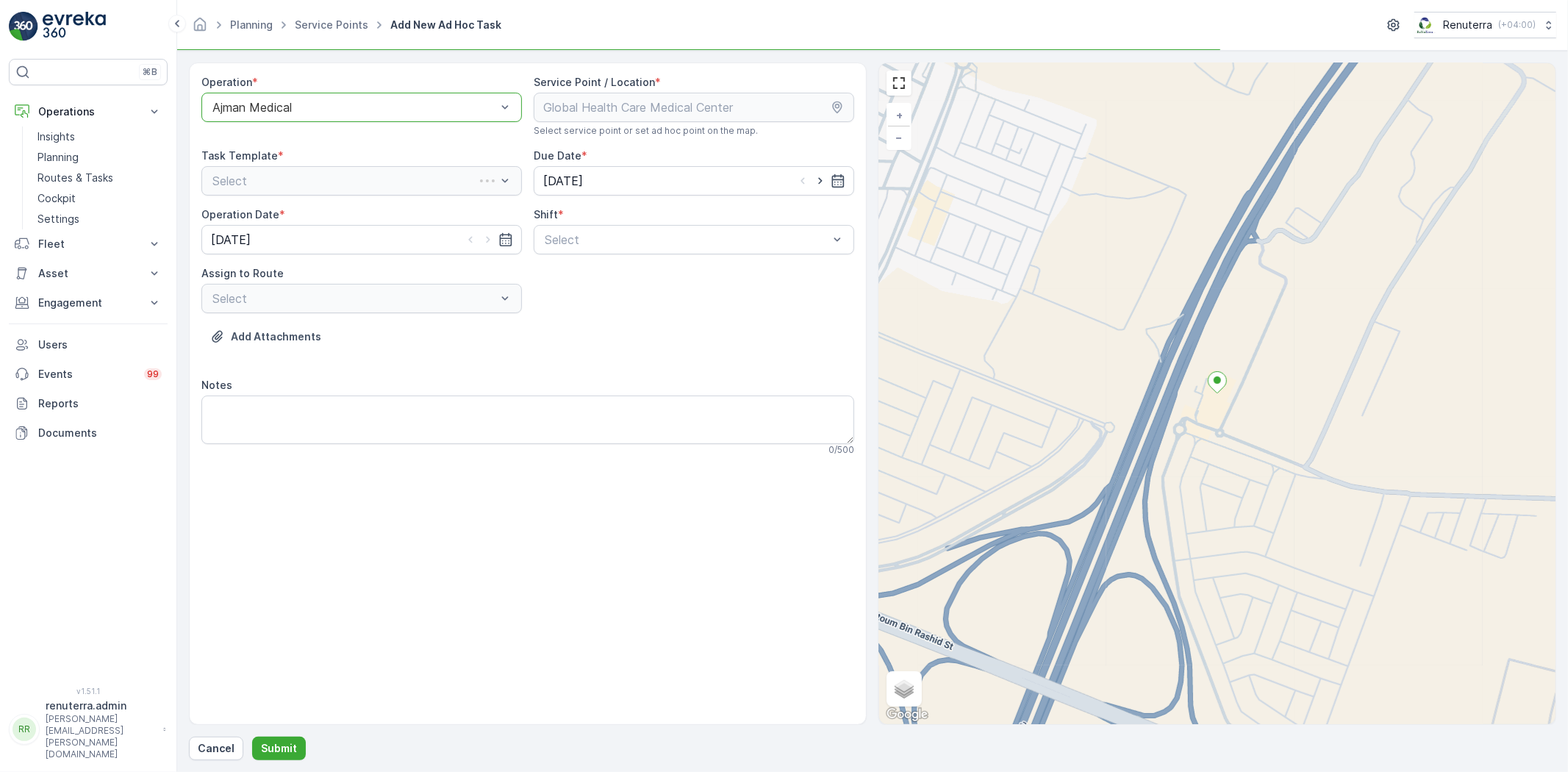
click at [594, 224] on div "Shift * Select" at bounding box center [693, 231] width 320 height 47
click at [581, 276] on span "Day Shift" at bounding box center [569, 275] width 53 height 13
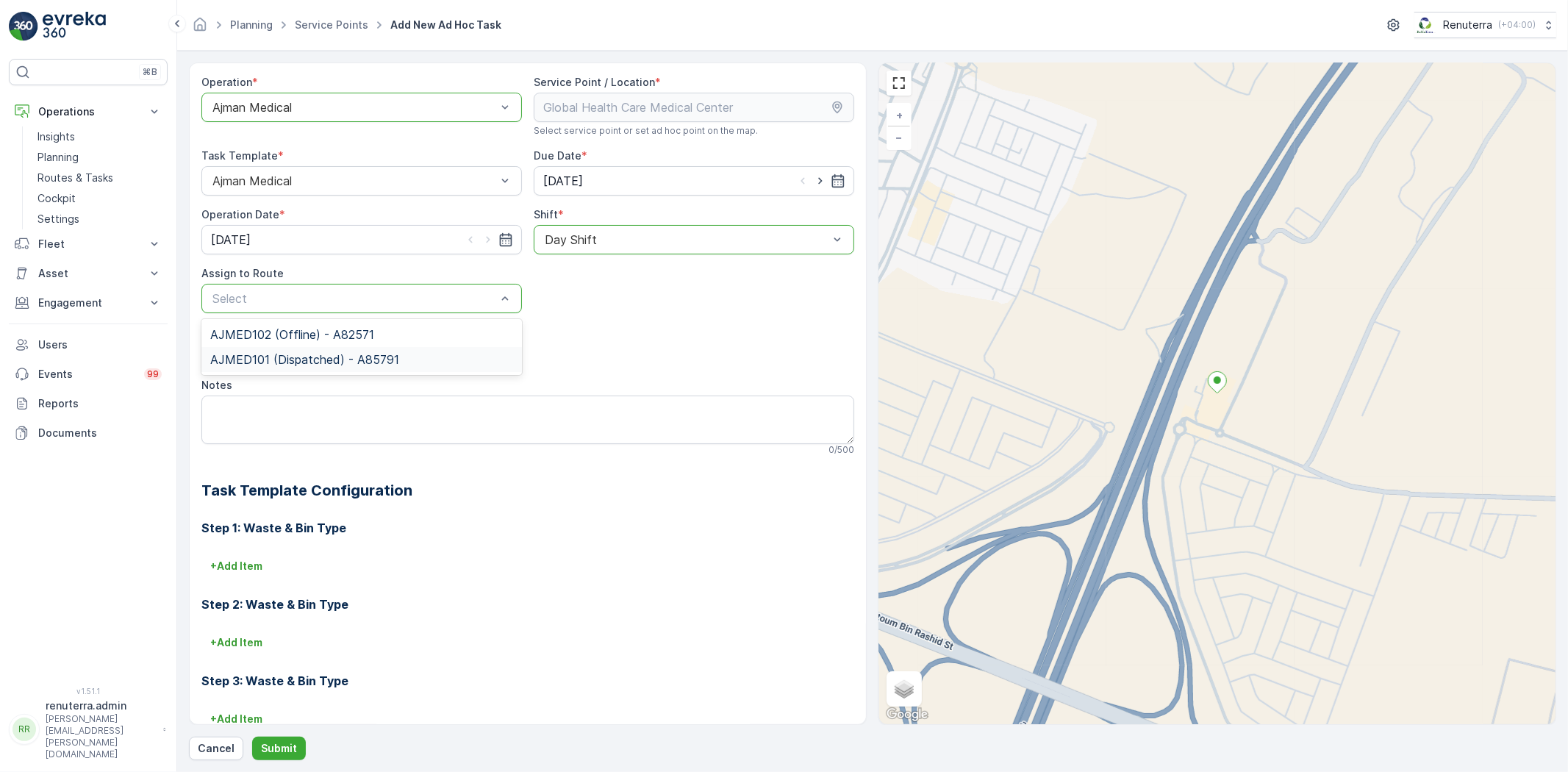
click at [333, 356] on span "AJMED101 (Dispatched) - A85791" at bounding box center [304, 359] width 189 height 13
click at [279, 751] on p "Submit" at bounding box center [279, 748] width 36 height 14
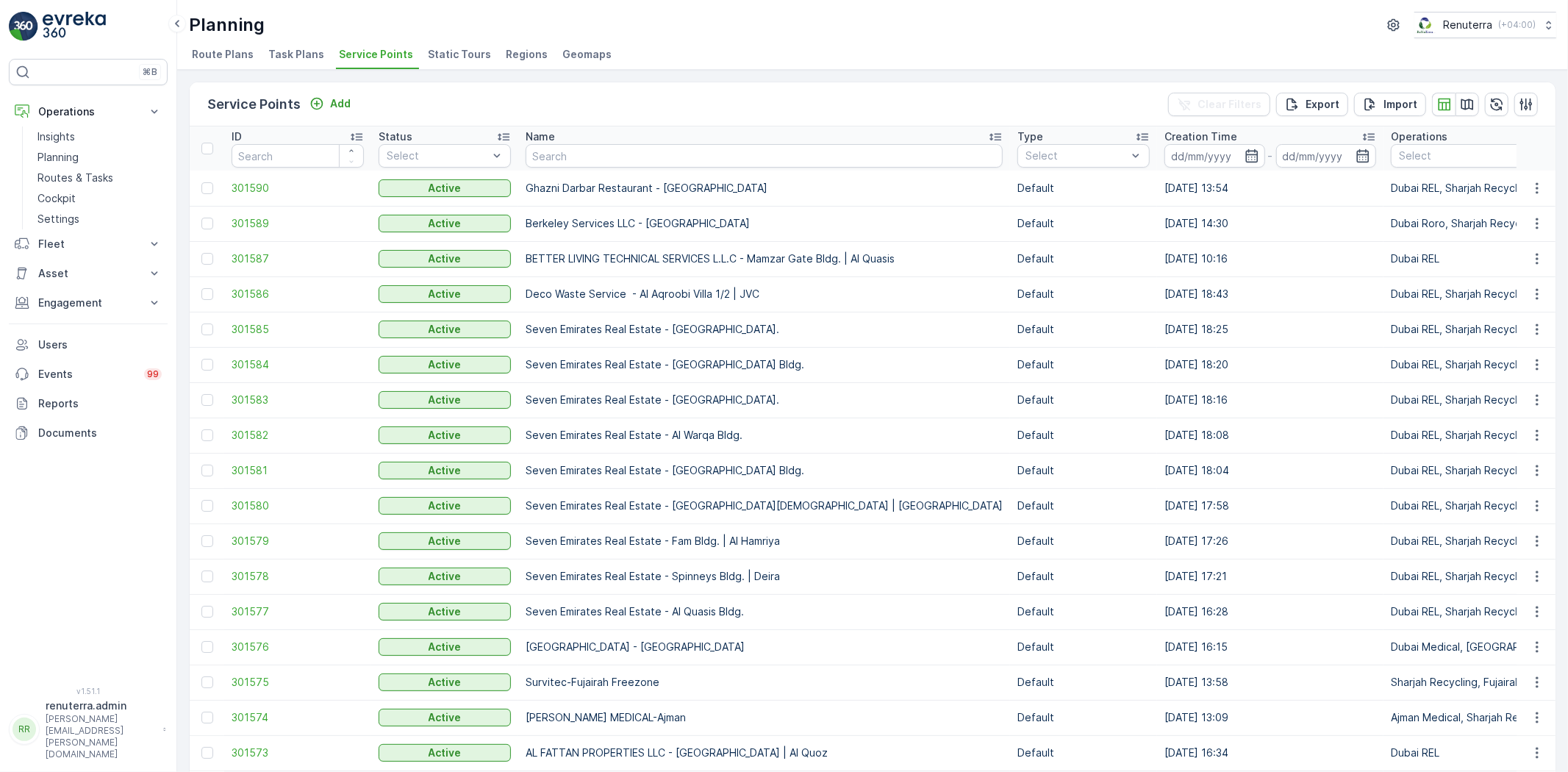
click at [539, 164] on input "text" at bounding box center [764, 155] width 477 height 24
type input "Um al"
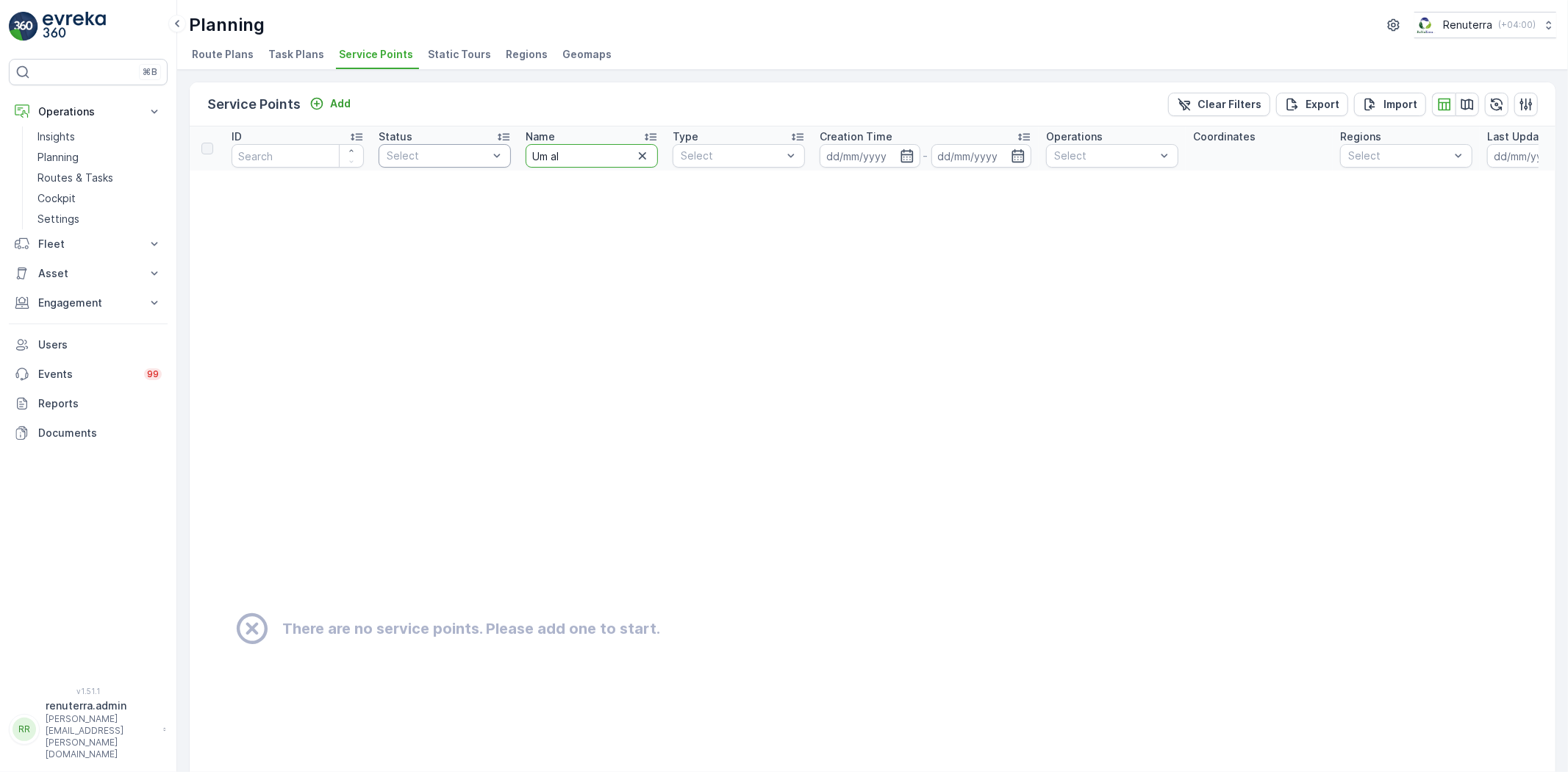
drag, startPoint x: 578, startPoint y: 149, endPoint x: 508, endPoint y: 147, distance: 70.0
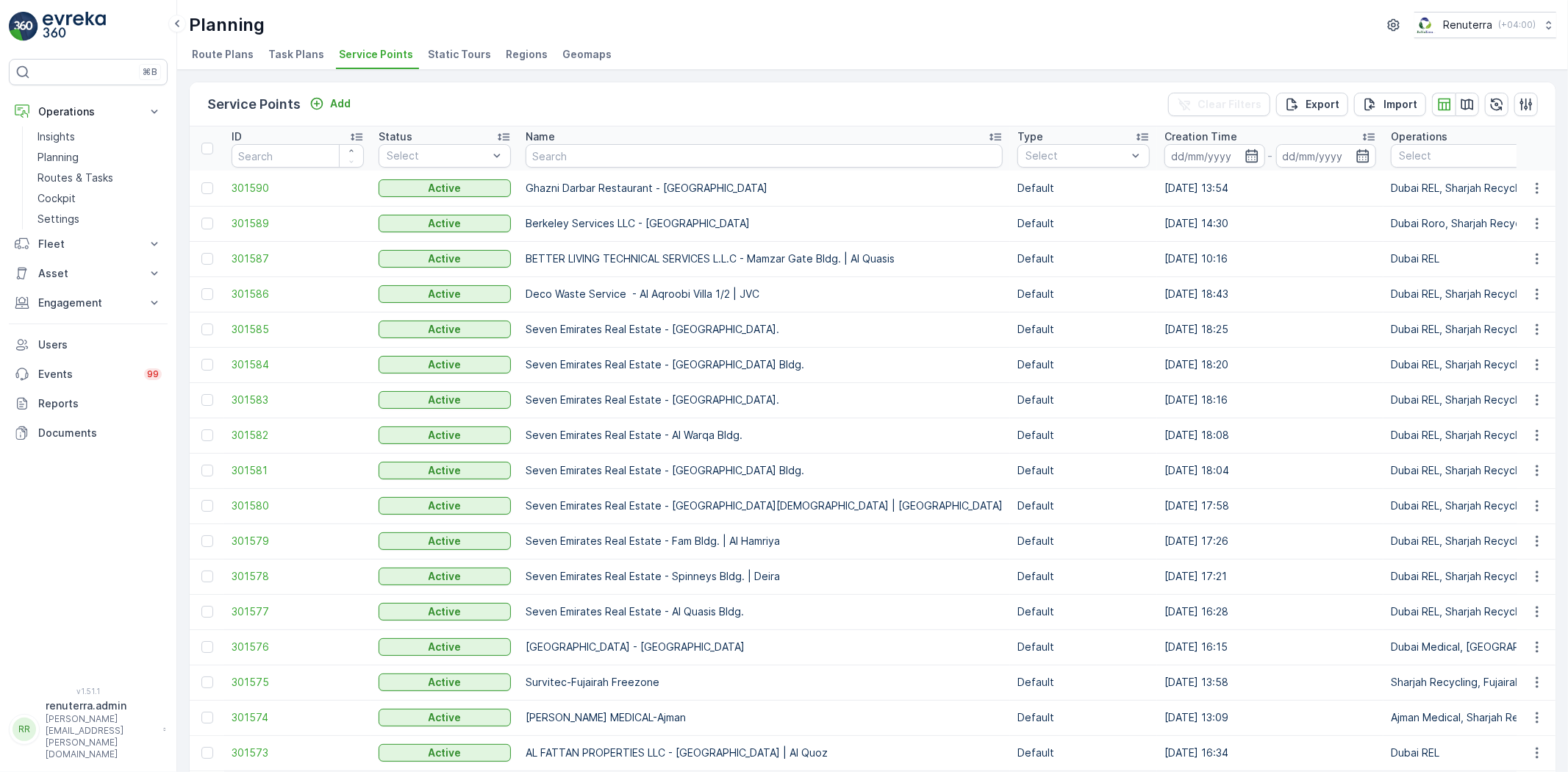
click at [285, 177] on td "301590" at bounding box center [298, 188] width 147 height 35
click at [279, 184] on span "301590" at bounding box center [298, 188] width 132 height 14
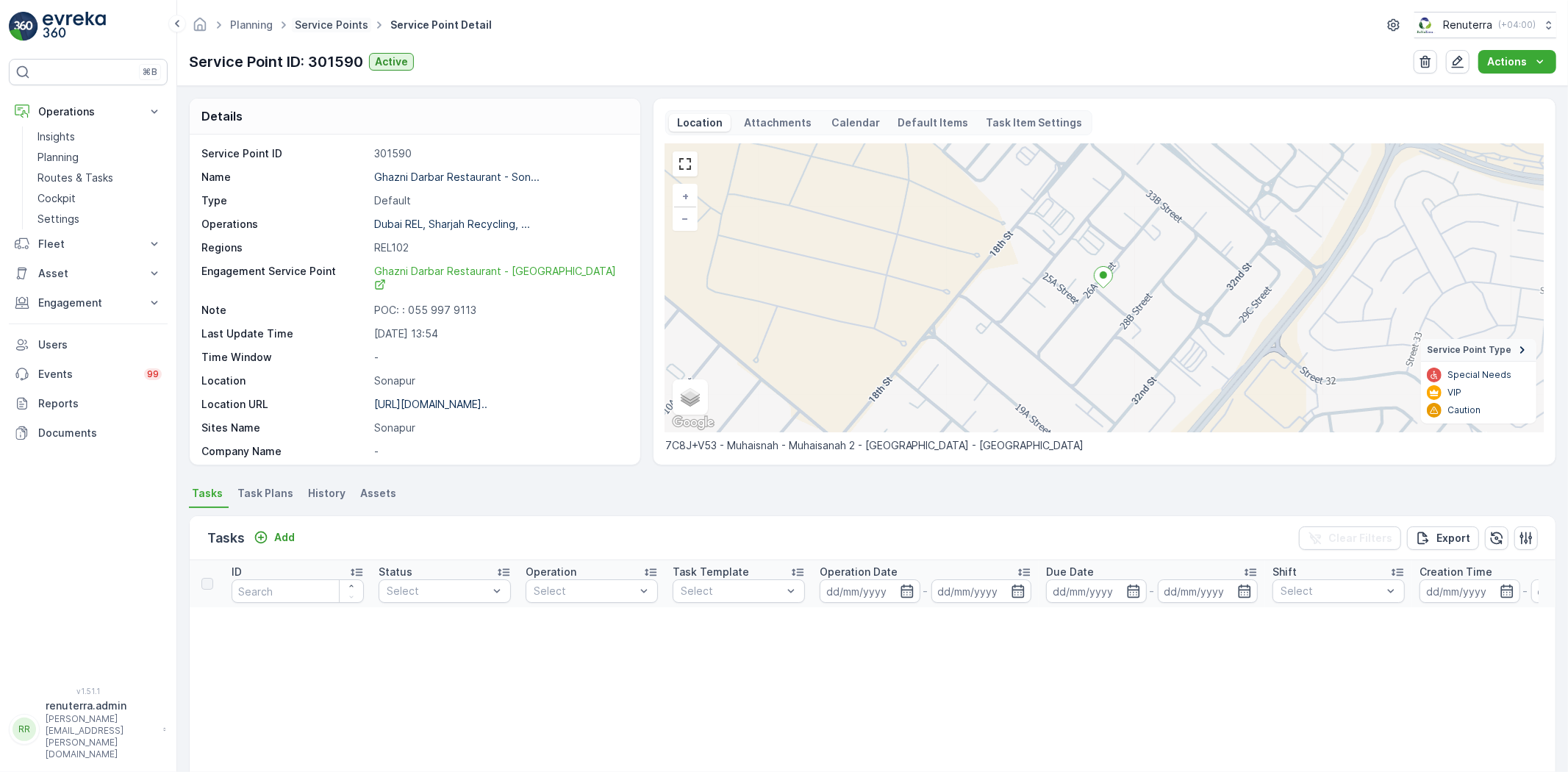
click at [342, 18] on link "Service Points" at bounding box center [331, 24] width 74 height 12
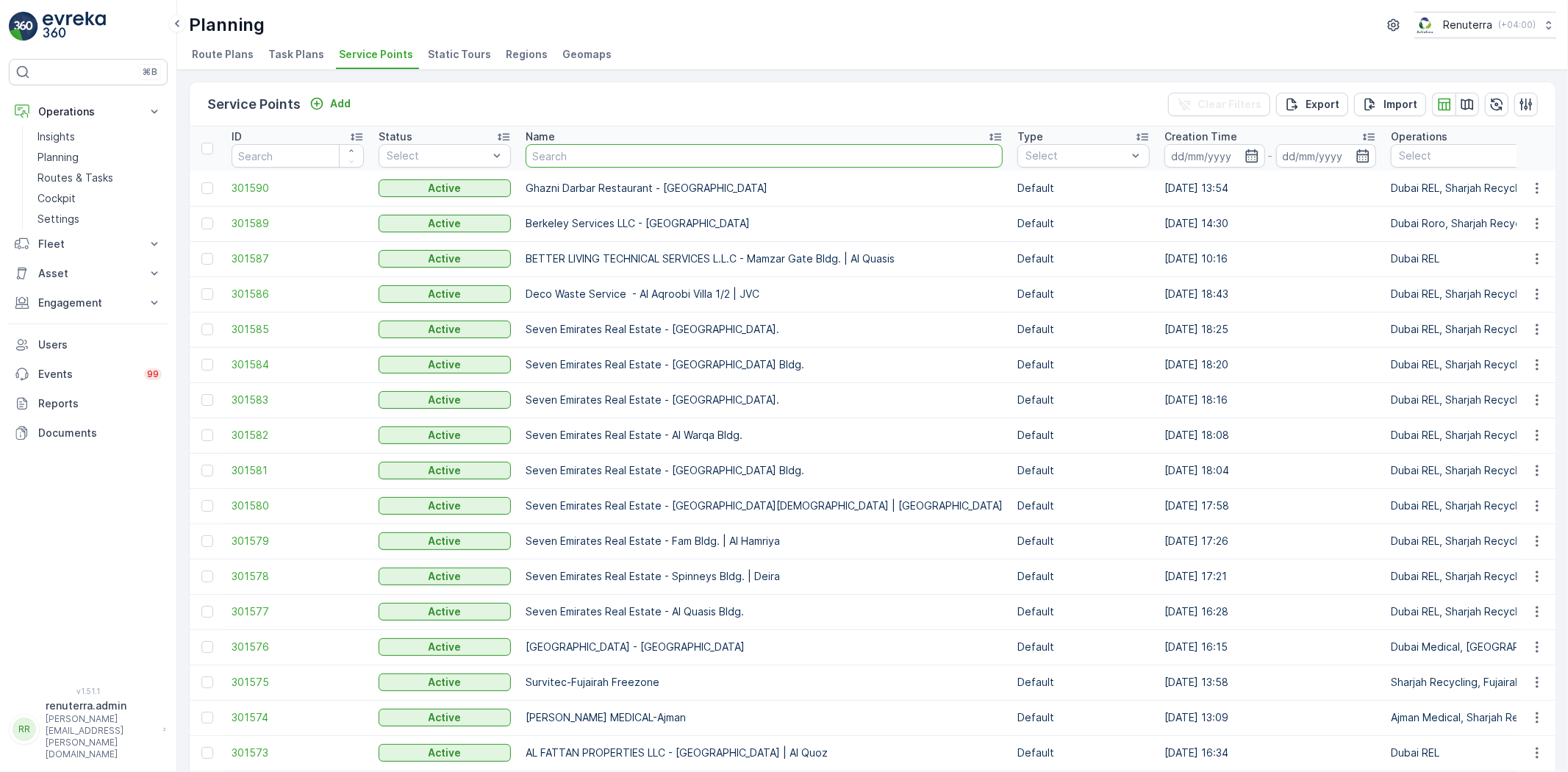
click at [587, 164] on input "text" at bounding box center [764, 155] width 477 height 24
click at [314, 97] on icon "Add" at bounding box center [317, 104] width 14 height 14
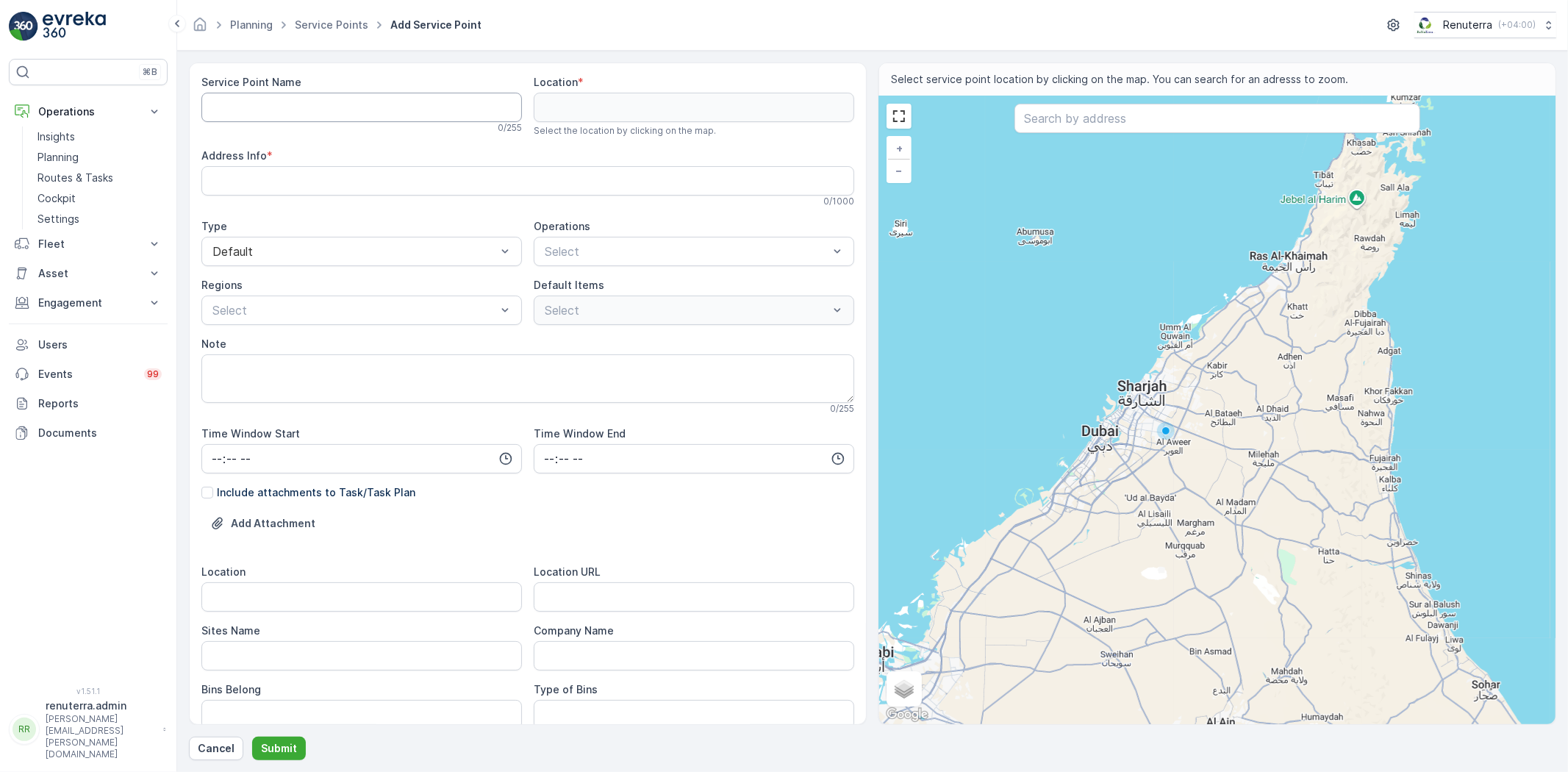
click at [317, 99] on Name "Service Point Name" at bounding box center [362, 107] width 320 height 30
paste Name "[PERSON_NAME] [PERSON_NAME] - B515 | Al Quasis"
type Name "[PERSON_NAME] [PERSON_NAME] - B515 | Al Quasis"
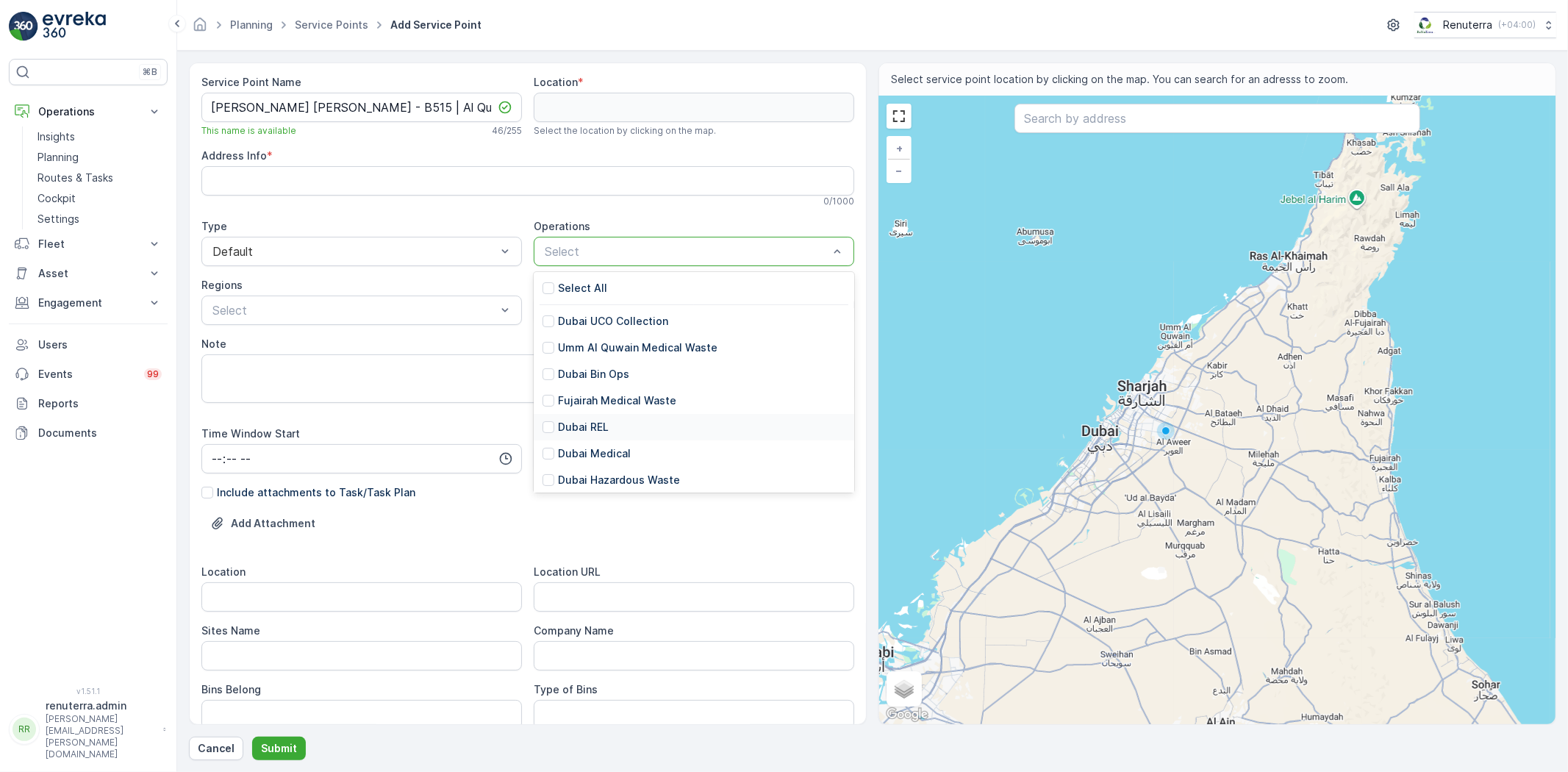
click at [582, 421] on p "Dubai REL" at bounding box center [583, 426] width 51 height 14
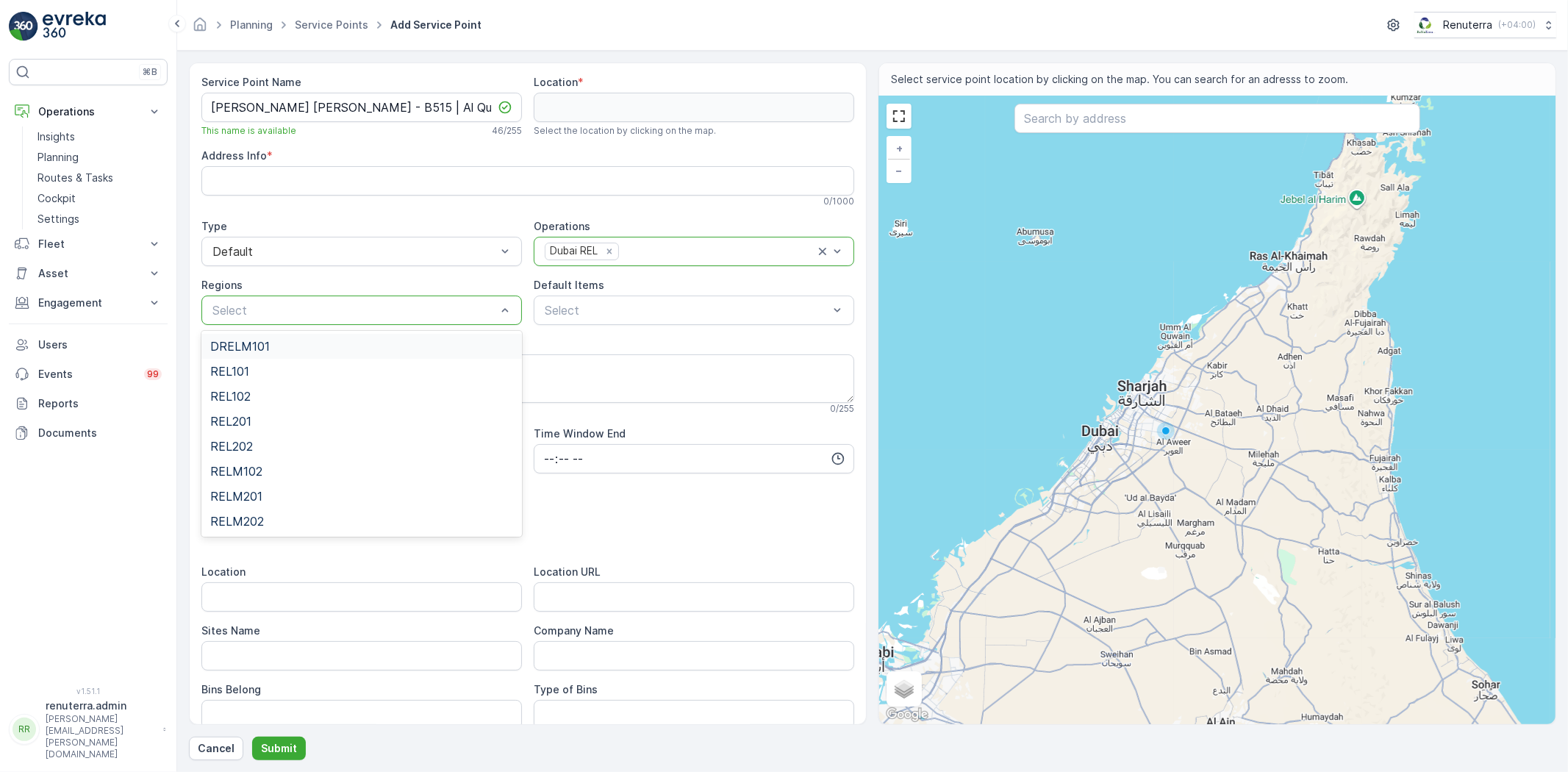
click at [329, 319] on div "Select" at bounding box center [362, 310] width 320 height 30
click at [250, 400] on span "REL102" at bounding box center [230, 396] width 40 height 13
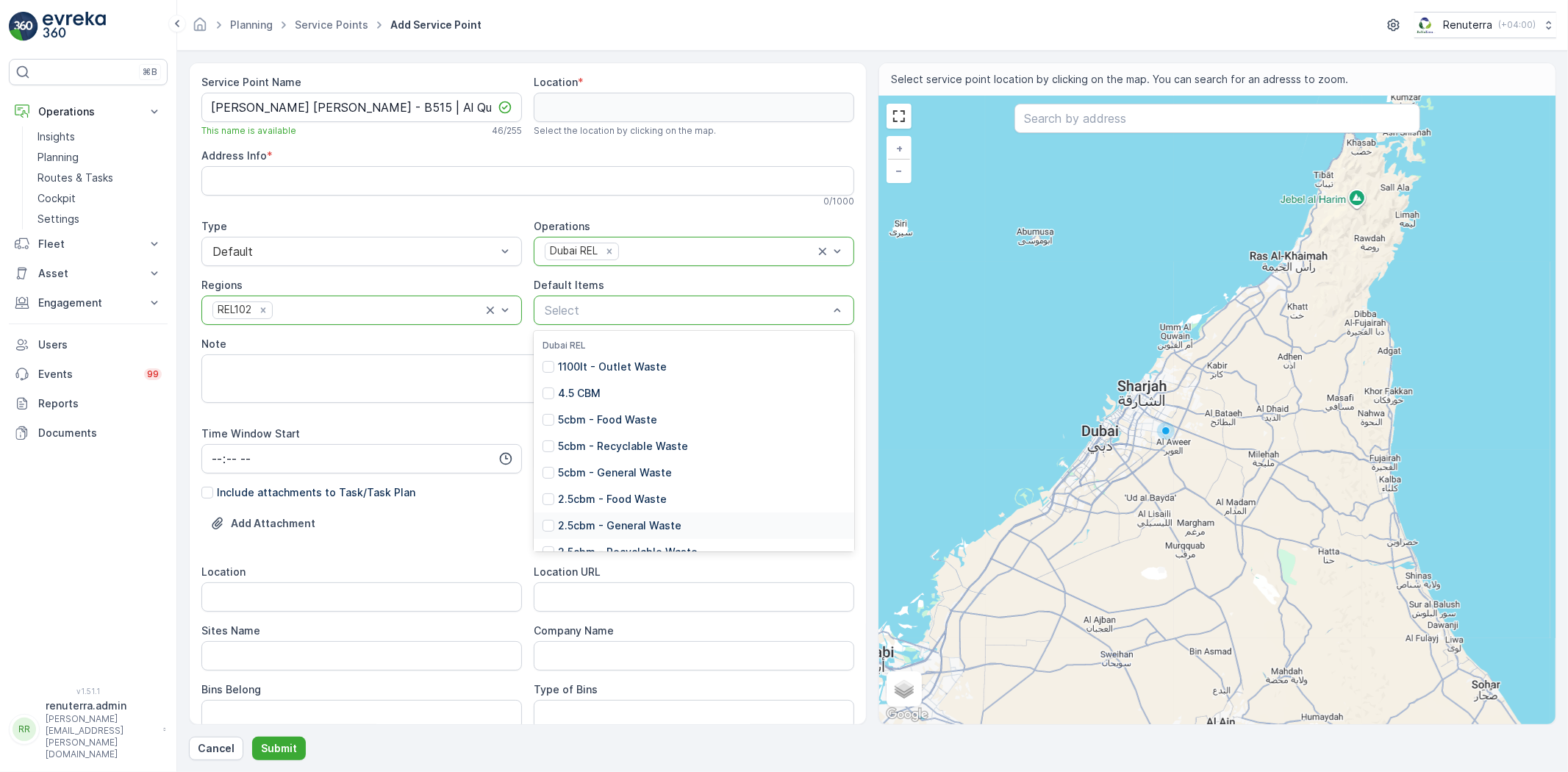
click at [623, 526] on p "2.5cbm - General Waste" at bounding box center [620, 525] width 123 height 14
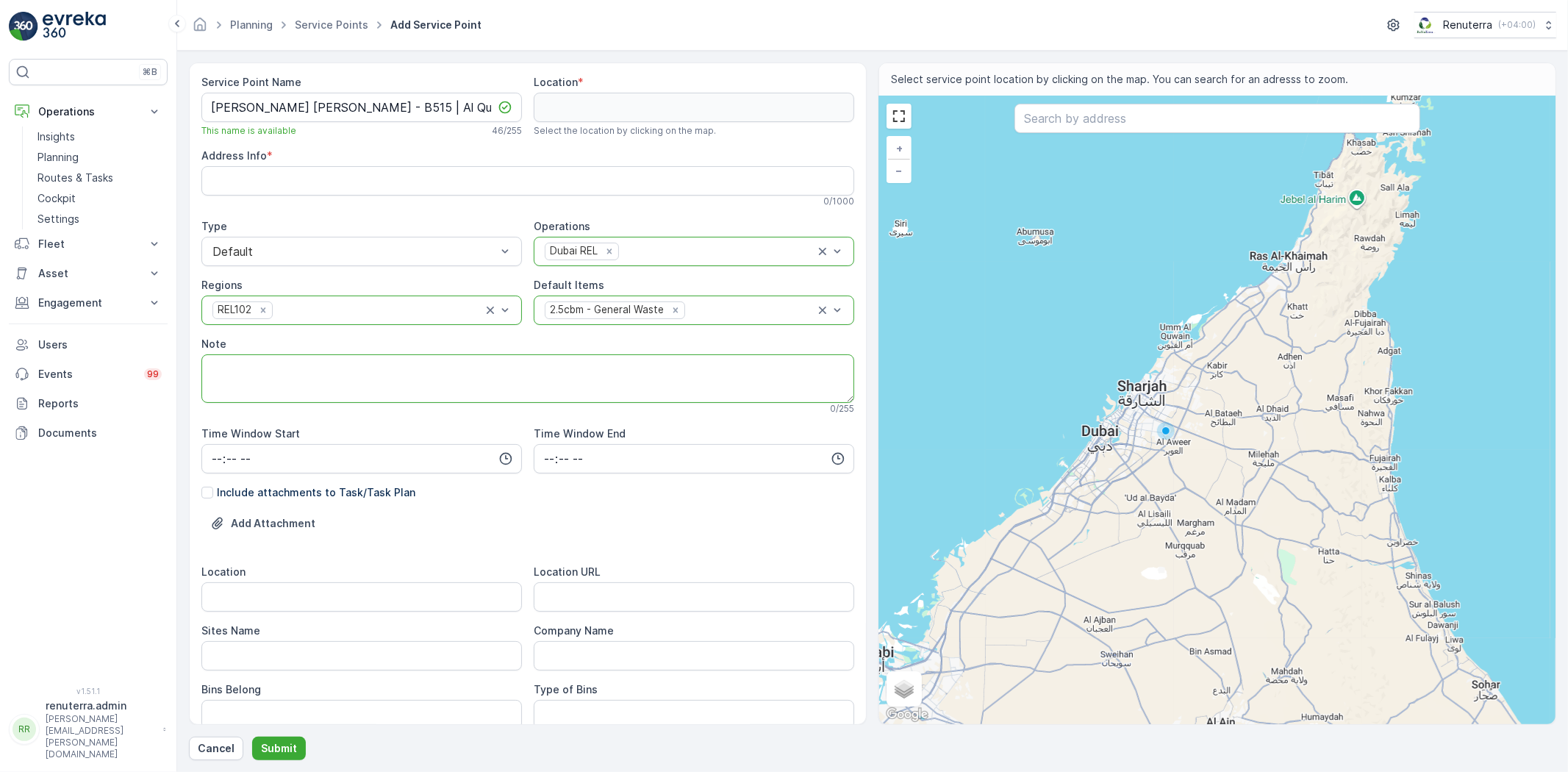
click at [390, 398] on textarea "Note" at bounding box center [528, 379] width 653 height 49
paste textarea "‎[PHONE_NUMBER]"
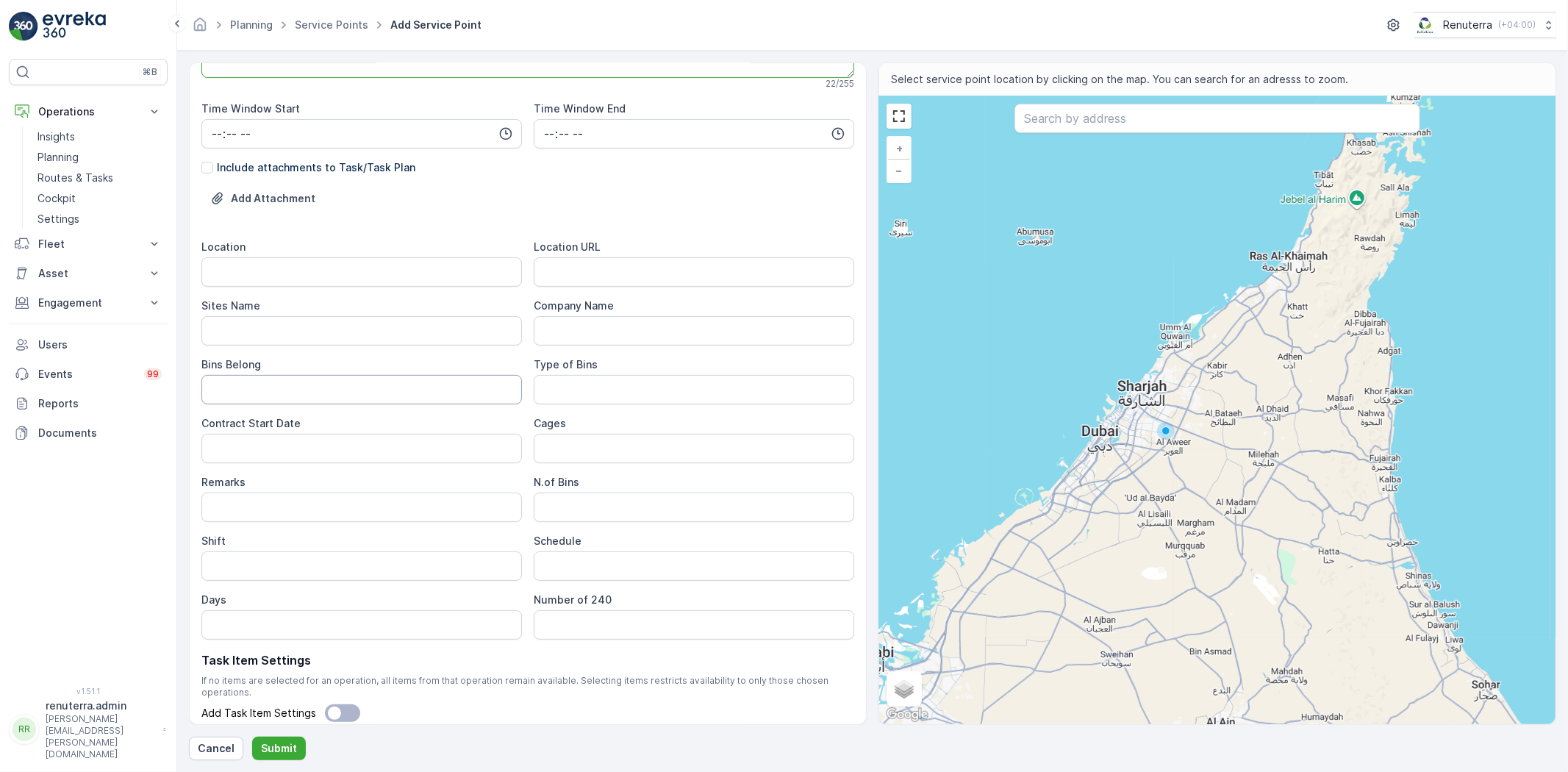
scroll to position [327, 0]
type textarea "POC: ‎[PHONE_NUMBER]"
click at [282, 276] on input "Location" at bounding box center [362, 270] width 320 height 30
type input "Al Quasis"
click at [276, 324] on Name "Sites Name" at bounding box center [362, 329] width 320 height 30
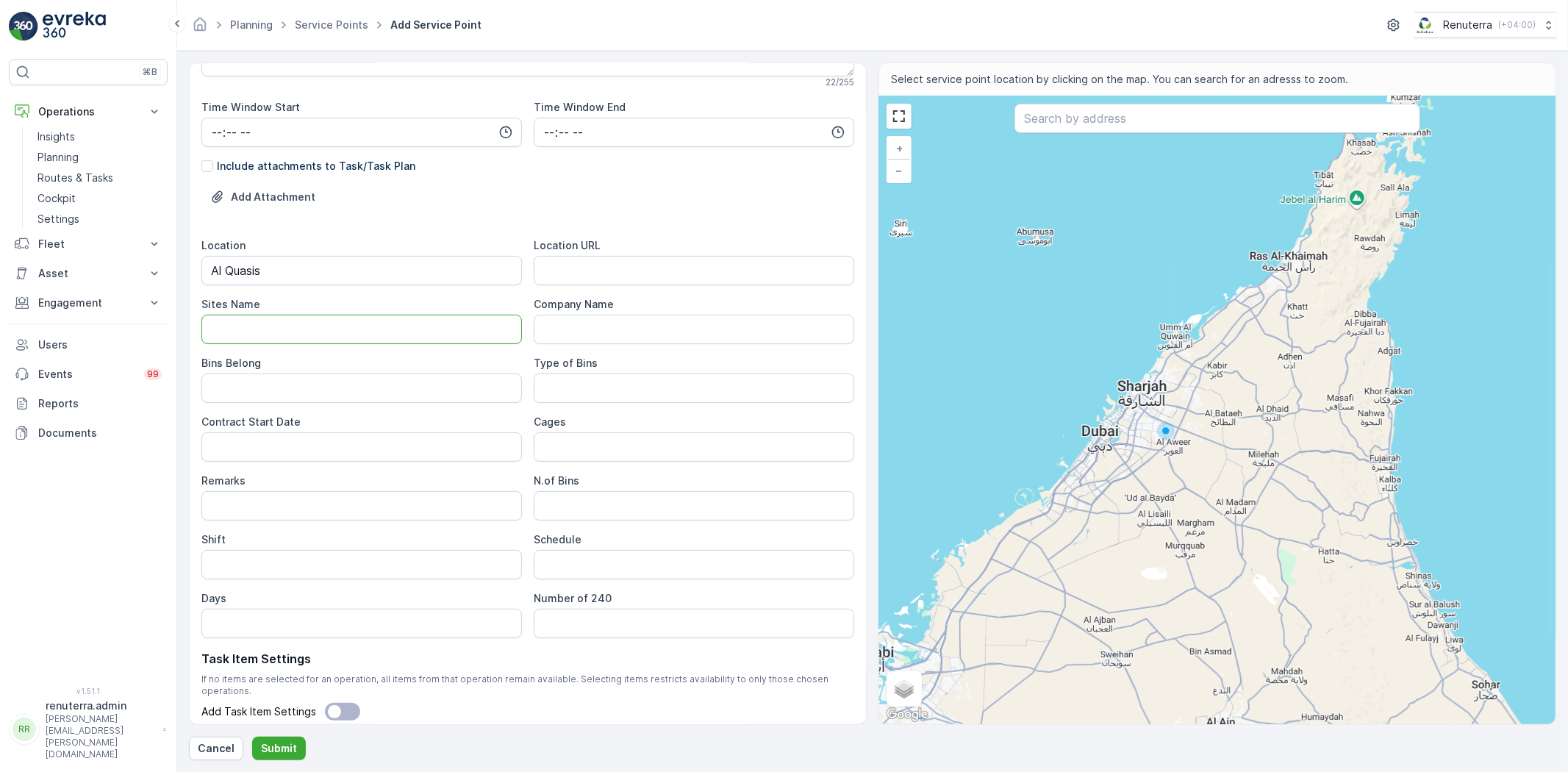
paste Name "Al Quasis"
type Name "Al Quasis"
click at [592, 266] on URL "Location URL" at bounding box center [693, 270] width 320 height 30
paste URL "[URL][DOMAIN_NAME]"
type URL "[URL][DOMAIN_NAME]"
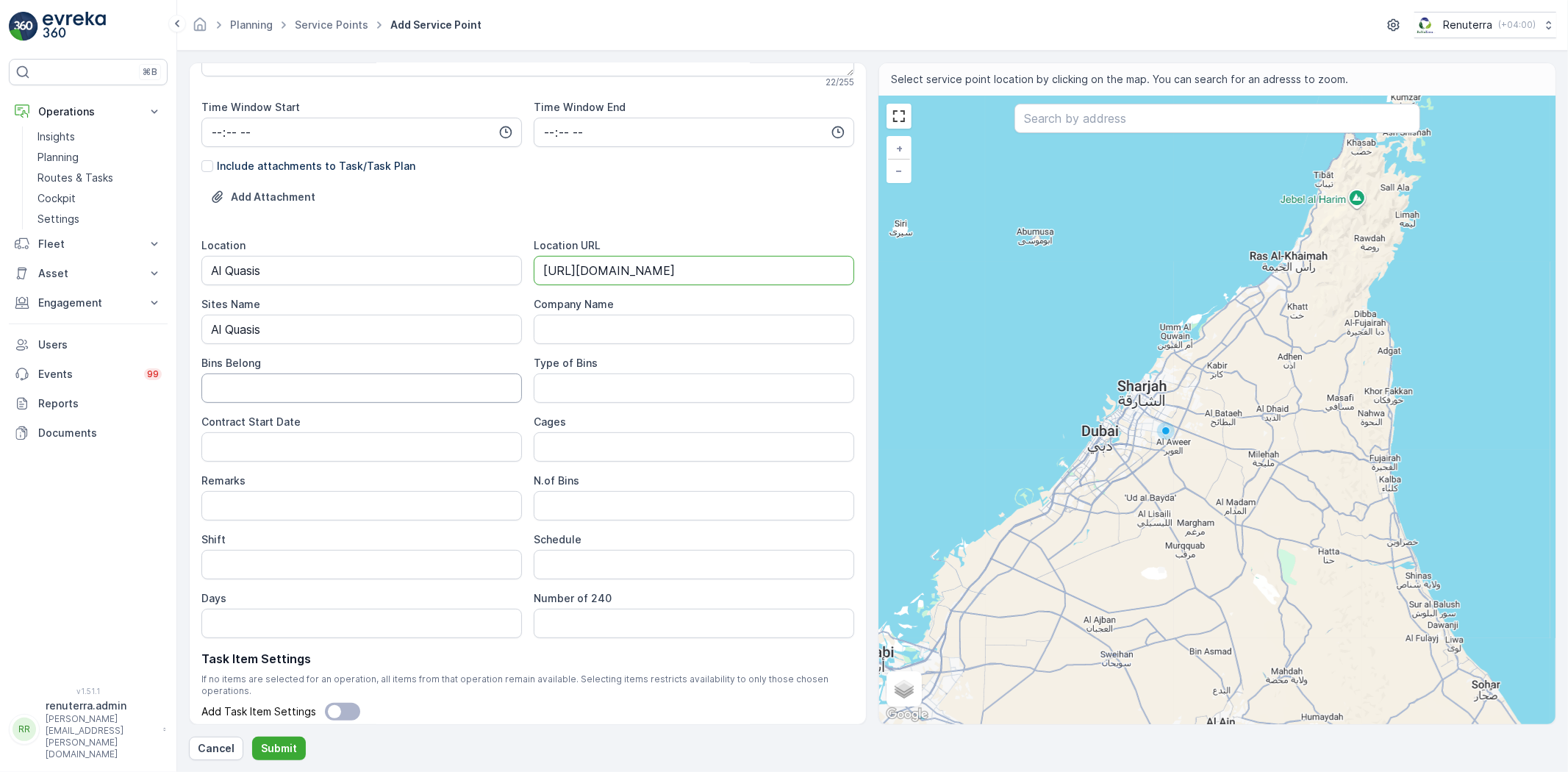
click at [371, 388] on Belong "Bins Belong" at bounding box center [362, 388] width 320 height 30
type Belong "Client"
click at [583, 379] on Bins "Type of Bins" at bounding box center [693, 388] width 320 height 30
type Bins "2.5 CBM"
click at [265, 445] on Date "Contract Start Date" at bounding box center [362, 447] width 320 height 30
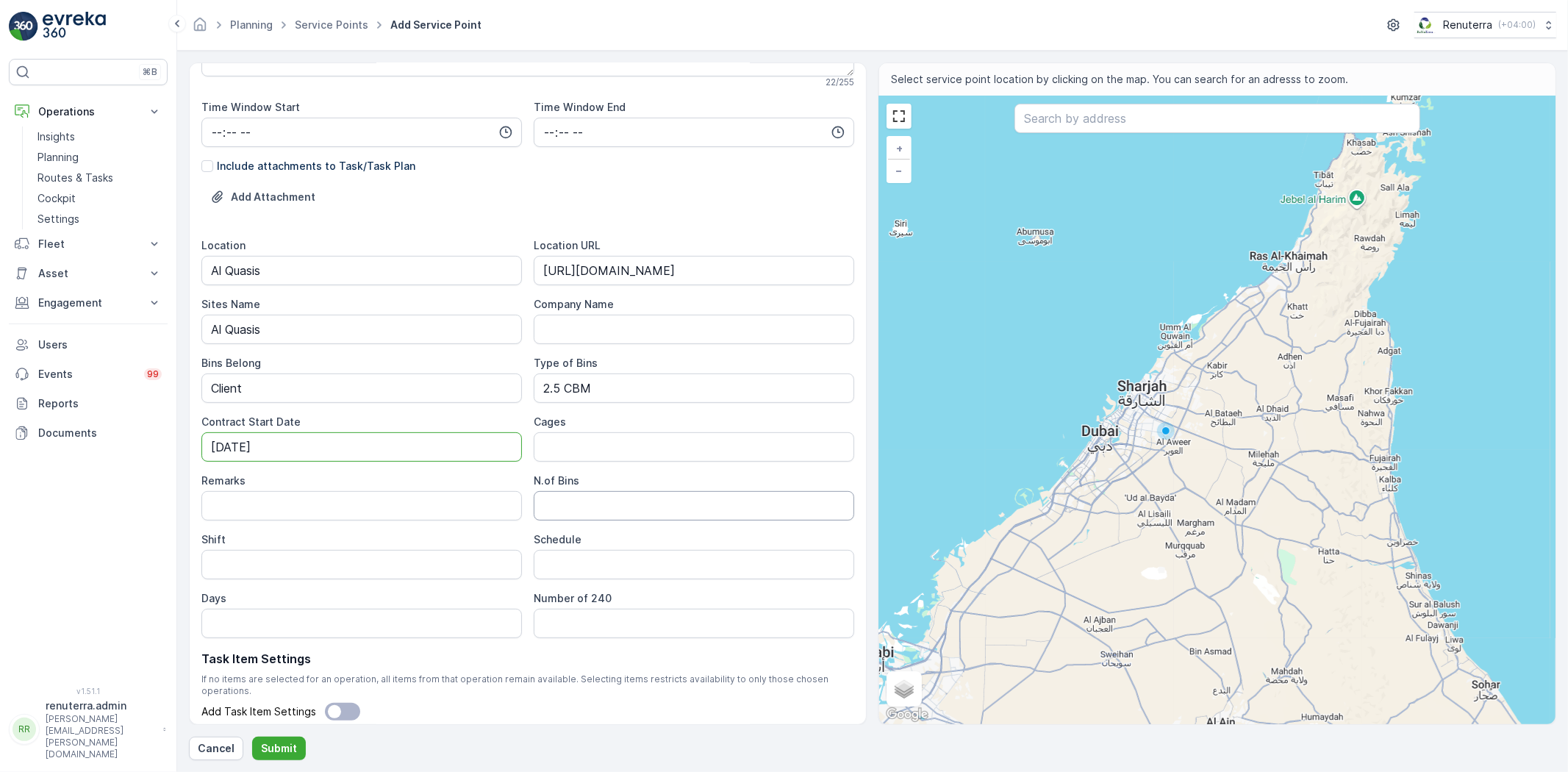
type Date "[DATE]"
click at [598, 506] on Bins "N.of Bins" at bounding box center [693, 506] width 320 height 30
type Bins "1"
click at [283, 567] on input "Shift" at bounding box center [362, 564] width 320 height 30
type input "Day Shift"
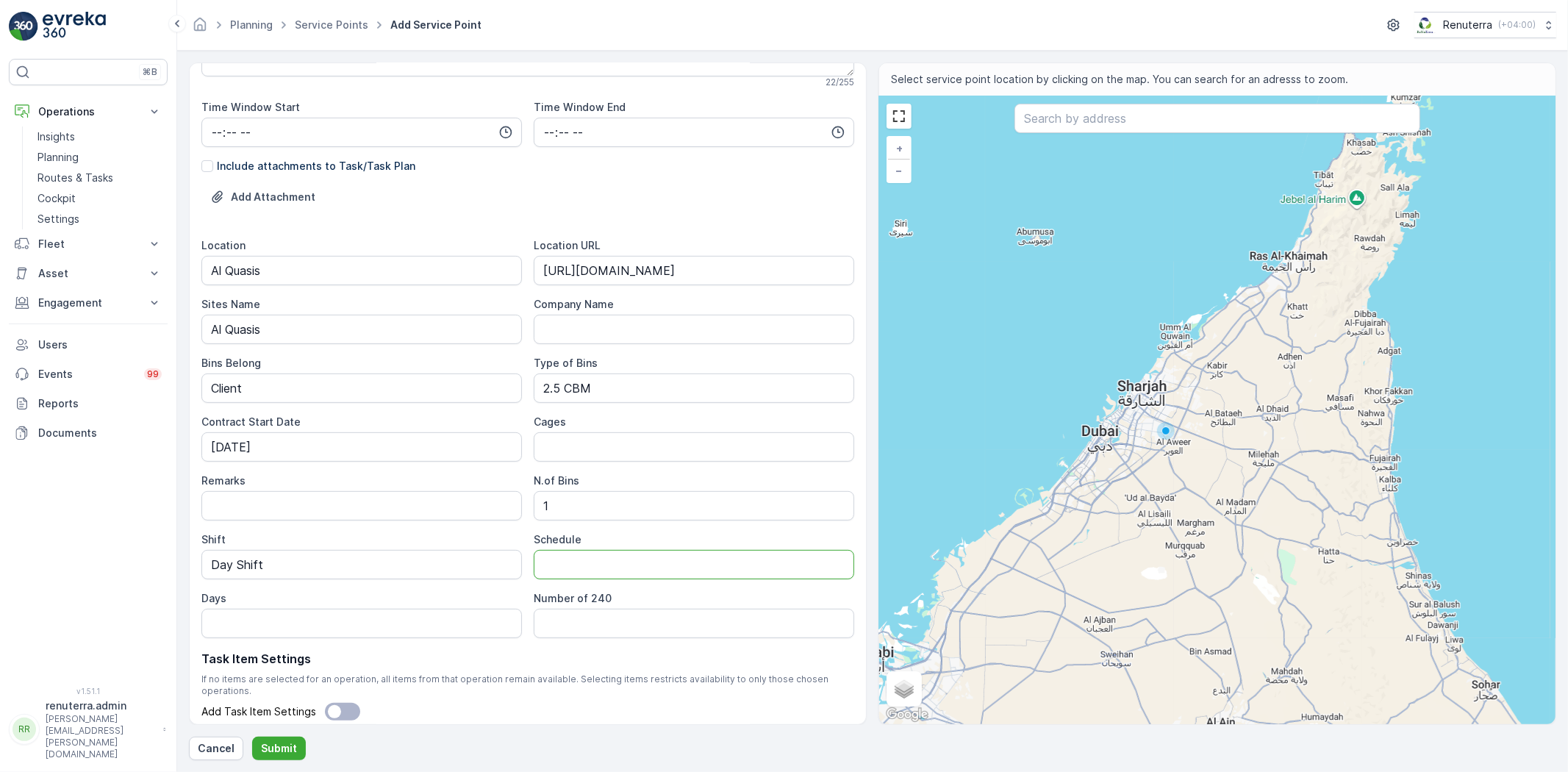
click at [556, 574] on input "Schedule" at bounding box center [693, 564] width 320 height 30
type input "Weekly 2 Times"
click at [358, 633] on input "Days" at bounding box center [362, 624] width 320 height 30
type input "Mon & Fri"
click at [1097, 107] on input "text" at bounding box center [1217, 118] width 406 height 30
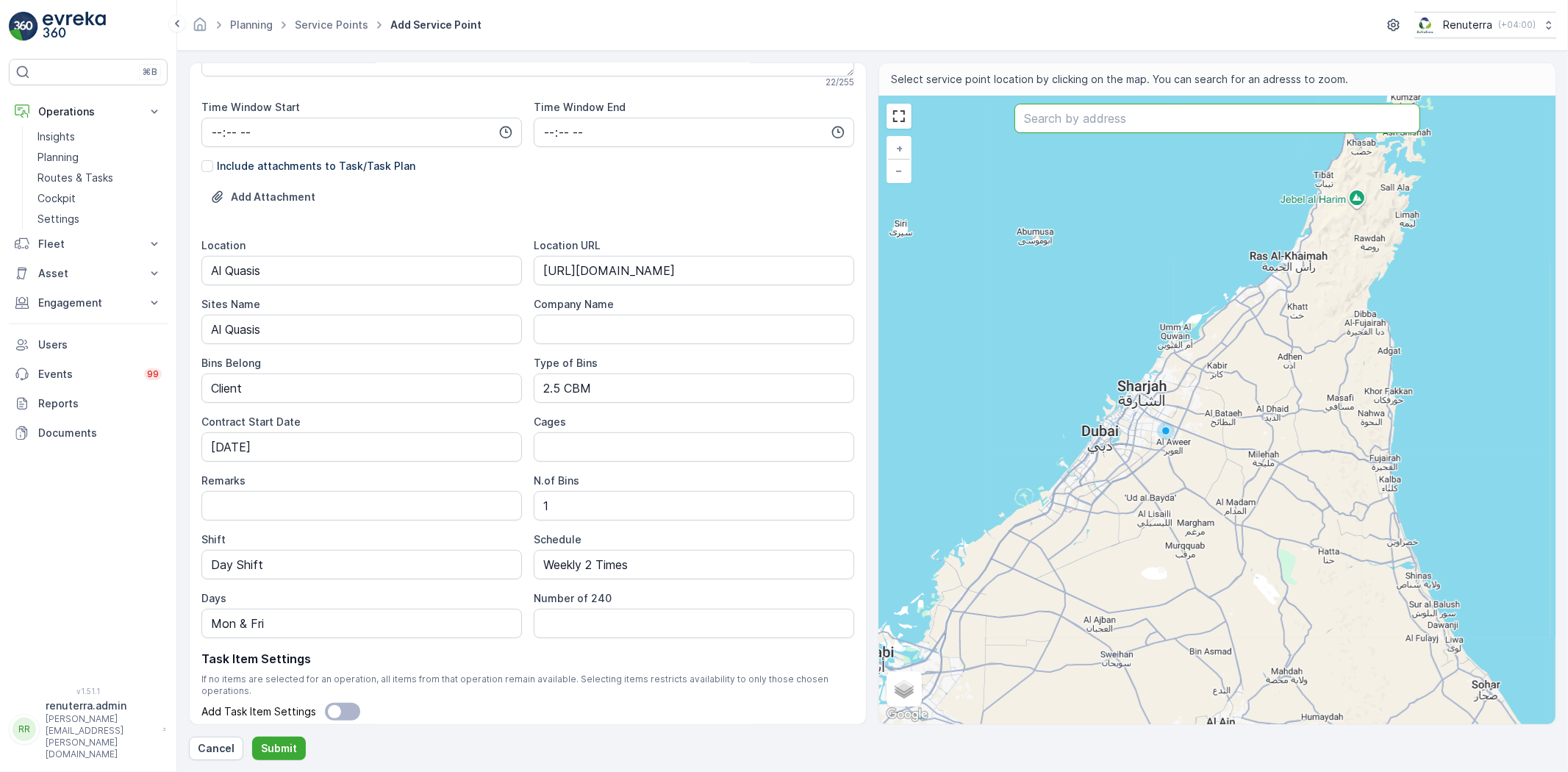
paste input "EVERGREEN FOODS"
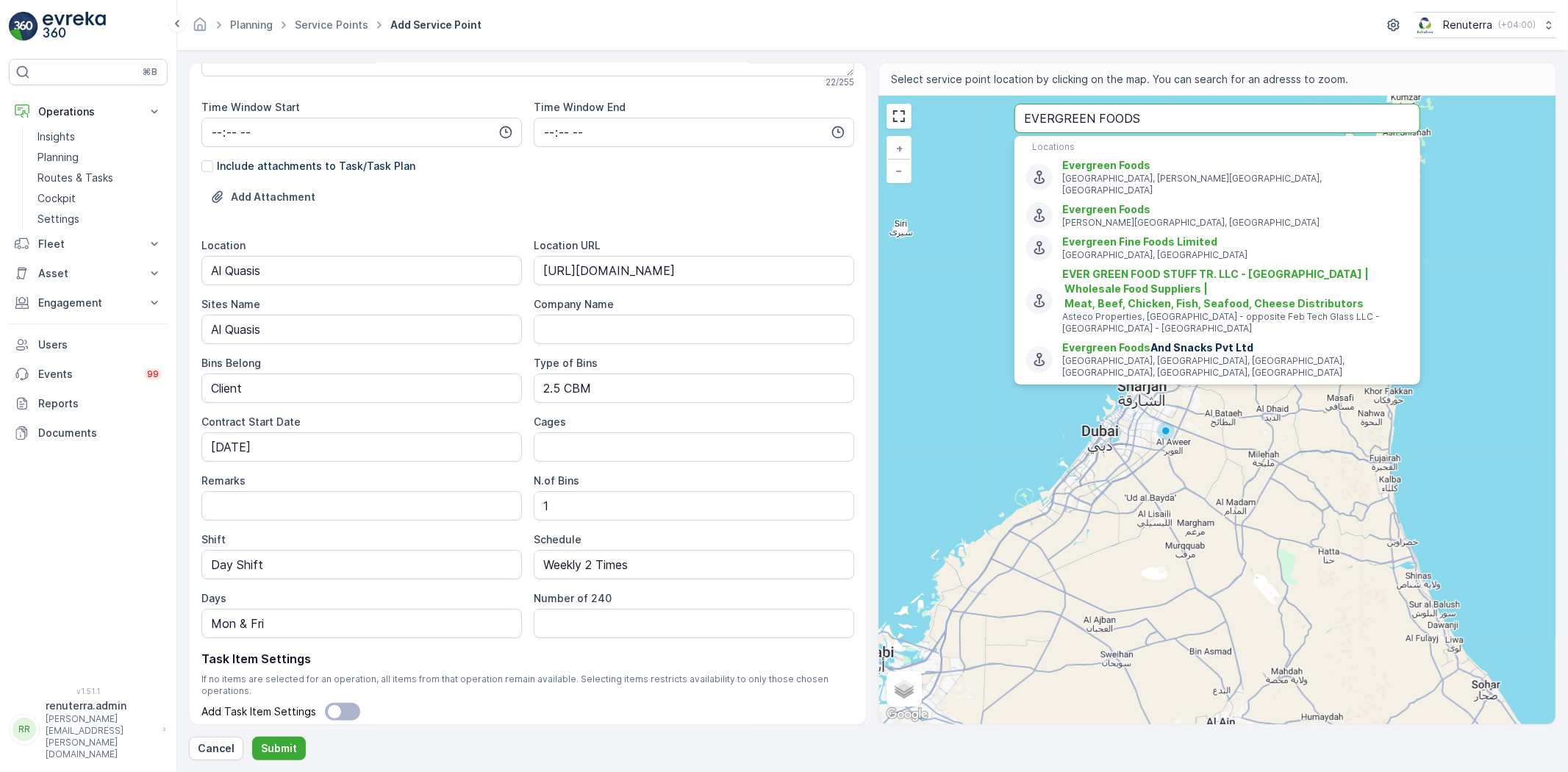
drag, startPoint x: 1168, startPoint y: 121, endPoint x: 788, endPoint y: 92, distance: 381.1
click at [788, 92] on div "Service Point Name [PERSON_NAME] [PERSON_NAME] - B515 | Al Quasis This name is …" at bounding box center [872, 394] width 1367 height 662
paste input "zy Mobility Solutions"
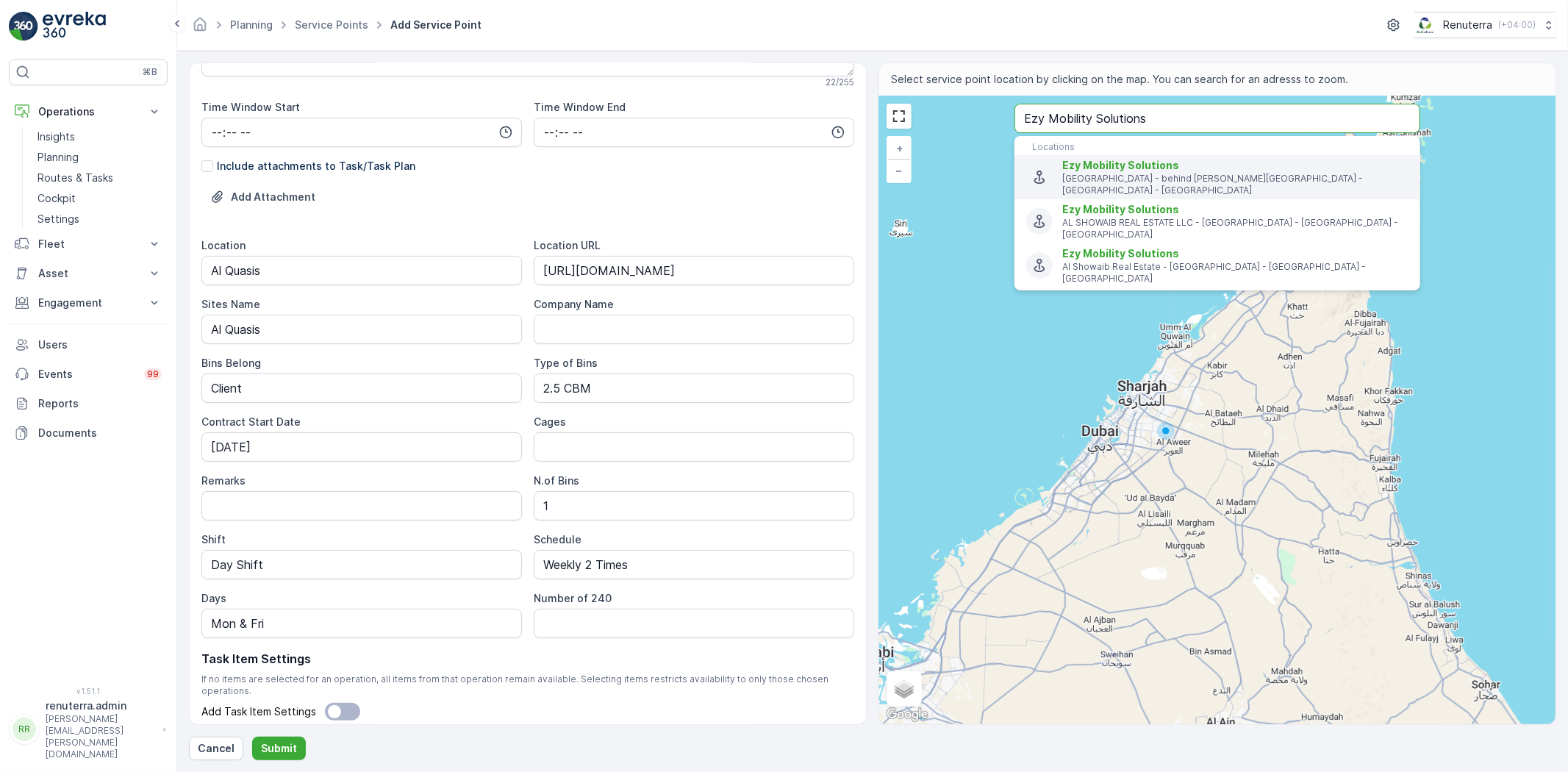
type input "Ezy Mobility Solutions"
click at [1159, 161] on span "Ezy Mobility Solutions" at bounding box center [1121, 165] width 117 height 12
type input "25.2611777,55.28593679999999"
type Info "Al Ghubaiba Rd - behind [PERSON_NAME][GEOGRAPHIC_DATA] - Al Souq Al Kabeer - Al…"
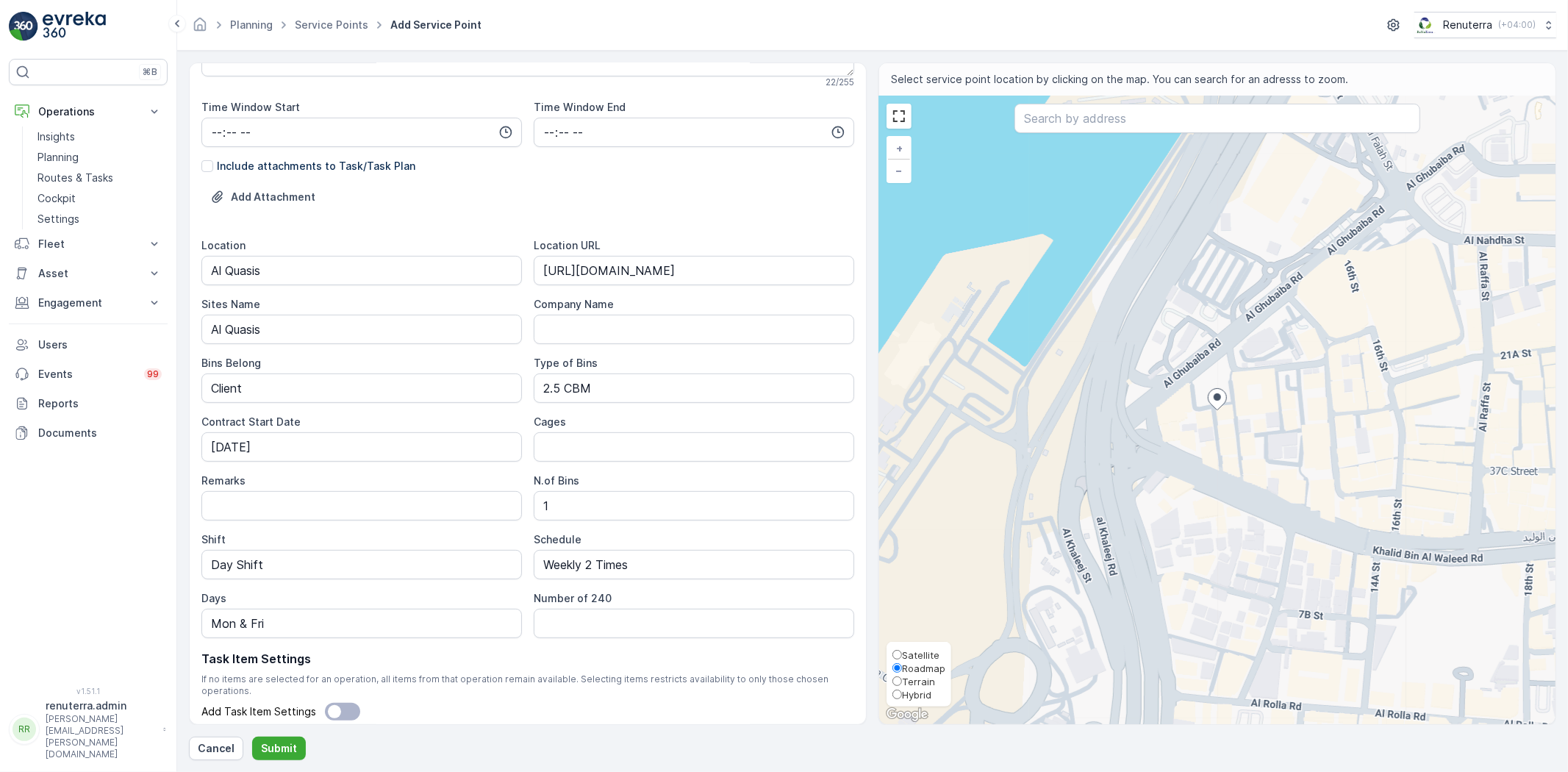
click at [912, 655] on span "Satellite" at bounding box center [920, 655] width 37 height 11
click at [902, 655] on input "Satellite" at bounding box center [897, 655] width 10 height 10
radio input "true"
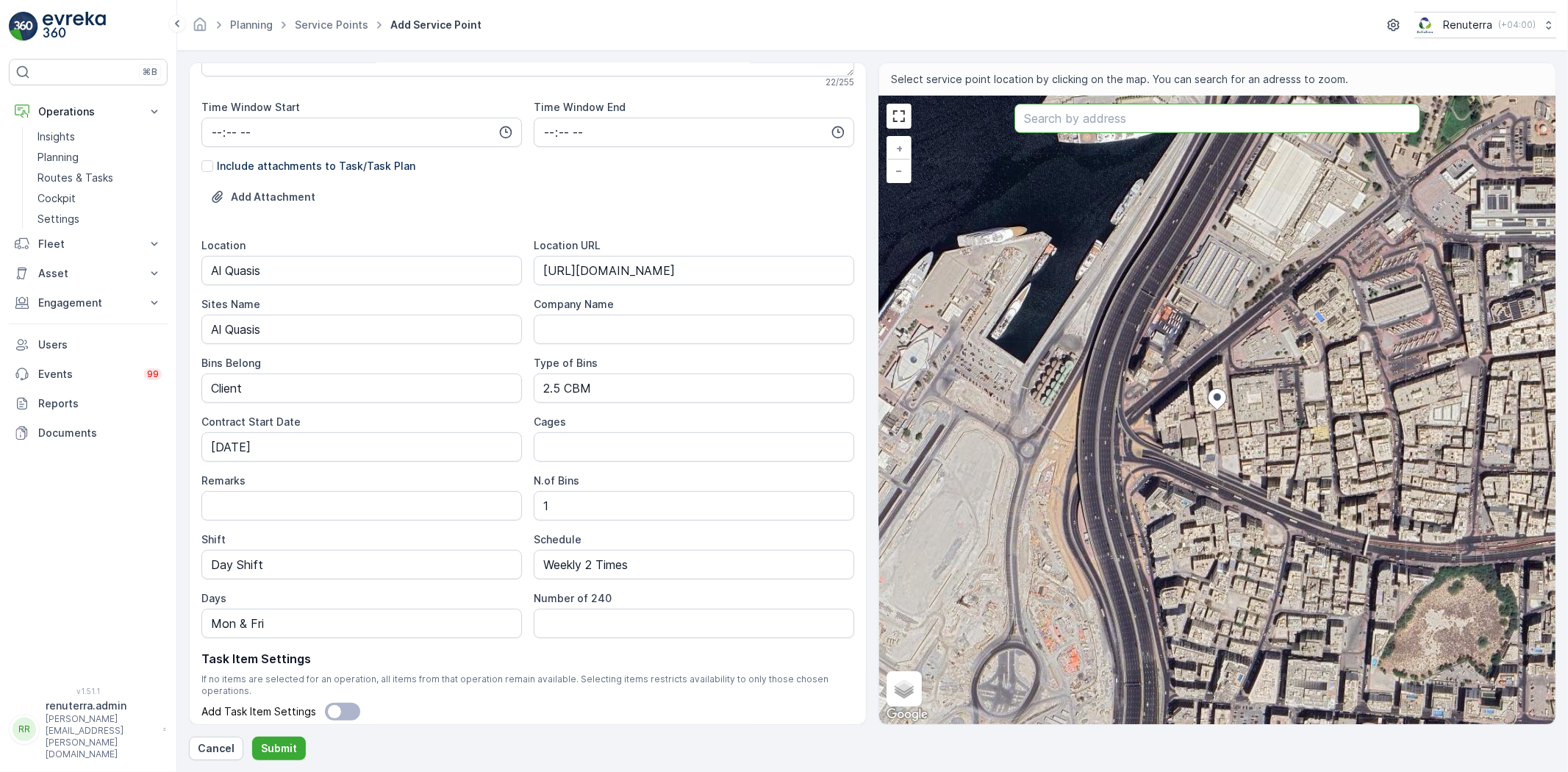
click at [1139, 121] on input "text" at bounding box center [1217, 118] width 406 height 30
paste input "Ezy Mobility Solutions"
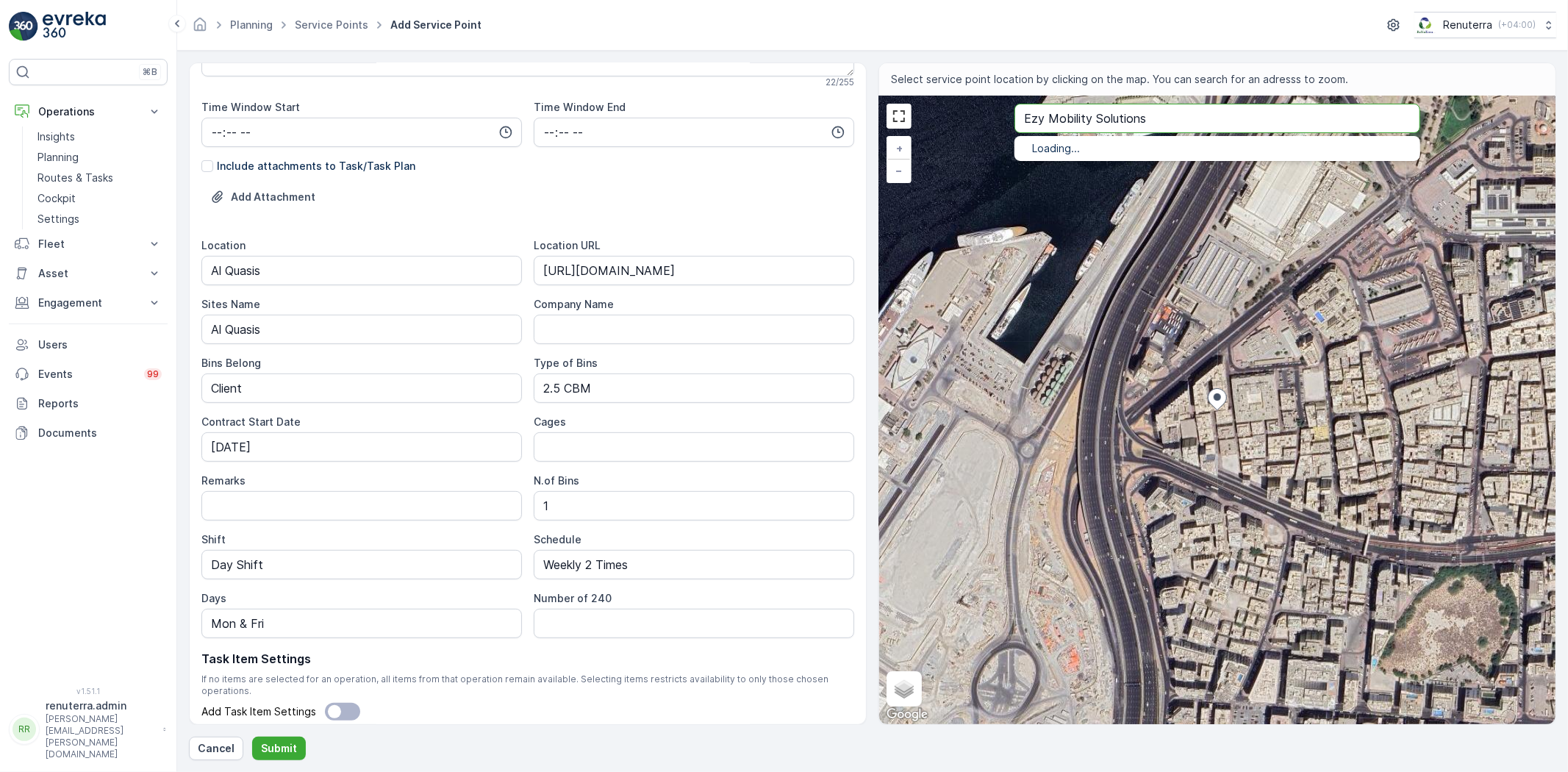
type input "Ezy Mobility Solutions"
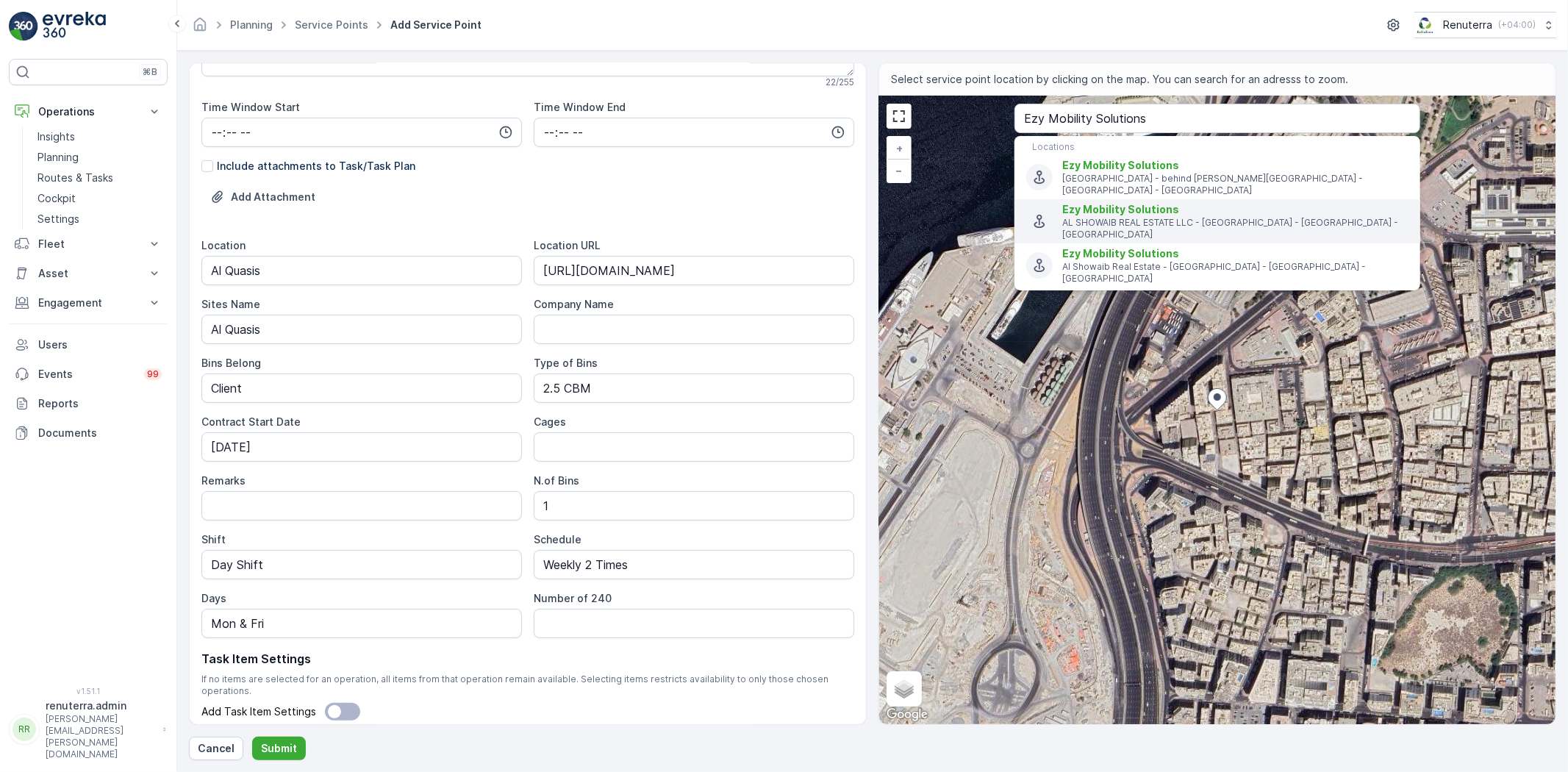
click at [1193, 203] on span "Ezy Mobility Solutions" at bounding box center [1235, 209] width 346 height 14
type input "25.2985478,55.3804949"
type Info "Al Showaib Real Estate - Warehouse [STREET_ADDRESS]"
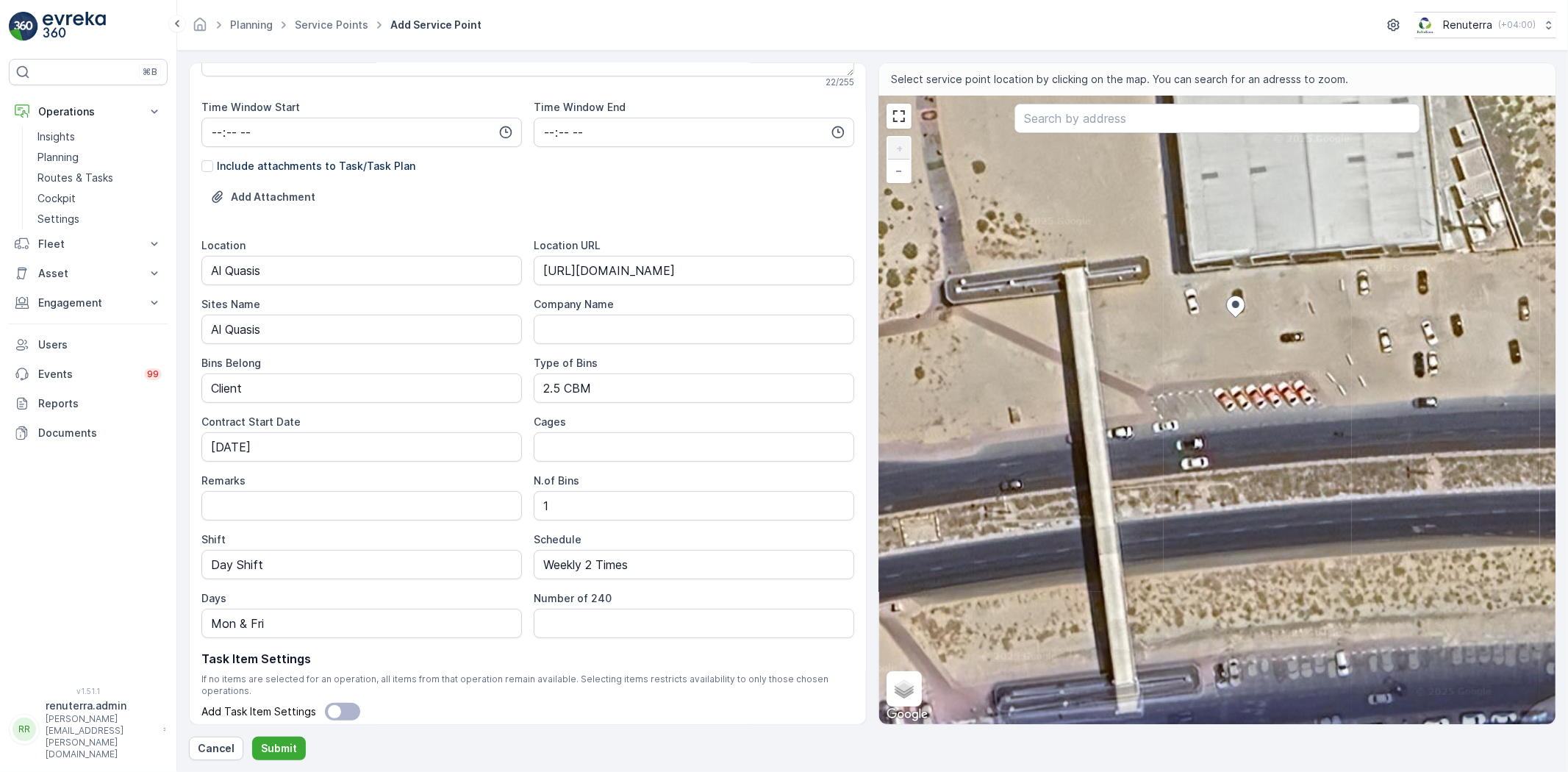
click at [1367, 386] on div "+ − Satellite Roadmap Terrain Hybrid Leaflet Keyboard shortcuts Map Data Imager…" at bounding box center [1217, 410] width 677 height 628
type input "25.298436312602195,55.38073462516137"
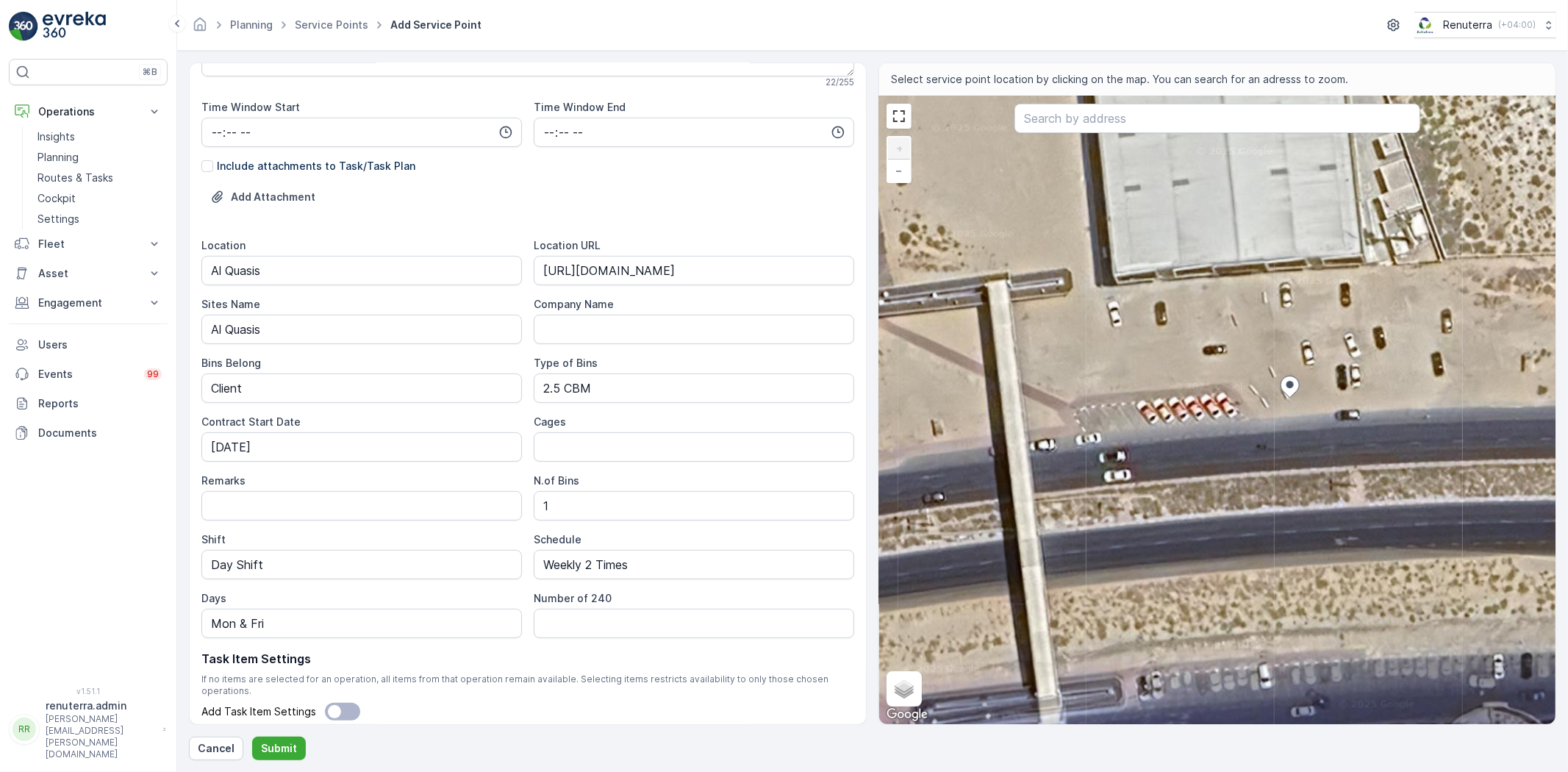
type Info "178 Amman St - Al Qusais Ind. Third - Al Qusais Industrial Area 3 - Dubai - Uni…"
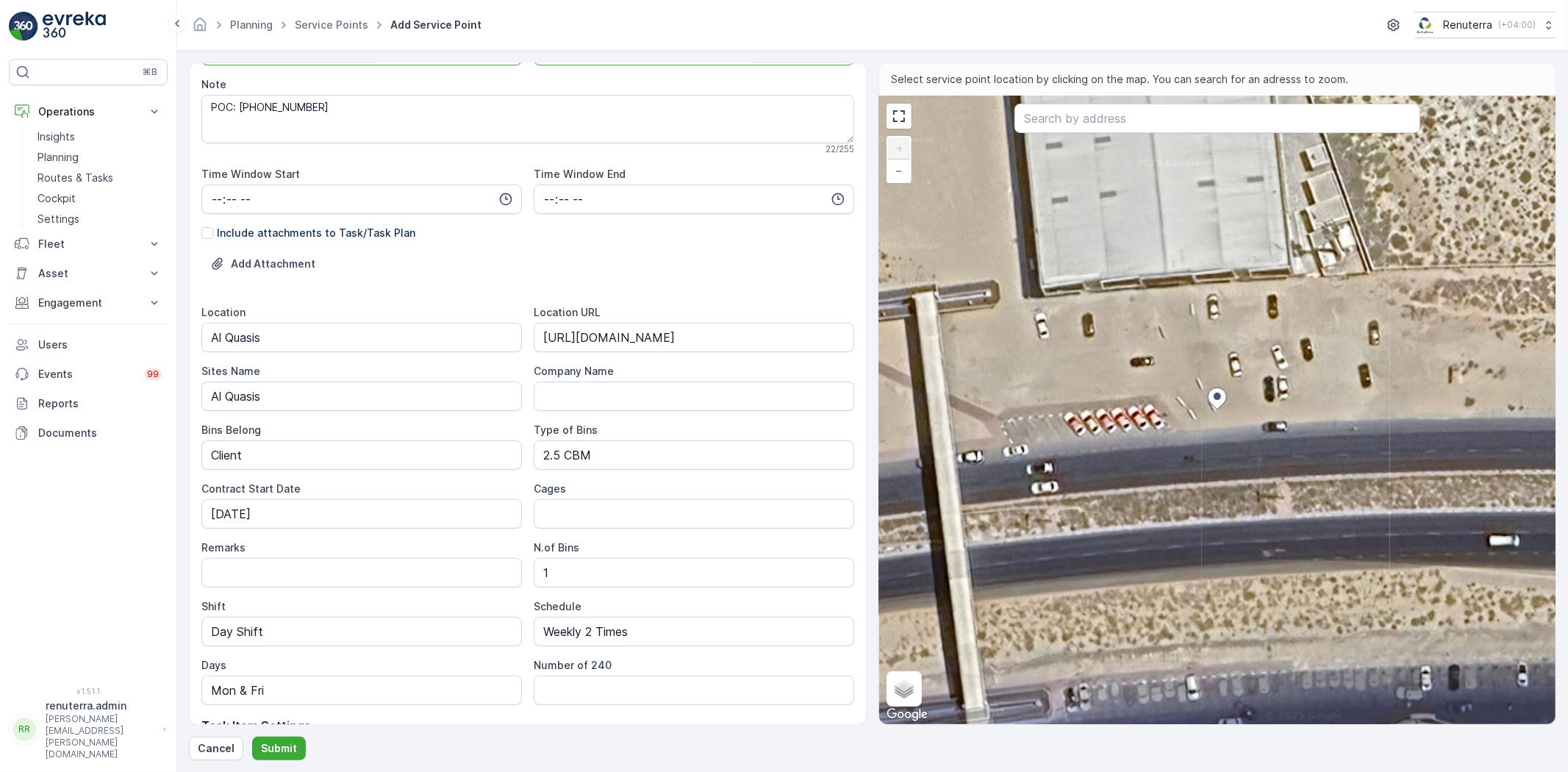
scroll to position [370, 0]
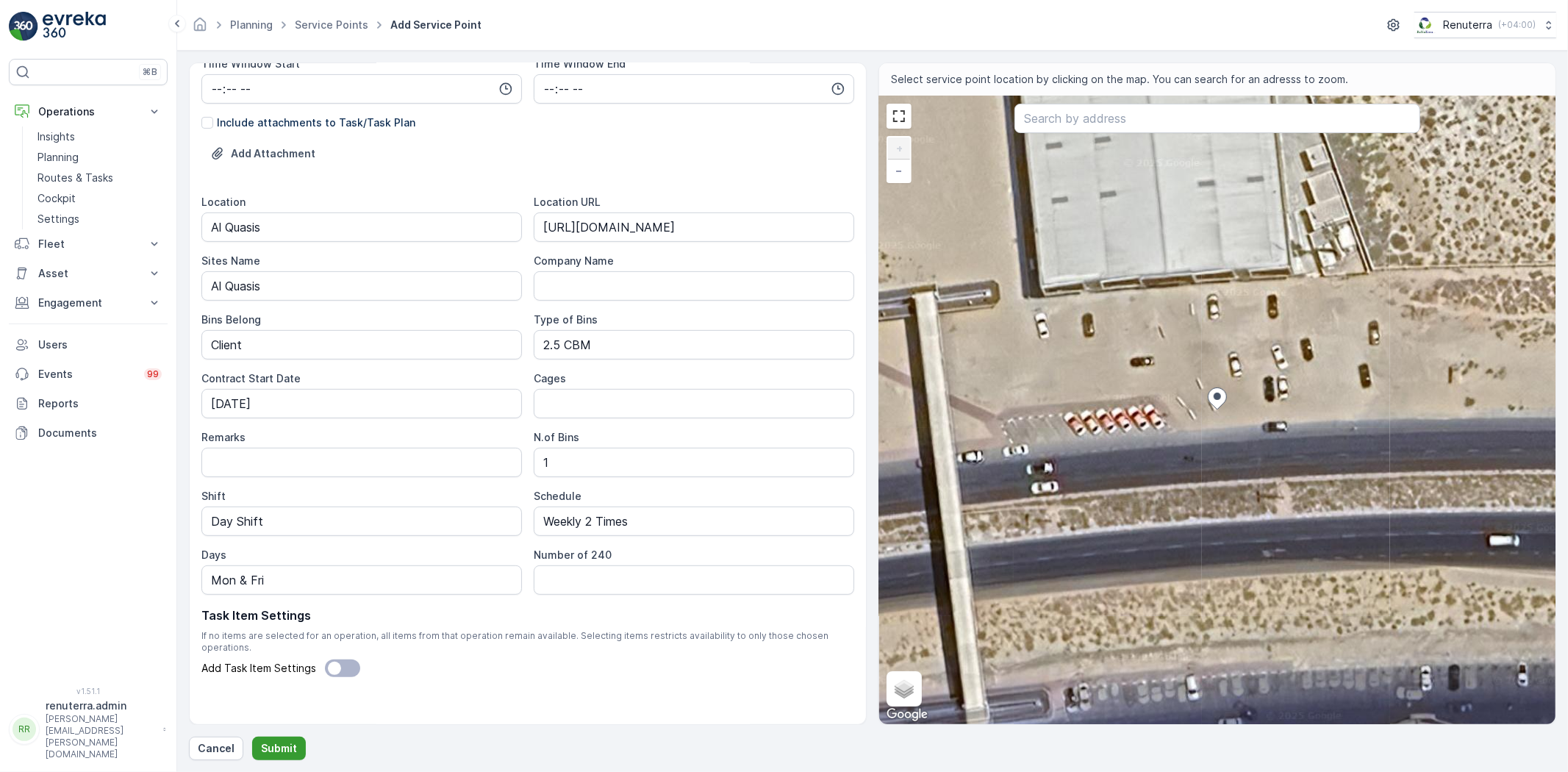
click at [268, 744] on p "Submit" at bounding box center [279, 748] width 36 height 14
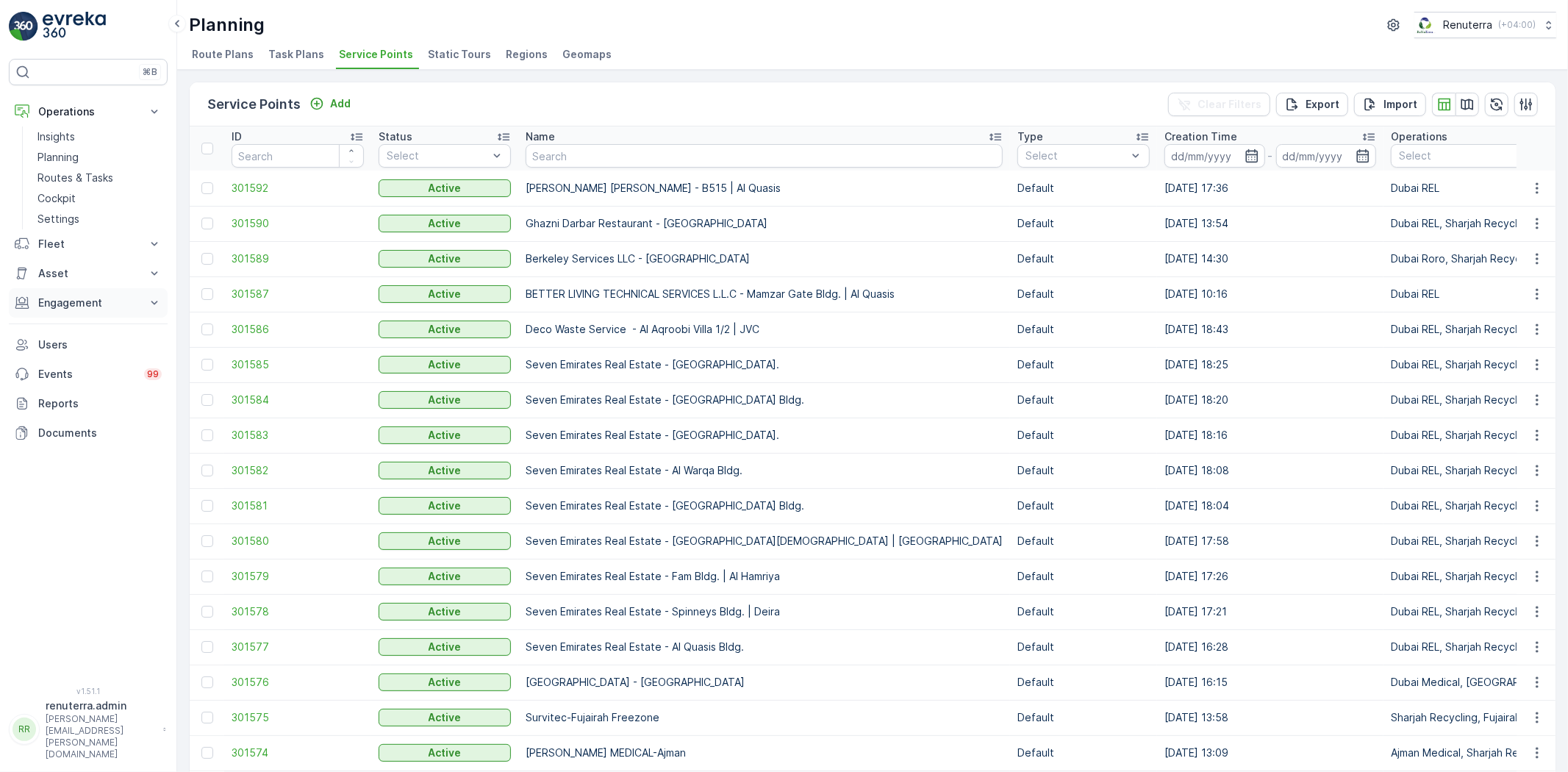
click at [101, 304] on p "Engagement" at bounding box center [88, 302] width 100 height 14
click at [59, 347] on p "Entities" at bounding box center [56, 348] width 37 height 14
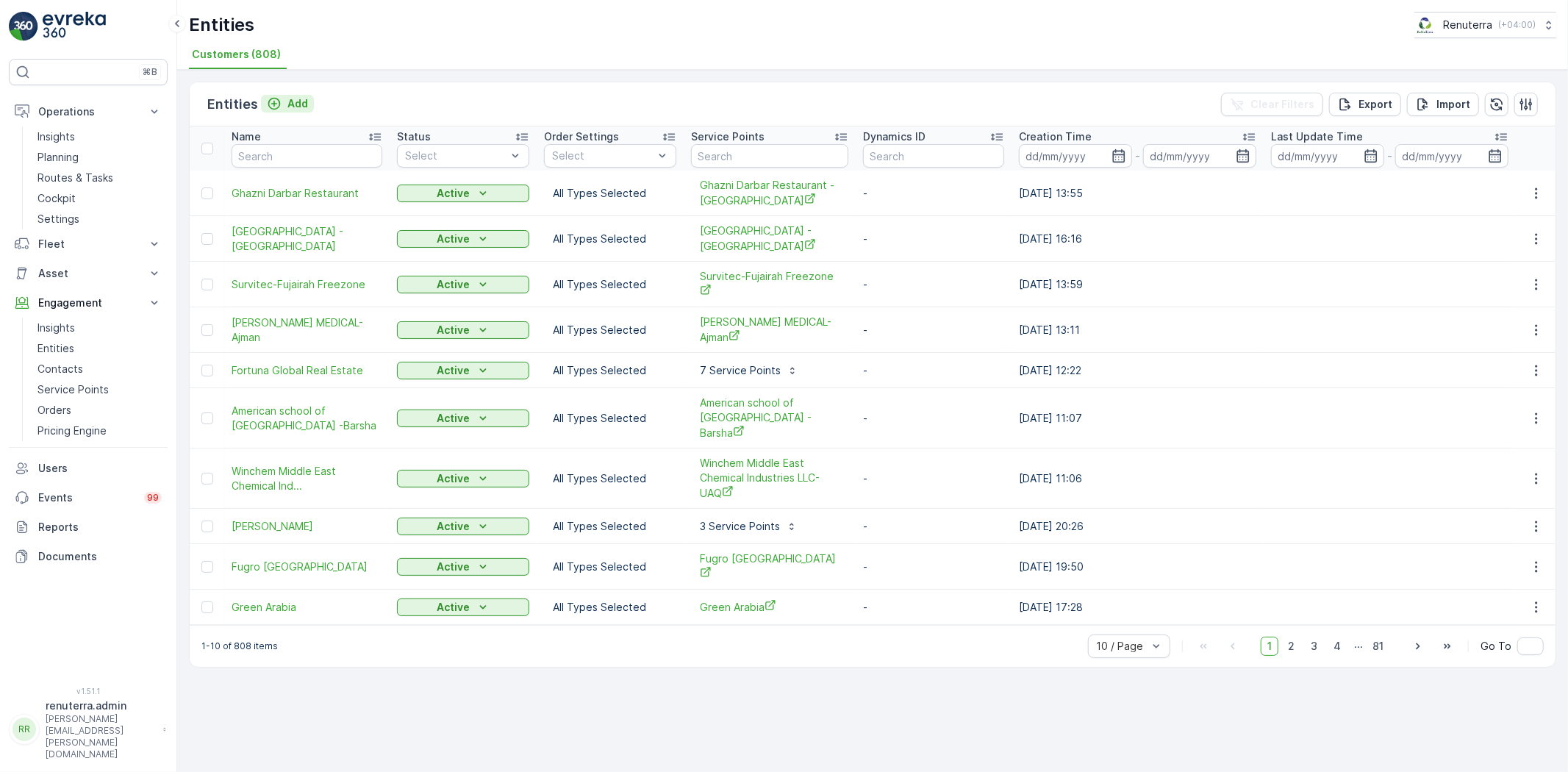
click at [288, 99] on p "Add" at bounding box center [298, 104] width 21 height 14
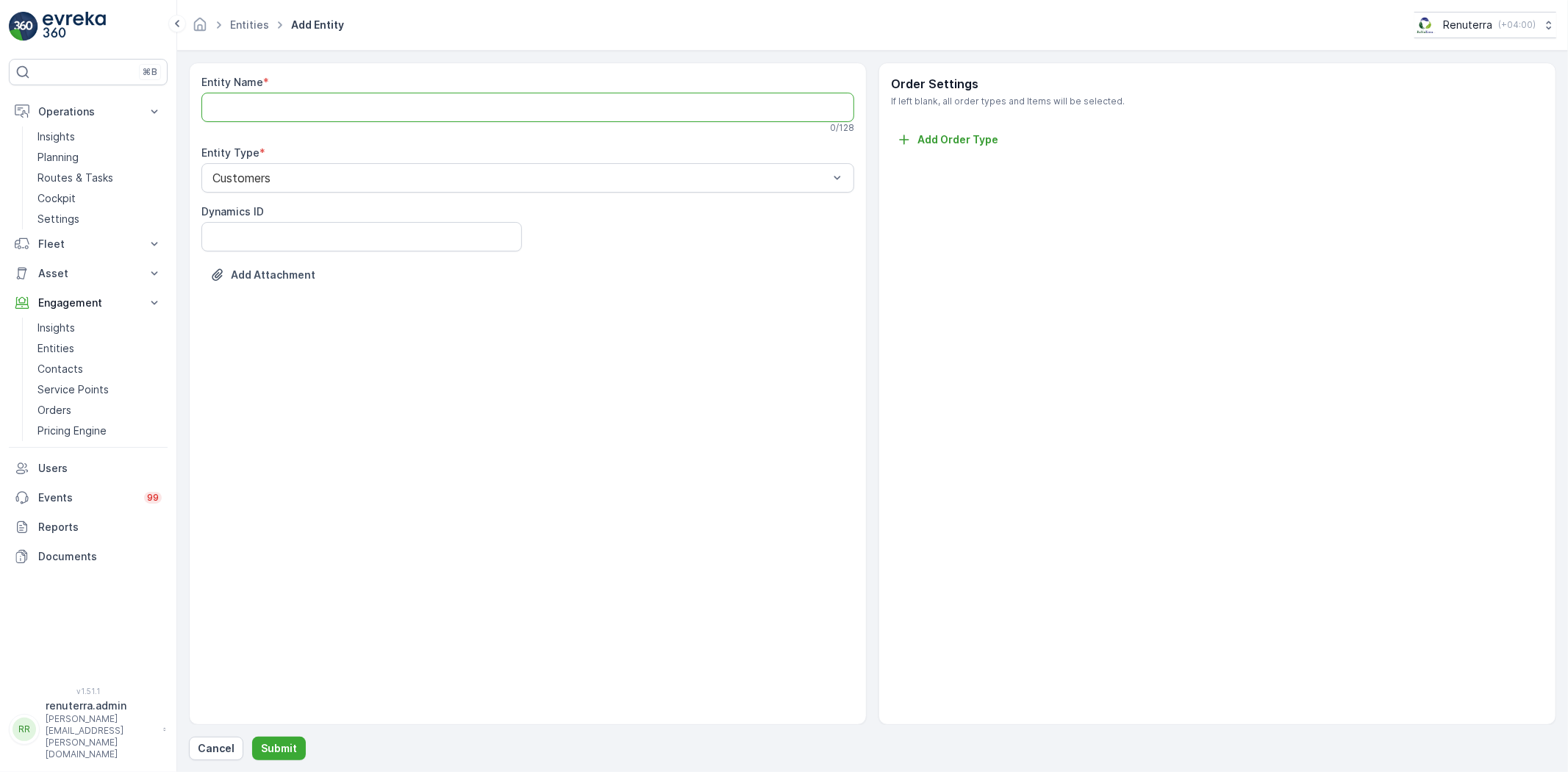
click at [349, 113] on Name "Entity Name" at bounding box center [528, 107] width 653 height 30
paste Name "Hussain Nasser Ahmad Lootah"
type Name "Hussain Nasser Ahmad Lootah"
click at [276, 746] on p "Submit" at bounding box center [279, 748] width 36 height 14
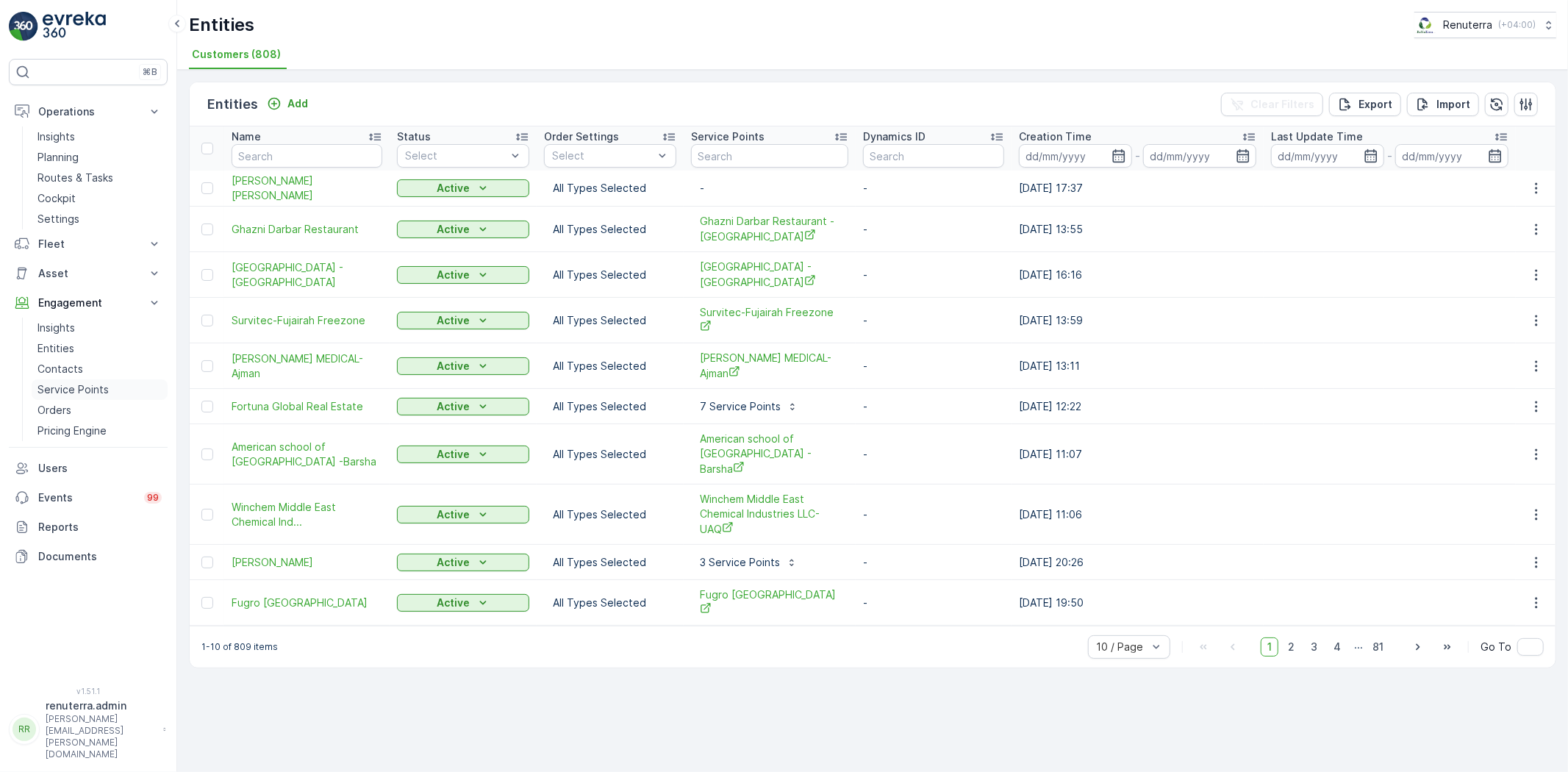
click at [76, 386] on p "Service Points" at bounding box center [73, 389] width 72 height 14
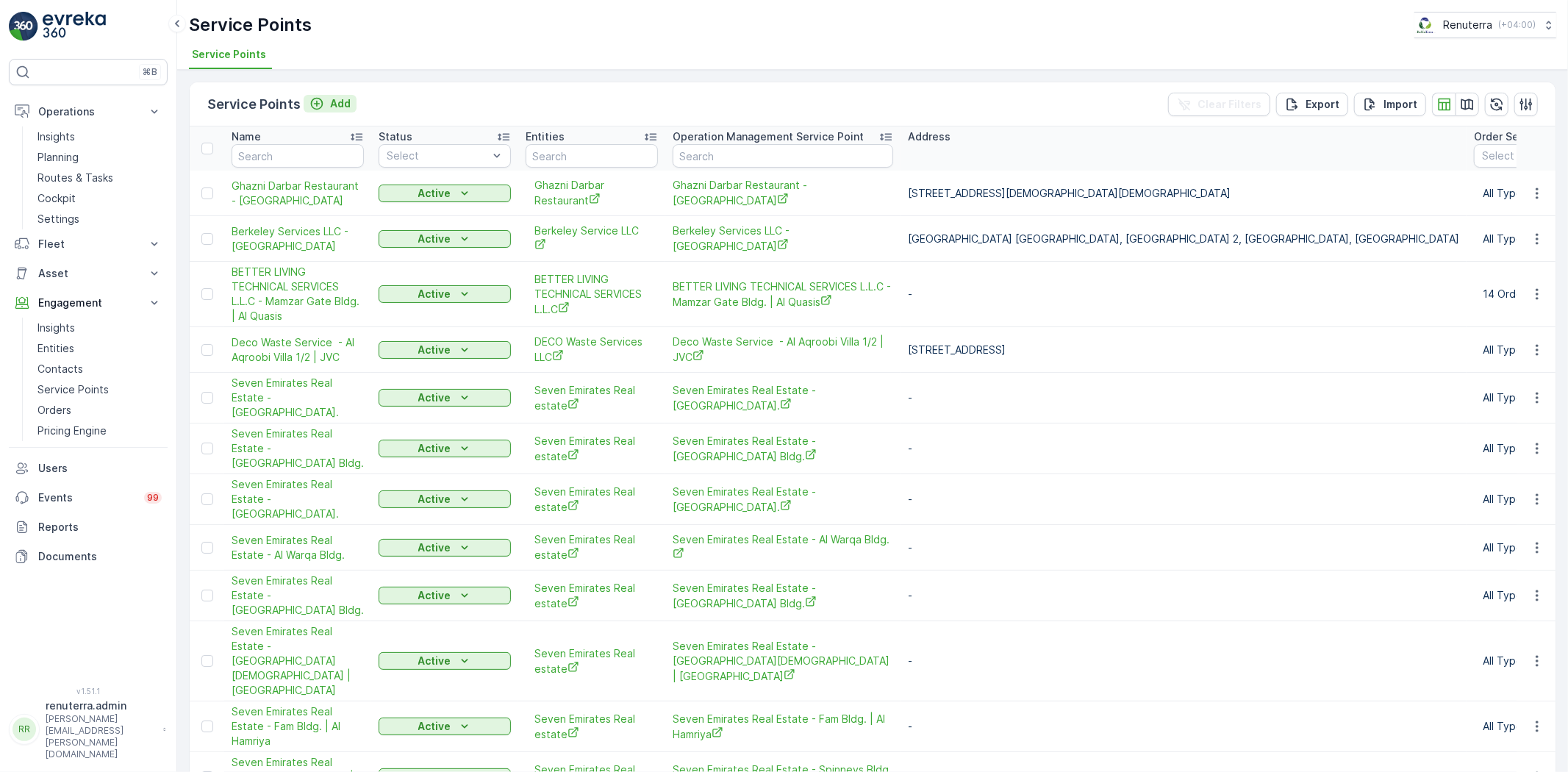
click at [332, 98] on p "Add" at bounding box center [340, 104] width 21 height 14
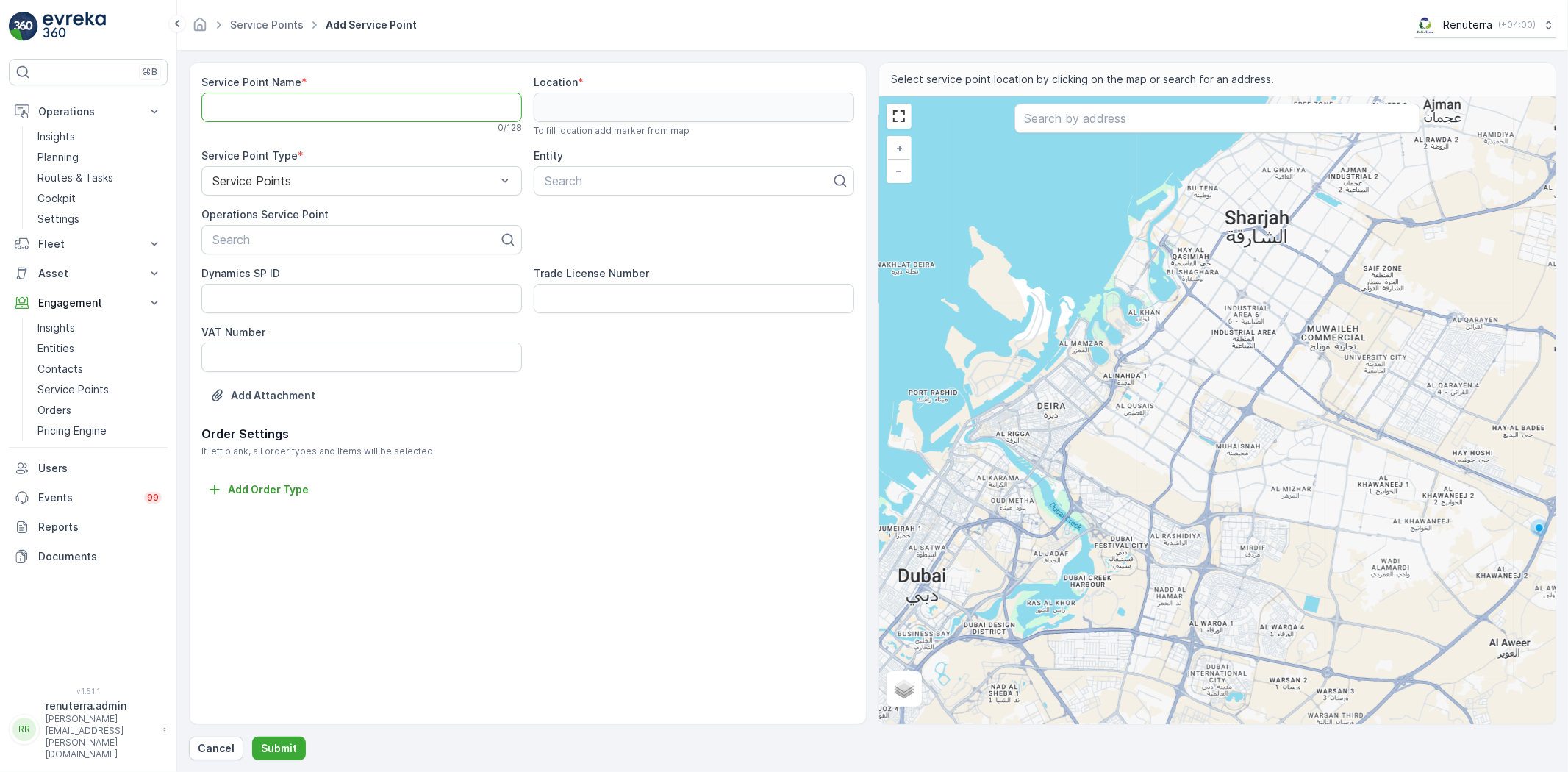
click at [288, 112] on Name "Service Point Name" at bounding box center [362, 107] width 320 height 30
paste Name "[PERSON_NAME] [PERSON_NAME] - B515 | Al Quasis"
type Name "[PERSON_NAME] [PERSON_NAME] - B515 | Al Quasis"
click at [355, 244] on div at bounding box center [355, 239] width 290 height 13
paste input "[PERSON_NAME] [PERSON_NAME] - B515 | Al Quasis"
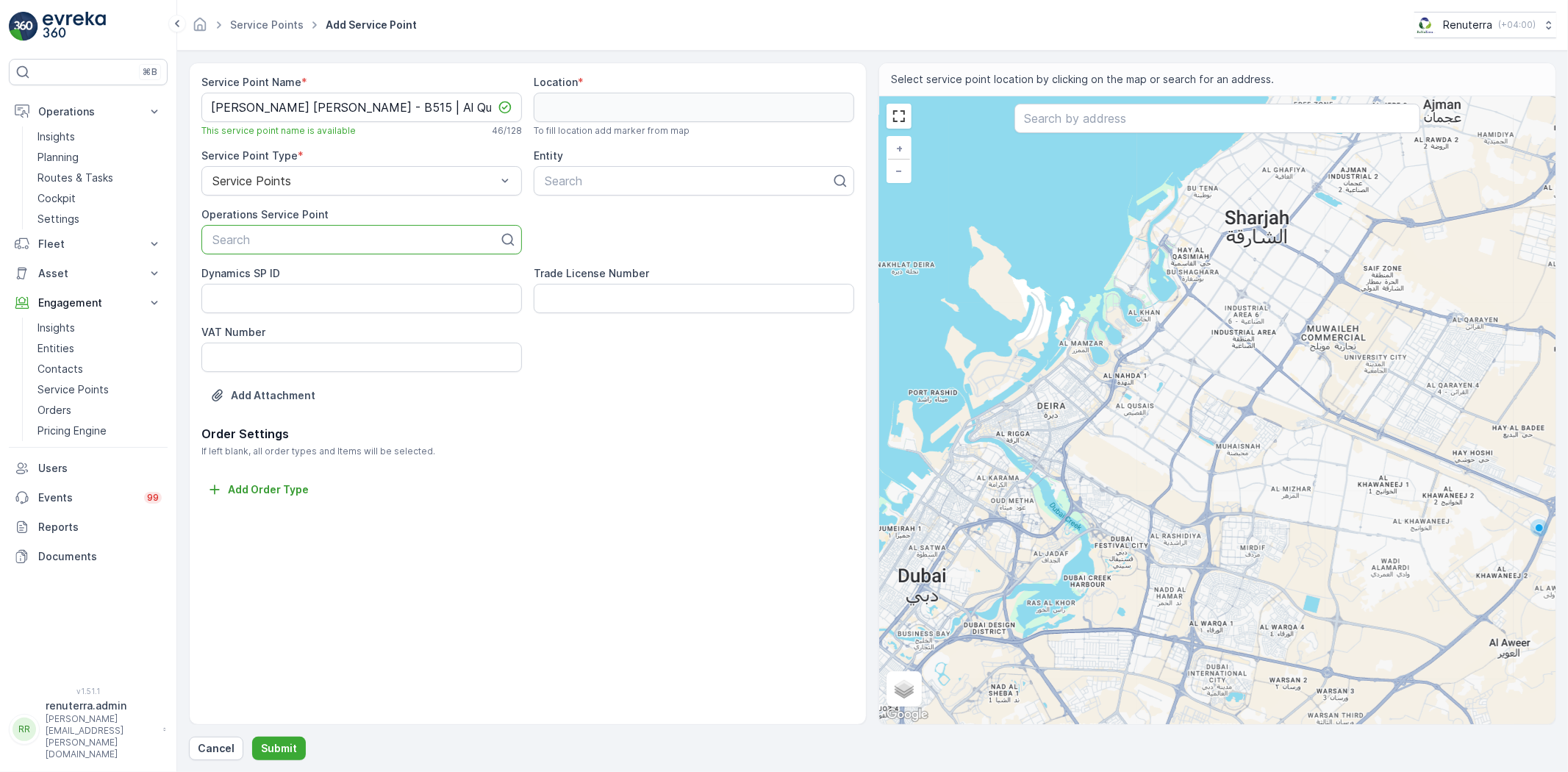
type input "[PERSON_NAME] [PERSON_NAME] - B515 | Al Quasis"
click at [369, 273] on span "[PERSON_NAME] [PERSON_NAME] - B515 | Al Quasis" at bounding box center [361, 275] width 301 height 13
click at [570, 191] on div "Search" at bounding box center [693, 180] width 320 height 30
type input "hussain"
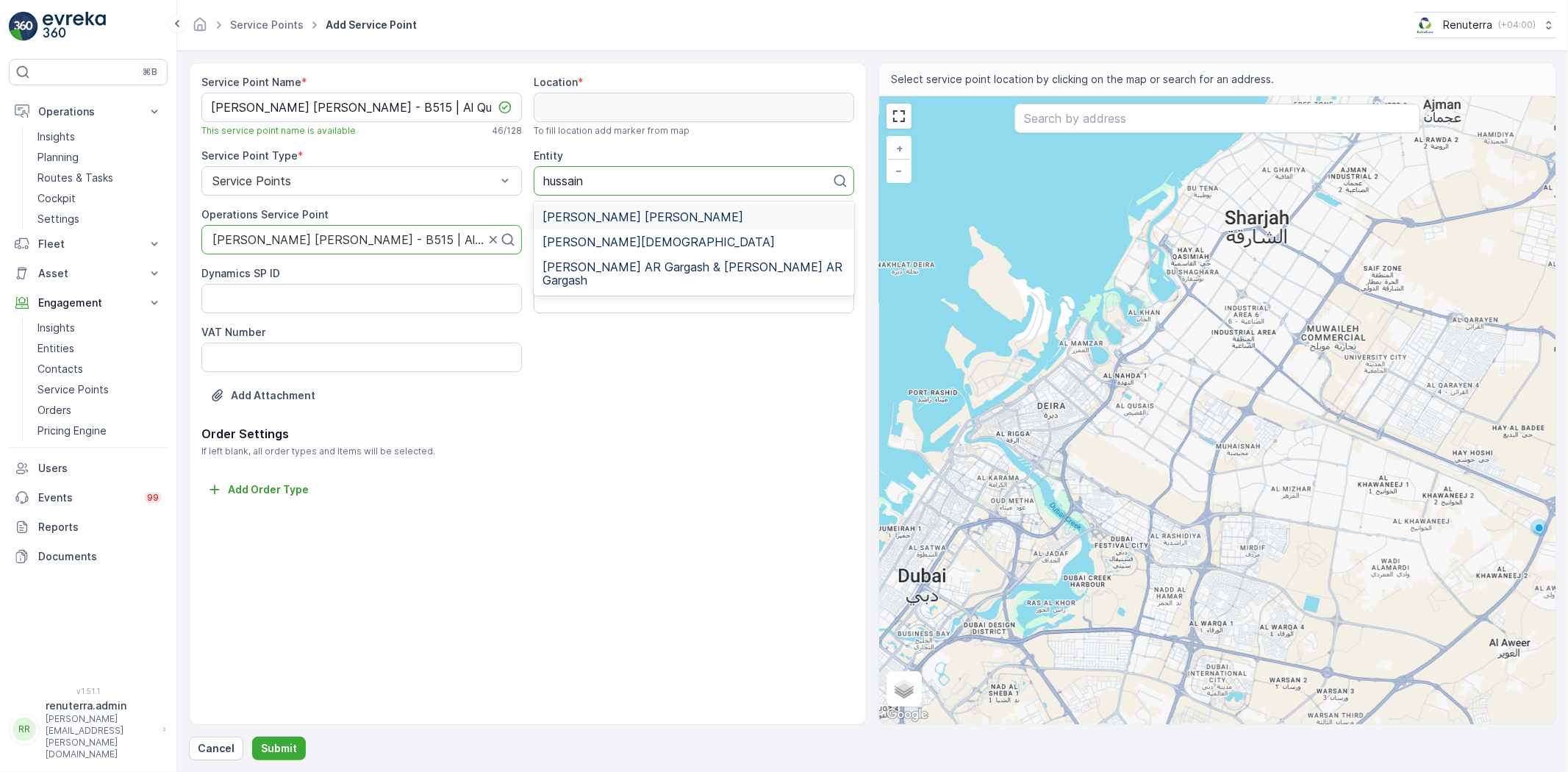
click at [668, 215] on span "Hussain Nasser Ahmad Lootah" at bounding box center [643, 216] width 201 height 13
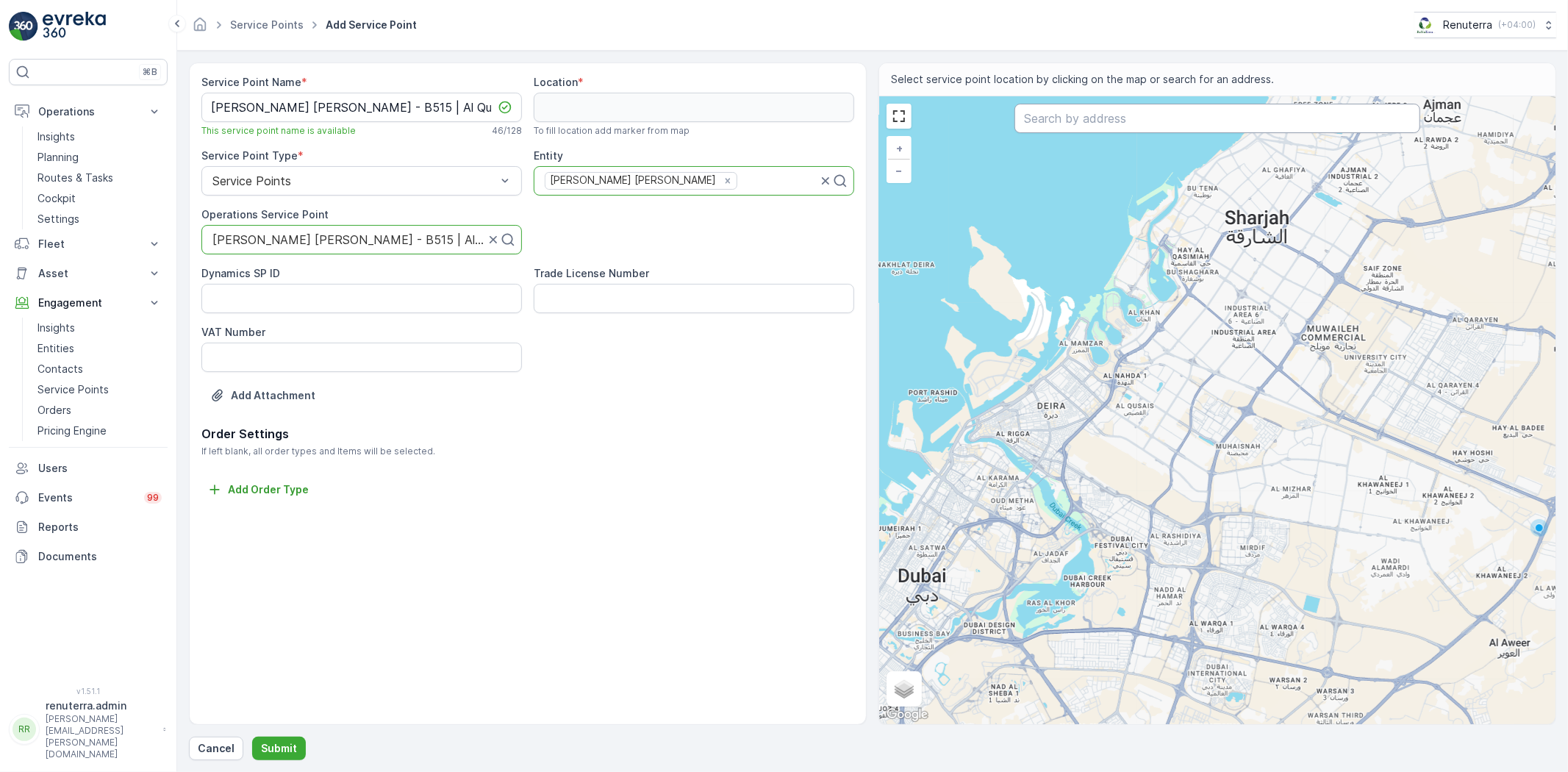
click at [1066, 114] on input "text" at bounding box center [1217, 118] width 406 height 30
paste input "THRIFT THERAPY (TULIP UKAY UKAY)"
type input "THRIFT THERAPY (TULIP UKAY UKAY)"
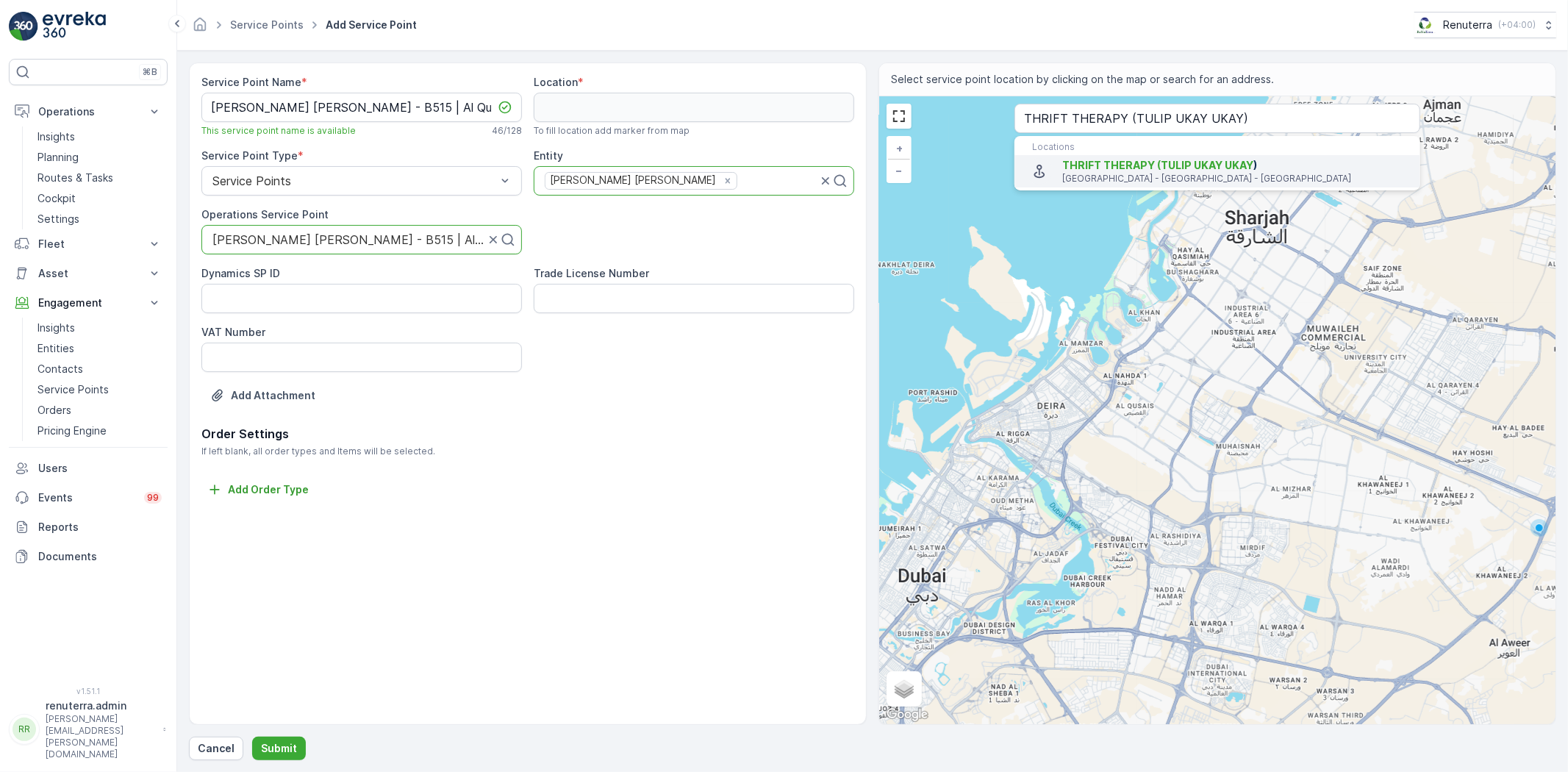
click at [1104, 171] on span "THRIFT THERAPY (TULIP UKAY UKAY" at bounding box center [1158, 165] width 191 height 12
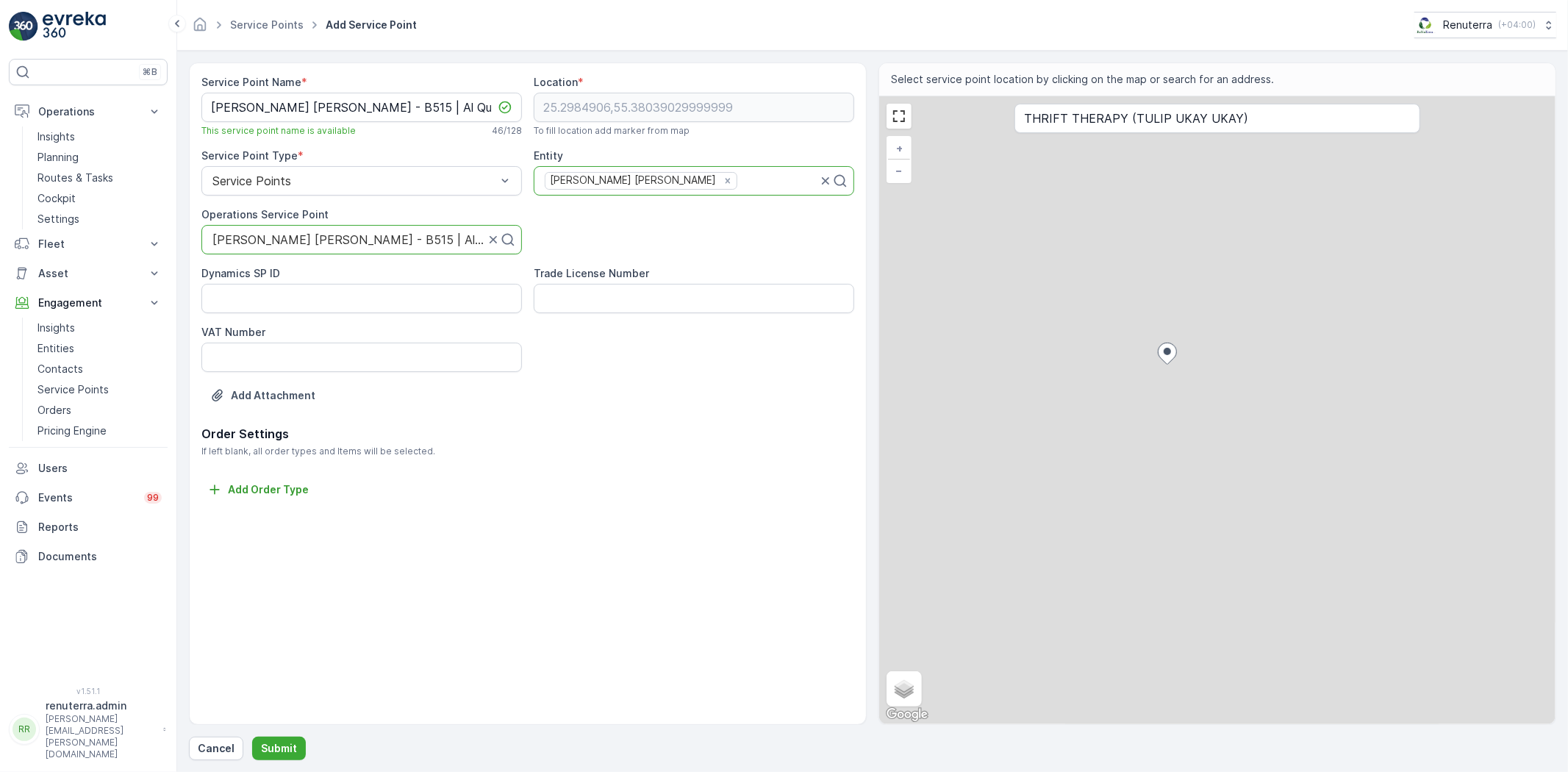
type input "25.2984906,55.38039029999999"
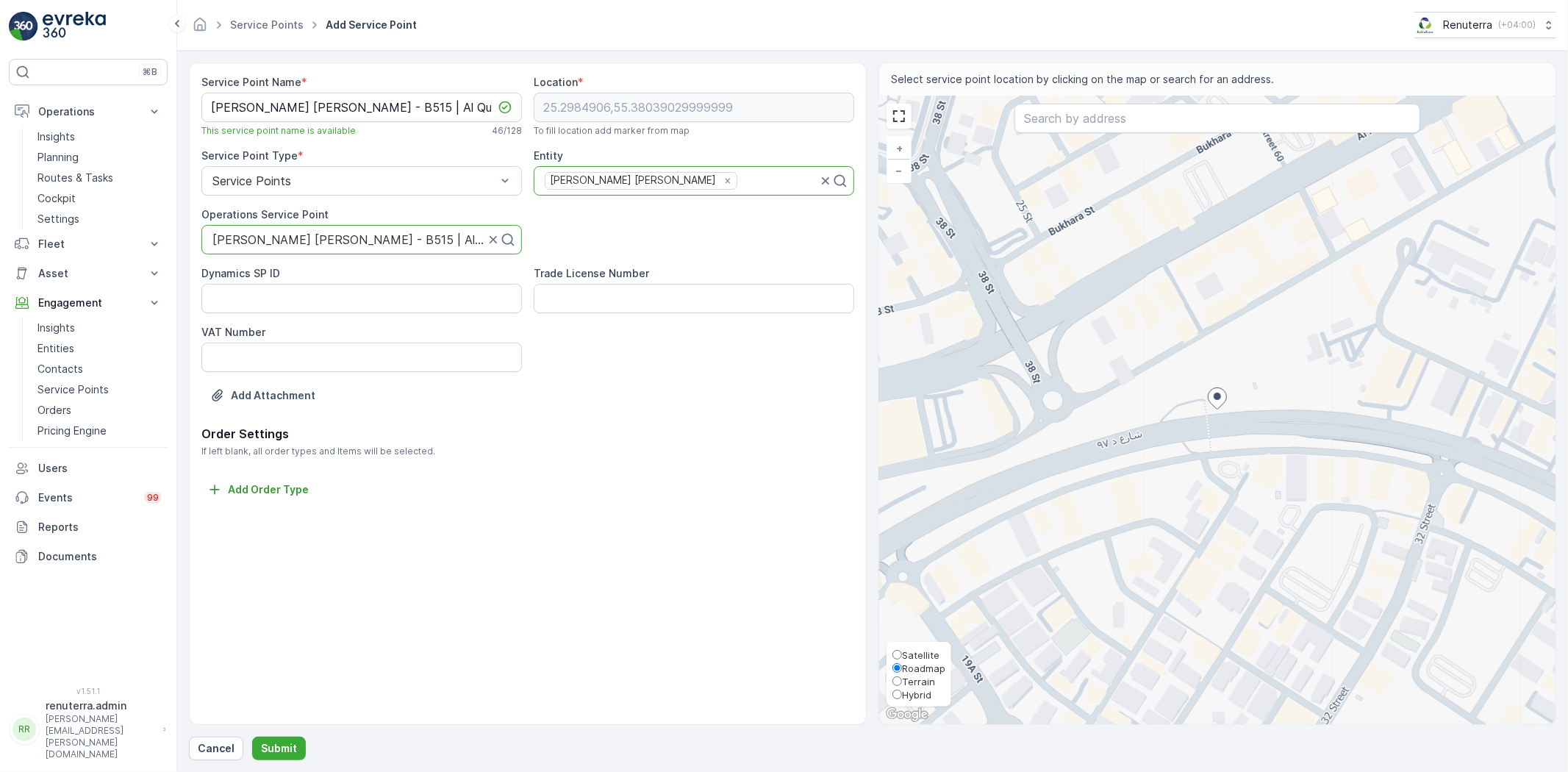
click at [913, 651] on span "Satellite" at bounding box center [920, 655] width 37 height 11
click at [902, 651] on input "Satellite" at bounding box center [897, 655] width 10 height 10
radio input "true"
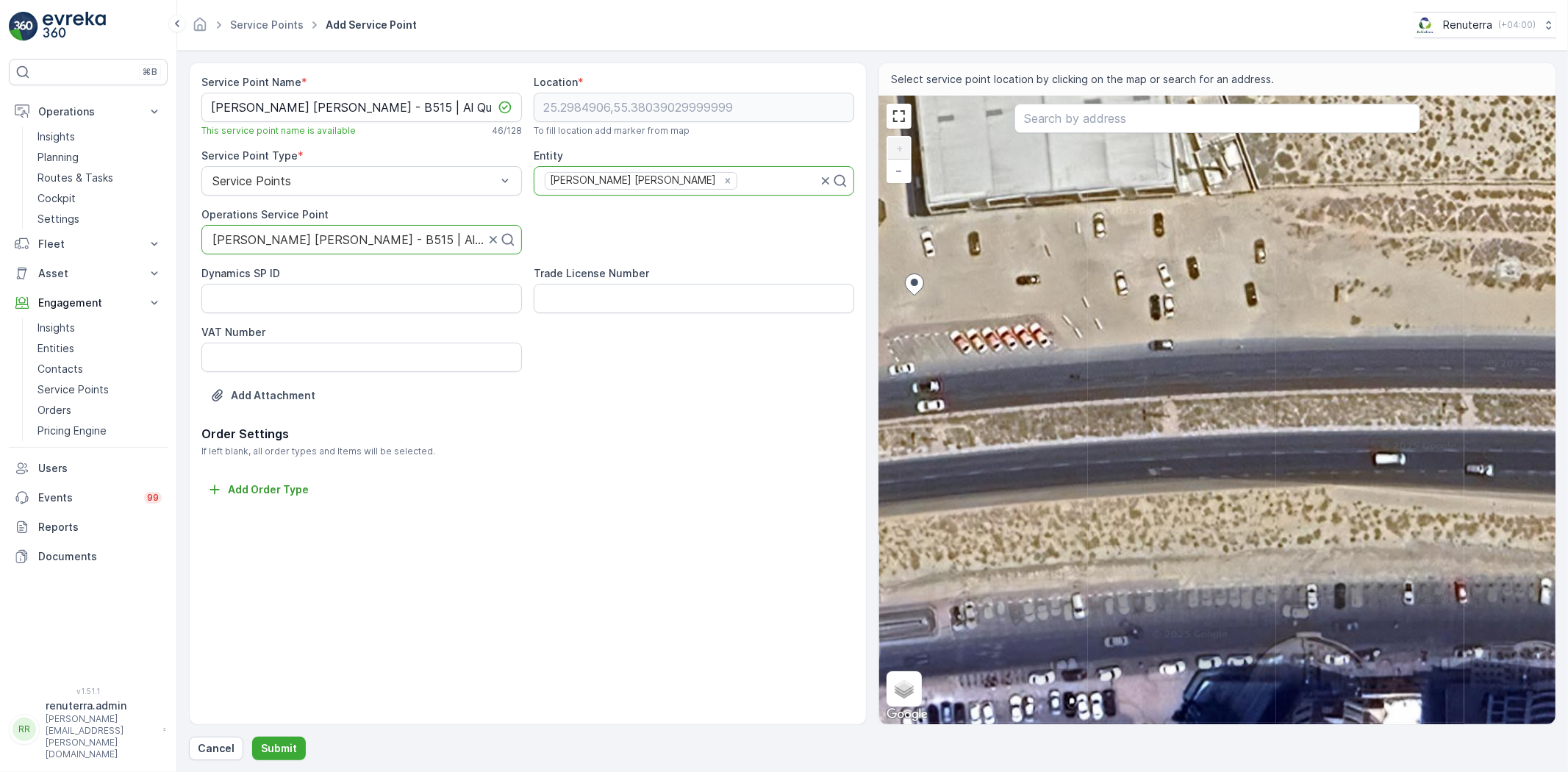
click at [1101, 321] on div "+ − Satellite Roadmap Terrain Hybrid Leaflet Keyboard shortcuts Map Data Imager…" at bounding box center [1217, 410] width 677 height 628
type input "25.298449596806407,55.380729242397976"
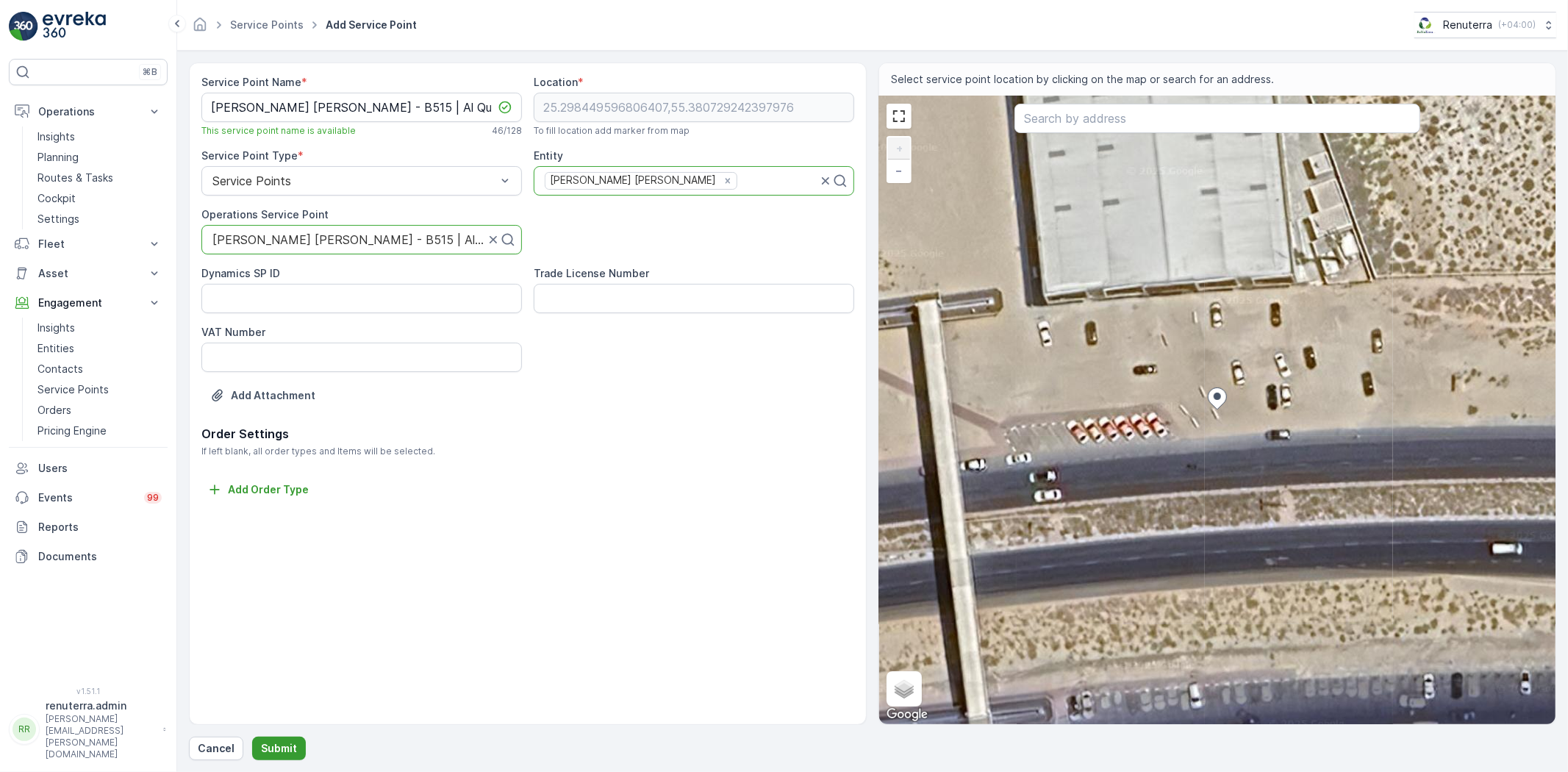
click at [279, 748] on p "Submit" at bounding box center [279, 748] width 36 height 14
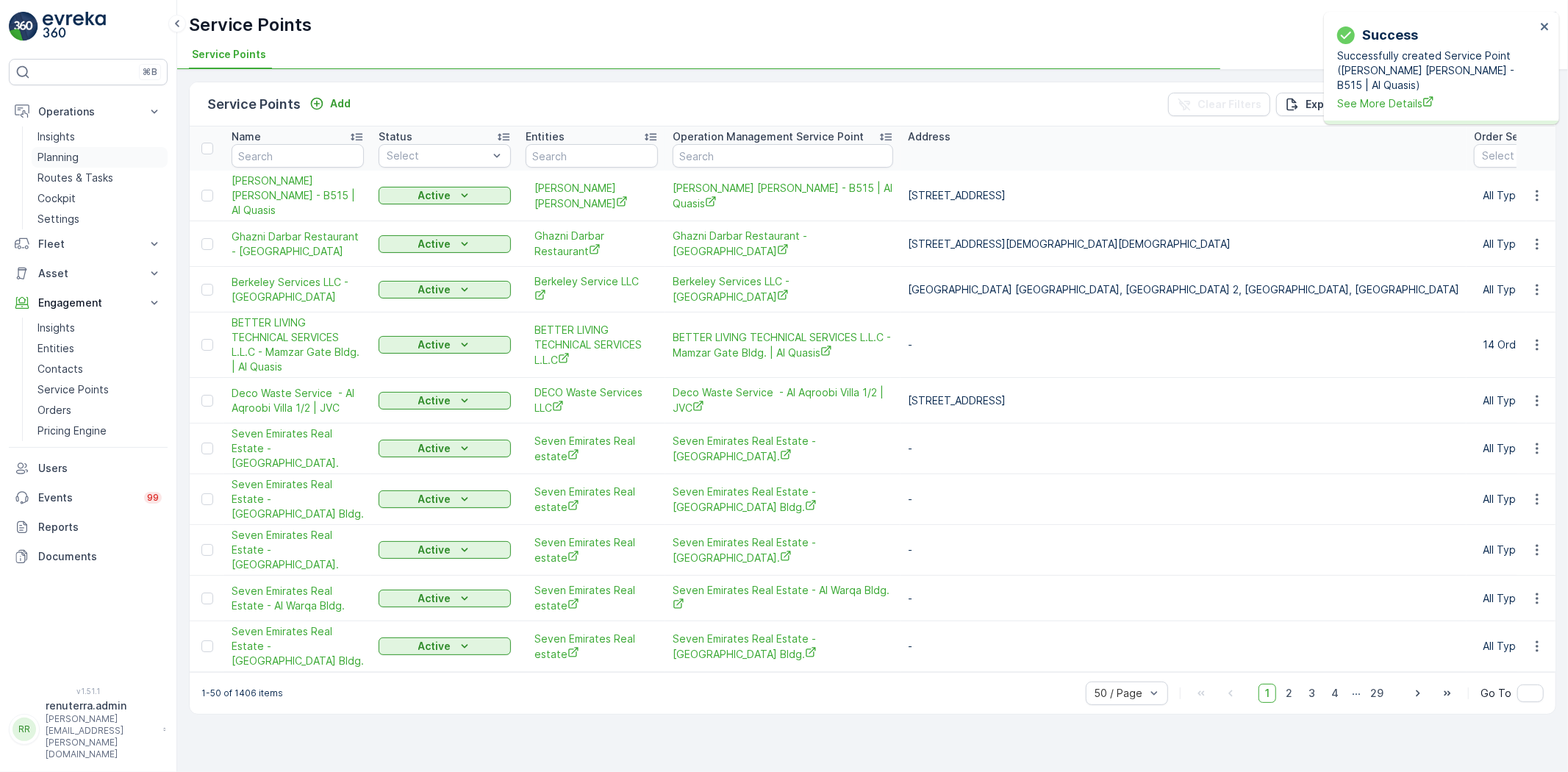
click at [75, 152] on p "Planning" at bounding box center [58, 157] width 41 height 14
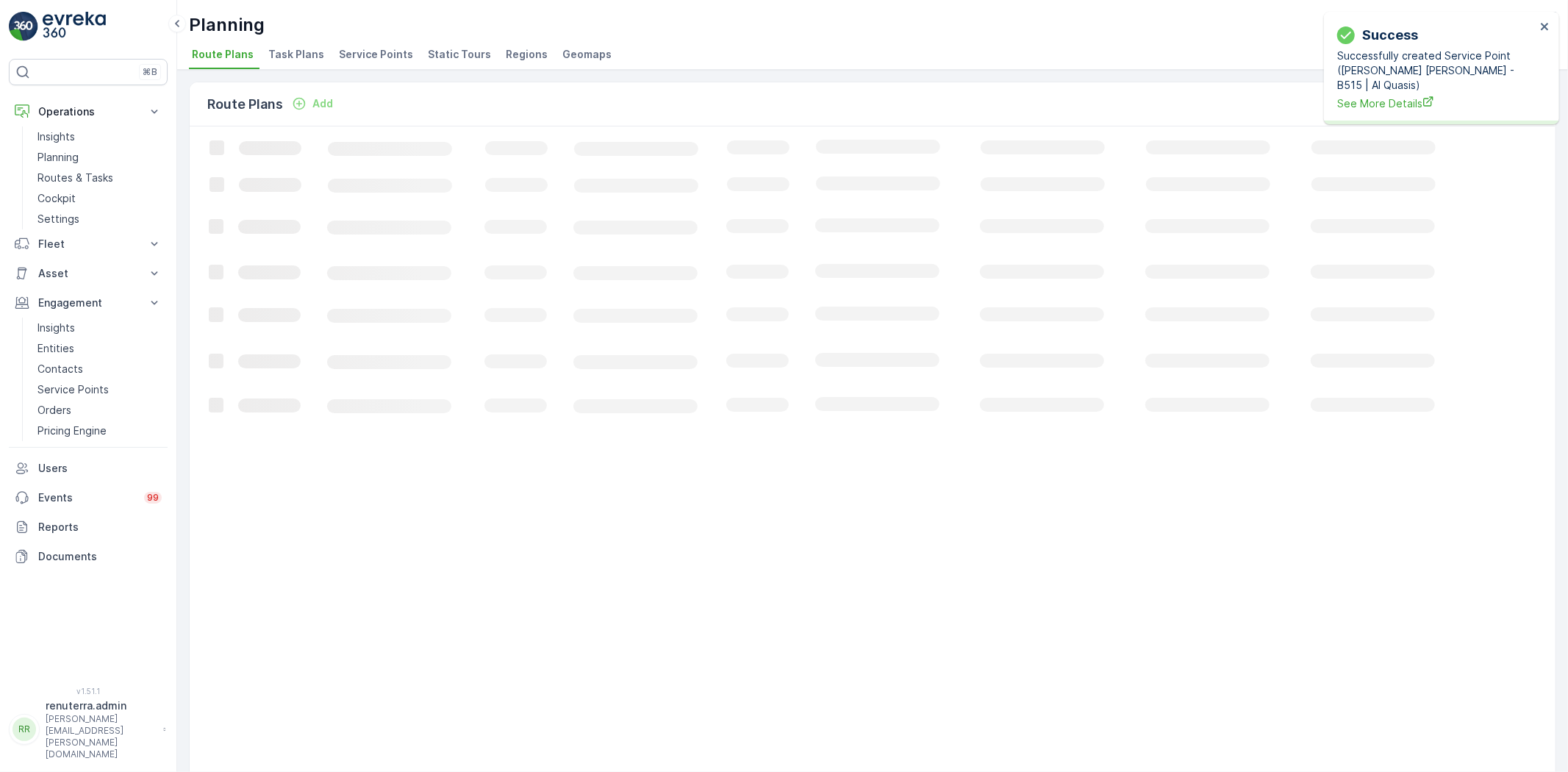
click at [365, 53] on span "Service Points" at bounding box center [376, 54] width 75 height 14
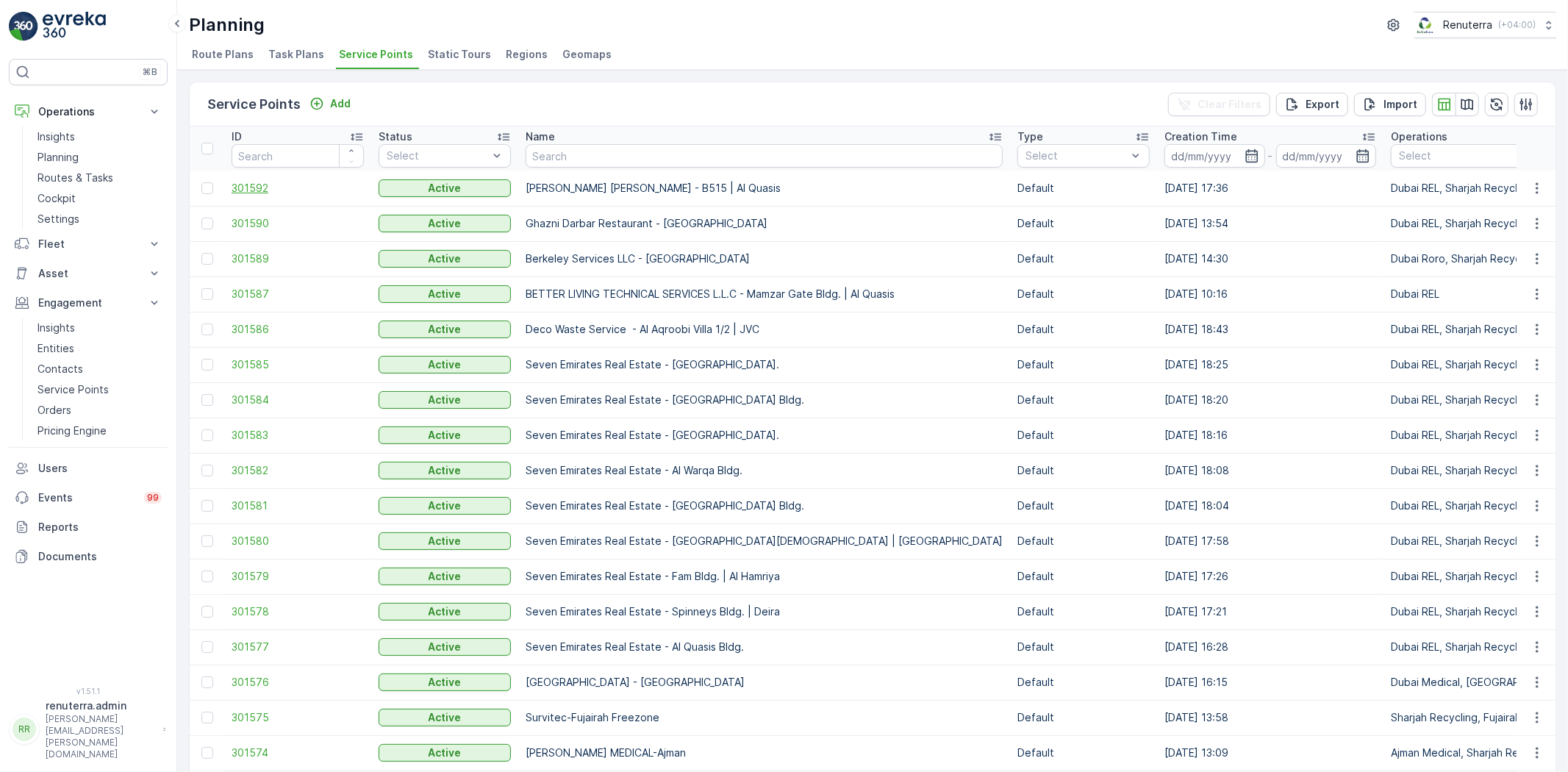
click at [247, 187] on span "301592" at bounding box center [298, 188] width 132 height 14
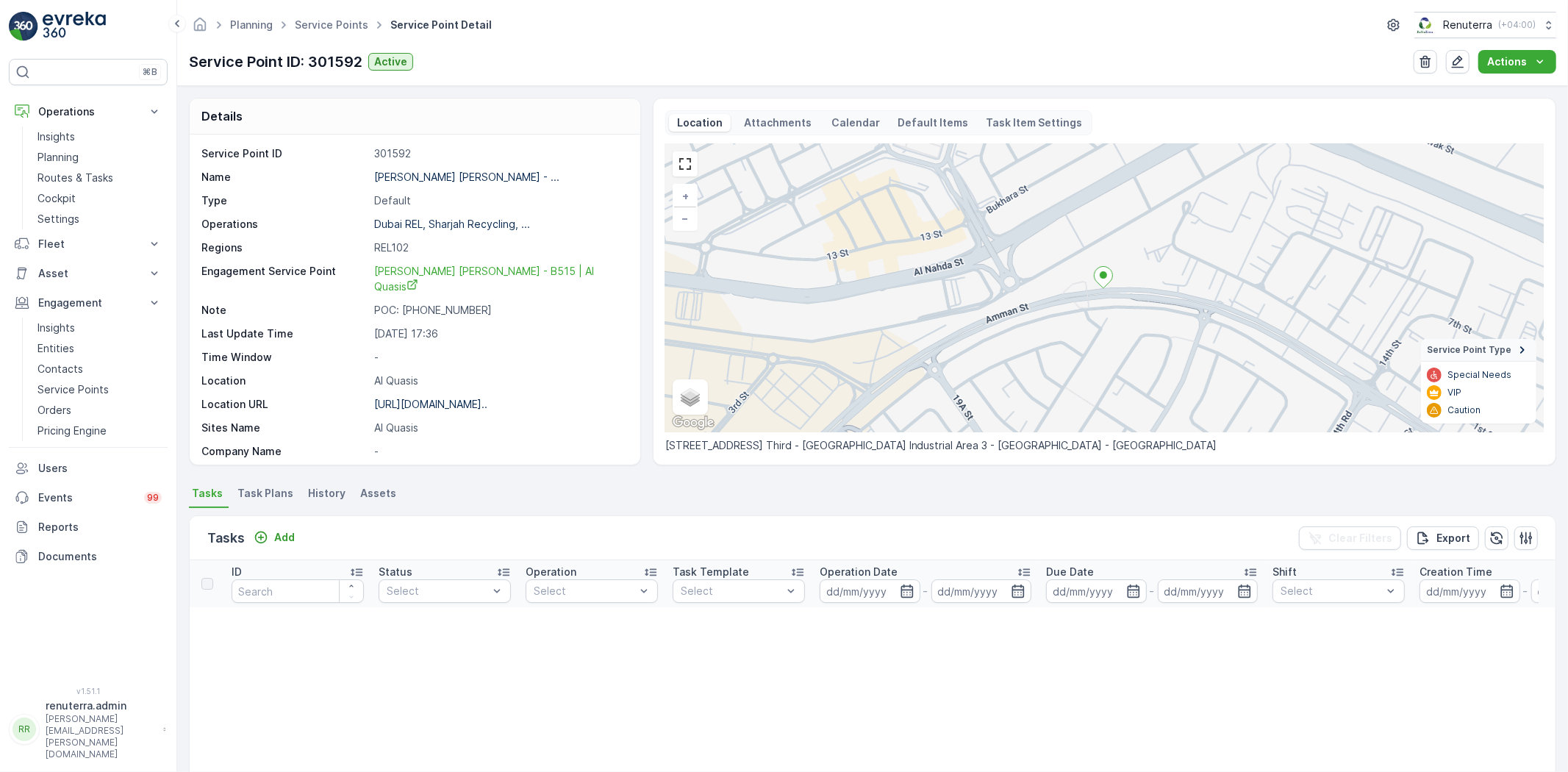
click at [259, 486] on span "Task Plans" at bounding box center [265, 493] width 56 height 14
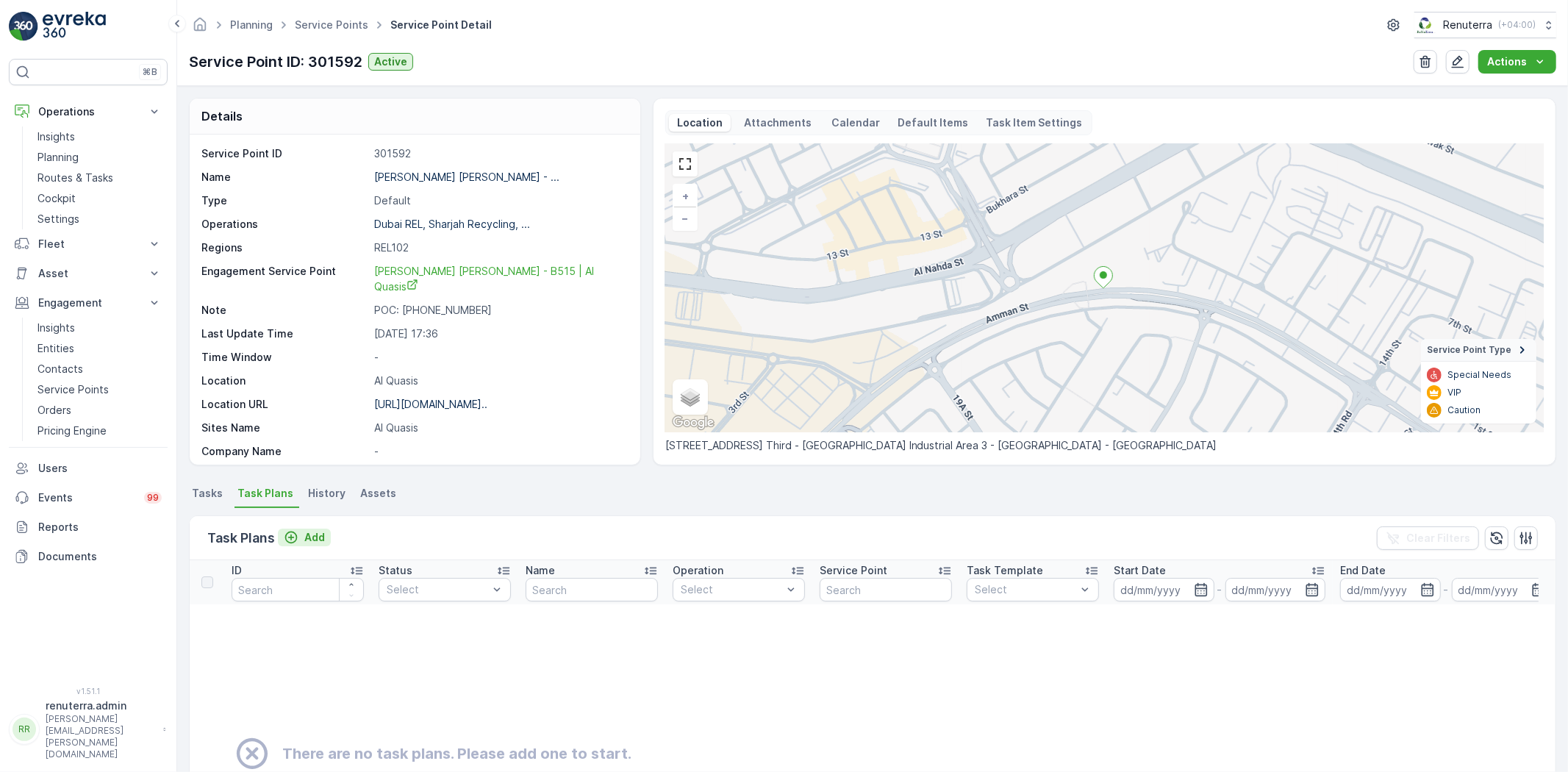
click at [321, 533] on p "Add" at bounding box center [314, 537] width 21 height 14
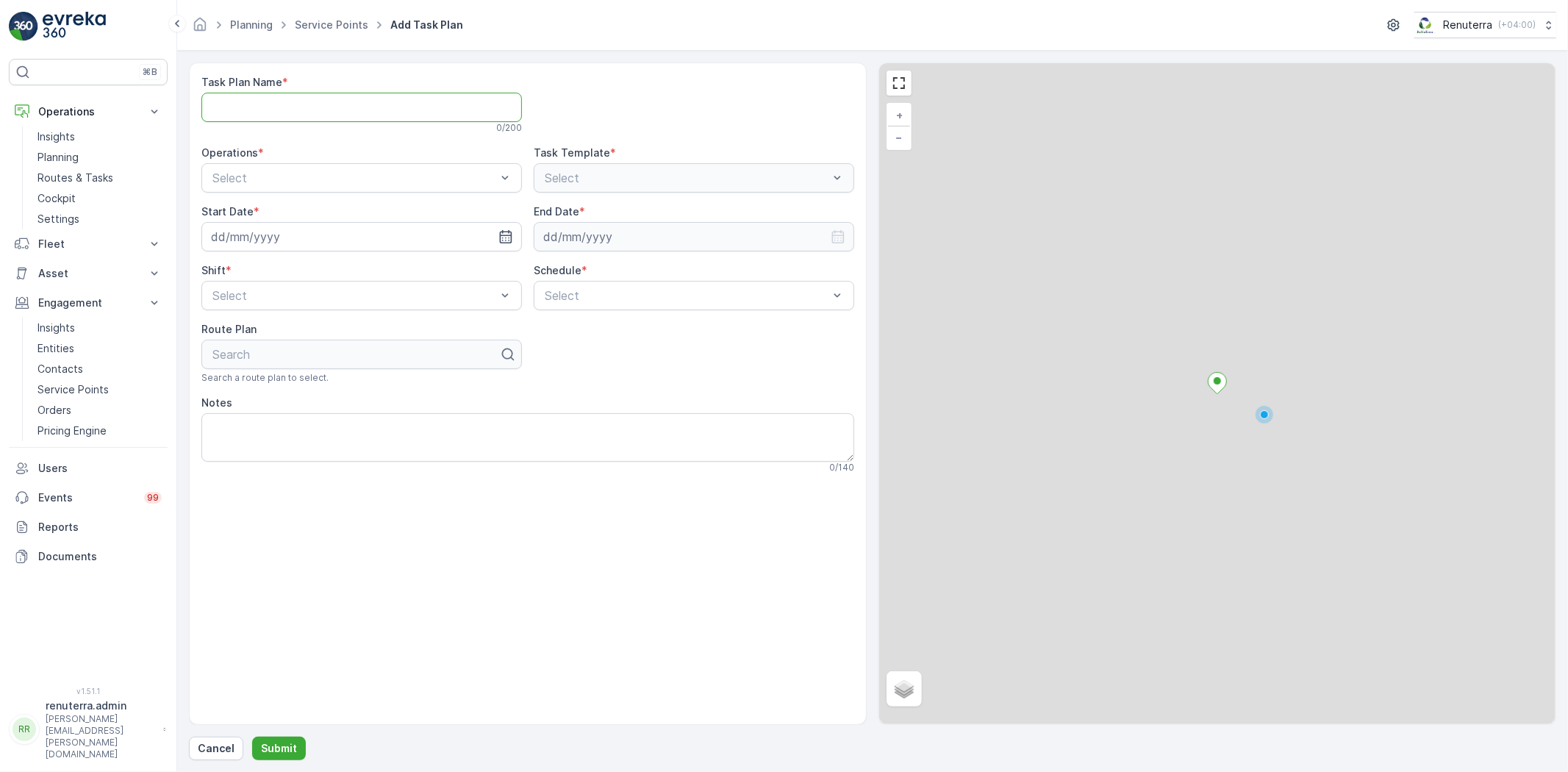
click at [342, 115] on Name "Task Plan Name" at bounding box center [362, 107] width 320 height 30
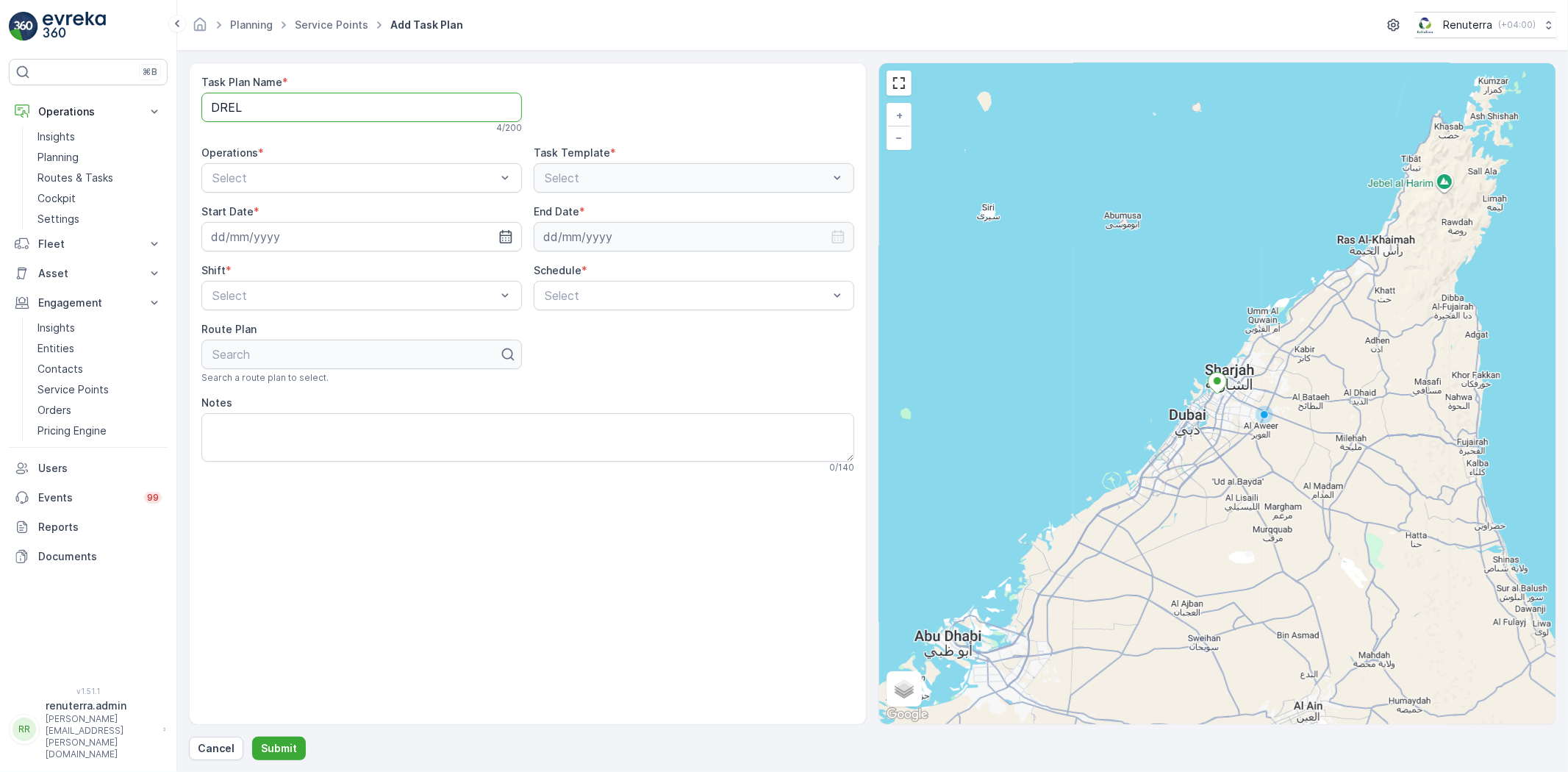
type Name "DREL004"
click at [284, 235] on div "Dubai REL" at bounding box center [362, 238] width 303 height 13
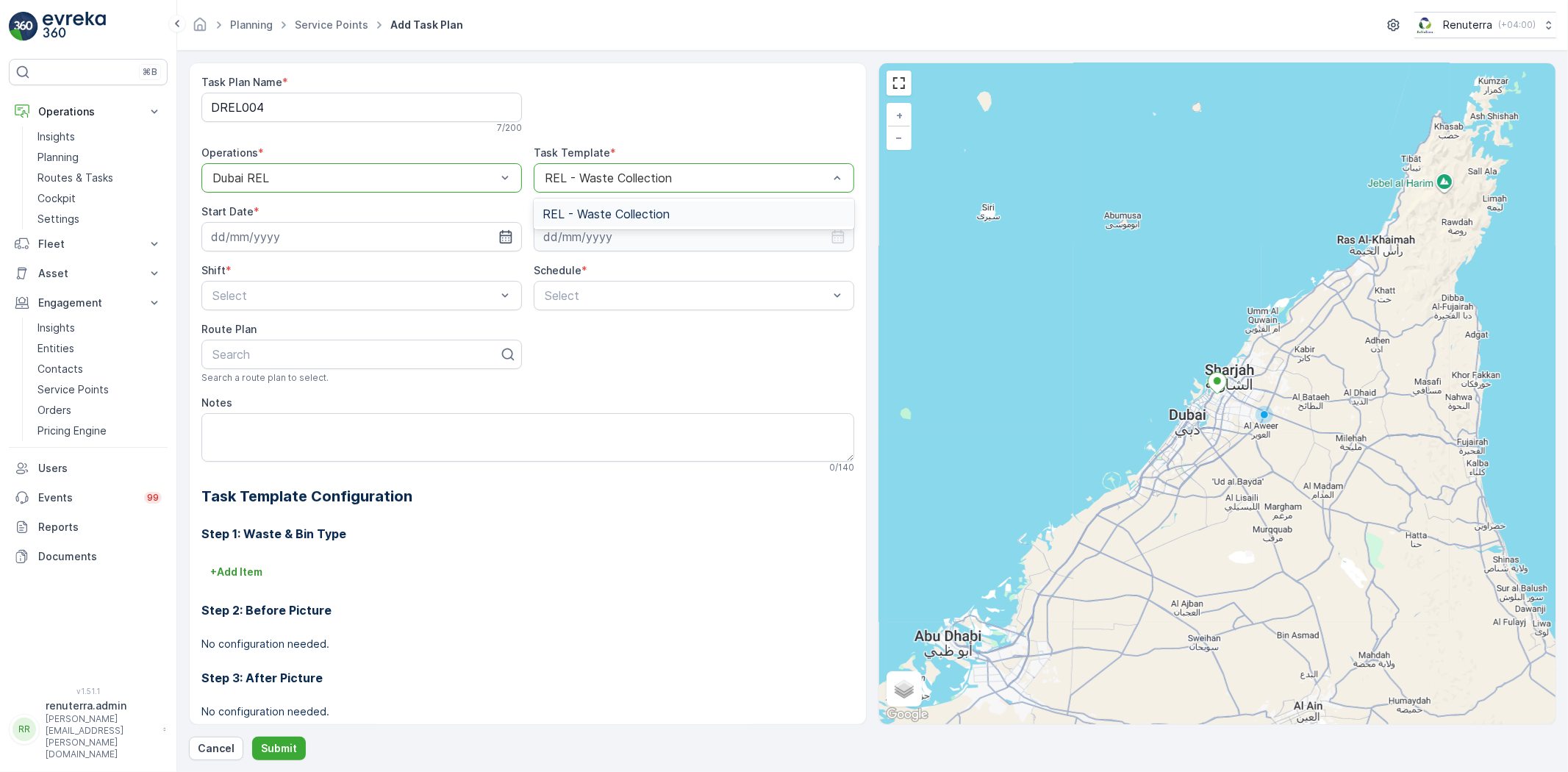
click at [629, 173] on div at bounding box center [687, 177] width 287 height 13
click at [326, 244] on input at bounding box center [362, 237] width 320 height 30
click at [357, 328] on div "3" at bounding box center [359, 330] width 24 height 24
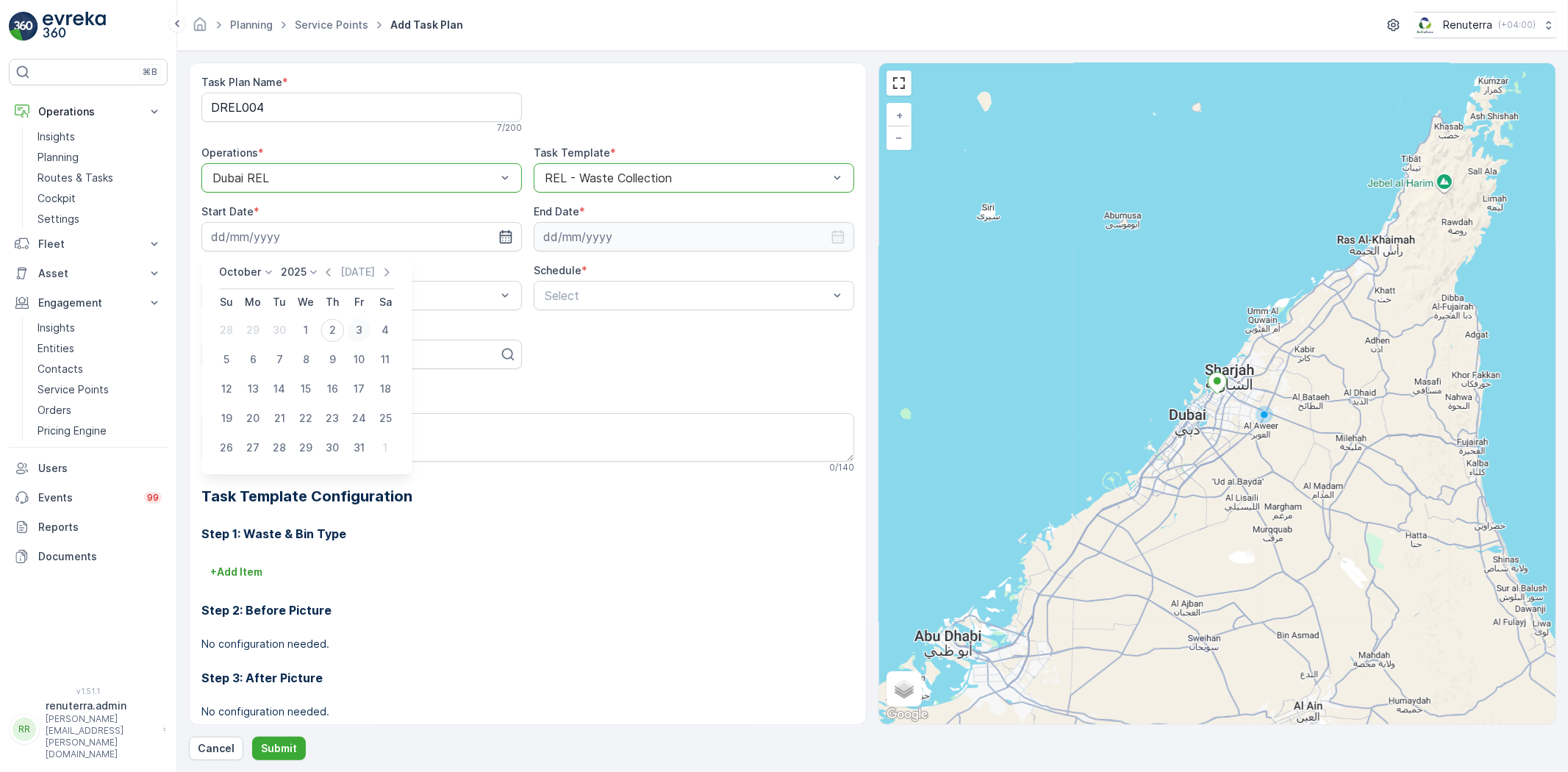
type input "[DATE]"
click at [591, 243] on input at bounding box center [693, 237] width 320 height 30
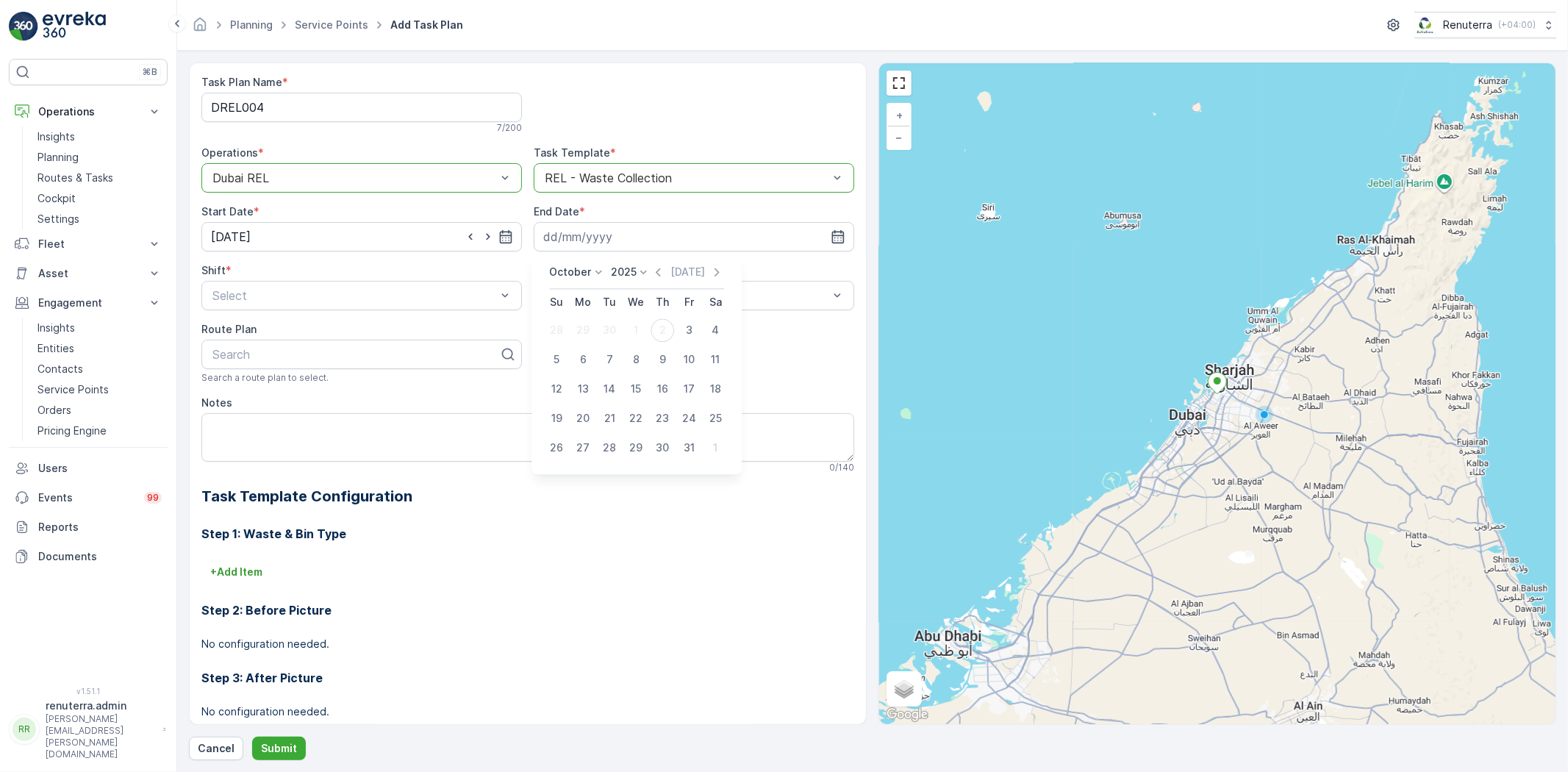
click at [575, 276] on p "October" at bounding box center [569, 272] width 42 height 14
click at [594, 410] on span "December" at bounding box center [584, 407] width 52 height 14
click at [644, 276] on p "2025" at bounding box center [635, 272] width 26 height 14
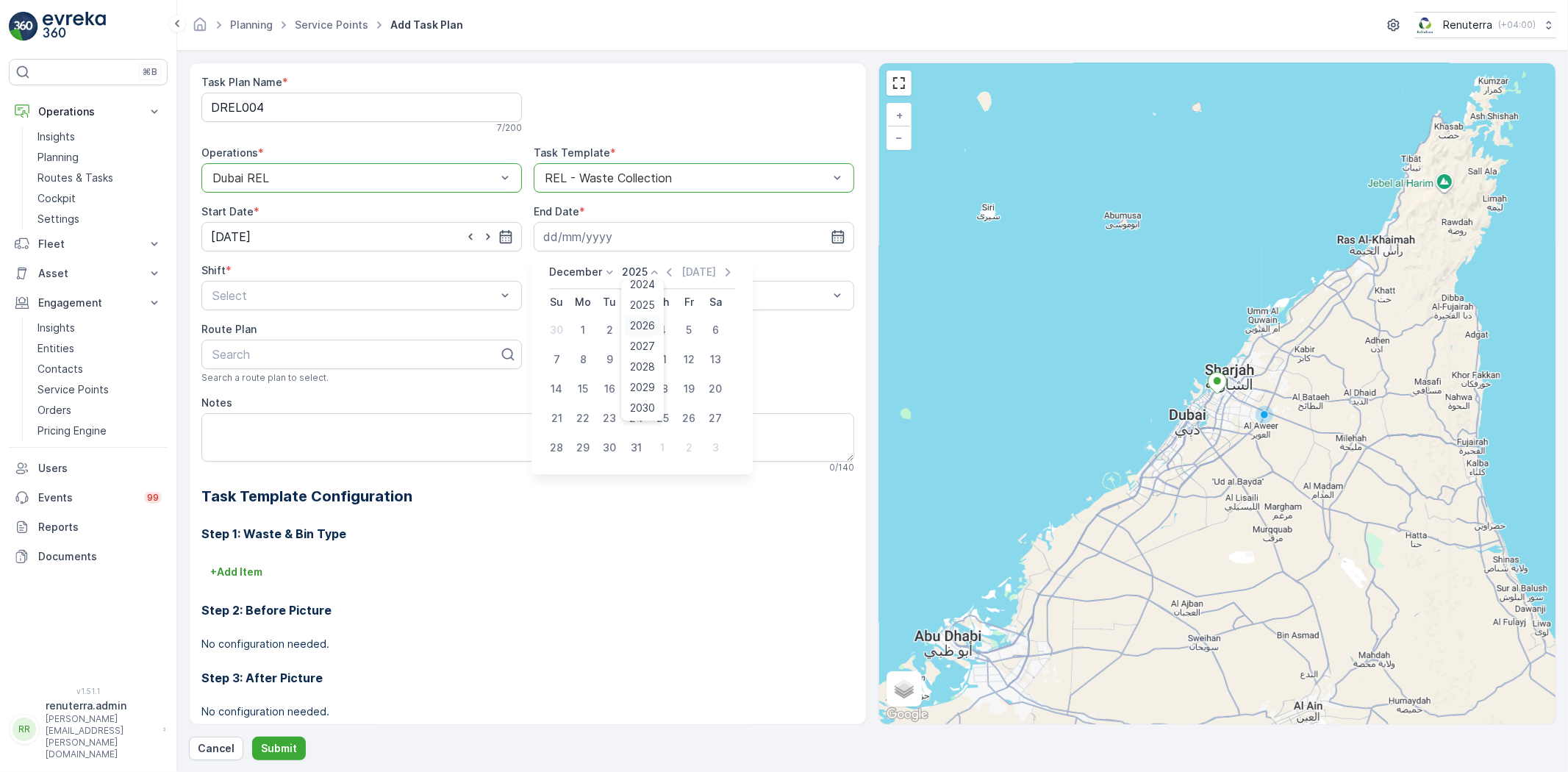
click at [651, 316] on div "2026" at bounding box center [643, 325] width 37 height 21
click at [659, 442] on div "31" at bounding box center [662, 448] width 24 height 24
type input "31.12.2026"
click at [252, 335] on span "Day Shift" at bounding box center [236, 331] width 53 height 13
click at [570, 356] on span "Weekly" at bounding box center [562, 356] width 38 height 13
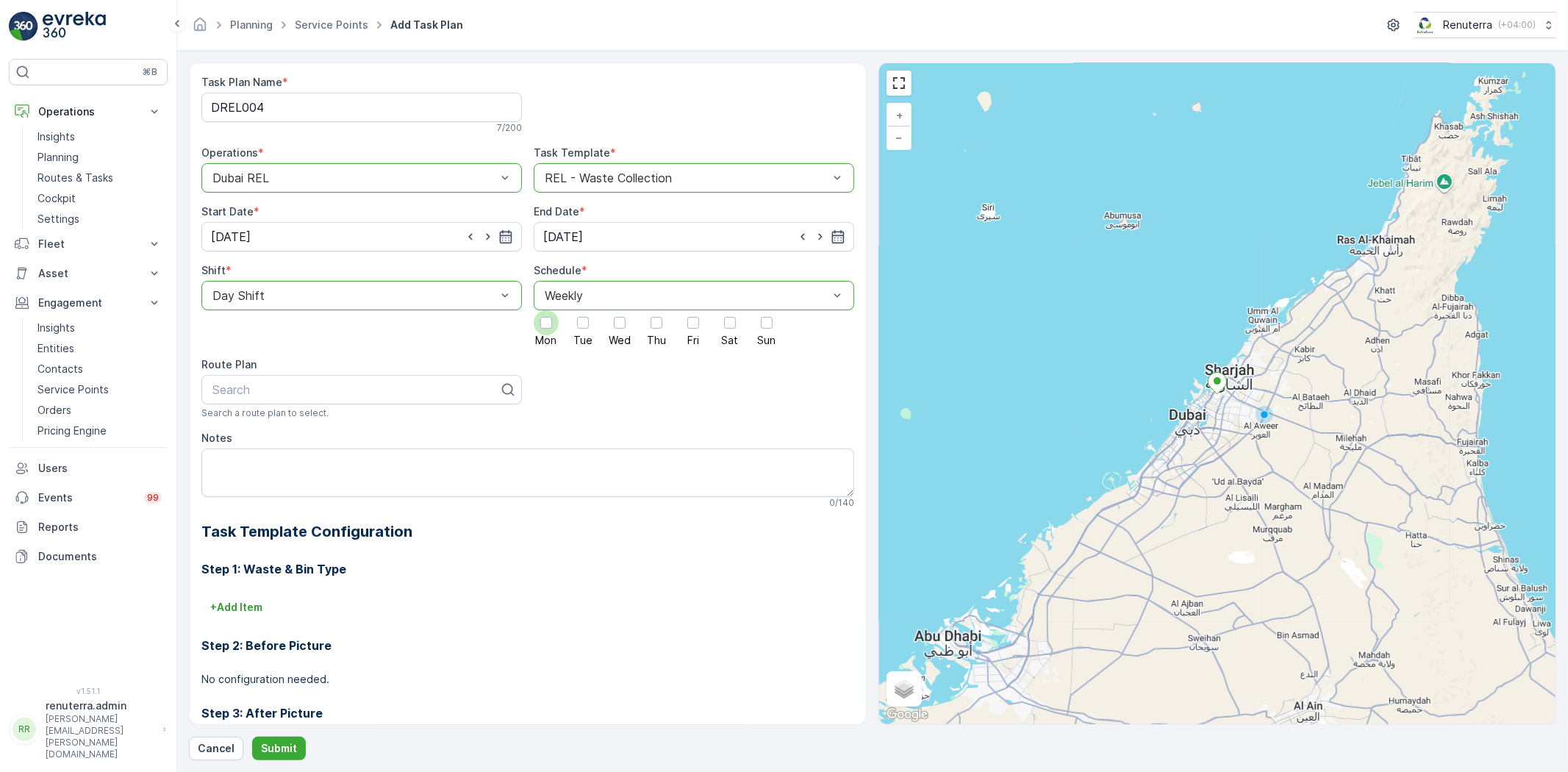
click at [545, 318] on div at bounding box center [546, 322] width 11 height 11
click at [547, 311] on input "Mon" at bounding box center [547, 311] width 0 height 0
click at [687, 326] on div at bounding box center [693, 322] width 11 height 11
click at [693, 311] on input "Fri" at bounding box center [693, 311] width 0 height 0
click at [378, 394] on div at bounding box center [355, 389] width 290 height 13
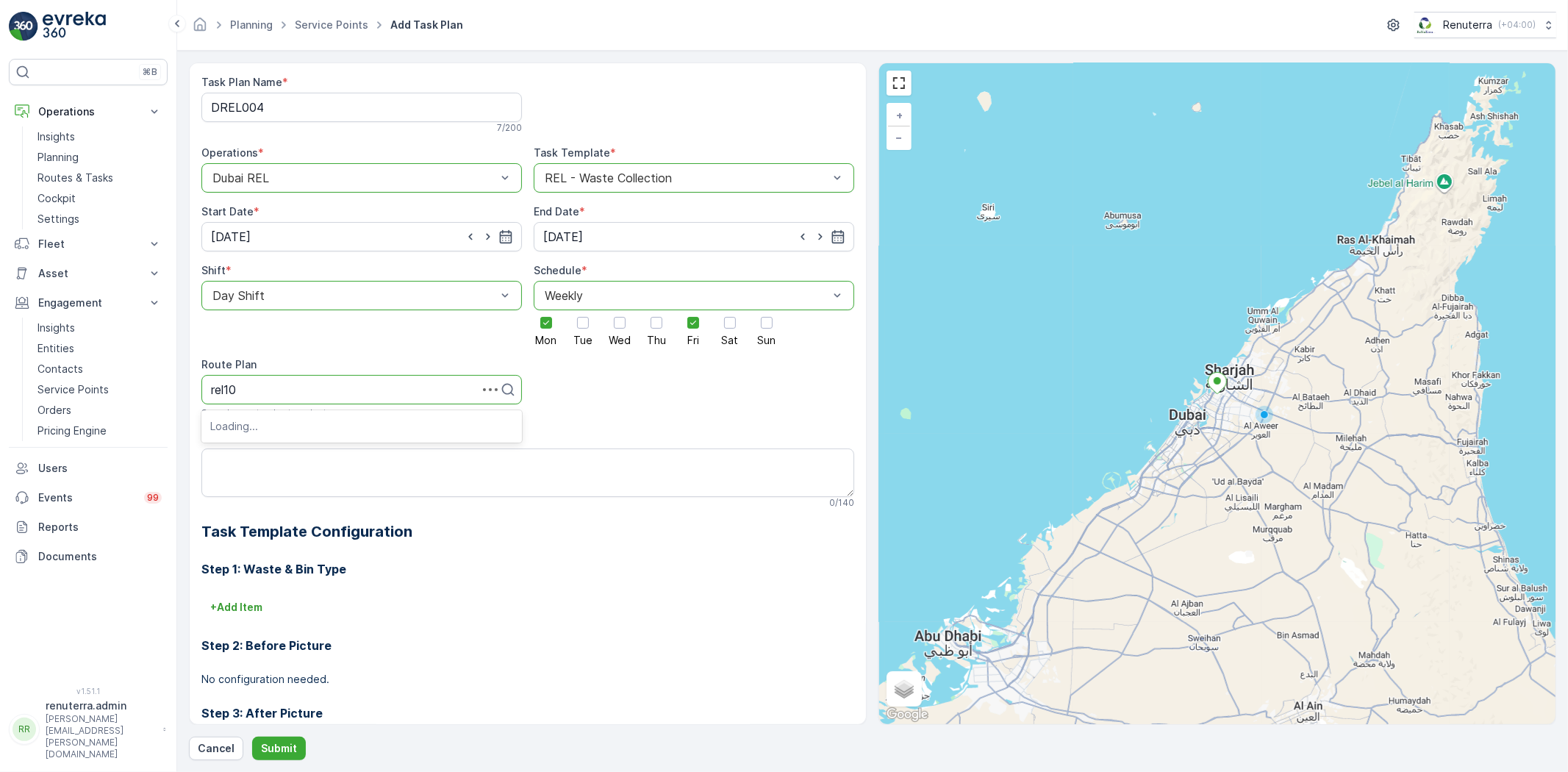
type input "rel102"
click at [267, 430] on div "DREL102" at bounding box center [362, 426] width 303 height 13
click at [276, 458] on textarea "Notes" at bounding box center [528, 473] width 653 height 49
paste textarea "‎+971 52 284 3638"
type textarea "POC: ‎+971 52 284 3638"
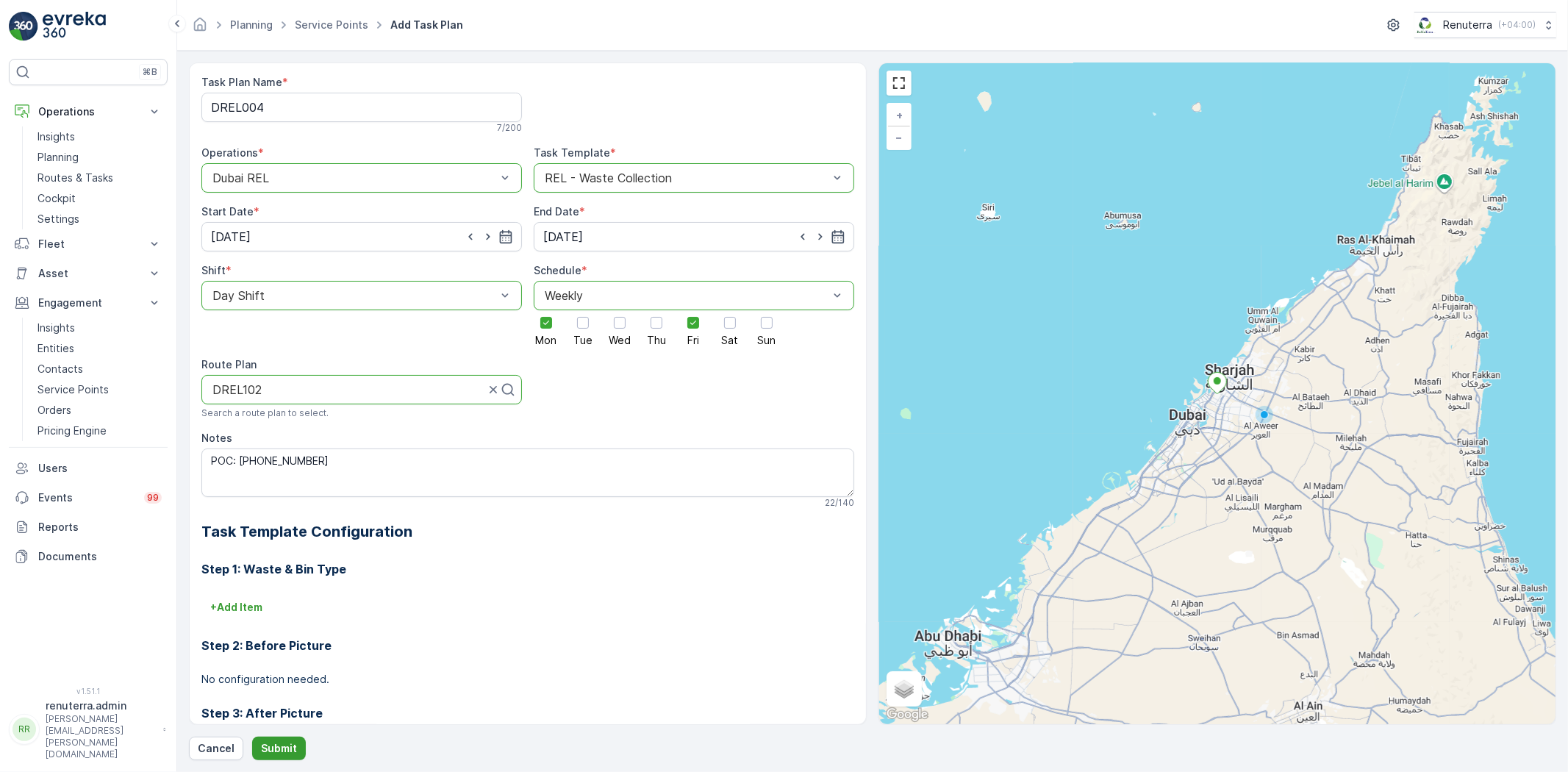
click at [269, 746] on p "Submit" at bounding box center [279, 748] width 36 height 14
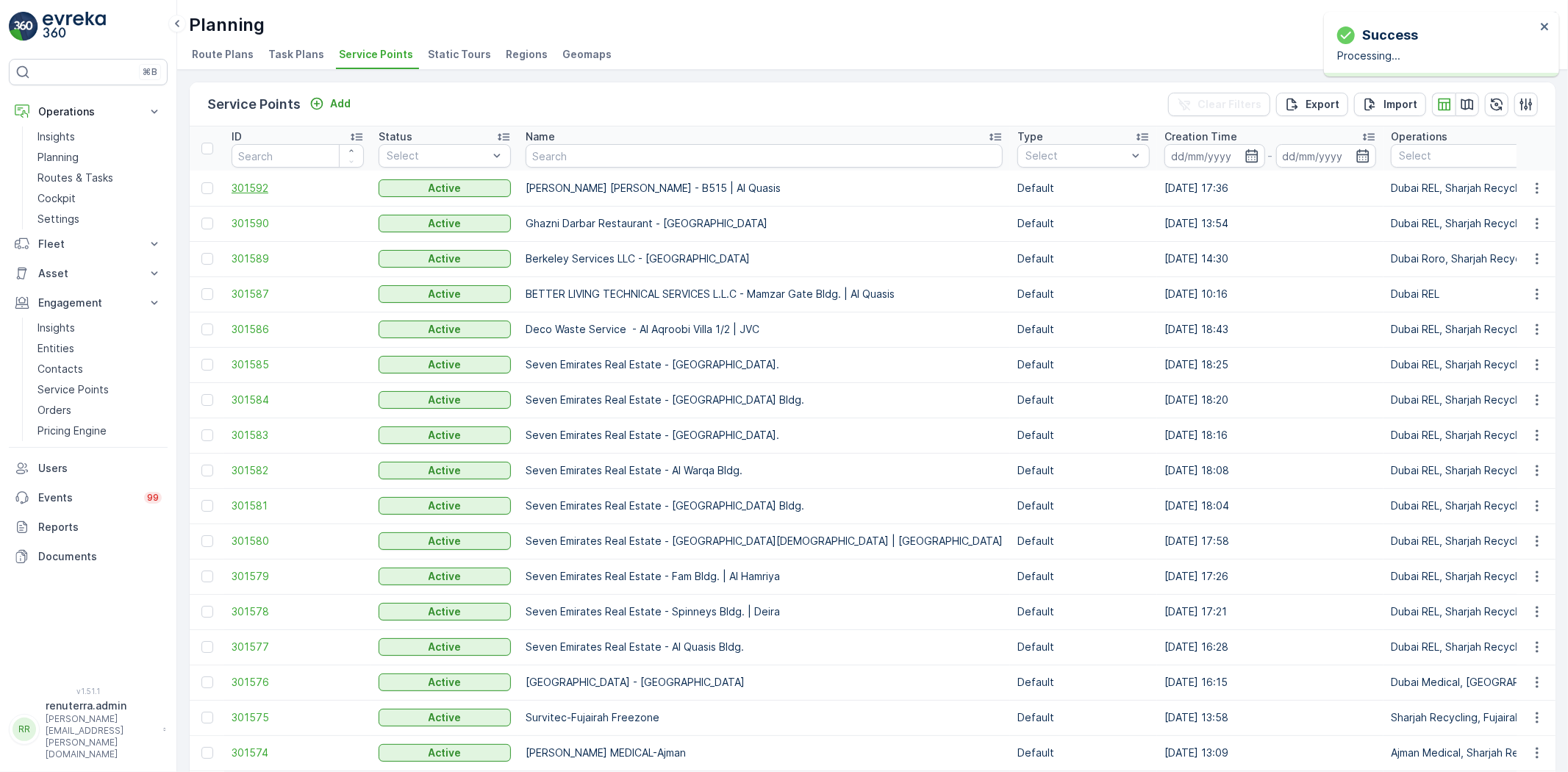
drag, startPoint x: 292, startPoint y: 190, endPoint x: 244, endPoint y: 186, distance: 48.2
click at [244, 186] on span "301592" at bounding box center [298, 188] width 132 height 14
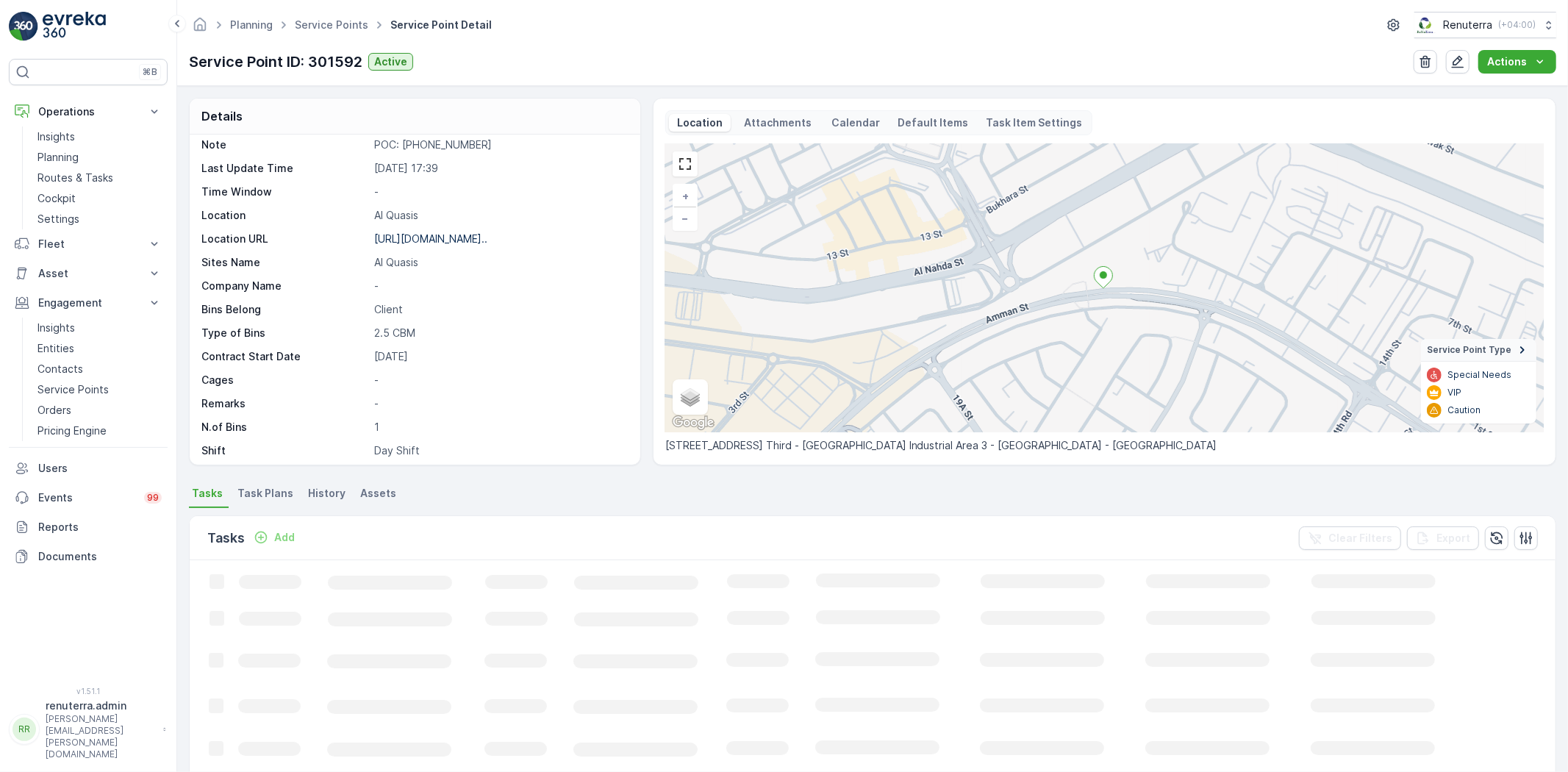
scroll to position [226, 0]
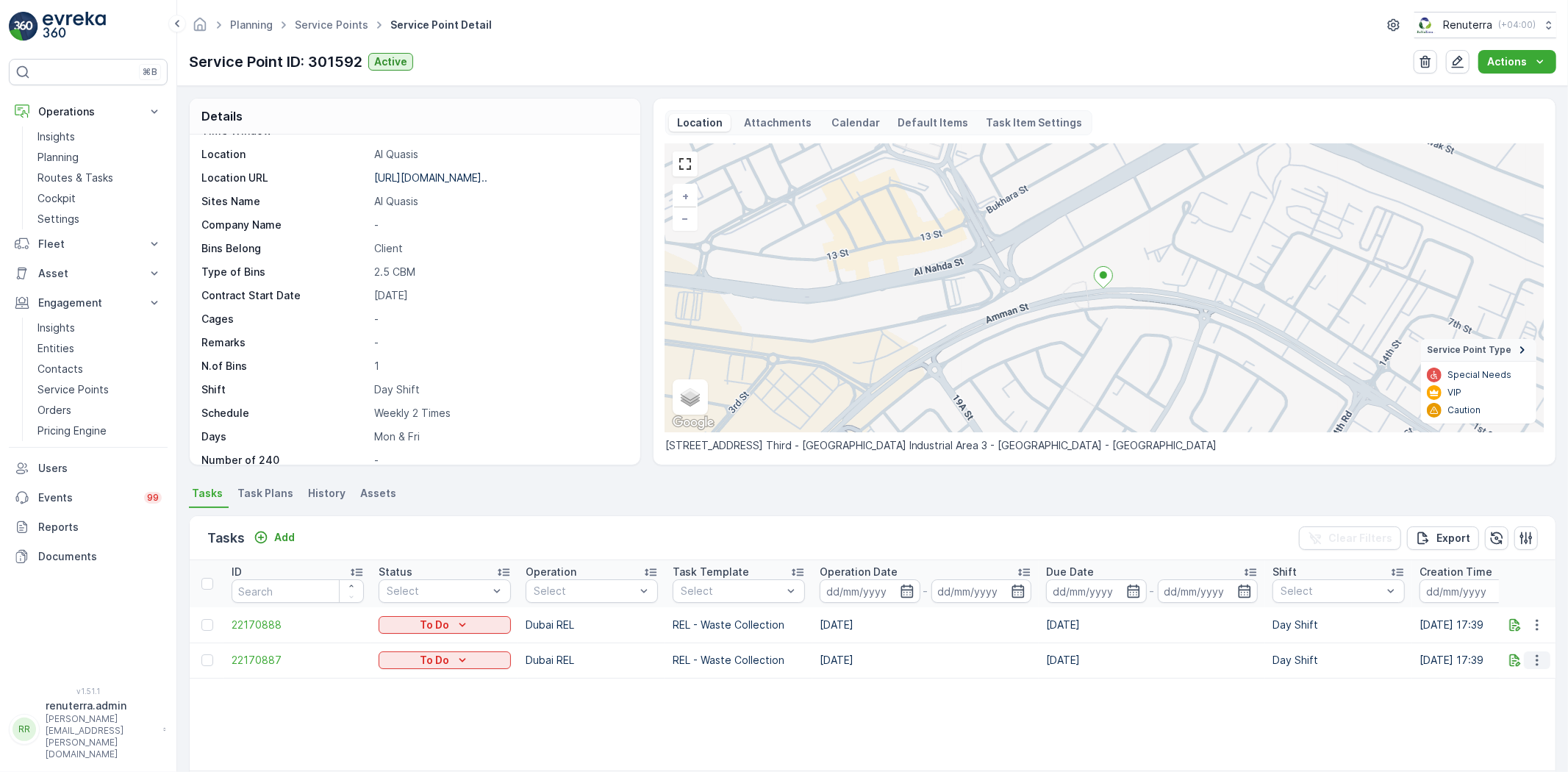
click at [1535, 655] on icon "button" at bounding box center [1537, 660] width 14 height 14
click at [1497, 584] on span "Change Route" at bounding box center [1499, 590] width 72 height 14
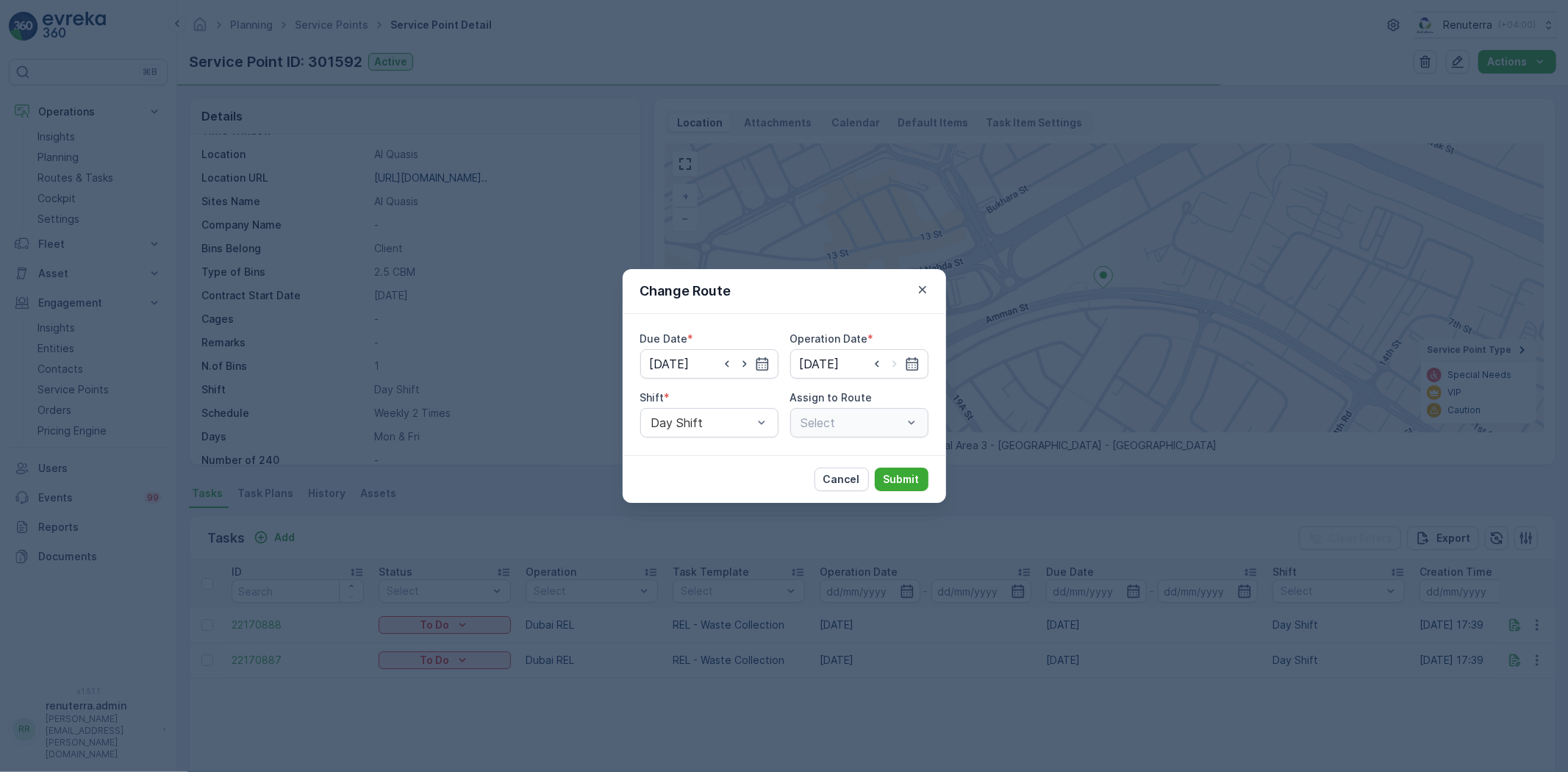
type input "[DATE]"
click at [923, 289] on icon "button" at bounding box center [922, 290] width 8 height 8
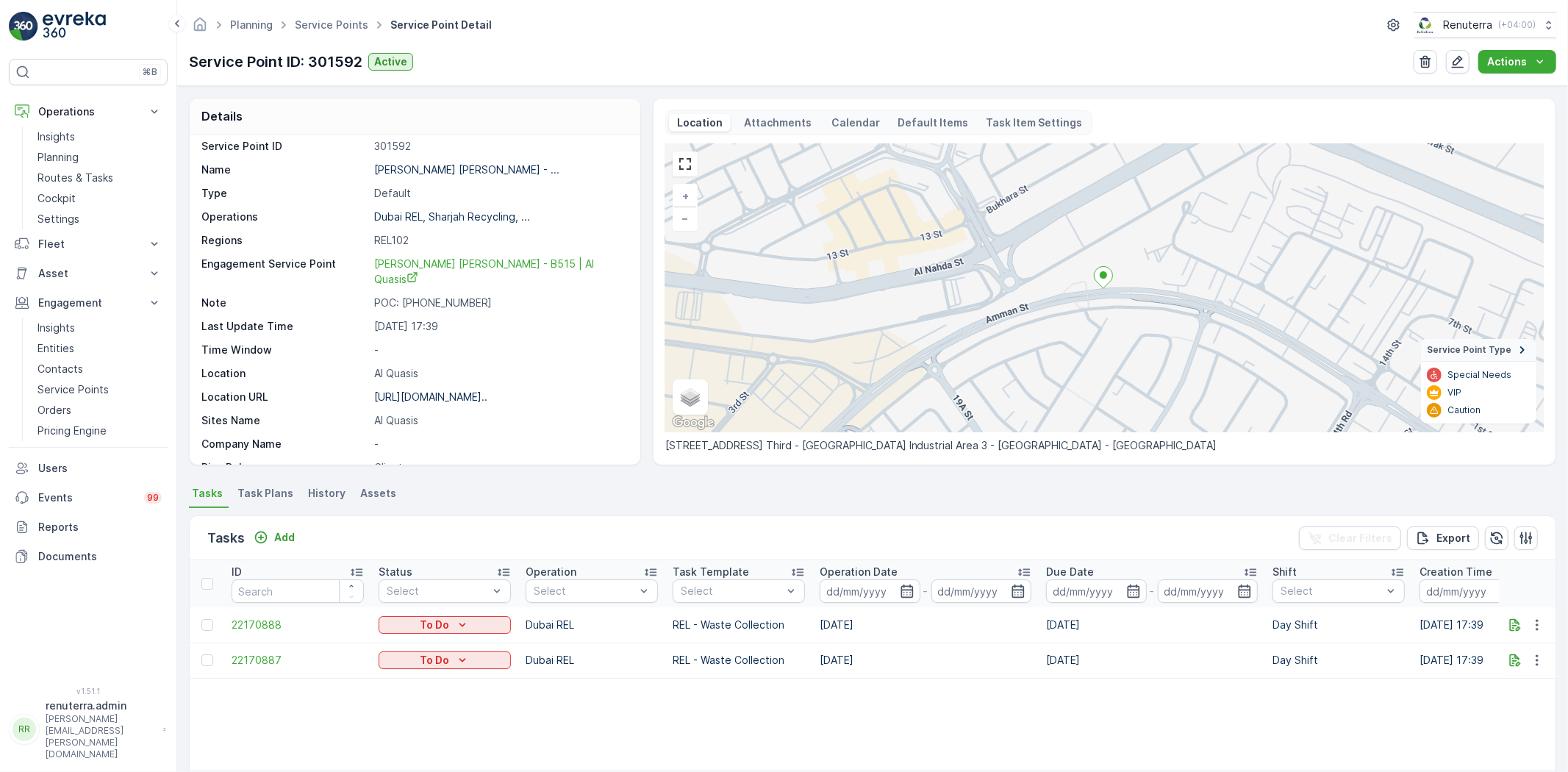
scroll to position [0, 0]
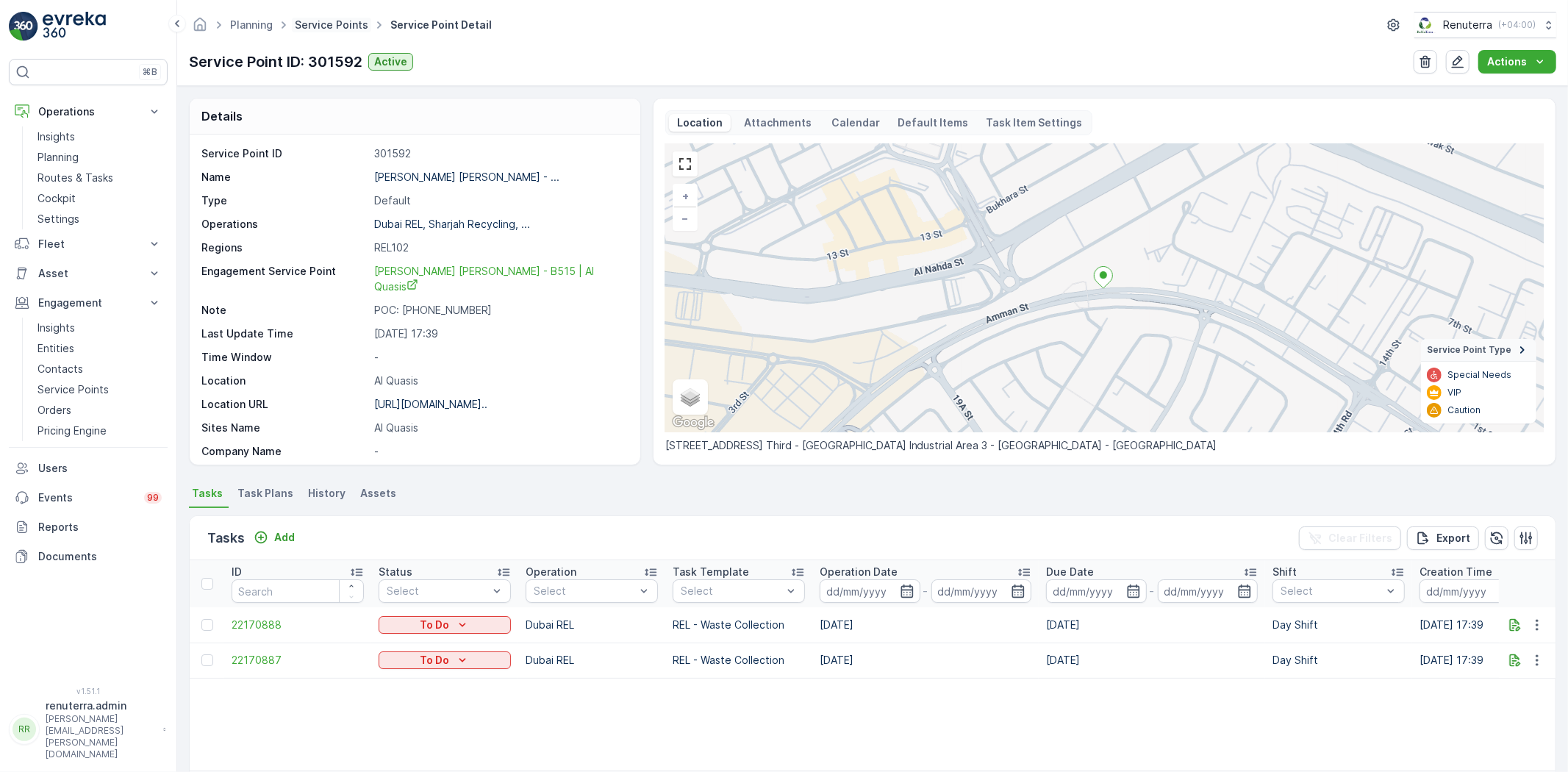
click at [344, 19] on link "Service Points" at bounding box center [331, 24] width 74 height 12
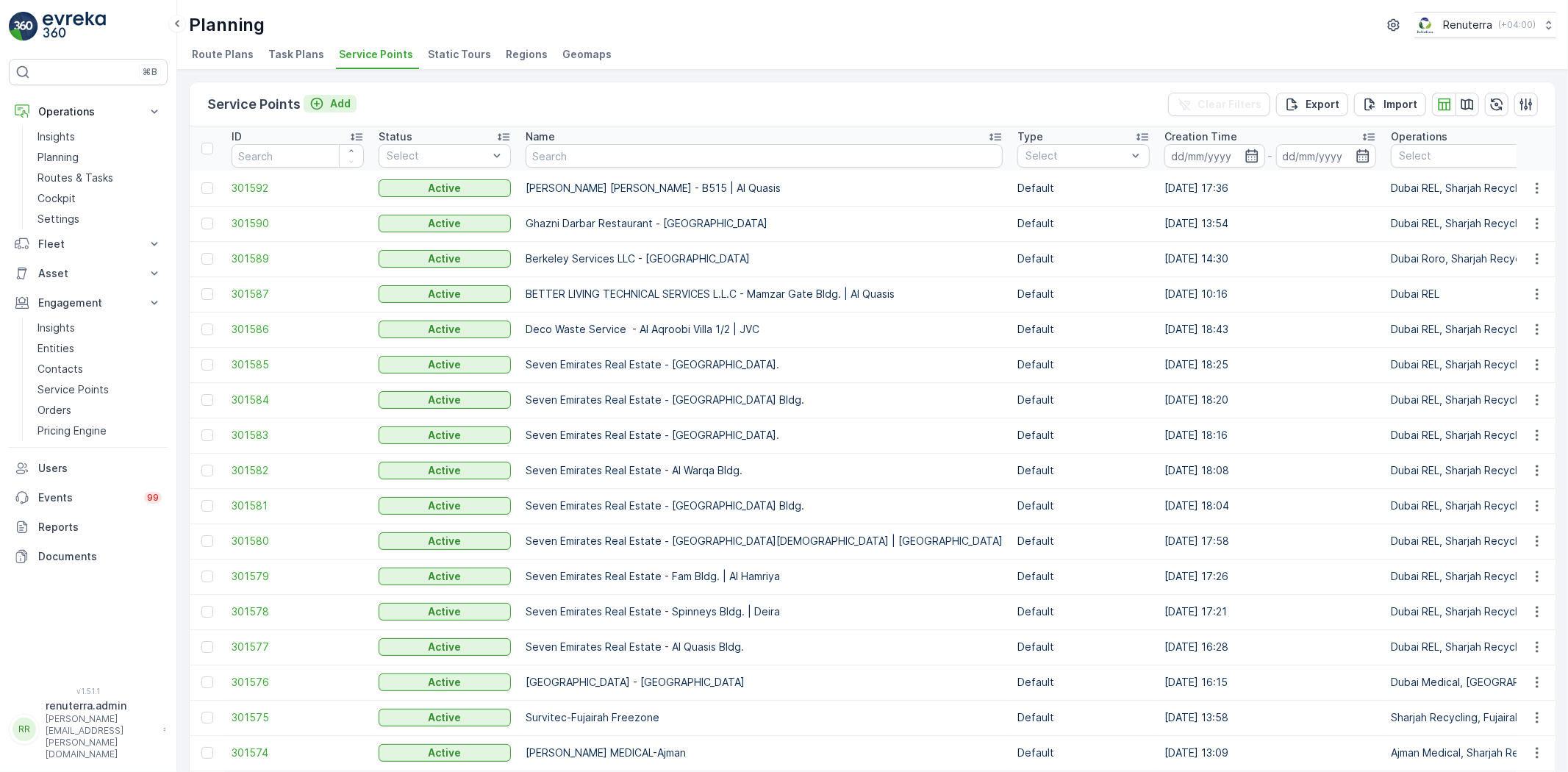
click at [336, 106] on p "Add" at bounding box center [340, 104] width 21 height 14
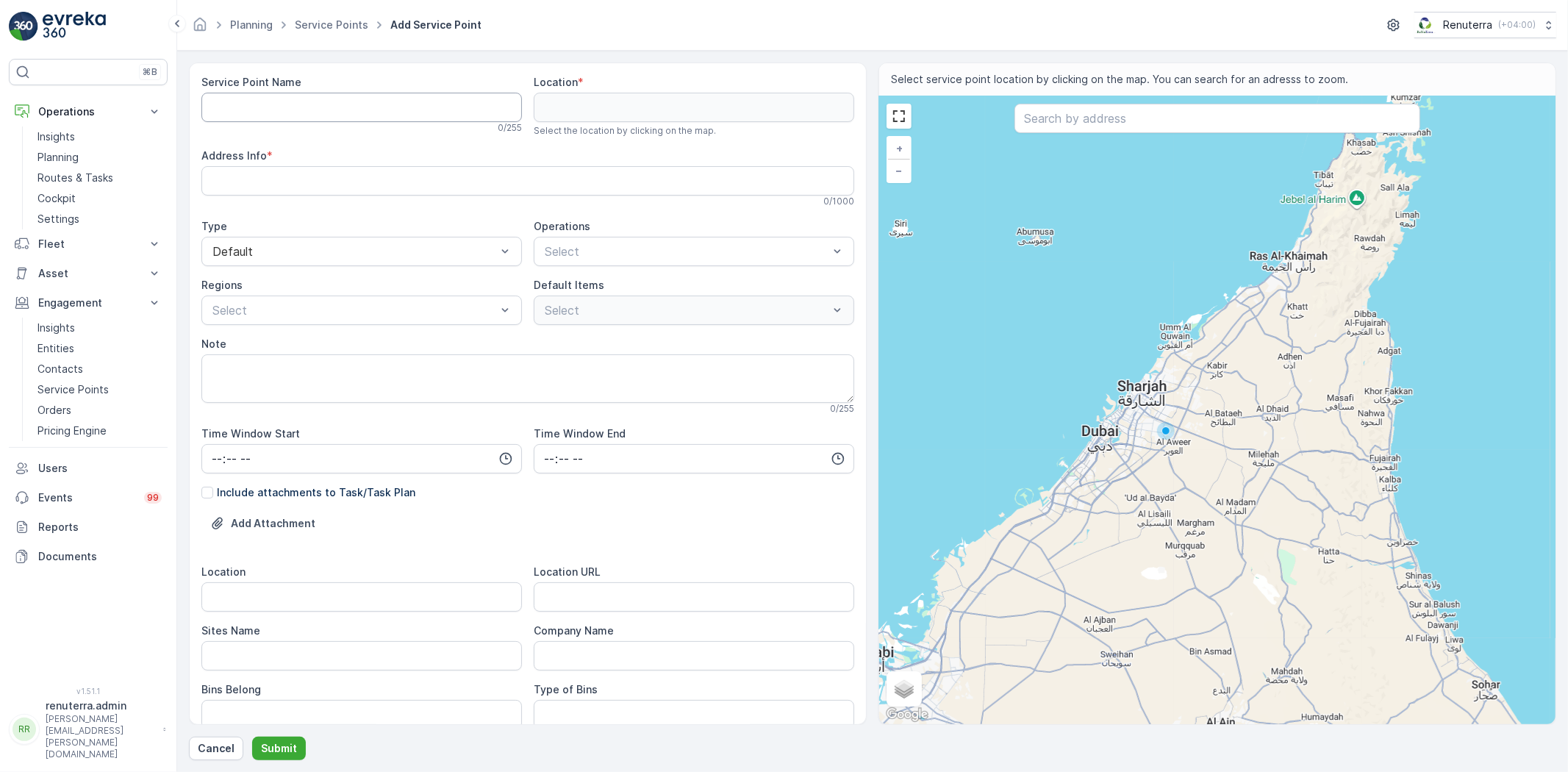
click at [355, 115] on Name "Service Point Name" at bounding box center [362, 107] width 320 height 30
paste Name "[PERSON_NAME] Traditional Kitchen - [PERSON_NAME]"
type Name "[PERSON_NAME] Traditional Kitchen - [PERSON_NAME]"
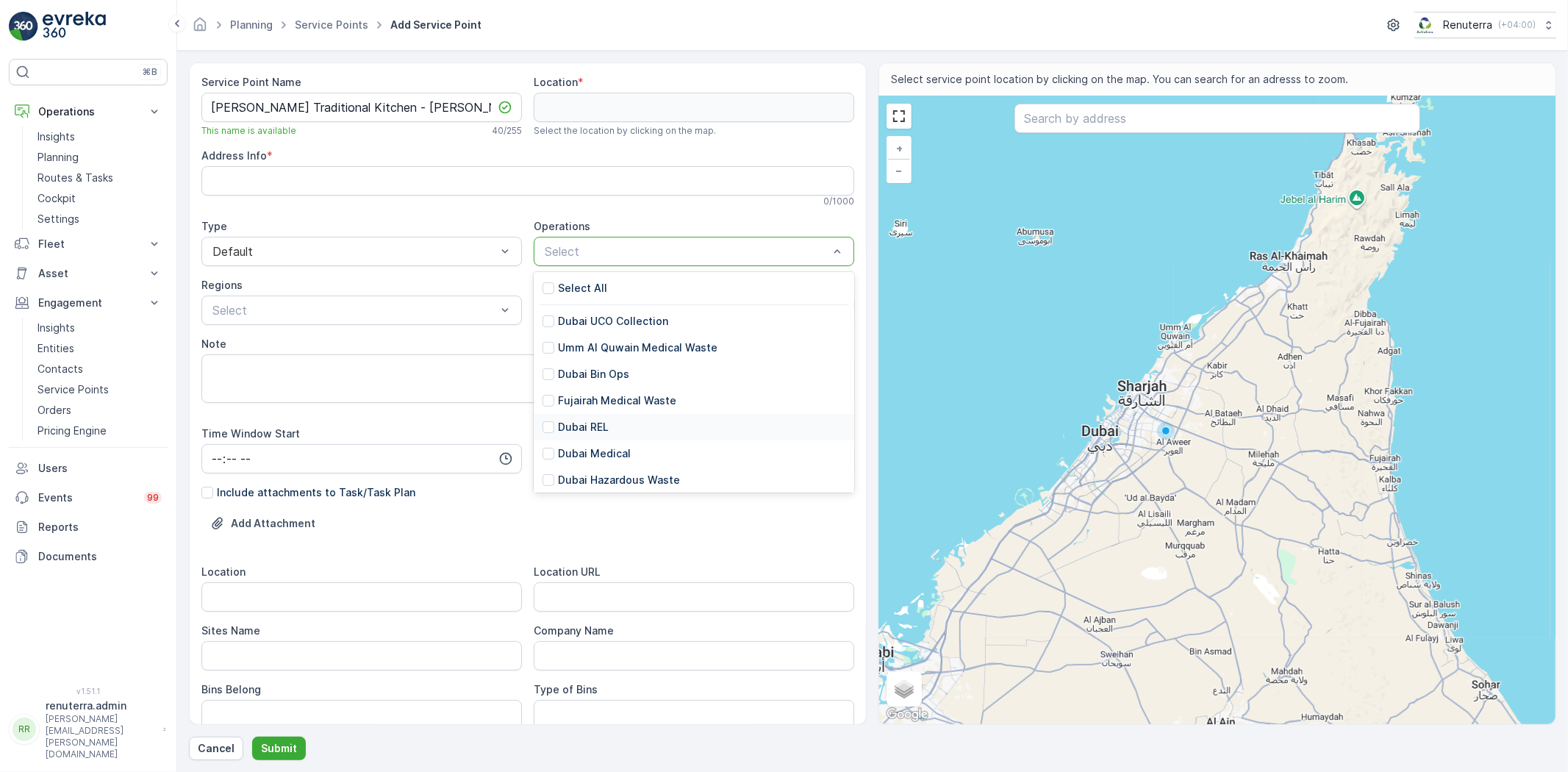
click at [578, 425] on p "Dubai REL" at bounding box center [583, 426] width 51 height 14
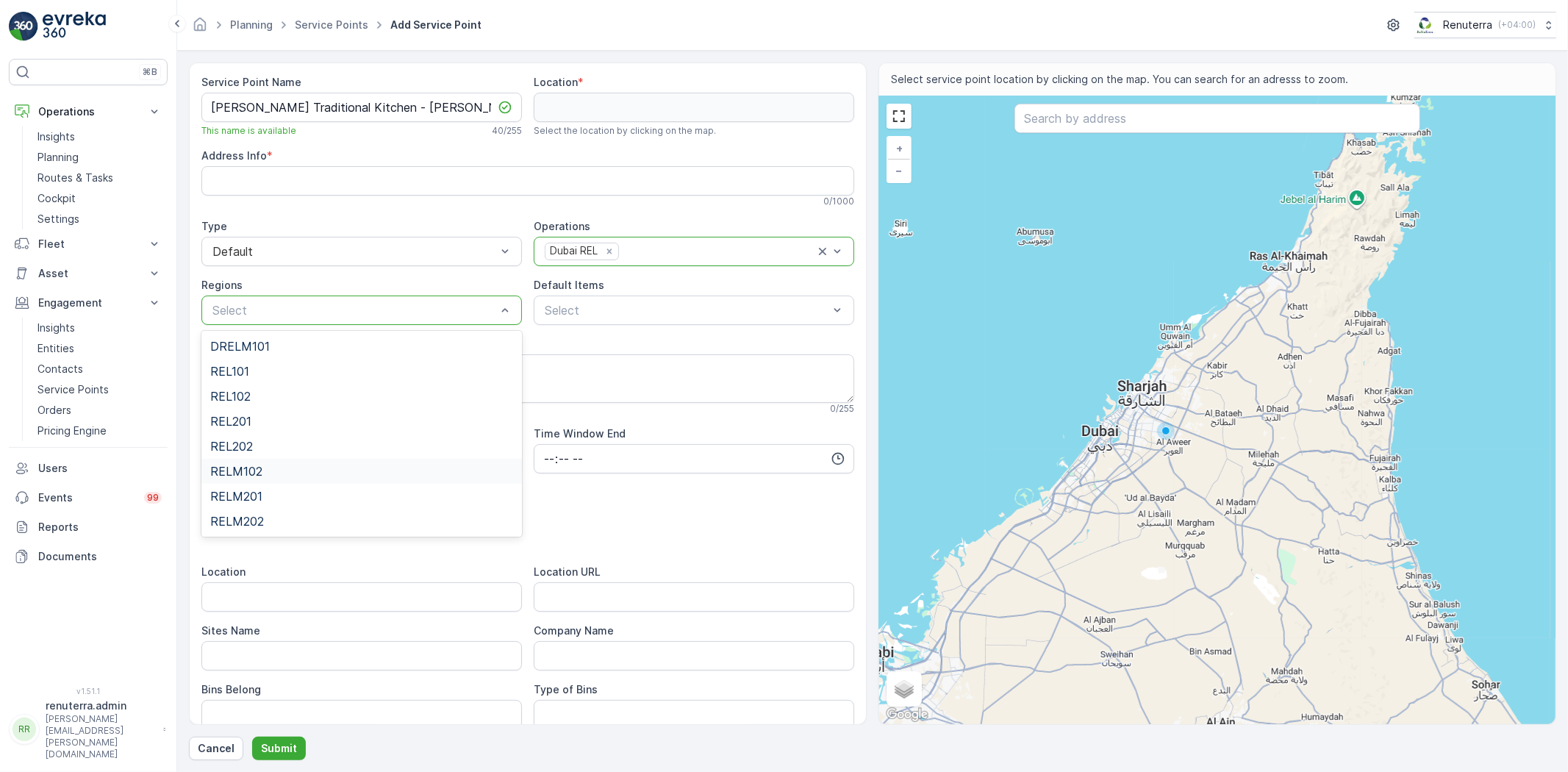
click at [276, 471] on div "RELM102" at bounding box center [362, 471] width 303 height 13
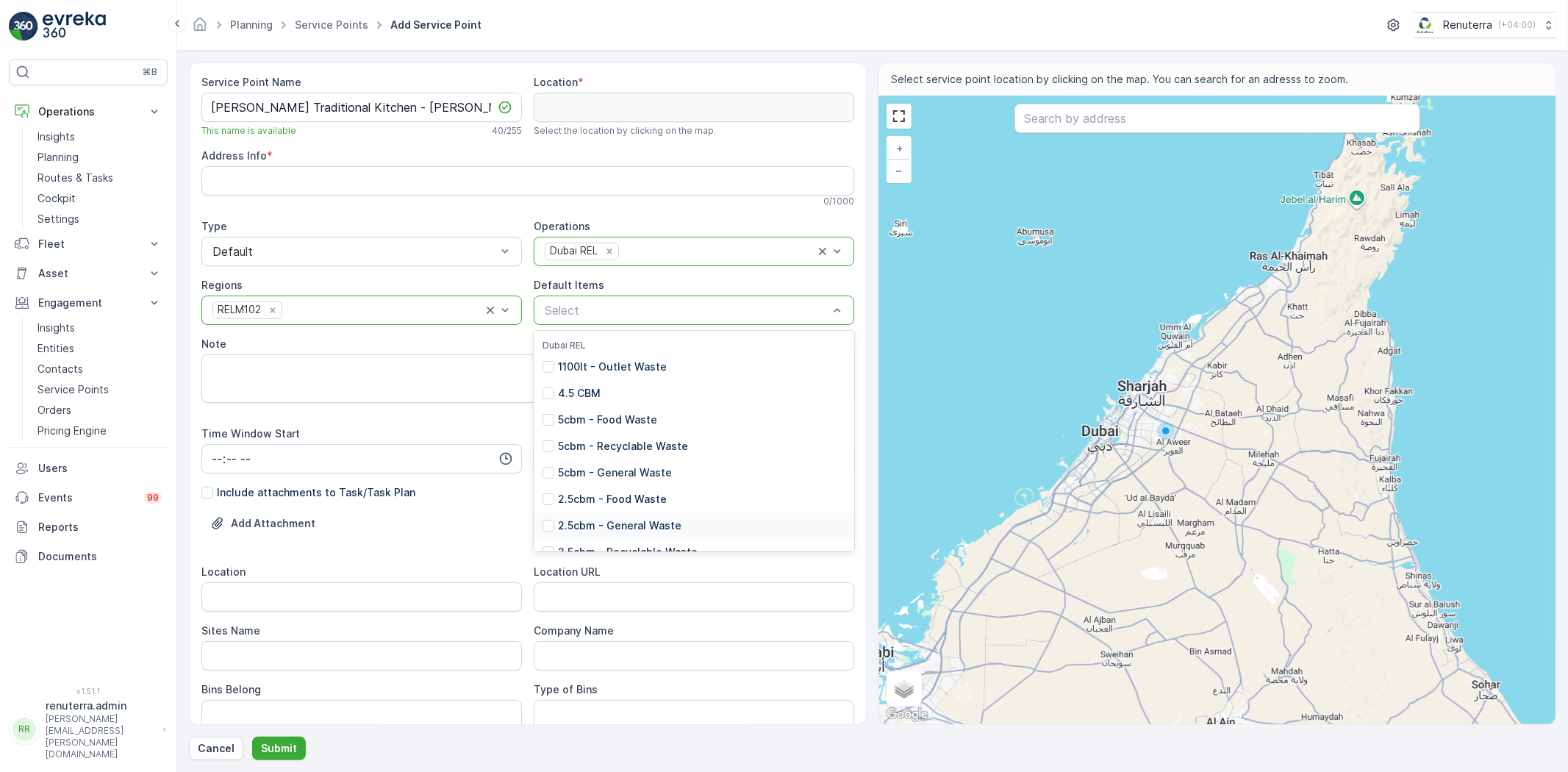
click at [610, 520] on p "2.5cbm - General Waste" at bounding box center [620, 525] width 123 height 14
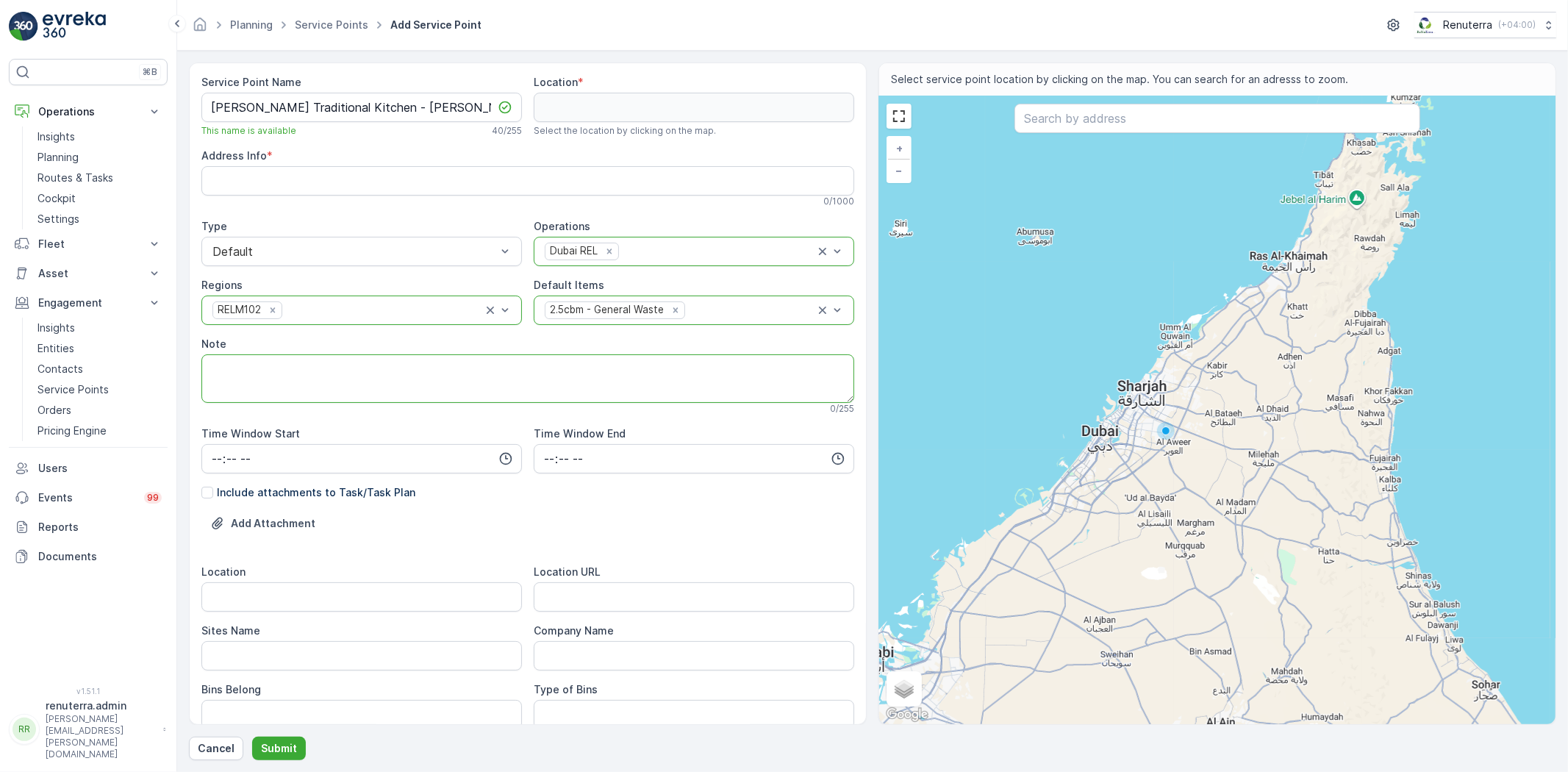
click at [413, 382] on textarea "Note" at bounding box center [528, 379] width 653 height 49
paste textarea "+971 56 848 7716"
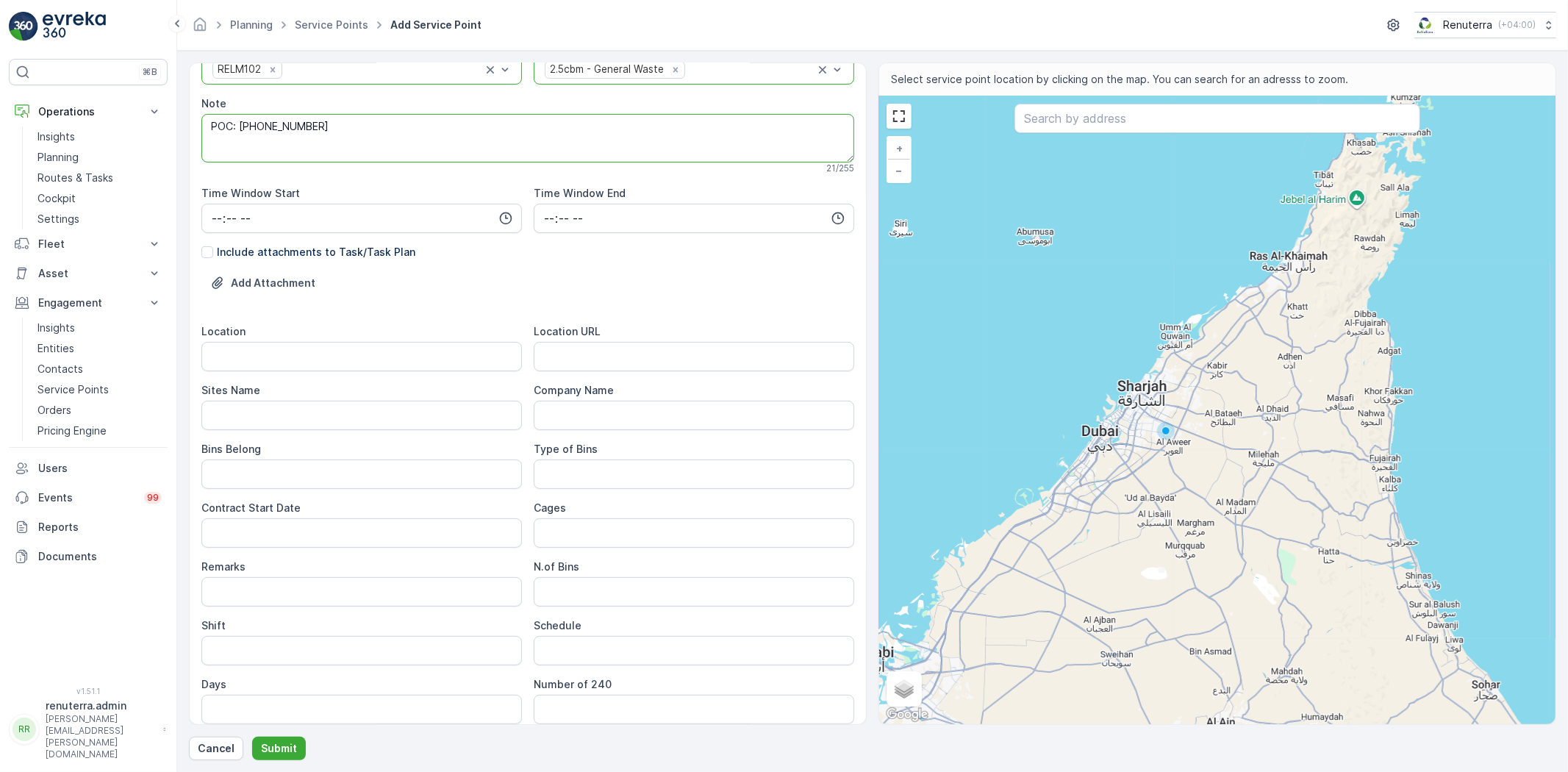
scroll to position [245, 0]
type textarea "POC: +971 56 848 7716"
click at [306, 356] on input "Location" at bounding box center [362, 352] width 320 height 30
type input "[PERSON_NAME]"
click at [244, 415] on Name "Sites Name" at bounding box center [362, 411] width 320 height 30
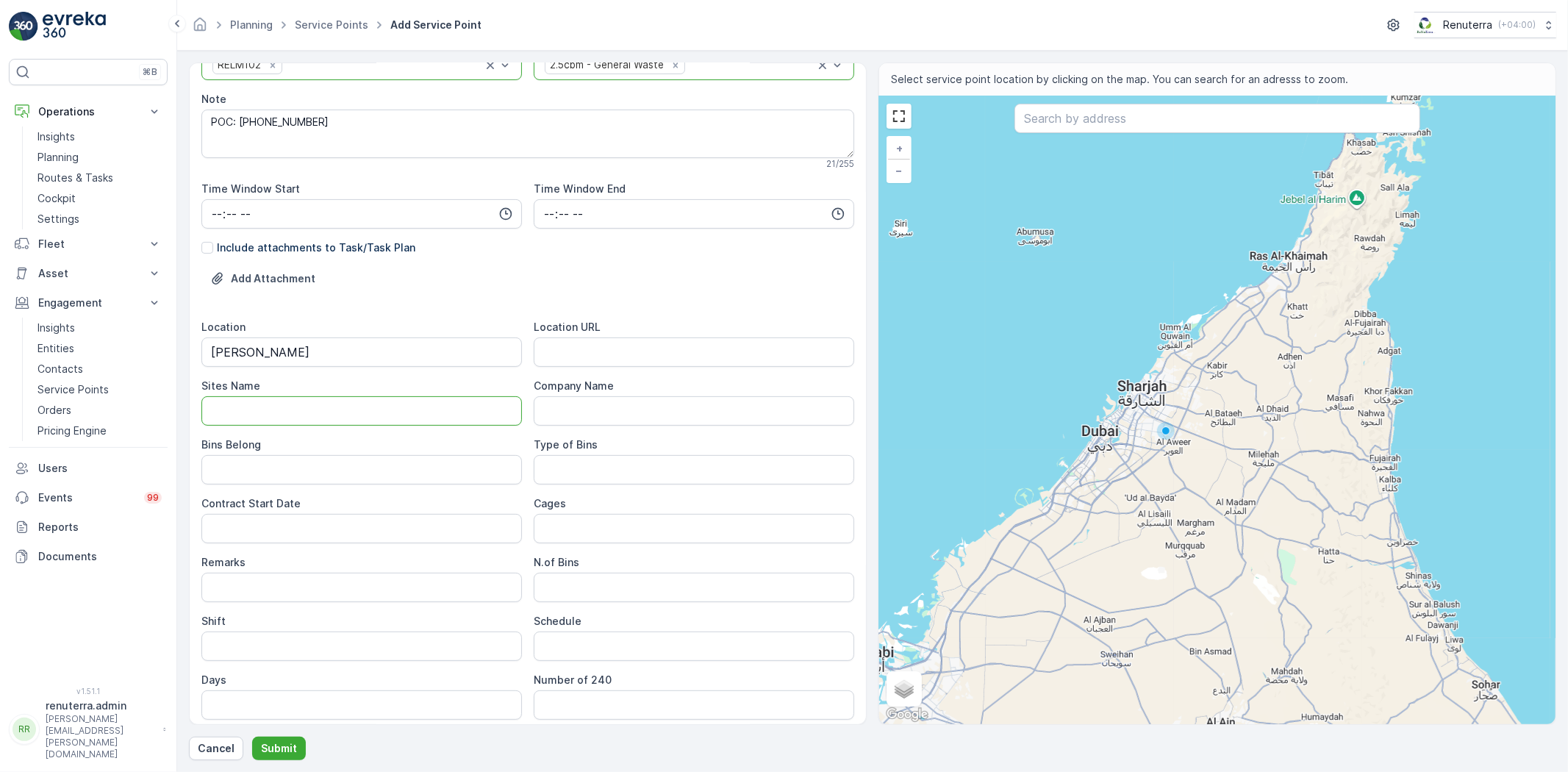
paste Name "[PERSON_NAME]"
type Name "[PERSON_NAME]"
click at [219, 472] on Belong "Bins Belong" at bounding box center [362, 470] width 320 height 30
type Belong "Service Provider"
click at [640, 475] on Bins "Type of Bins" at bounding box center [693, 470] width 320 height 30
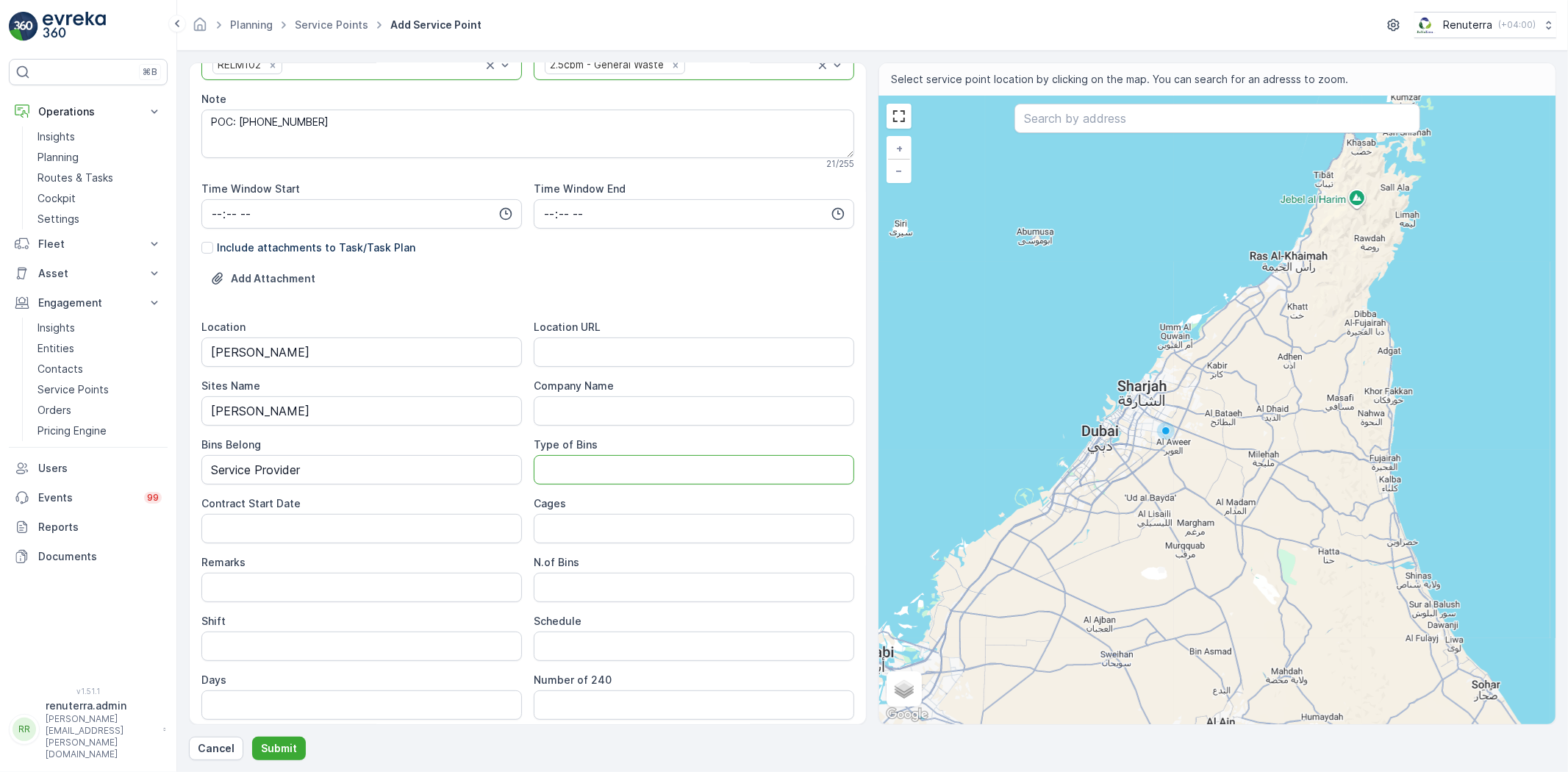
type Bins "2.5 CBM"
click at [266, 515] on Date "Contract Start Date" at bounding box center [362, 528] width 320 height 30
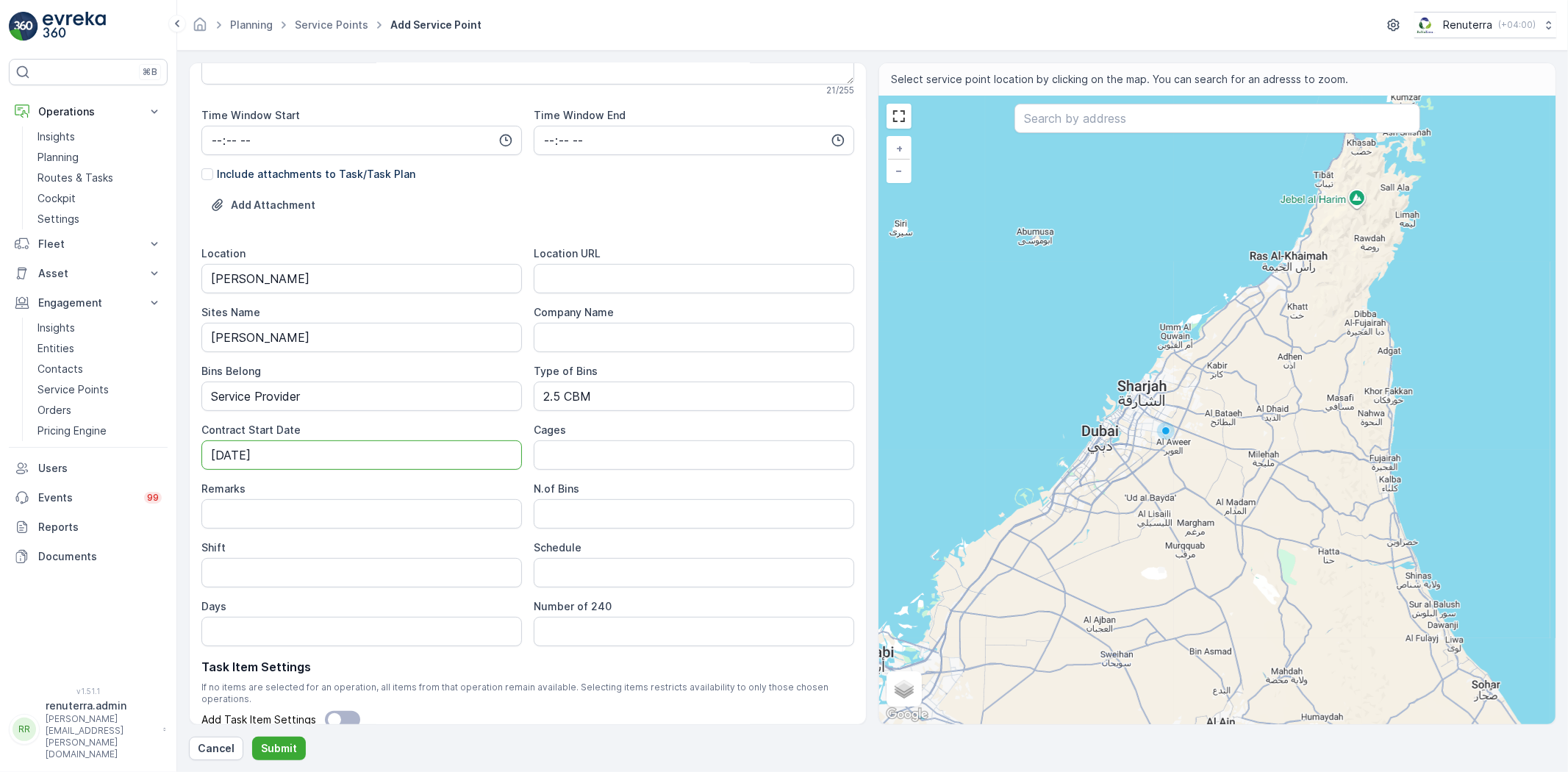
scroll to position [327, 0]
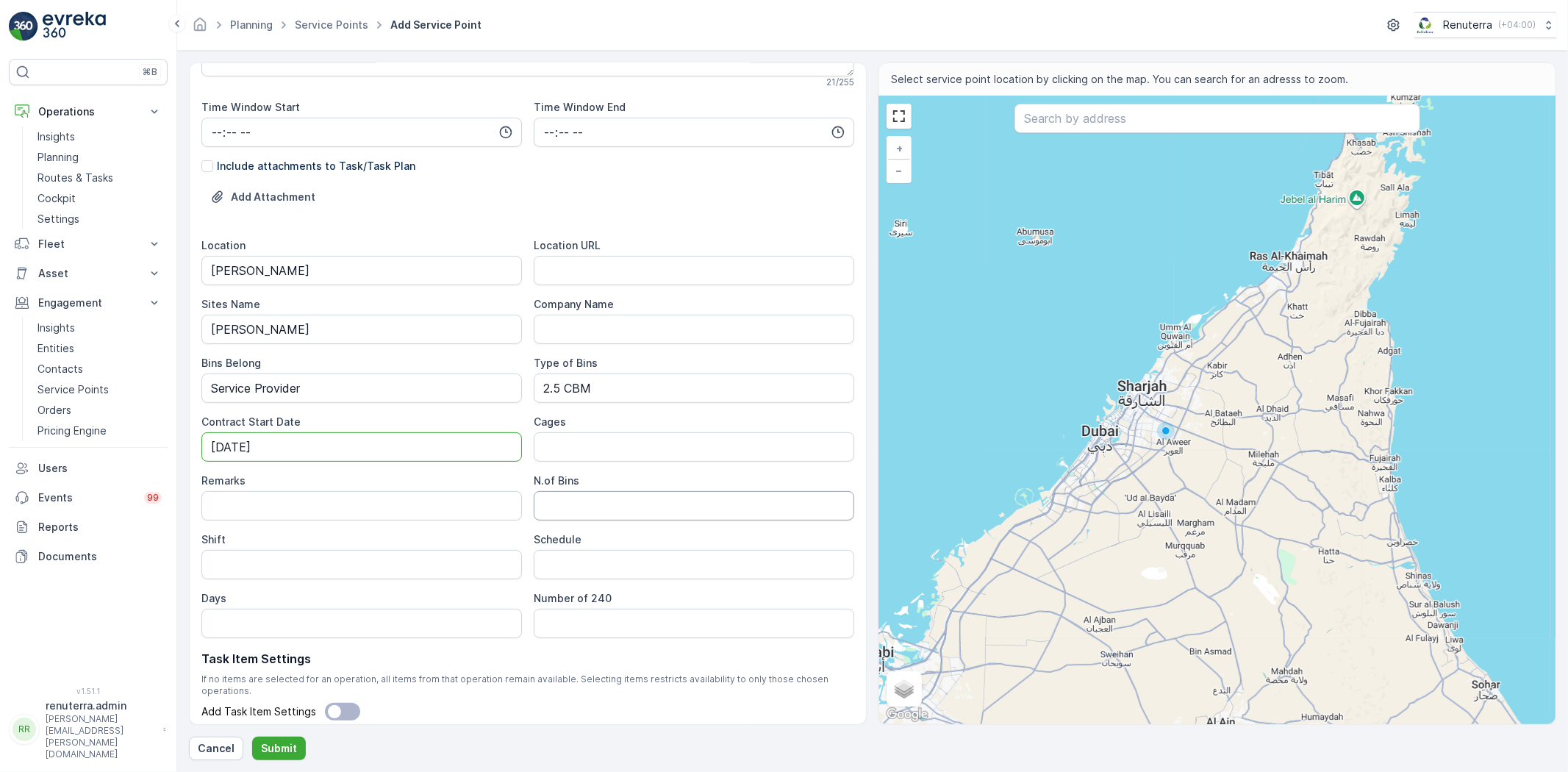
type Date "[DATE]"
click at [582, 511] on Bins "N.of Bins" at bounding box center [693, 506] width 320 height 30
type Bins "2"
click at [320, 563] on input "Shift" at bounding box center [362, 564] width 320 height 30
type input "Day Shift"
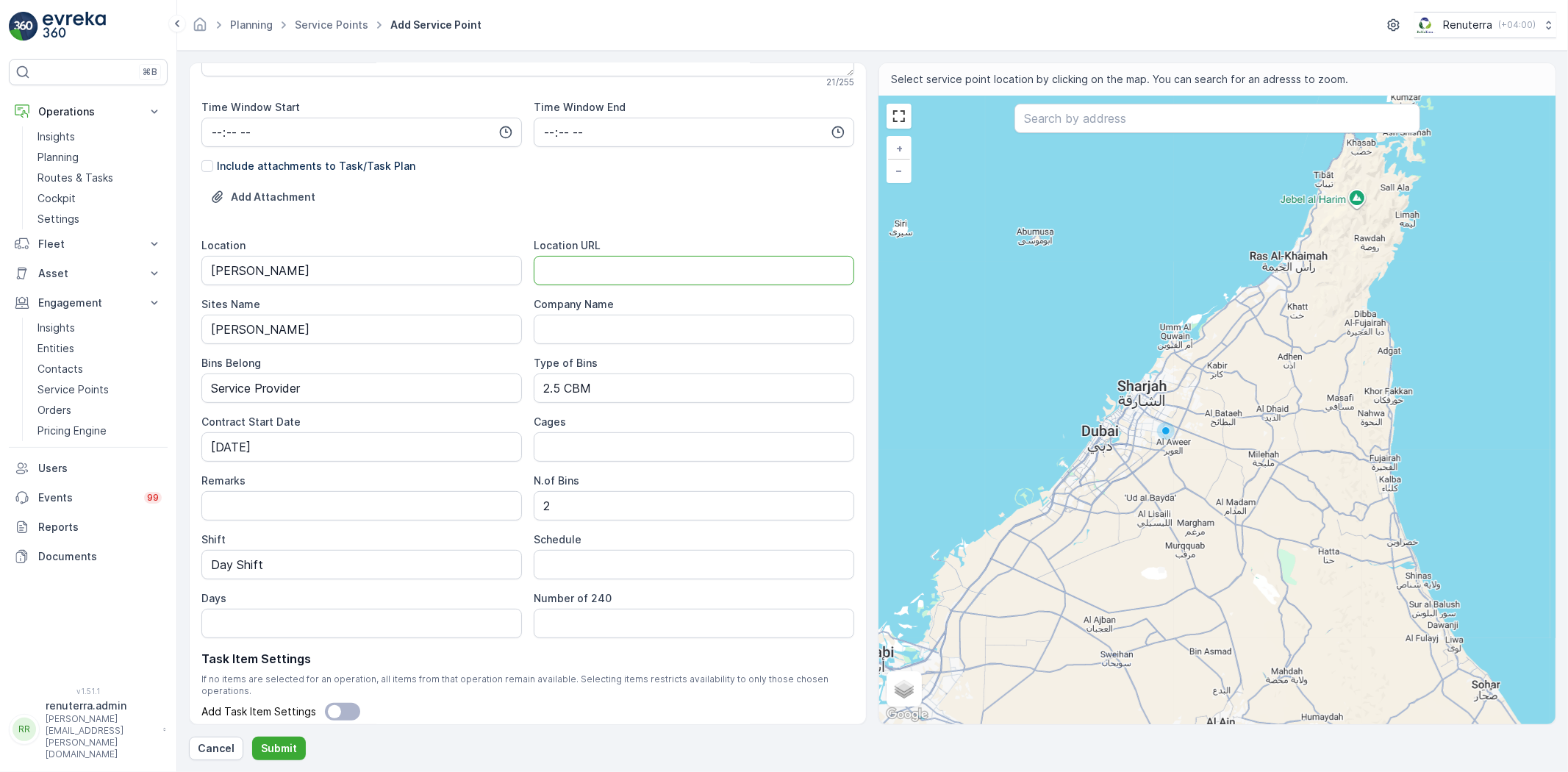
click at [604, 279] on URL "Location URL" at bounding box center [693, 270] width 320 height 30
paste URL "[URL][DOMAIN_NAME]"
type URL "[URL][DOMAIN_NAME]"
click at [568, 556] on input "Schedule" at bounding box center [693, 564] width 320 height 30
type input "Weekly 2 Times"
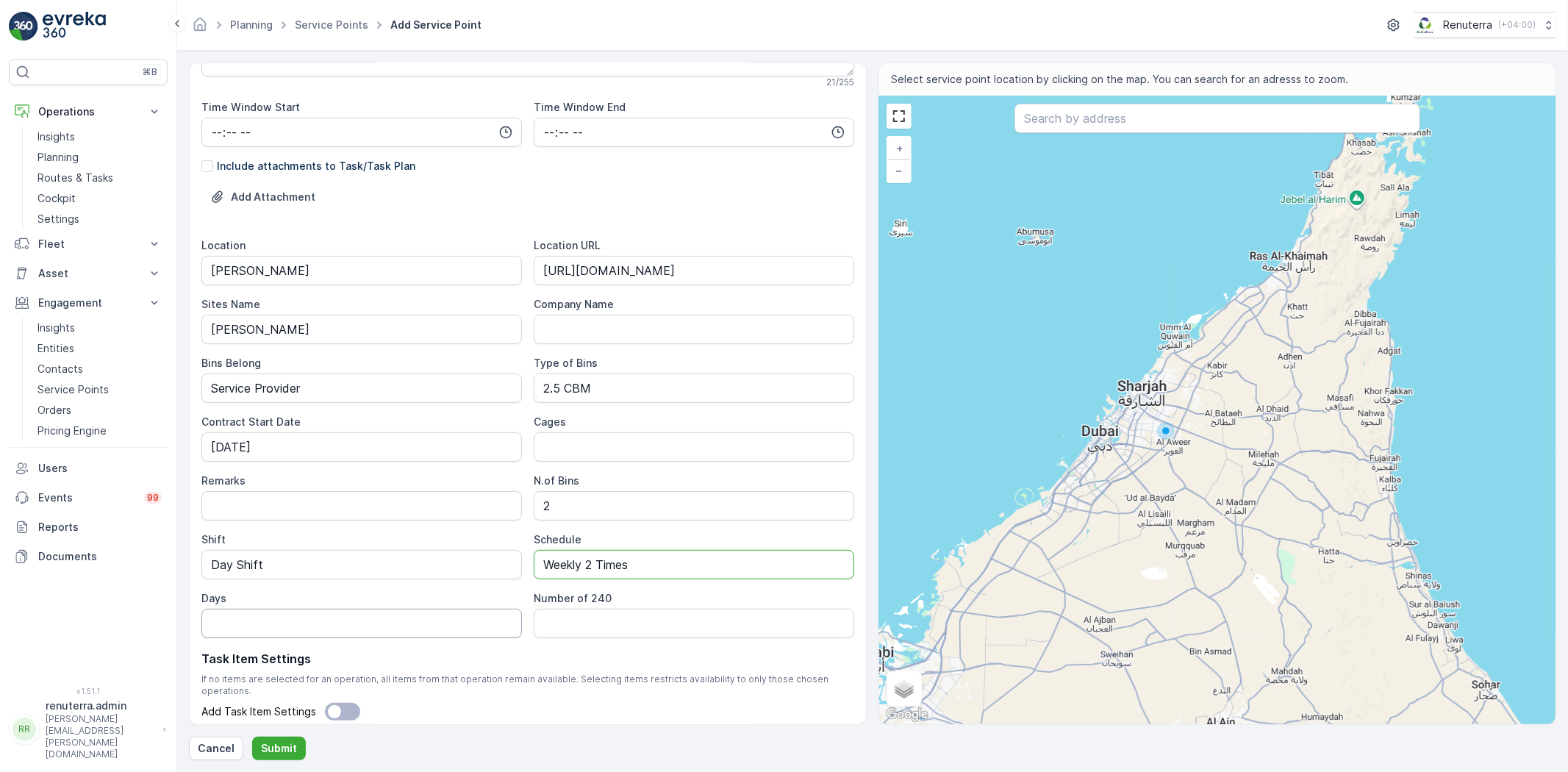
click at [332, 624] on input "Days" at bounding box center [362, 624] width 320 height 30
type input "Wed & Sat"
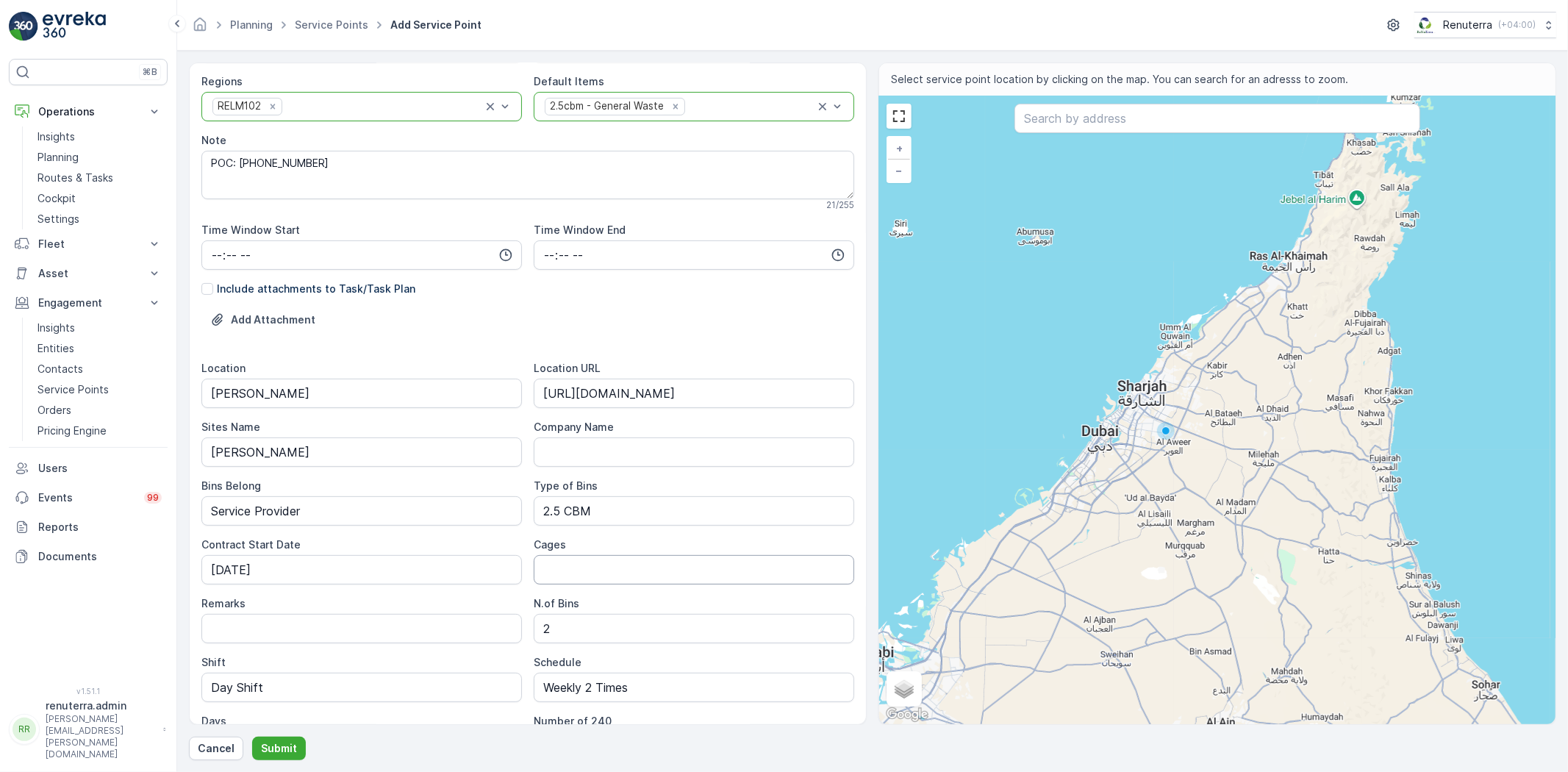
scroll to position [0, 0]
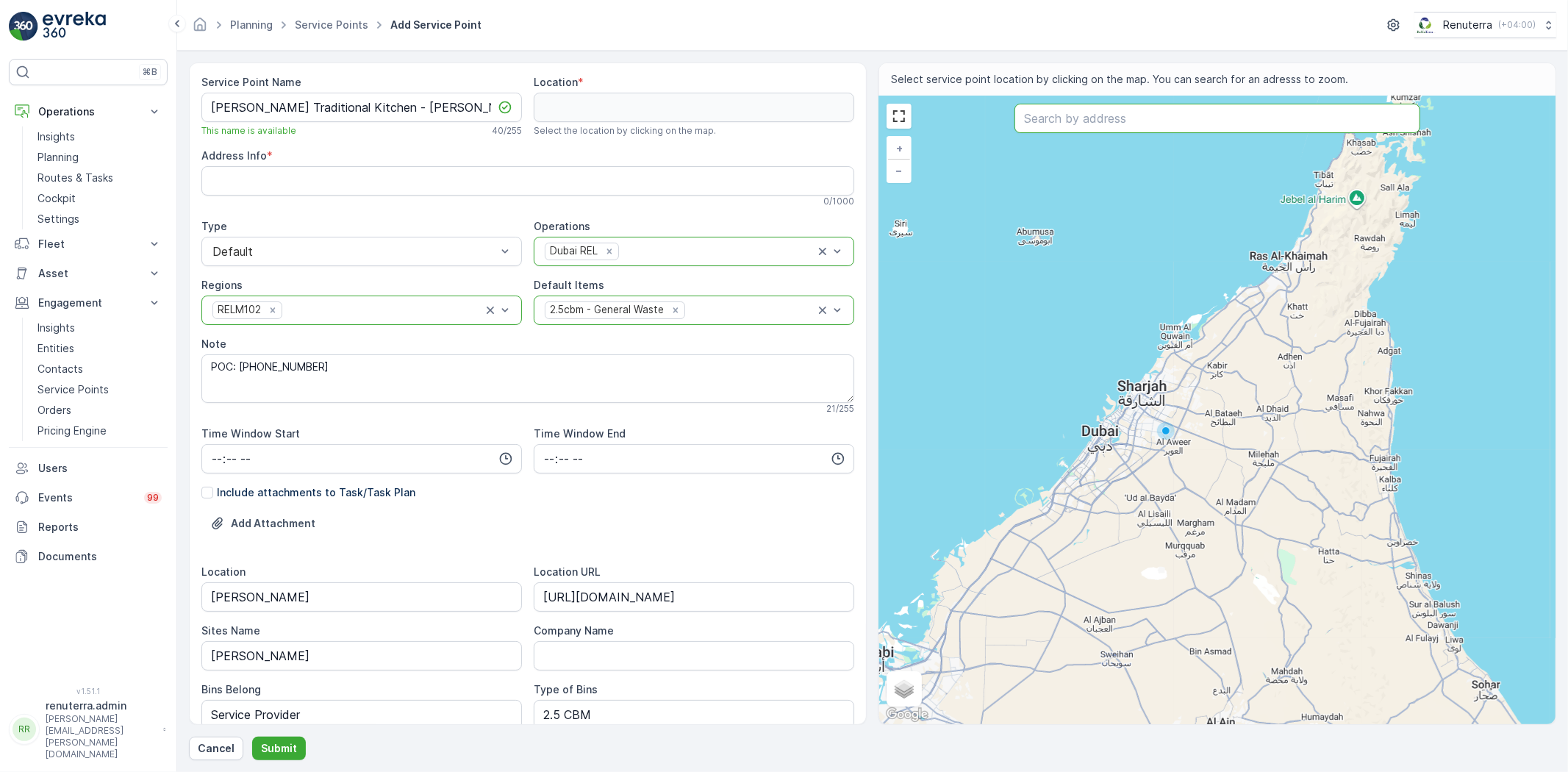
click at [1060, 113] on input "text" at bounding box center [1217, 118] width 406 height 30
paste input "https://maps.app.goo.gl/jyoHxdExYGvSvemWA"
click at [746, 96] on div "Service Point Name Al Yasin Traditional Kitchen - Jabel Ali This name is availa…" at bounding box center [872, 394] width 1367 height 662
paste input "AL YASIN TRADITIONAL KITCHEN"
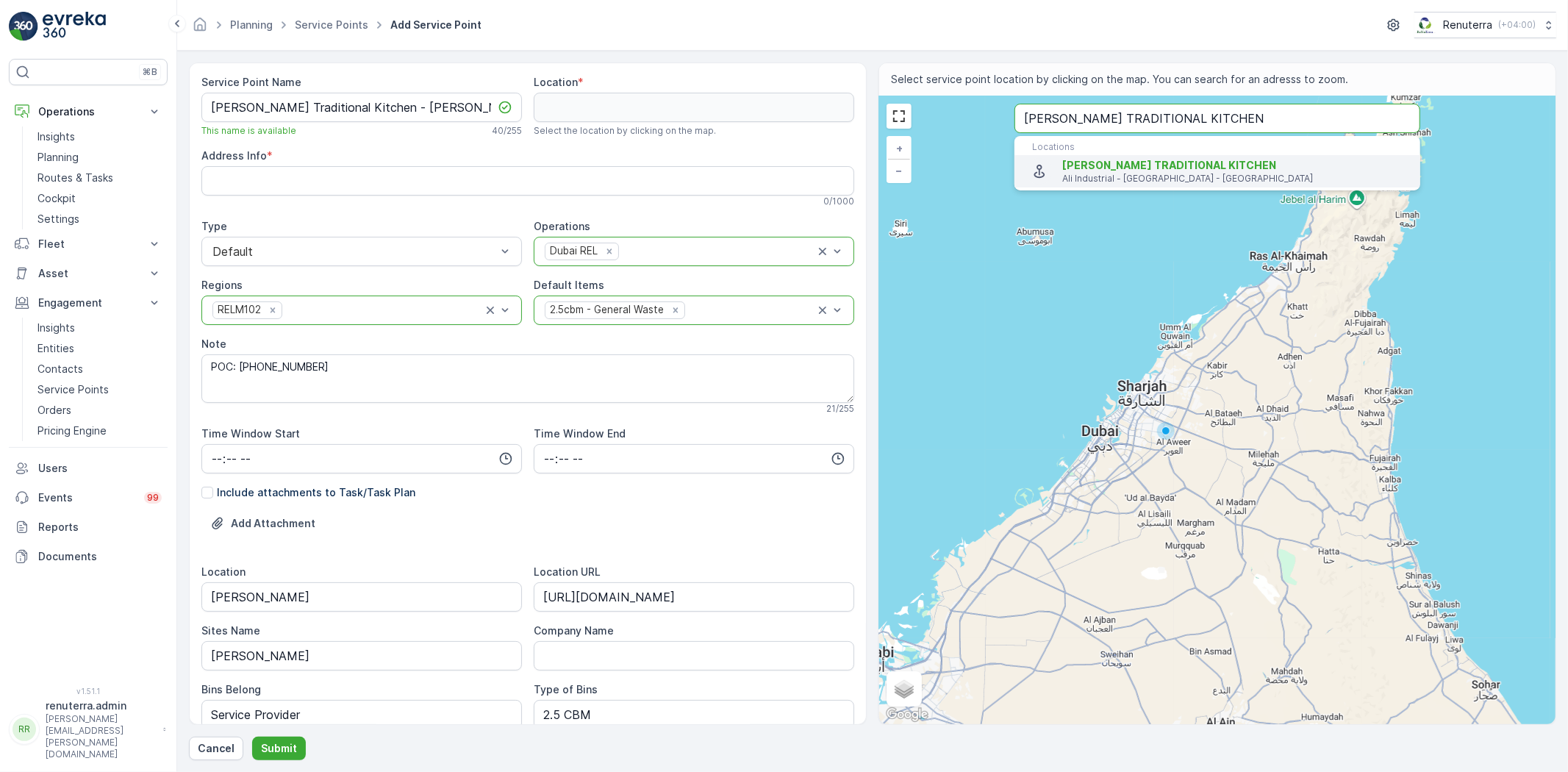
type input "AL YASIN TRADITIONAL KITCHEN"
click at [1093, 164] on span "AL YASIN TRADITIONAL KITCHEN" at bounding box center [1169, 165] width 214 height 12
type input "25.0062948,55.1332378"
type Info "244M+G79 Ali Industrial - Mena Jabal Ali - Jabal Ali Industrial First - Dubai -…"
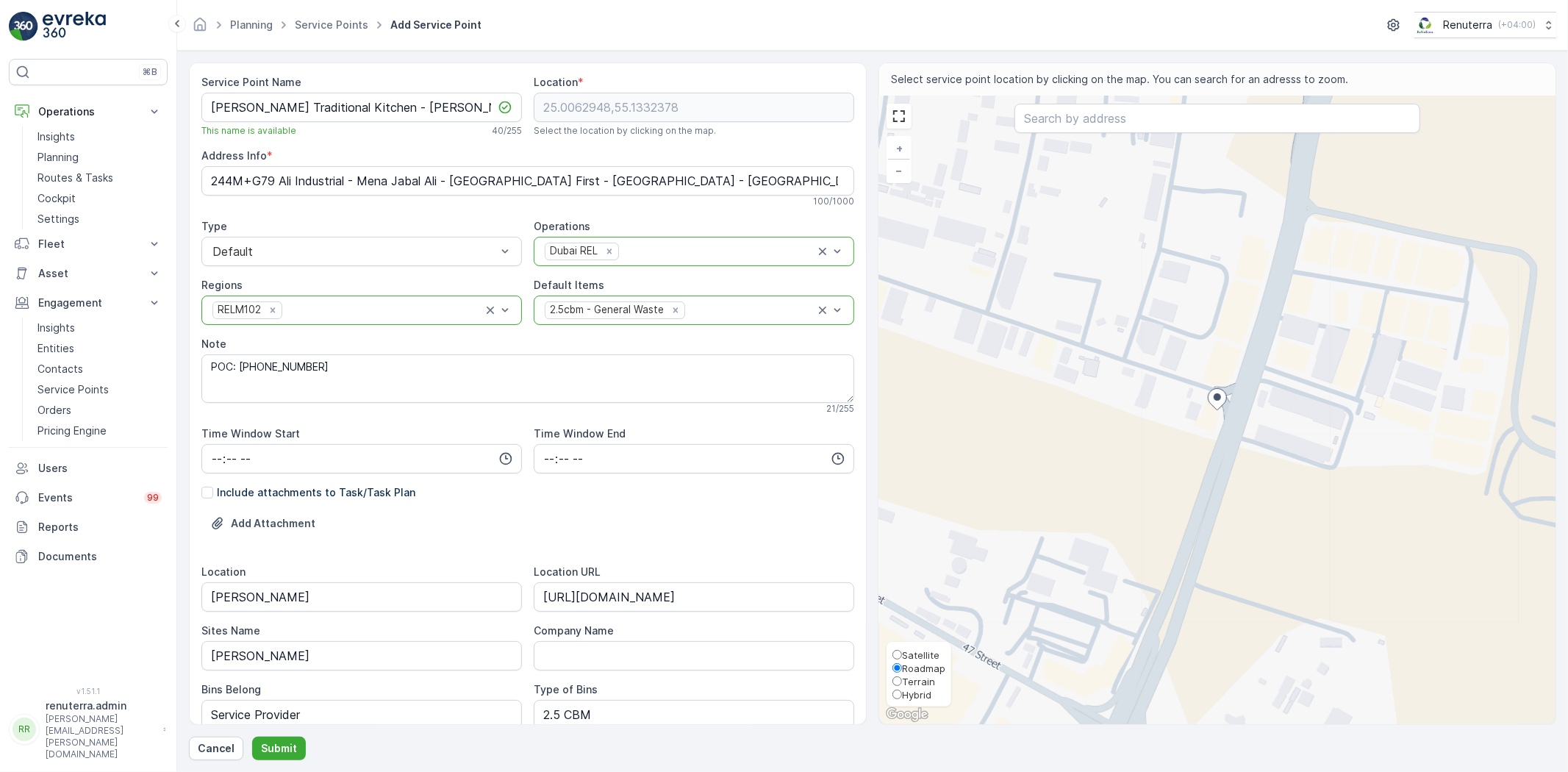
click at [921, 661] on label "Roadmap" at bounding box center [919, 667] width 53 height 13
click at [902, 663] on input "Roadmap" at bounding box center [897, 668] width 10 height 10
click at [920, 651] on span "Satellite" at bounding box center [920, 655] width 37 height 11
click at [902, 651] on input "Satellite" at bounding box center [897, 655] width 10 height 10
radio input "true"
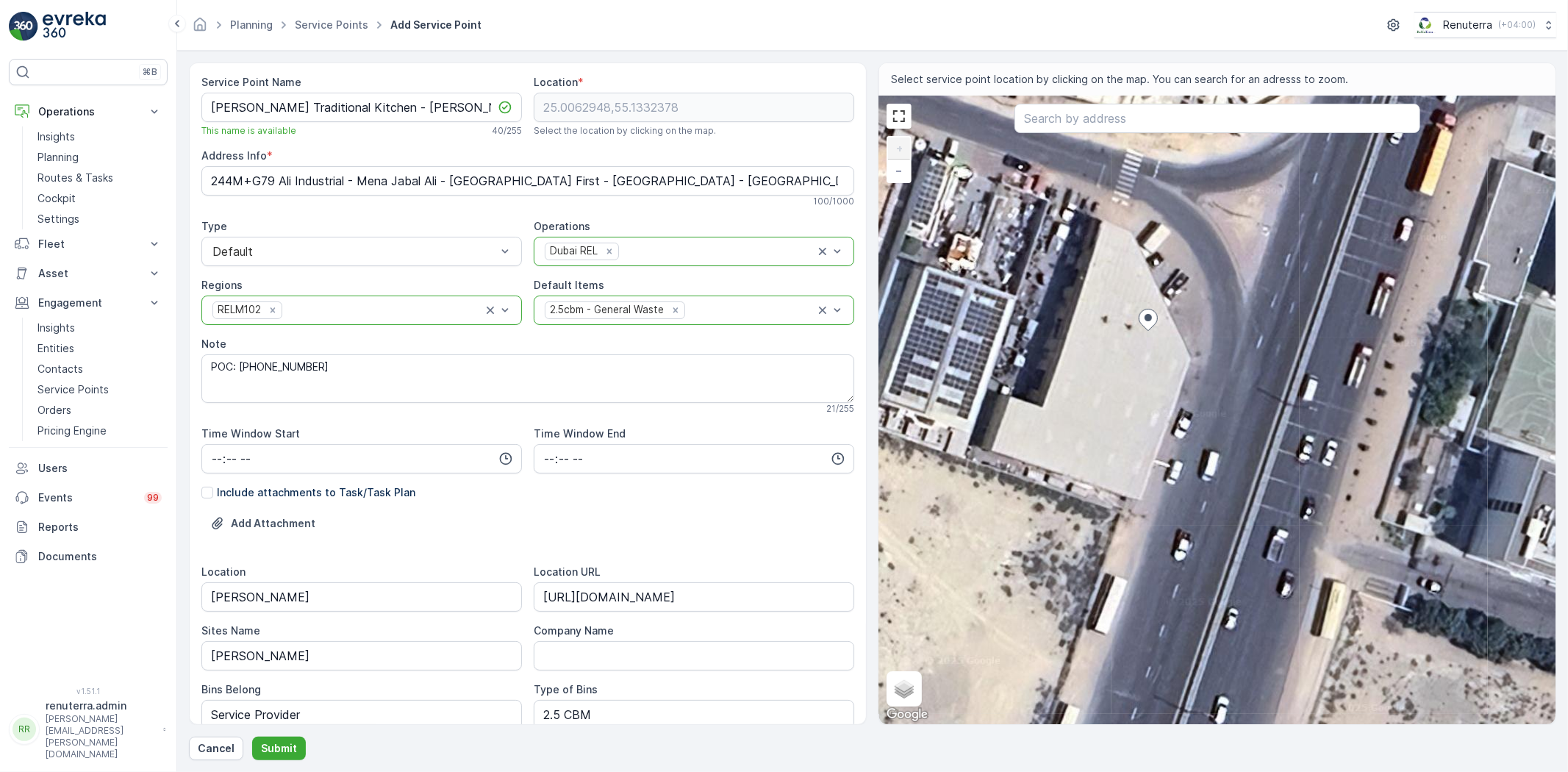
click at [1125, 214] on div "+ − Satellite Roadmap Terrain Hybrid Leaflet Keyboard shortcuts Map Data Imager…" at bounding box center [1217, 410] width 677 height 628
type input "25.006488677072436,55.13319487960381"
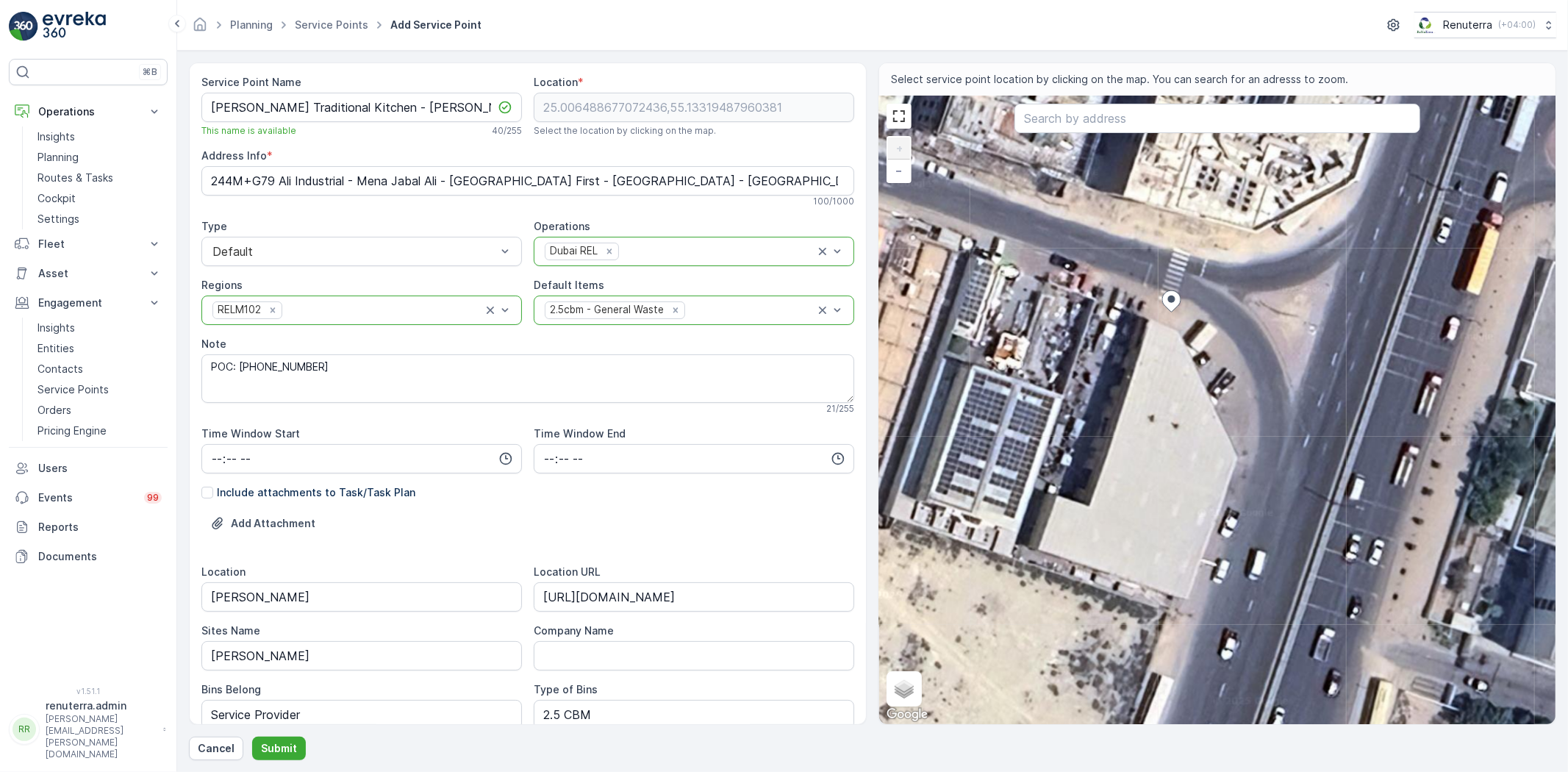
type Info "244M+Q84 - Jebel Ali Industrial Area - Jabal Ali Industrial First - Dubai - Uni…"
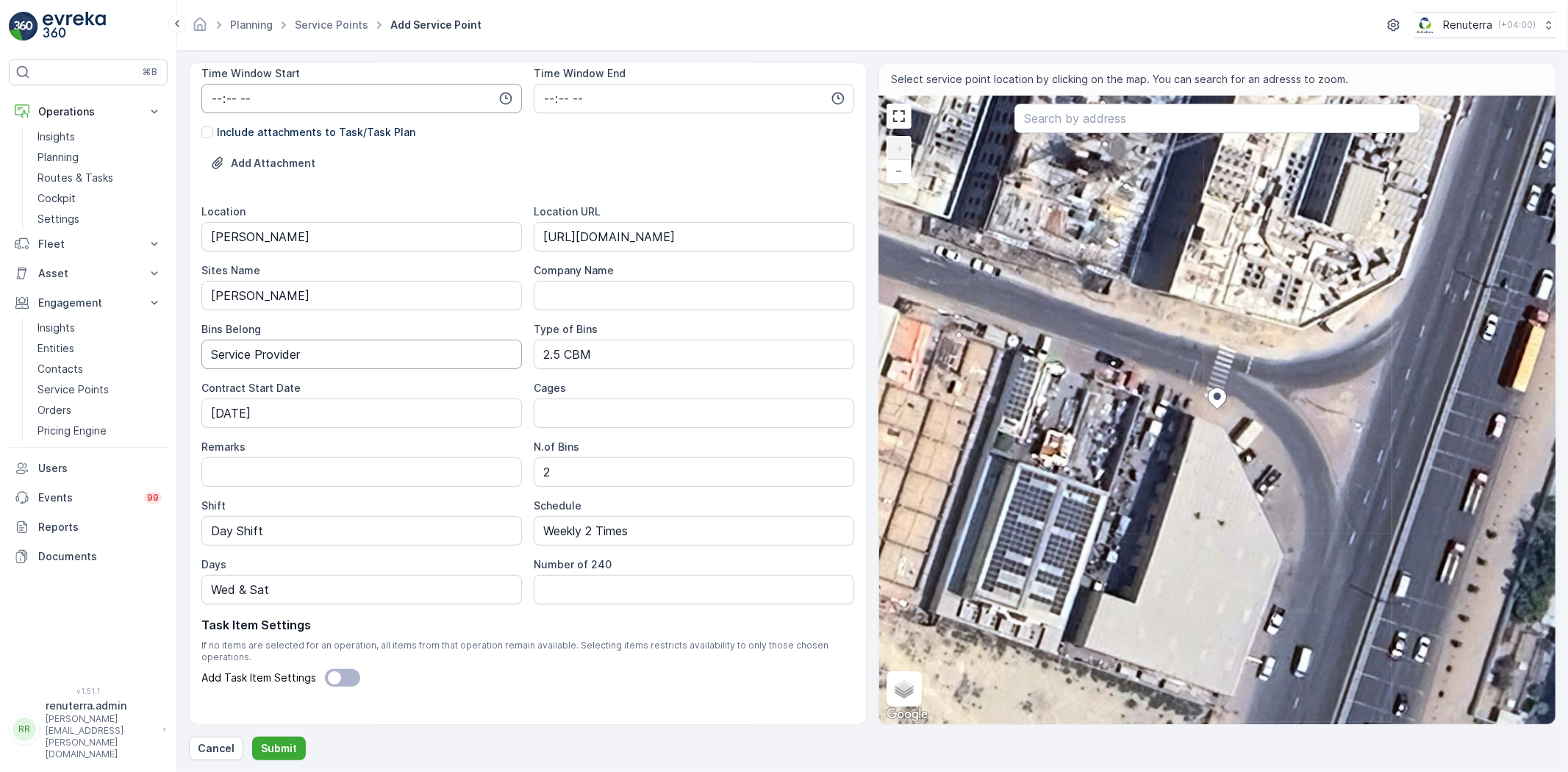
scroll to position [370, 0]
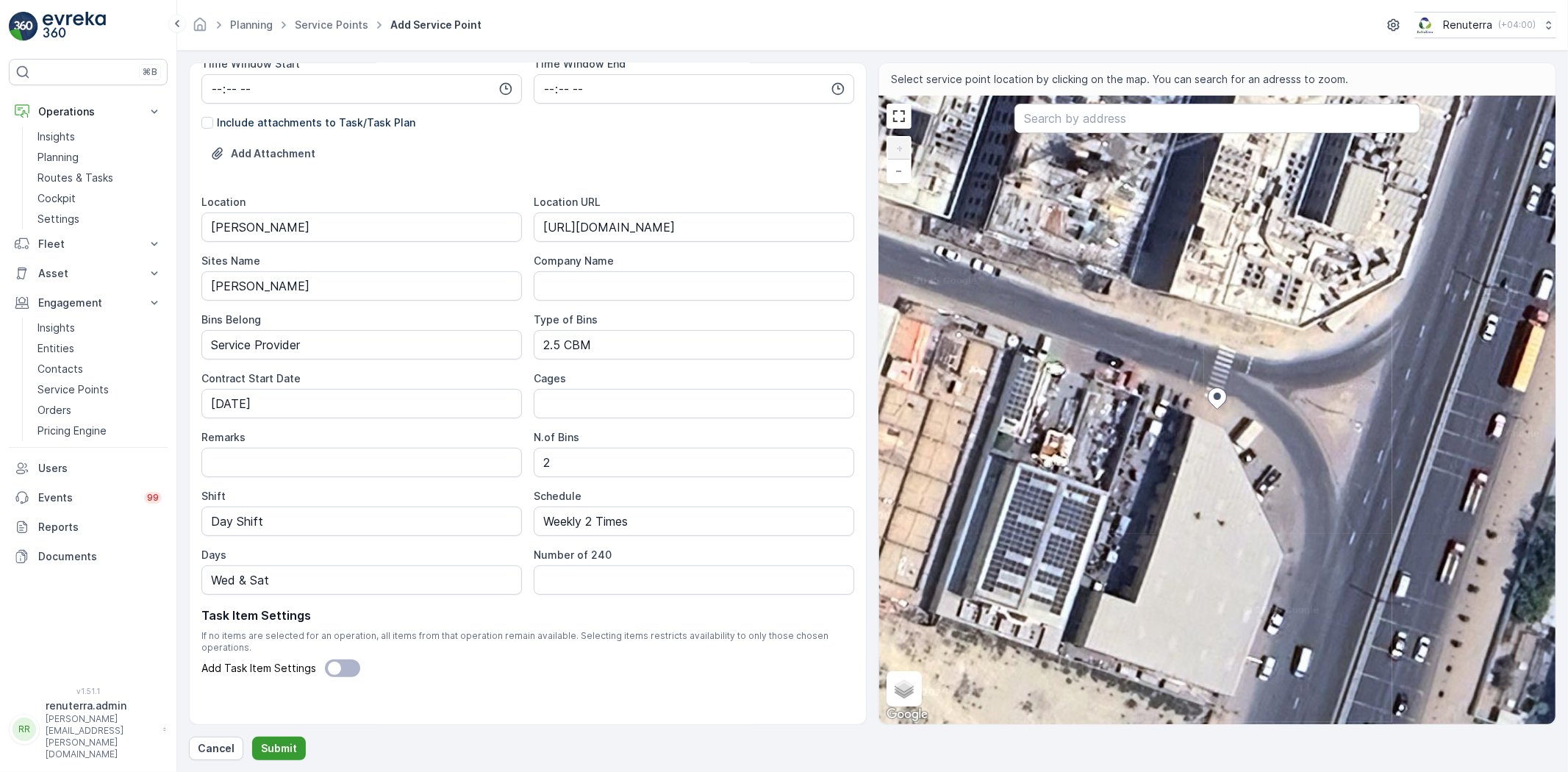
click at [267, 742] on p "Submit" at bounding box center [279, 748] width 36 height 14
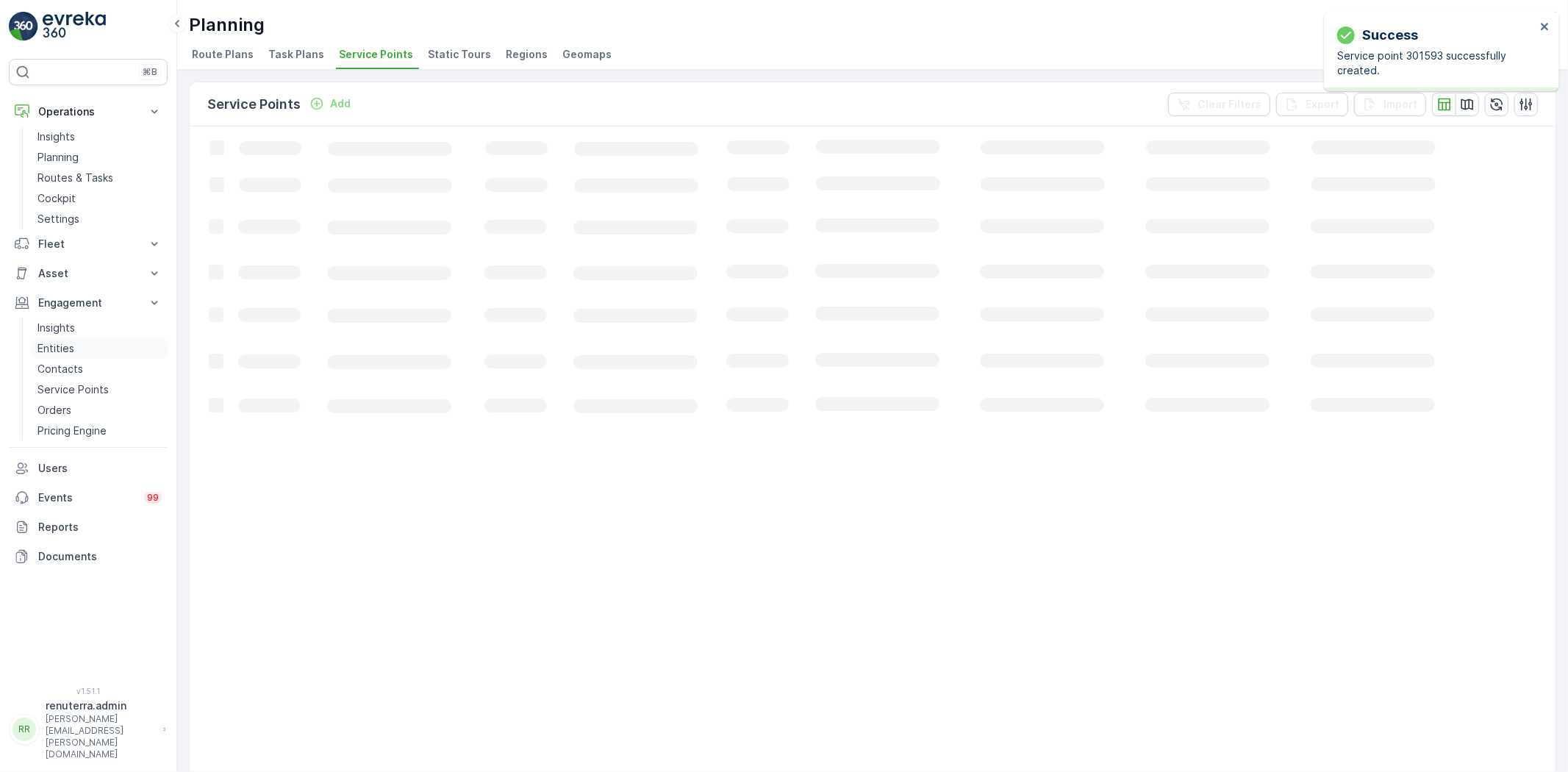
click at [75, 347] on link "Entities" at bounding box center [100, 348] width 136 height 21
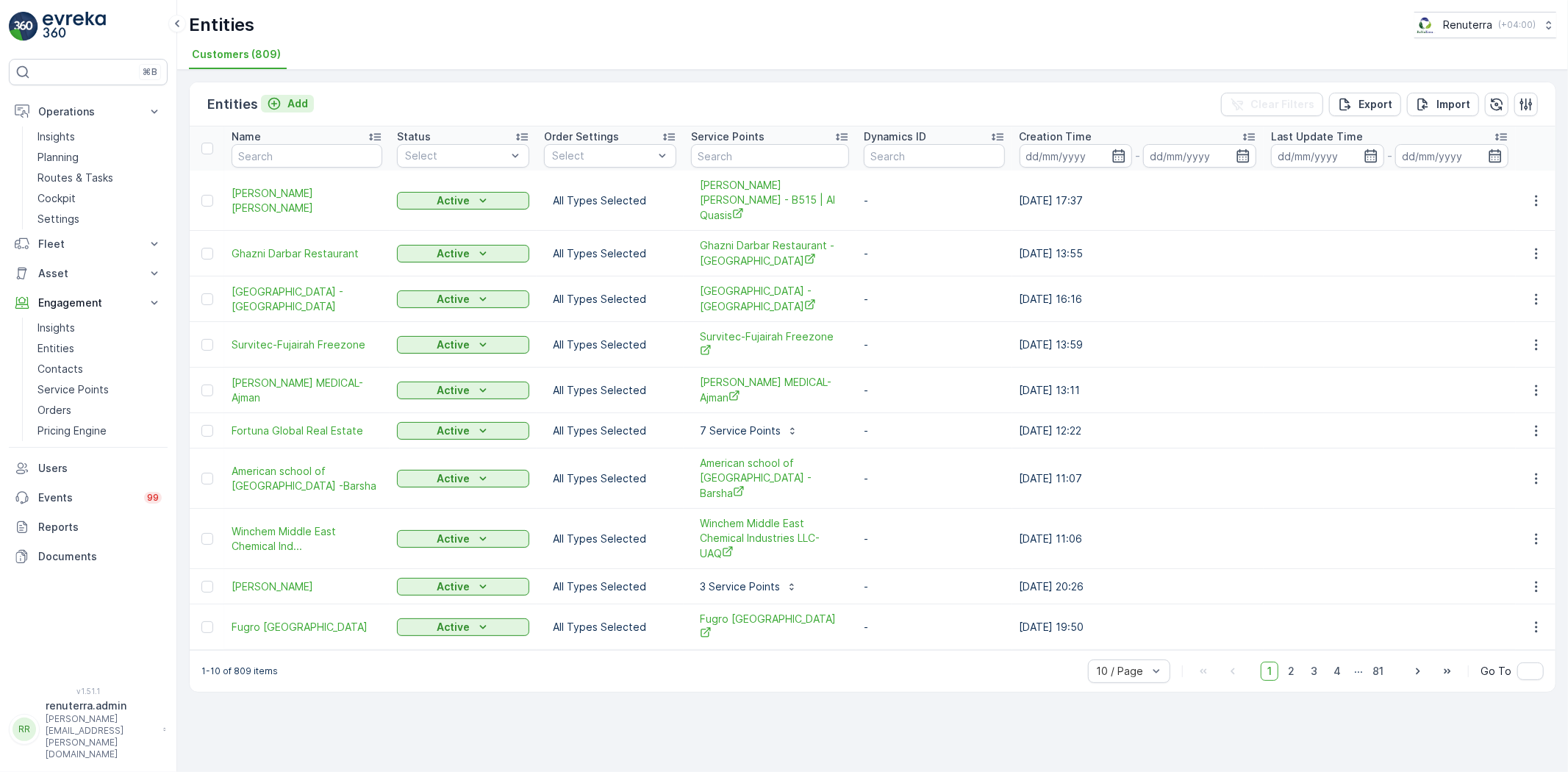
click at [289, 101] on p "Add" at bounding box center [298, 104] width 21 height 14
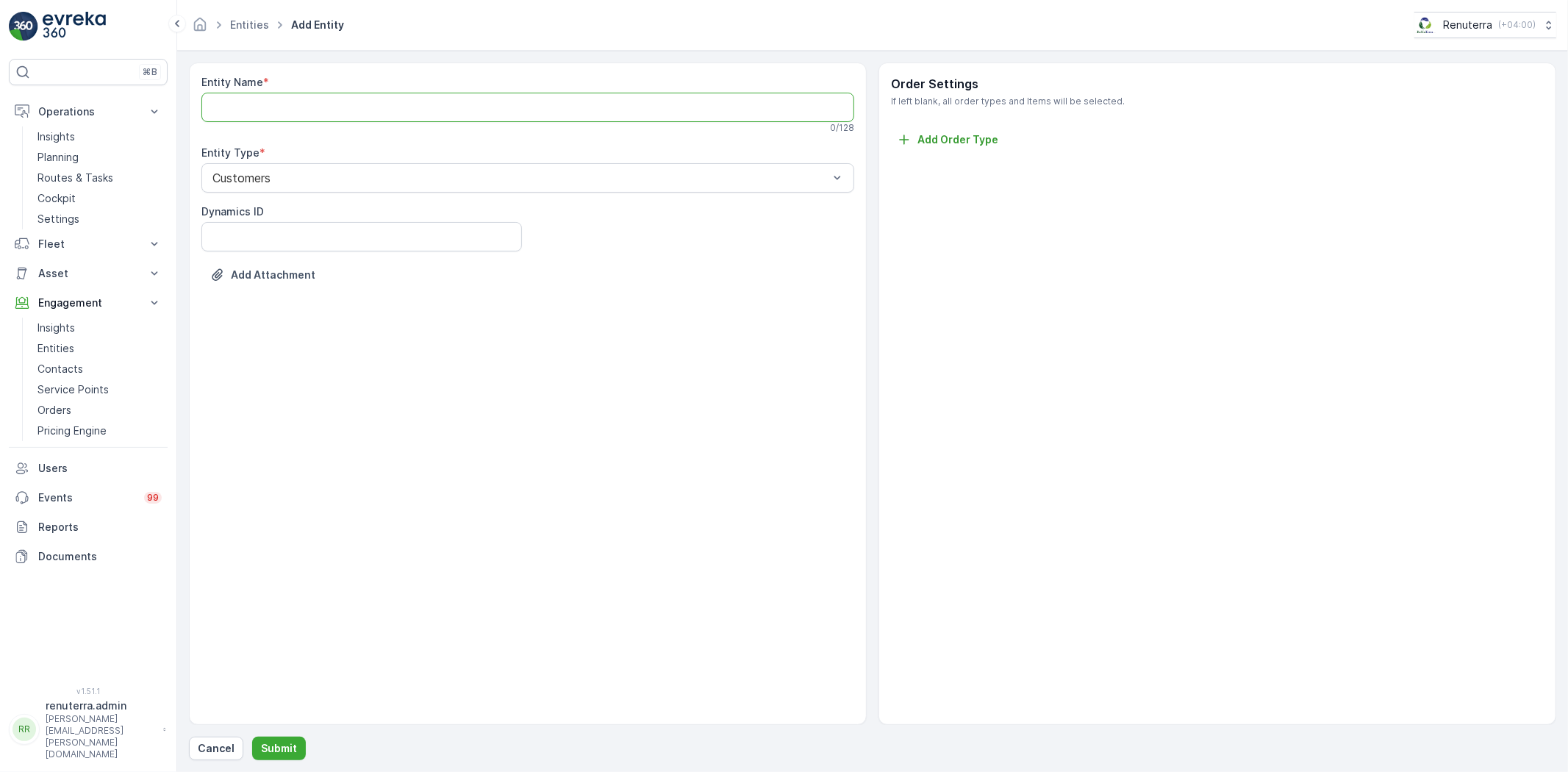
click at [324, 104] on Name "Entity Name" at bounding box center [528, 107] width 653 height 30
paste Name "[PERSON_NAME] Traditional Kitchen - [PERSON_NAME]"
drag, startPoint x: 361, startPoint y: 103, endPoint x: 605, endPoint y: 116, distance: 244.3
click at [605, 116] on Name "[PERSON_NAME] Traditional Kitchen - [PERSON_NAME]" at bounding box center [528, 107] width 653 height 30
type Name "Al Yasin Traditional Kitchen"
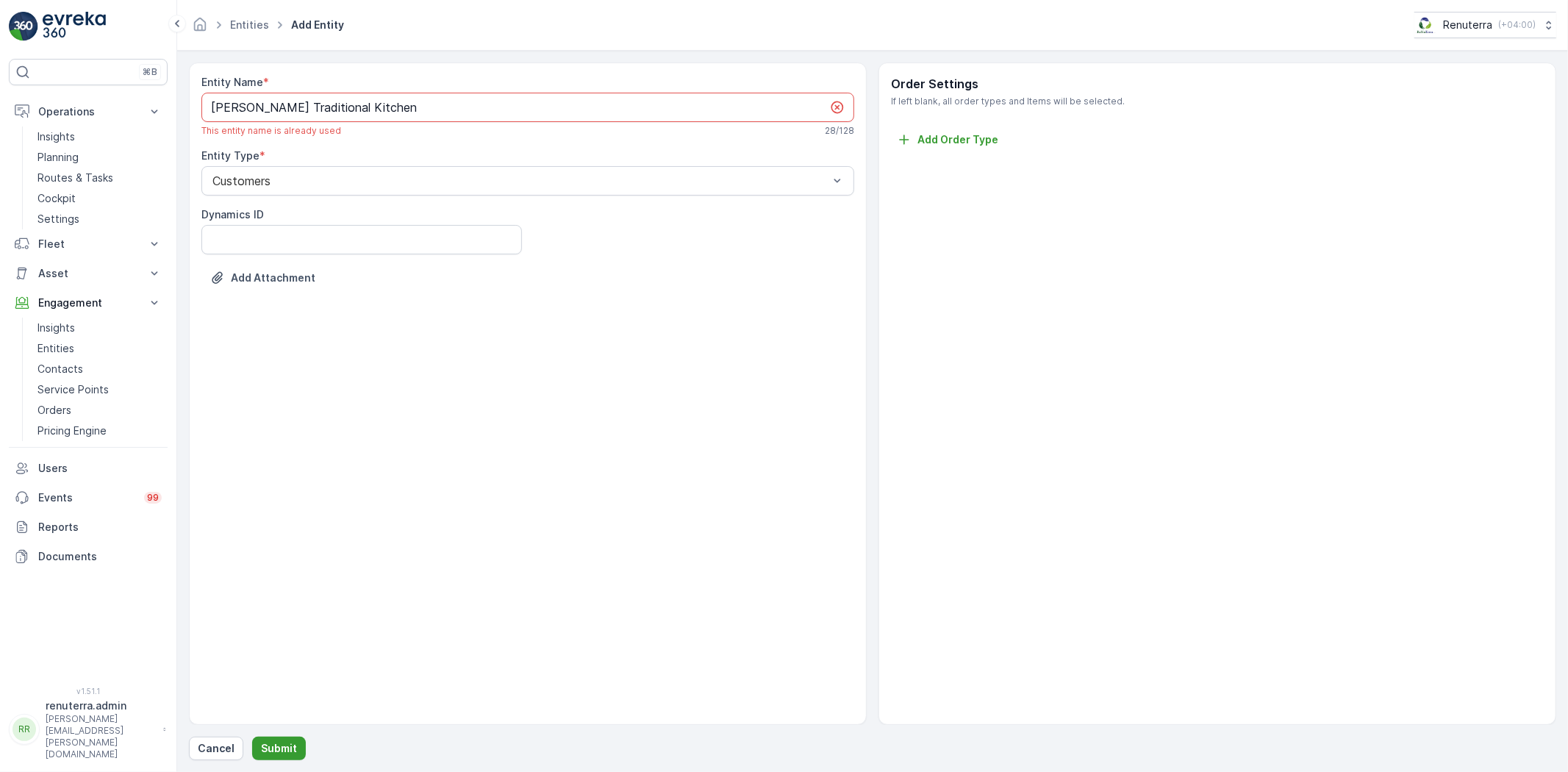
click at [280, 740] on button "Submit" at bounding box center [279, 748] width 54 height 24
click at [84, 393] on p "Service Points" at bounding box center [73, 389] width 72 height 14
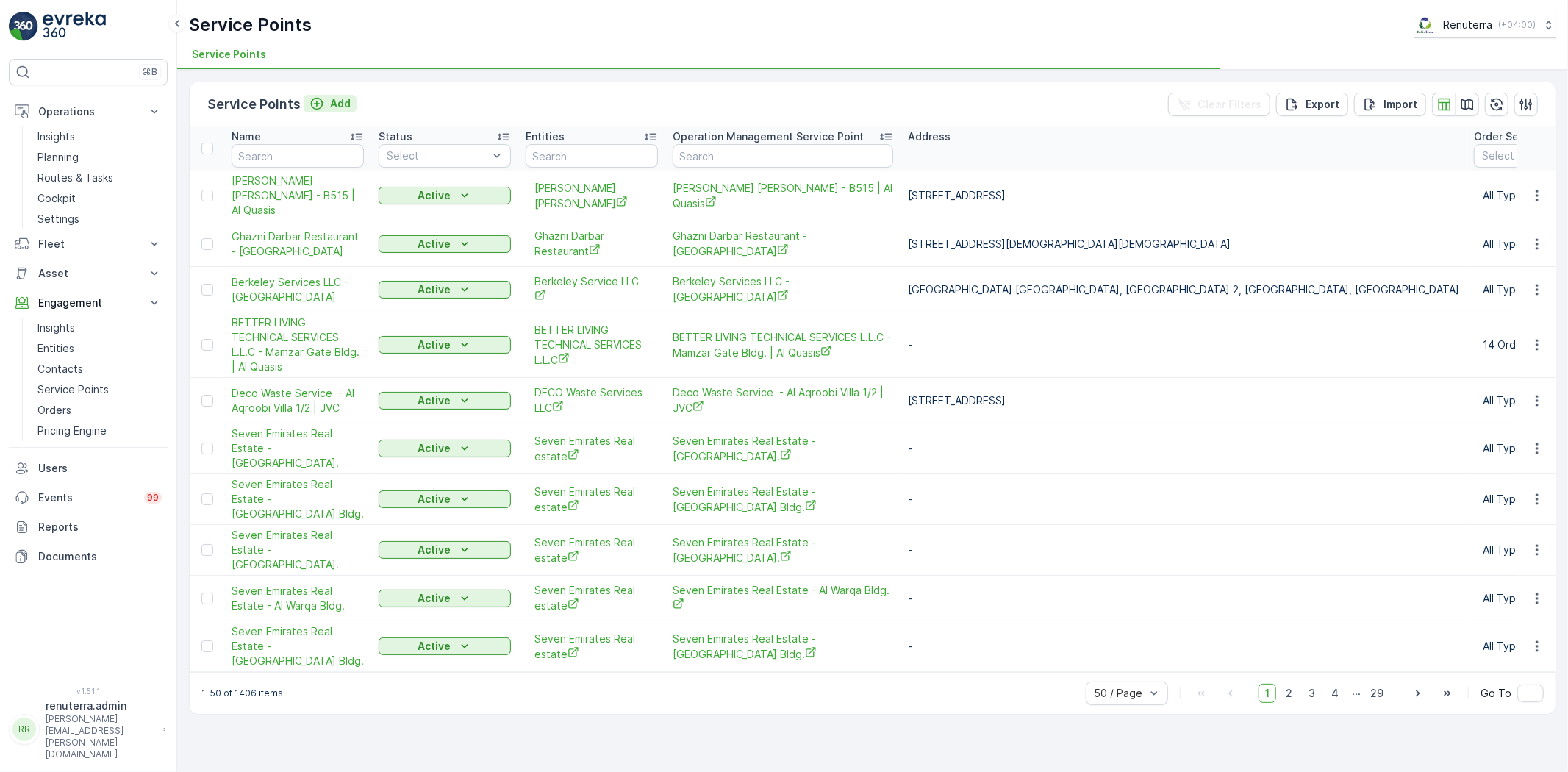
click at [330, 100] on p "Add" at bounding box center [340, 104] width 21 height 14
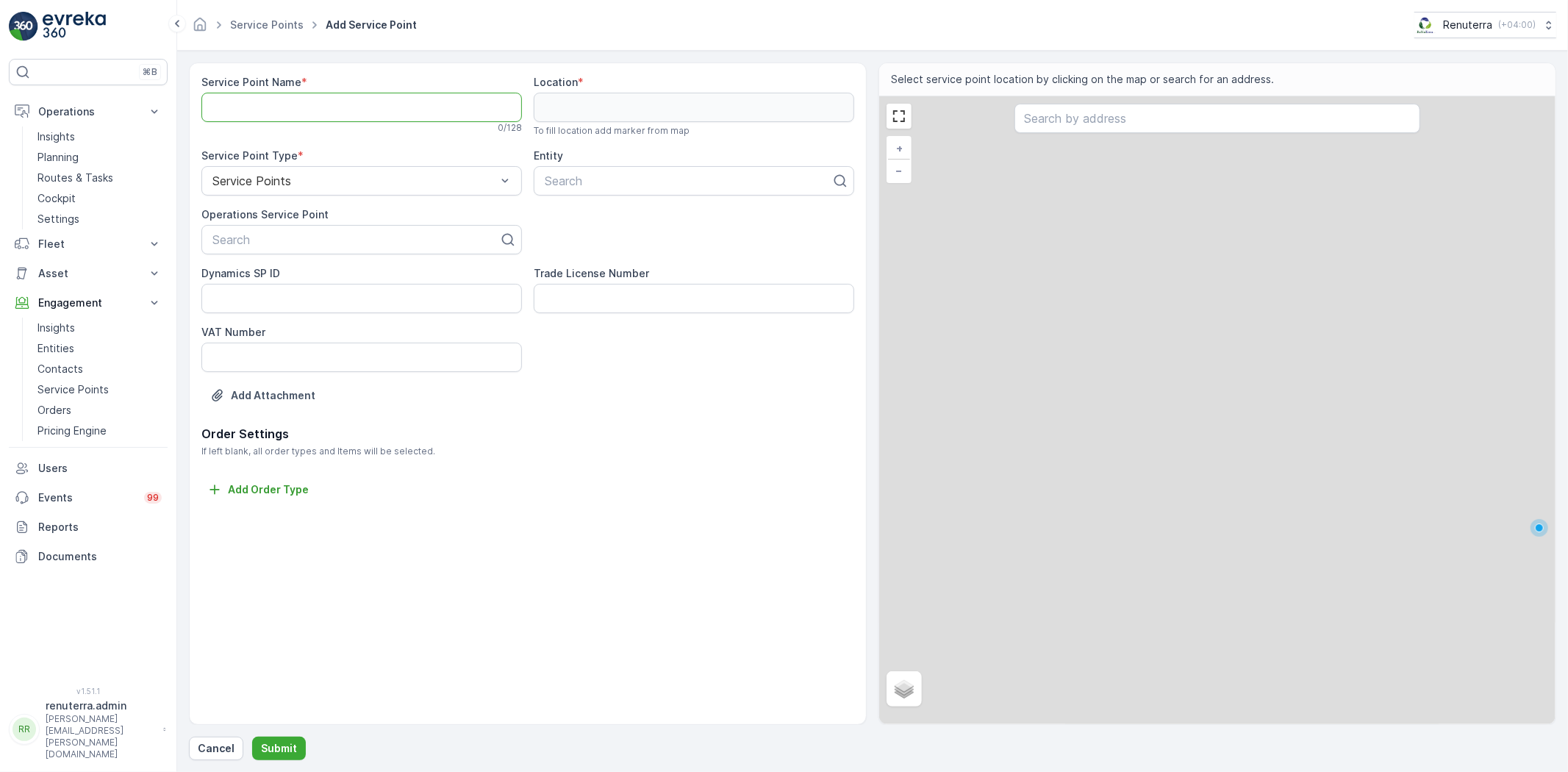
click at [330, 106] on Name "Service Point Name" at bounding box center [362, 107] width 320 height 30
paste Name "[PERSON_NAME] Traditional Kitchen - [PERSON_NAME]"
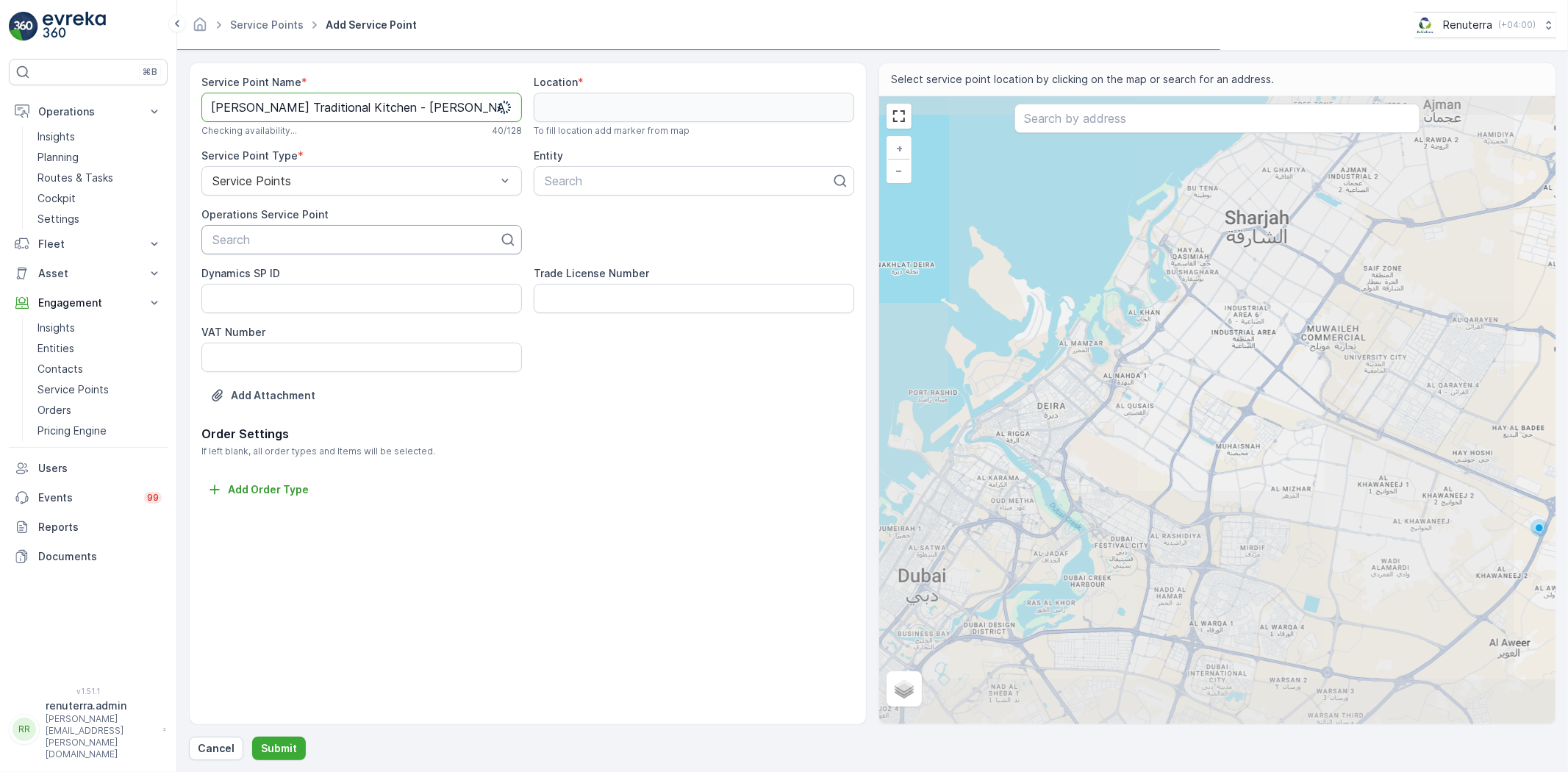
type Name "[PERSON_NAME] Traditional Kitchen - [PERSON_NAME]"
click at [297, 241] on div at bounding box center [355, 239] width 290 height 13
paste input "[PERSON_NAME] Traditional Kitchen - [PERSON_NAME]"
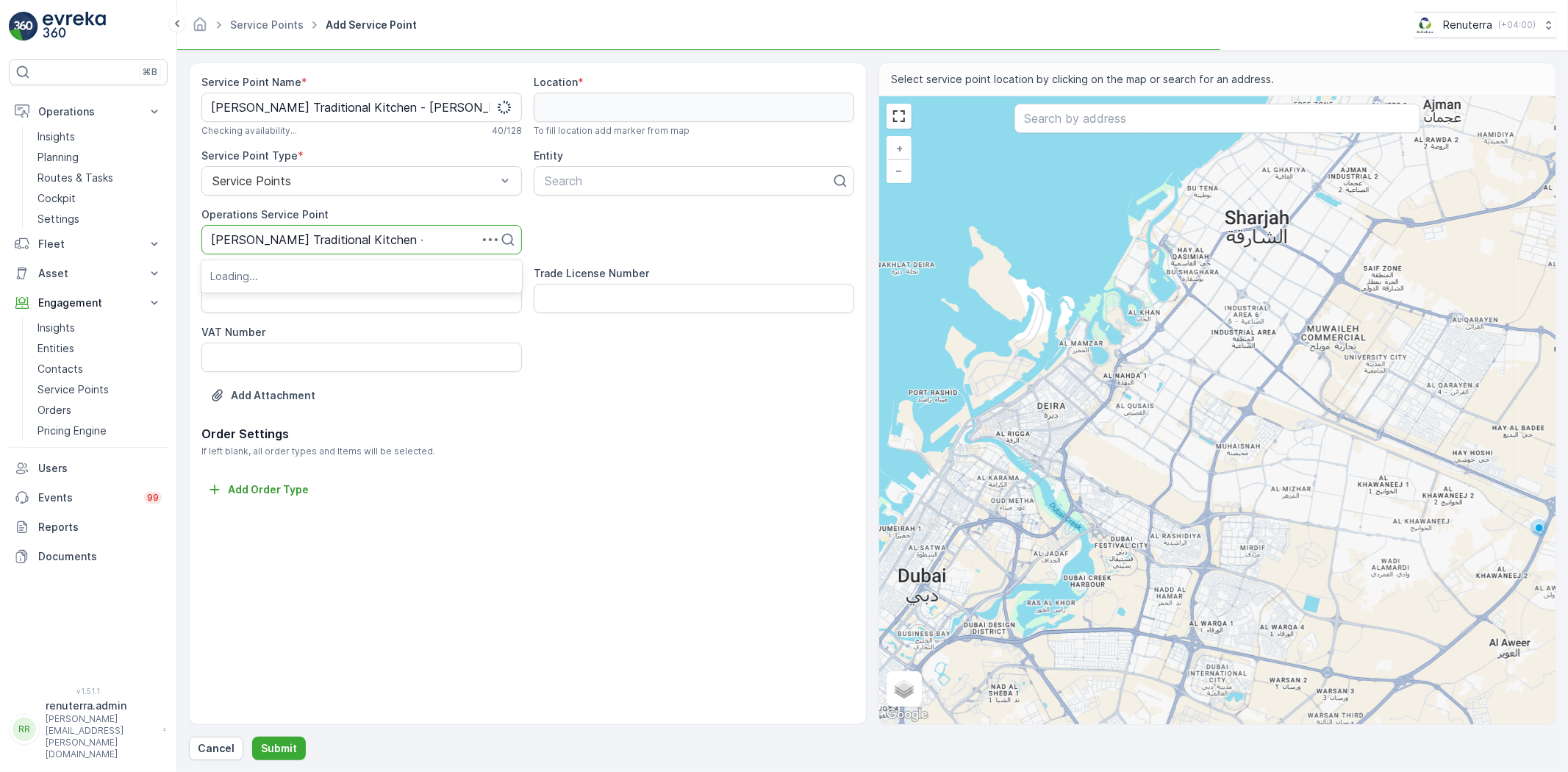
type input "[PERSON_NAME] Traditional Kitchen - [PERSON_NAME]"
click at [314, 273] on span "[PERSON_NAME] Traditional Kitchen - [PERSON_NAME]" at bounding box center [362, 282] width 303 height 27
click at [583, 182] on div at bounding box center [688, 180] width 290 height 13
type input "al yas"
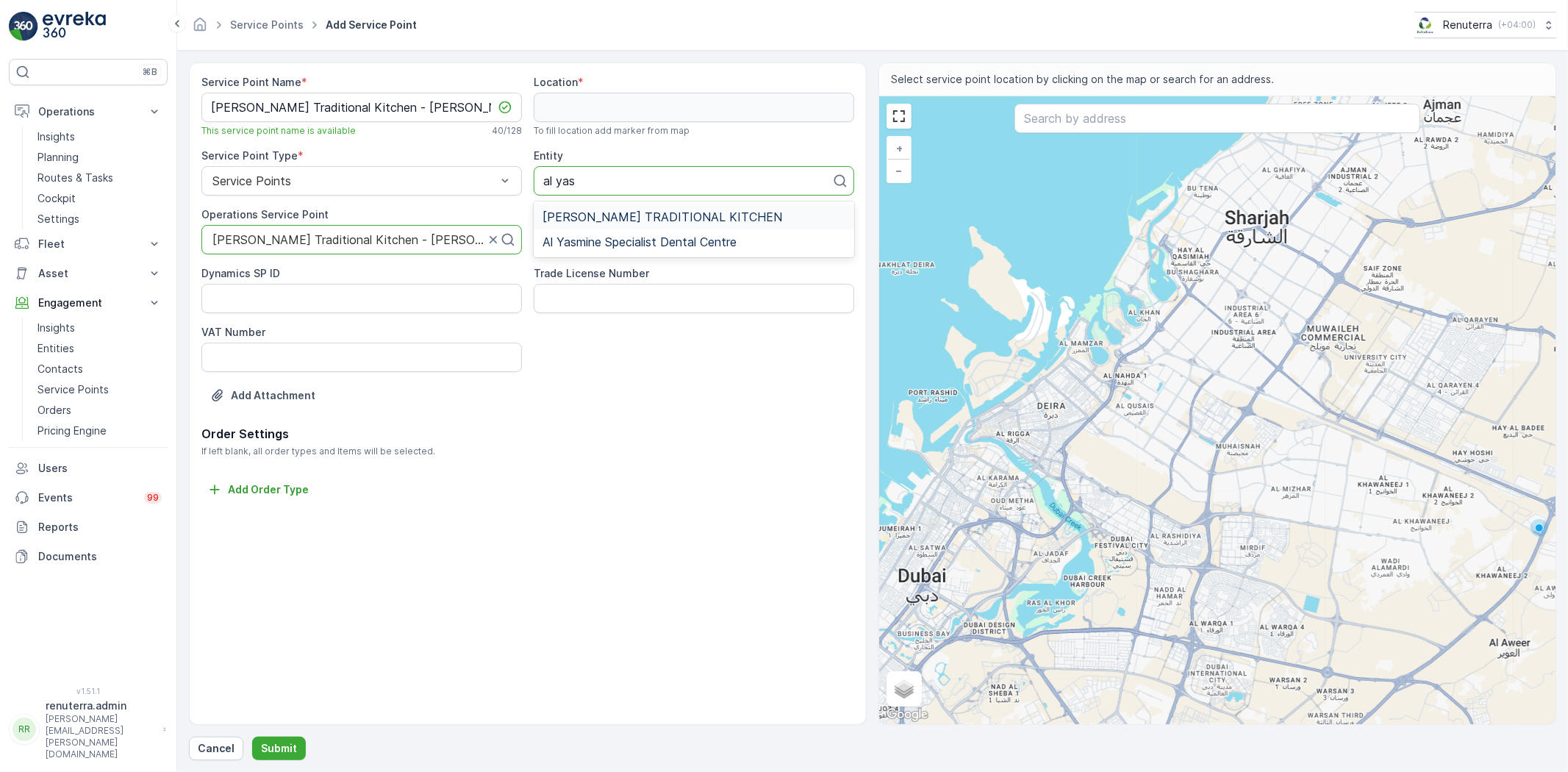
click at [631, 216] on span "AL YASIN TRADITIONAL KITCHEN" at bounding box center [662, 216] width 240 height 13
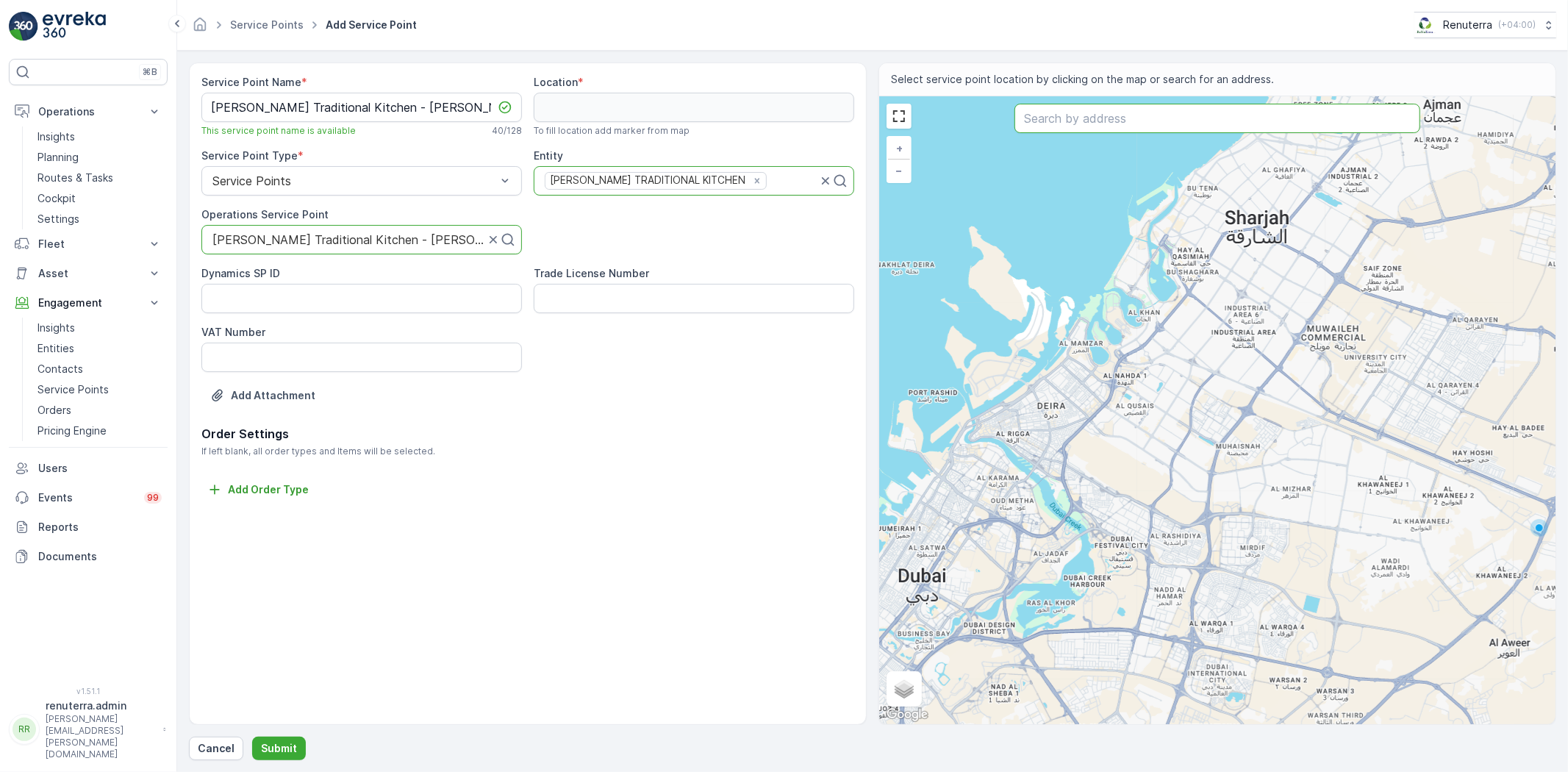
click at [1123, 121] on input "text" at bounding box center [1217, 118] width 406 height 30
paste input "AL YASIN TRADITIONAL KITCHEN"
type input "AL YASIN TRADITIONAL KITCHEN"
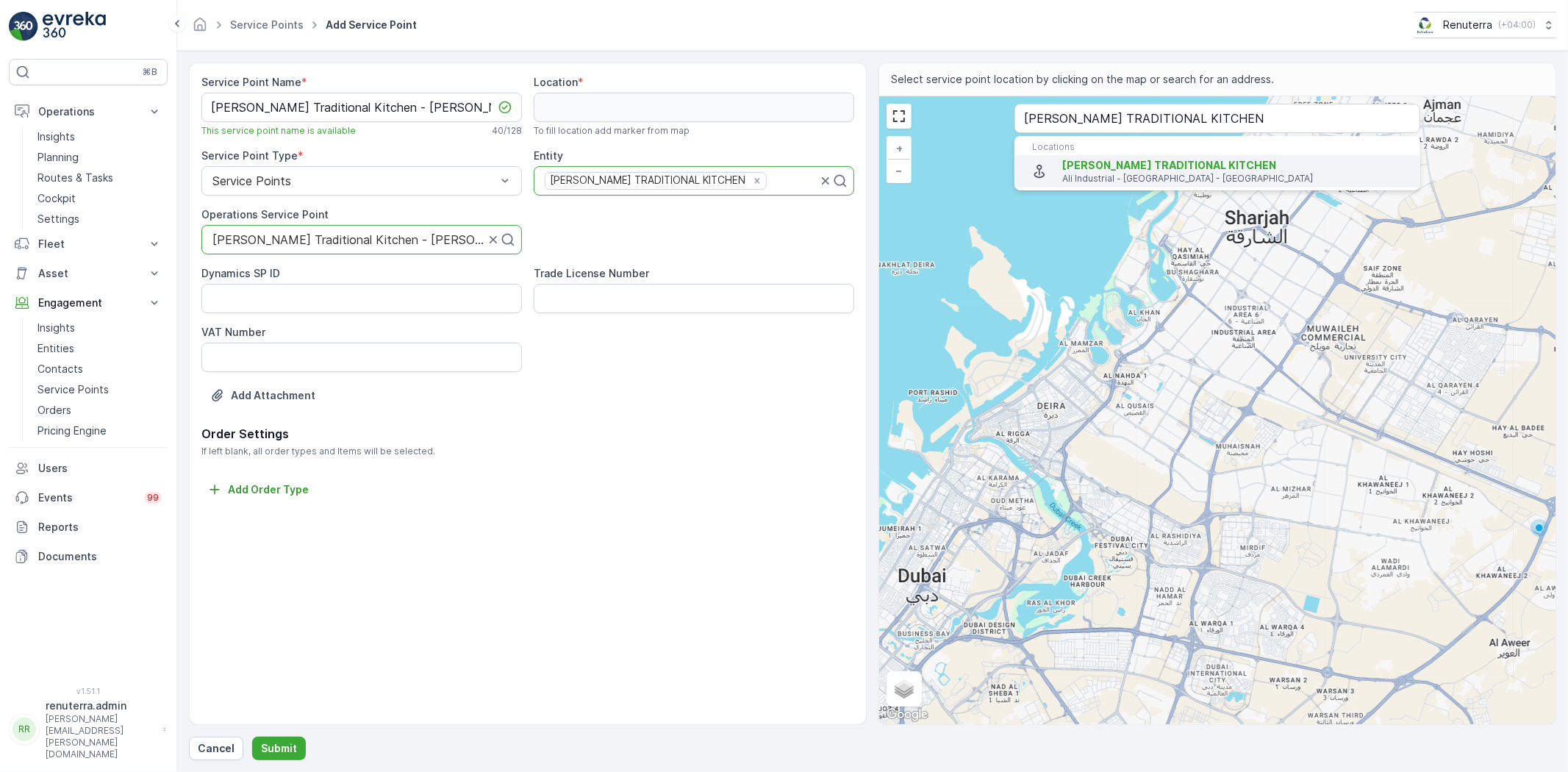
click at [1112, 169] on span "AL YASIN TRADITIONAL KITCHEN" at bounding box center [1169, 165] width 214 height 12
type input "25.0062948,55.1332378"
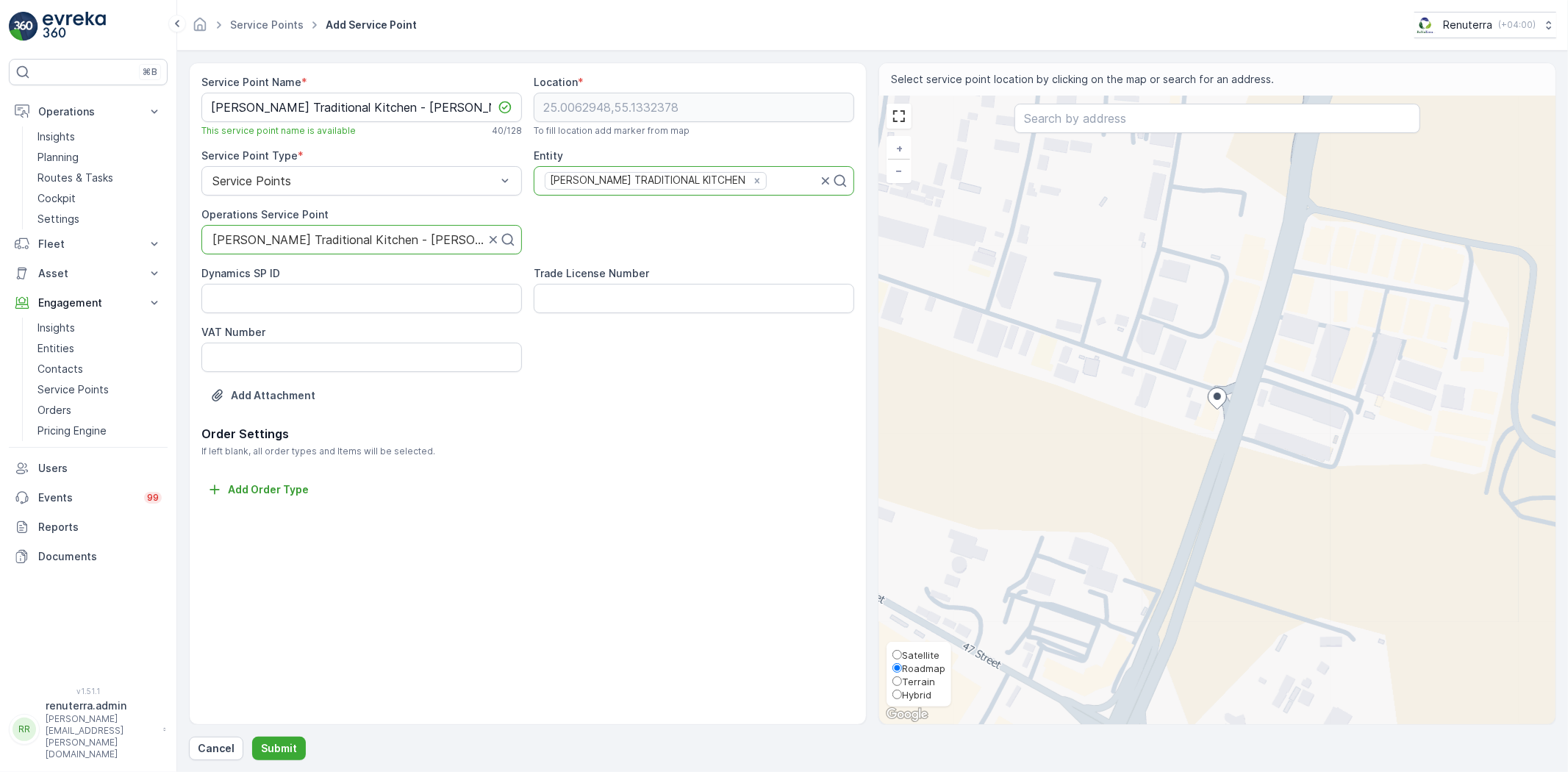
click at [915, 656] on span "Satellite" at bounding box center [920, 655] width 37 height 11
click at [902, 656] on input "Satellite" at bounding box center [897, 655] width 10 height 10
radio input "true"
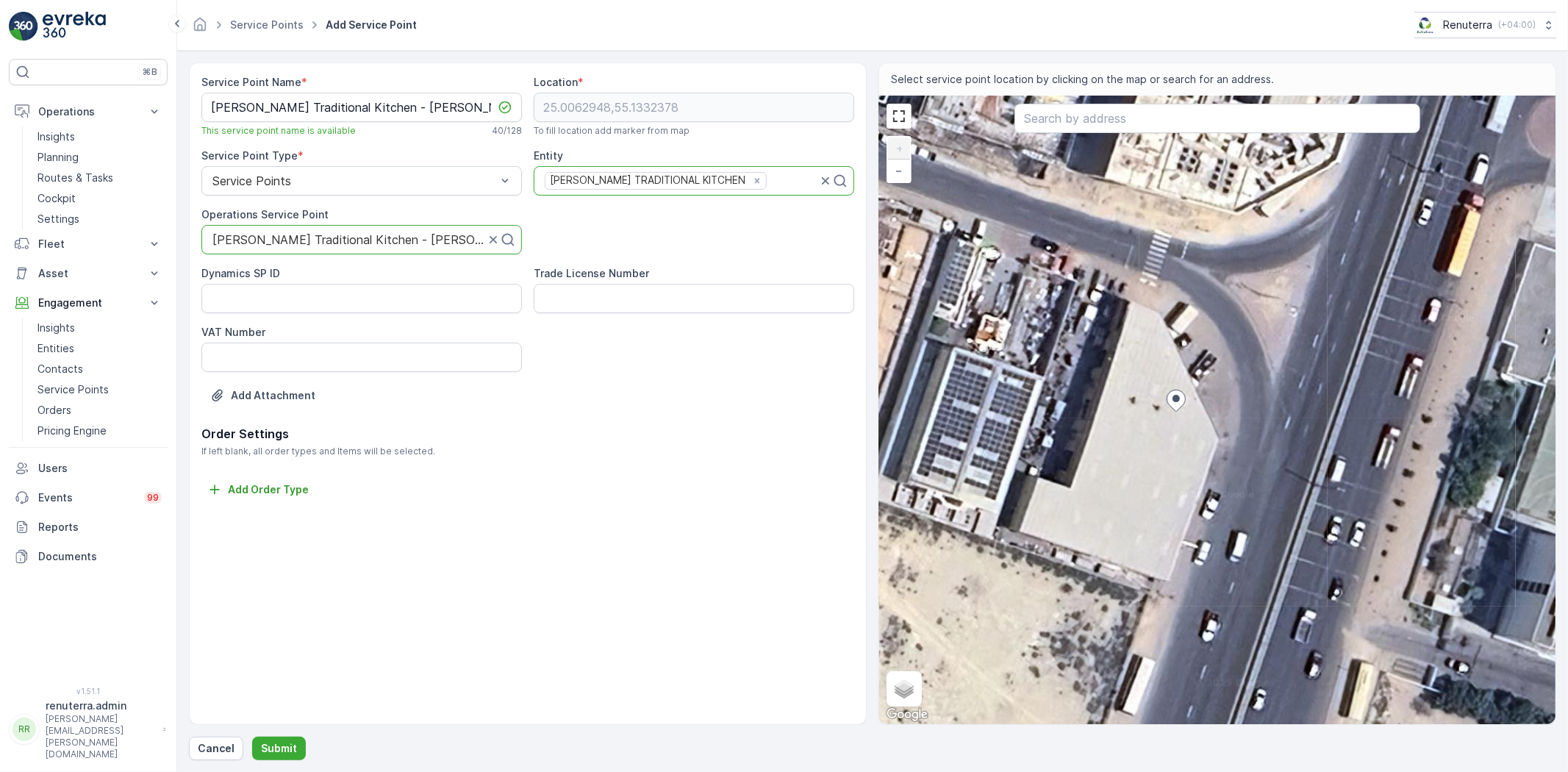
click at [1155, 295] on div "+ − Satellite Roadmap Terrain Hybrid Leaflet Keyboard shortcuts Map Data Imager…" at bounding box center [1217, 410] width 677 height 628
type input "25.006488742893662,55.1331989049894"
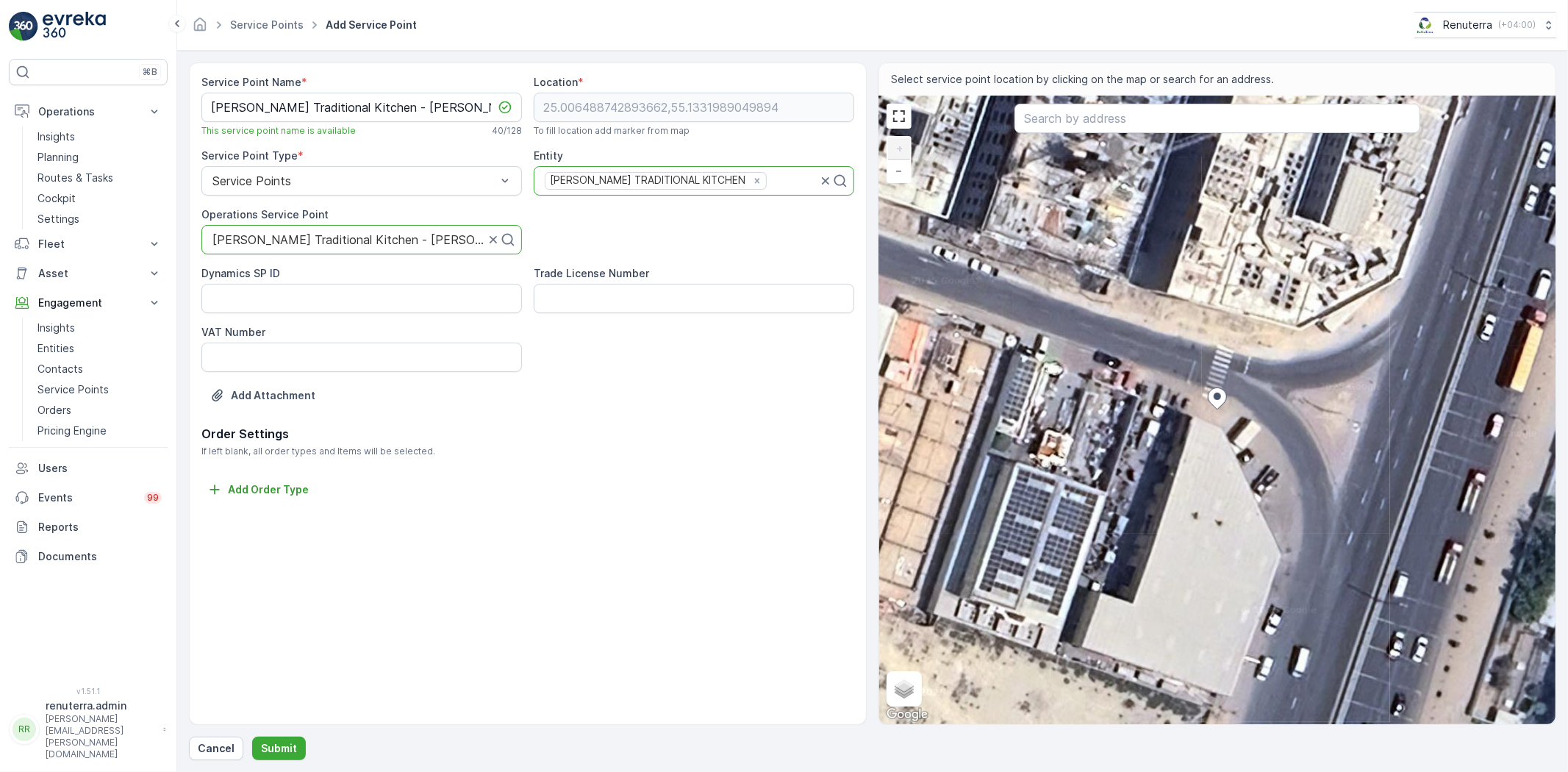
click at [244, 734] on div "Service Point Name * Al Yasin Traditional Kitchen - Jabel Ali This service poin…" at bounding box center [872, 411] width 1367 height 698
click at [269, 753] on p "Submit" at bounding box center [279, 748] width 36 height 14
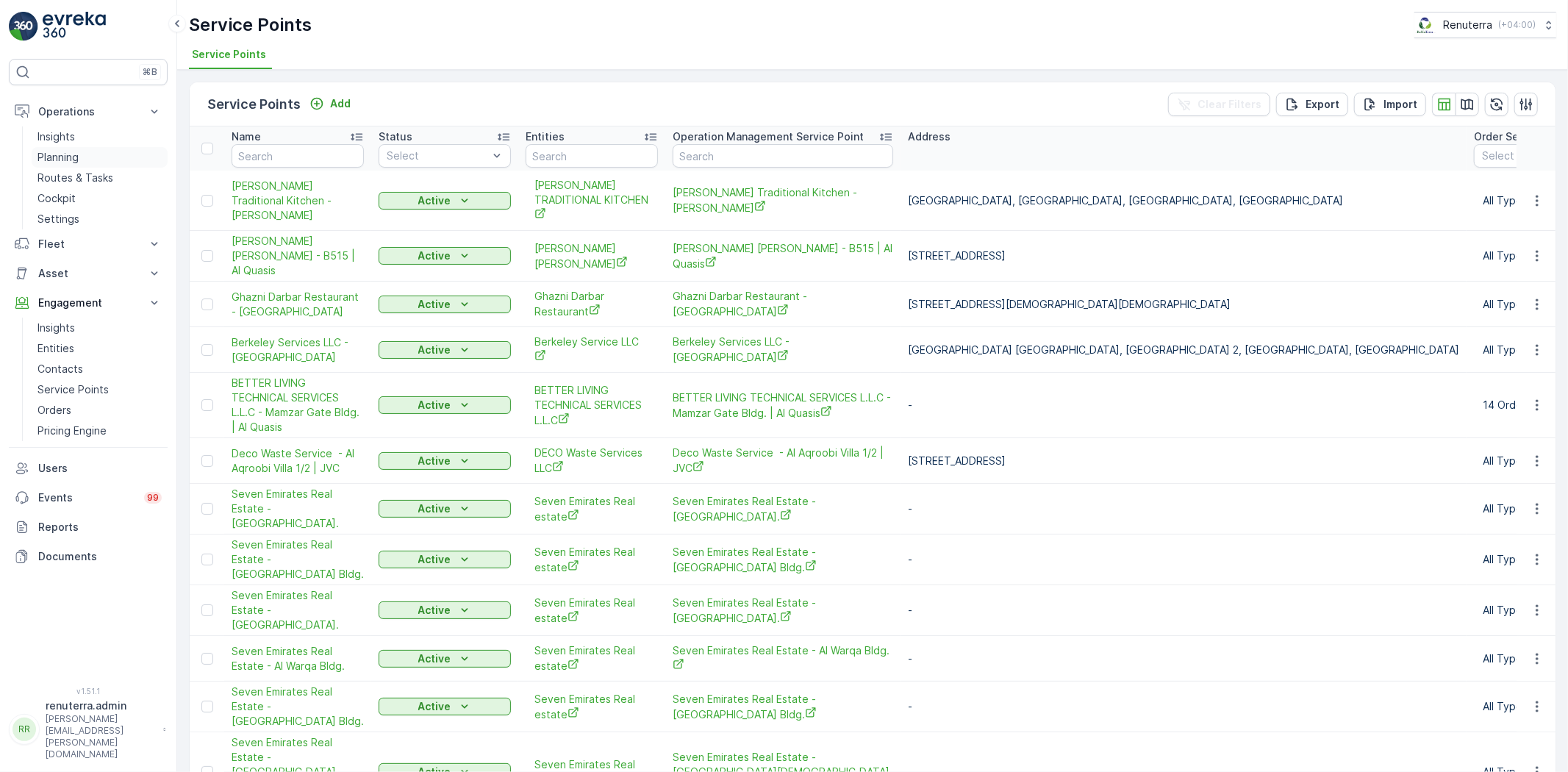
click at [68, 157] on p "Planning" at bounding box center [58, 157] width 41 height 14
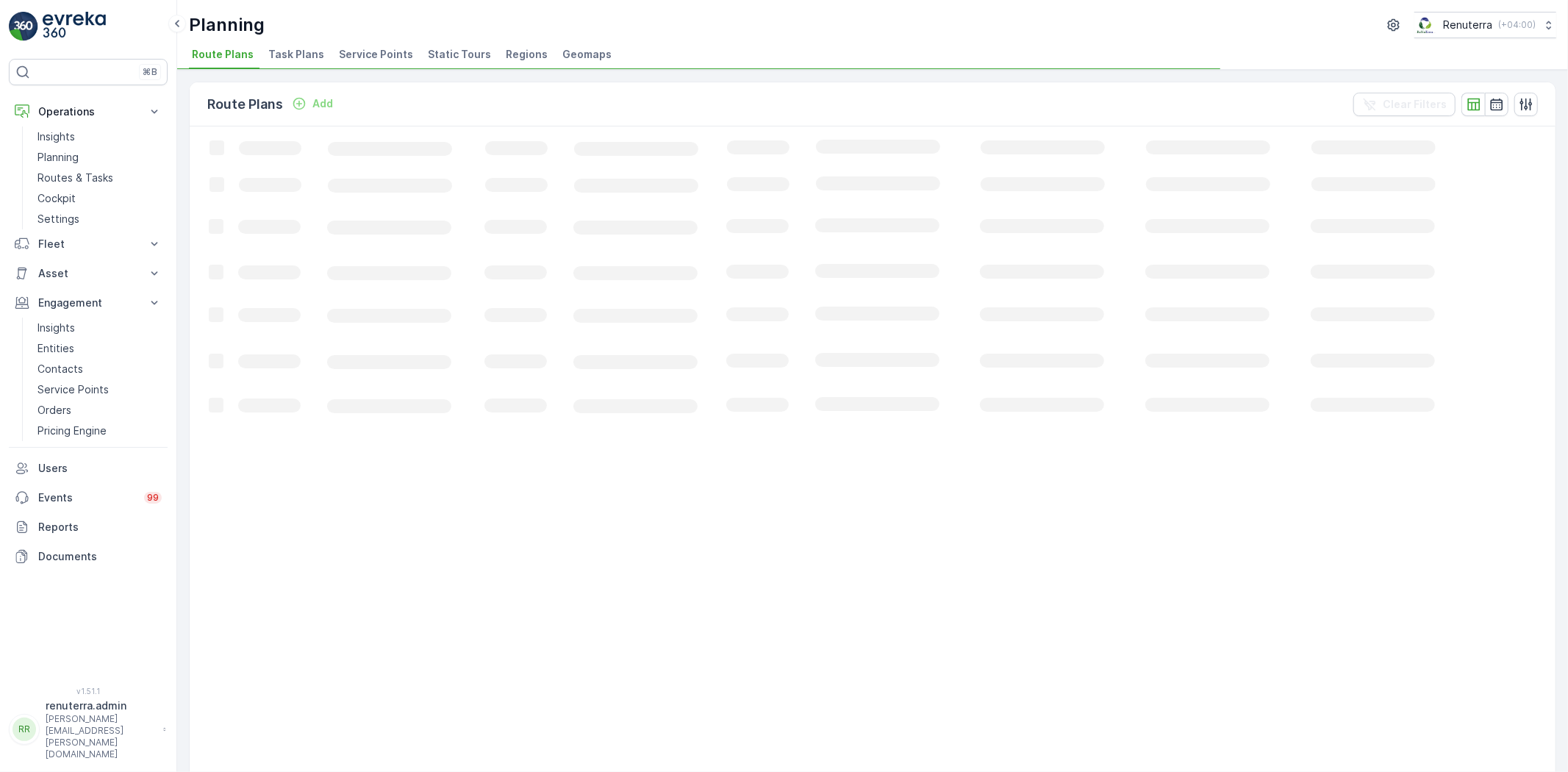
click at [355, 53] on span "Service Points" at bounding box center [376, 54] width 75 height 14
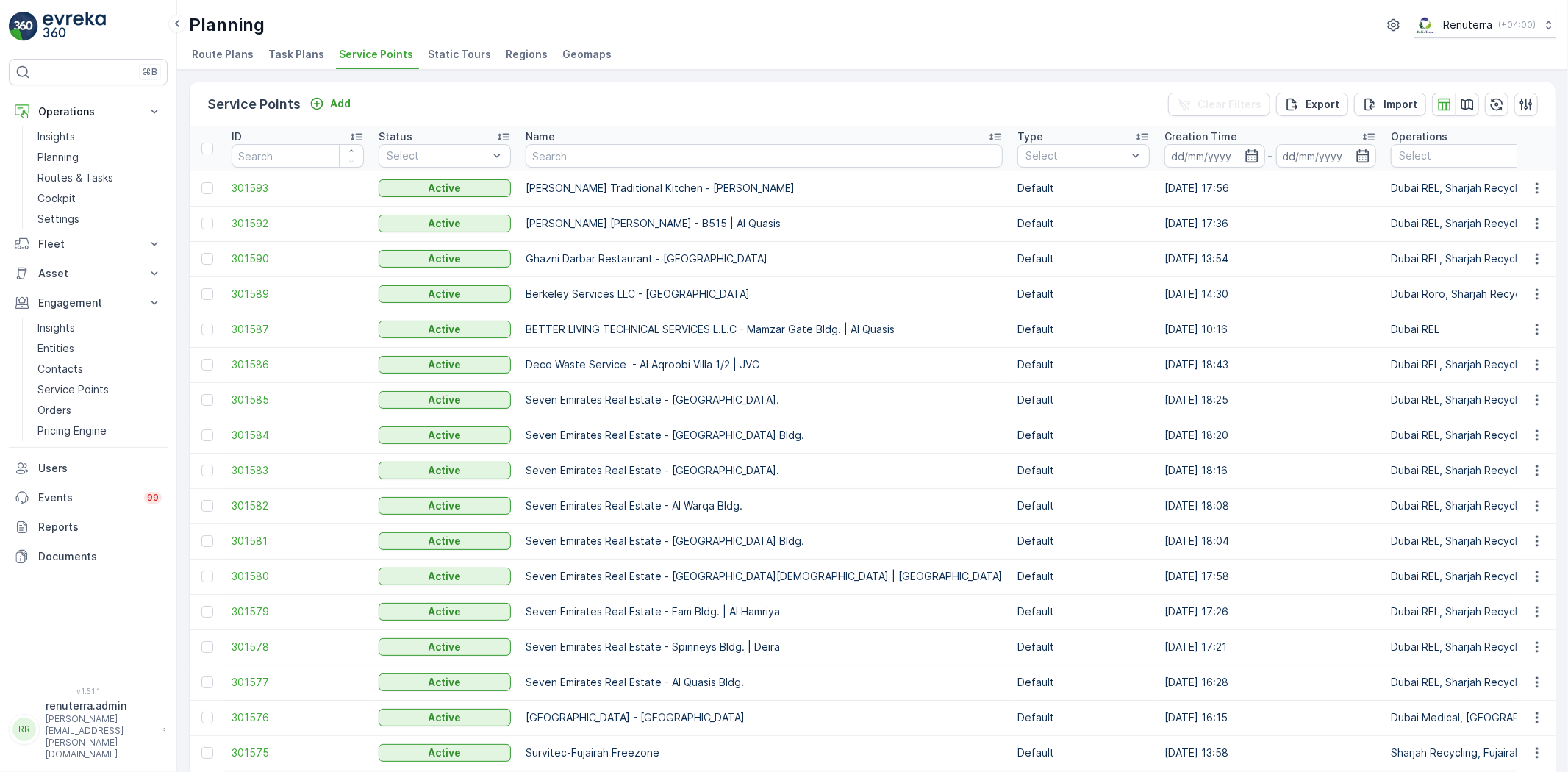
click at [247, 185] on span "301593" at bounding box center [298, 188] width 132 height 14
type input "al yasin"
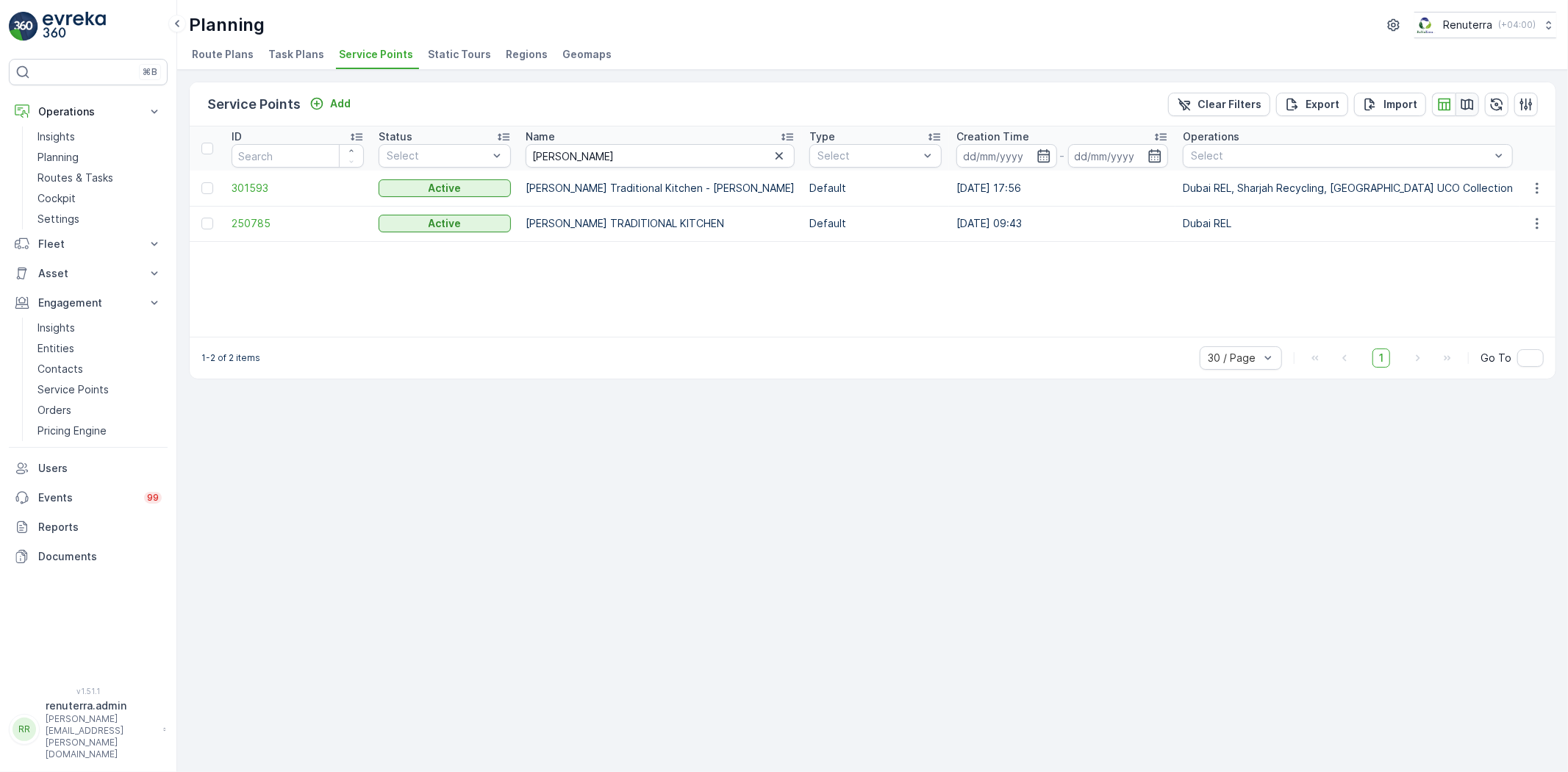
click at [1464, 104] on icon "button" at bounding box center [1467, 104] width 14 height 14
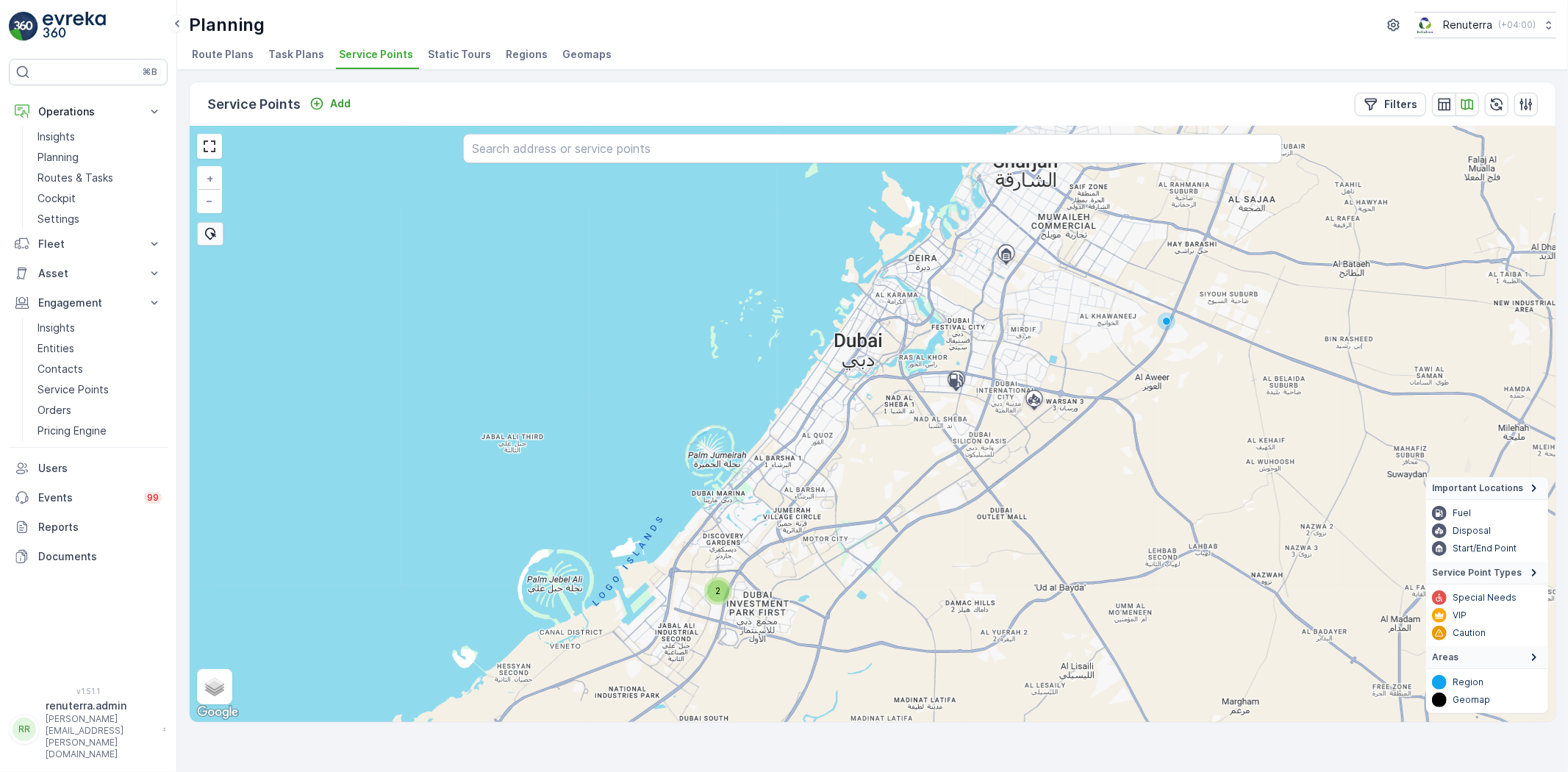
click at [712, 592] on div "2" at bounding box center [718, 591] width 22 height 22
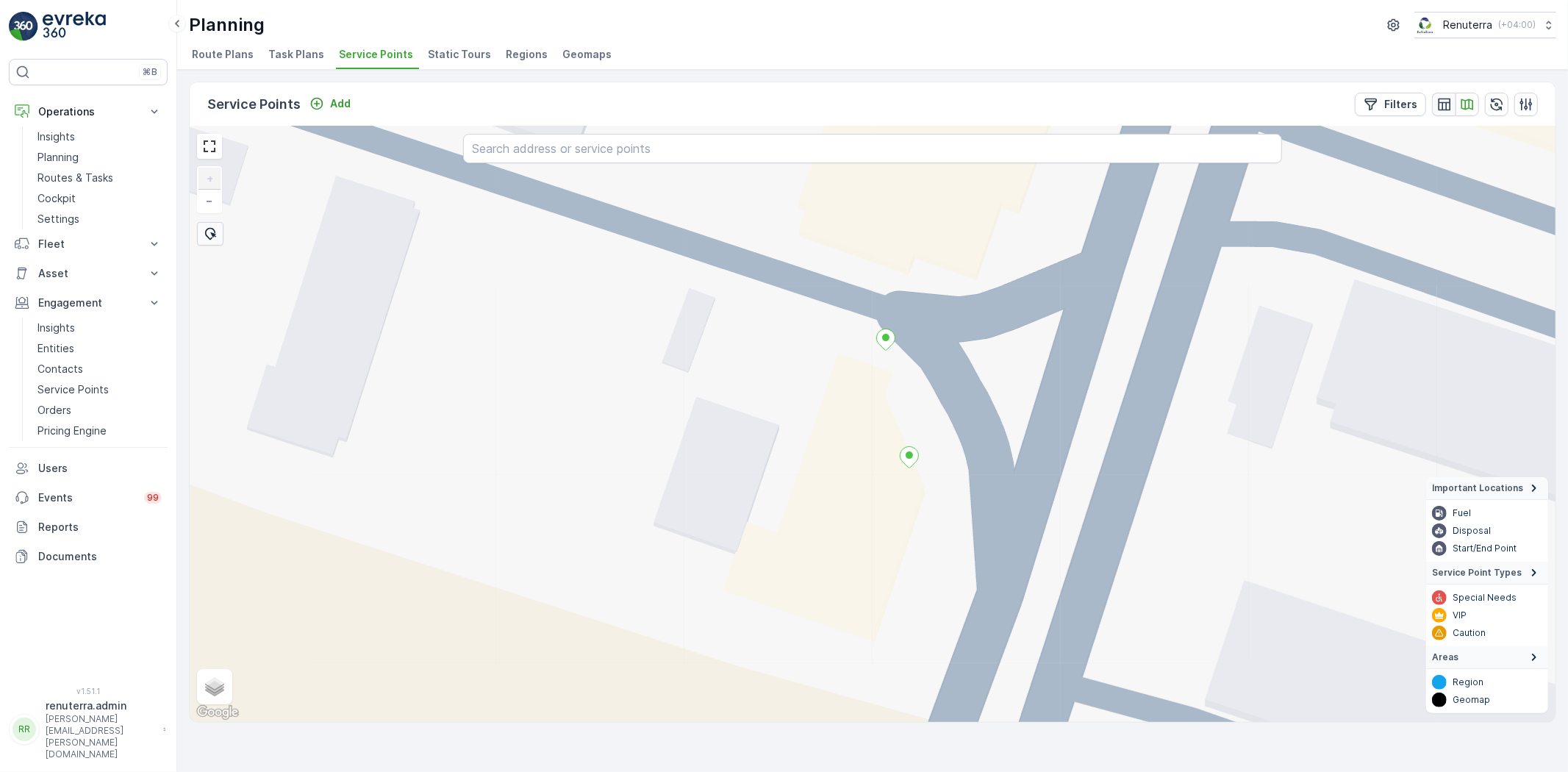
click at [1445, 99] on icon "button" at bounding box center [1444, 104] width 14 height 14
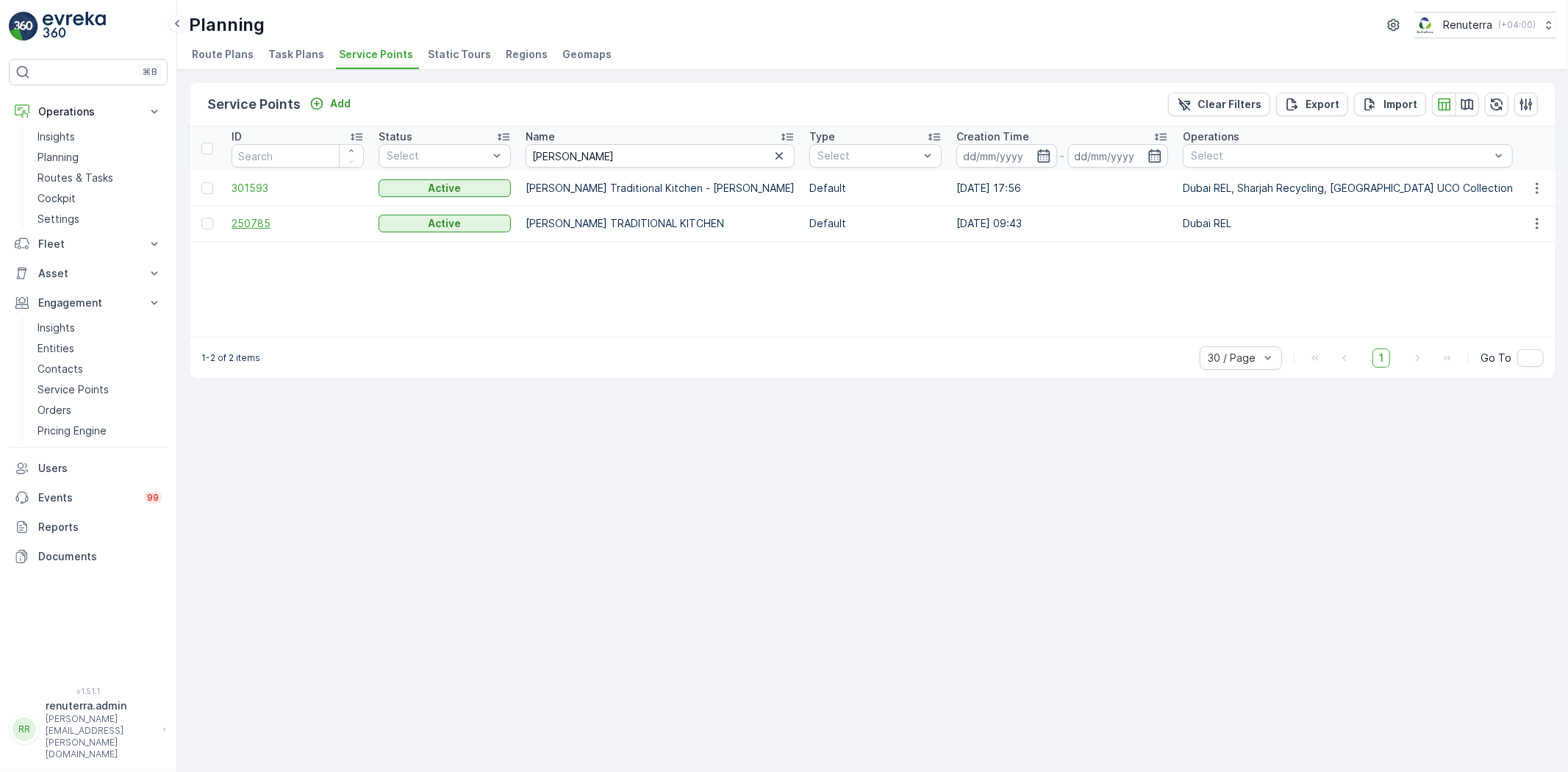
click at [235, 225] on span "250785" at bounding box center [298, 223] width 132 height 14
click at [1471, 97] on icon "button" at bounding box center [1467, 104] width 14 height 14
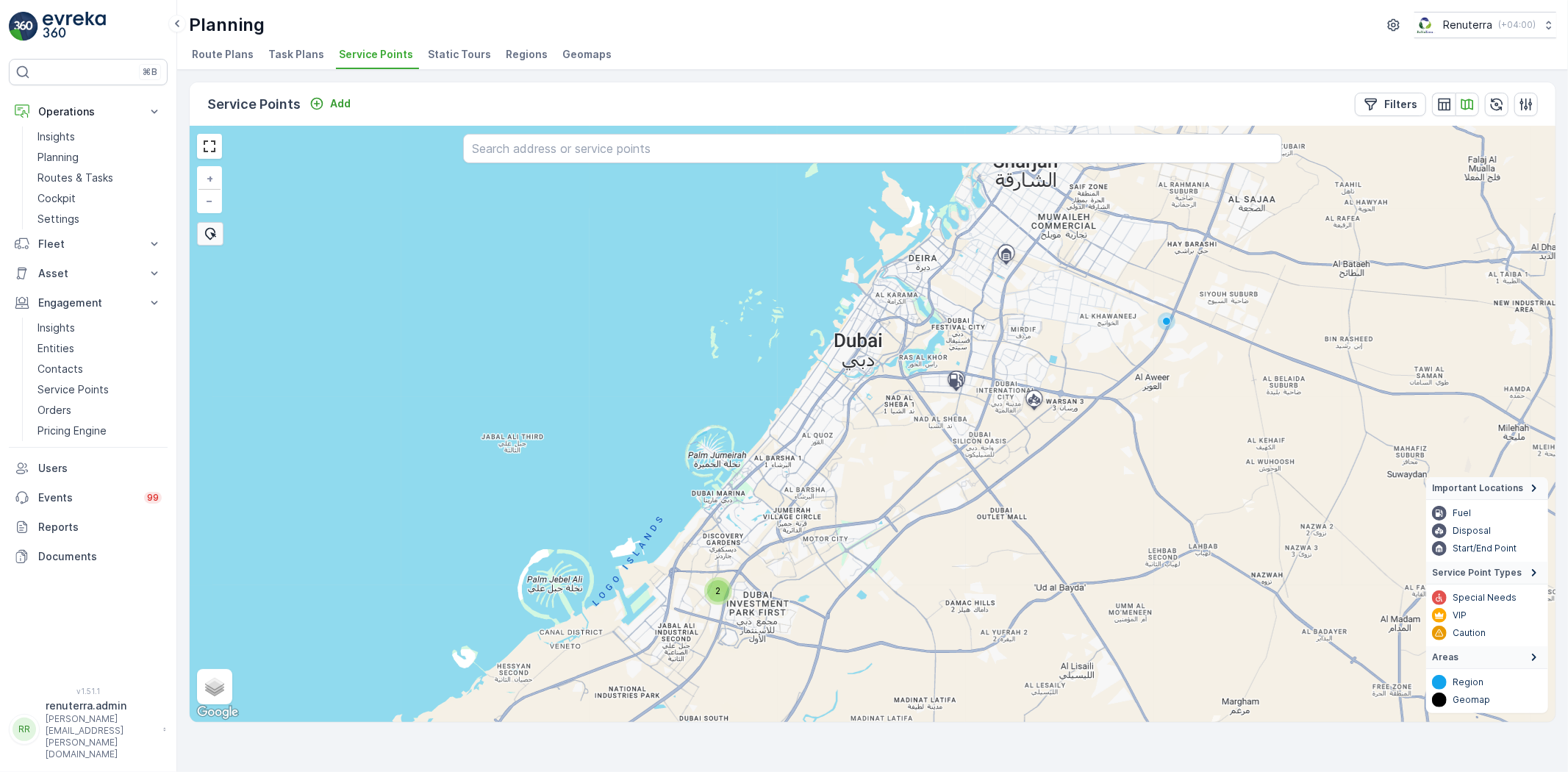
click at [709, 589] on div "2" at bounding box center [718, 591] width 22 height 22
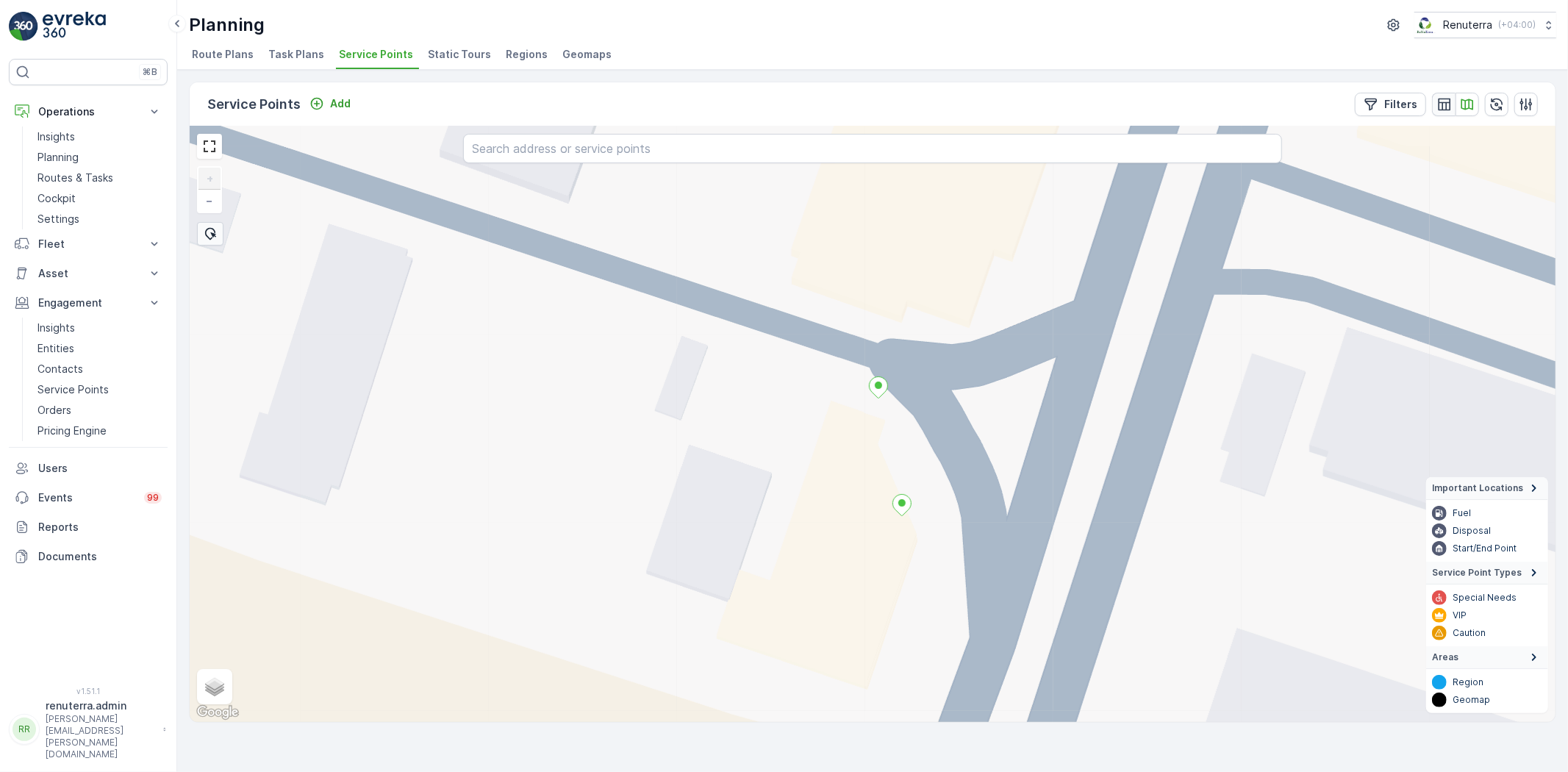
click at [1442, 99] on icon "button" at bounding box center [1444, 104] width 14 height 14
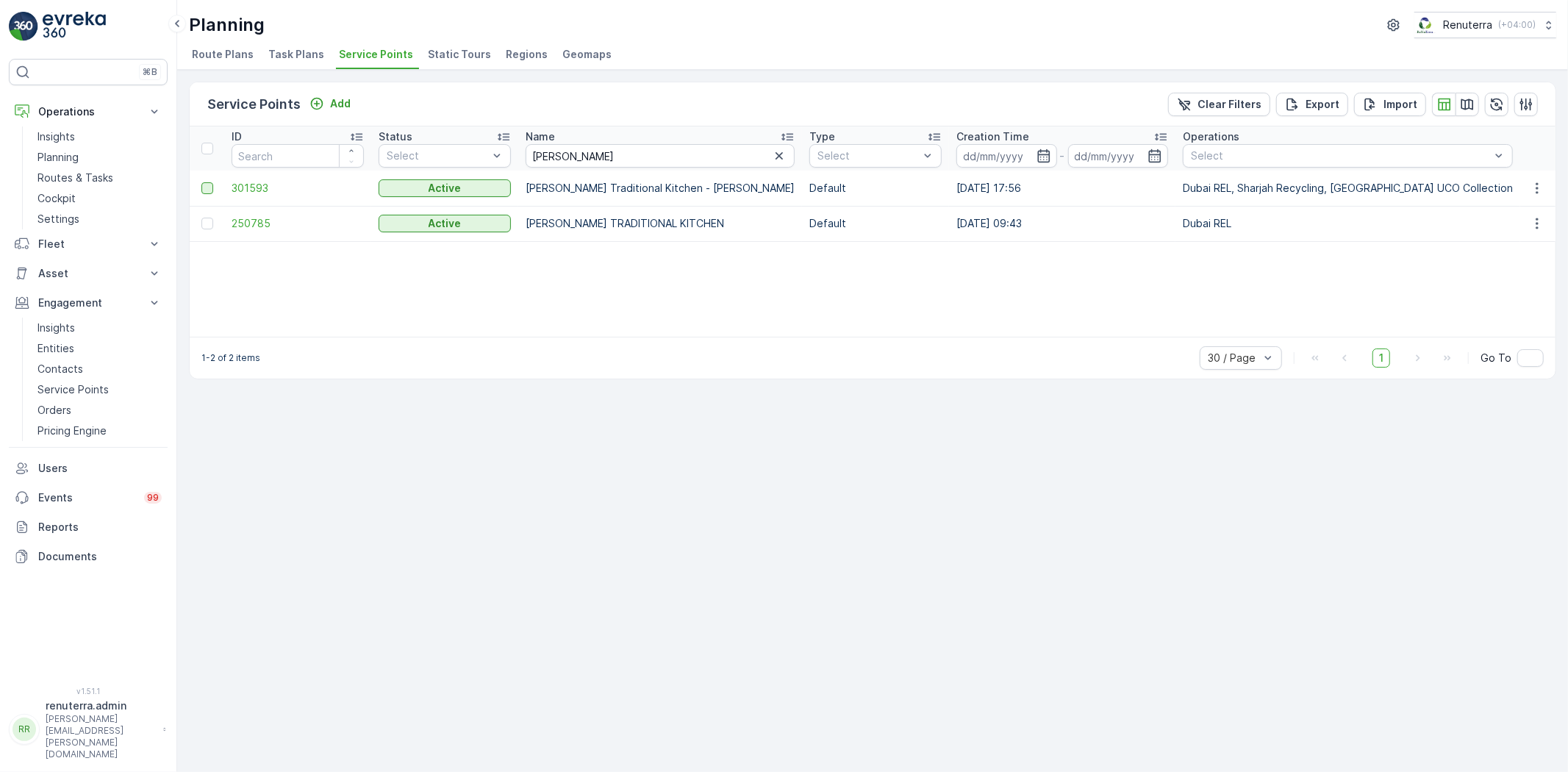
click at [205, 183] on div at bounding box center [207, 188] width 11 height 11
click at [202, 183] on input "checkbox" at bounding box center [202, 183] width 0 height 0
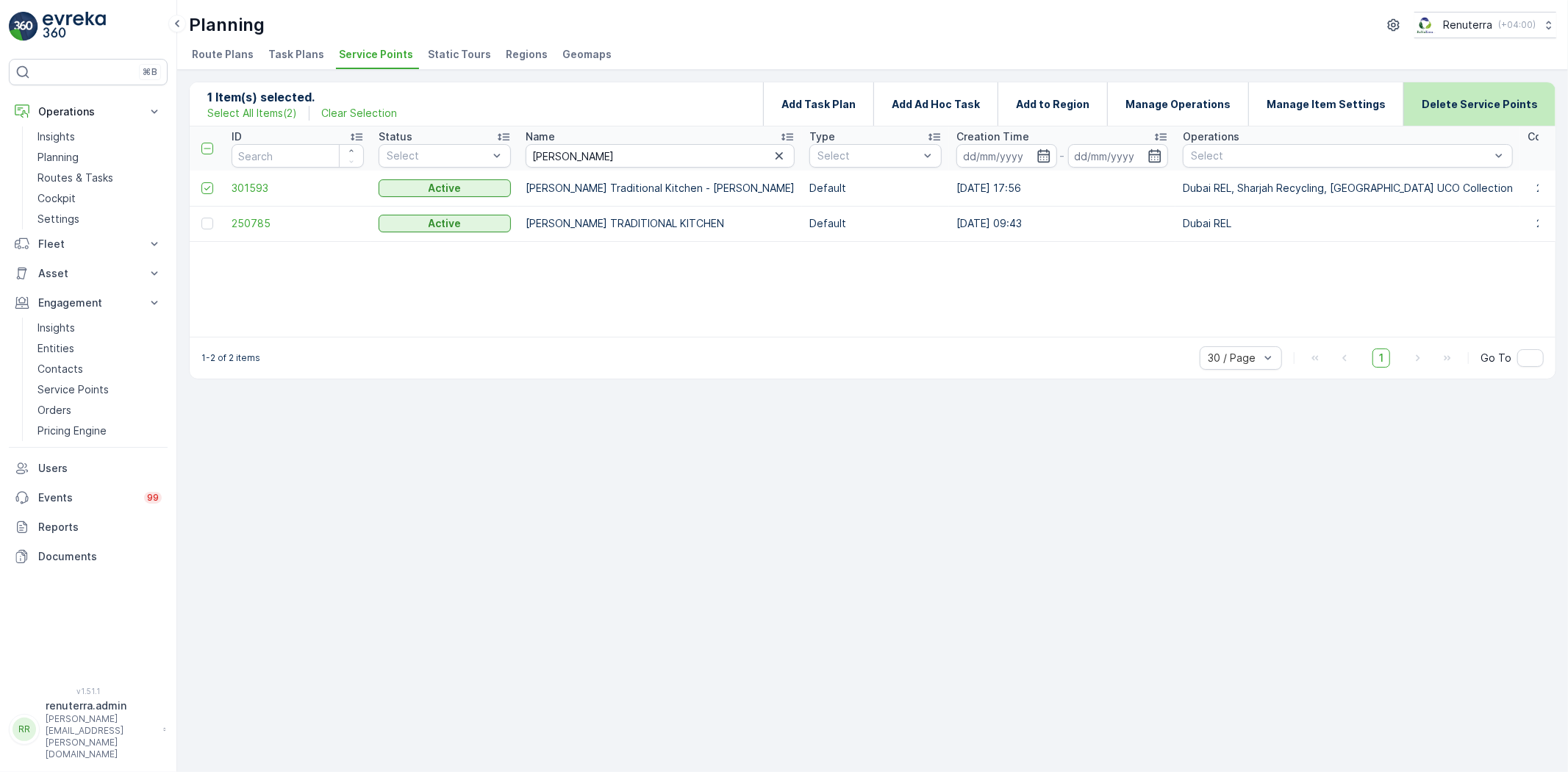
click at [1471, 104] on p "Delete Service Points" at bounding box center [1480, 104] width 116 height 14
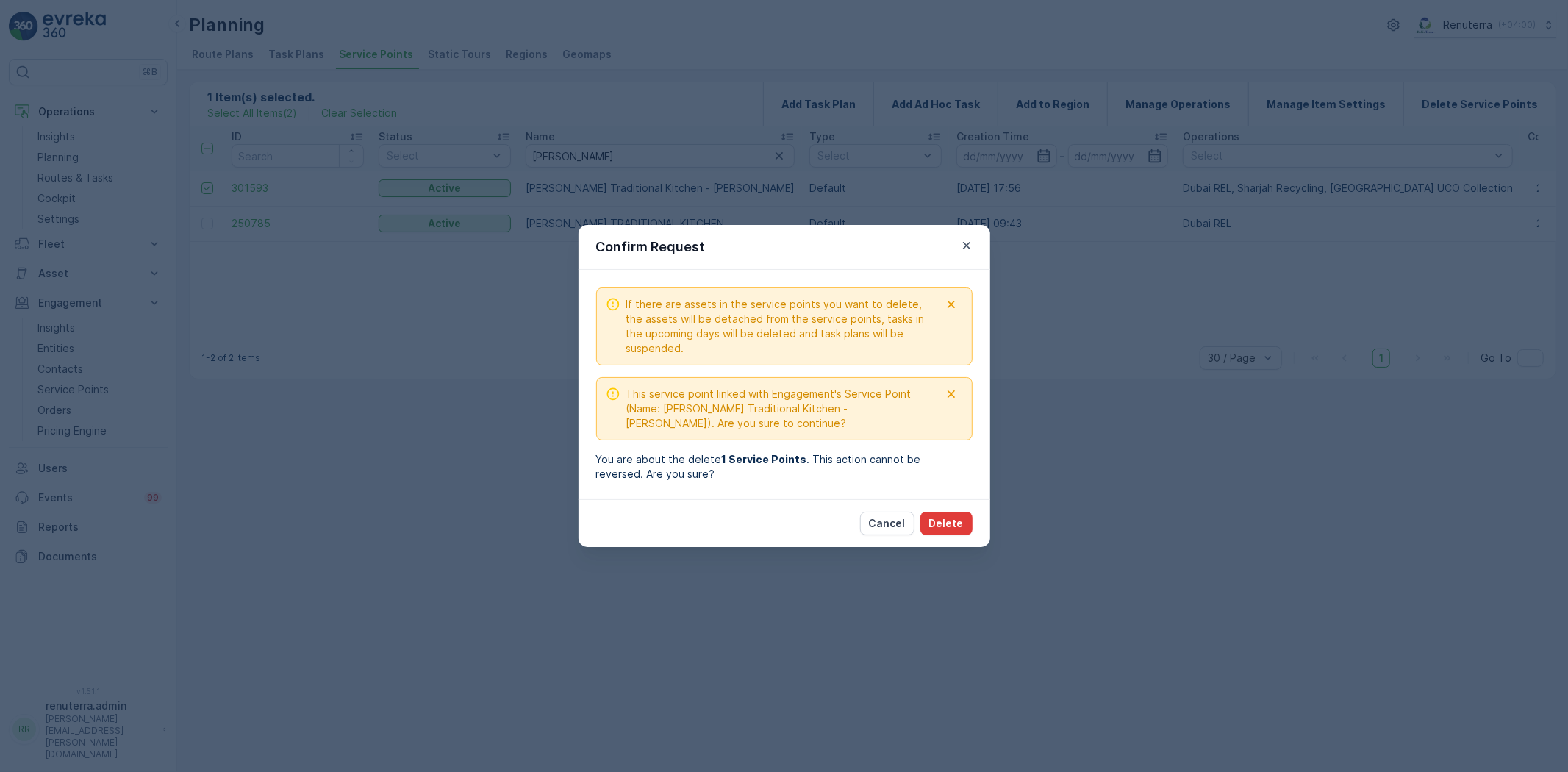
click at [951, 520] on p "Delete" at bounding box center [946, 523] width 34 height 14
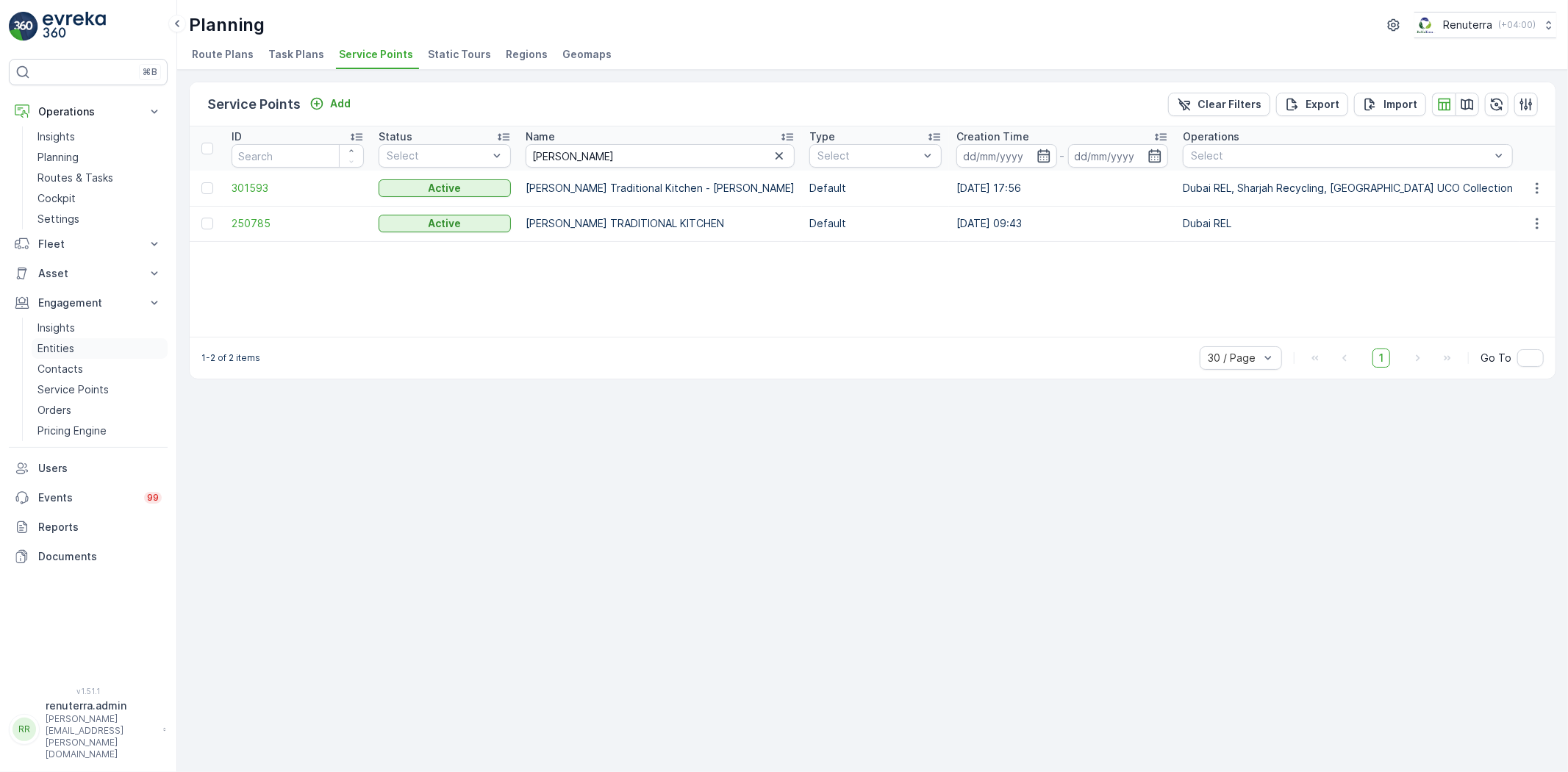
click at [75, 347] on link "Entities" at bounding box center [100, 348] width 136 height 21
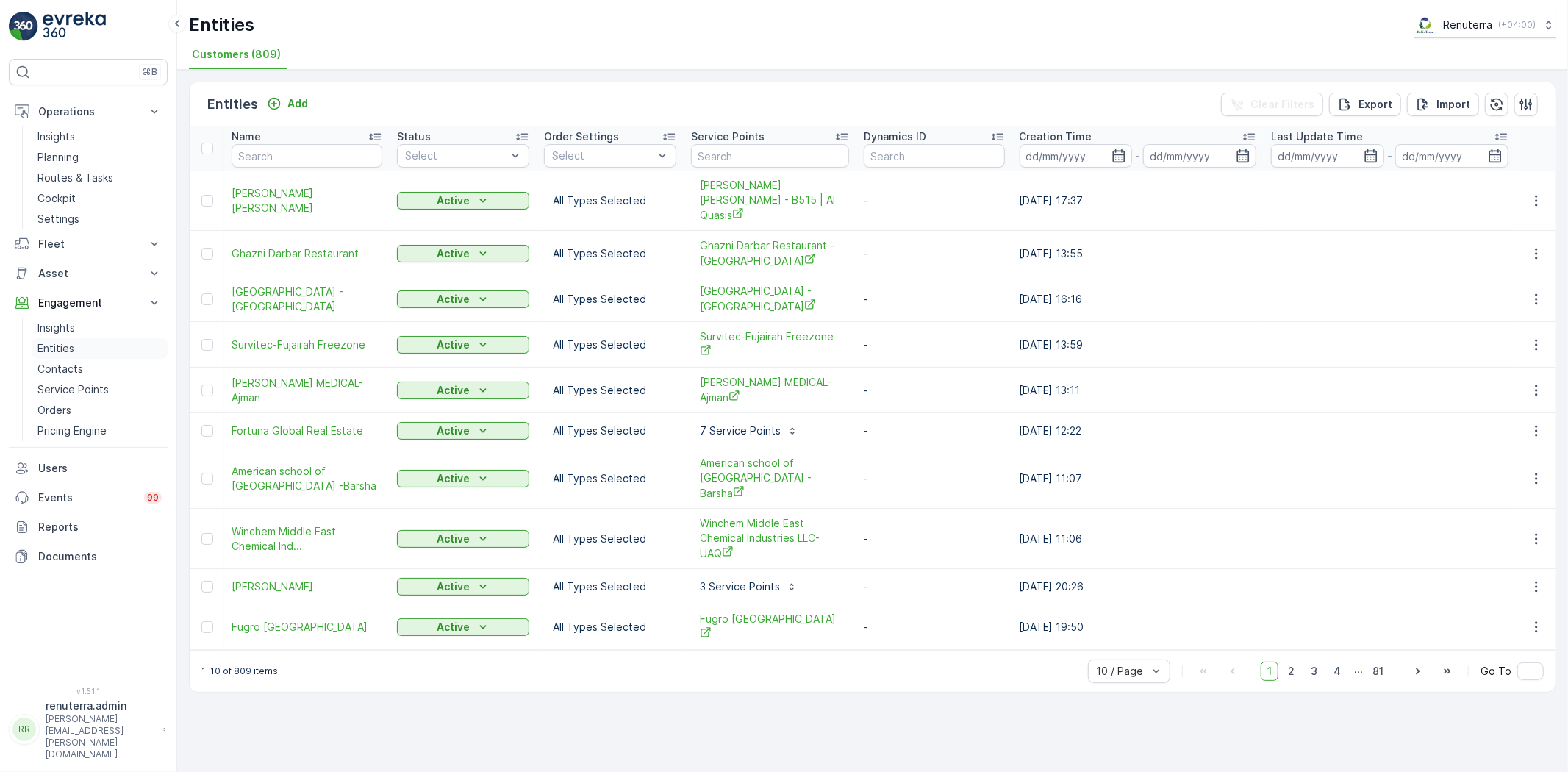
click at [62, 343] on p "Entities" at bounding box center [56, 348] width 37 height 14
click at [1126, 627] on div "50 / Page" at bounding box center [1129, 639] width 82 height 24
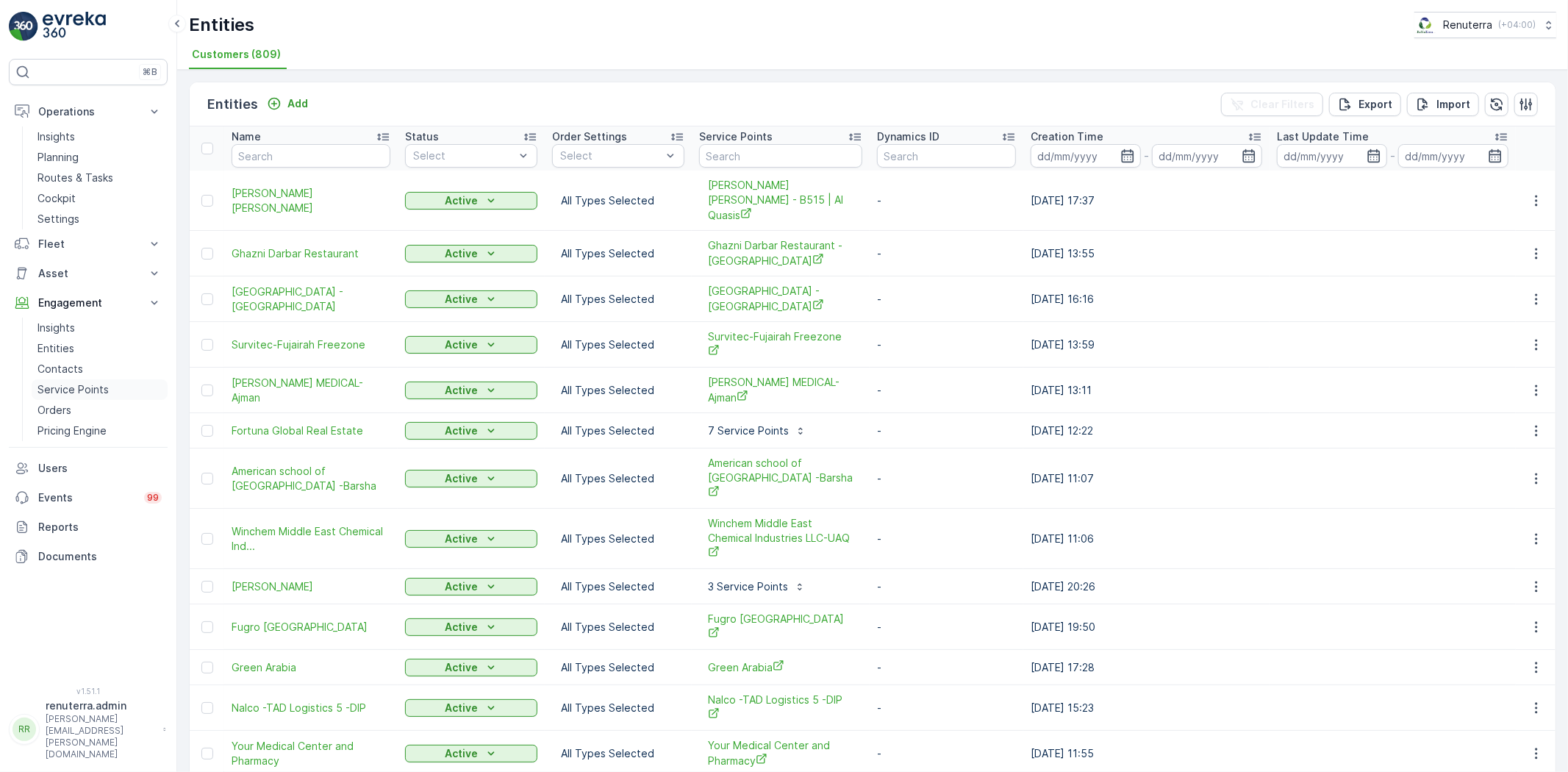
click at [75, 390] on p "Service Points" at bounding box center [73, 389] width 72 height 14
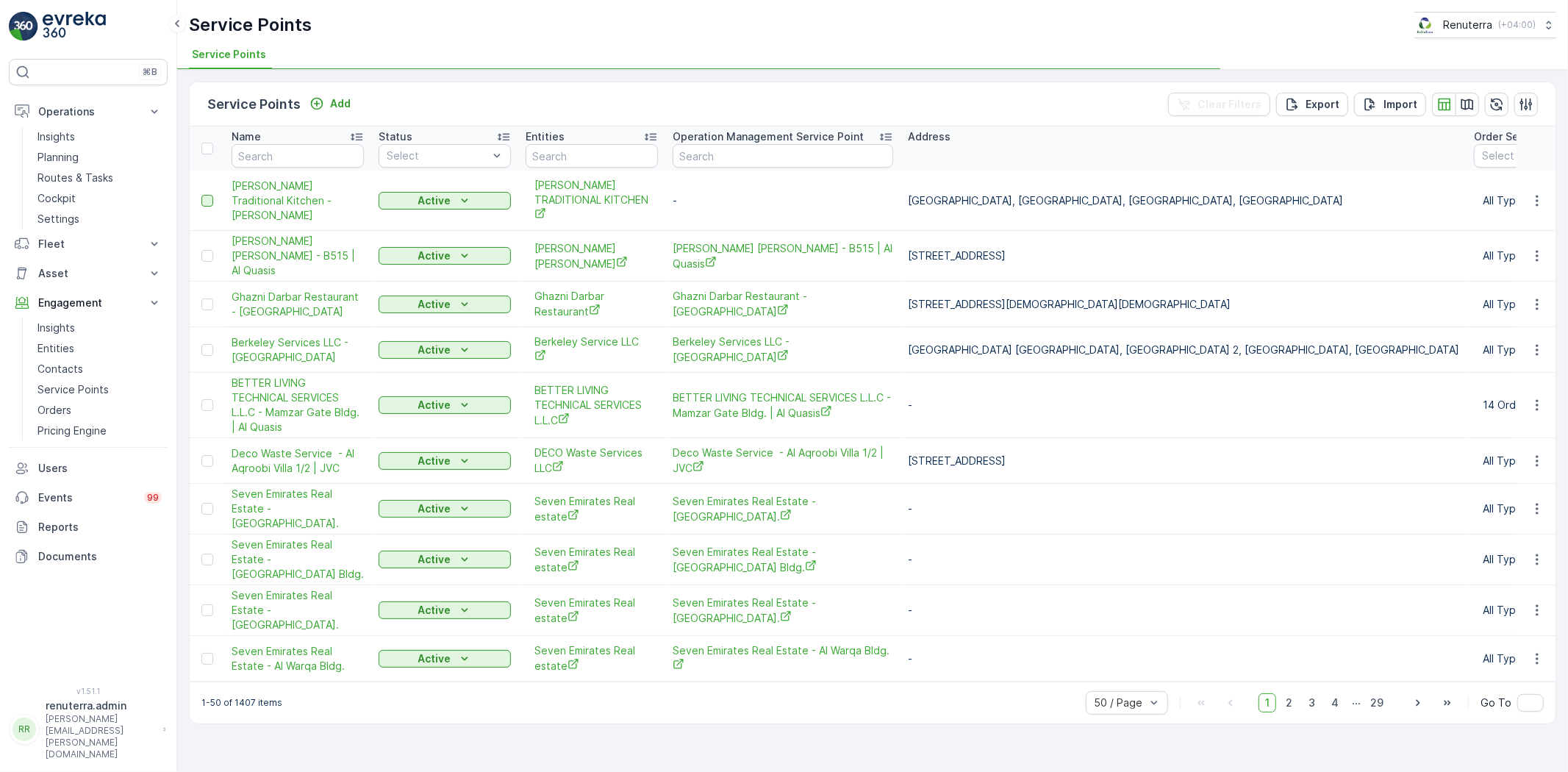
click at [206, 199] on div at bounding box center [207, 200] width 11 height 11
click at [202, 195] on input "checkbox" at bounding box center [202, 195] width 0 height 0
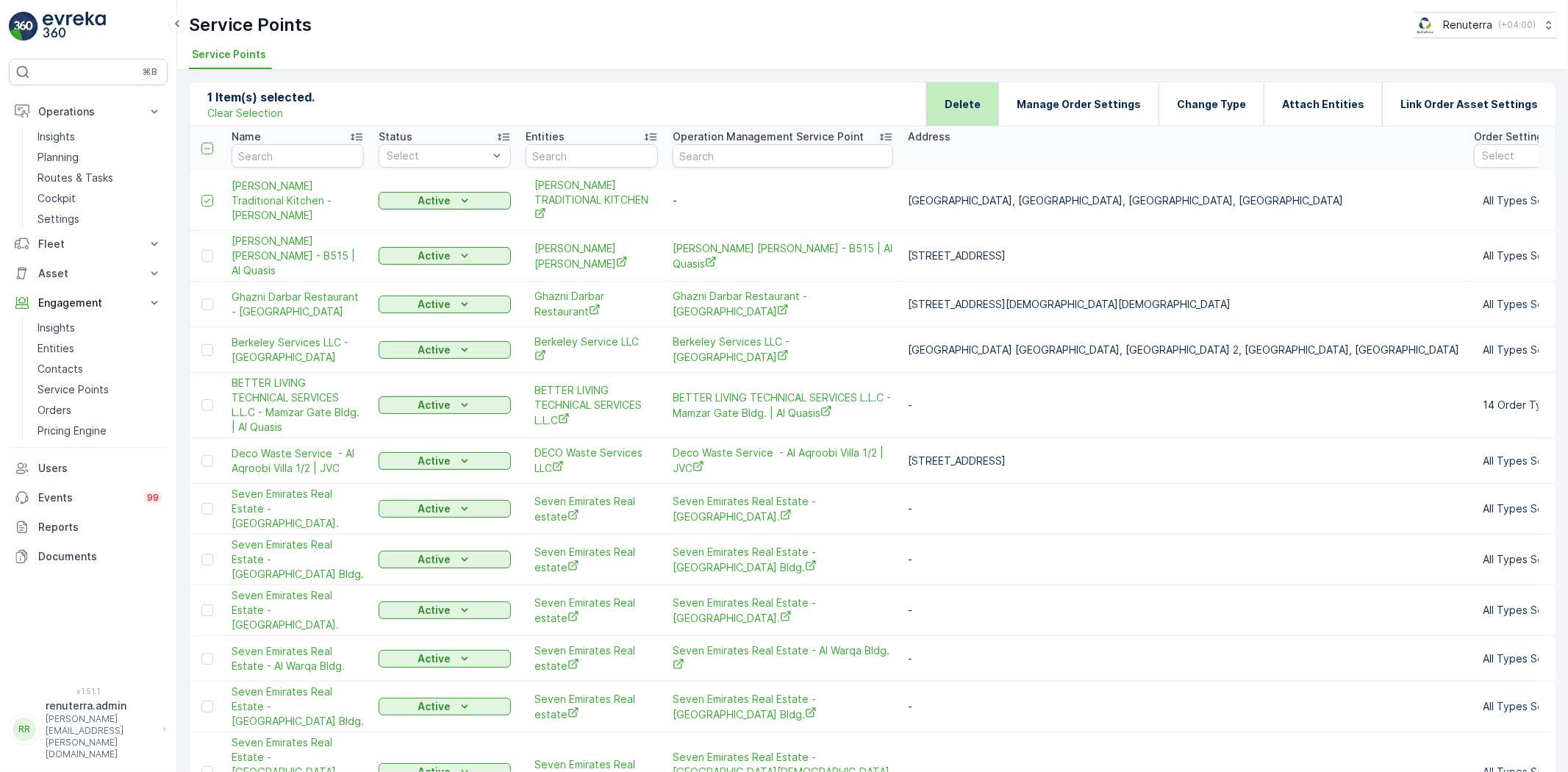
click at [980, 103] on p "Delete" at bounding box center [962, 104] width 36 height 14
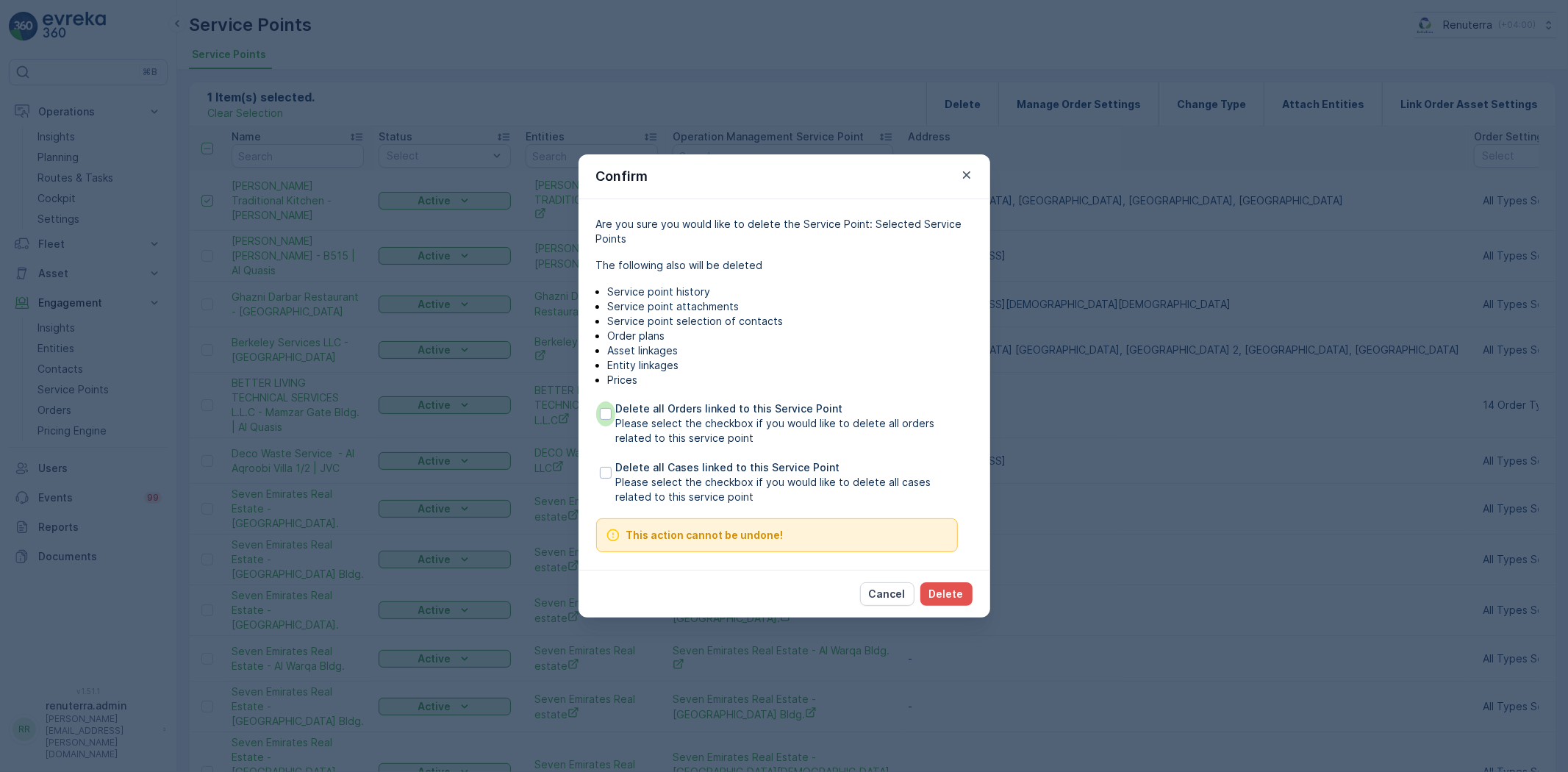
click at [604, 405] on div at bounding box center [605, 413] width 19 height 25
click at [596, 401] on input "Delete all Orders linked to this Service Point Please select the checkbox if yo…" at bounding box center [596, 401] width 0 height 0
click at [603, 478] on div at bounding box center [605, 472] width 11 height 11
click at [596, 461] on input "Delete all Cases linked to this Service Point Please select the checkbox if you…" at bounding box center [596, 461] width 0 height 0
click at [945, 587] on p "Delete" at bounding box center [946, 594] width 34 height 14
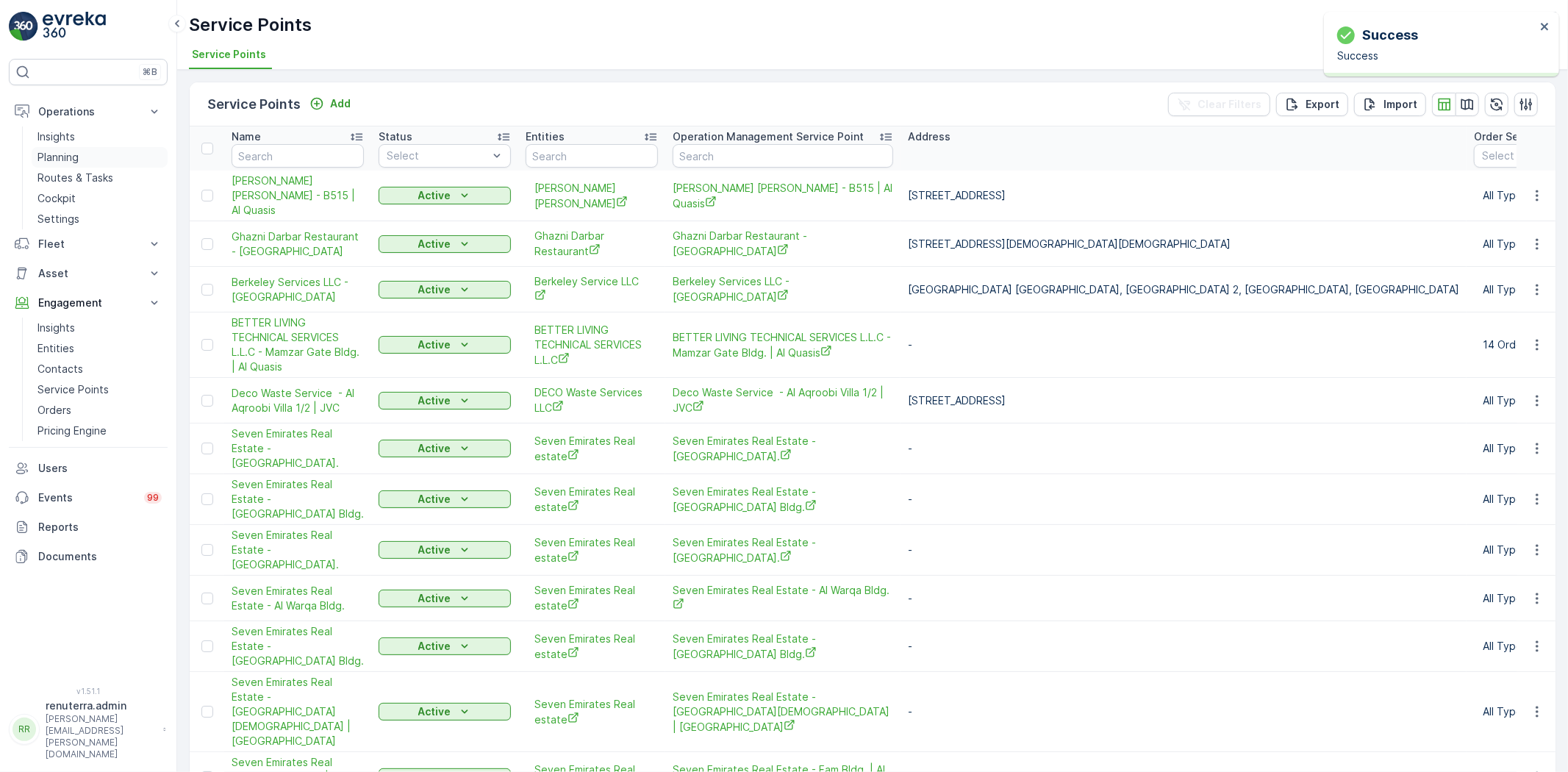
click at [69, 158] on p "Planning" at bounding box center [58, 157] width 41 height 14
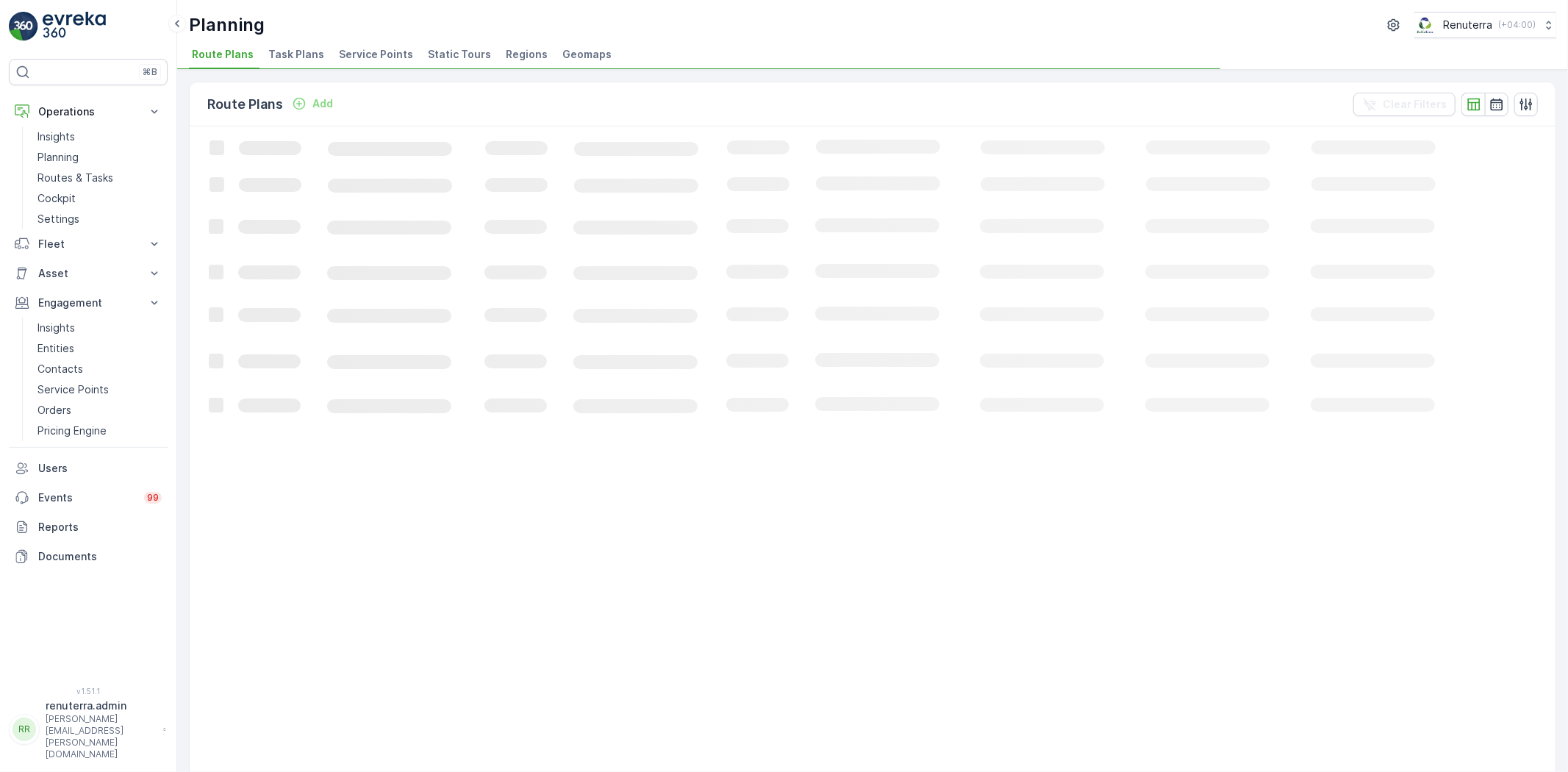
click at [371, 54] on span "Service Points" at bounding box center [376, 54] width 75 height 14
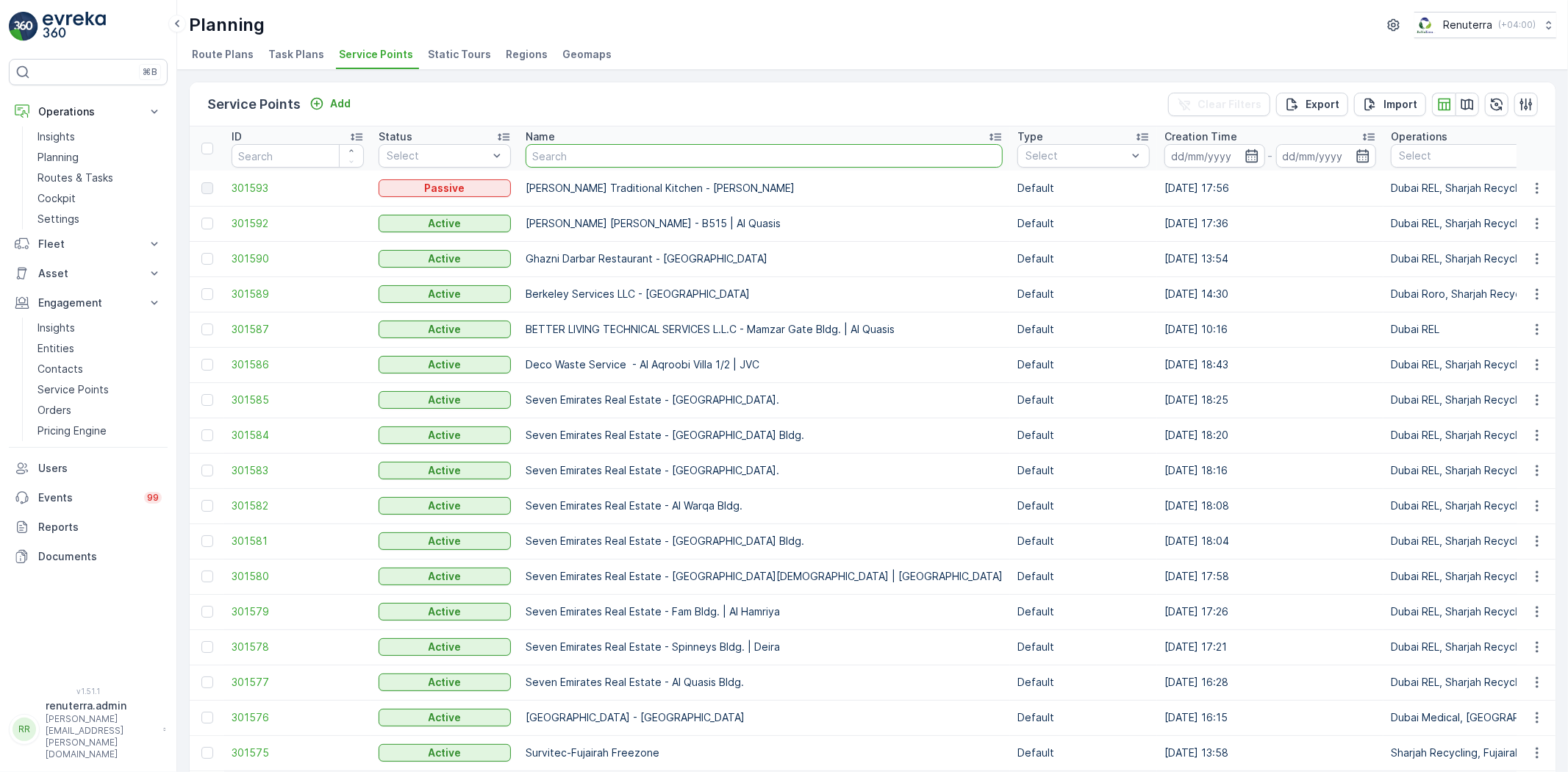
click at [596, 160] on input "text" at bounding box center [764, 155] width 477 height 24
type input "al yas"
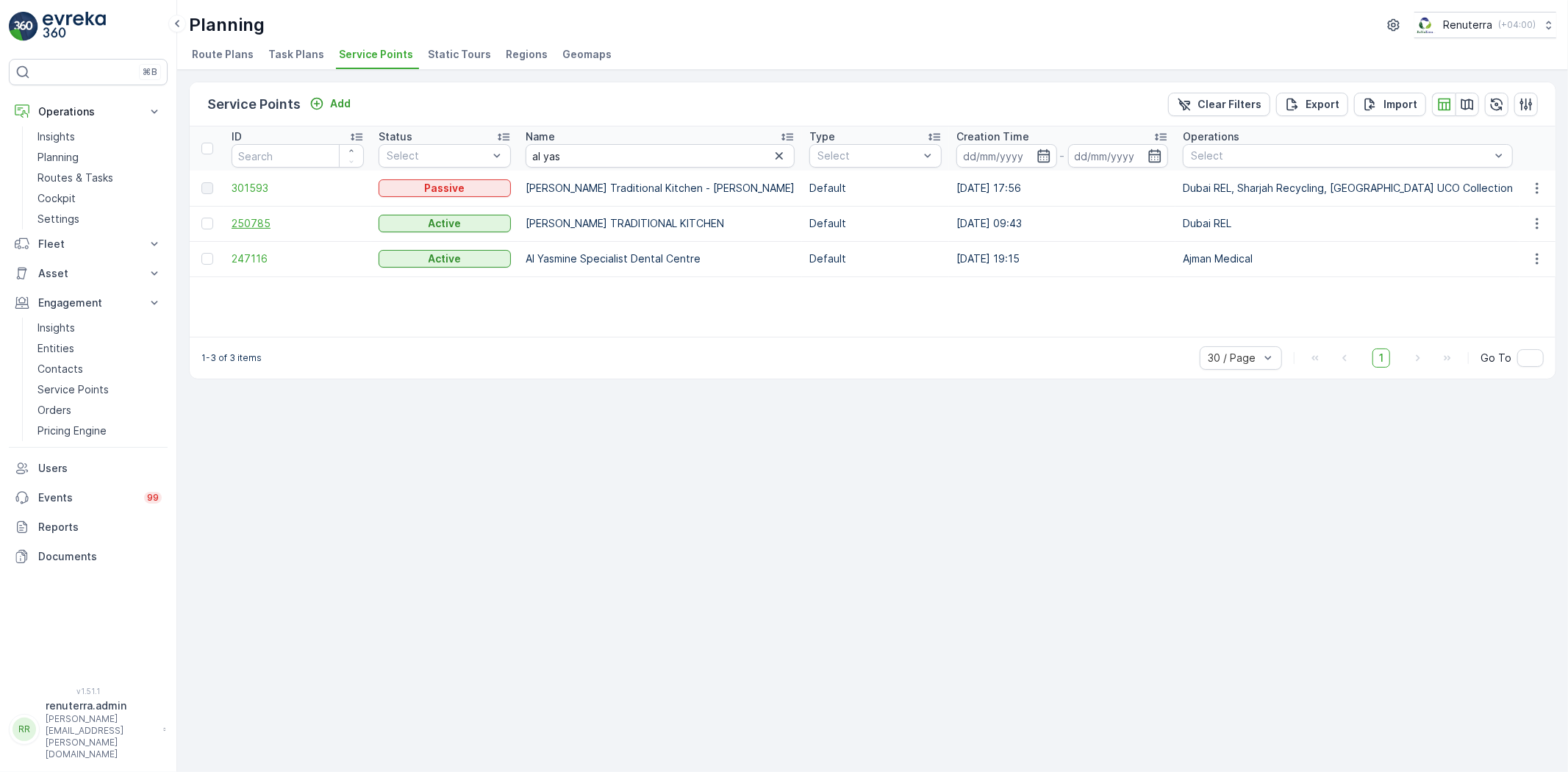
click at [253, 219] on span "250785" at bounding box center [298, 223] width 132 height 14
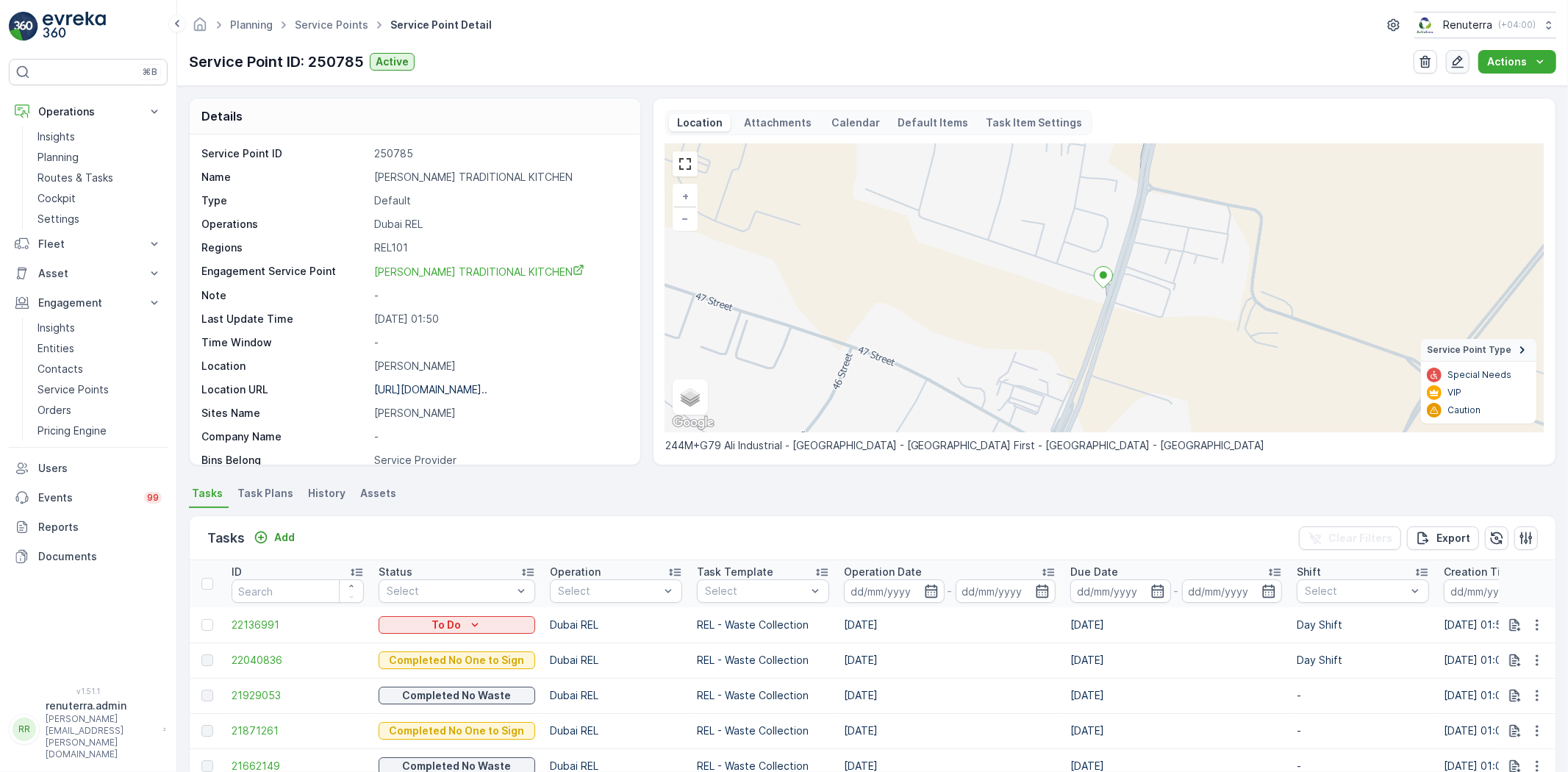
click at [1454, 65] on icon "button" at bounding box center [1458, 61] width 14 height 14
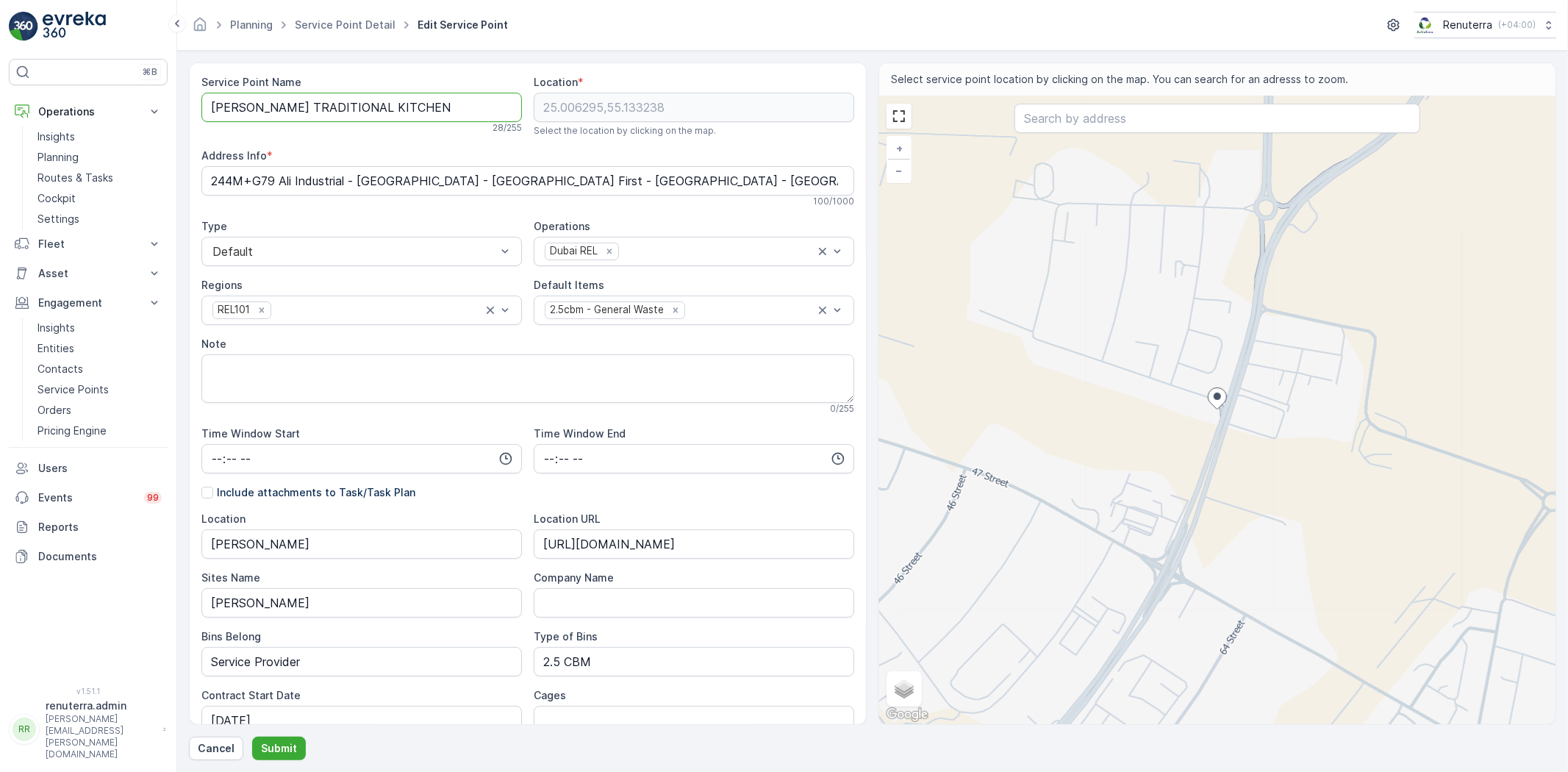
click at [429, 110] on Name "AL YASIN TRADITIONAL KITCHEN" at bounding box center [362, 107] width 320 height 30
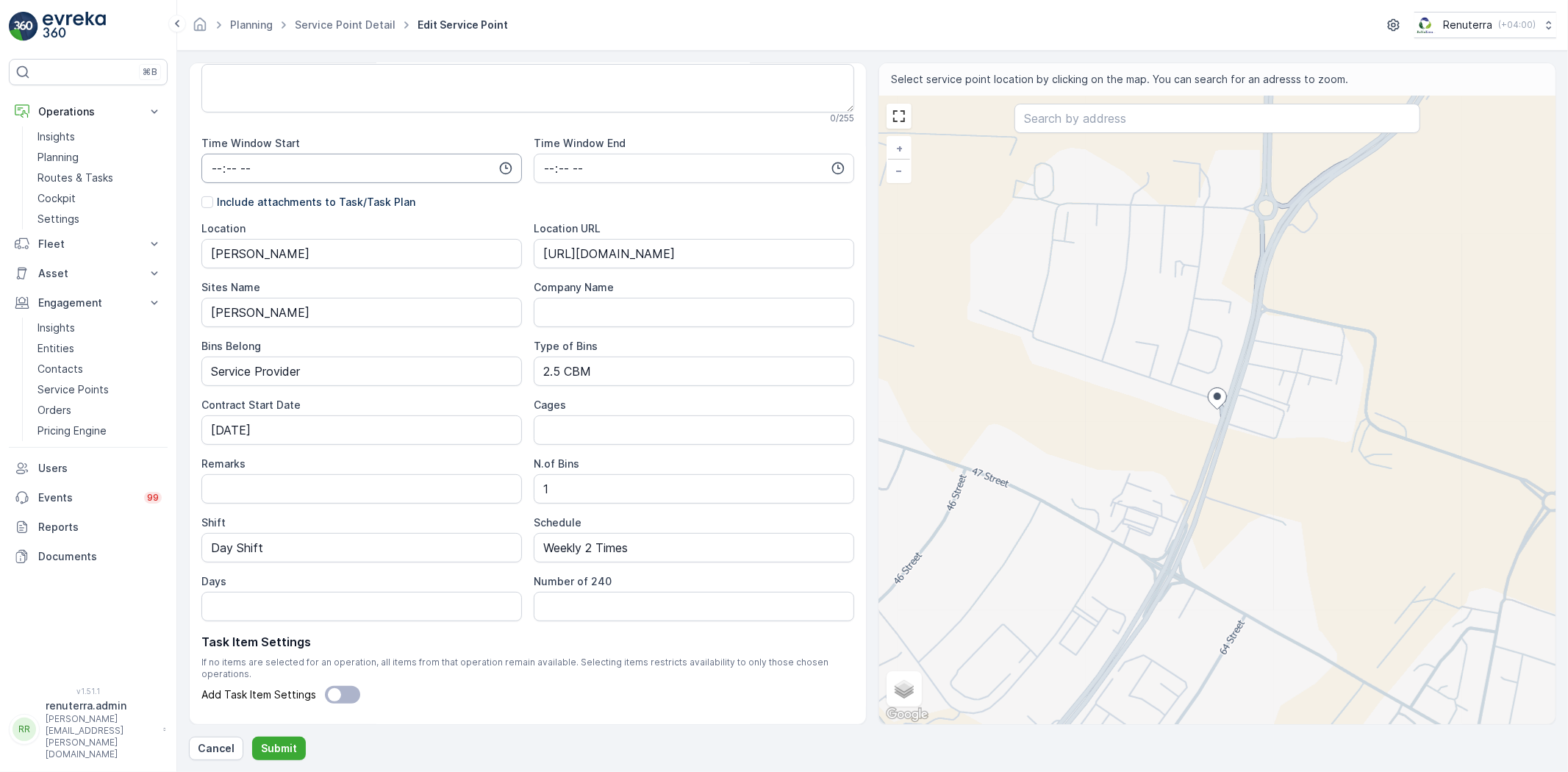
scroll to position [317, 0]
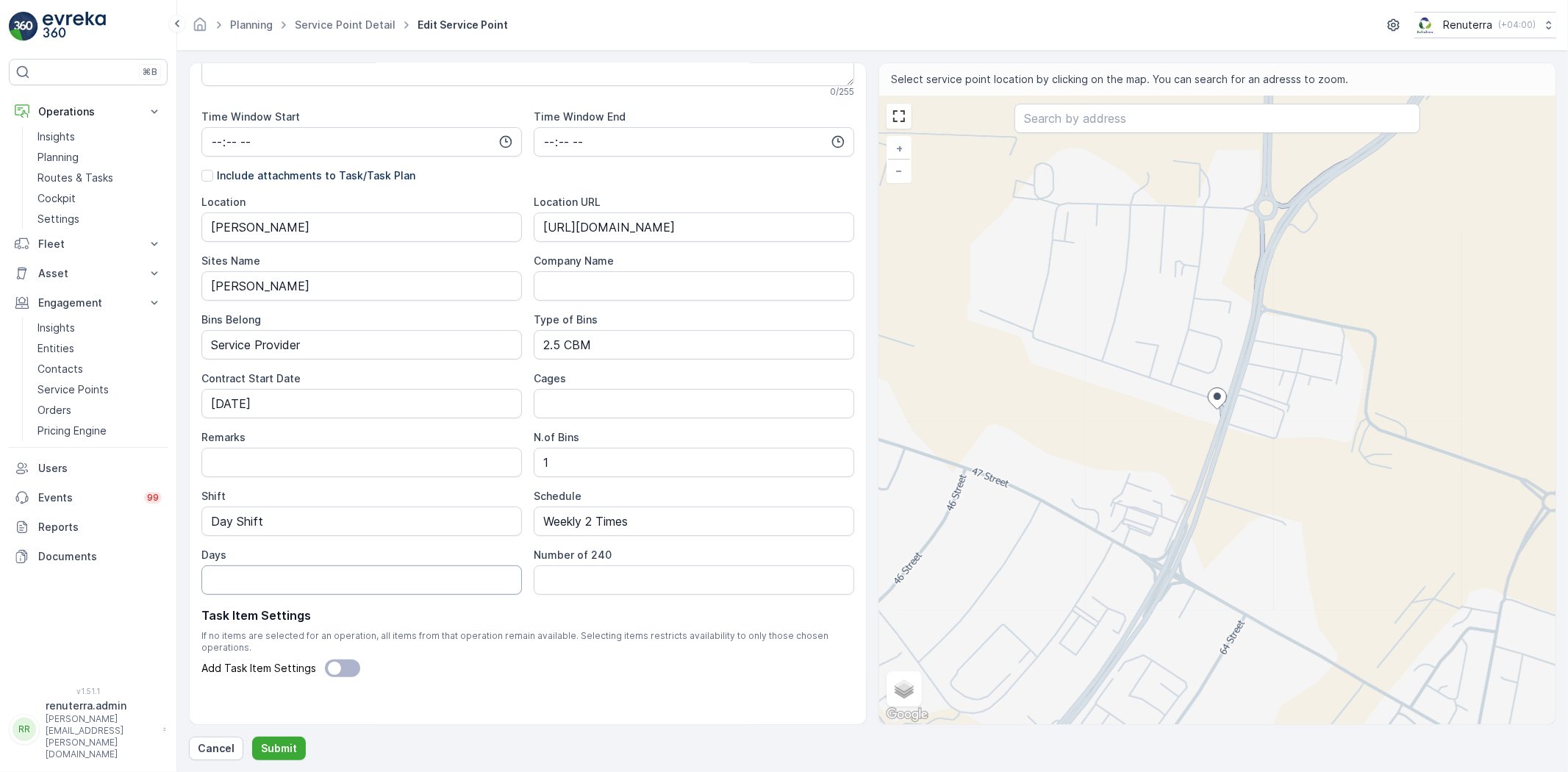
type Name "AL YASIN TRADITIONAL KITCHEN - Jabel Ali"
click at [360, 582] on input "Days" at bounding box center [362, 580] width 320 height 30
type input "Wed & Sat"
click at [275, 745] on p "Submit" at bounding box center [279, 748] width 36 height 14
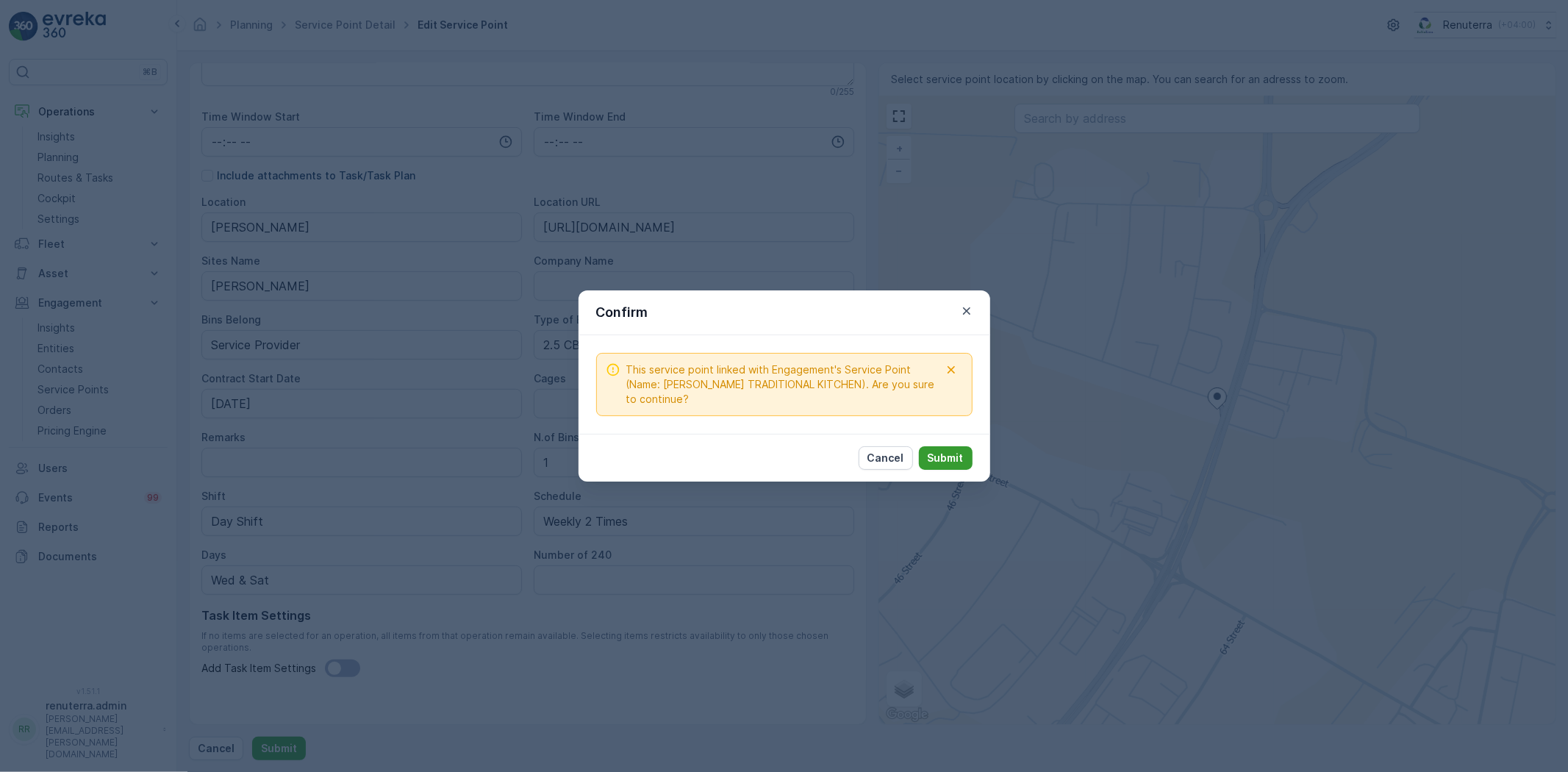
click at [951, 451] on p "Submit" at bounding box center [945, 458] width 36 height 14
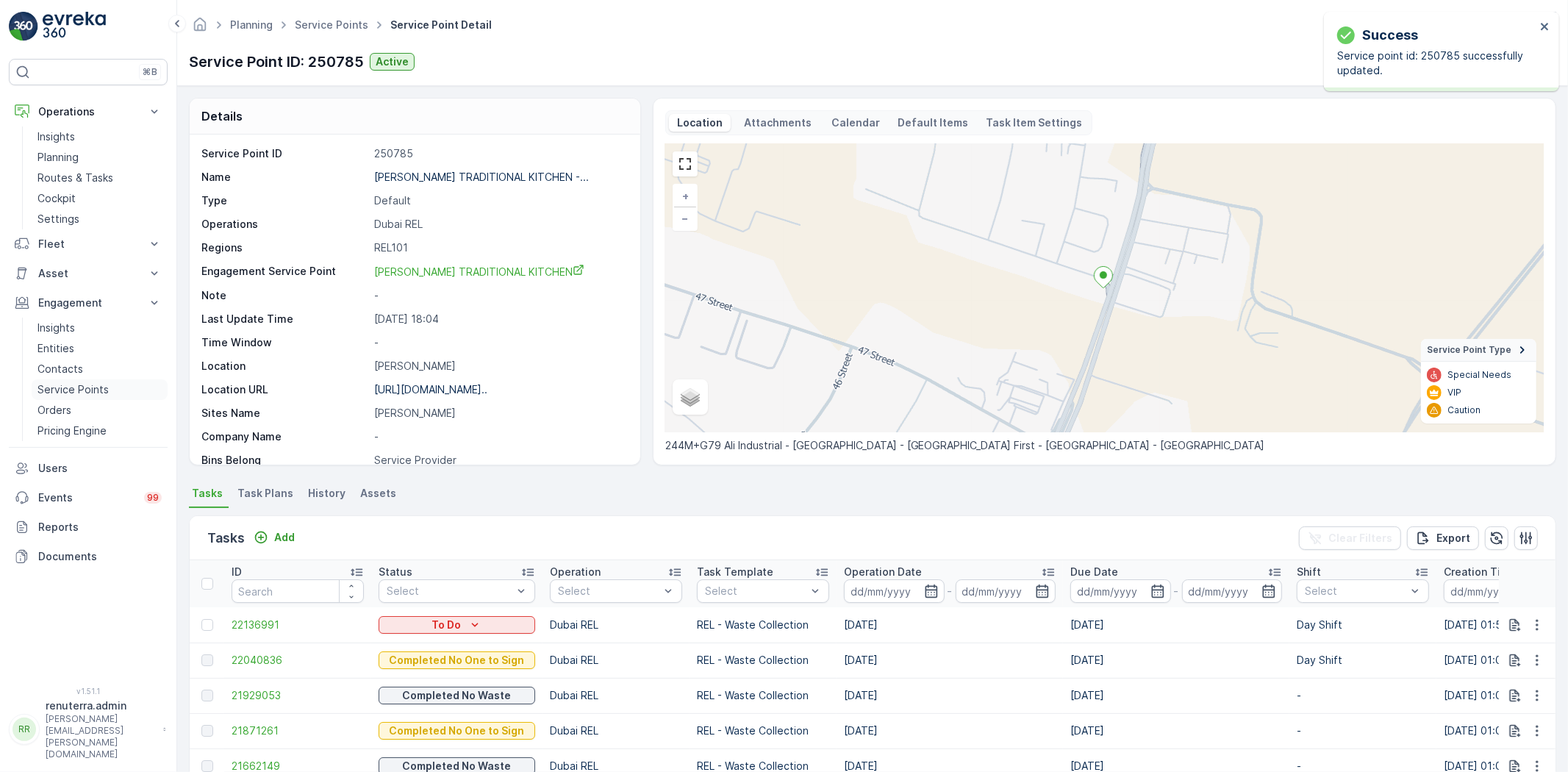
click at [75, 388] on p "Service Points" at bounding box center [73, 389] width 72 height 14
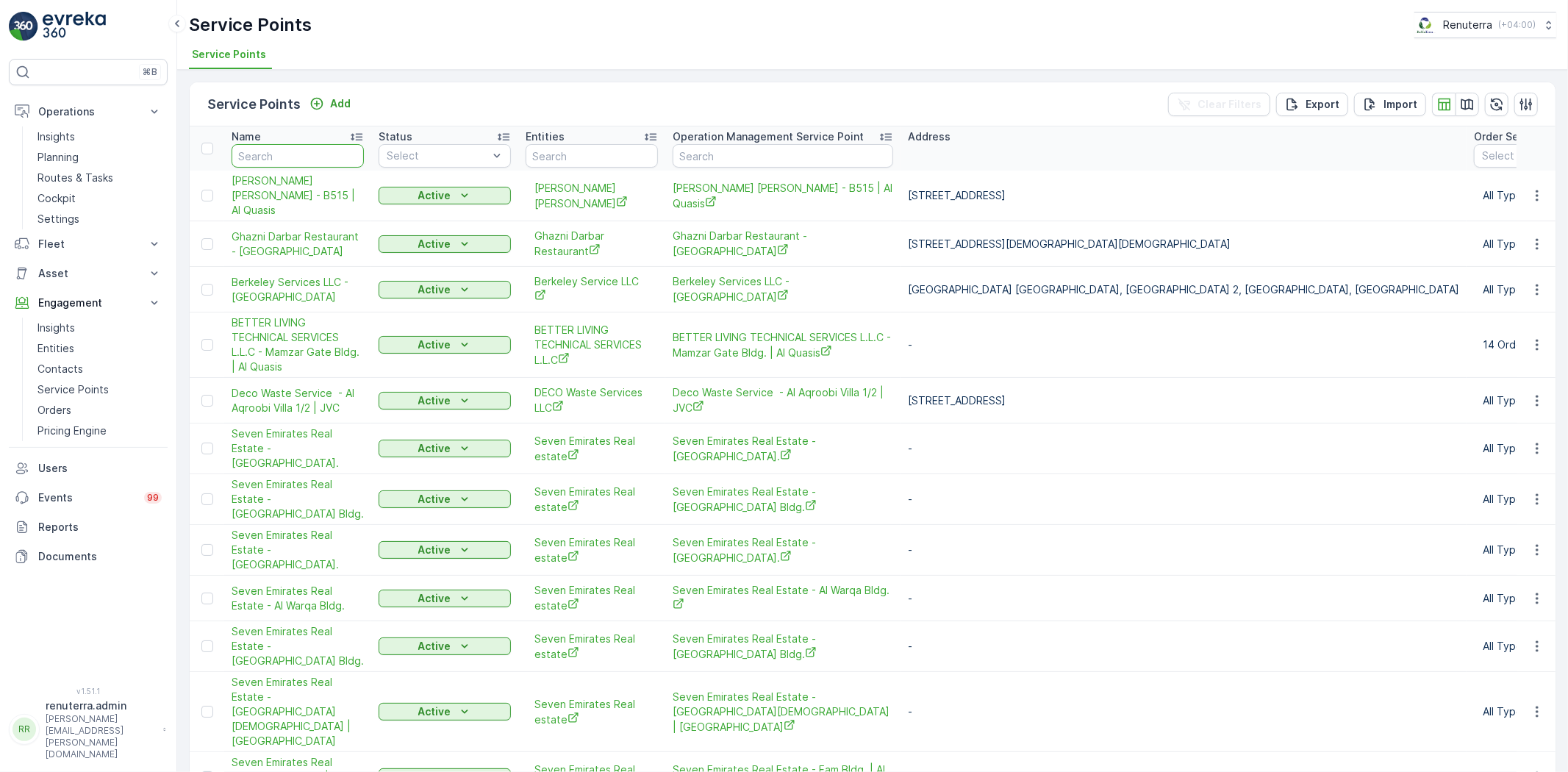
click at [299, 158] on input "text" at bounding box center [298, 155] width 132 height 24
type input "al yas"
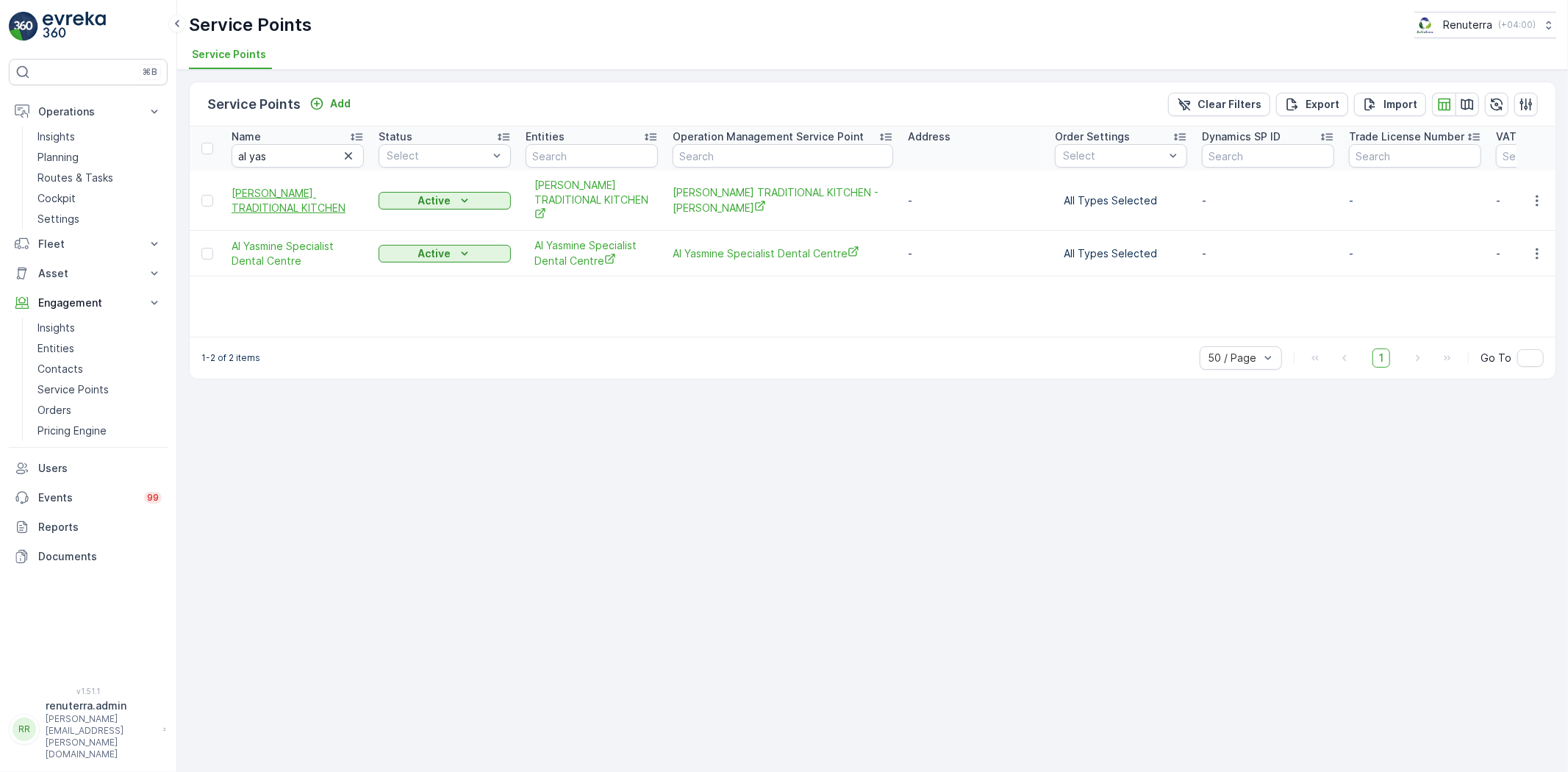
click at [270, 206] on span "AL YASIN TRADITIONAL KITCHEN" at bounding box center [298, 200] width 132 height 30
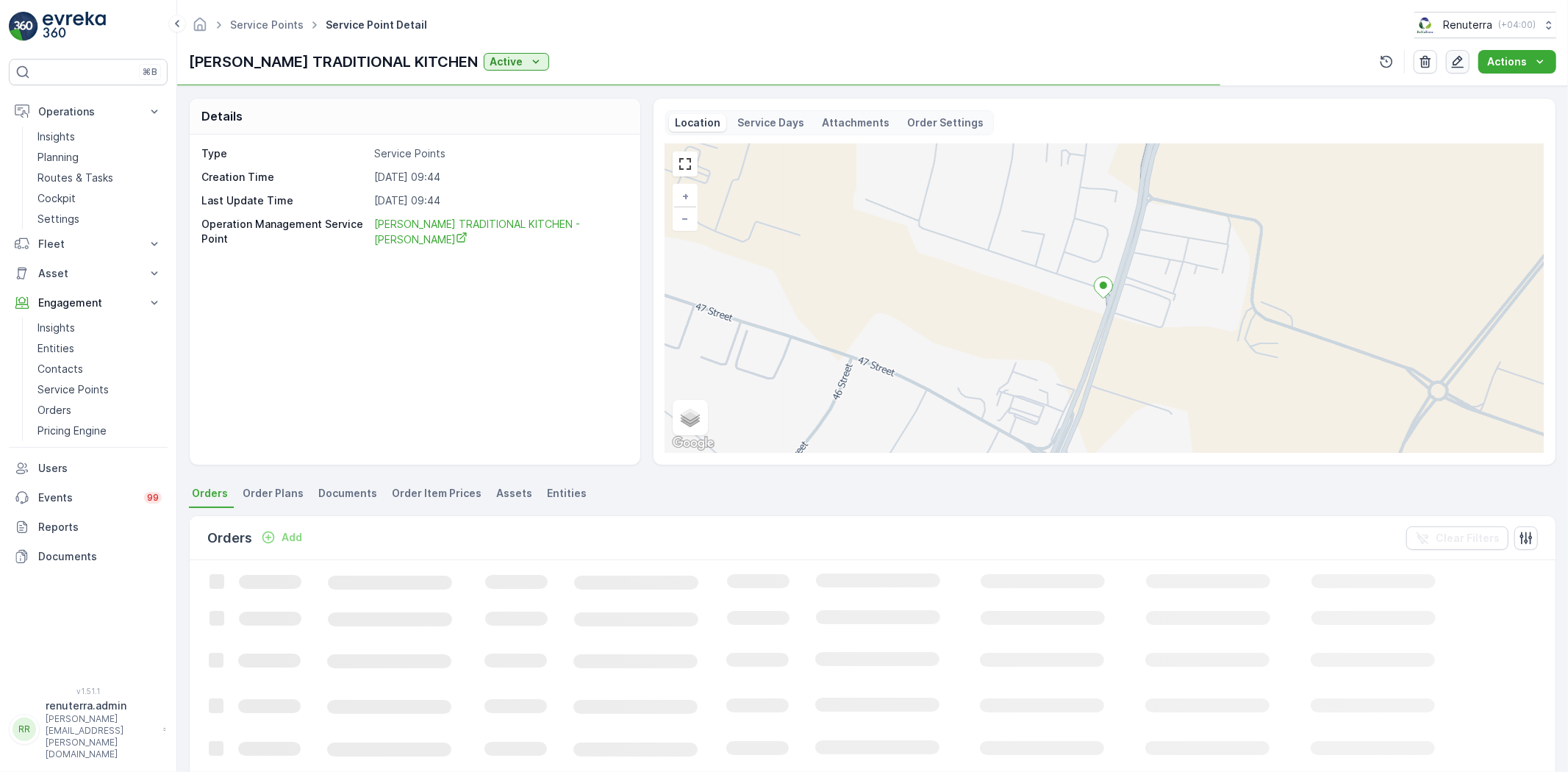
click at [1455, 69] on button "button" at bounding box center [1458, 62] width 24 height 24
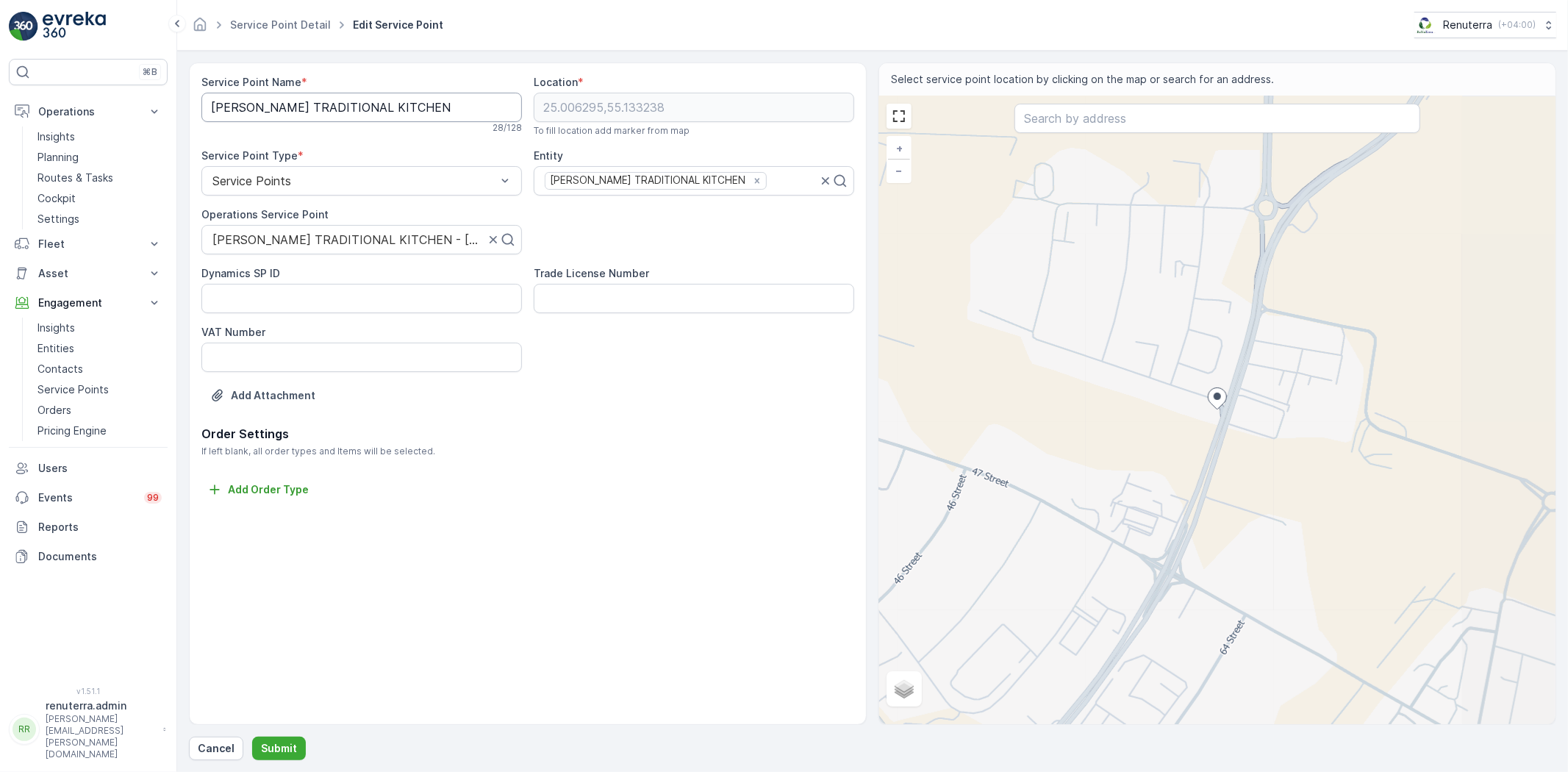
click at [430, 105] on Name "AL YASIN TRADITIONAL KITCHEN" at bounding box center [362, 107] width 320 height 30
type Name "AL YASIN TRADITIONAL KITCHEN - Jabel Ali"
click at [272, 751] on p "Submit" at bounding box center [279, 748] width 36 height 14
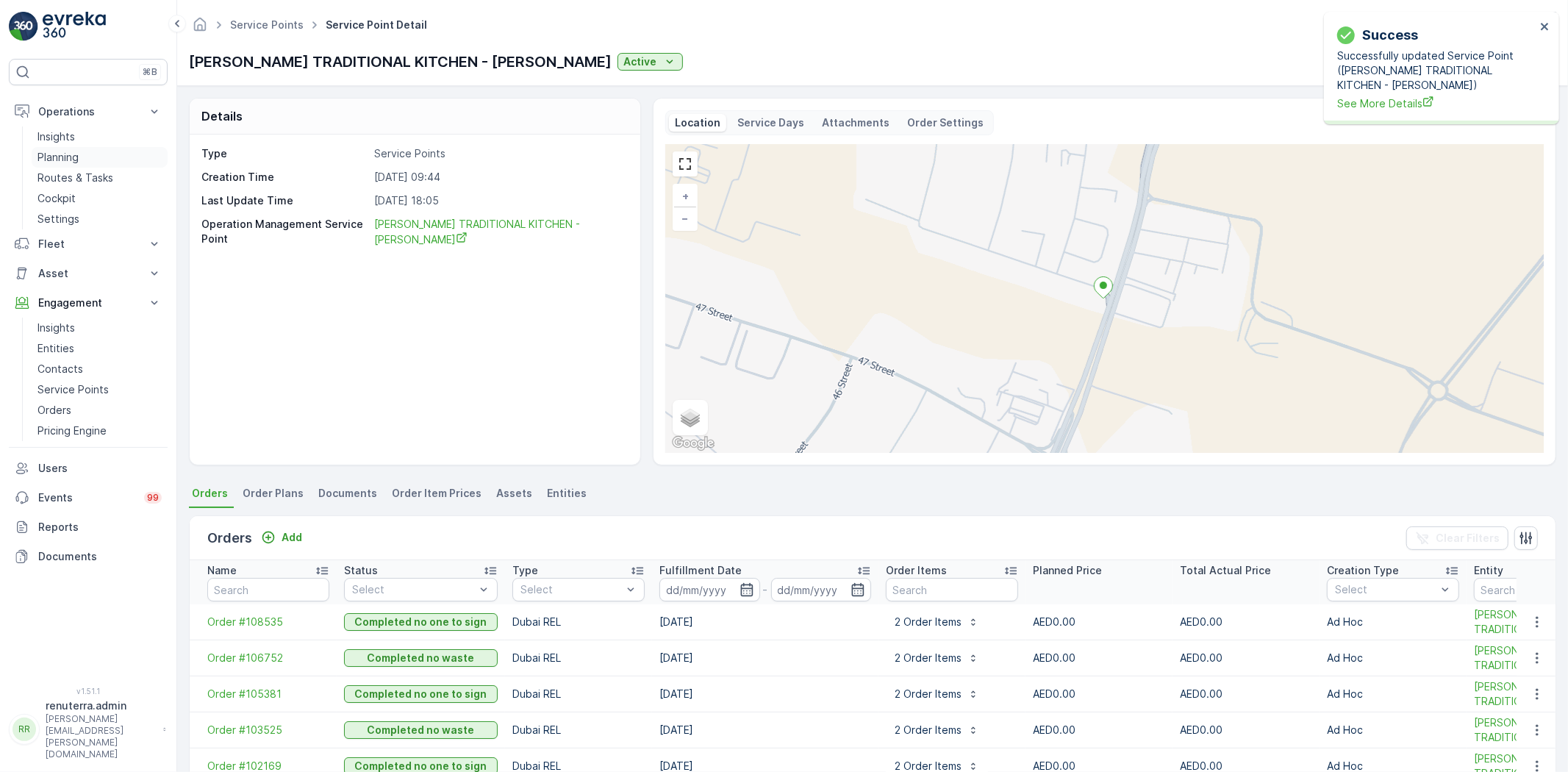
click at [65, 155] on p "Planning" at bounding box center [58, 157] width 41 height 14
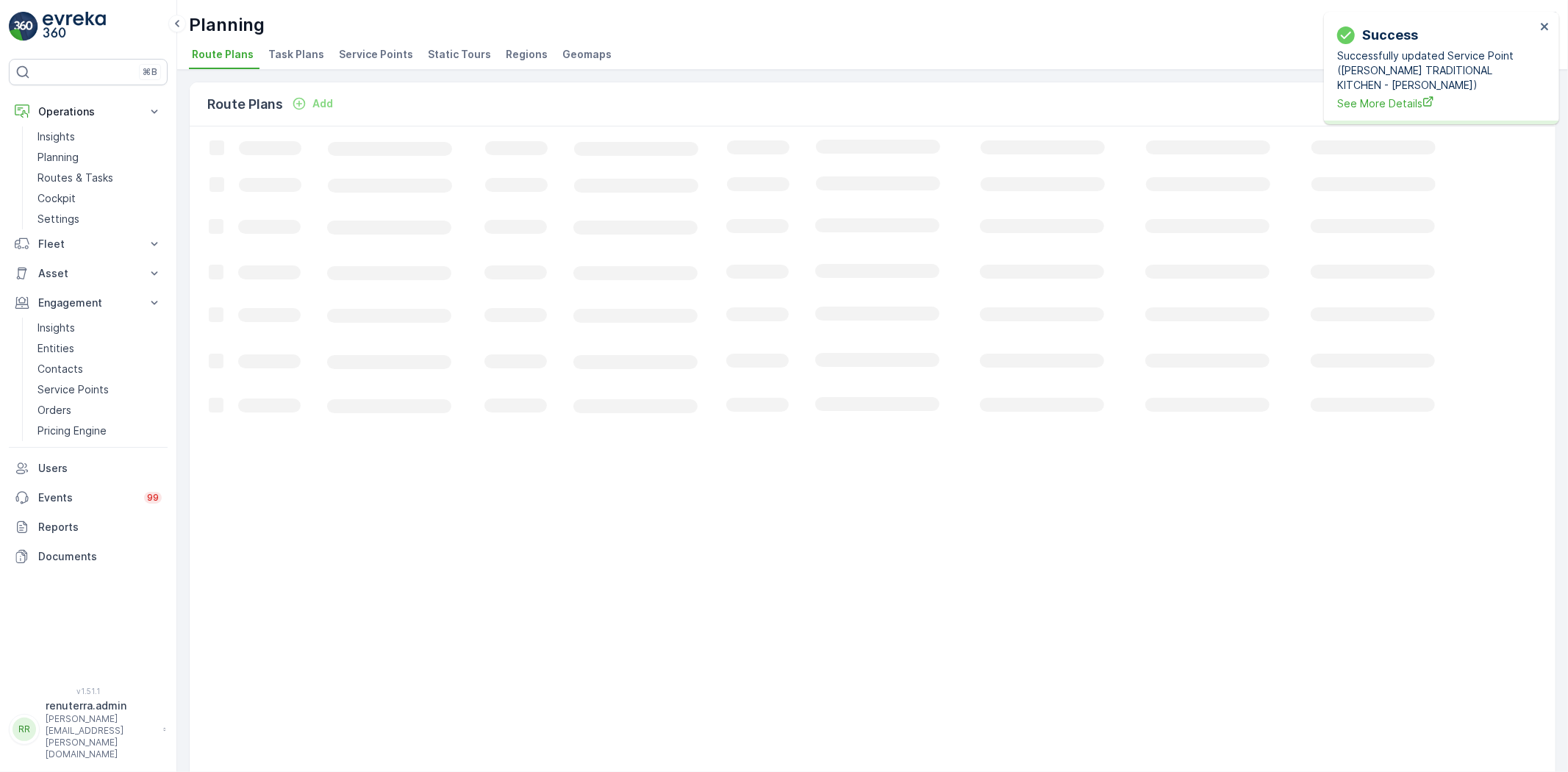
click at [362, 56] on span "Service Points" at bounding box center [376, 54] width 75 height 14
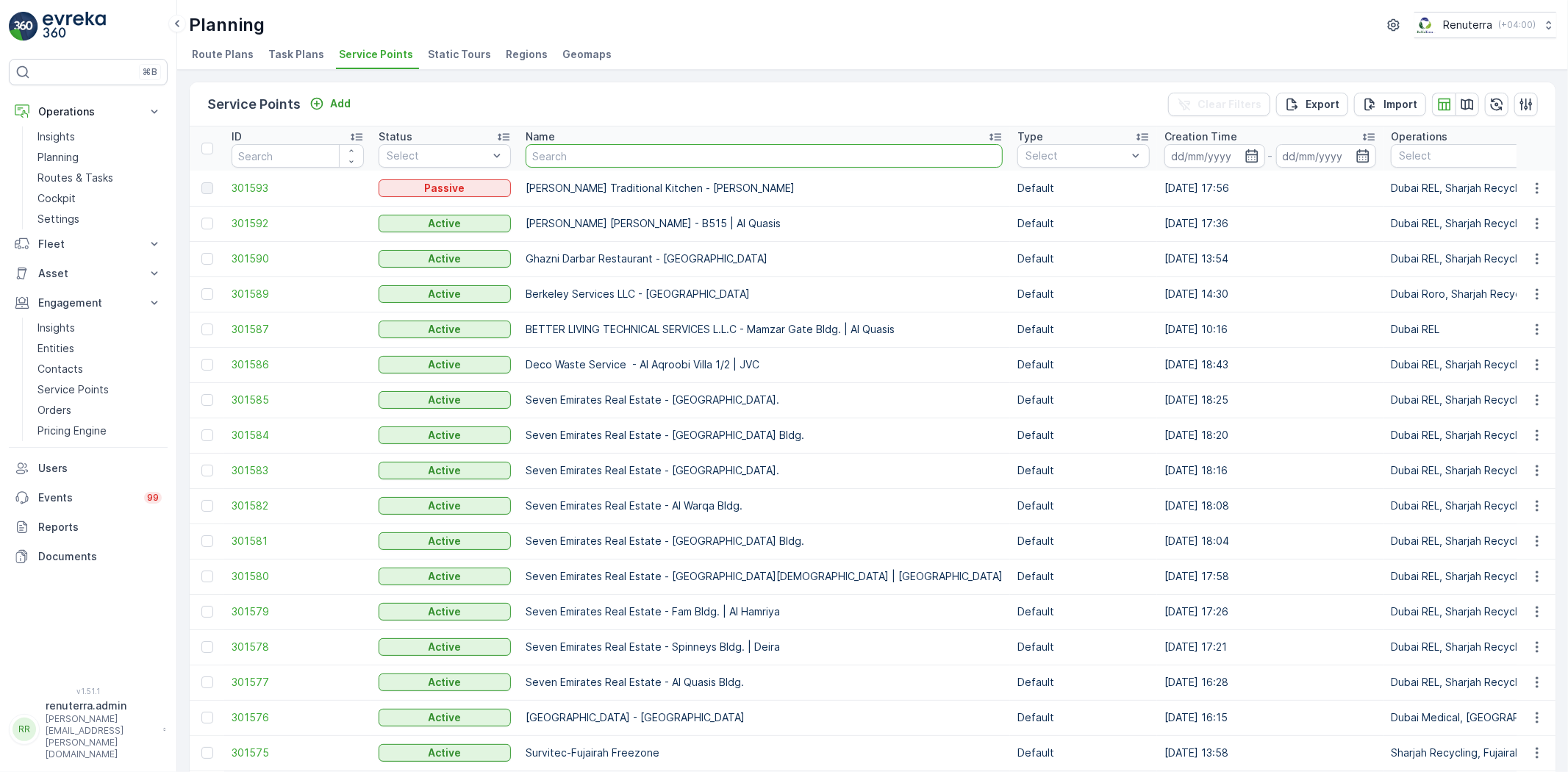
click at [560, 157] on input "text" at bounding box center [764, 155] width 477 height 24
type input "al yas"
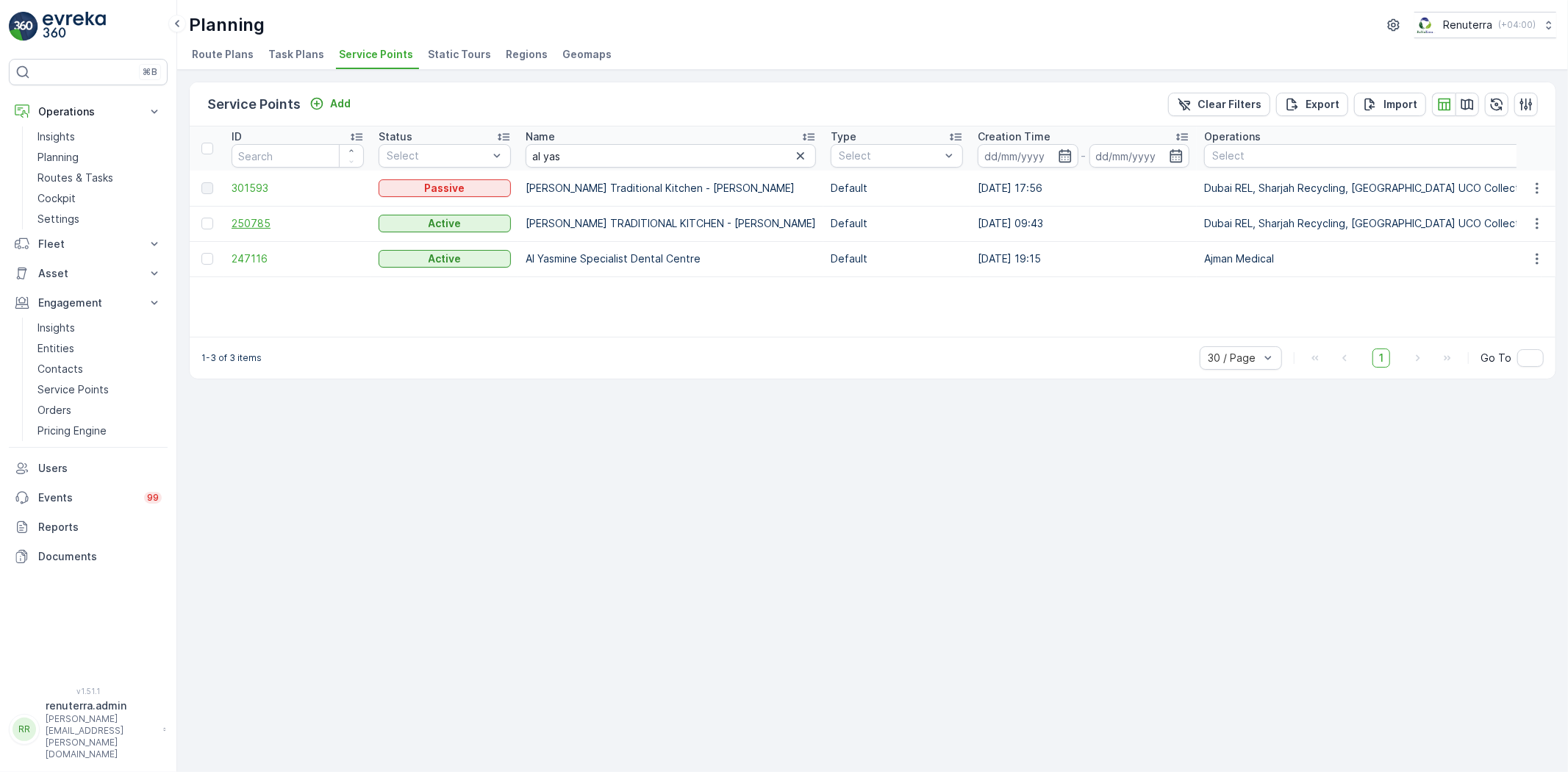
click at [244, 218] on span "250785" at bounding box center [298, 223] width 132 height 14
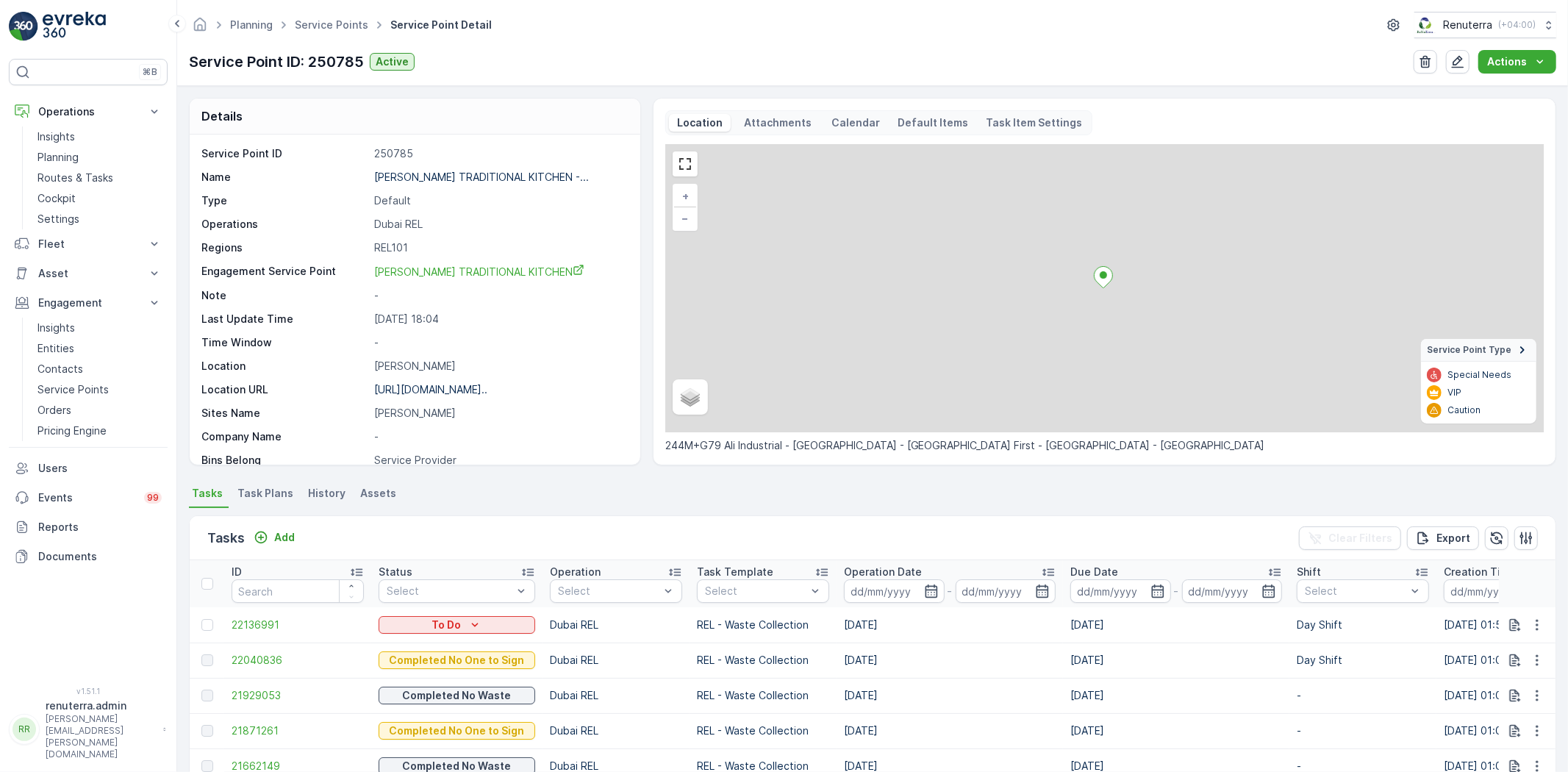
scroll to position [226, 0]
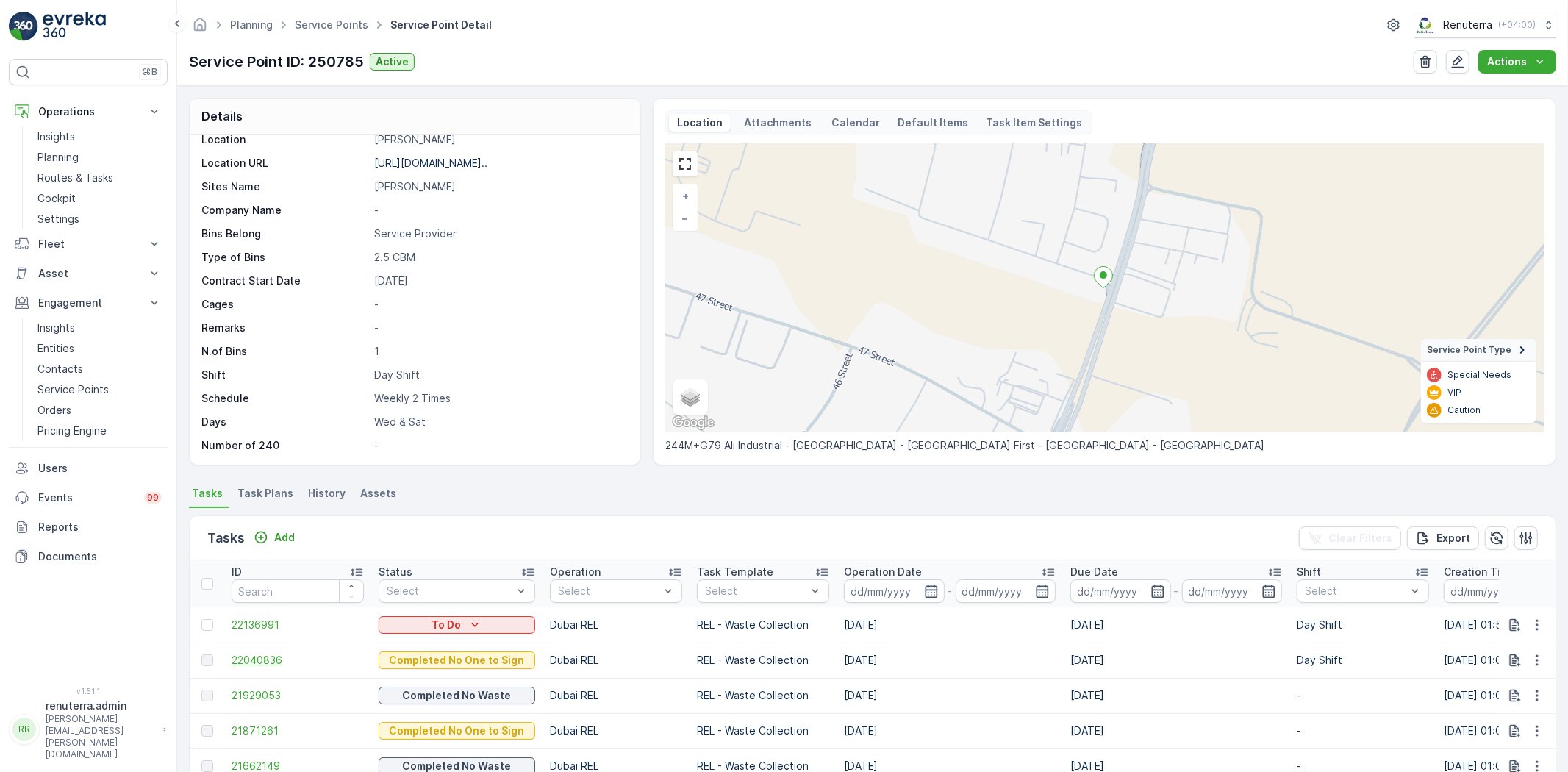
click at [269, 660] on span "22040836" at bounding box center [298, 660] width 132 height 14
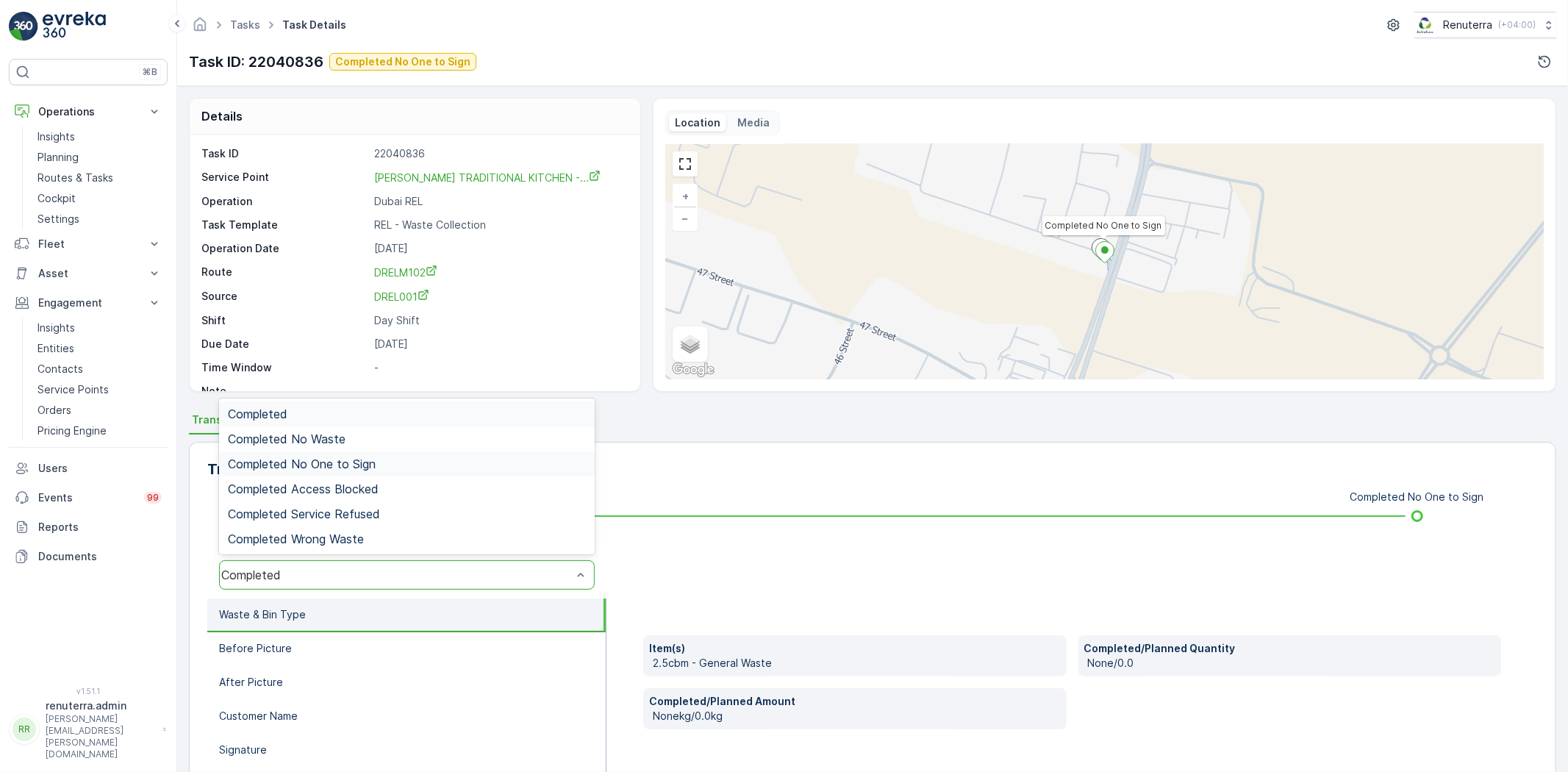
click at [336, 458] on span "Completed No One to Sign" at bounding box center [301, 464] width 148 height 13
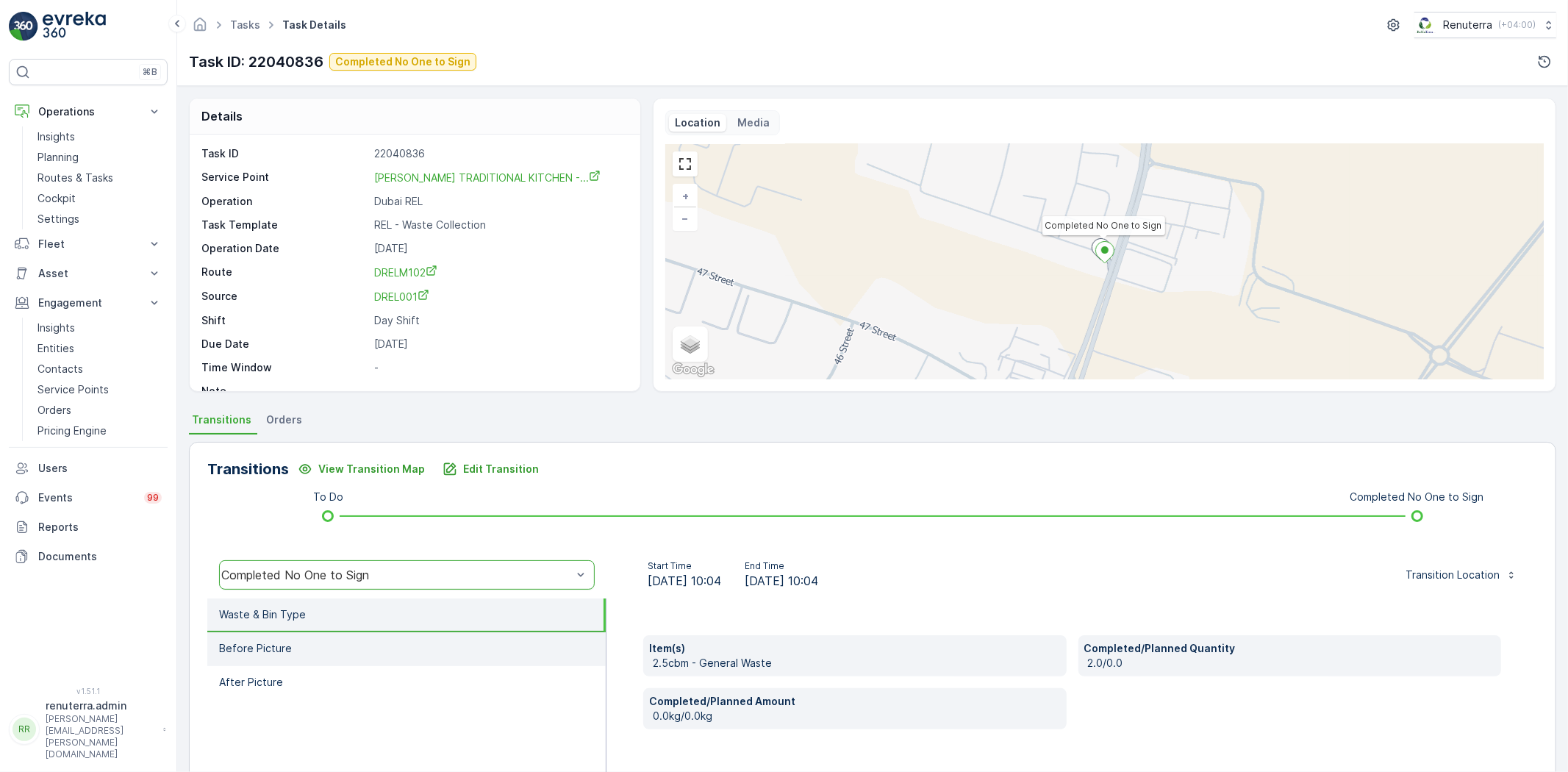
click at [296, 650] on li "Before Picture" at bounding box center [406, 649] width 398 height 33
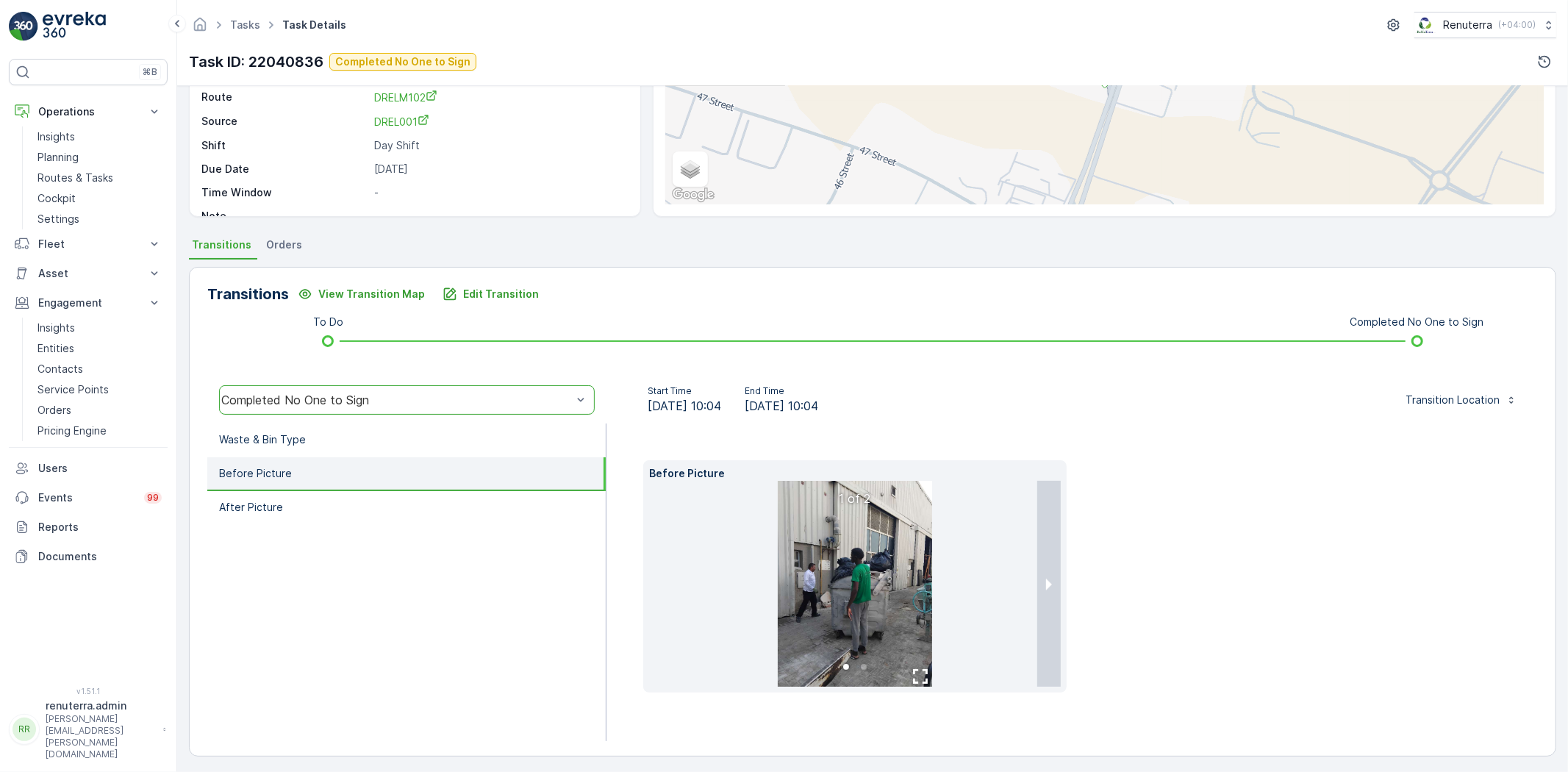
scroll to position [178, 0]
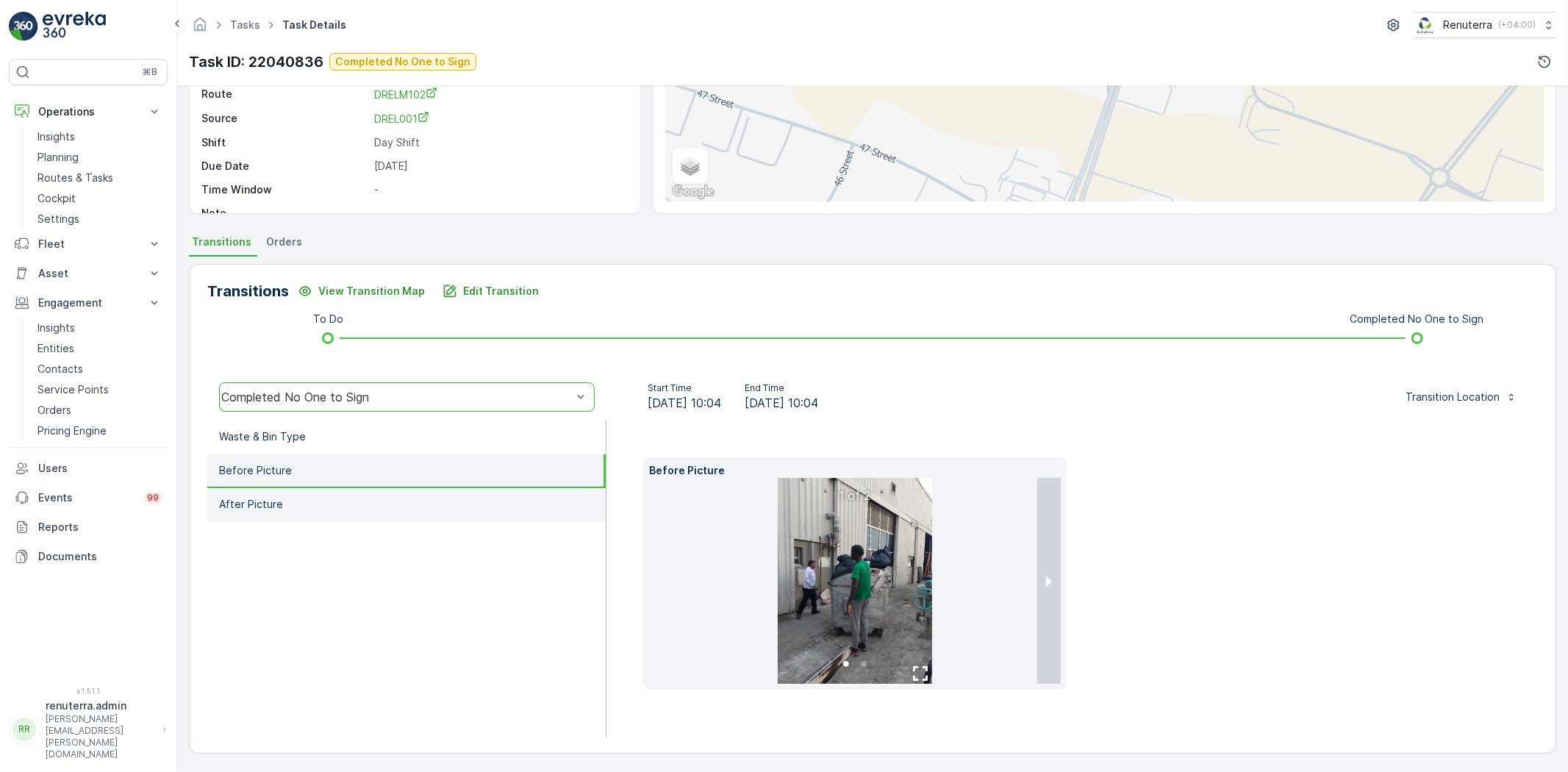
click at [282, 503] on li "After Picture" at bounding box center [406, 505] width 398 height 33
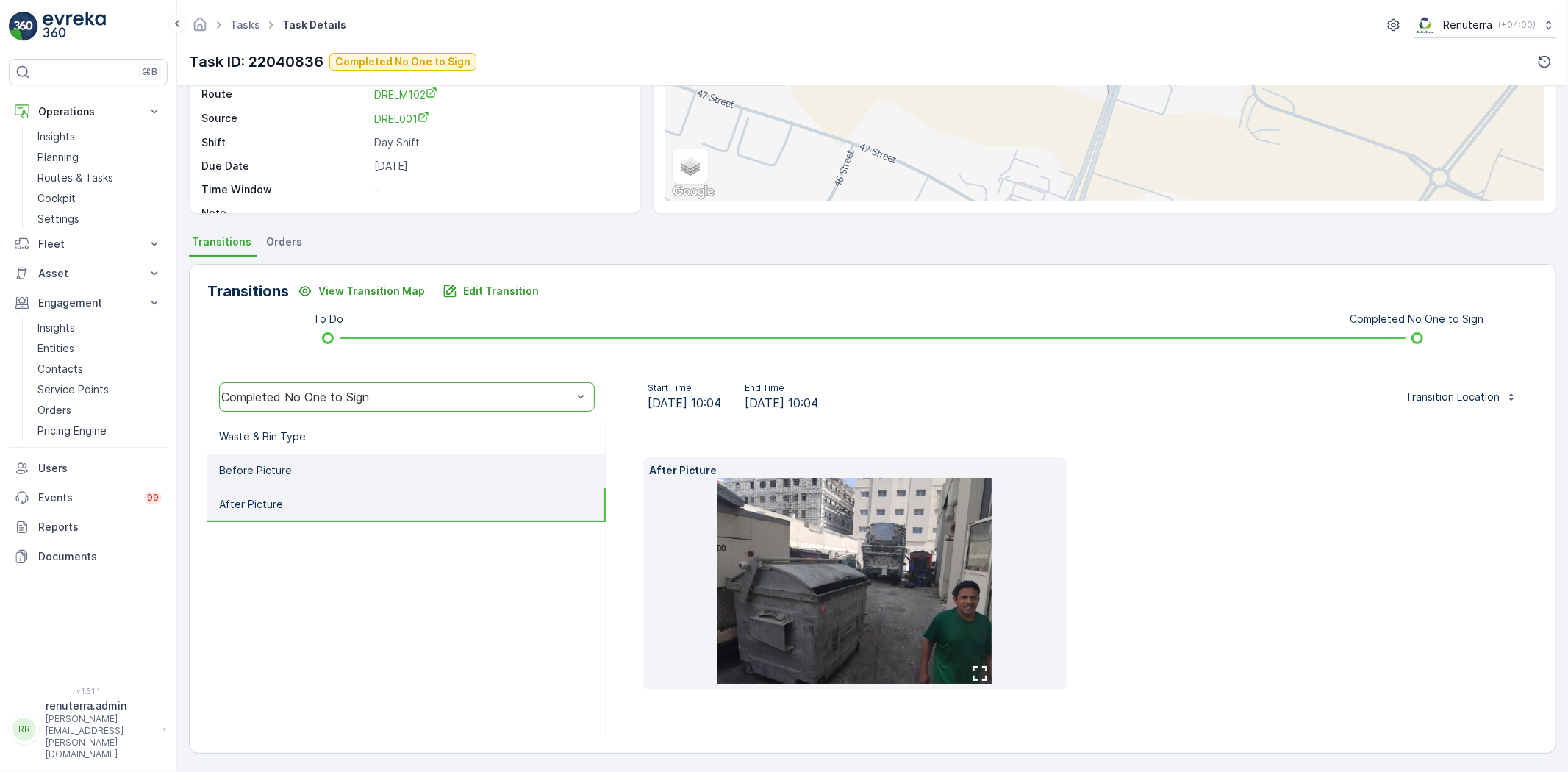
scroll to position [155, 0]
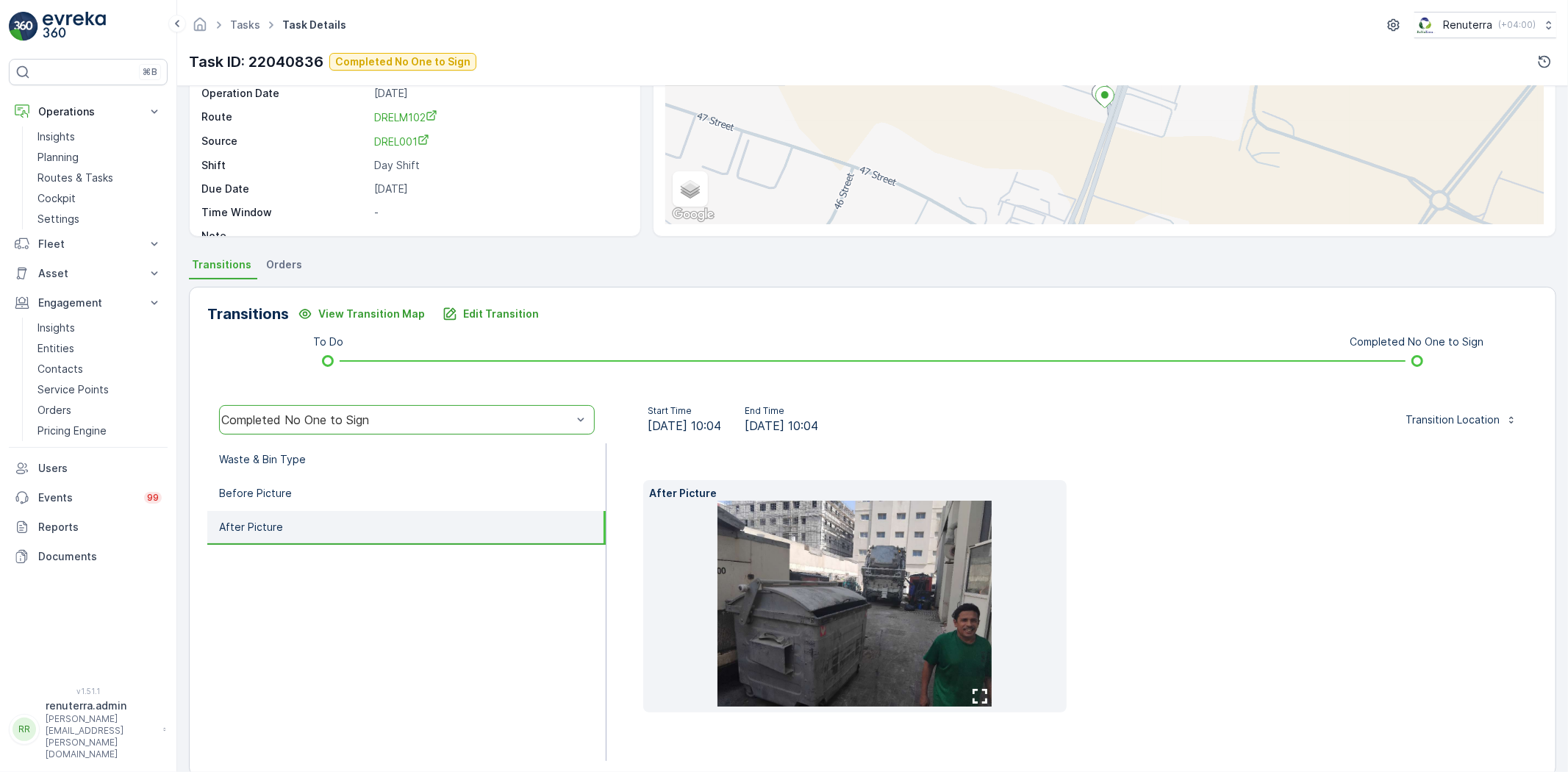
click at [831, 605] on img at bounding box center [855, 604] width 274 height 206
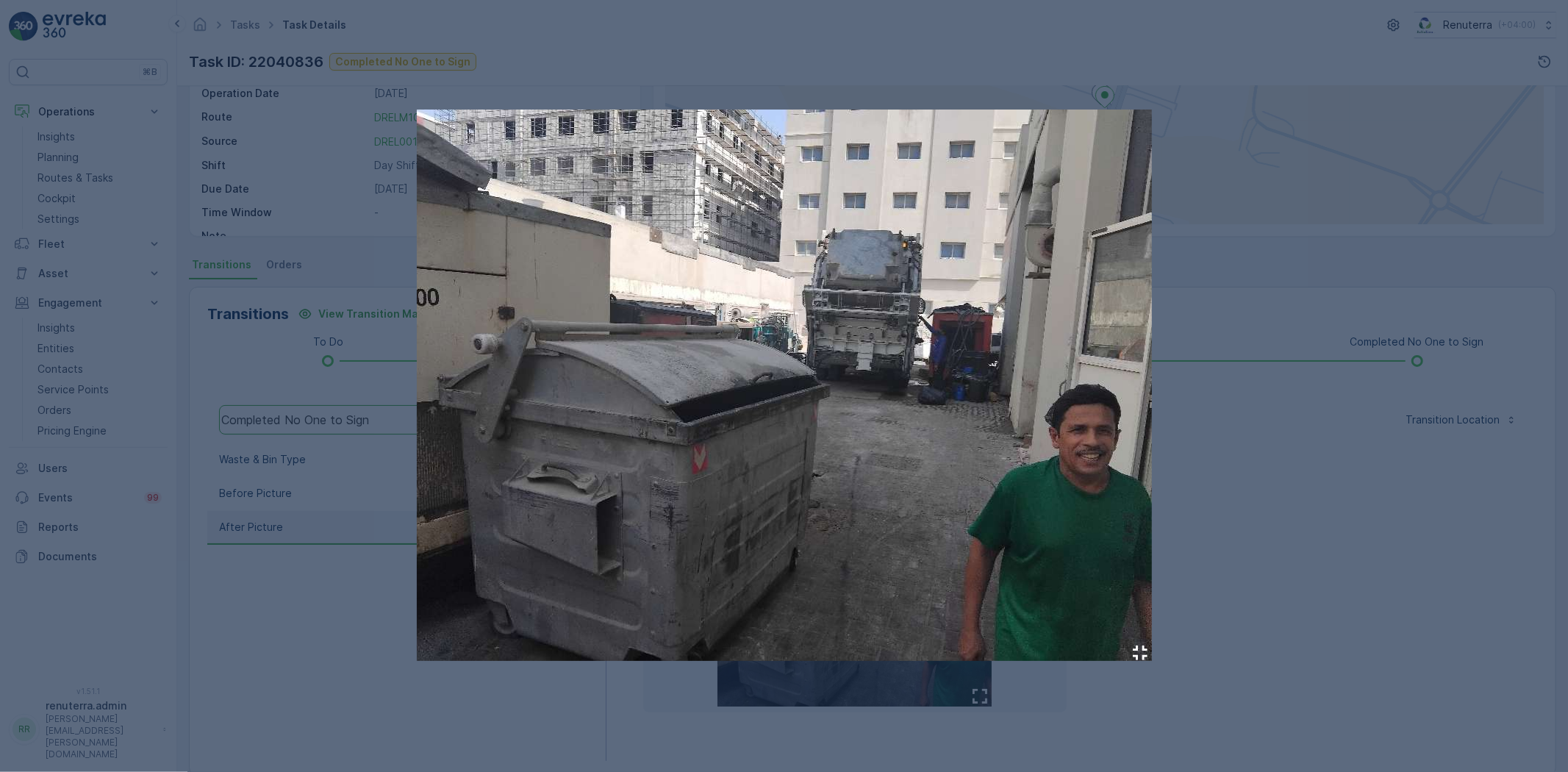
click at [1291, 529] on div at bounding box center [784, 386] width 1568 height 772
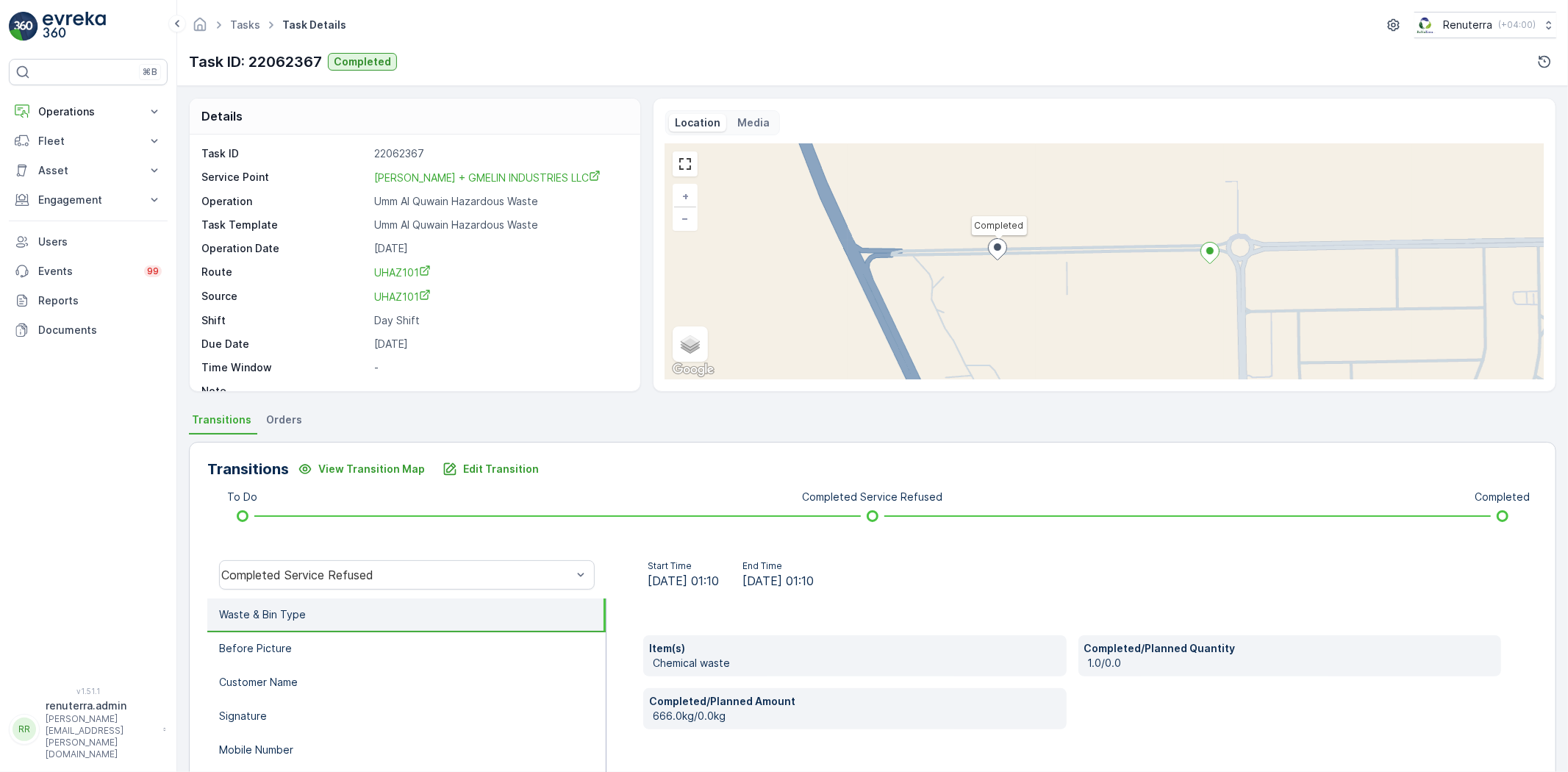
scroll to position [155, 0]
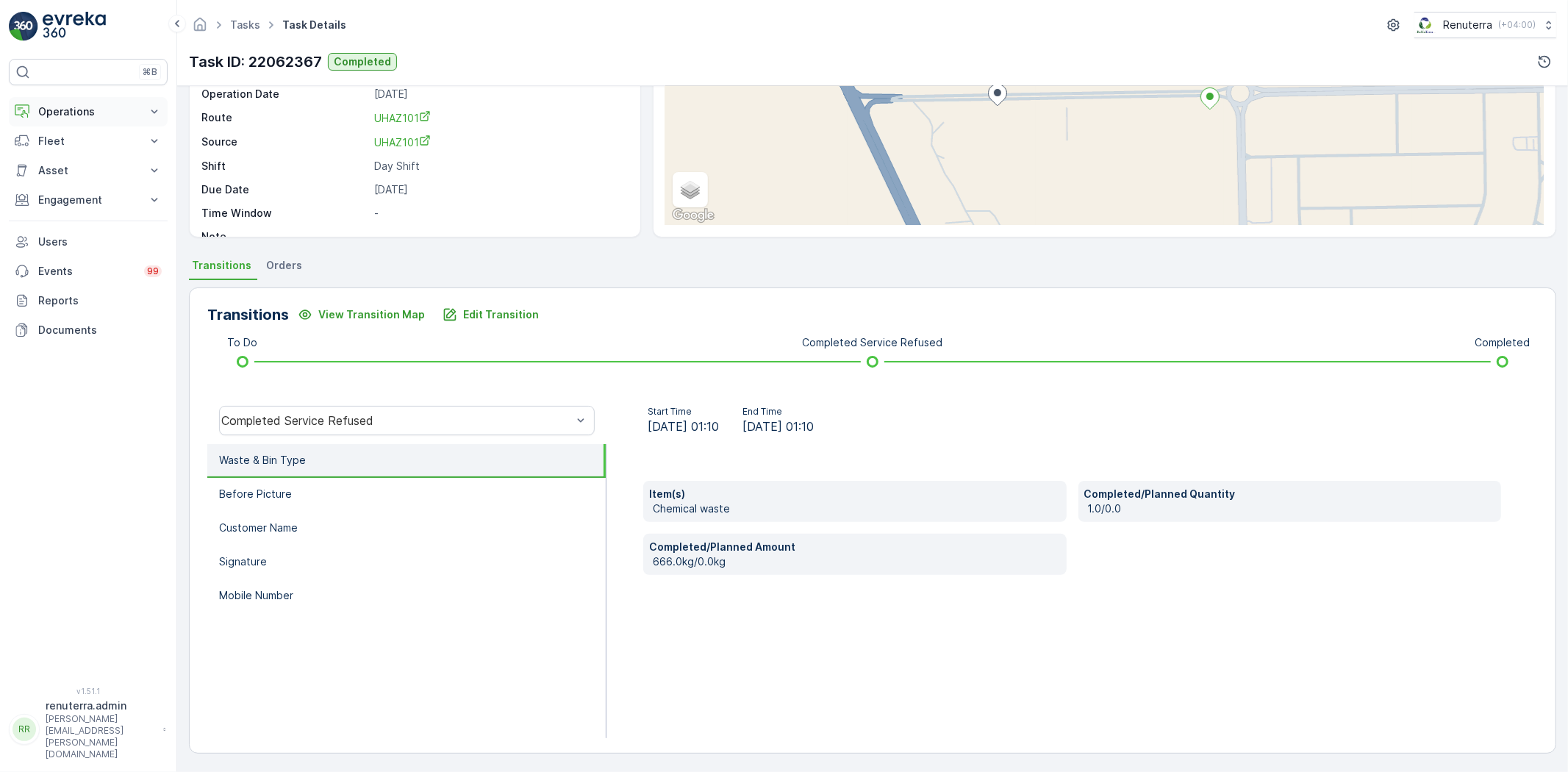
click at [69, 113] on p "Operations" at bounding box center [88, 111] width 100 height 14
click at [62, 153] on p "Planning" at bounding box center [58, 157] width 41 height 14
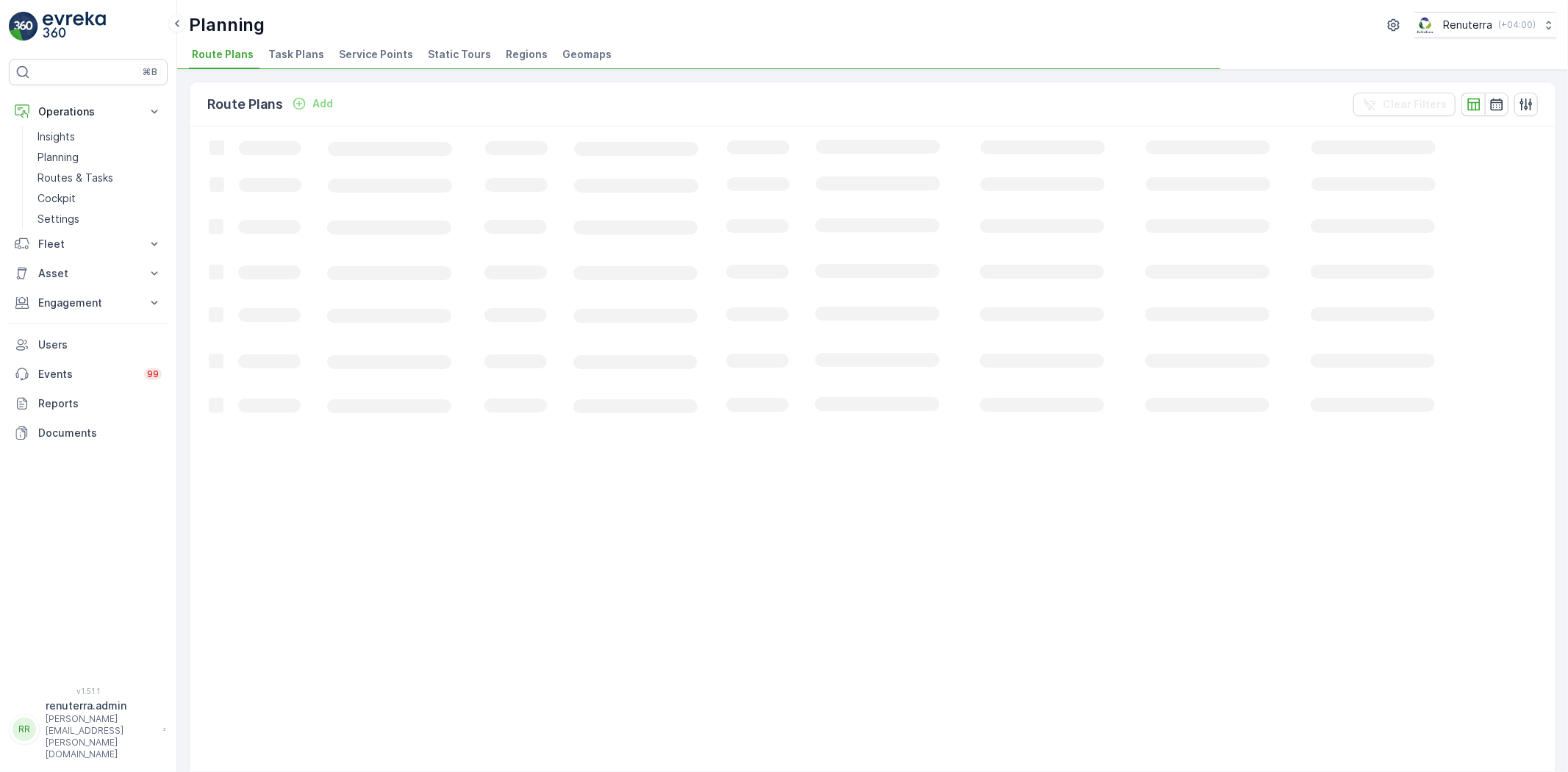
click at [380, 53] on span "Service Points" at bounding box center [376, 54] width 75 height 14
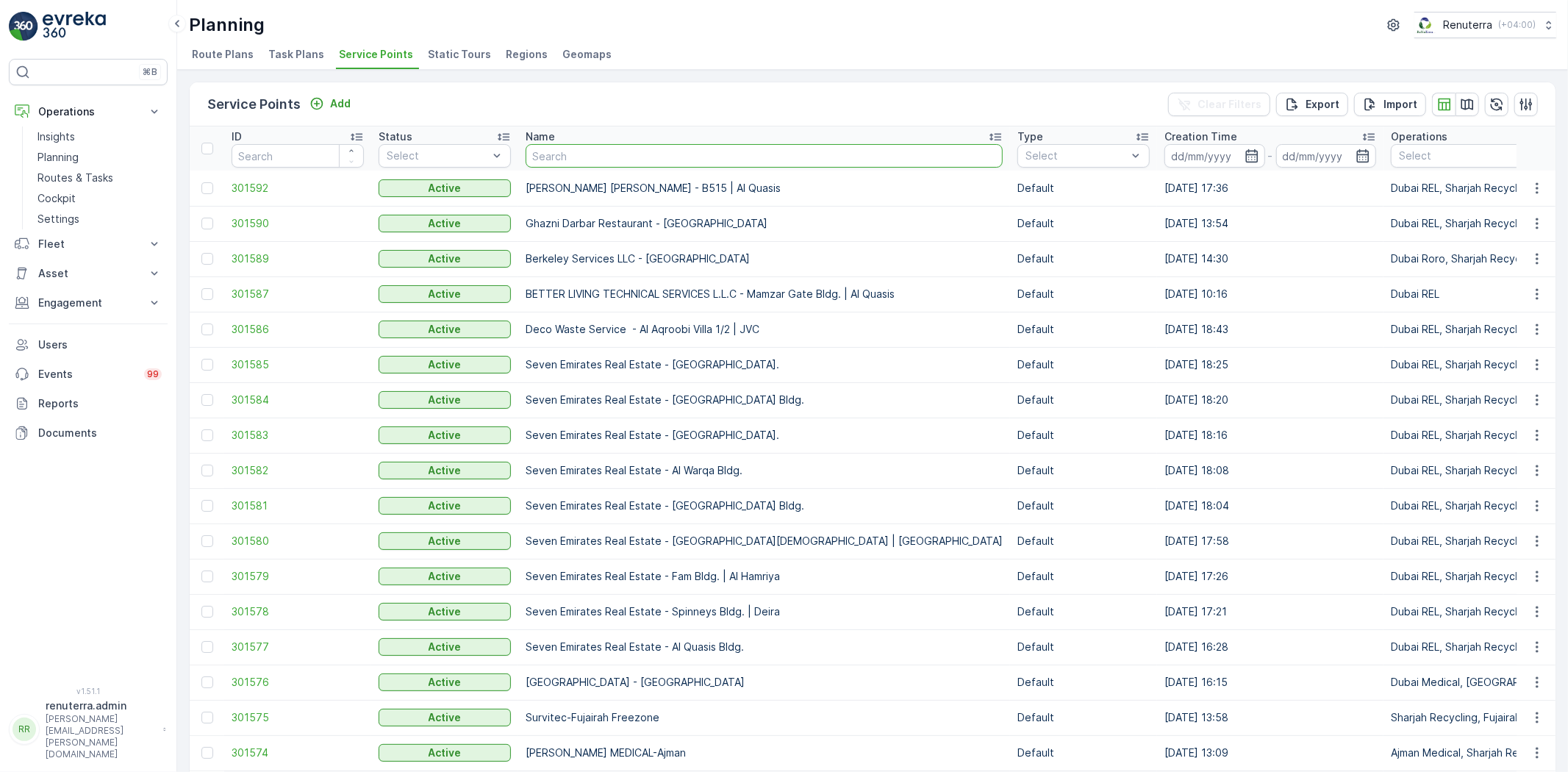
click at [575, 152] on input "text" at bounding box center [764, 155] width 477 height 24
type input "zah"
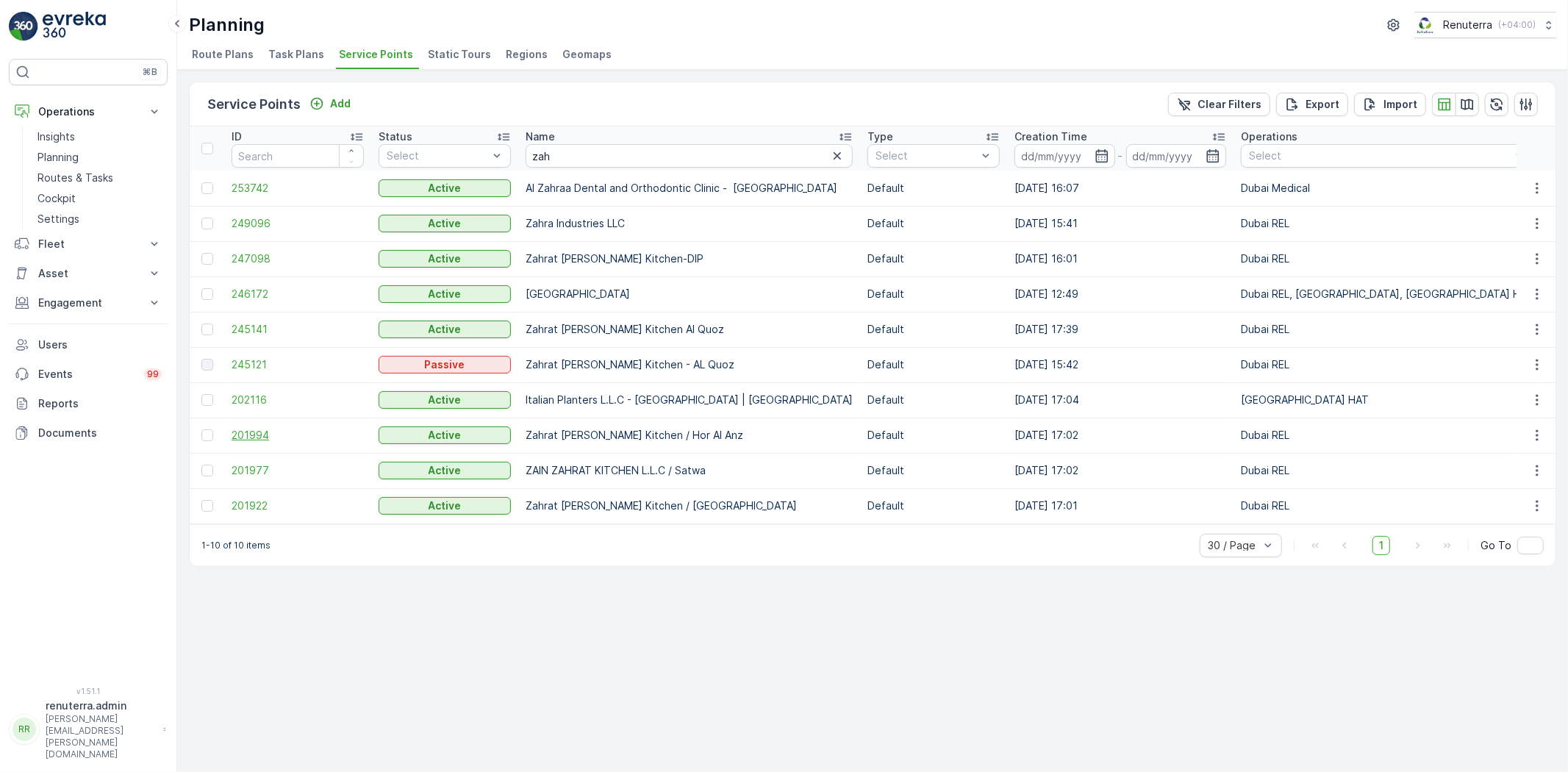
click at [253, 432] on span "201994" at bounding box center [298, 435] width 132 height 14
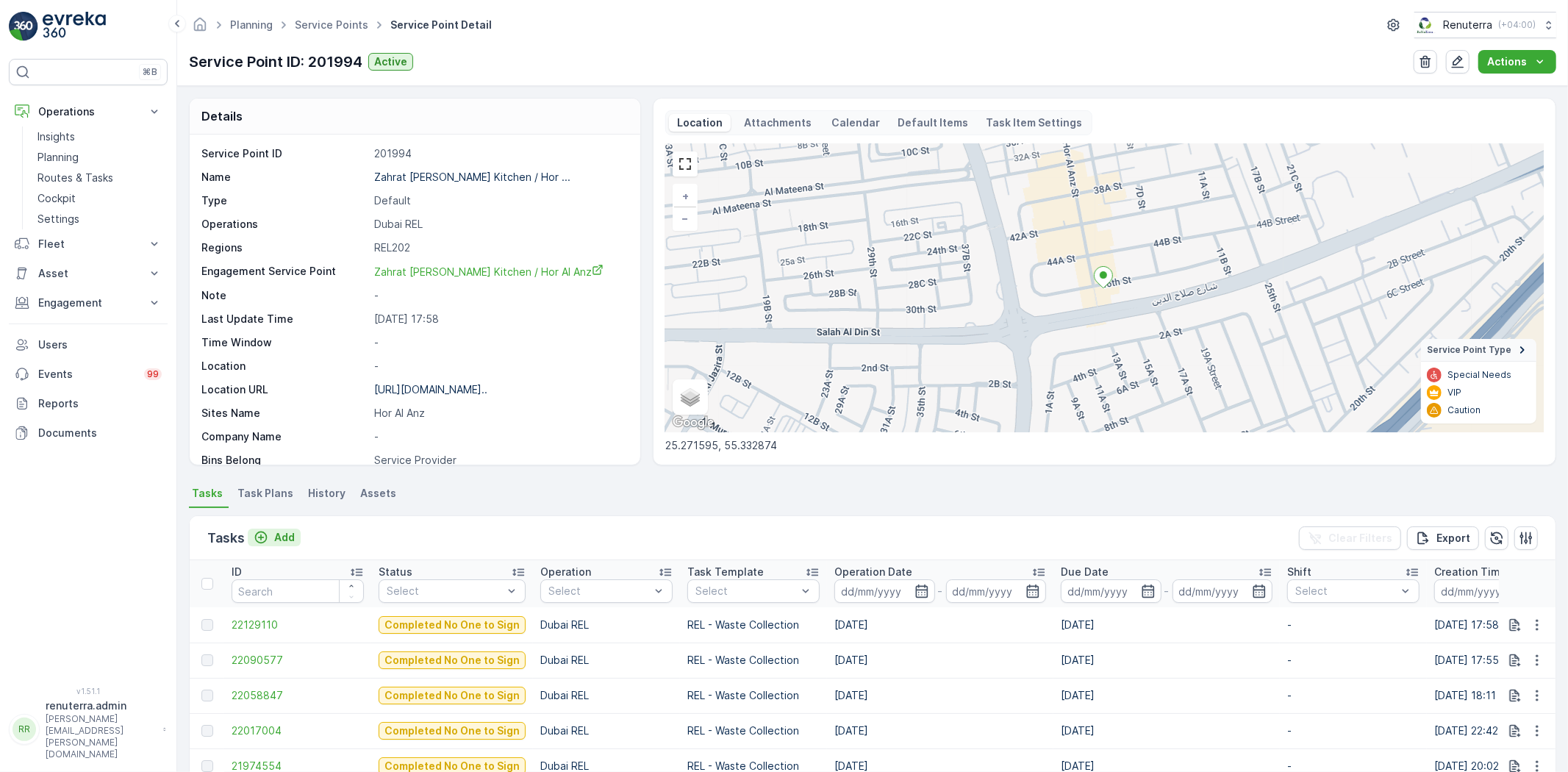
click at [274, 538] on p "Add" at bounding box center [284, 537] width 21 height 14
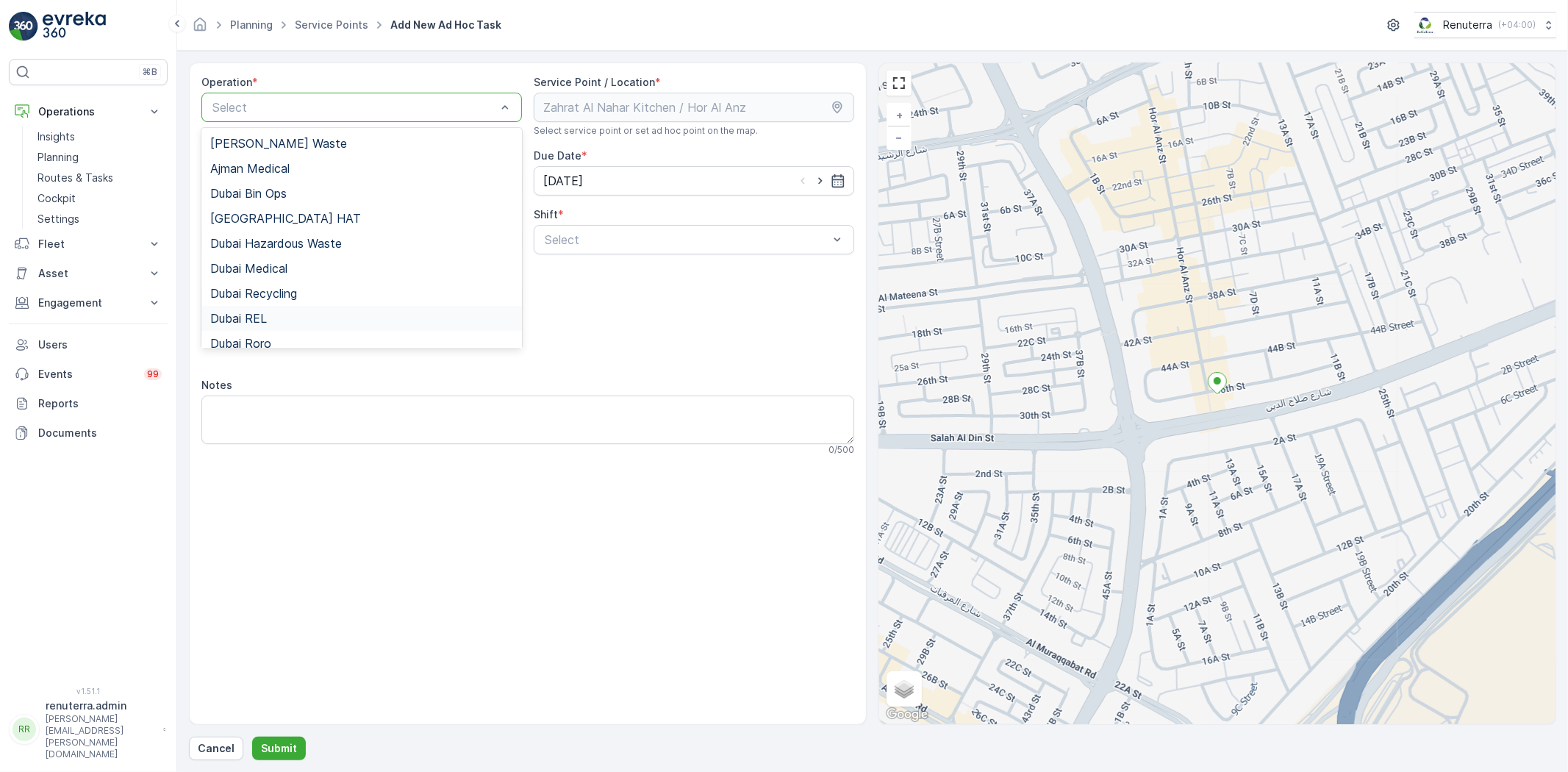
click at [260, 314] on span "Dubai REL" at bounding box center [238, 318] width 56 height 13
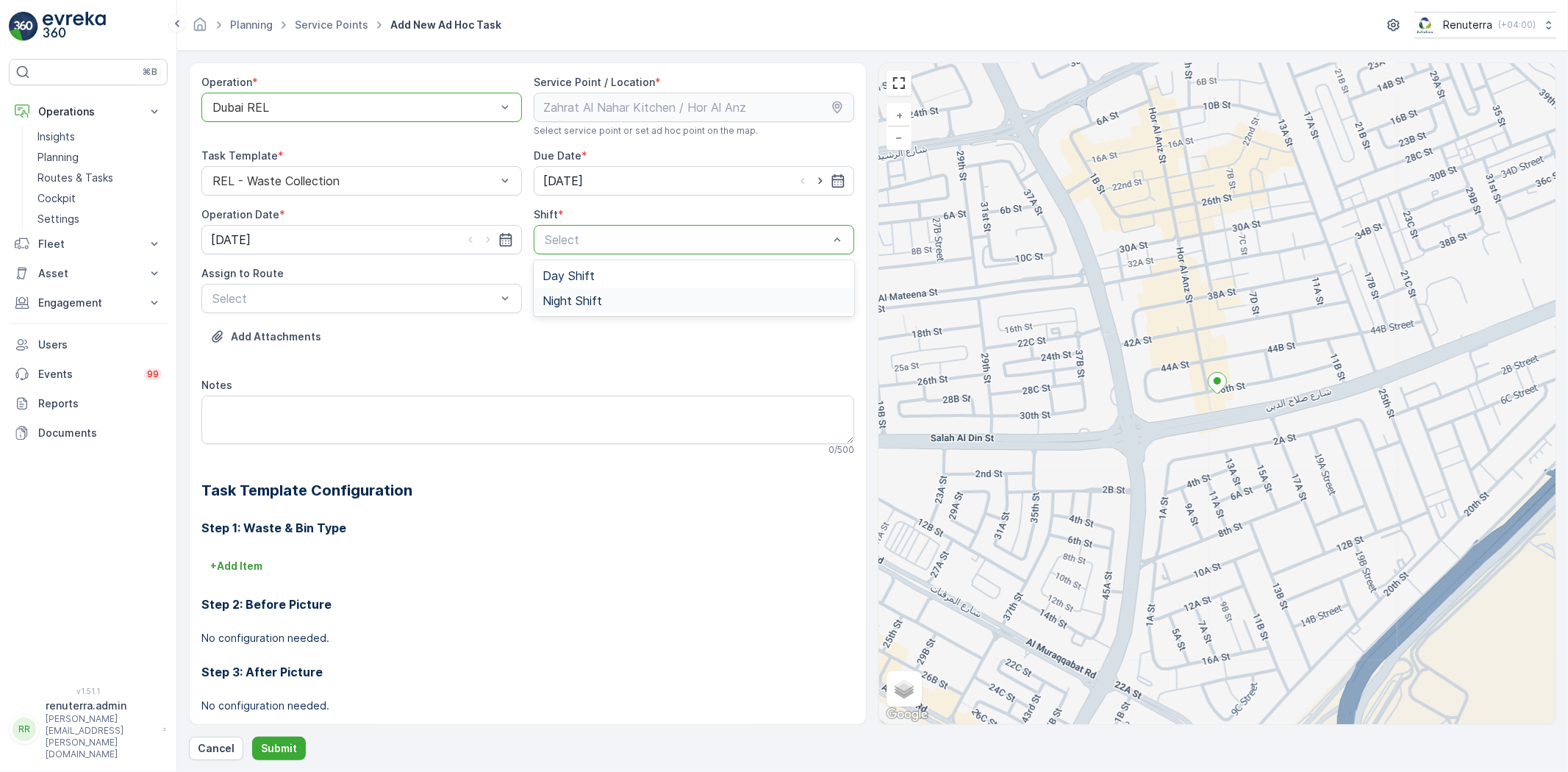
click at [557, 296] on span "Night Shift" at bounding box center [572, 300] width 59 height 13
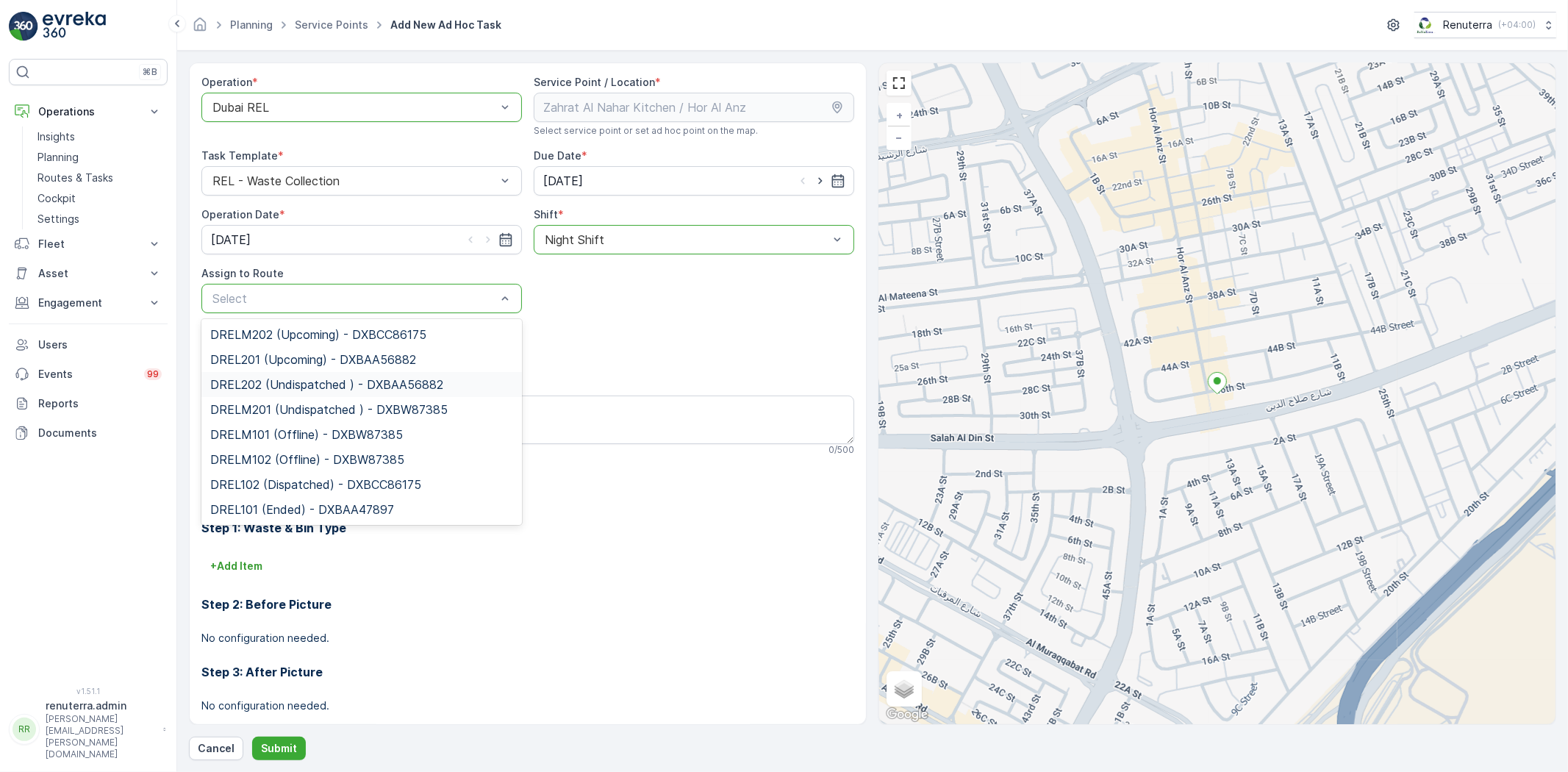
click at [285, 381] on span "DREL202 (Undispatched ) - DXBAA56882" at bounding box center [327, 384] width 233 height 13
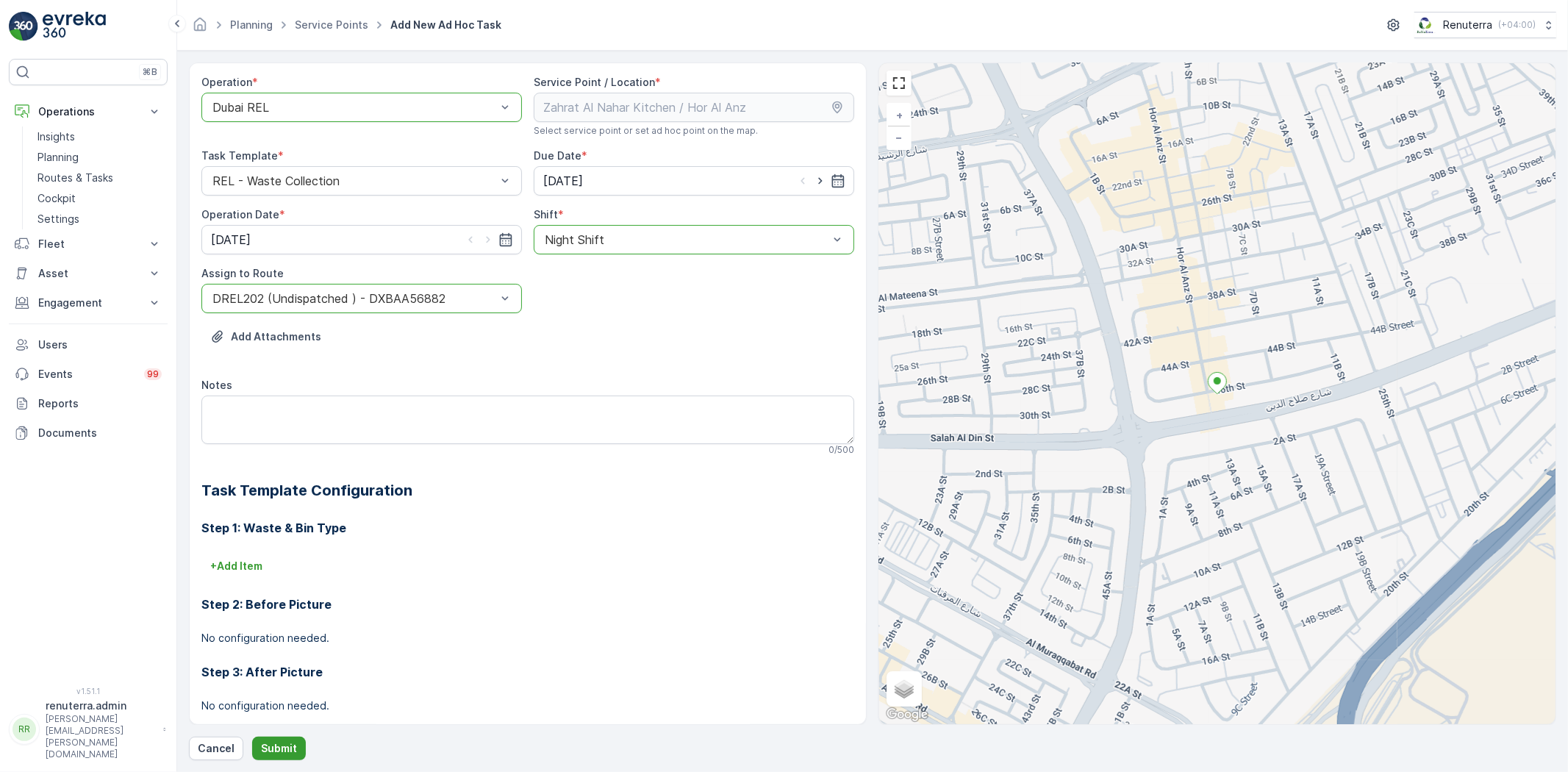
click at [287, 742] on p "Submit" at bounding box center [279, 748] width 36 height 14
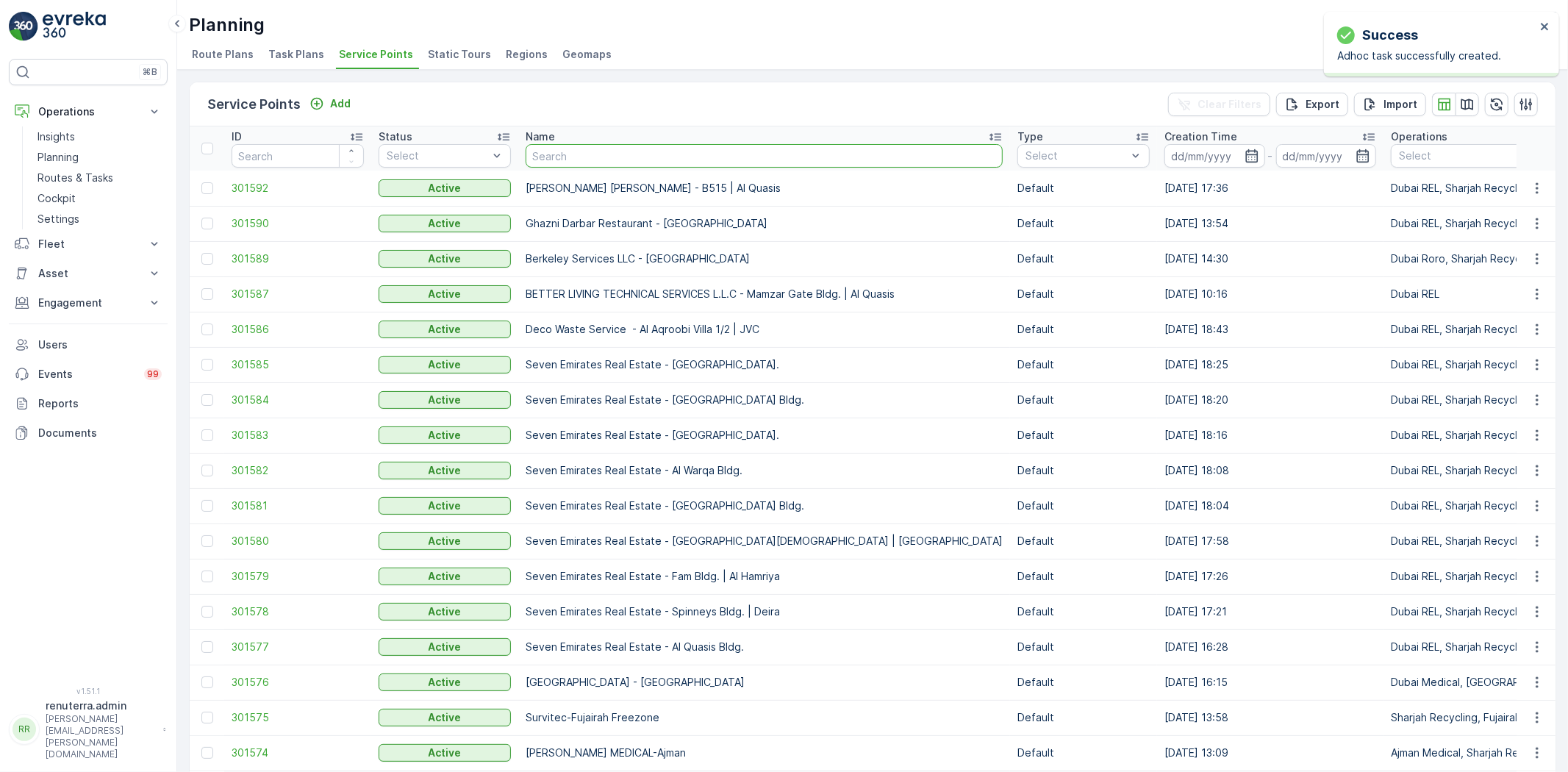
click at [567, 159] on input "text" at bounding box center [764, 155] width 477 height 24
type input "royal"
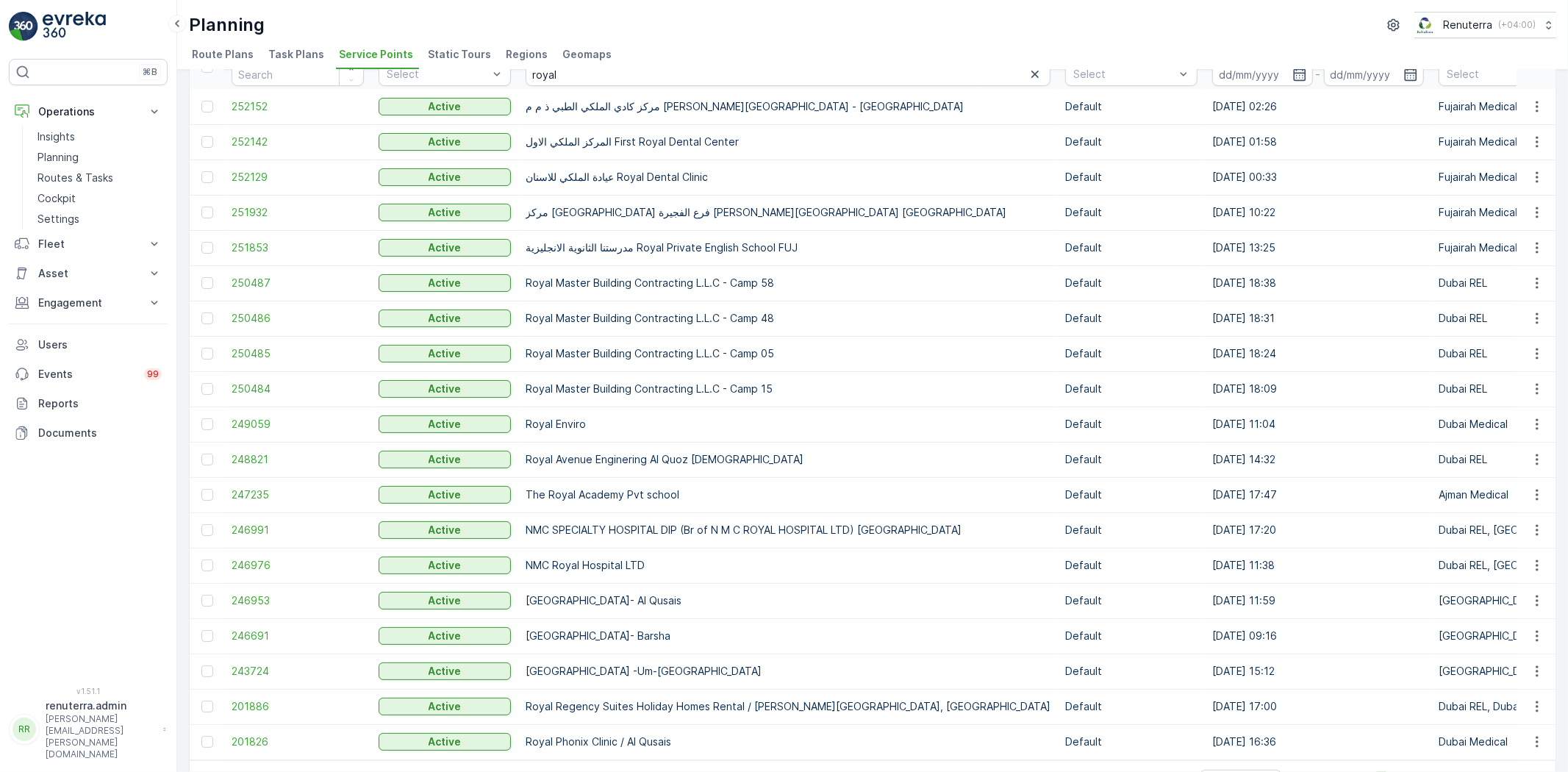
scroll to position [130, 0]
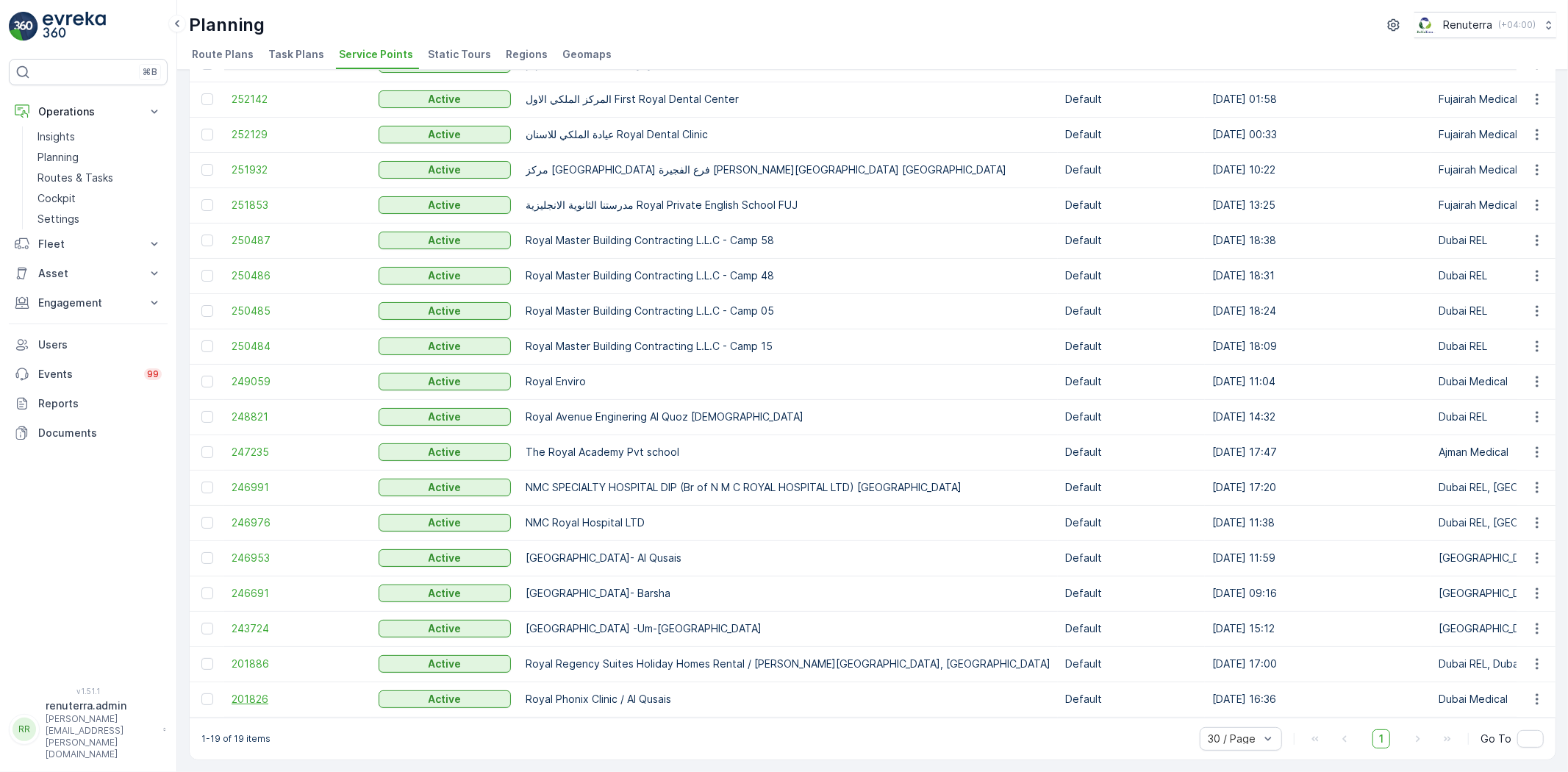
click at [252, 692] on span "201826" at bounding box center [298, 699] width 132 height 14
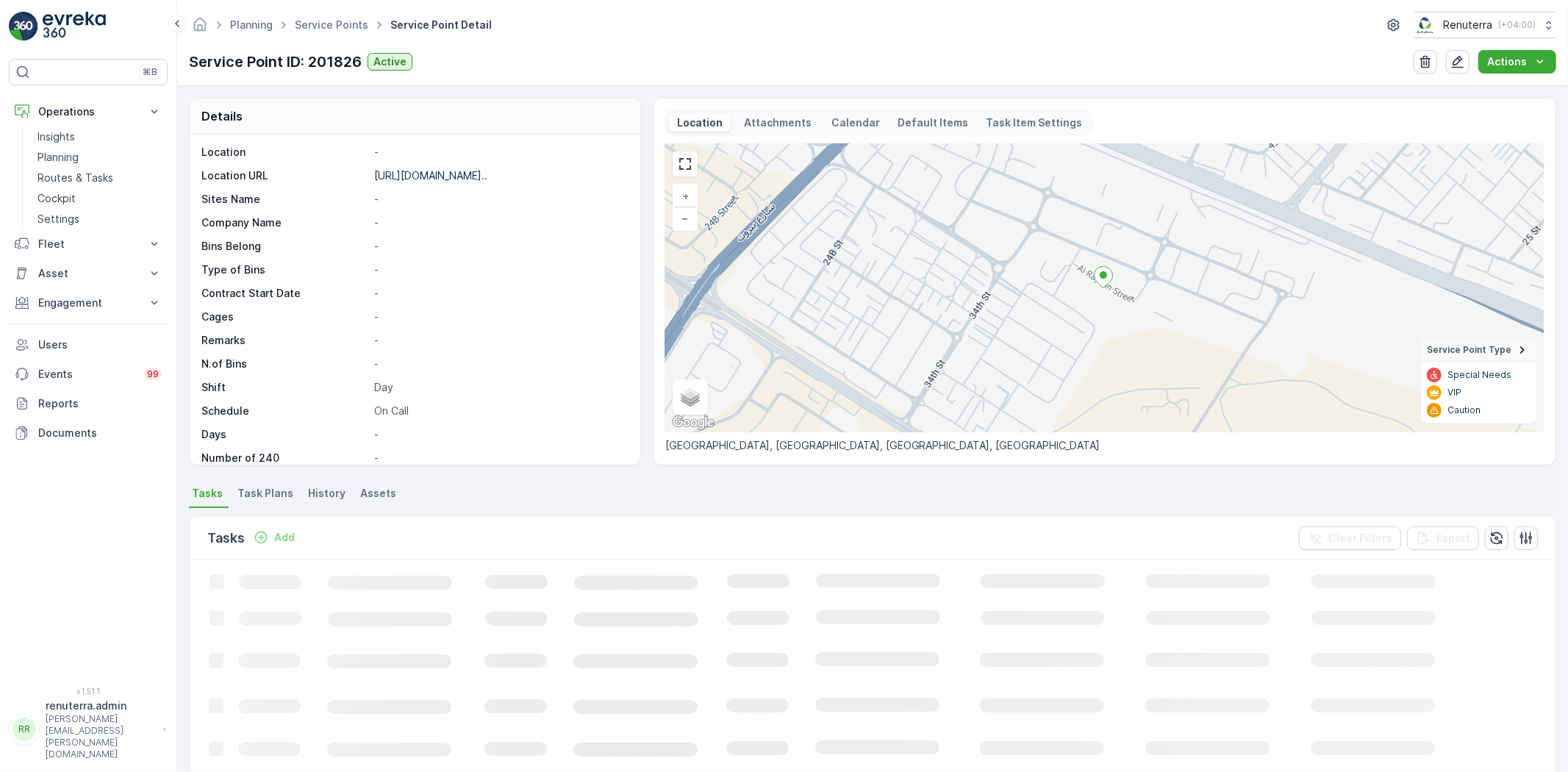
scroll to position [226, 0]
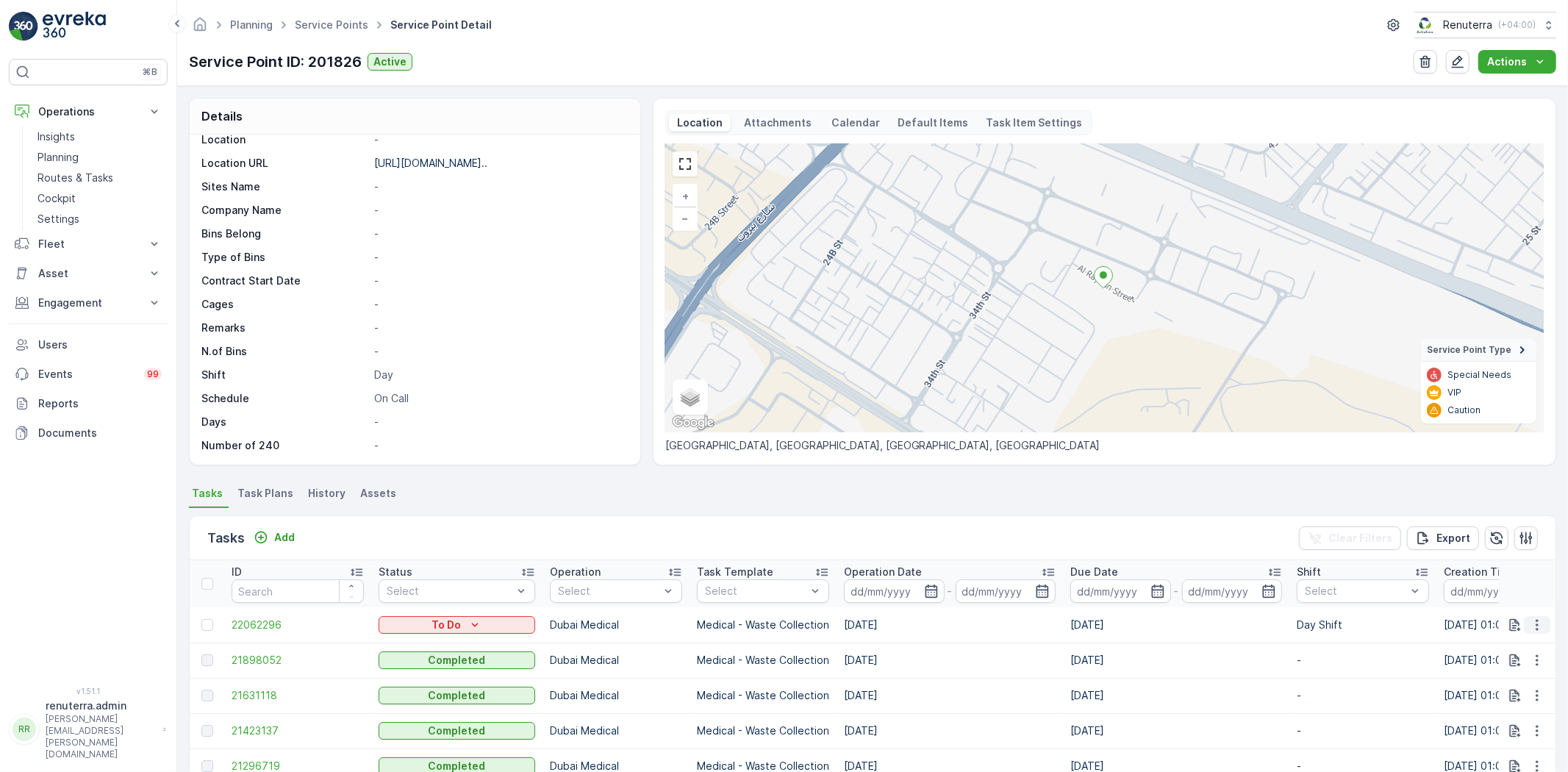
click at [1535, 623] on icon "button" at bounding box center [1537, 624] width 14 height 14
click at [1489, 687] on span "Change Route" at bounding box center [1499, 687] width 72 height 14
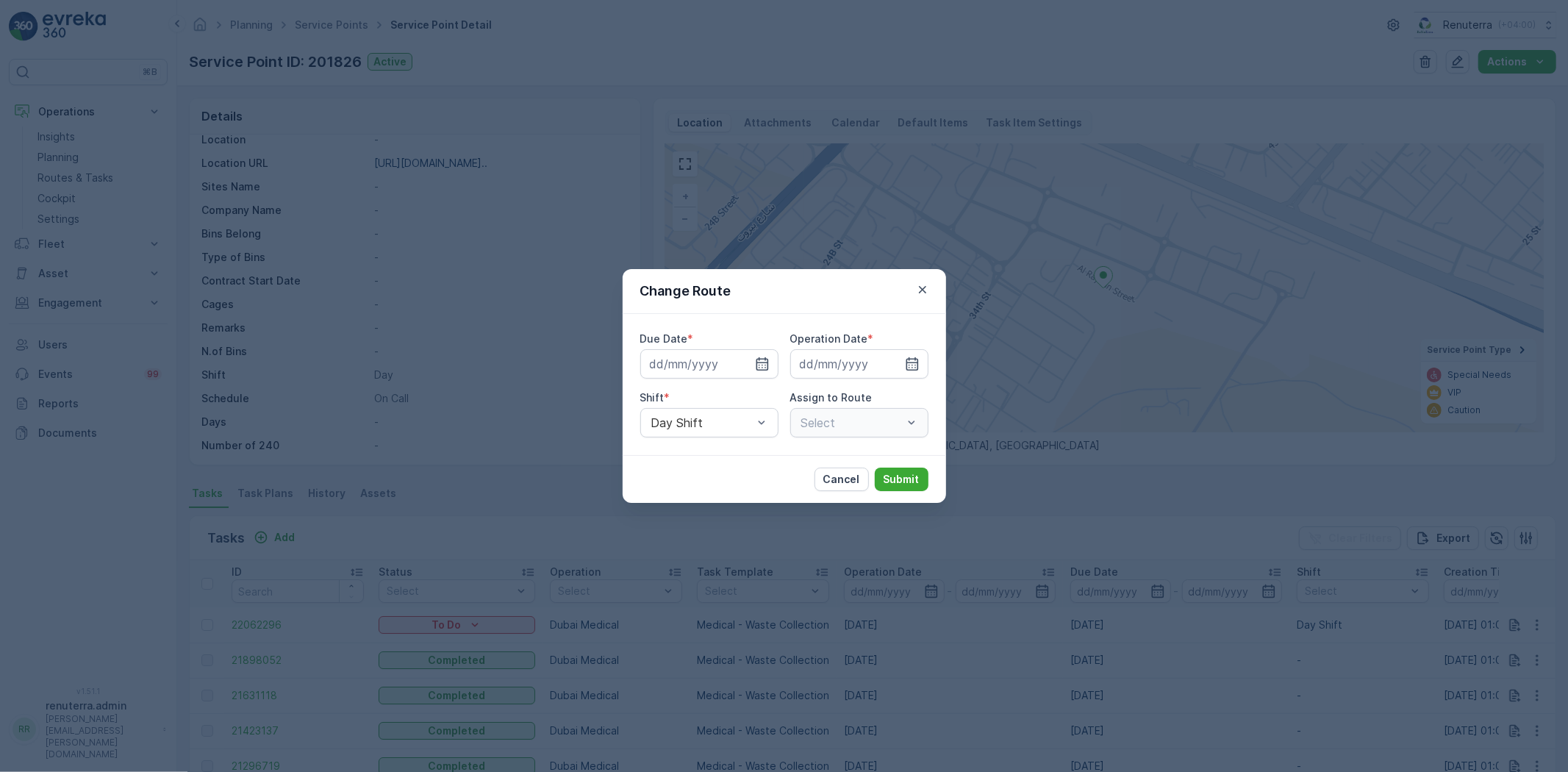
type input "[DATE]"
click at [741, 363] on icon "button" at bounding box center [744, 363] width 14 height 14
type input "[DATE]"
click at [893, 364] on icon "button" at bounding box center [894, 363] width 14 height 14
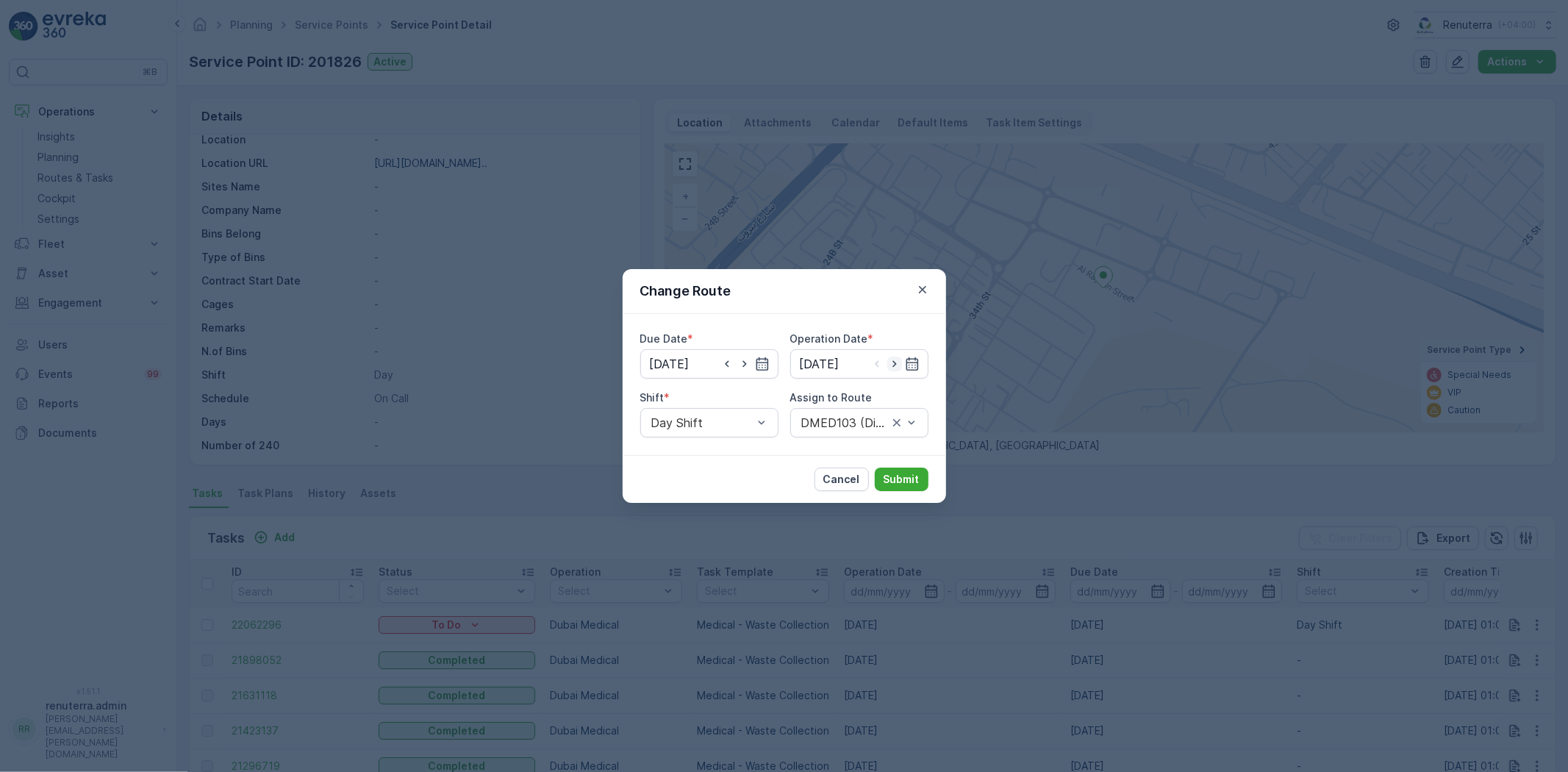
type input "[DATE]"
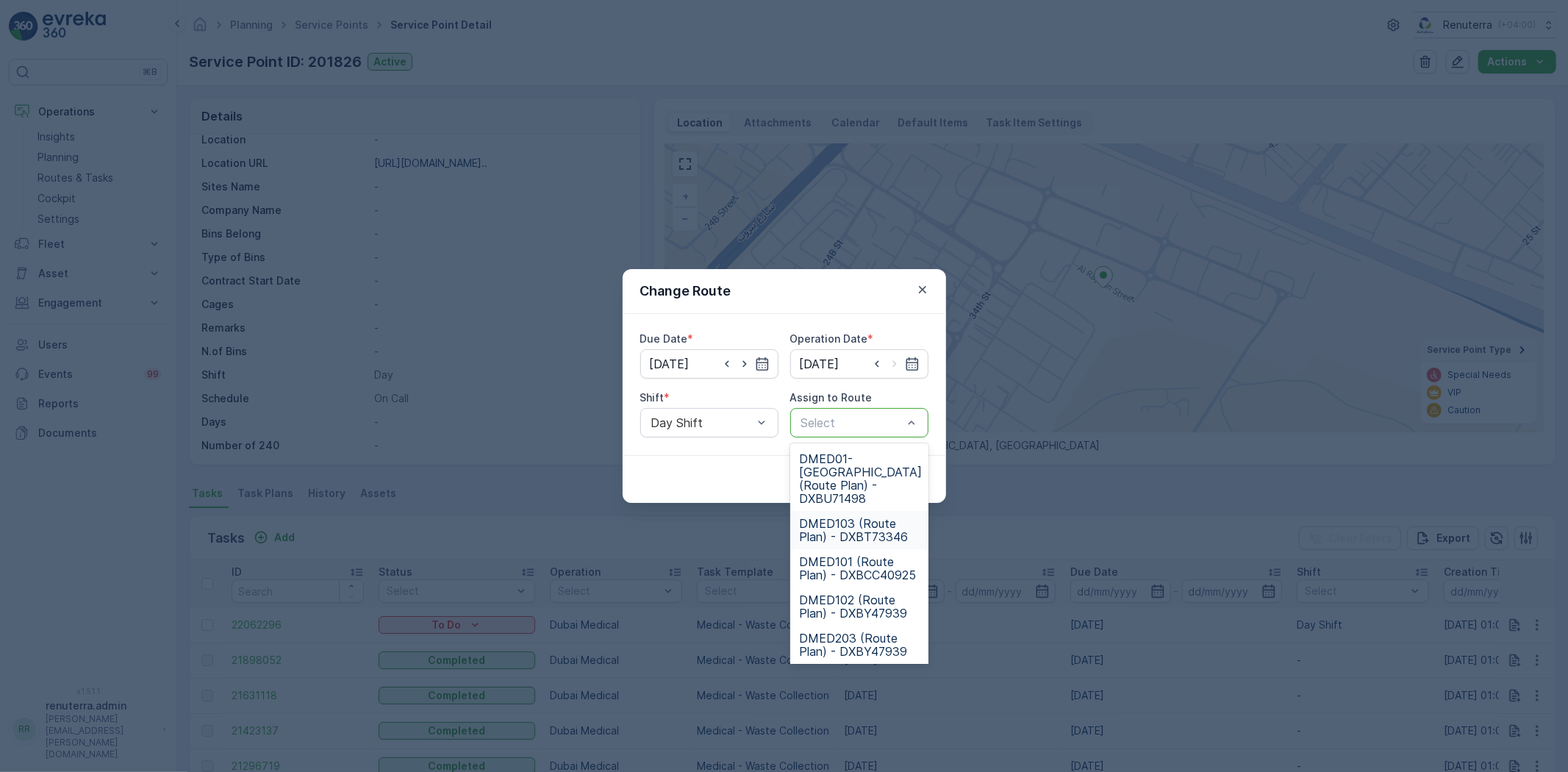
click at [856, 517] on span "DMED103 (Route Plan) - DXBT73346" at bounding box center [859, 530] width 120 height 27
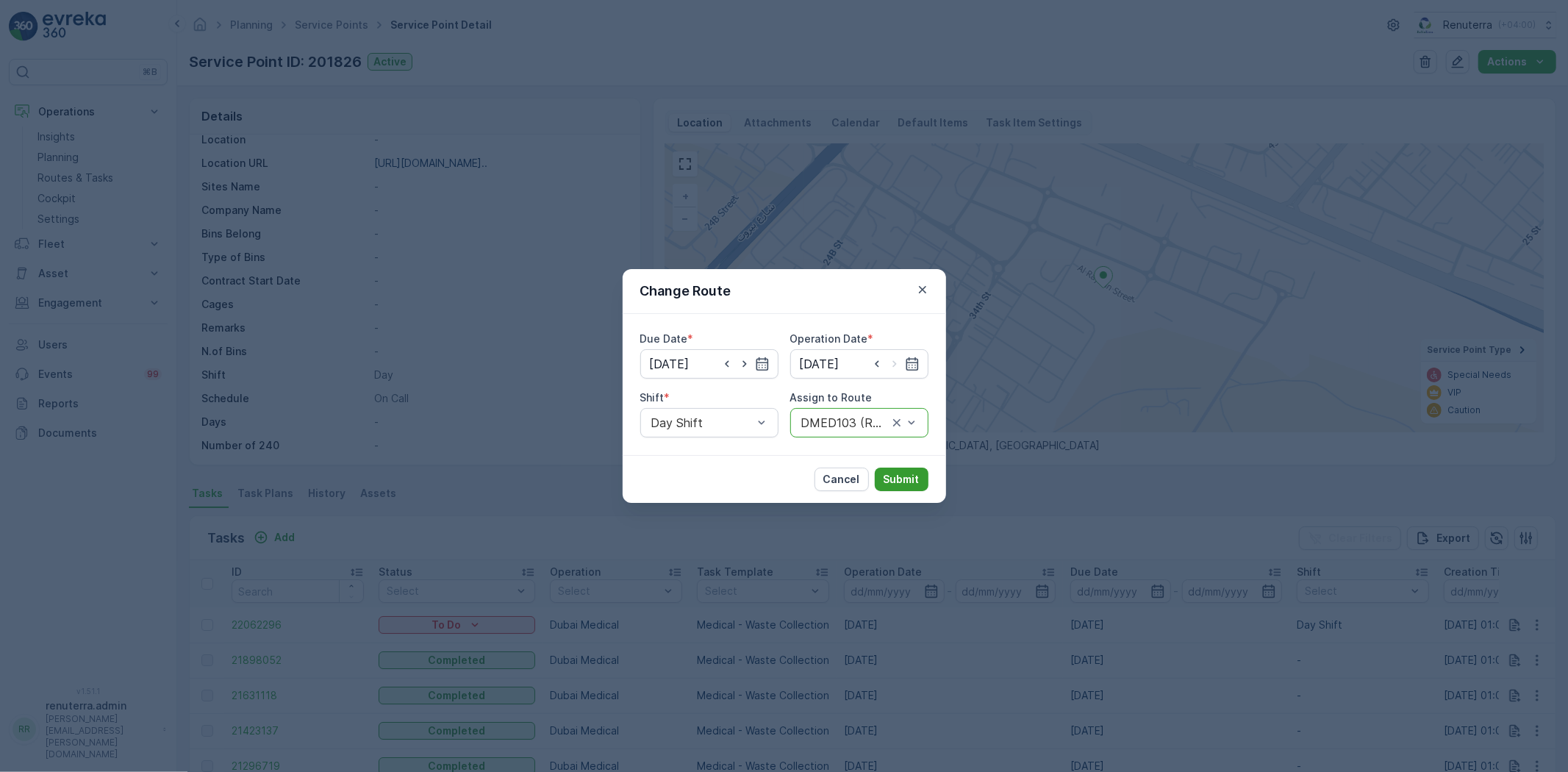
click at [900, 472] on p "Submit" at bounding box center [901, 479] width 36 height 14
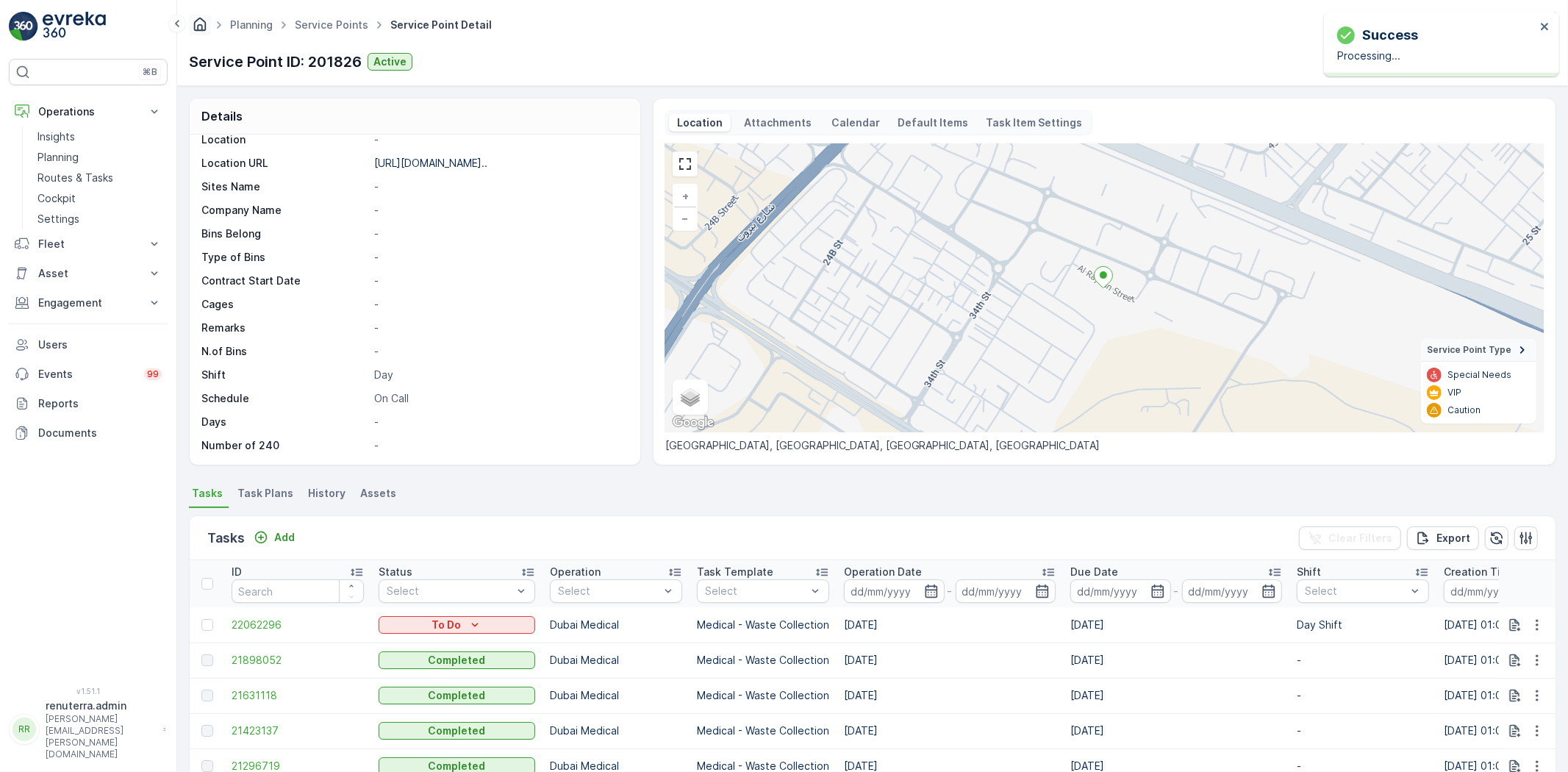
scroll to position [226, 0]
click at [93, 174] on p "Routes & Tasks" at bounding box center [75, 177] width 75 height 14
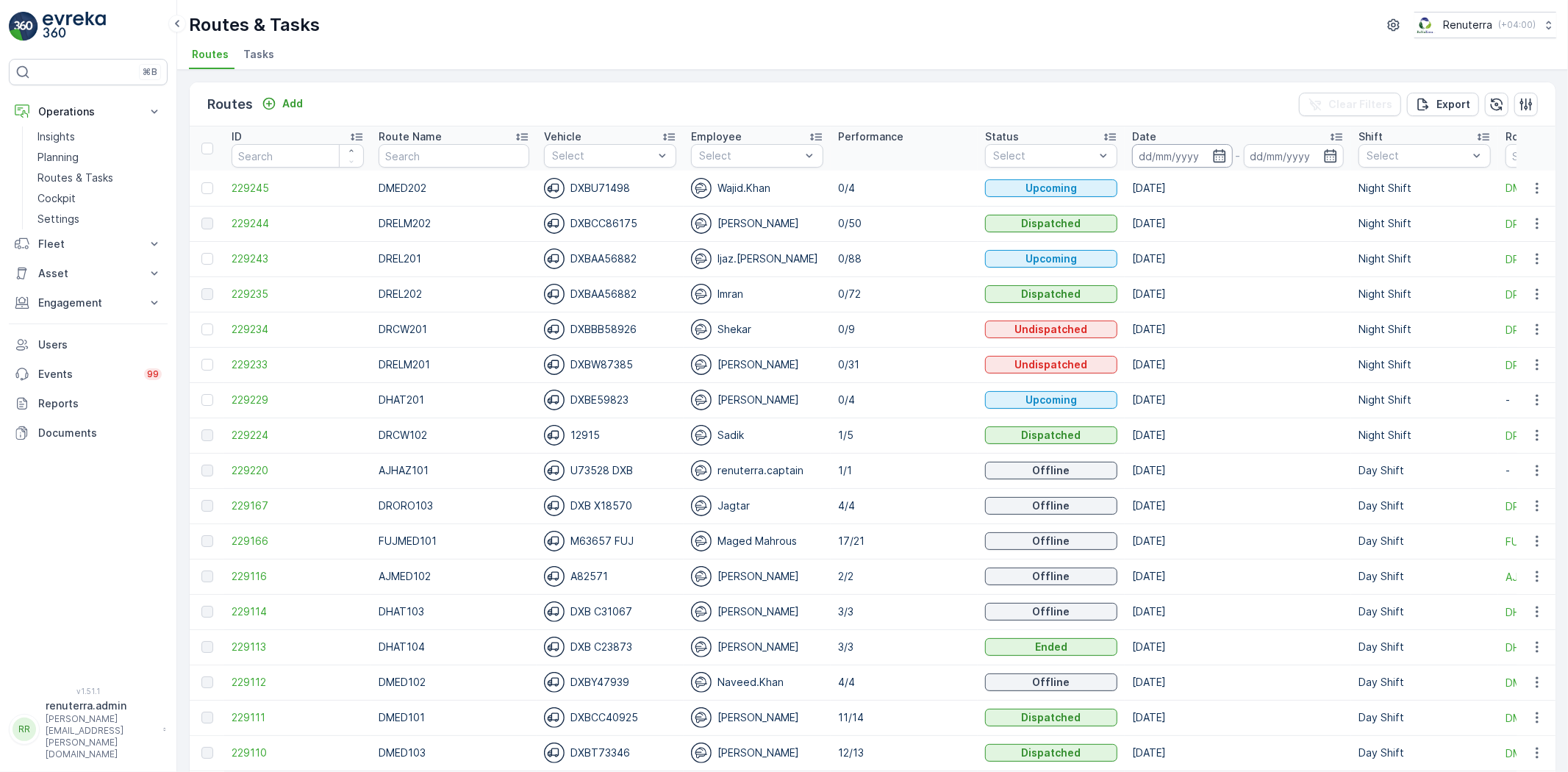
click at [1182, 148] on input at bounding box center [1182, 155] width 100 height 24
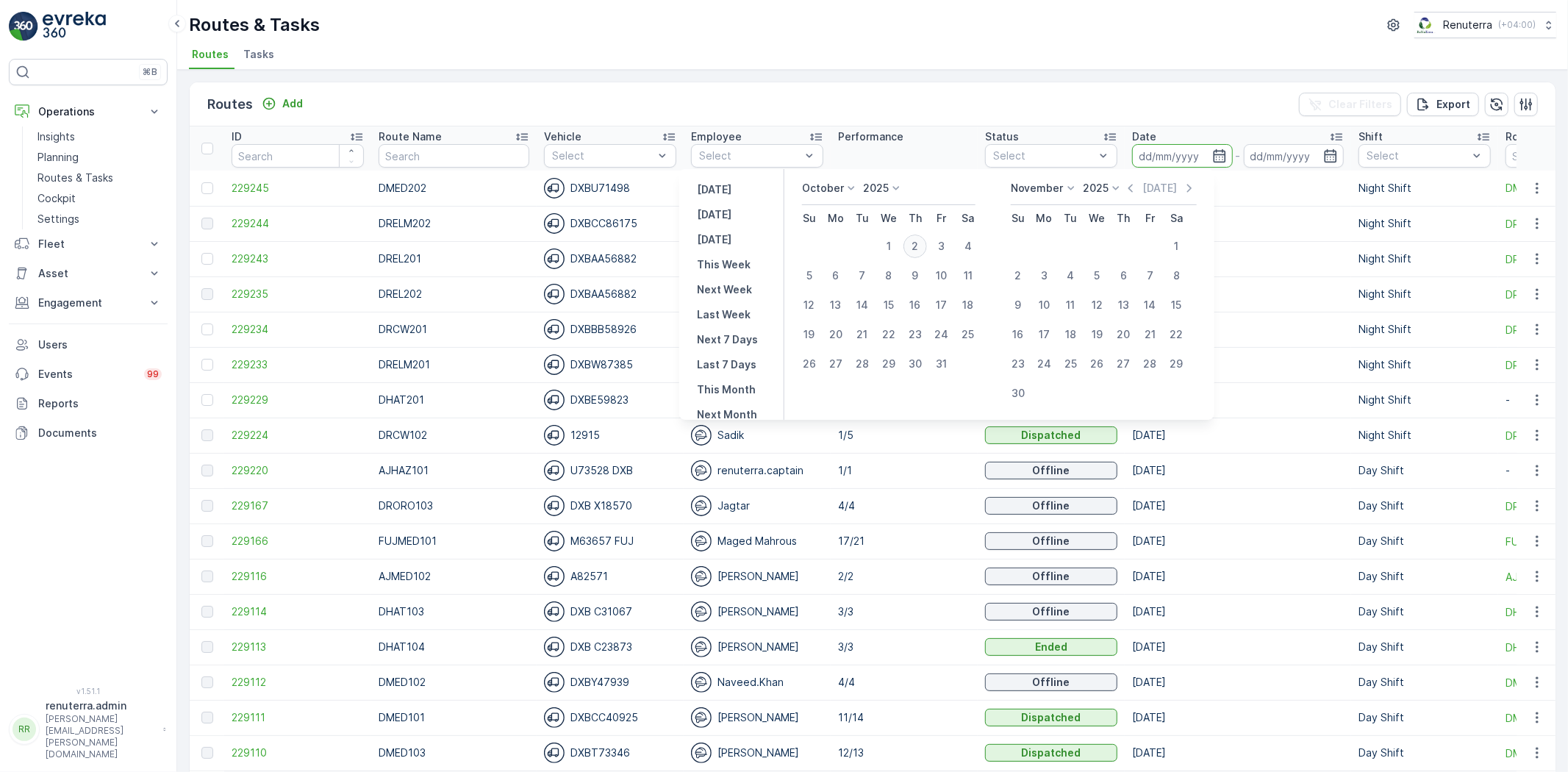
click at [915, 240] on div "2" at bounding box center [915, 246] width 24 height 24
type input "[DATE]"
click at [915, 240] on div "2" at bounding box center [915, 246] width 24 height 24
type input "[DATE]"
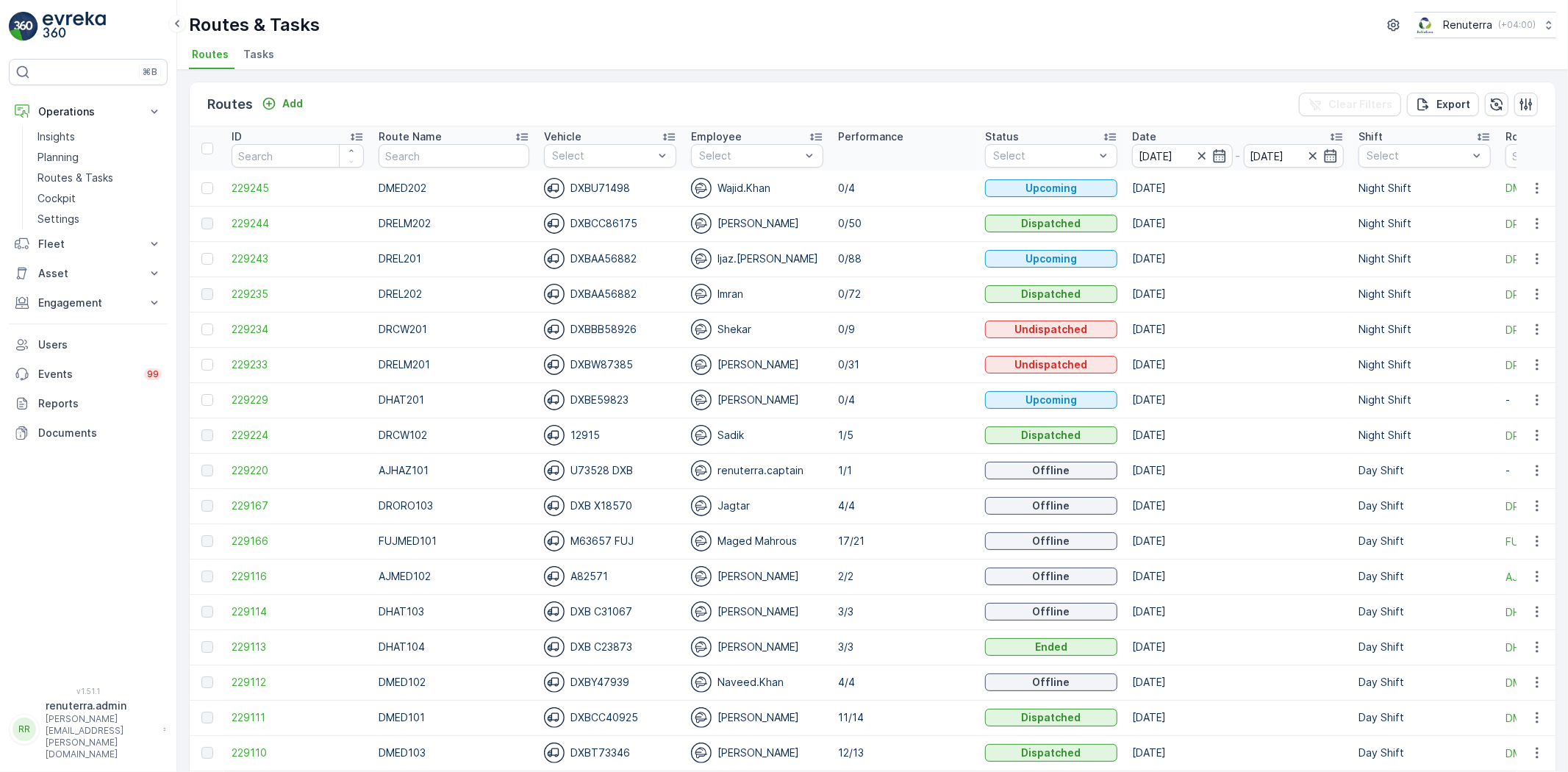
click at [900, 49] on ul "Routes Tasks" at bounding box center [866, 56] width 1356 height 25
click at [429, 142] on p "Route Name" at bounding box center [410, 136] width 63 height 14
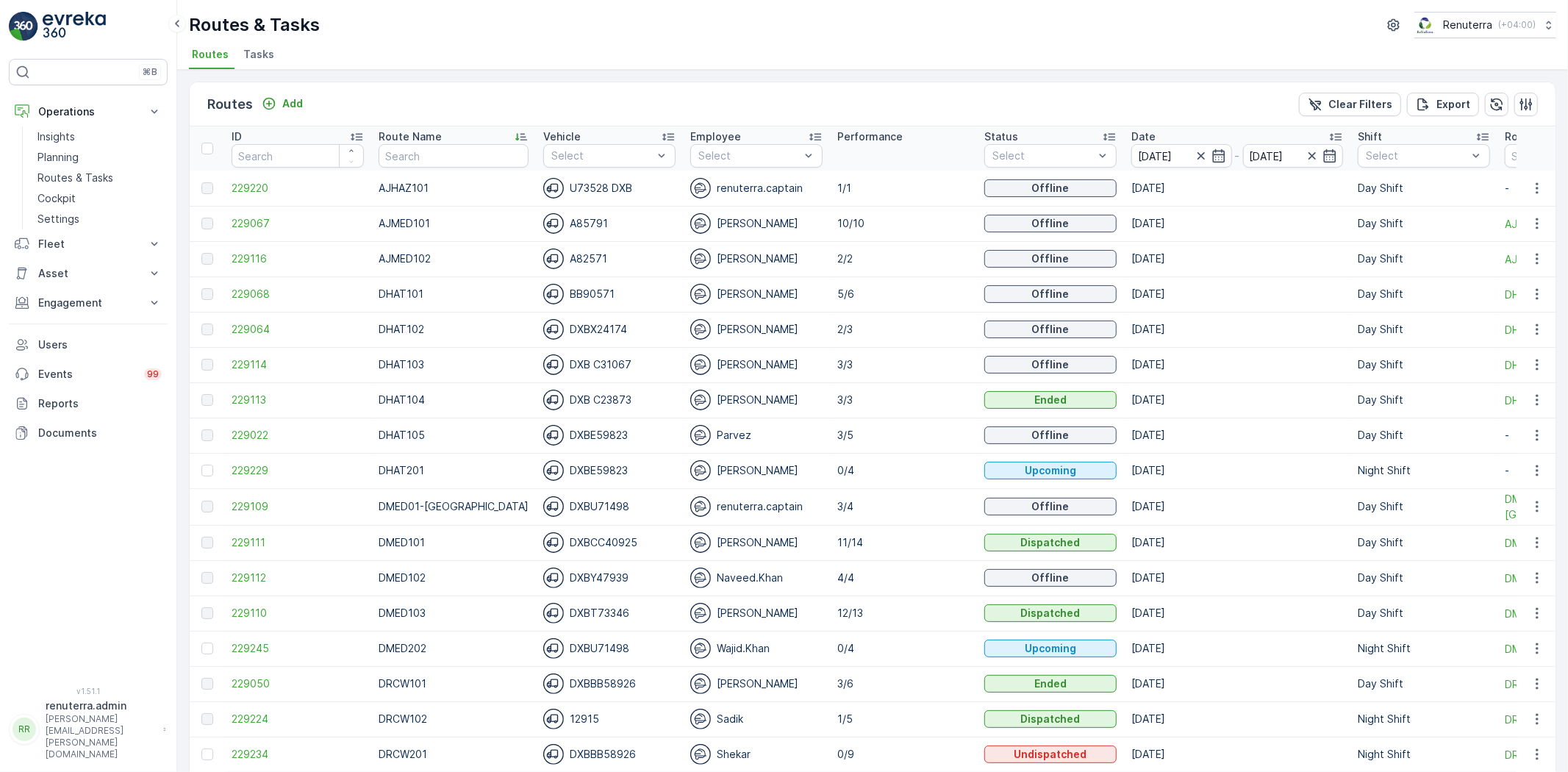
click at [434, 133] on p "Route Name" at bounding box center [410, 136] width 63 height 14
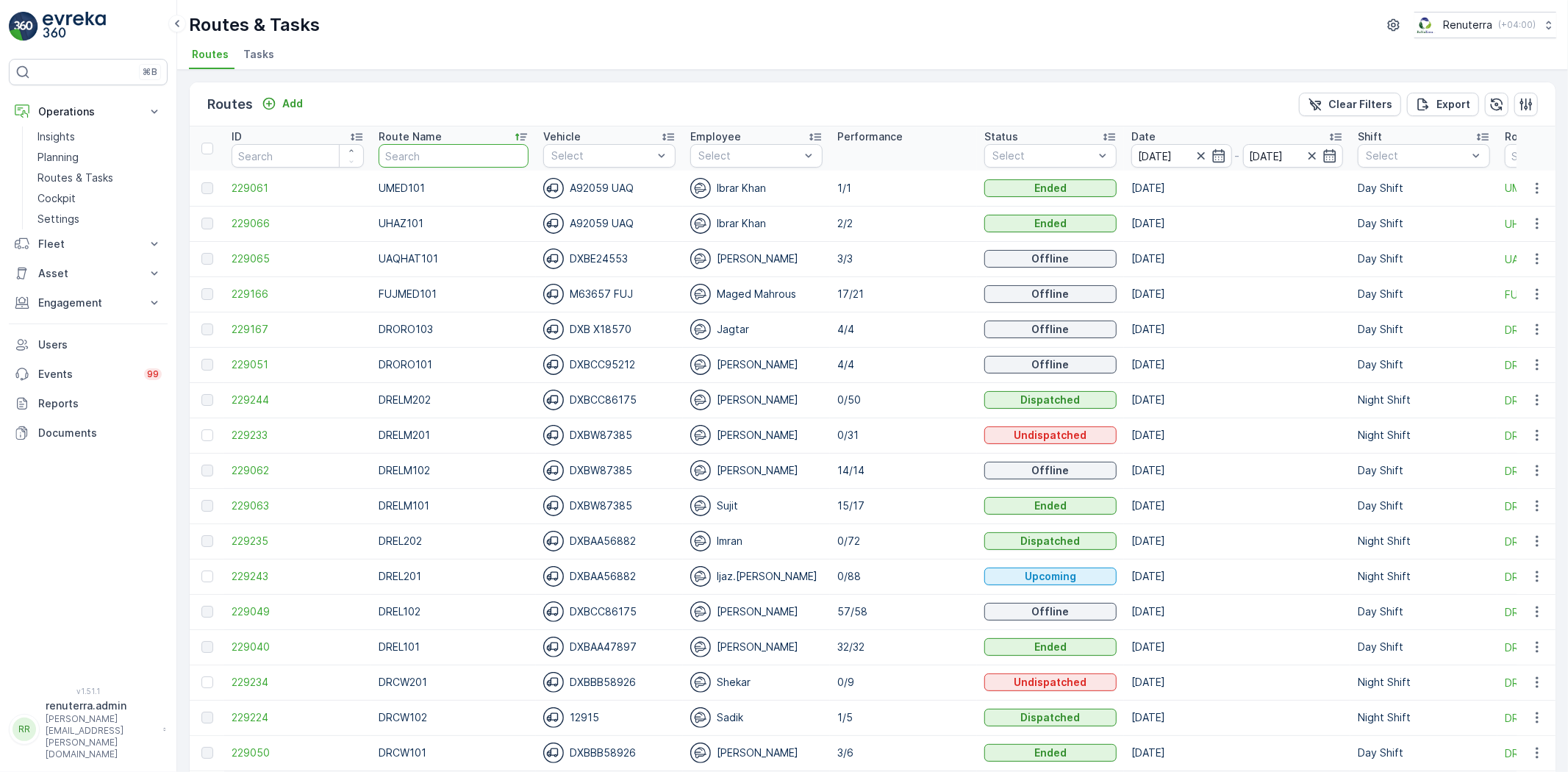
click at [442, 158] on input "text" at bounding box center [453, 155] width 150 height 24
type input "hat"
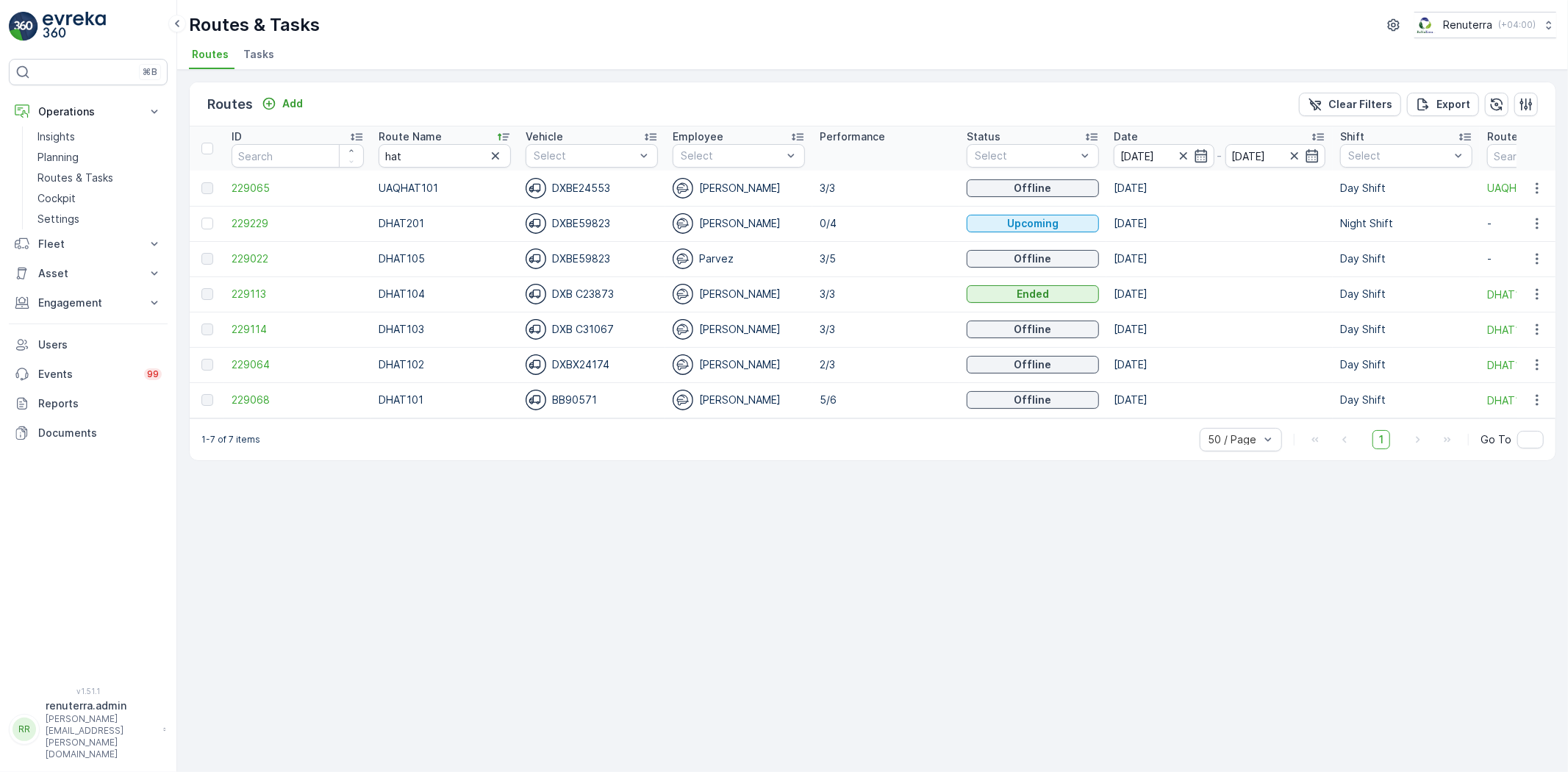
click at [228, 390] on td "229068" at bounding box center [298, 400] width 147 height 35
click at [239, 398] on span "229068" at bounding box center [298, 400] width 132 height 14
click at [250, 365] on span "229064" at bounding box center [298, 364] width 132 height 14
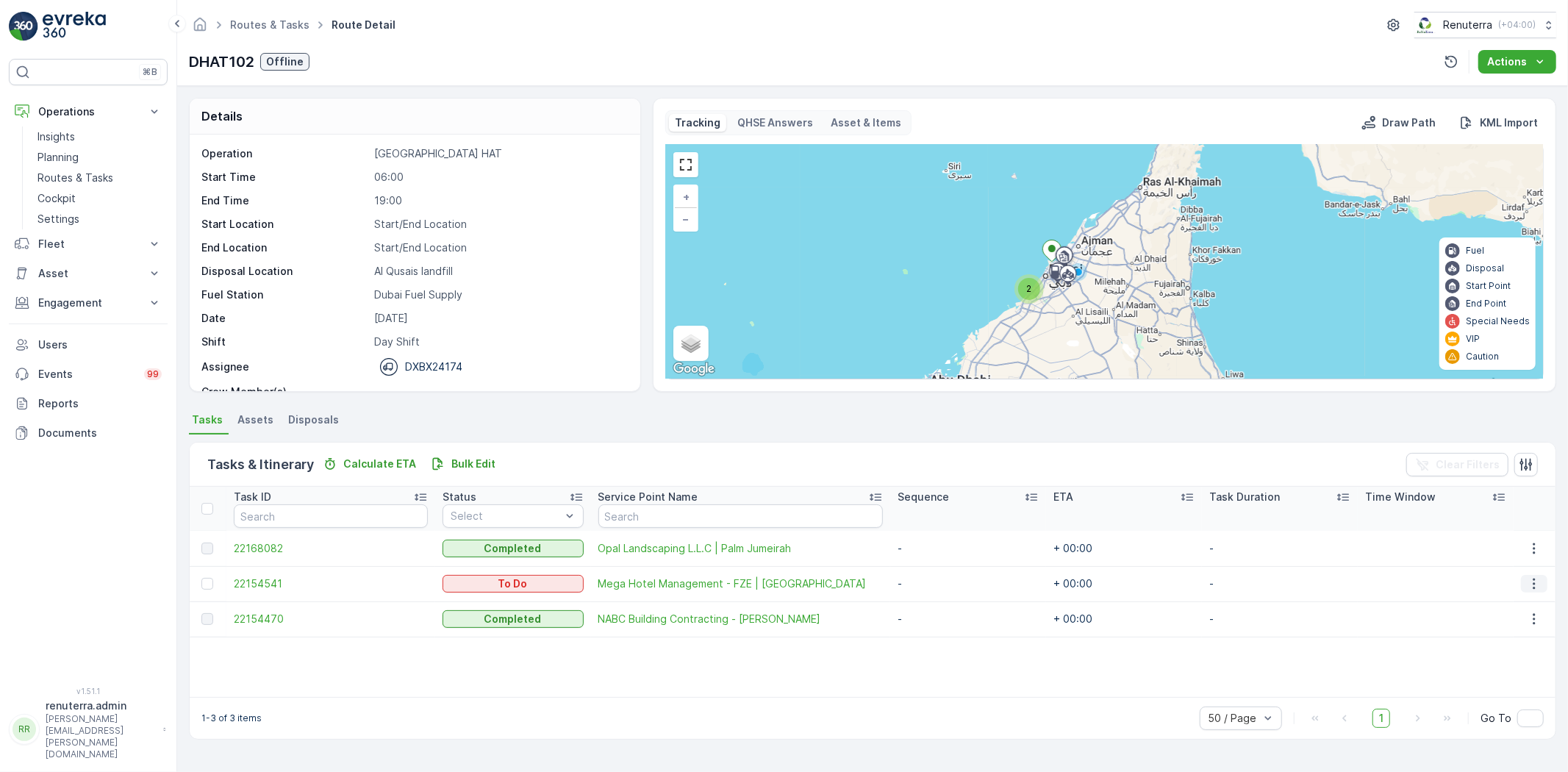
click at [1529, 579] on icon "button" at bounding box center [1534, 583] width 14 height 14
click at [1494, 650] on span "Change Route" at bounding box center [1499, 646] width 72 height 14
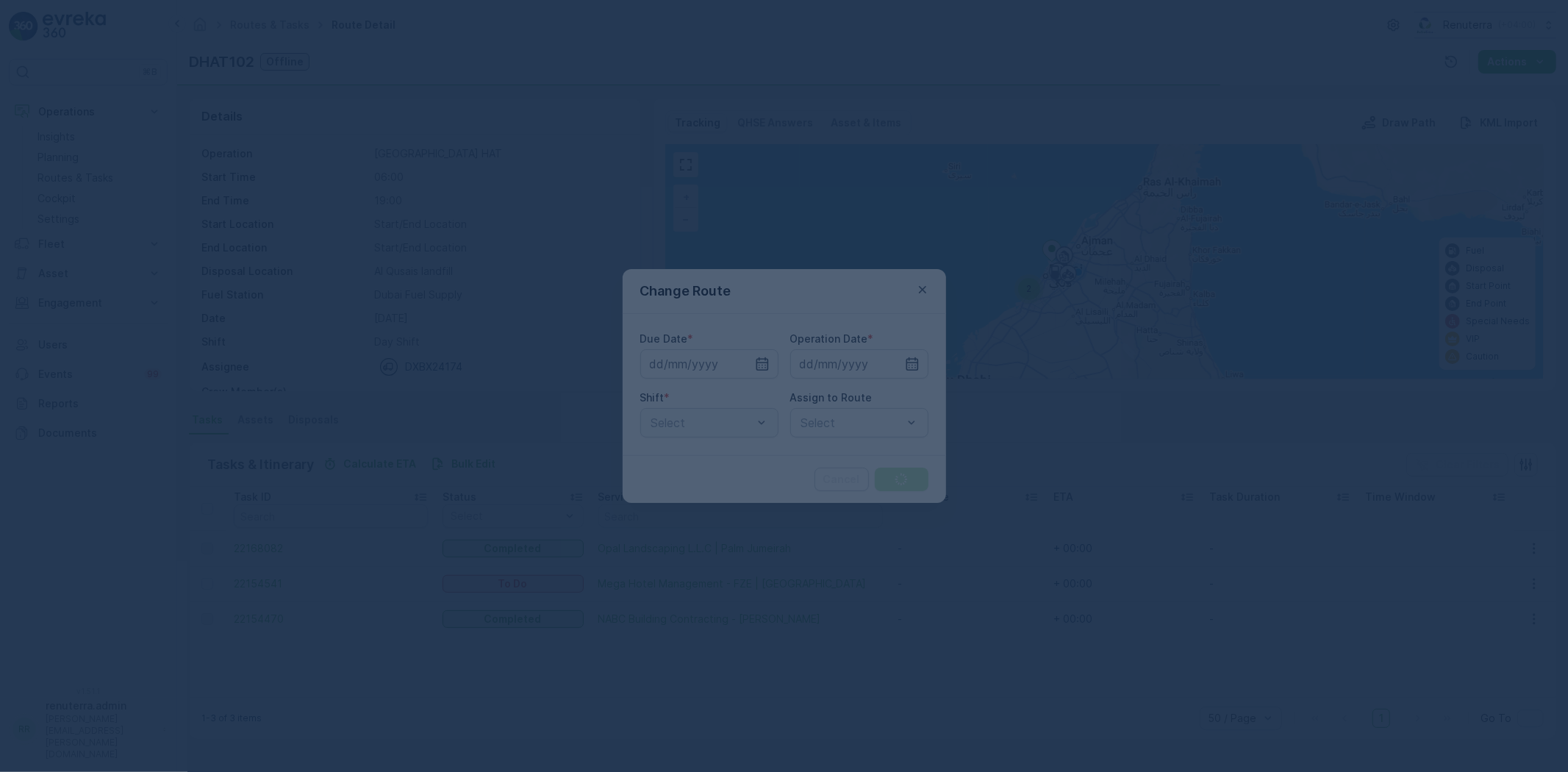
type input "[DATE]"
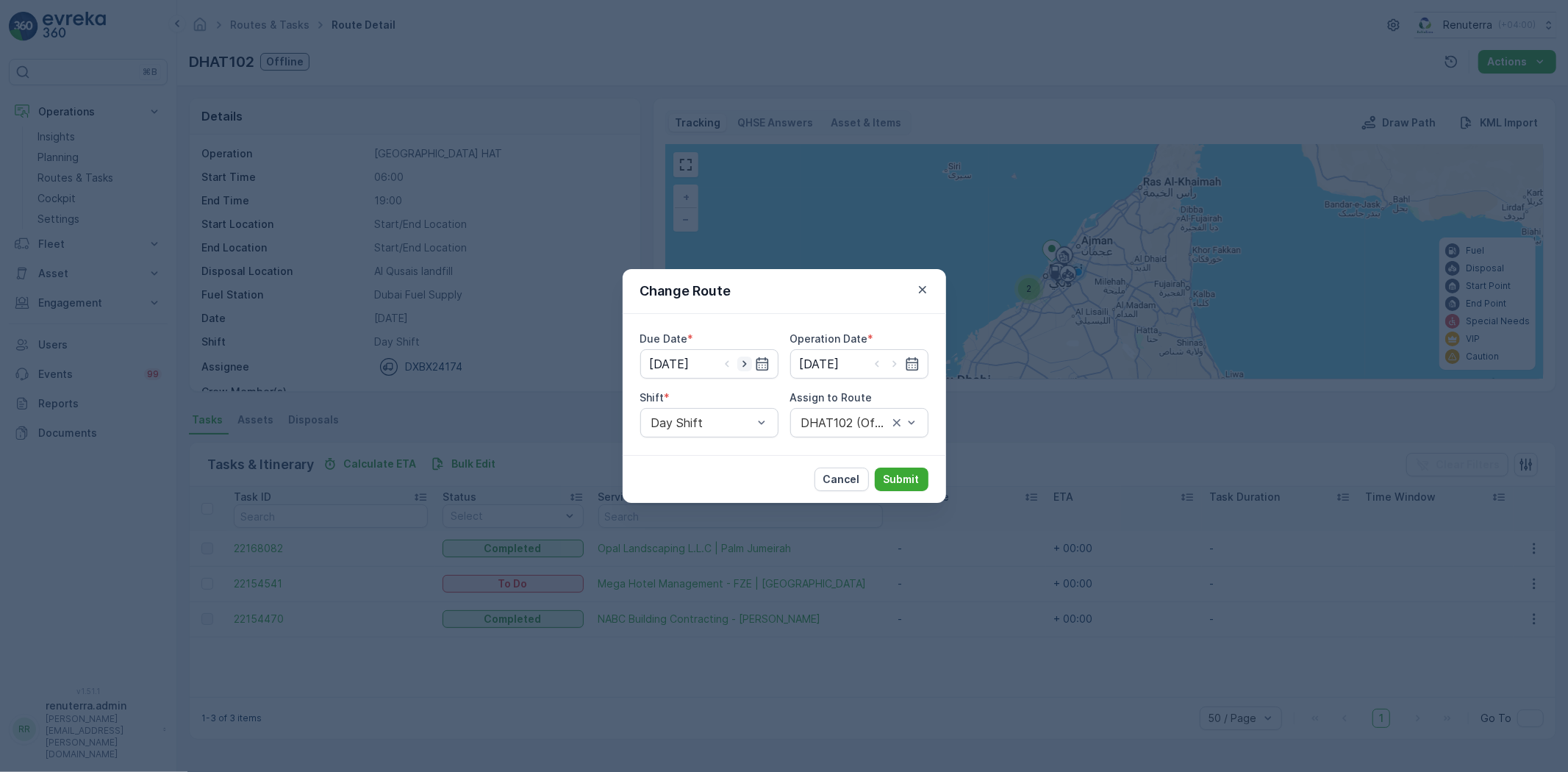
click at [744, 365] on icon "button" at bounding box center [744, 364] width 4 height 7
type input "[DATE]"
click at [893, 361] on icon "button" at bounding box center [894, 364] width 4 height 7
type input "[DATE]"
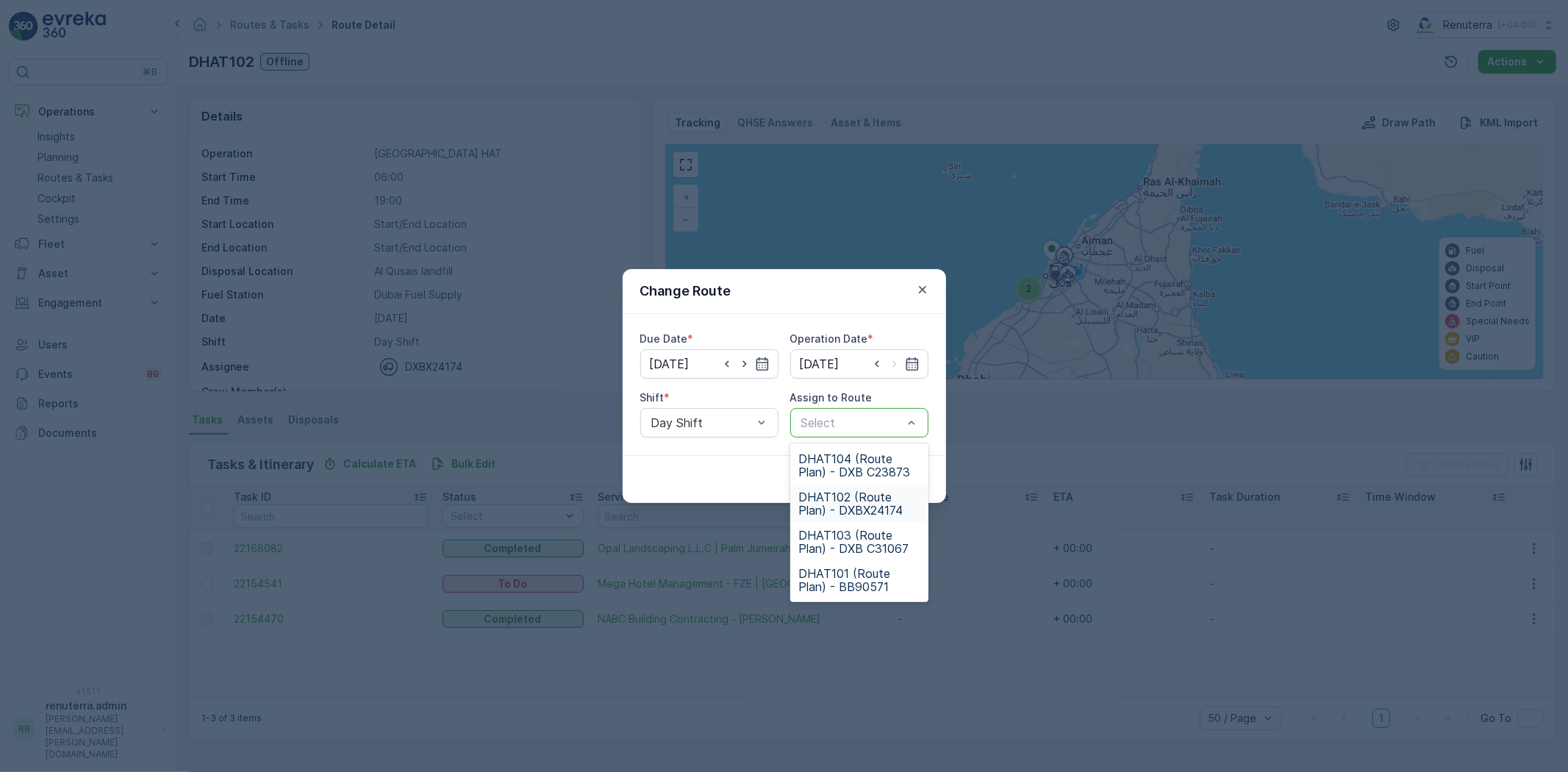
click at [849, 505] on span "DHAT102 (Route Plan) - DXBX24174" at bounding box center [859, 503] width 120 height 27
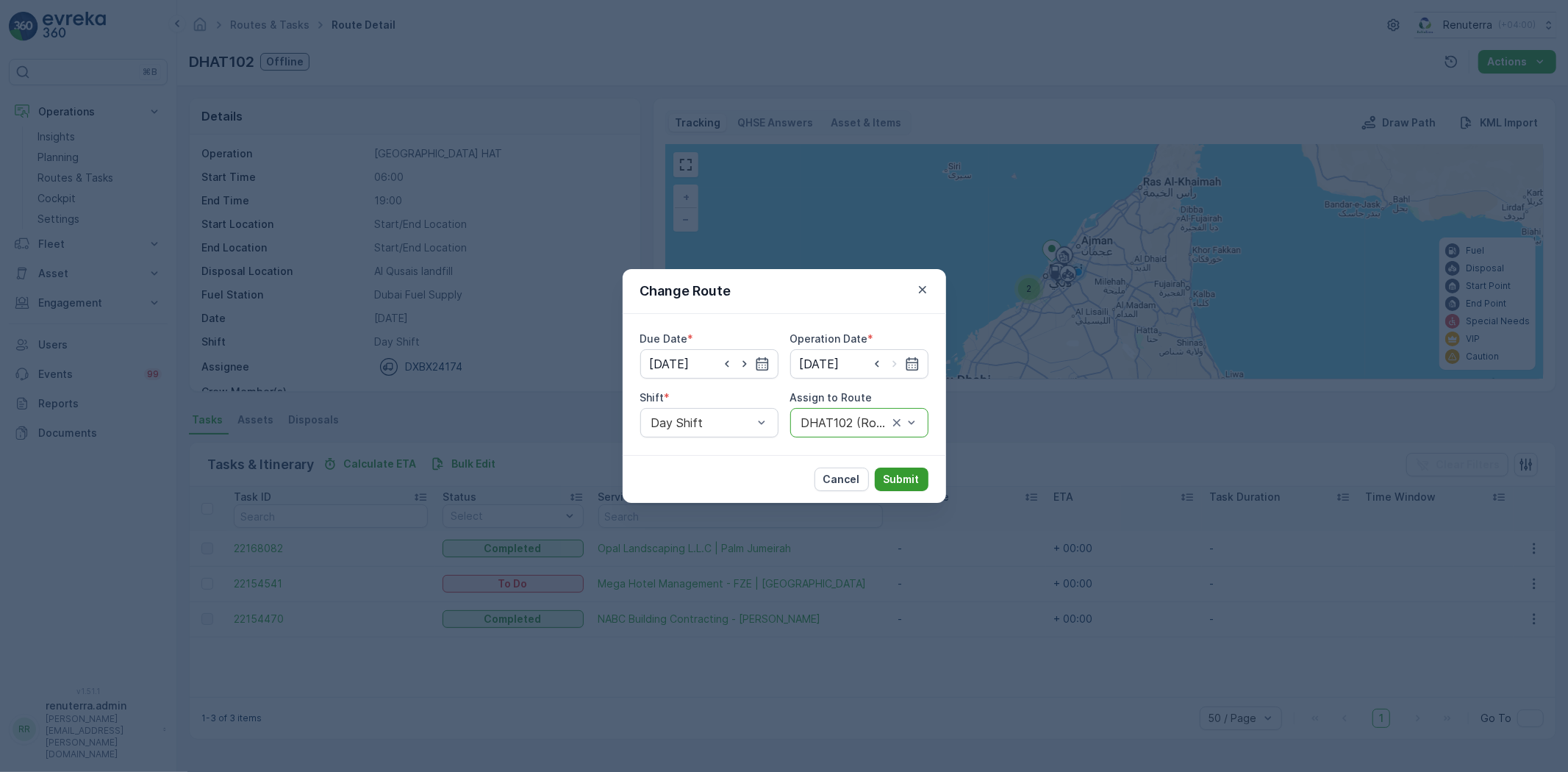
click at [898, 476] on p "Submit" at bounding box center [901, 479] width 36 height 14
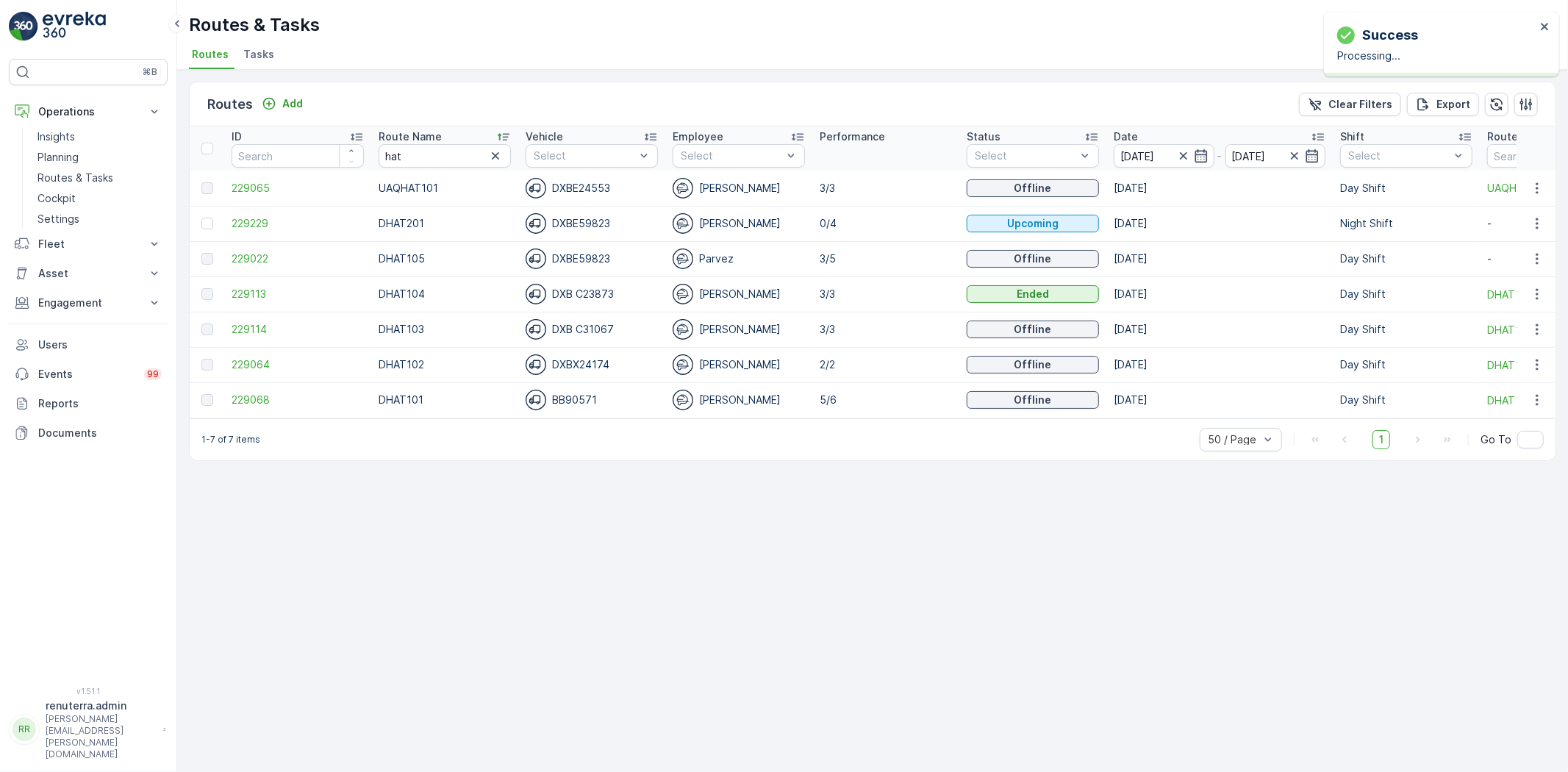
click at [250, 320] on td "229114" at bounding box center [298, 330] width 147 height 35
click at [254, 325] on span "229114" at bounding box center [298, 329] width 132 height 14
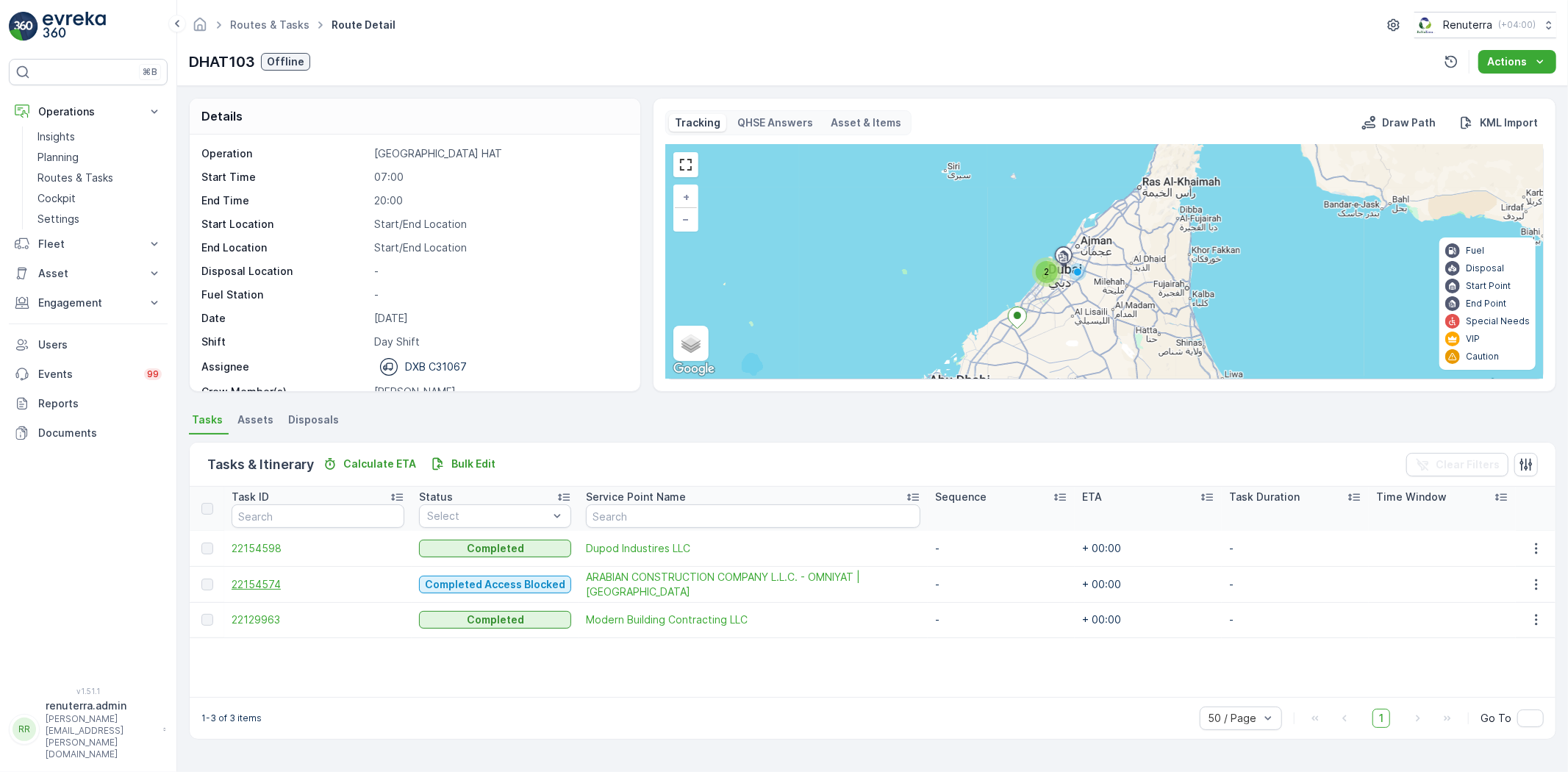
click at [267, 582] on span "22154574" at bounding box center [317, 584] width 173 height 14
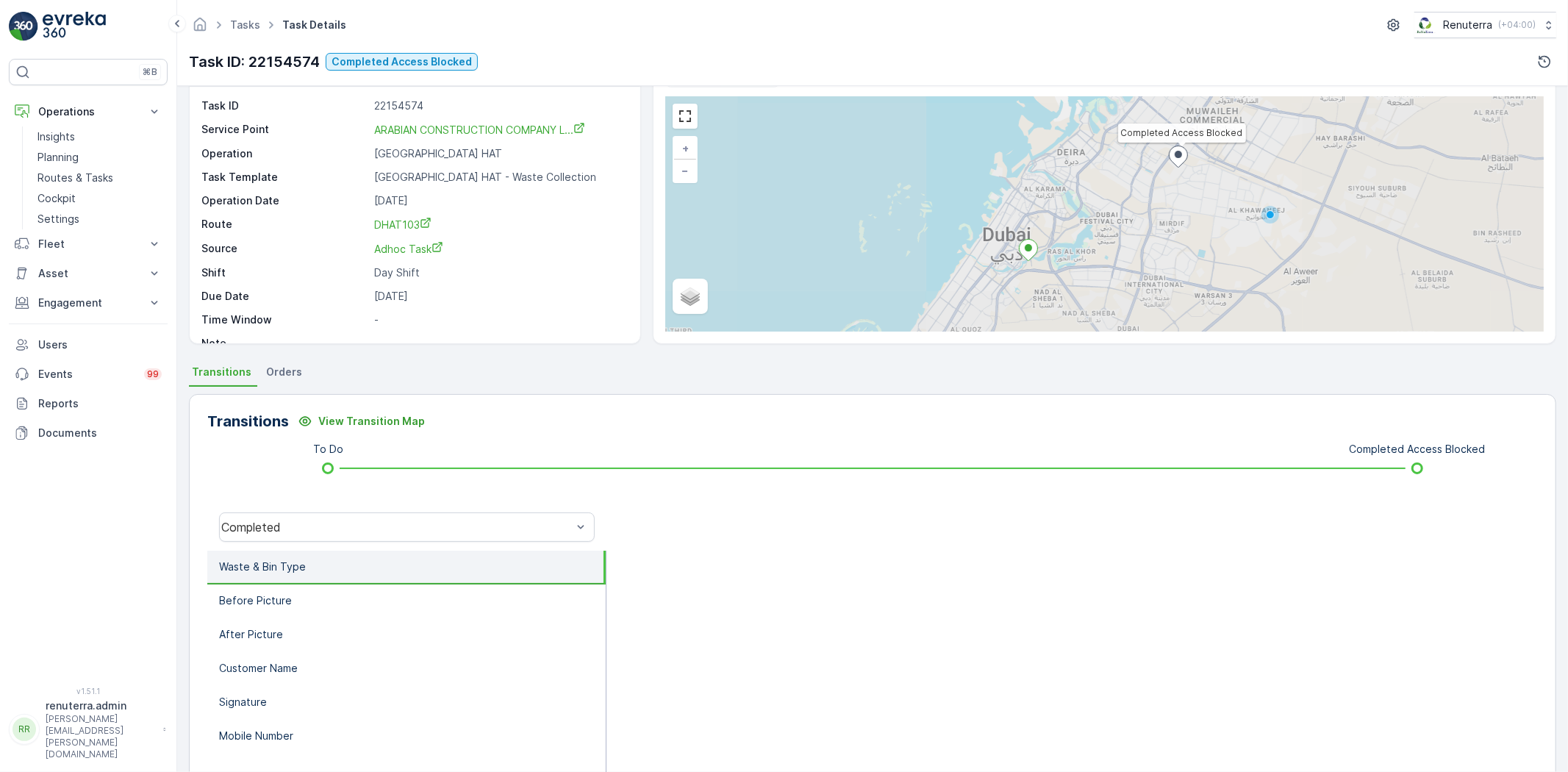
scroll to position [81, 0]
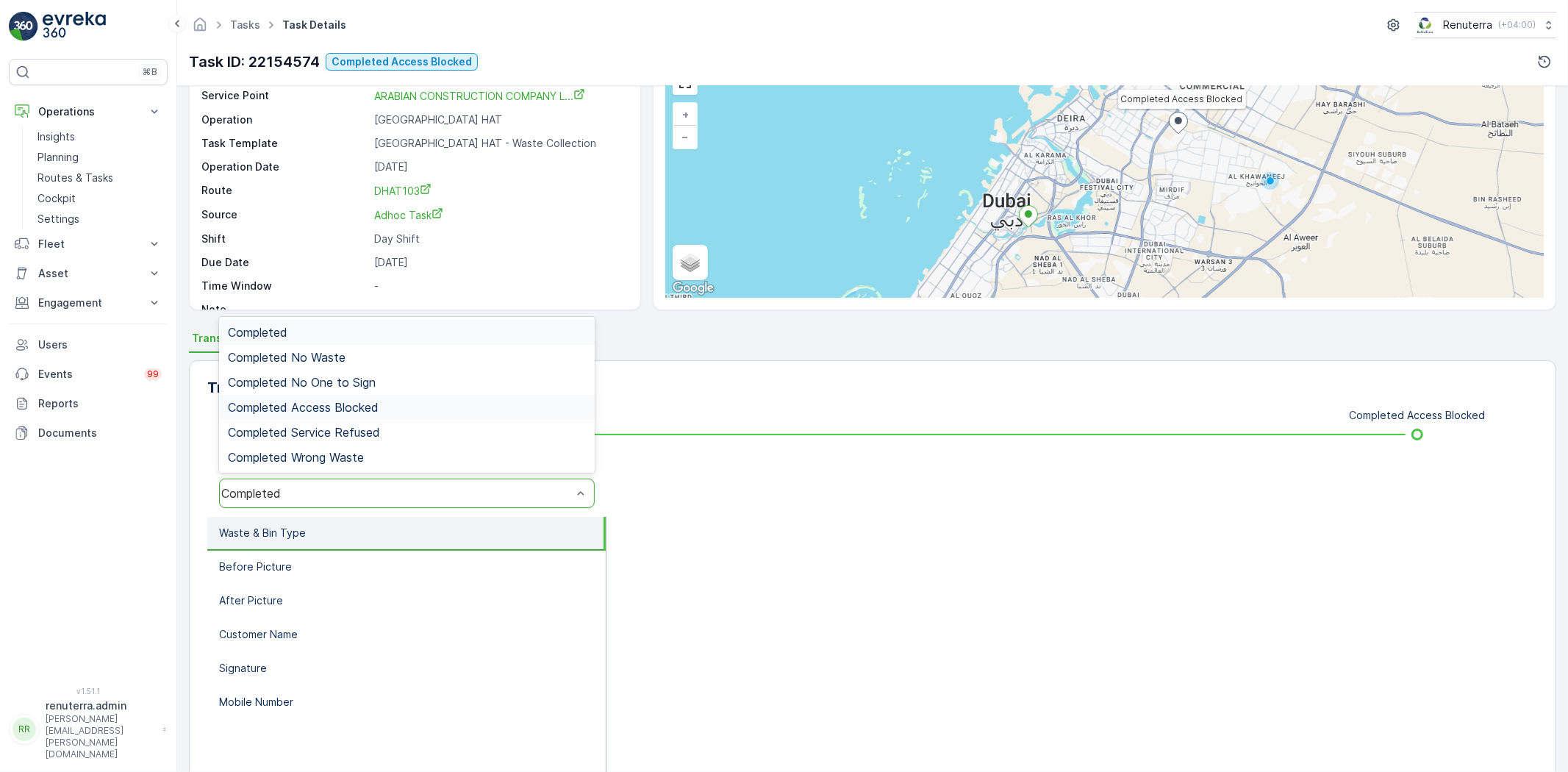
click at [346, 410] on span "Completed Access Blocked" at bounding box center [303, 407] width 151 height 13
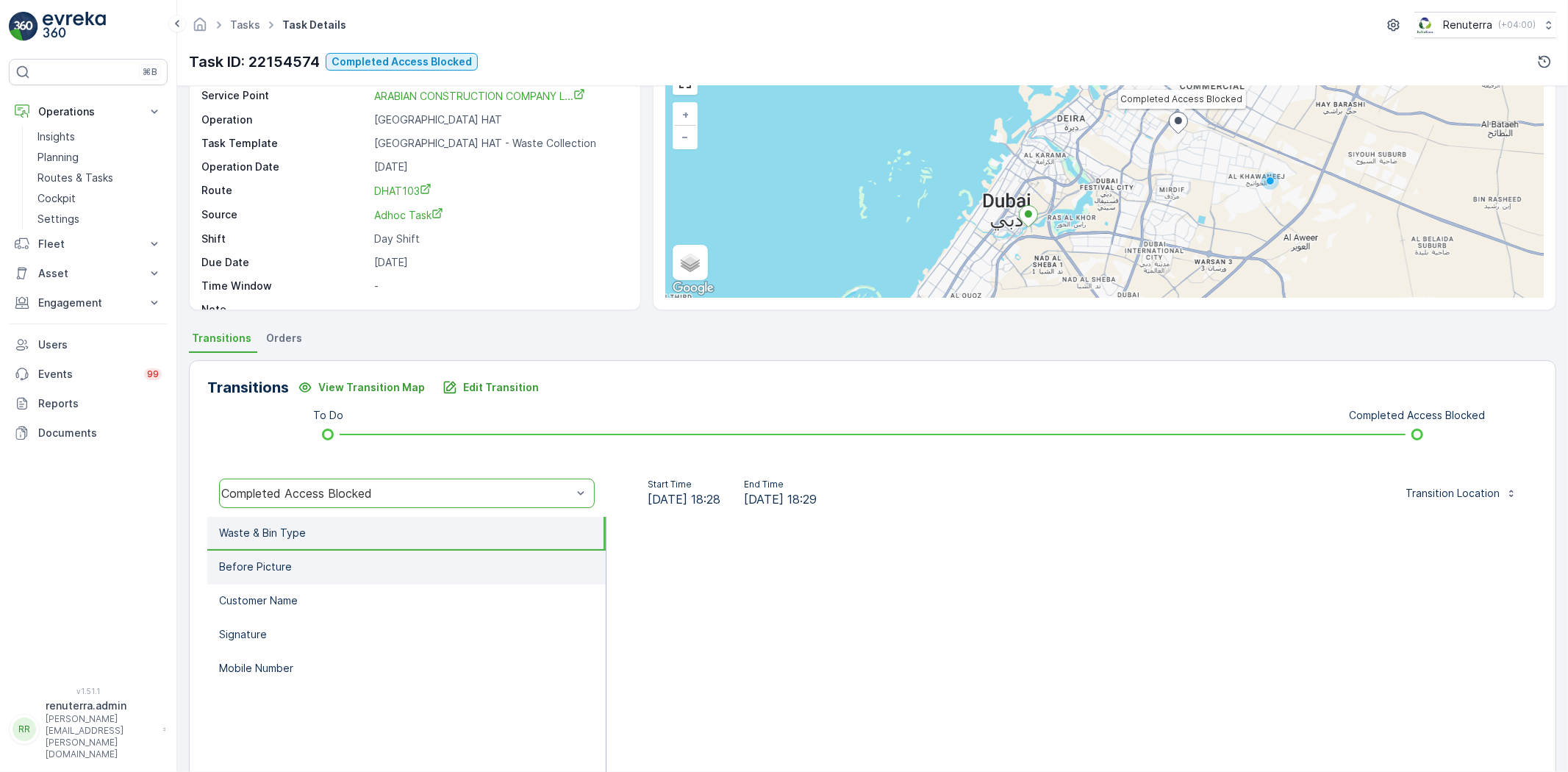
click at [277, 569] on p "Before Picture" at bounding box center [256, 566] width 73 height 14
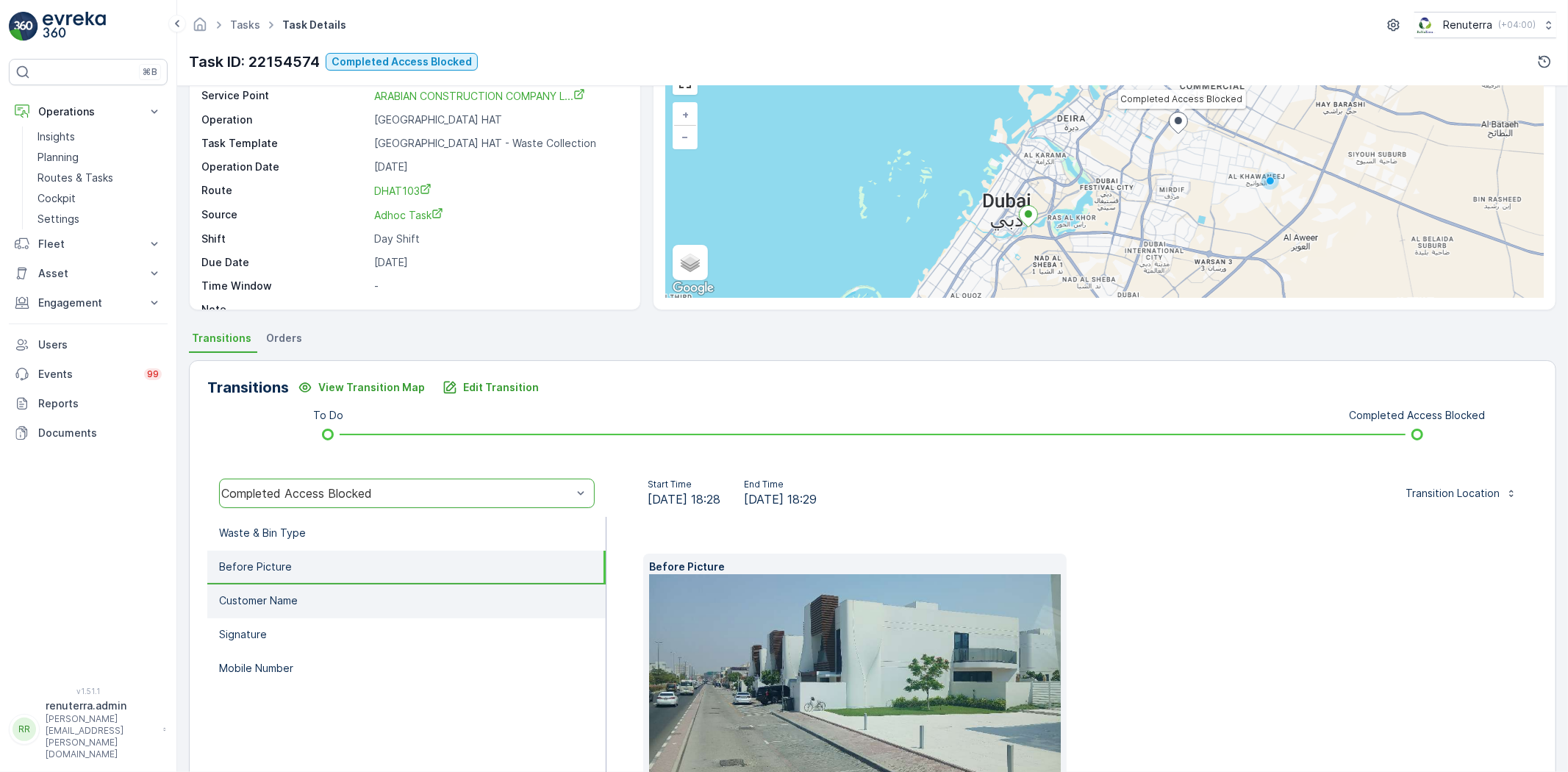
click at [294, 595] on p "Customer Name" at bounding box center [258, 600] width 78 height 14
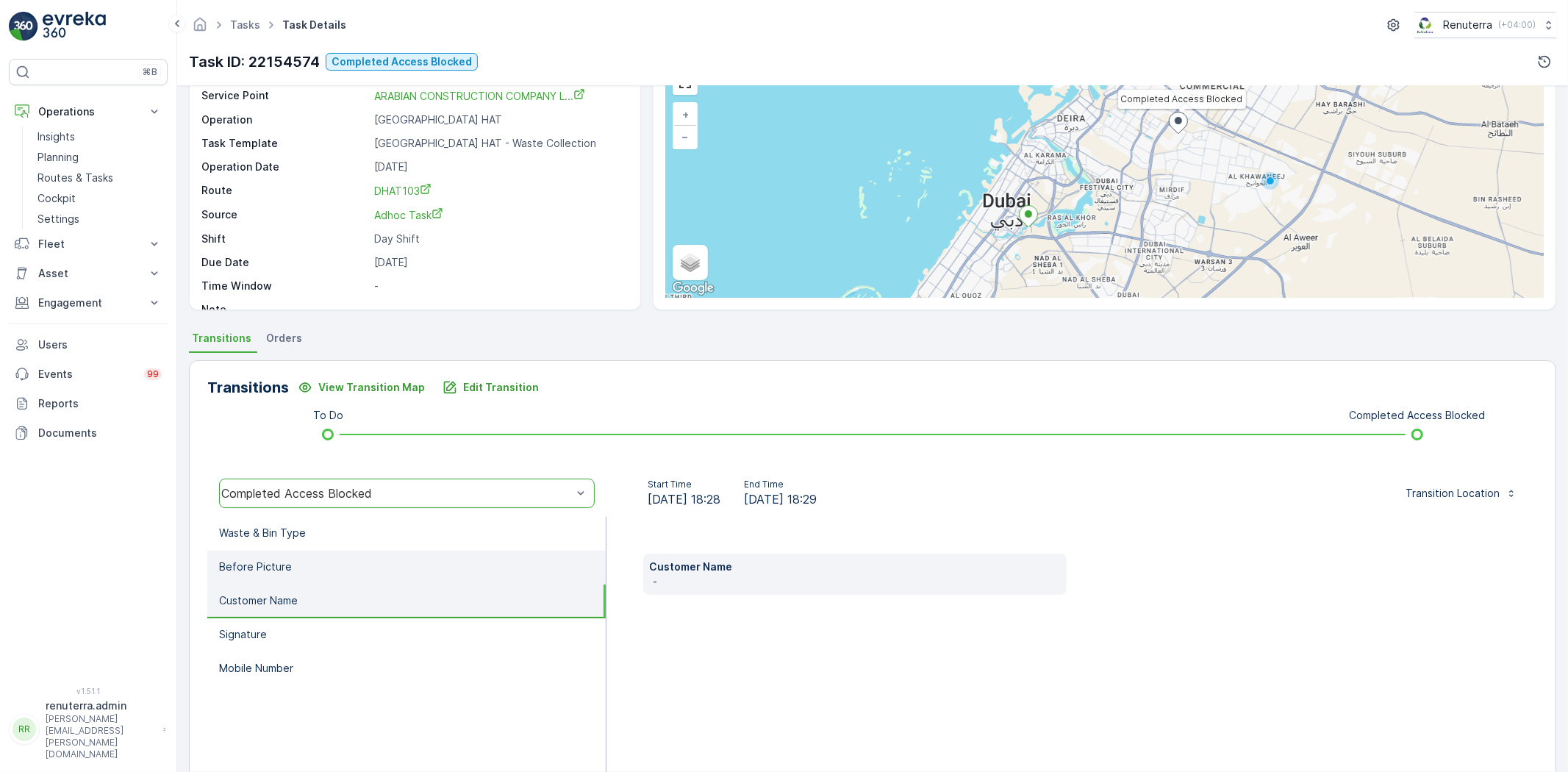
click at [300, 571] on li "Before Picture" at bounding box center [406, 567] width 398 height 33
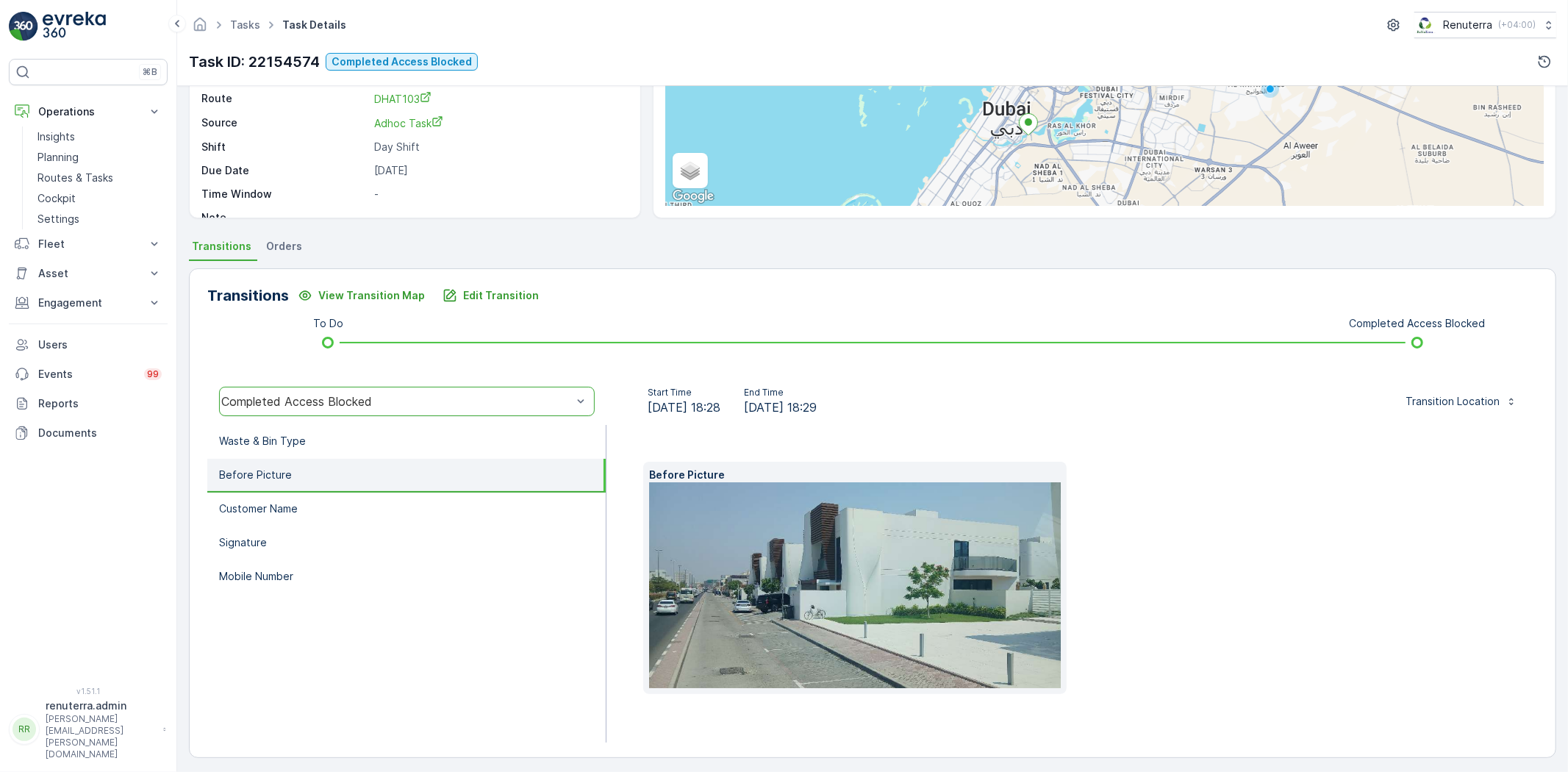
scroll to position [178, 0]
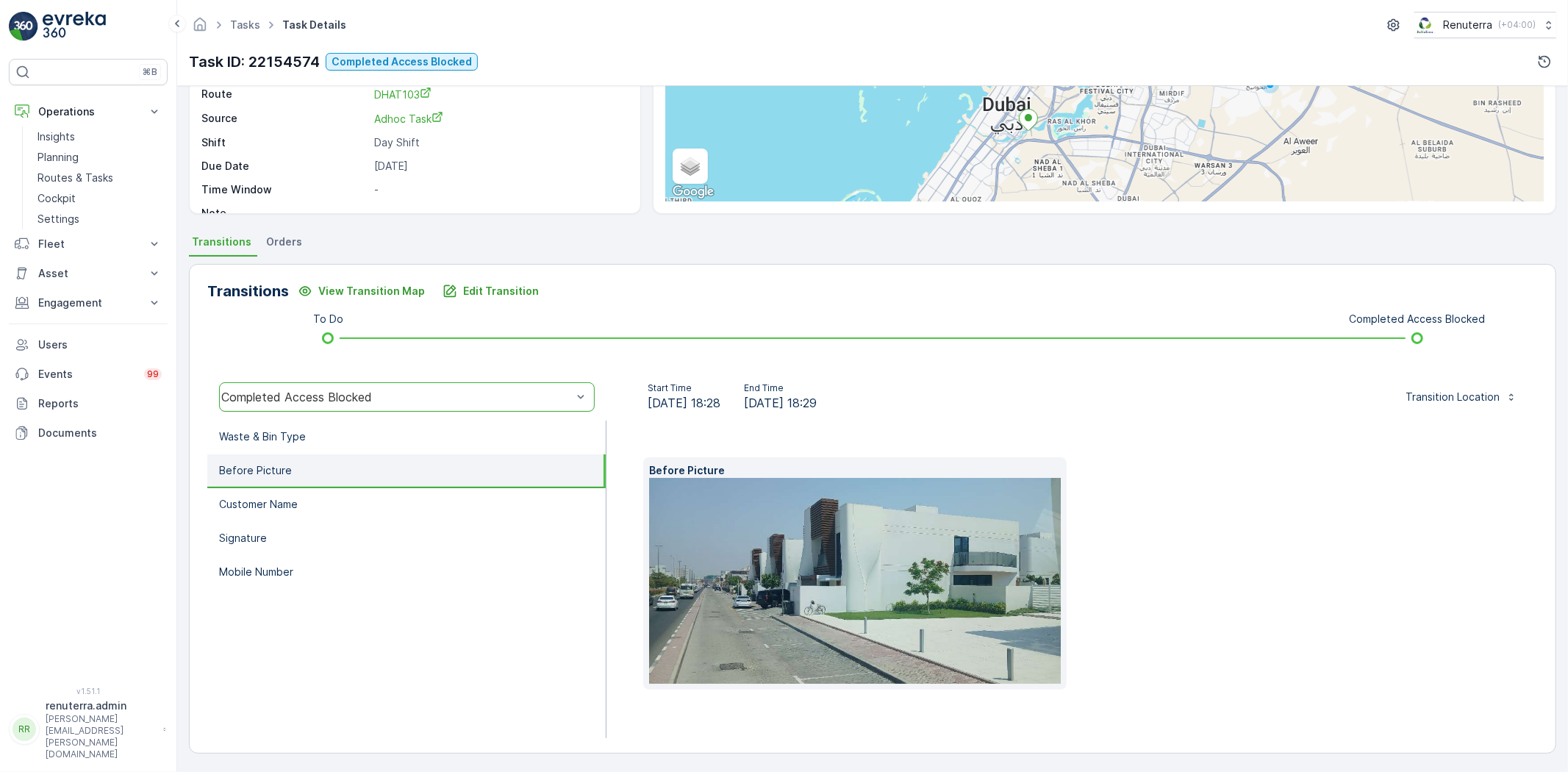
click at [971, 579] on img at bounding box center [872, 581] width 445 height 206
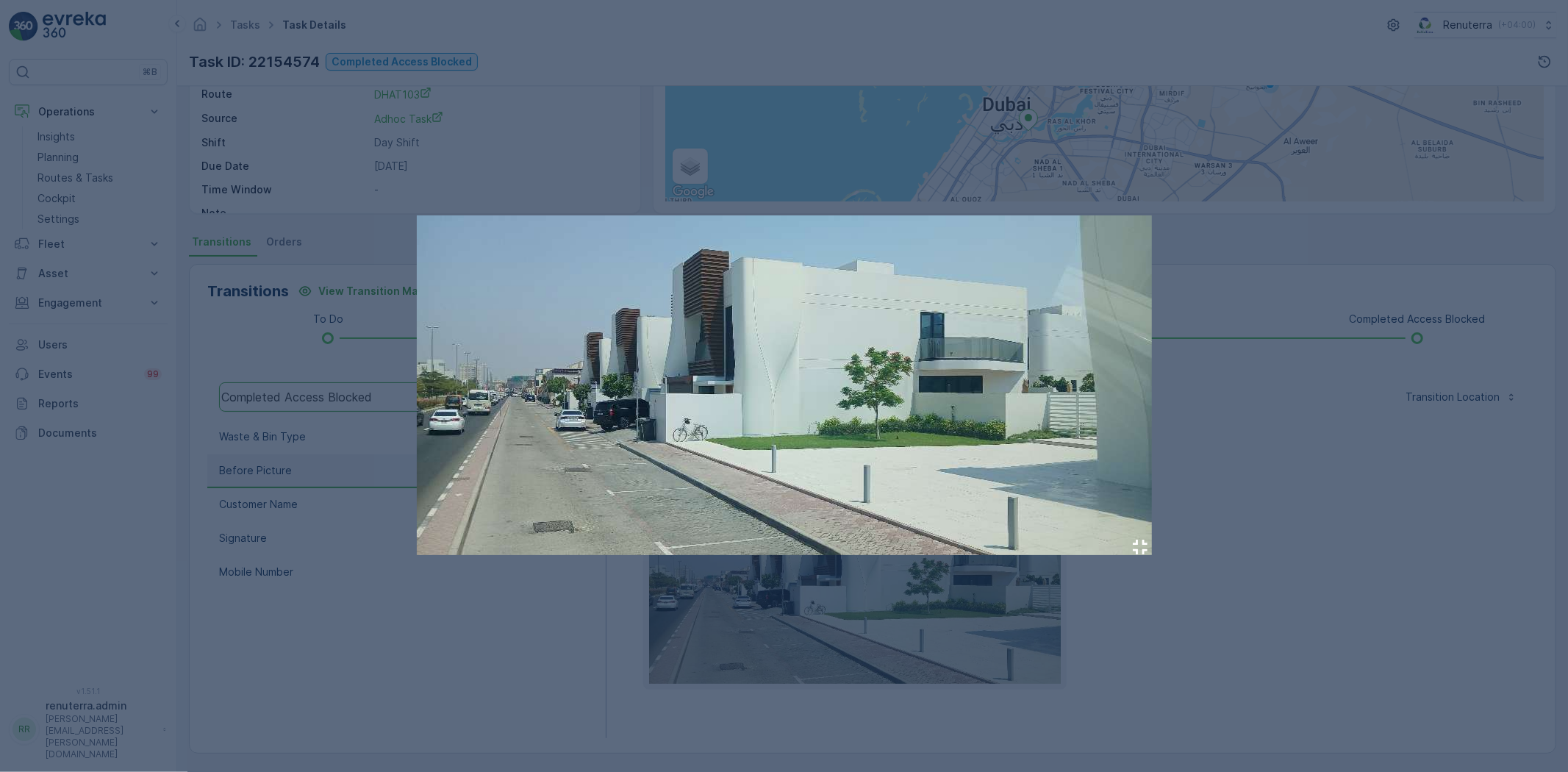
click at [1305, 509] on div at bounding box center [784, 386] width 1568 height 772
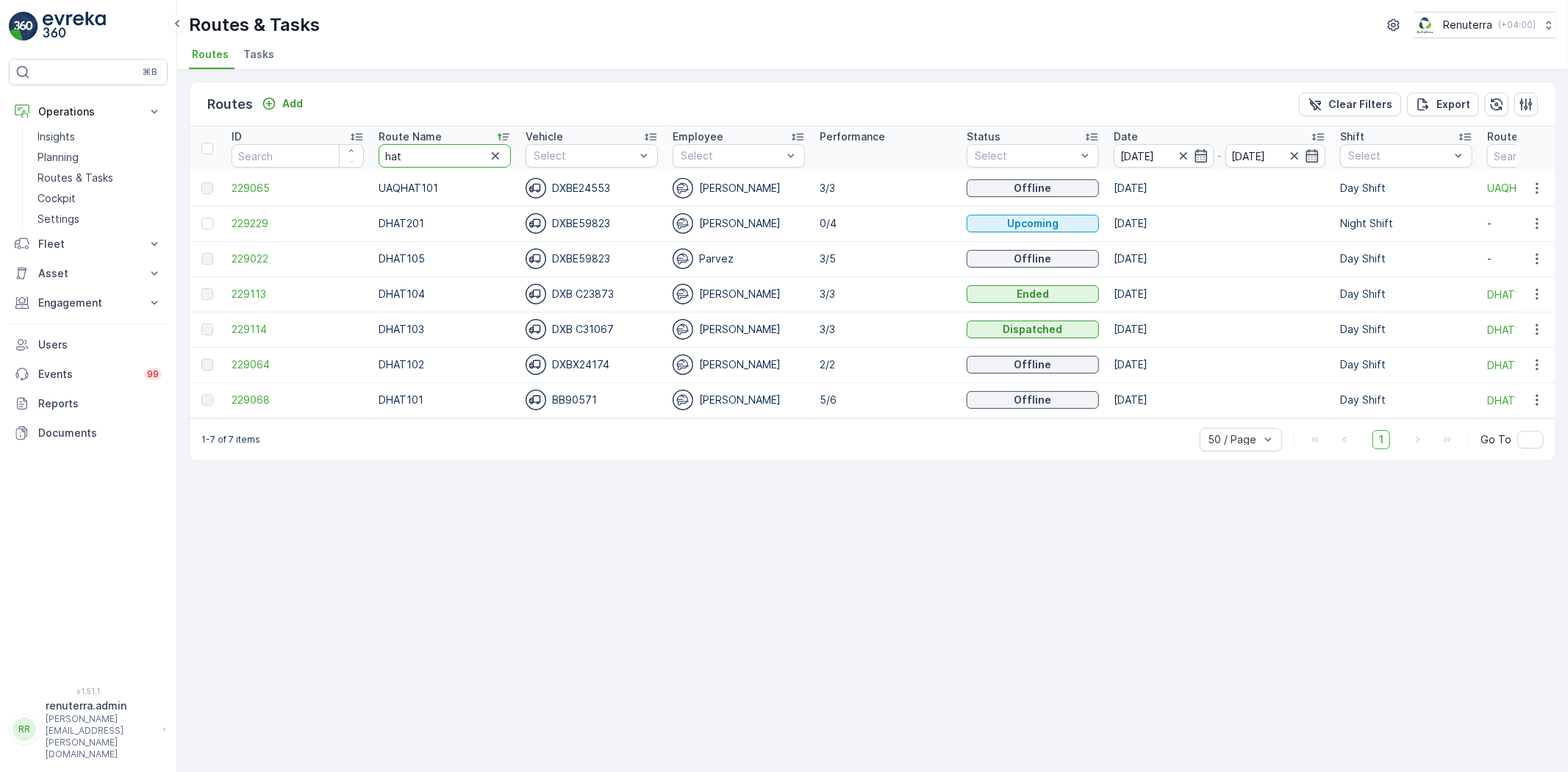
drag, startPoint x: 410, startPoint y: 152, endPoint x: 333, endPoint y: 148, distance: 77.1
click at [333, 148] on tr "ID Route Name hat Vehicle Select Employee Select Performance Status Select Date…" at bounding box center [928, 148] width 1477 height 44
type input "roro"
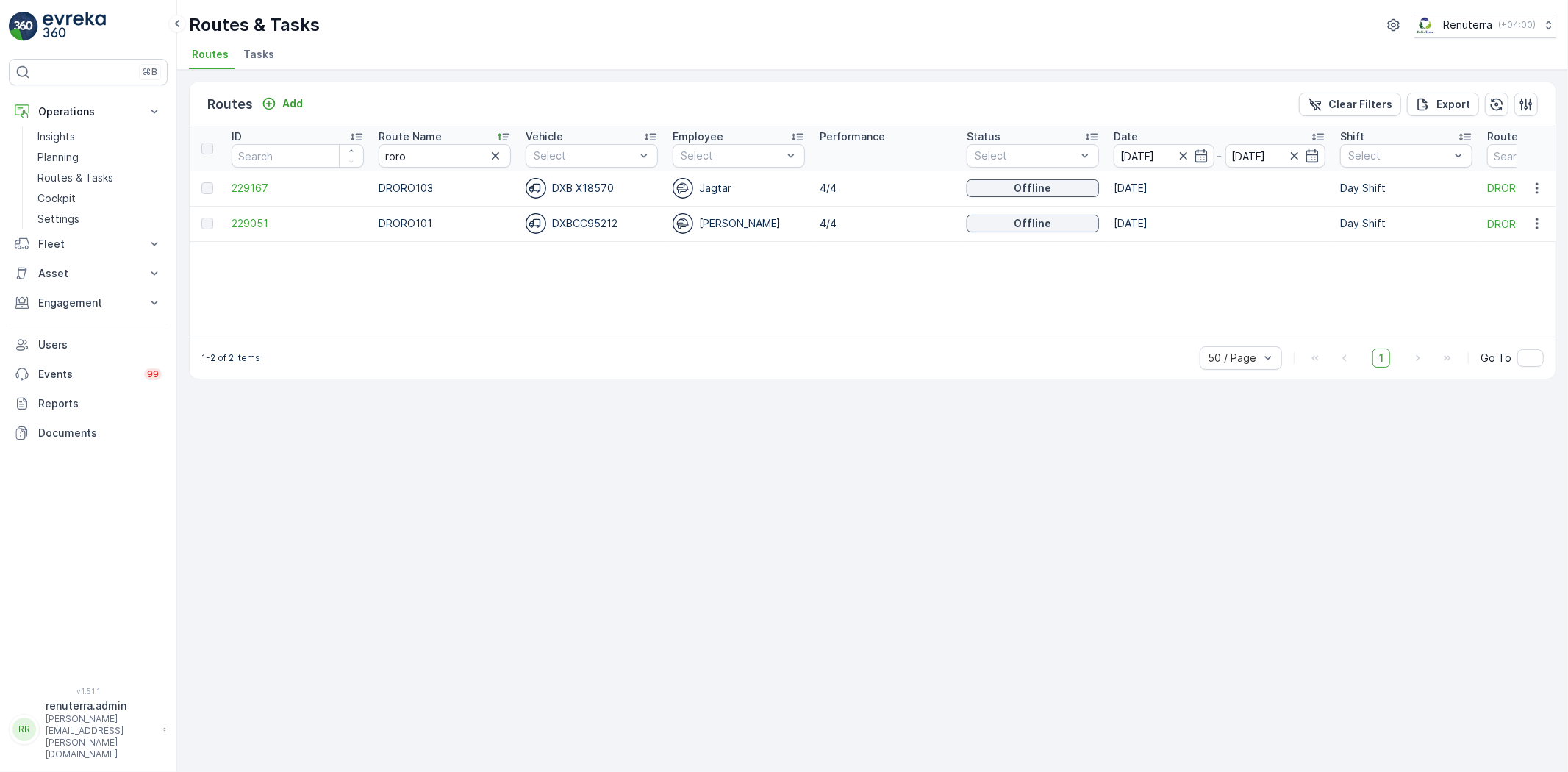
click at [258, 185] on span "229167" at bounding box center [298, 188] width 132 height 14
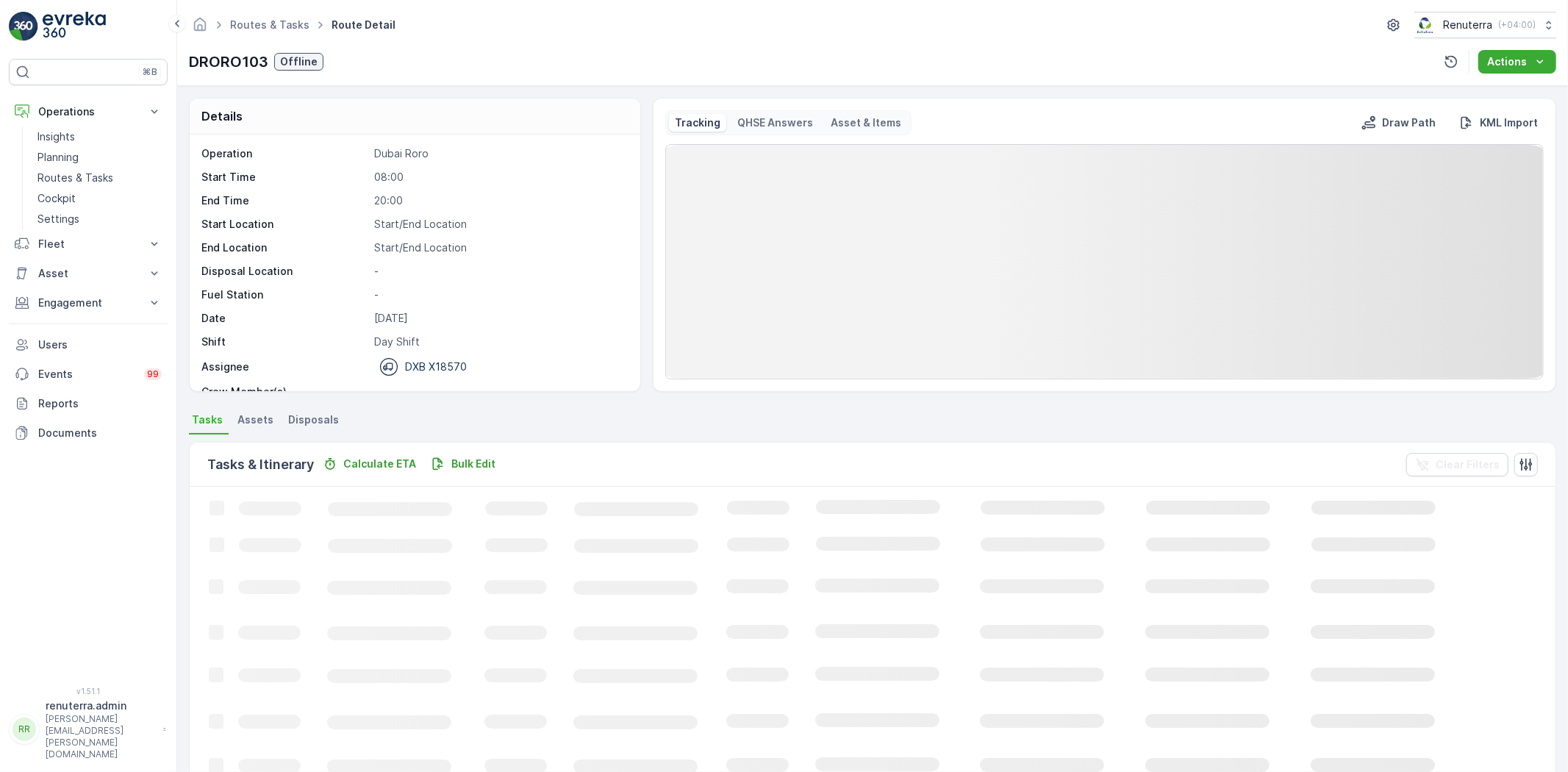
scroll to position [46, 0]
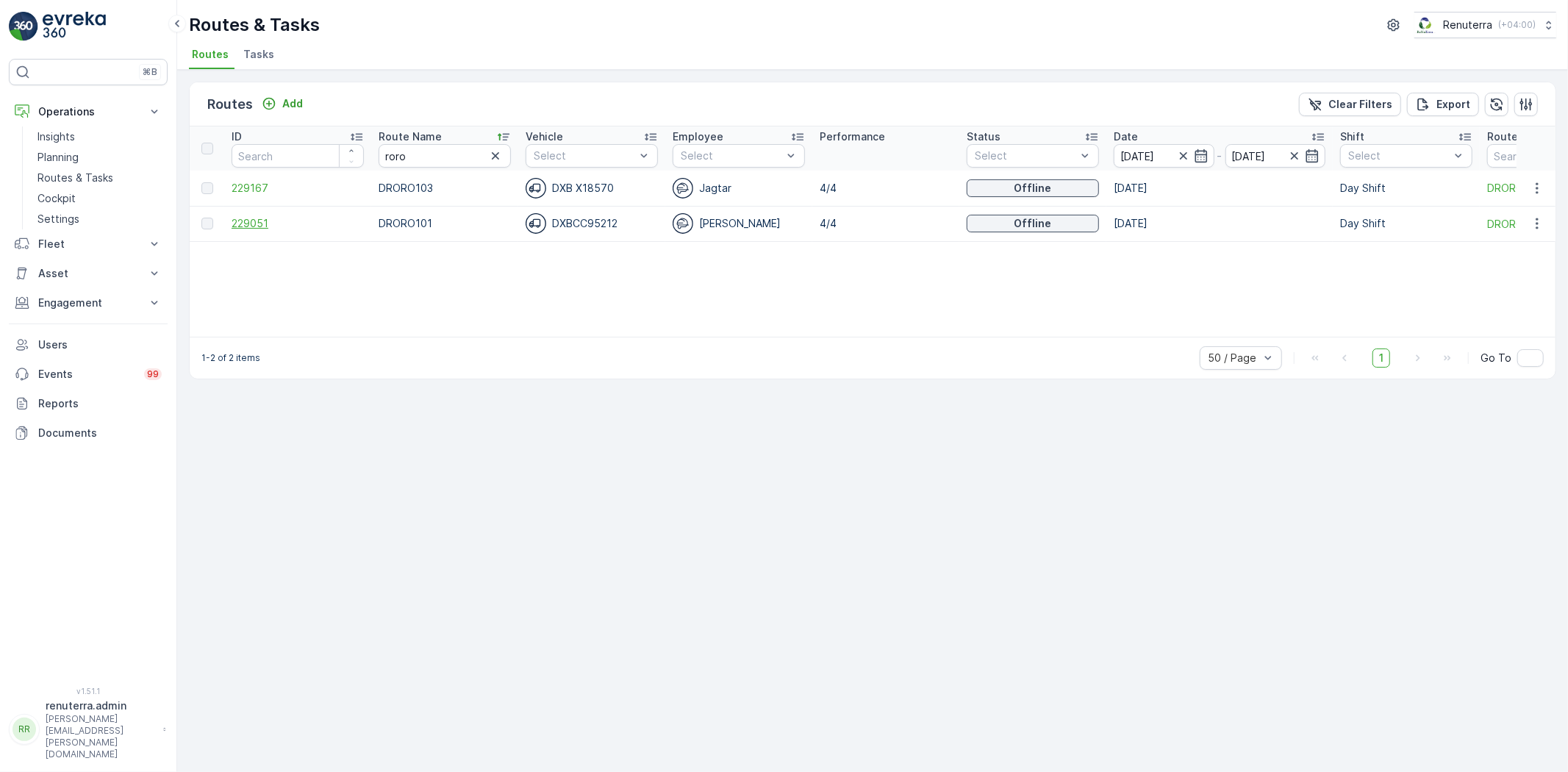
click at [237, 217] on span "229051" at bounding box center [298, 223] width 132 height 14
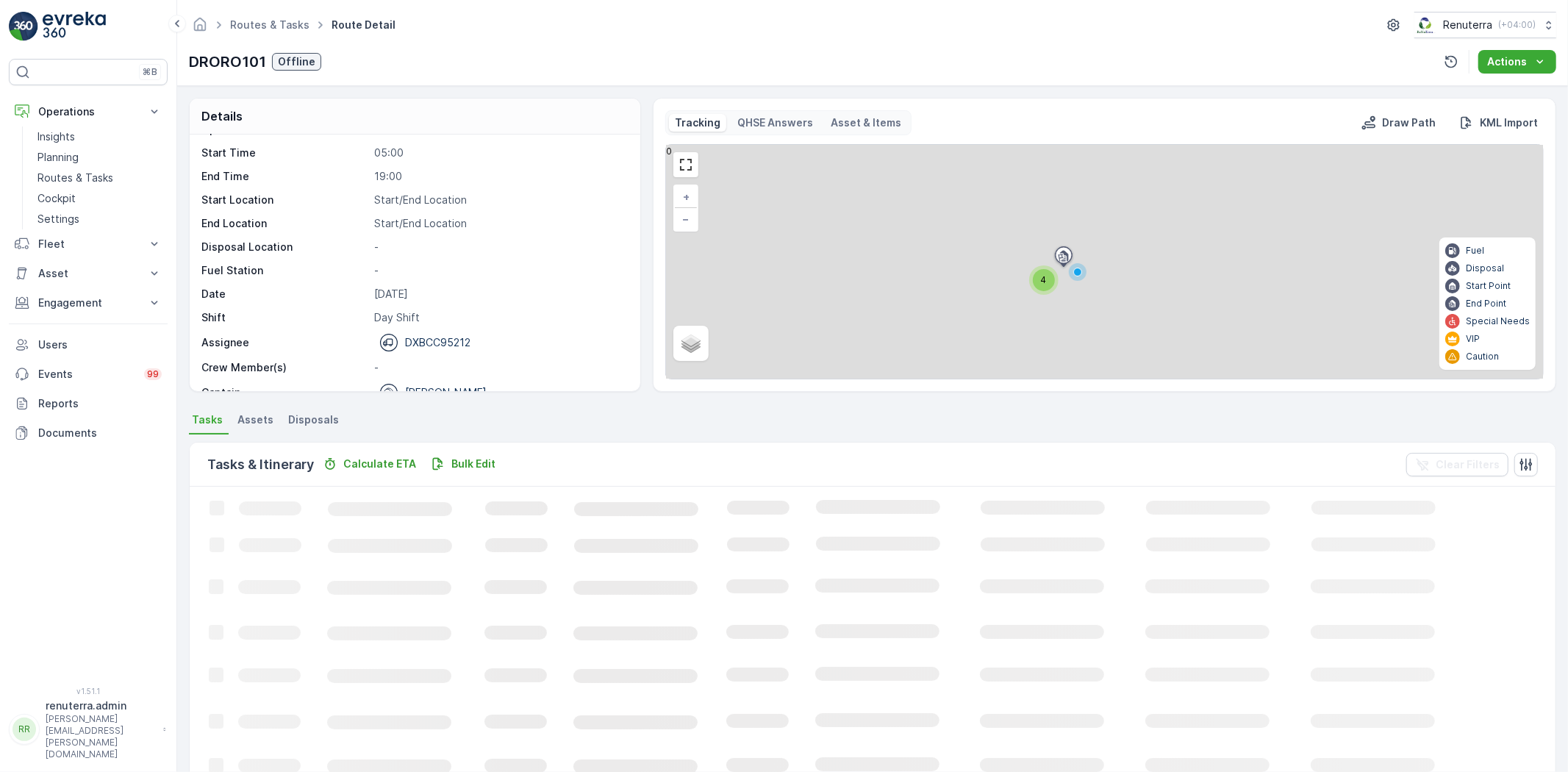
scroll to position [46, 0]
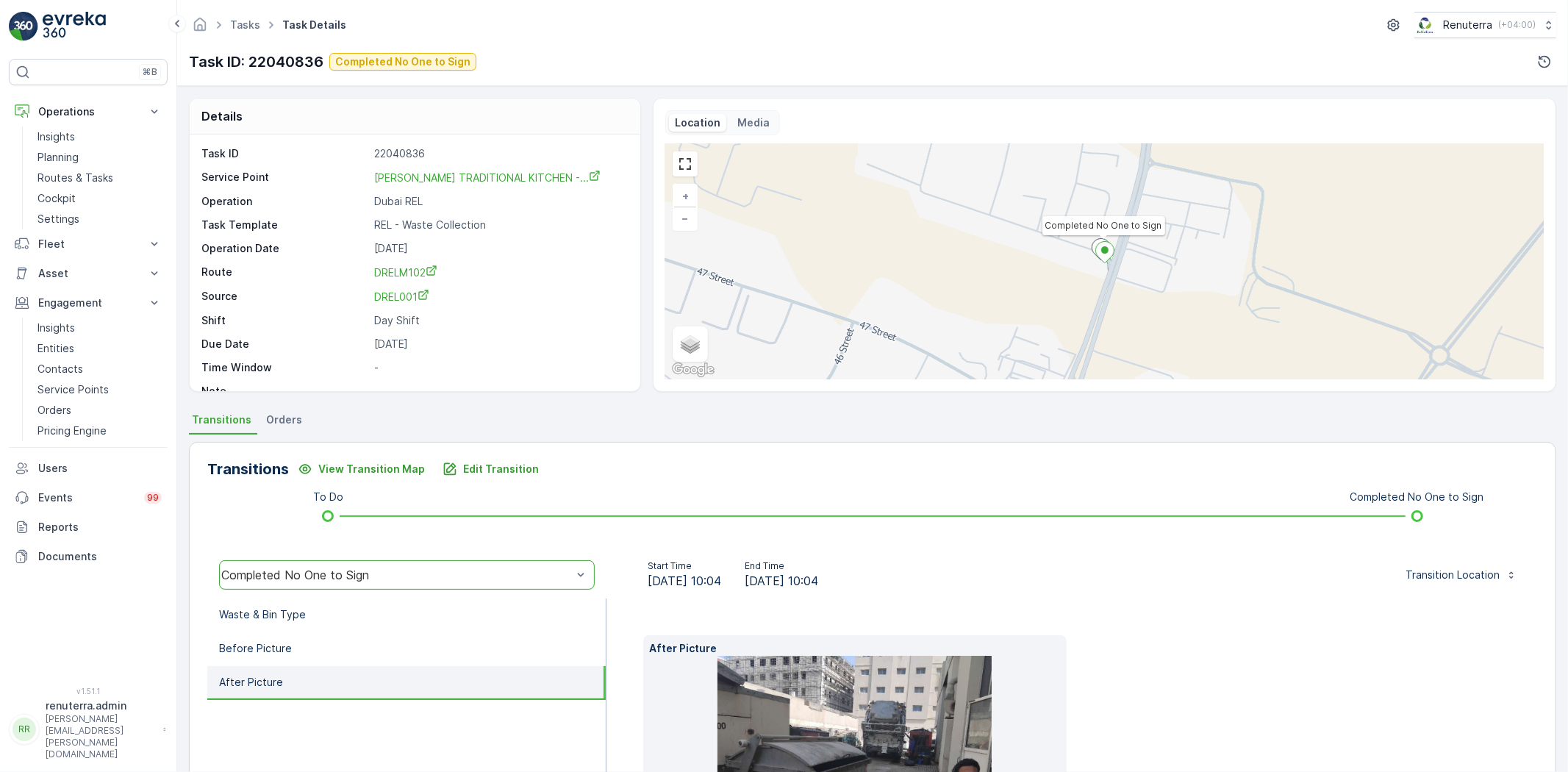
scroll to position [155, 0]
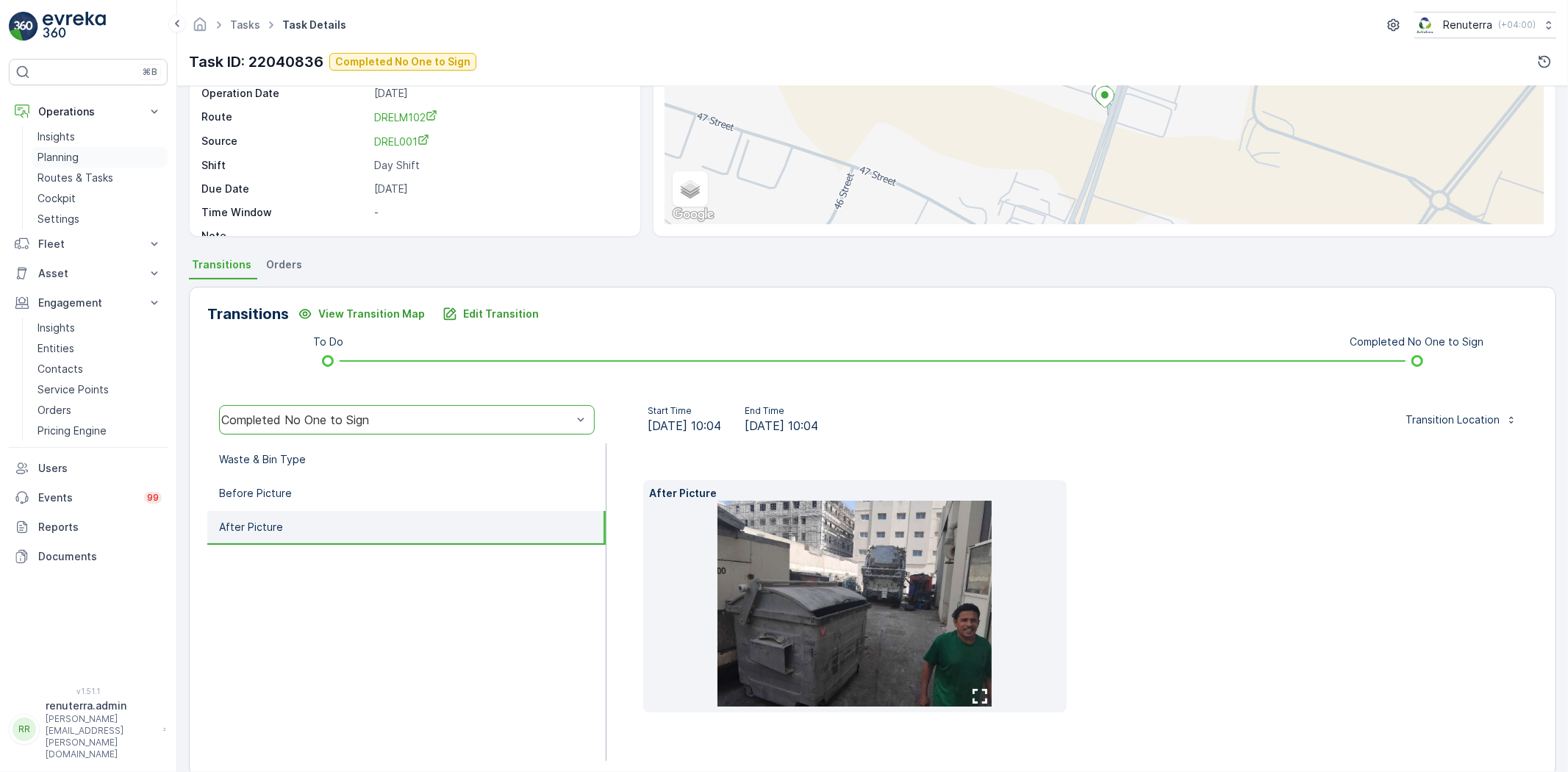
click at [63, 151] on p "Planning" at bounding box center [58, 157] width 41 height 14
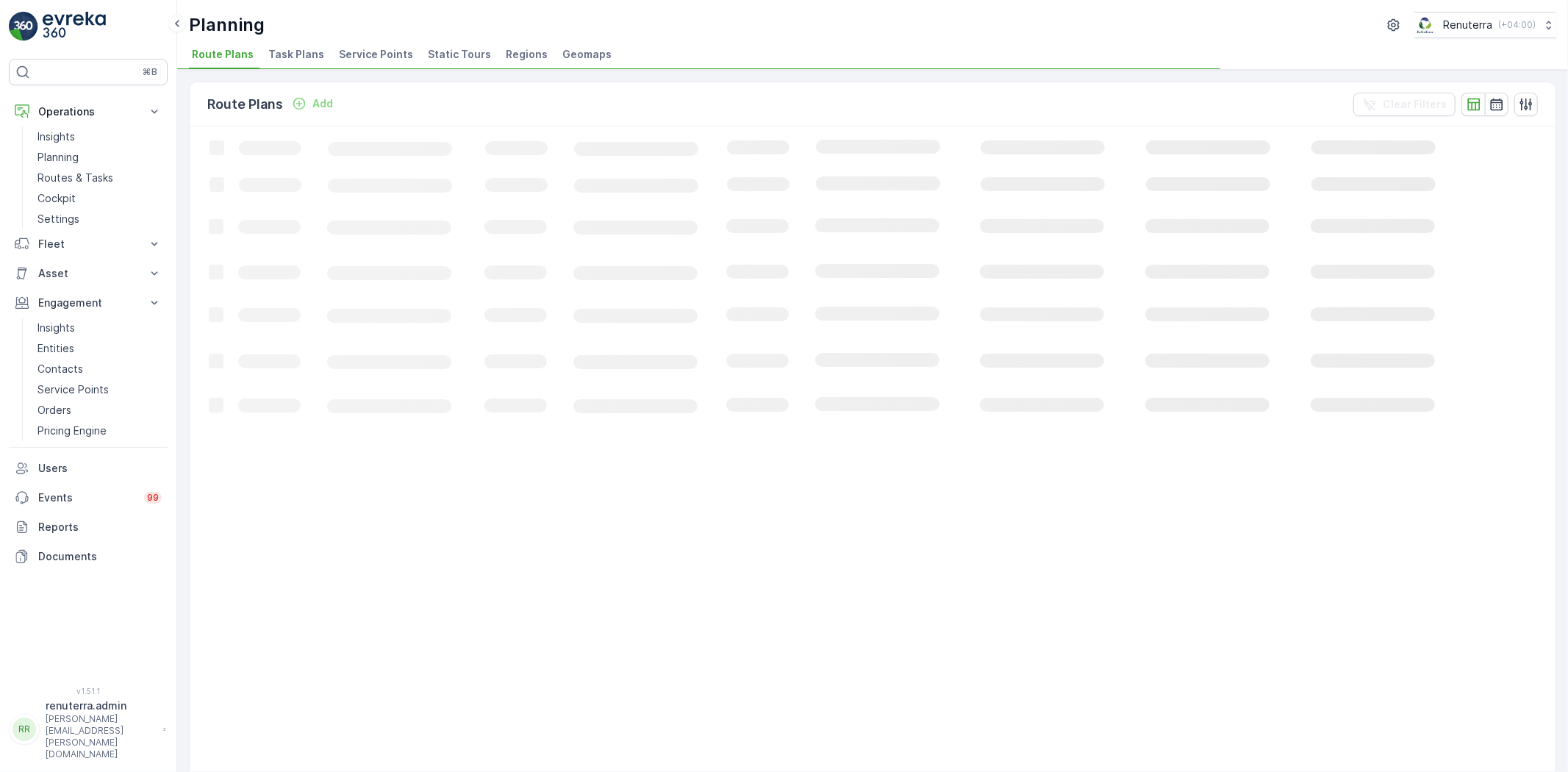
click at [343, 47] on span "Service Points" at bounding box center [376, 54] width 75 height 14
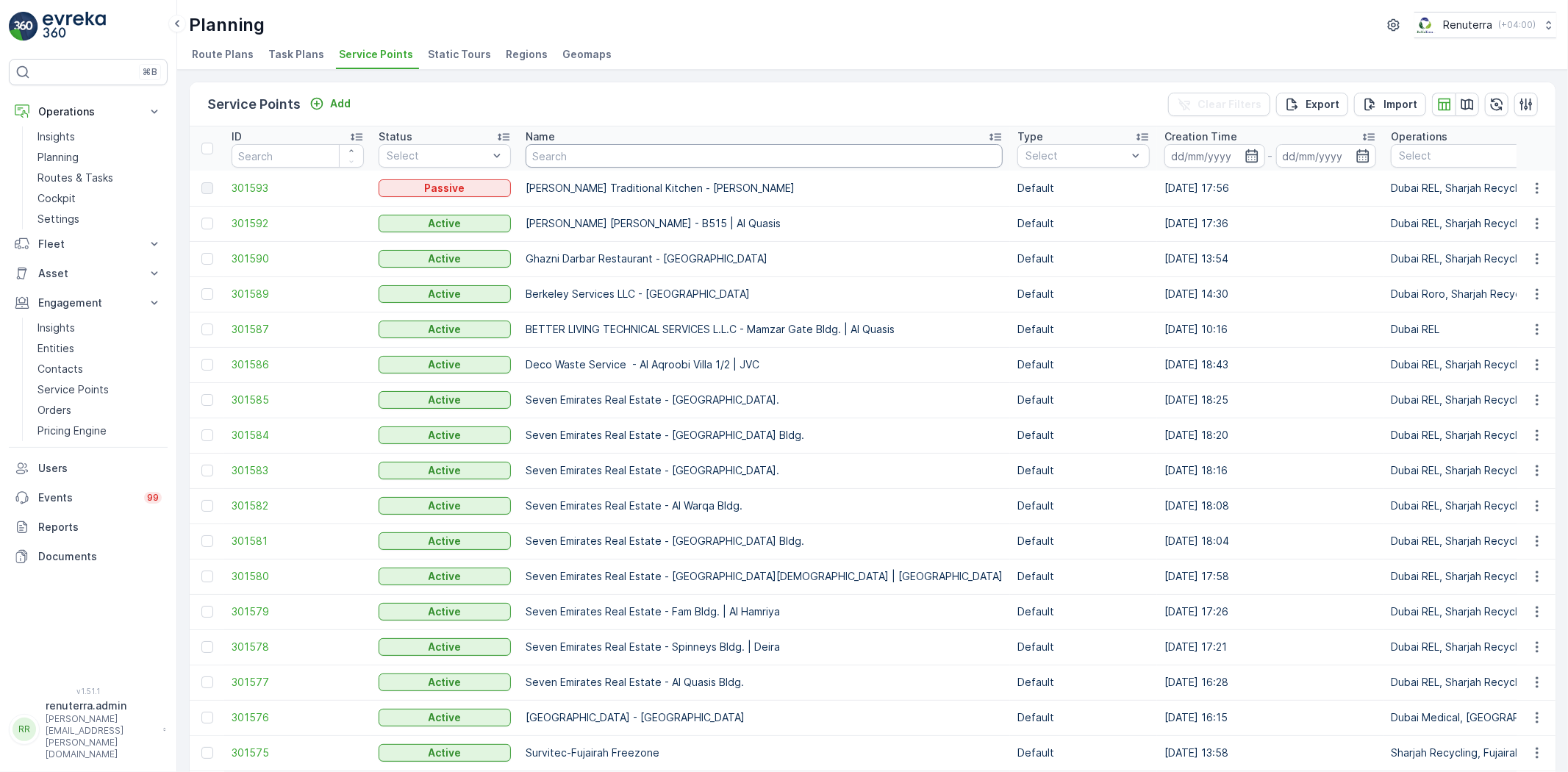
click at [570, 147] on input "text" at bounding box center [764, 155] width 477 height 24
type input "mega"
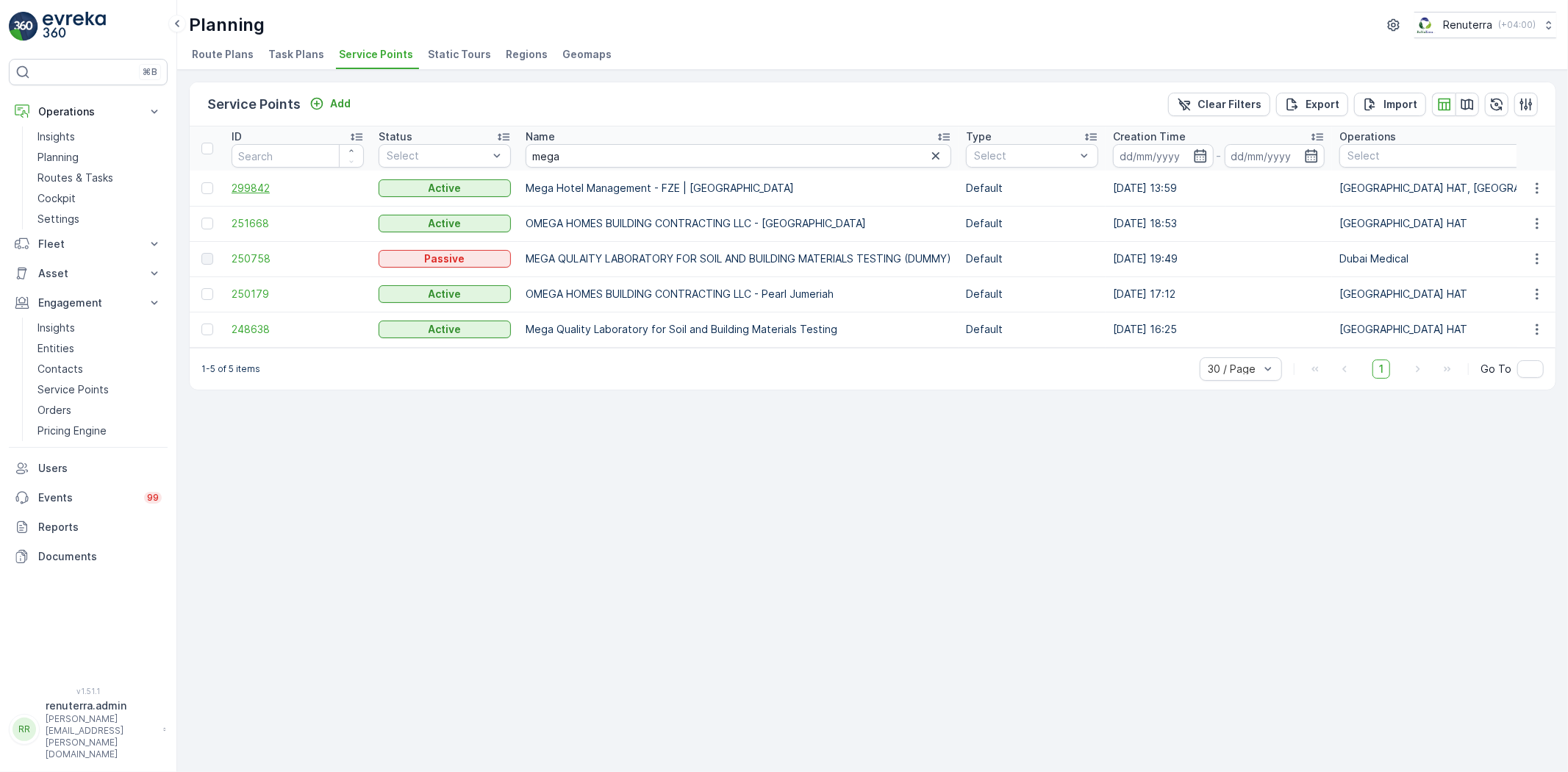
click at [255, 183] on span "299842" at bounding box center [298, 188] width 132 height 14
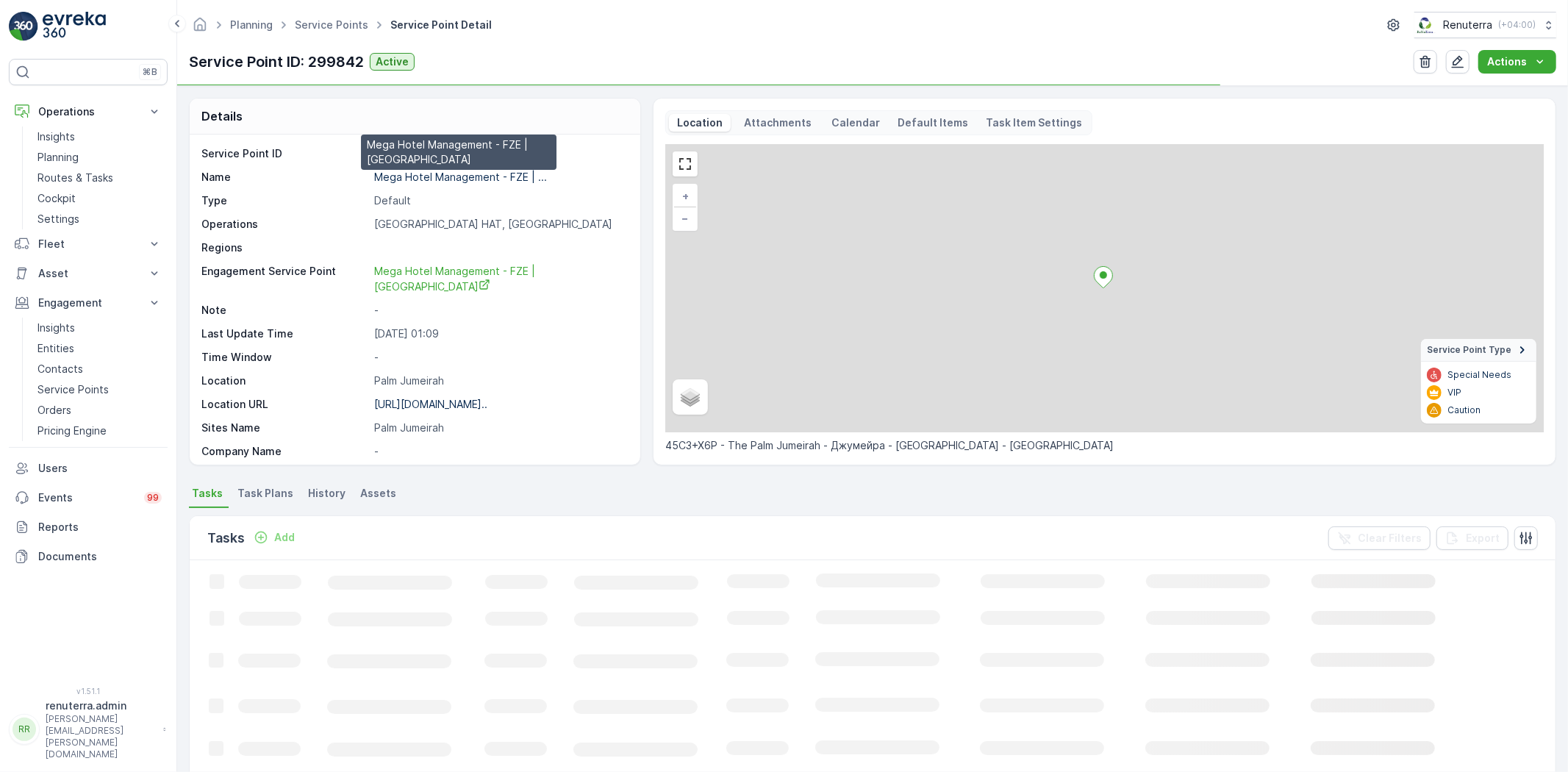
click at [451, 177] on p "Mega Hotel Management - FZE | ..." at bounding box center [461, 177] width 173 height 12
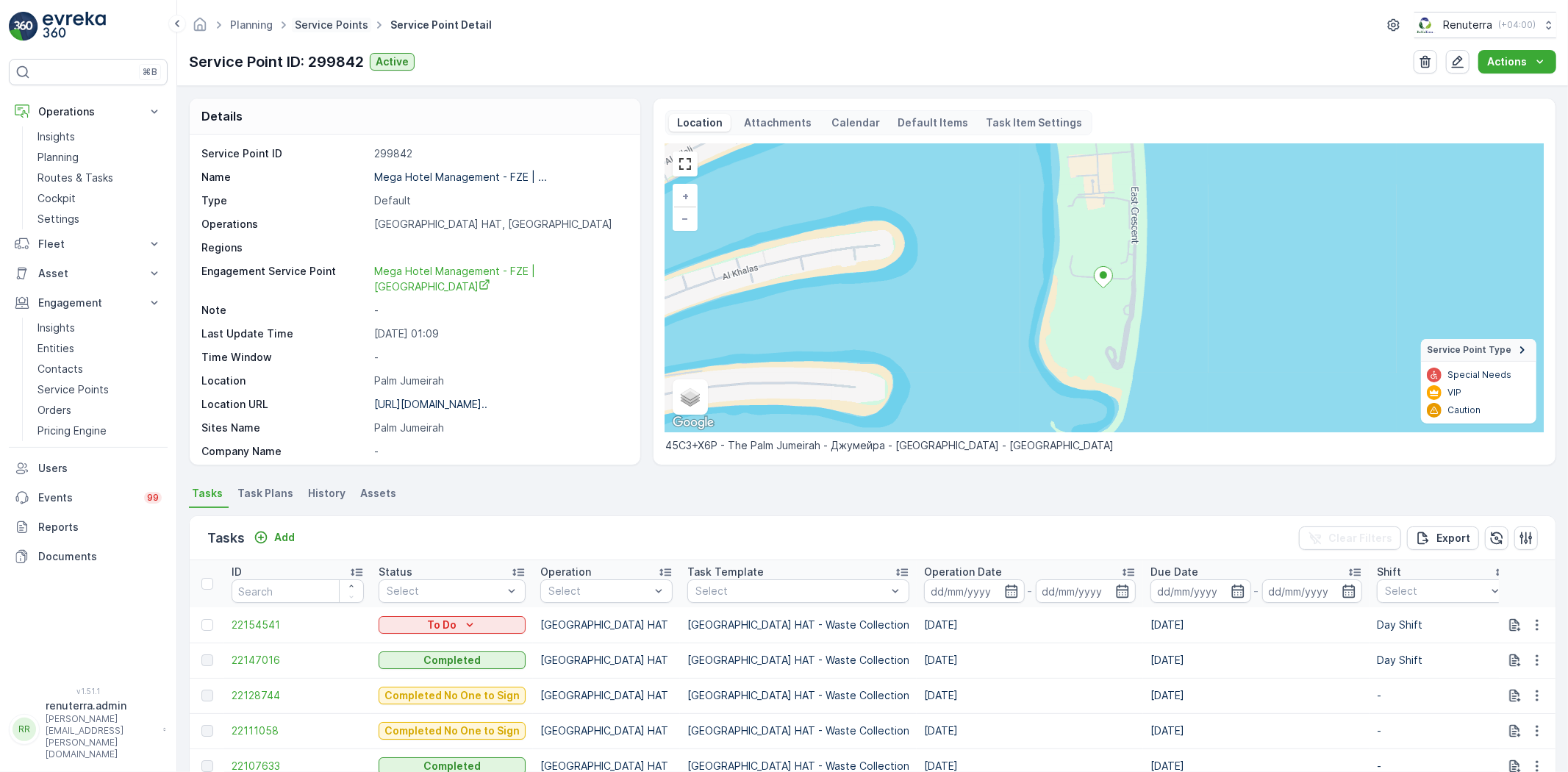
click at [335, 22] on link "Service Points" at bounding box center [331, 24] width 74 height 12
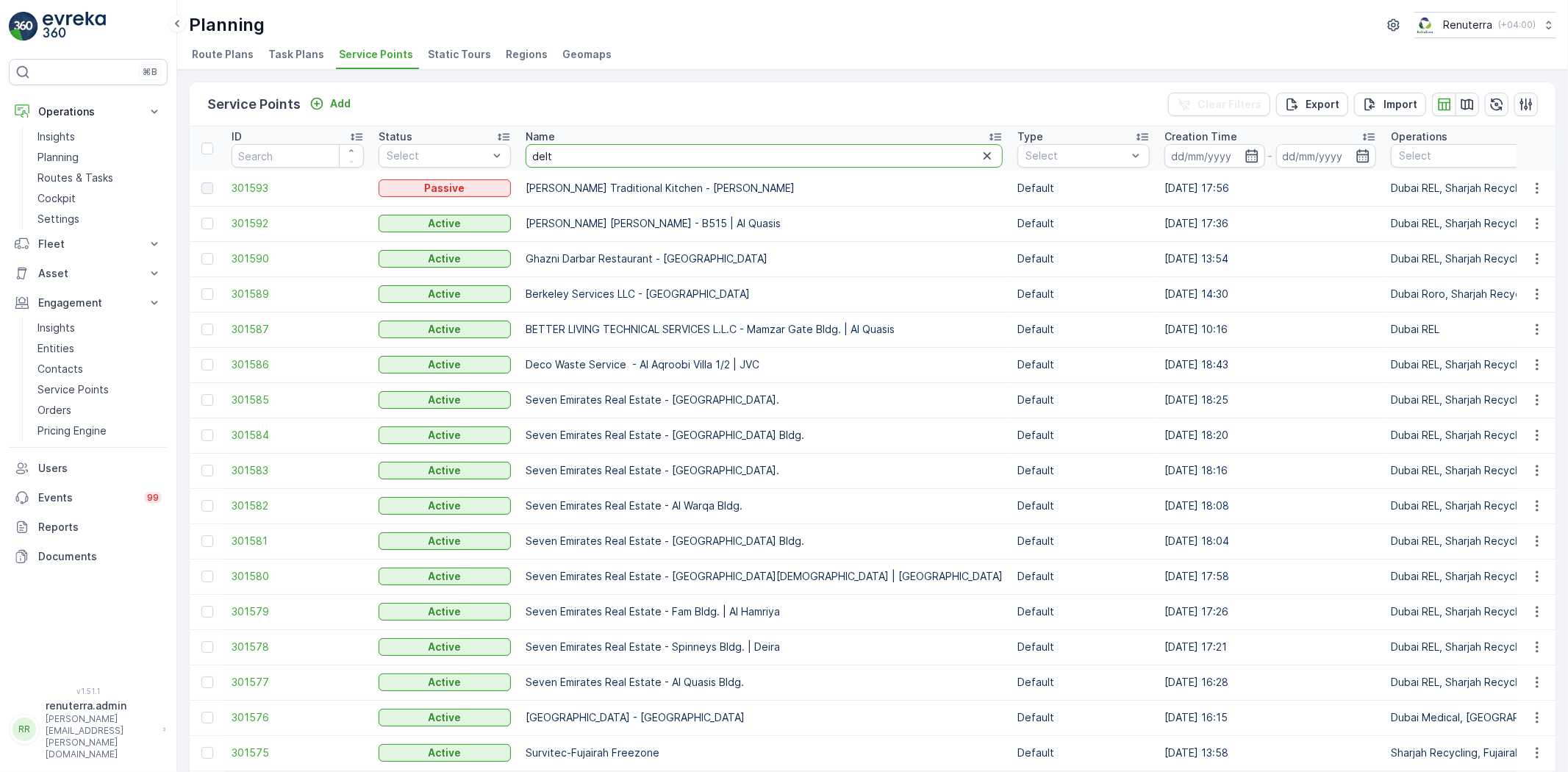
type input "delta"
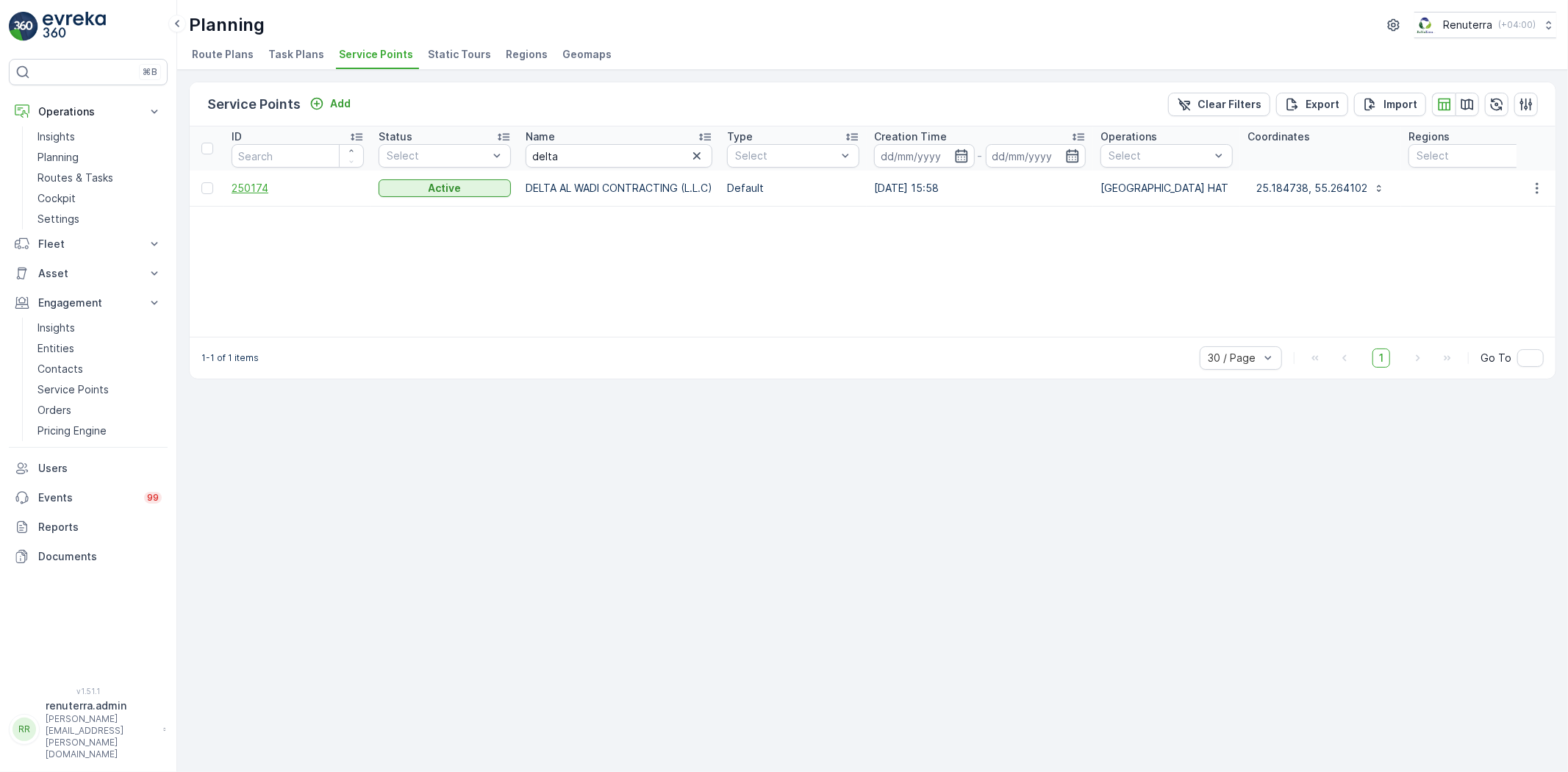
click at [239, 181] on span "250174" at bounding box center [298, 188] width 132 height 14
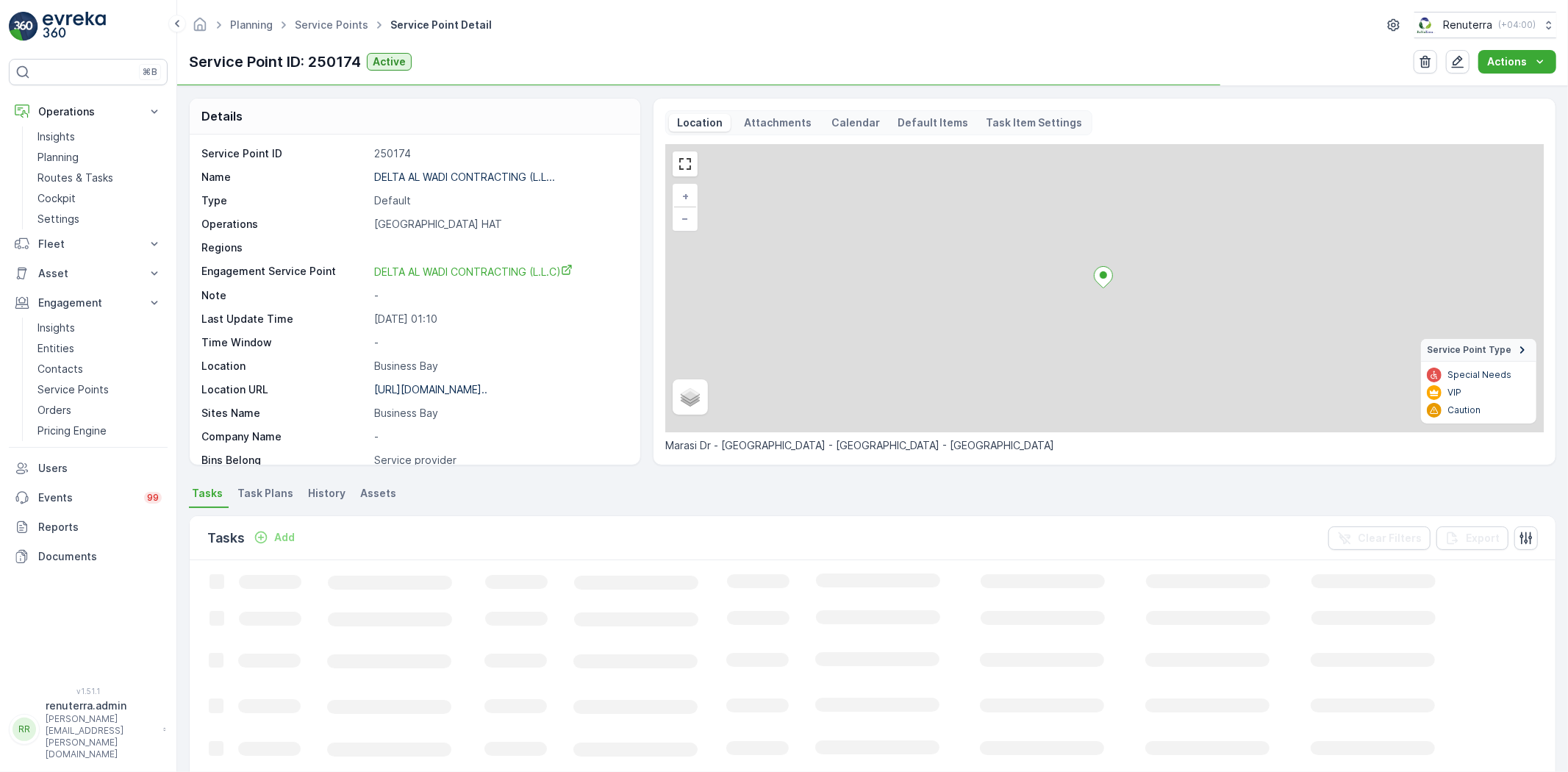
click at [425, 170] on div "DELTA AL WADI CONTRACTING (L.L..." at bounding box center [465, 177] width 181 height 14
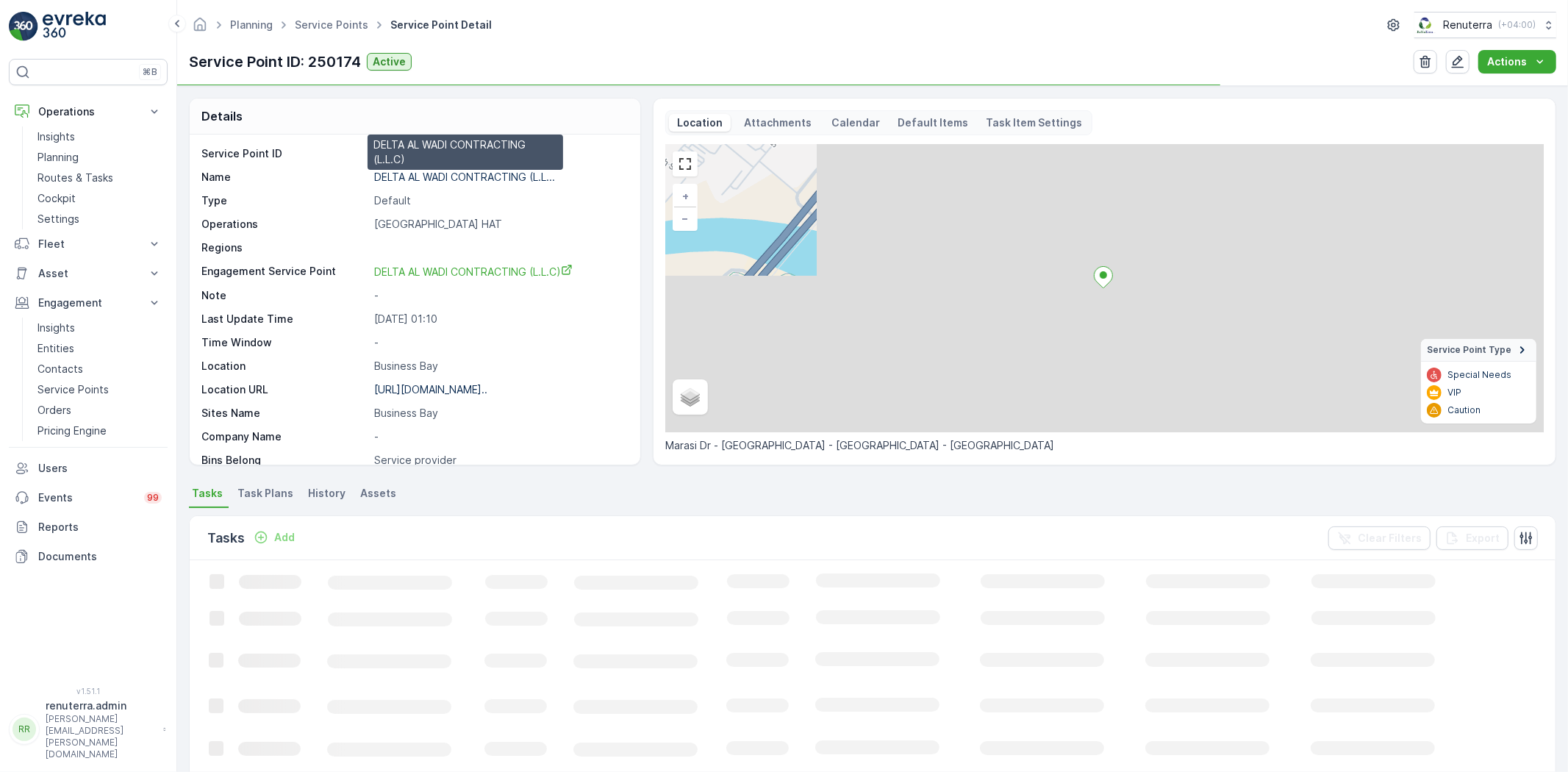
click at [428, 178] on p "DELTA AL WADI CONTRACTING (L.L..." at bounding box center [465, 177] width 181 height 12
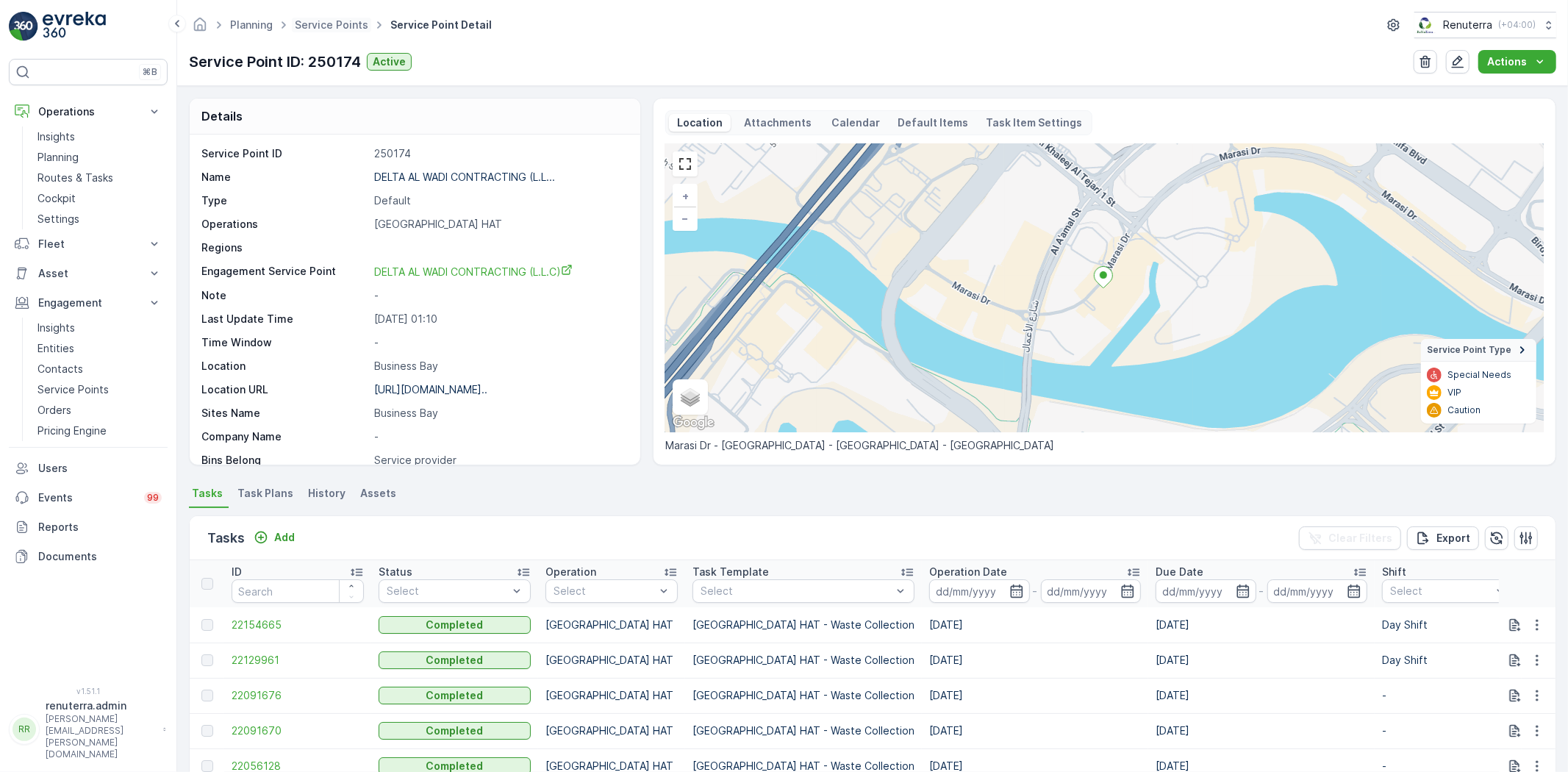
click at [333, 32] on span "Service Points" at bounding box center [331, 24] width 79 height 14
click at [333, 23] on link "Service Points" at bounding box center [331, 24] width 74 height 12
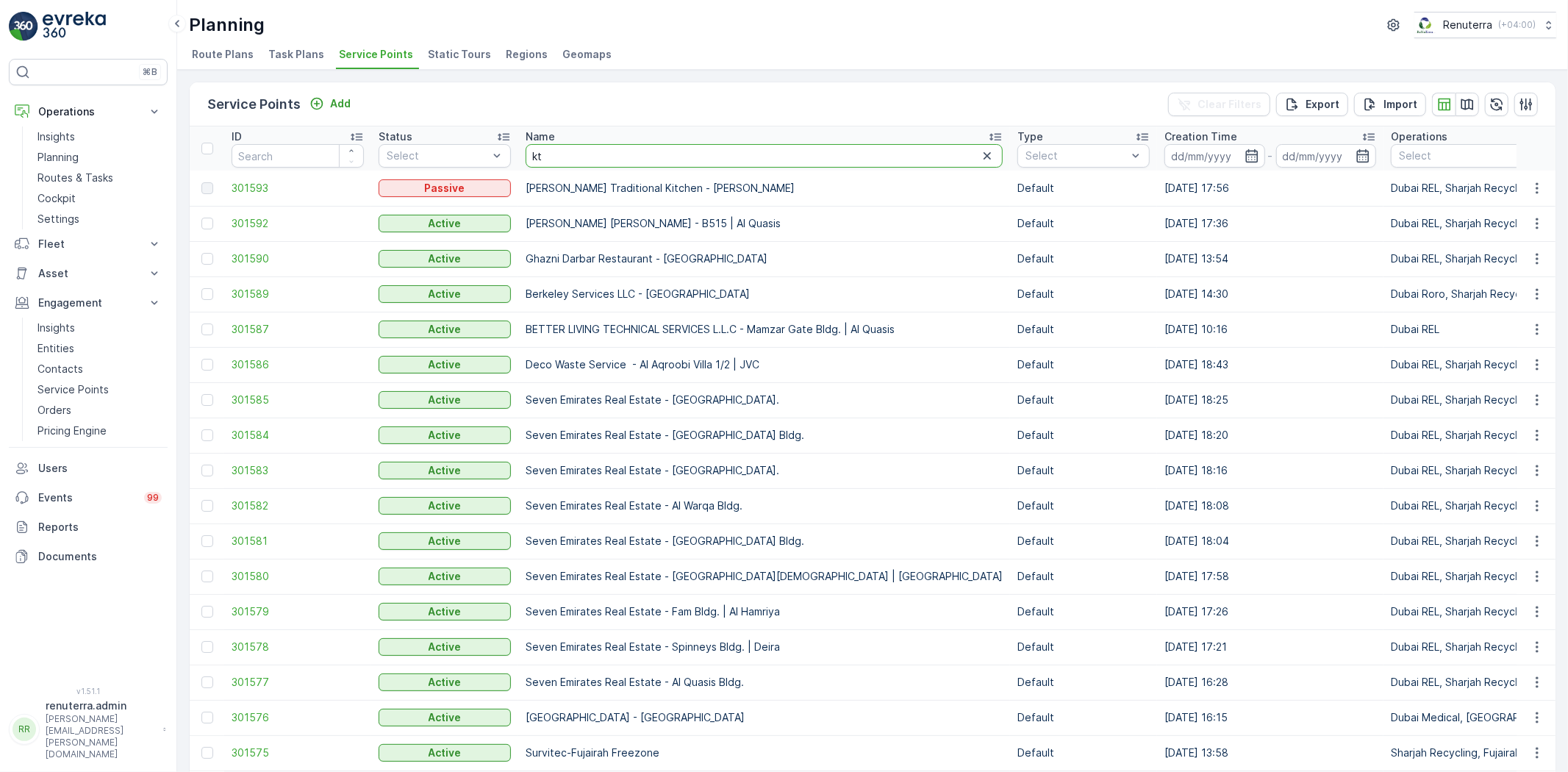
type input "ktc"
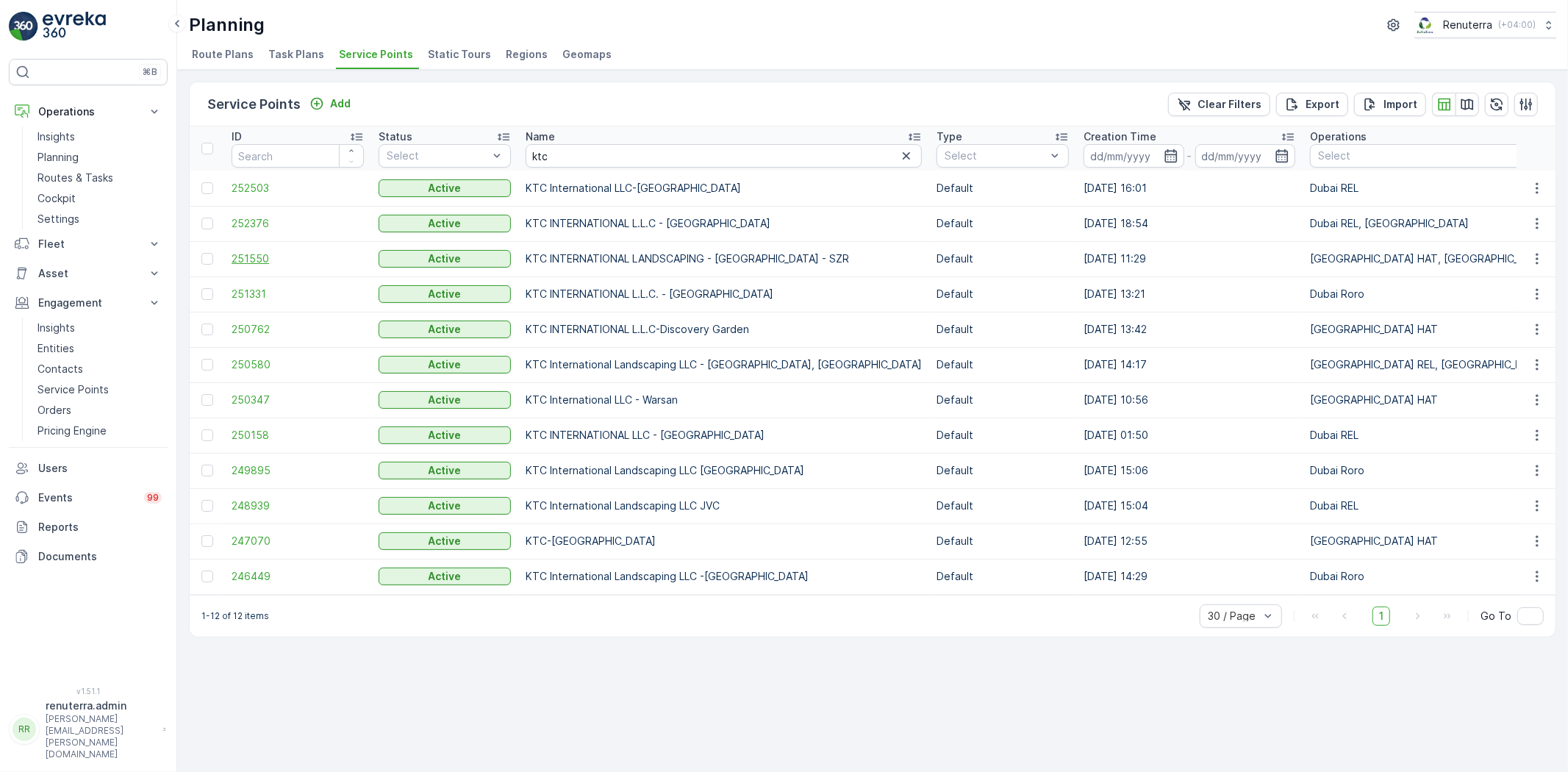
click at [247, 258] on span "251550" at bounding box center [298, 258] width 132 height 14
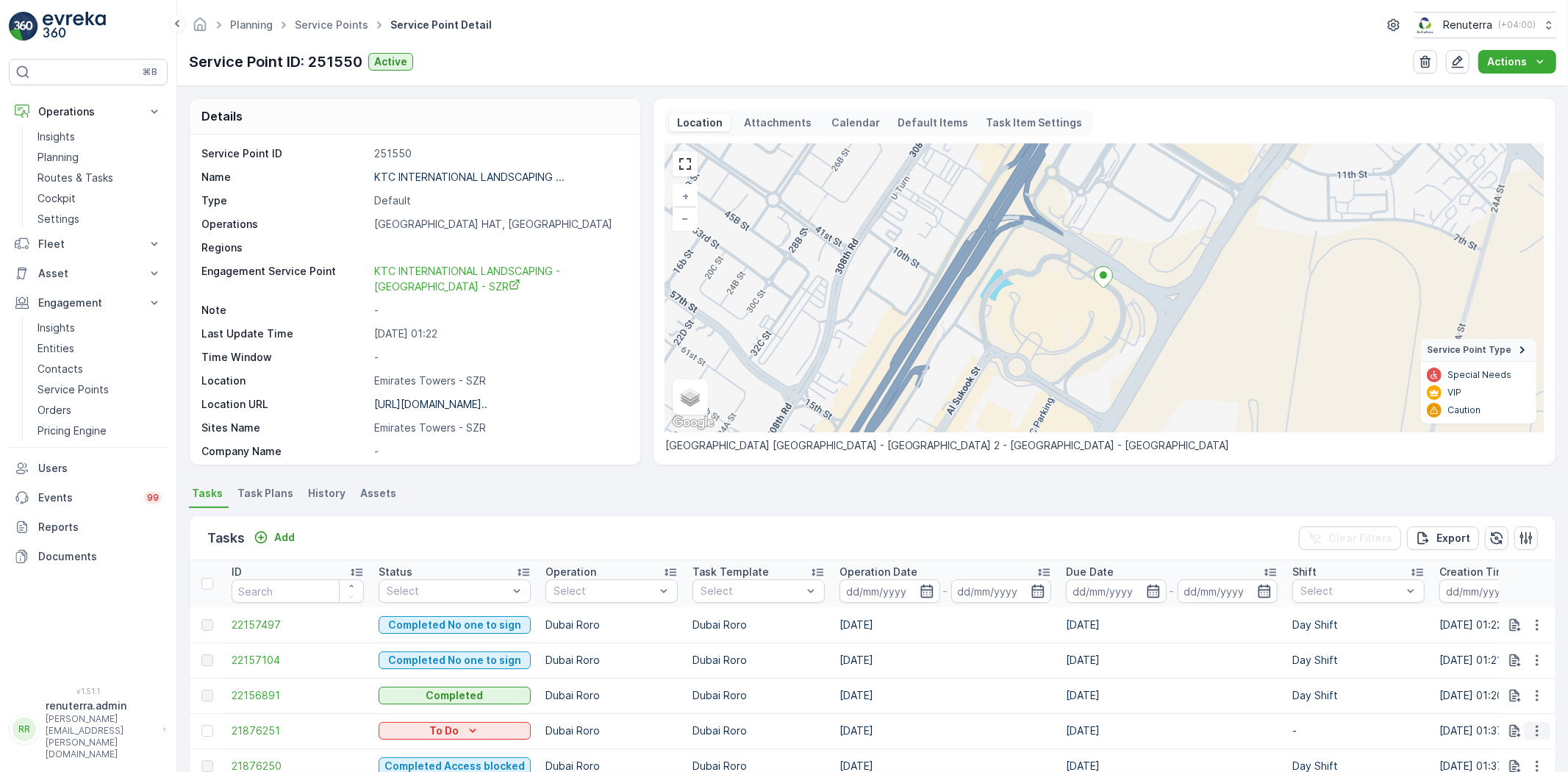
click at [1524, 725] on button "button" at bounding box center [1537, 730] width 27 height 18
click at [1513, 658] on span "Change Route" at bounding box center [1499, 661] width 72 height 14
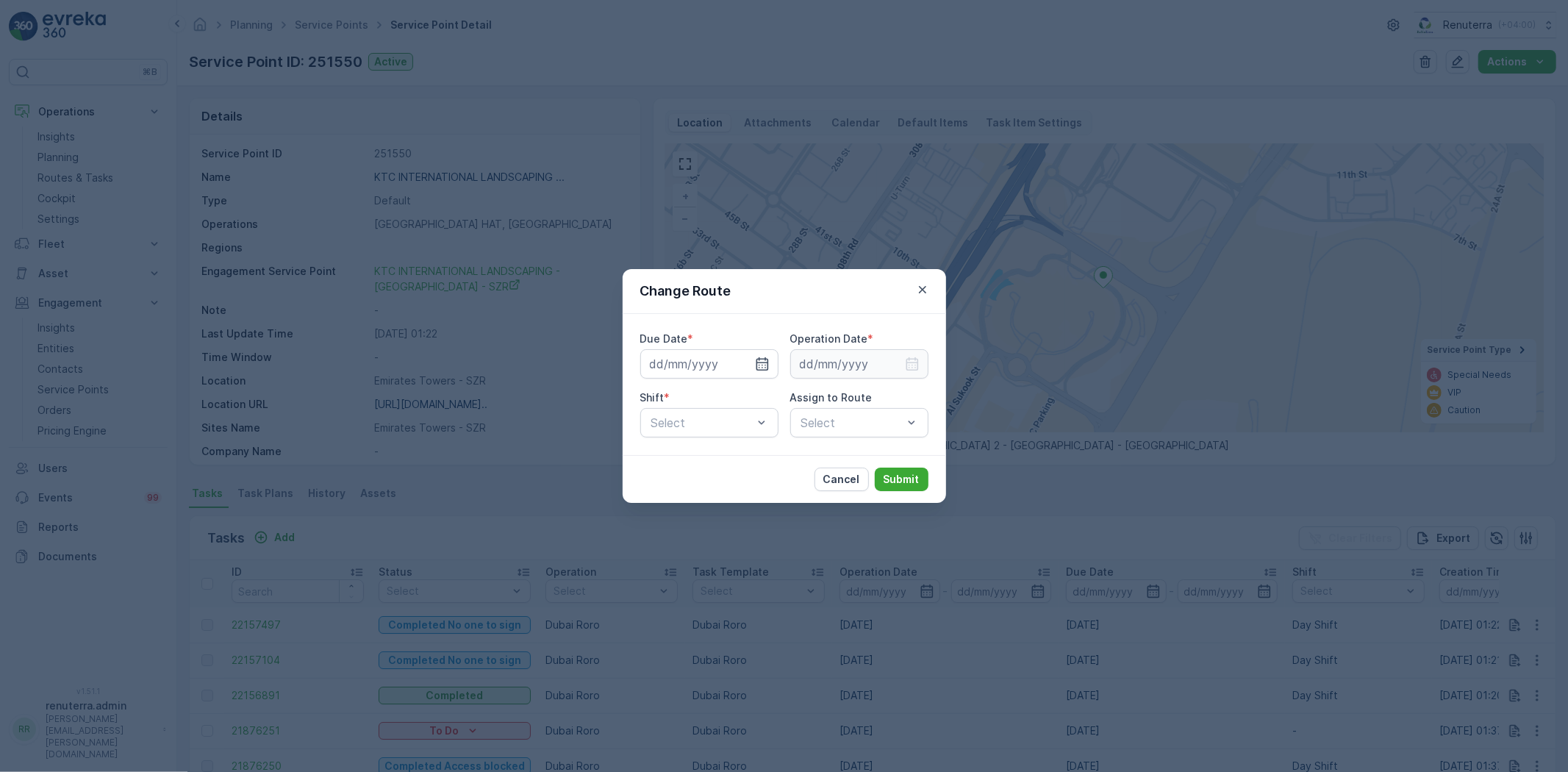
type input "[DATE]"
click at [681, 365] on input "[DATE]" at bounding box center [709, 364] width 139 height 30
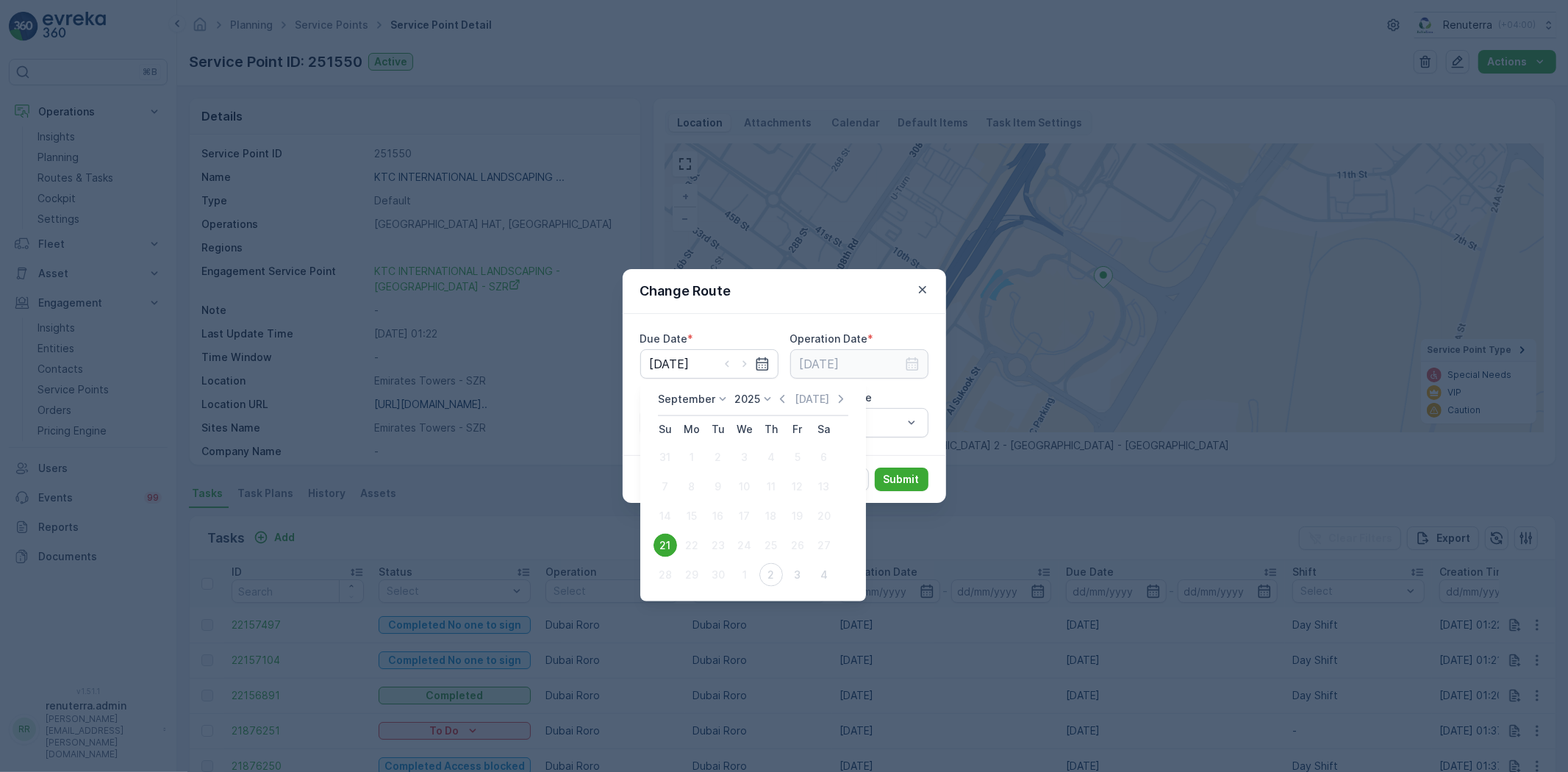
click at [703, 394] on p "September" at bounding box center [686, 399] width 57 height 14
click at [694, 490] on span "October" at bounding box center [687, 493] width 42 height 14
click at [768, 453] on div "2" at bounding box center [771, 457] width 24 height 24
type input "[DATE]"
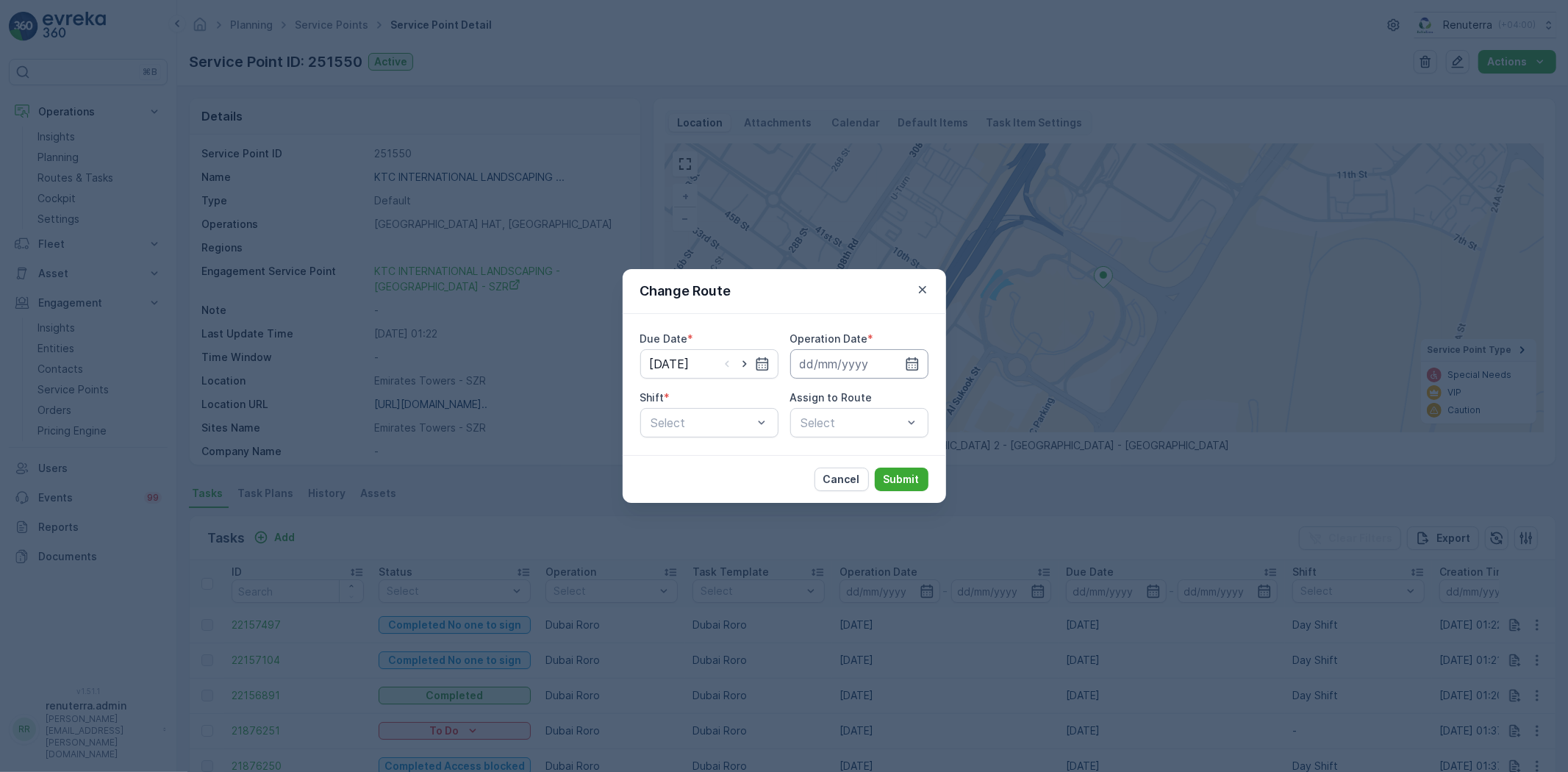
click at [858, 370] on input at bounding box center [859, 364] width 139 height 30
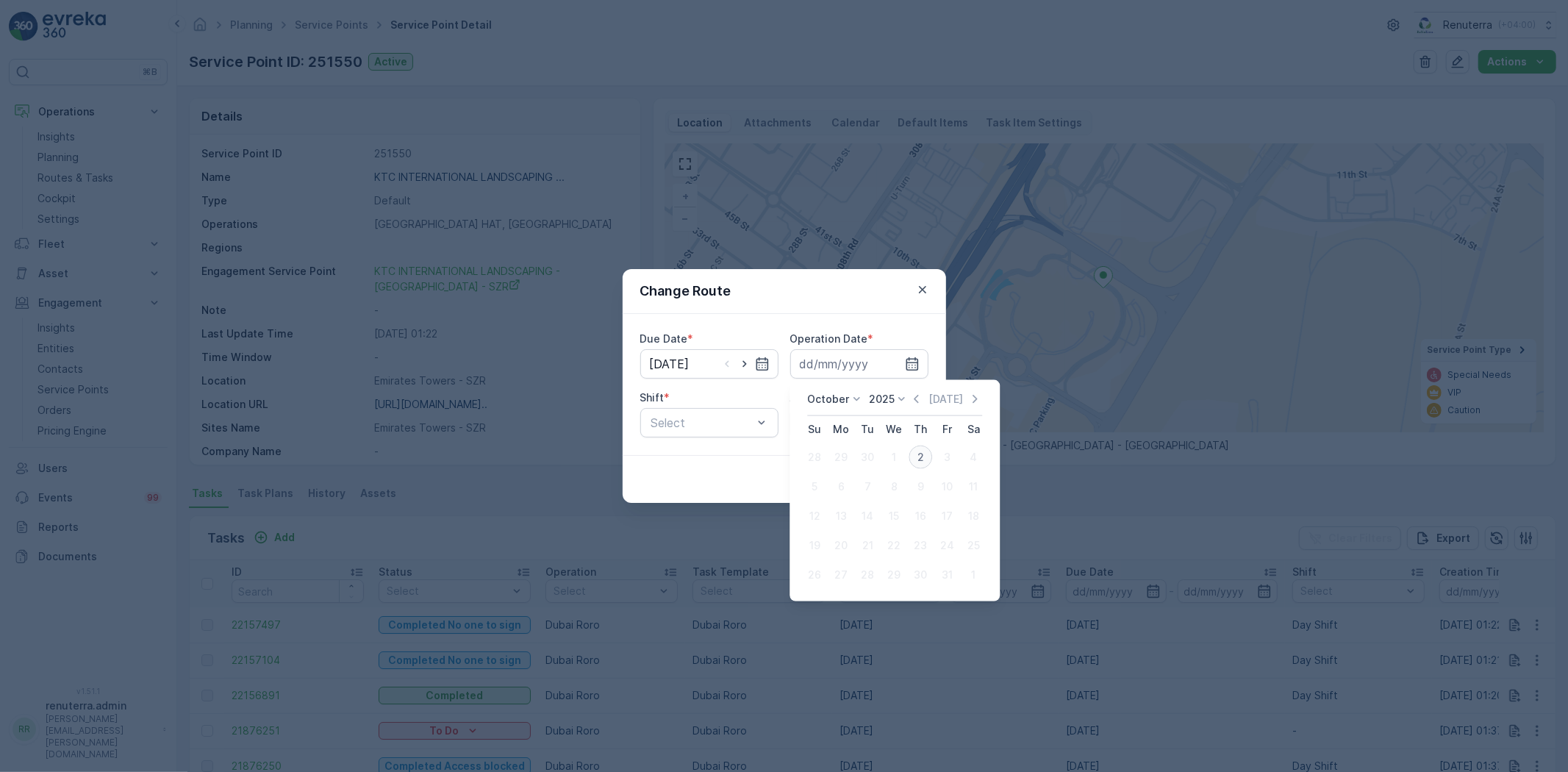
click at [923, 447] on div "2" at bounding box center [920, 457] width 24 height 24
type input "[DATE]"
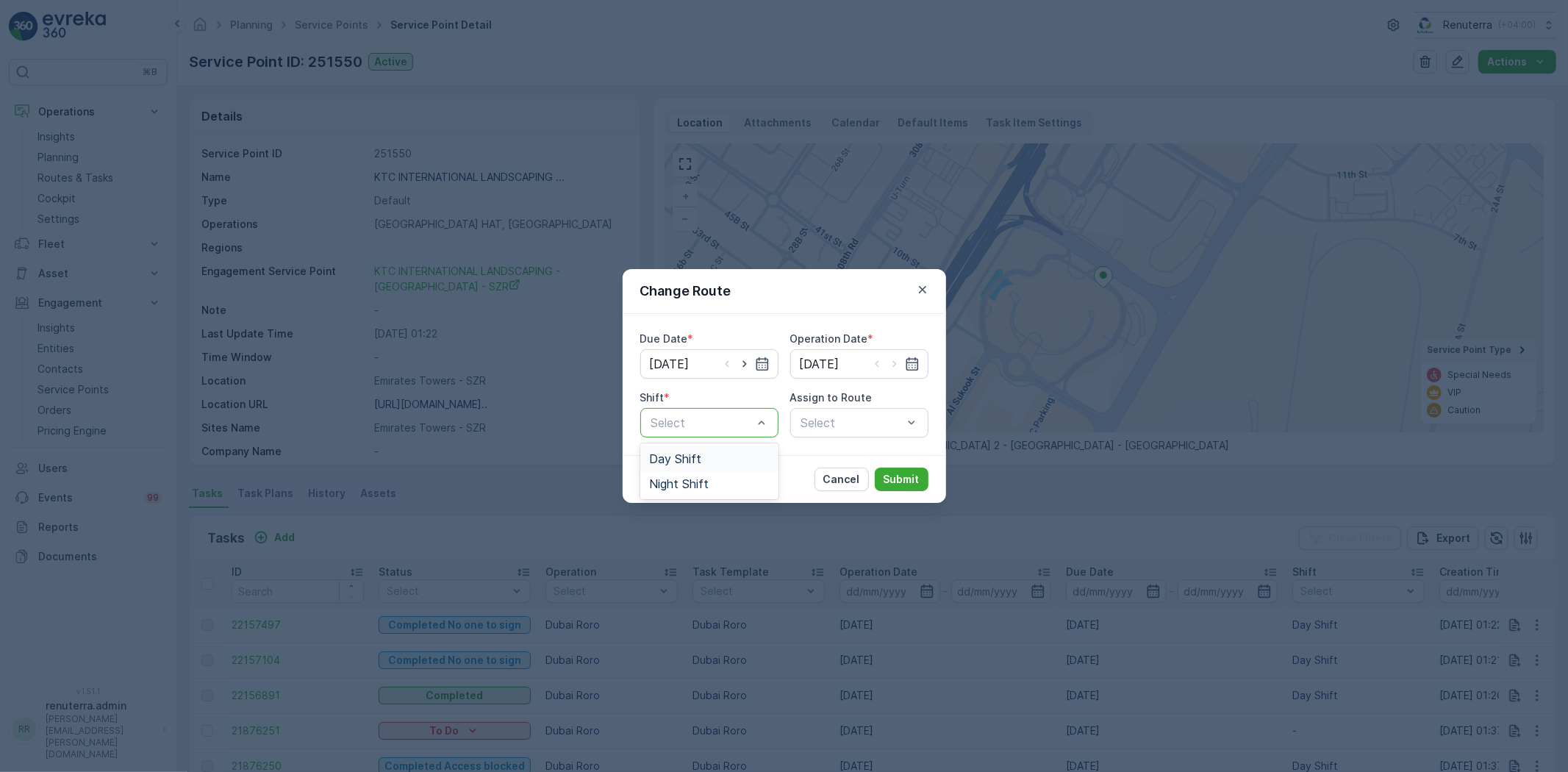
click at [684, 465] on div "Day Shift" at bounding box center [709, 458] width 139 height 25
click at [836, 419] on div "Select" at bounding box center [859, 423] width 139 height 30
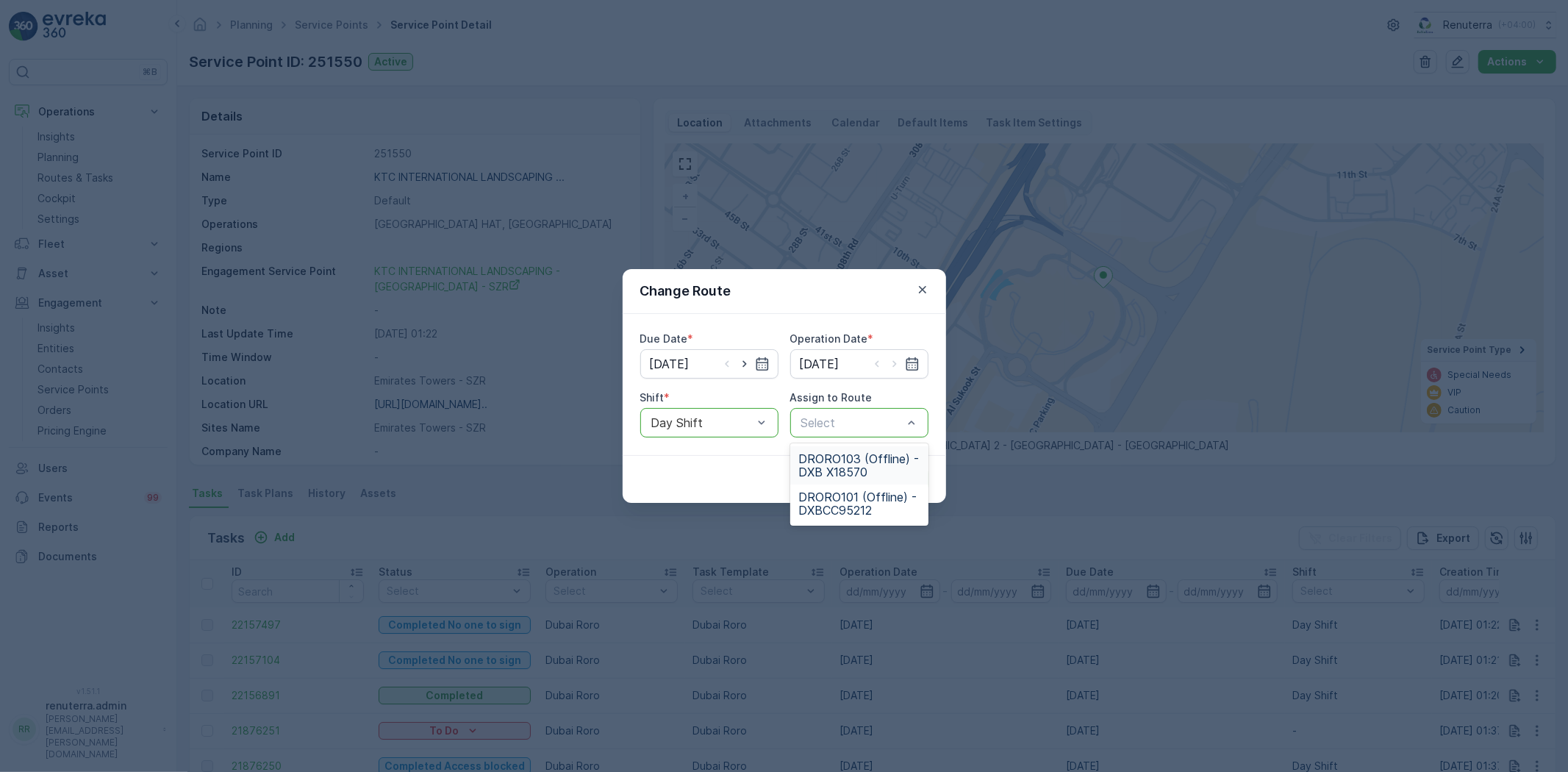
click at [850, 464] on span "DRORO103 (Offline) - DXB X18570" at bounding box center [859, 465] width 120 height 27
click at [914, 475] on p "Submit" at bounding box center [901, 479] width 36 height 14
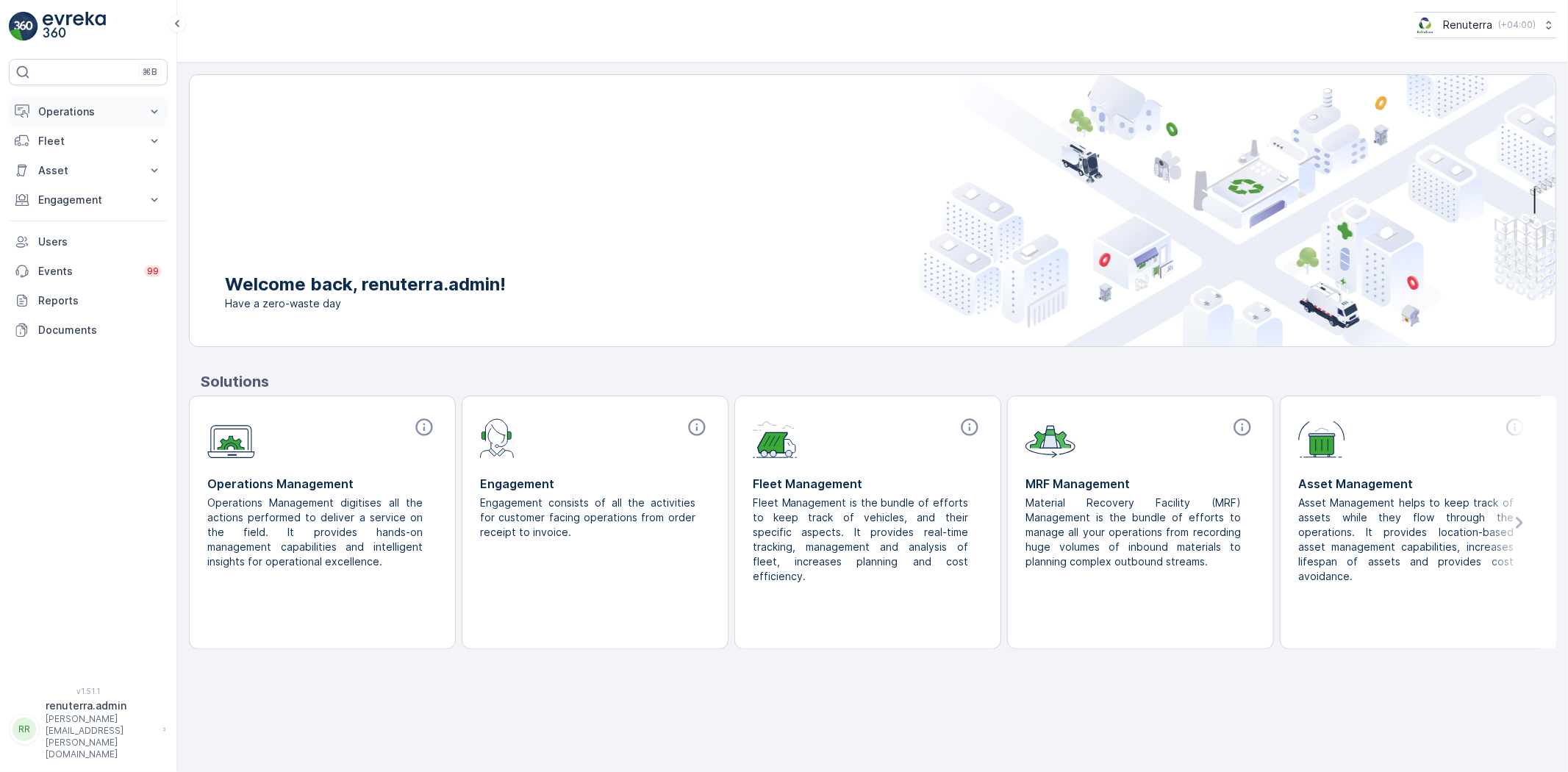
click at [97, 108] on p "Operations" at bounding box center [88, 111] width 100 height 14
click at [75, 289] on button "Engagement" at bounding box center [88, 303] width 159 height 30
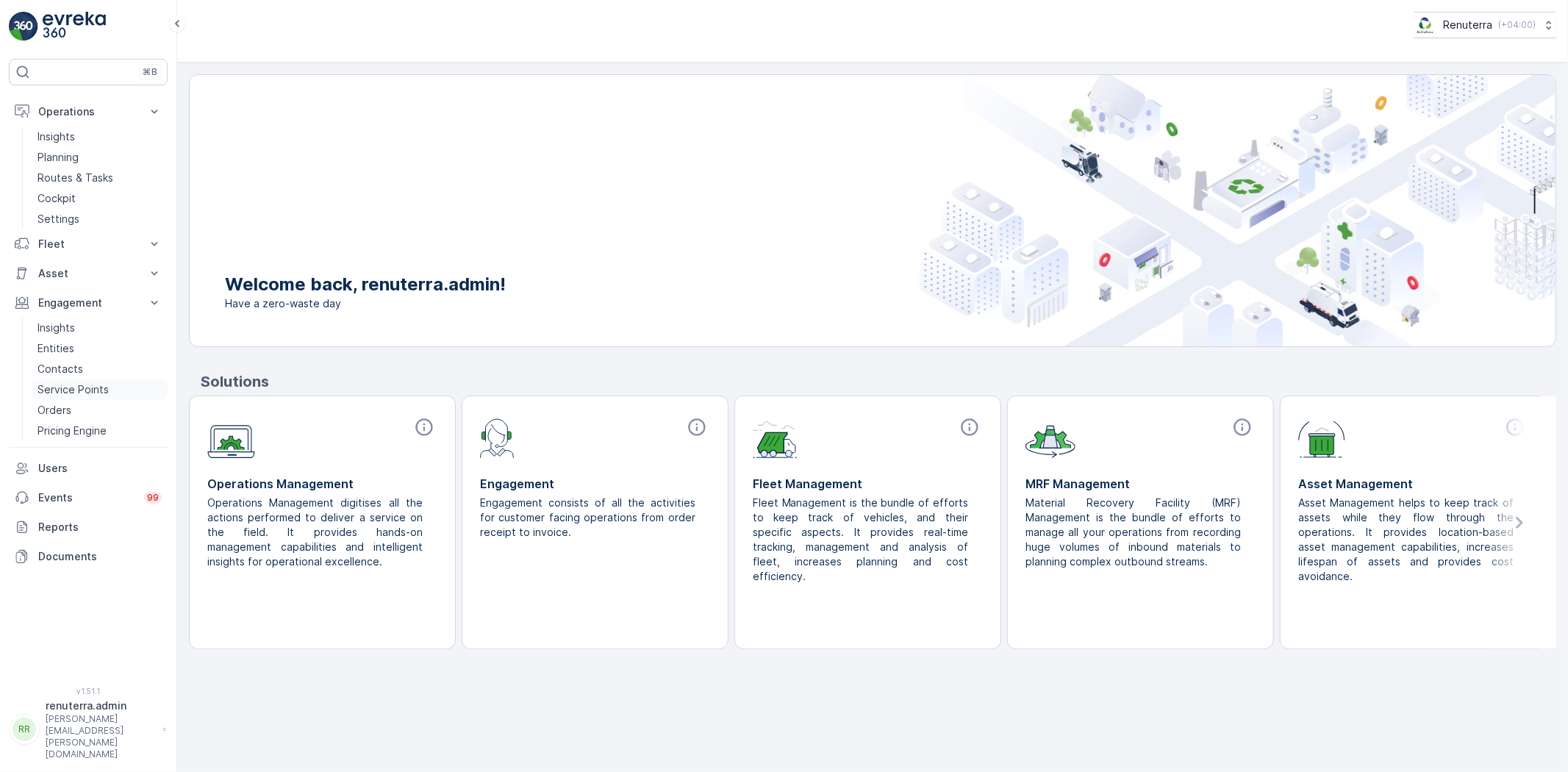
click at [78, 384] on p "Service Points" at bounding box center [73, 389] width 72 height 14
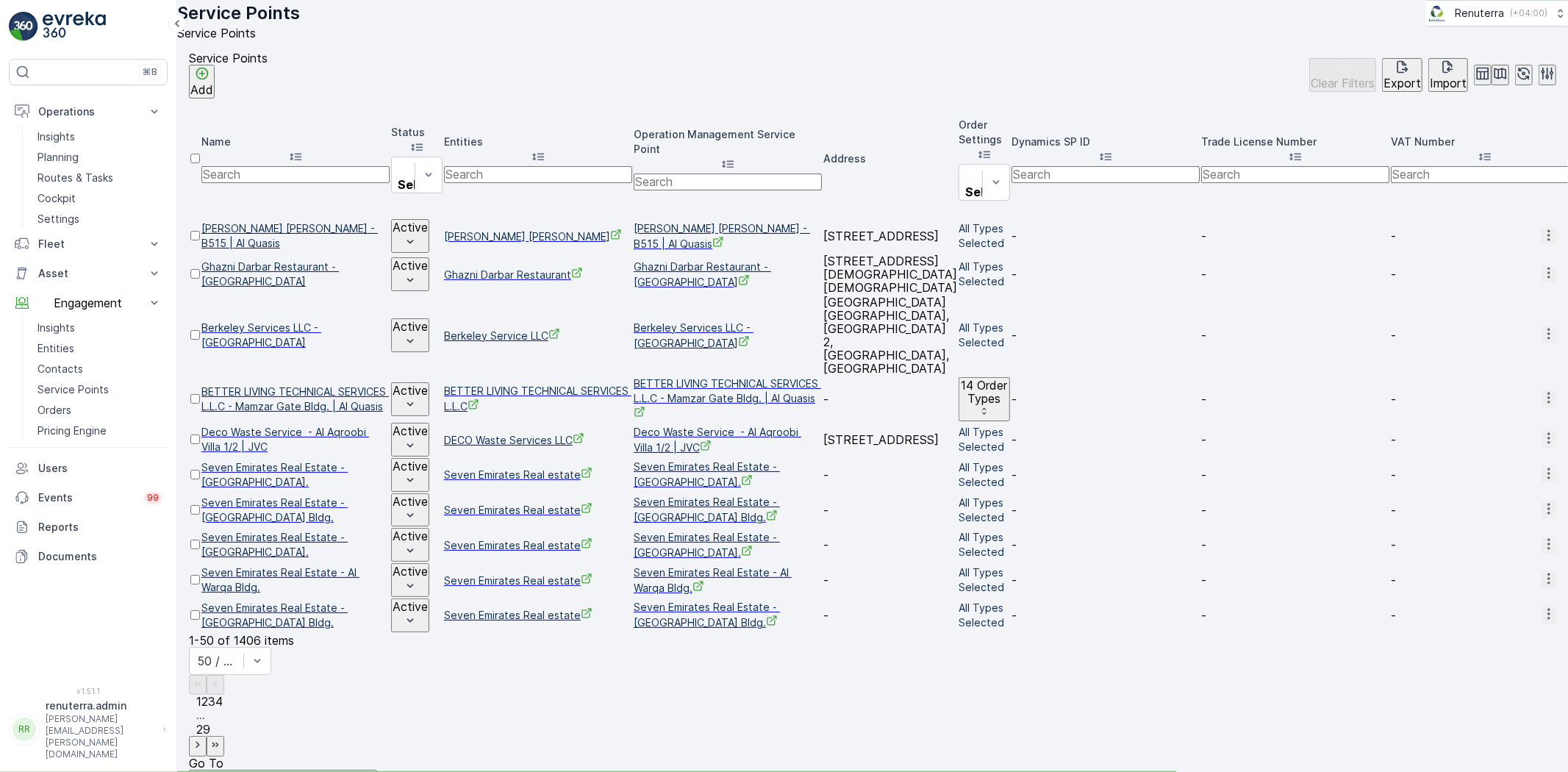
click at [1541, 228] on icon "button" at bounding box center [1548, 234] width 14 height 14
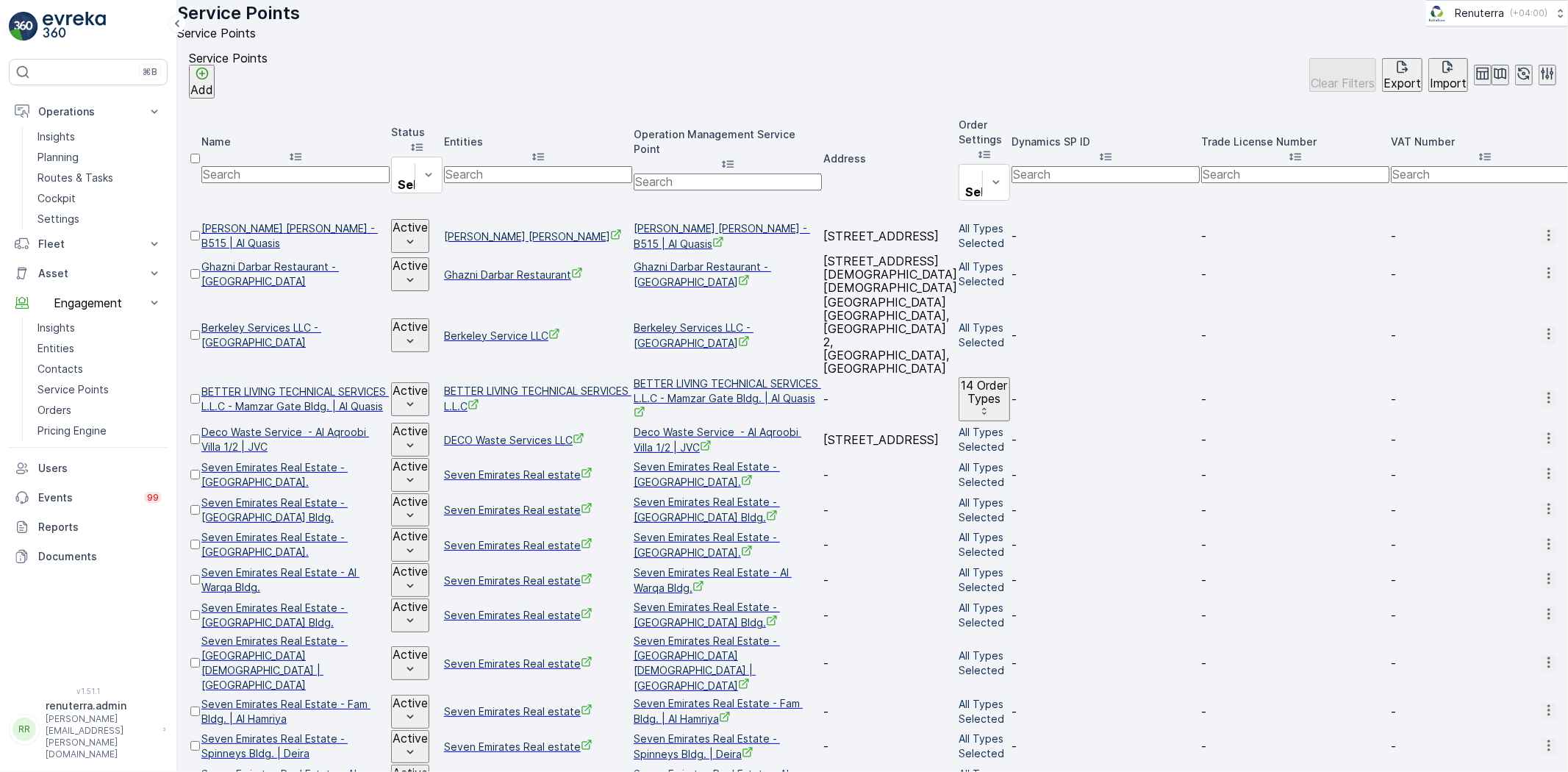
click at [1541, 228] on icon "button" at bounding box center [1548, 234] width 14 height 14
click at [1505, 374] on span "Link to Operations" at bounding box center [1511, 381] width 91 height 14
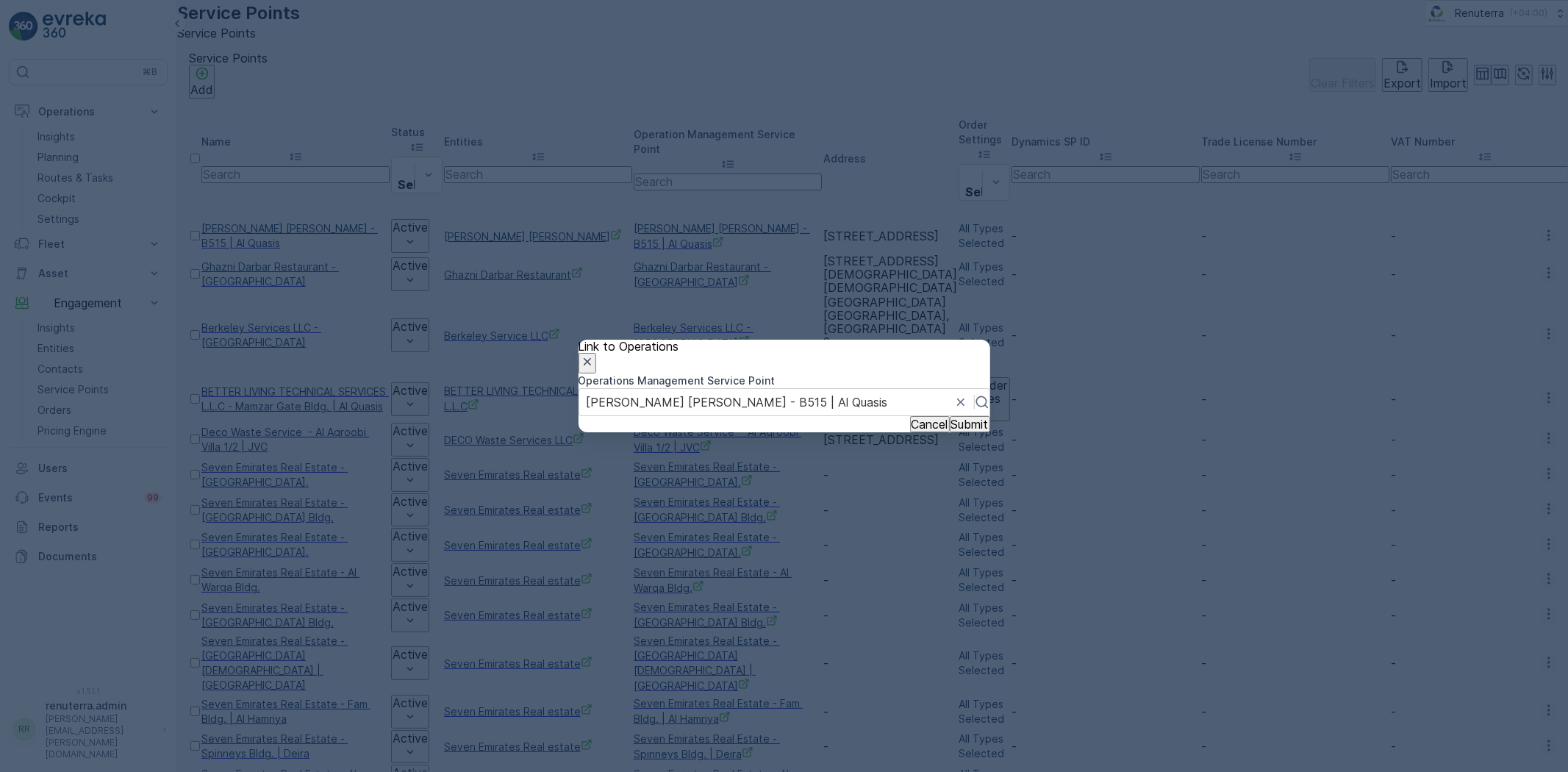
click at [594, 355] on icon "button" at bounding box center [587, 362] width 14 height 14
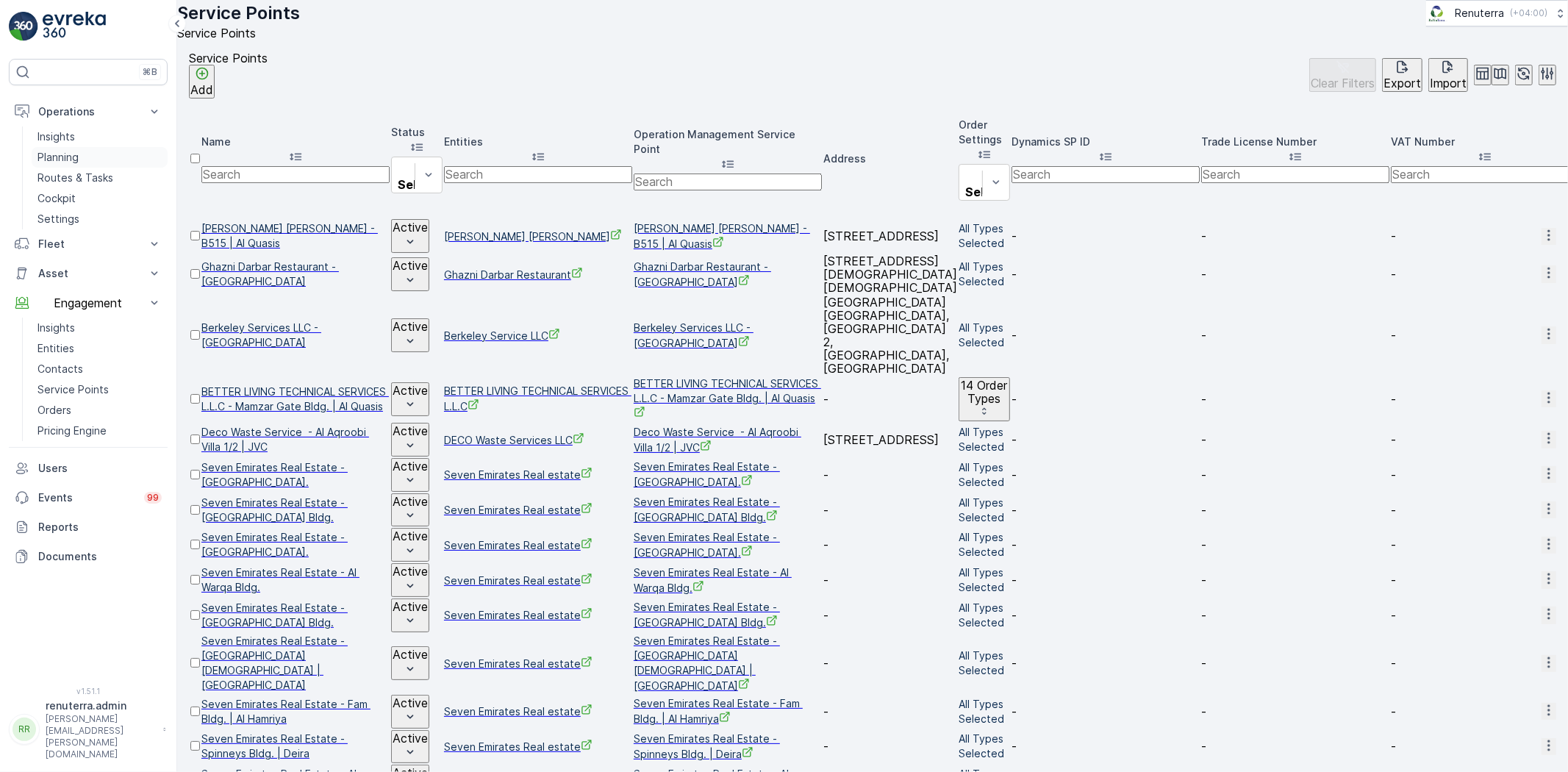
click at [72, 155] on p "Planning" at bounding box center [58, 157] width 41 height 14
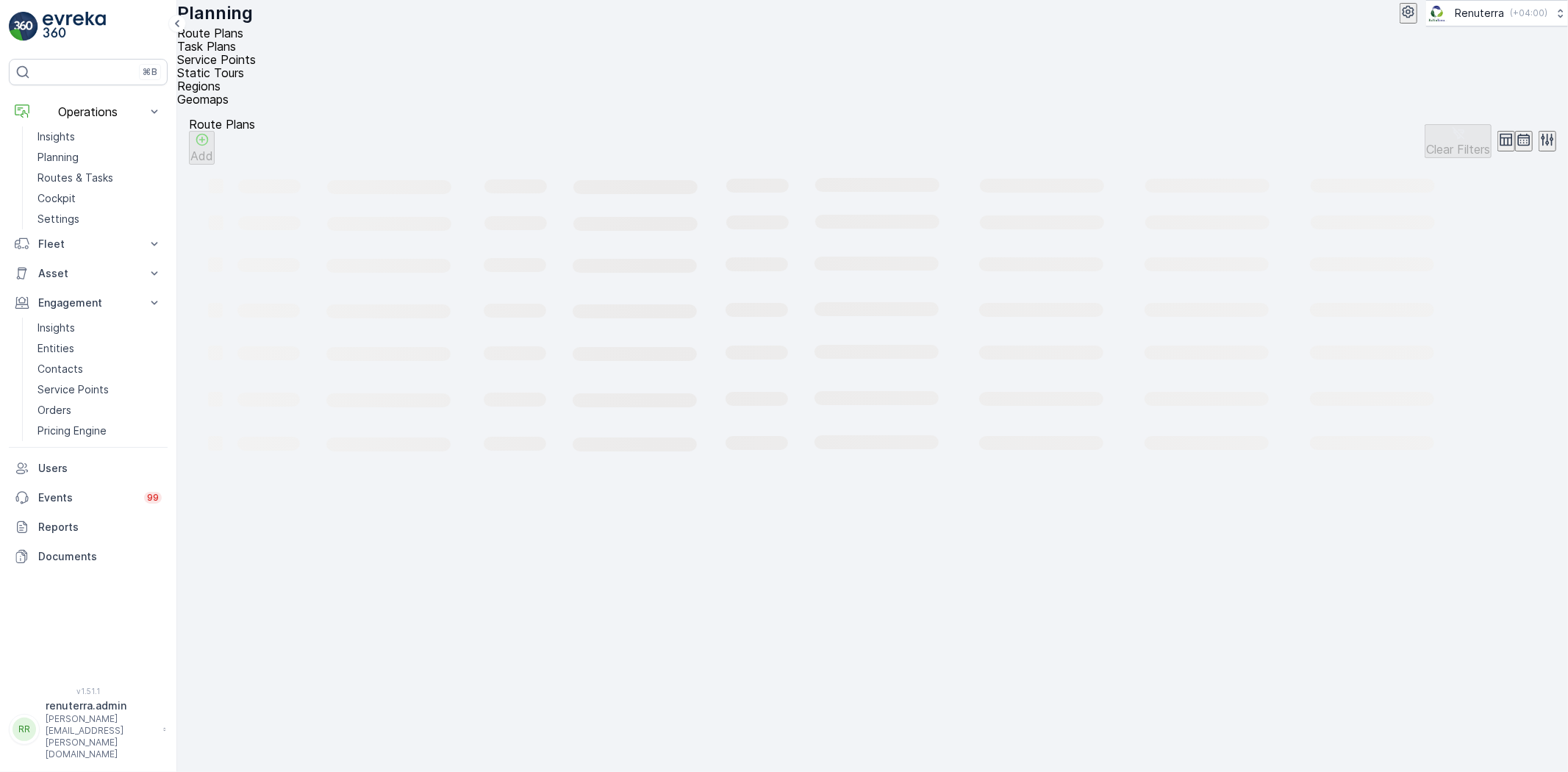
click at [256, 54] on span "Service Points" at bounding box center [216, 59] width 78 height 14
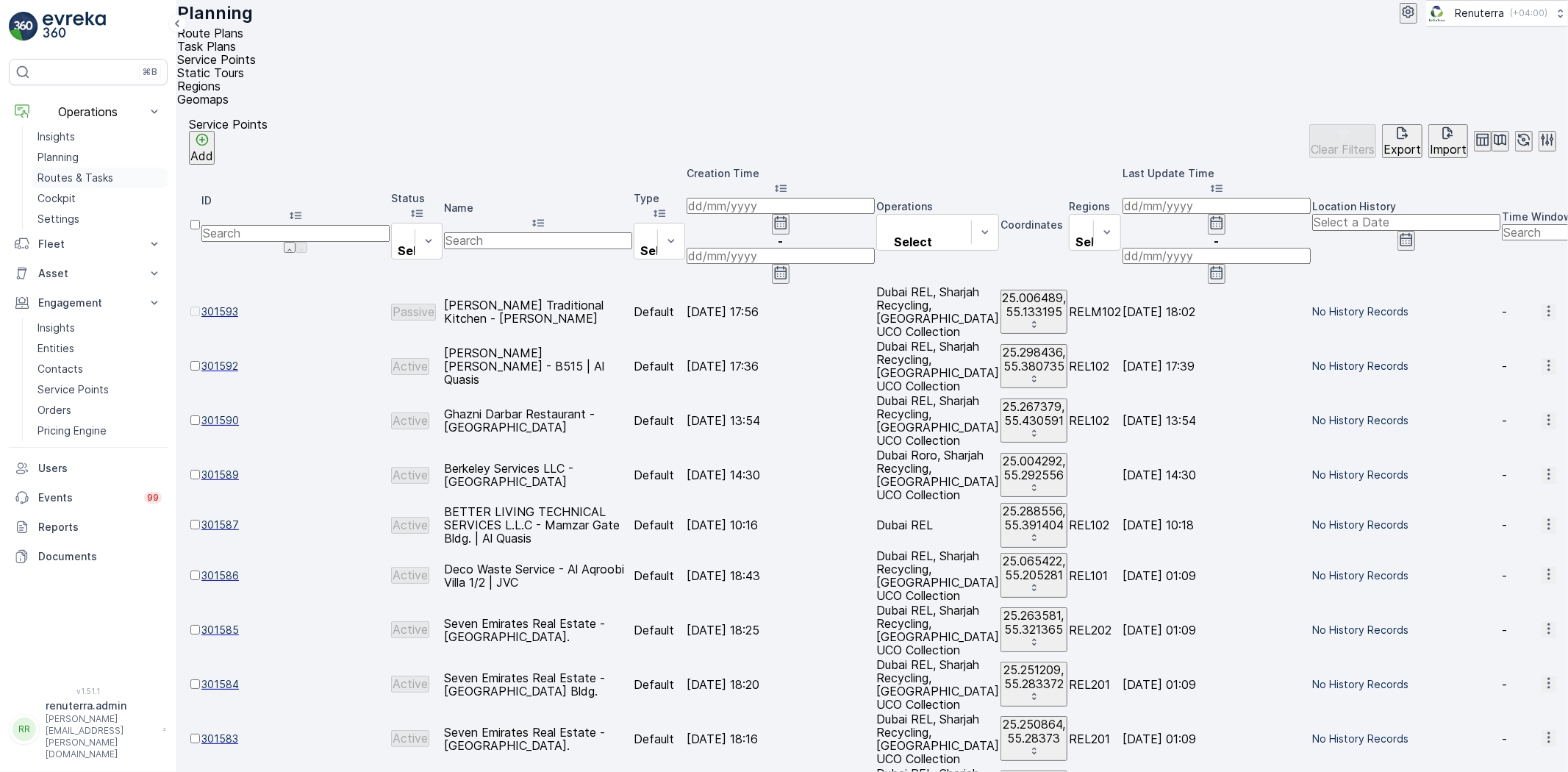
click at [87, 174] on p "Routes & Tasks" at bounding box center [75, 177] width 75 height 14
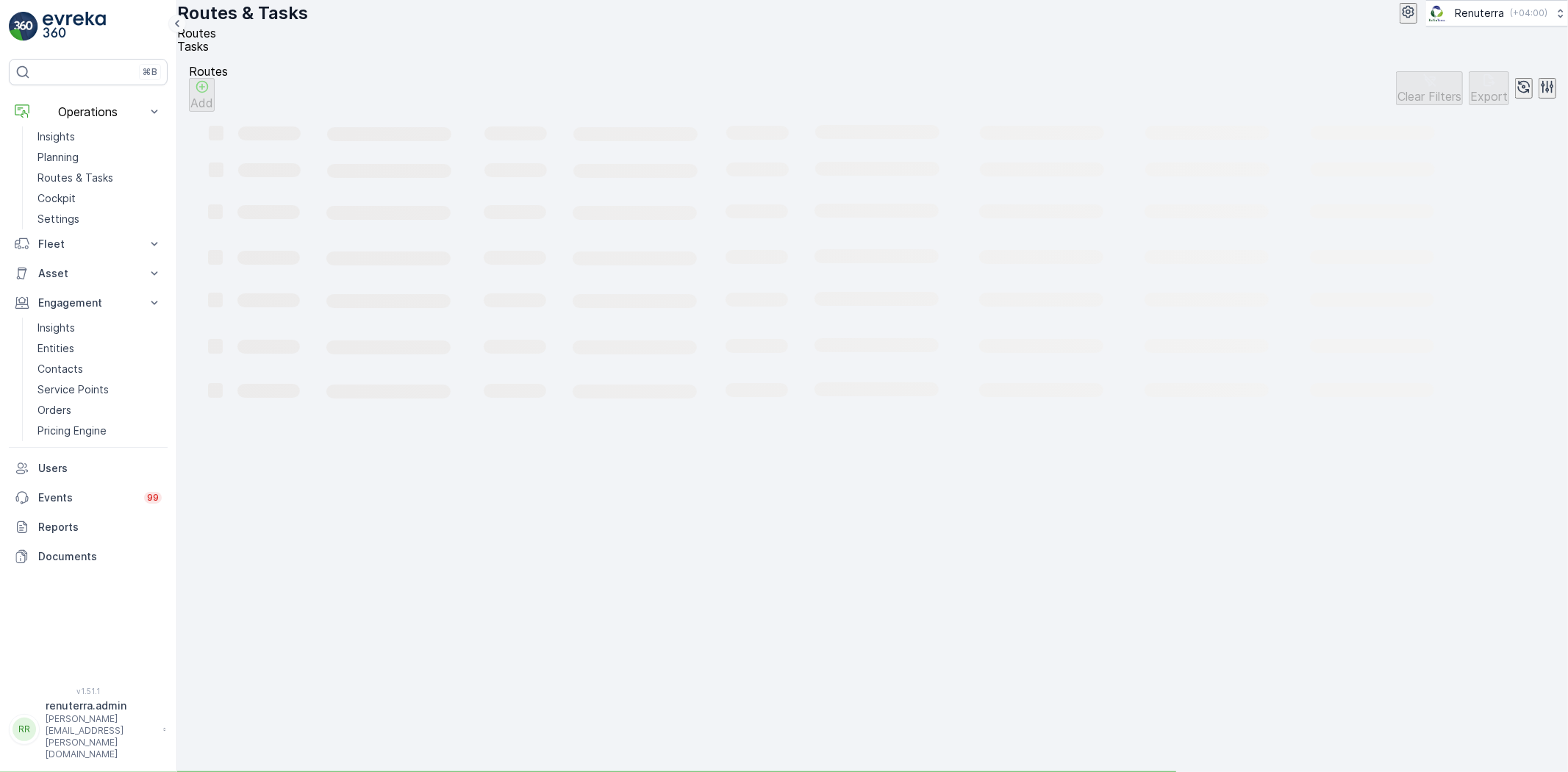
drag, startPoint x: 178, startPoint y: 26, endPoint x: 193, endPoint y: 54, distance: 31.8
click at [178, 25] on icon at bounding box center [177, 24] width 5 height 8
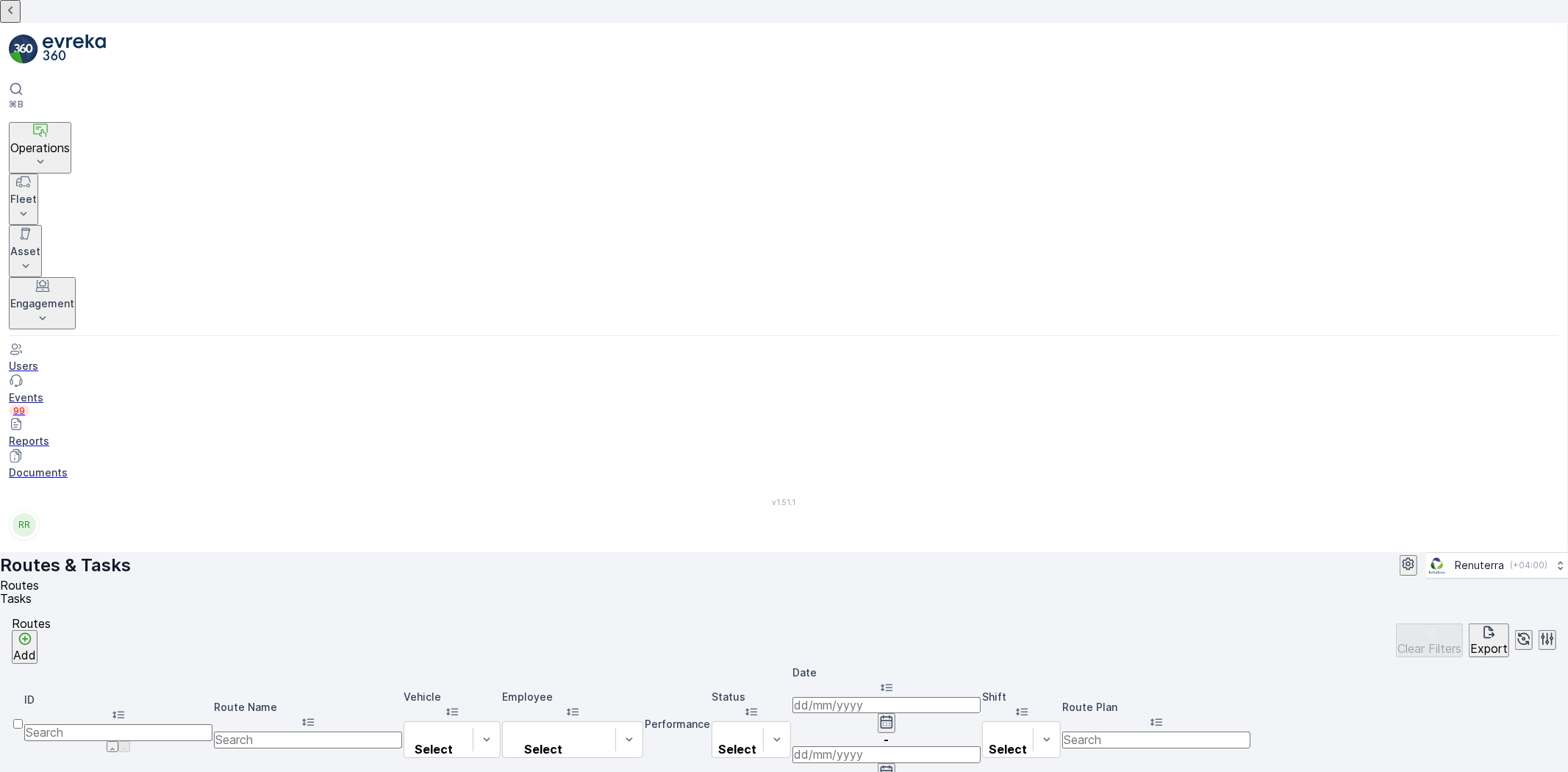
click at [980, 697] on input at bounding box center [886, 705] width 188 height 16
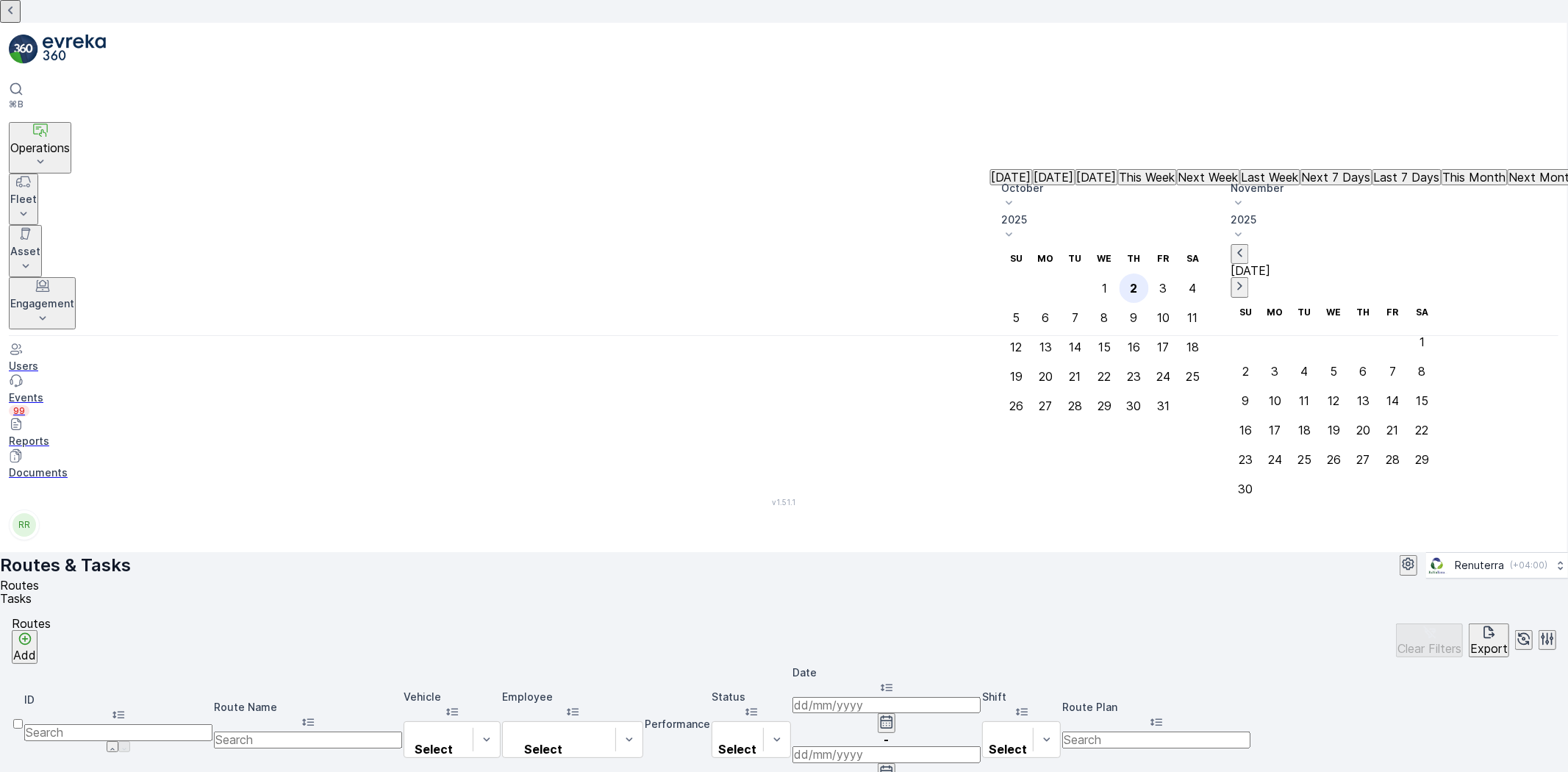
click at [1138, 282] on div "2" at bounding box center [1134, 288] width 8 height 13
type input "[DATE]"
click at [1138, 282] on div "2" at bounding box center [1134, 288] width 8 height 13
type input "[DATE]"
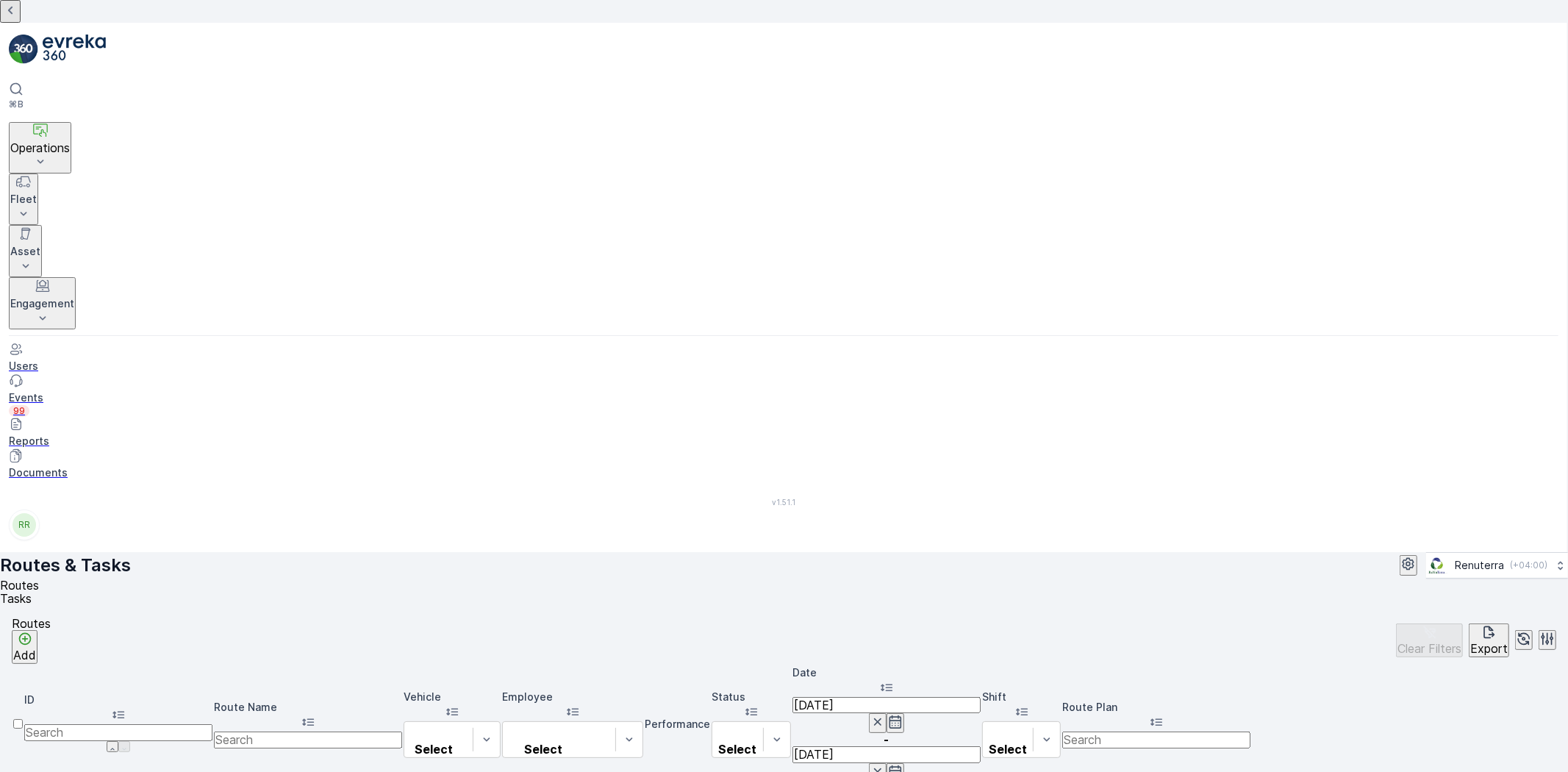
click at [336, 732] on input "text" at bounding box center [308, 739] width 188 height 16
type input "hat"
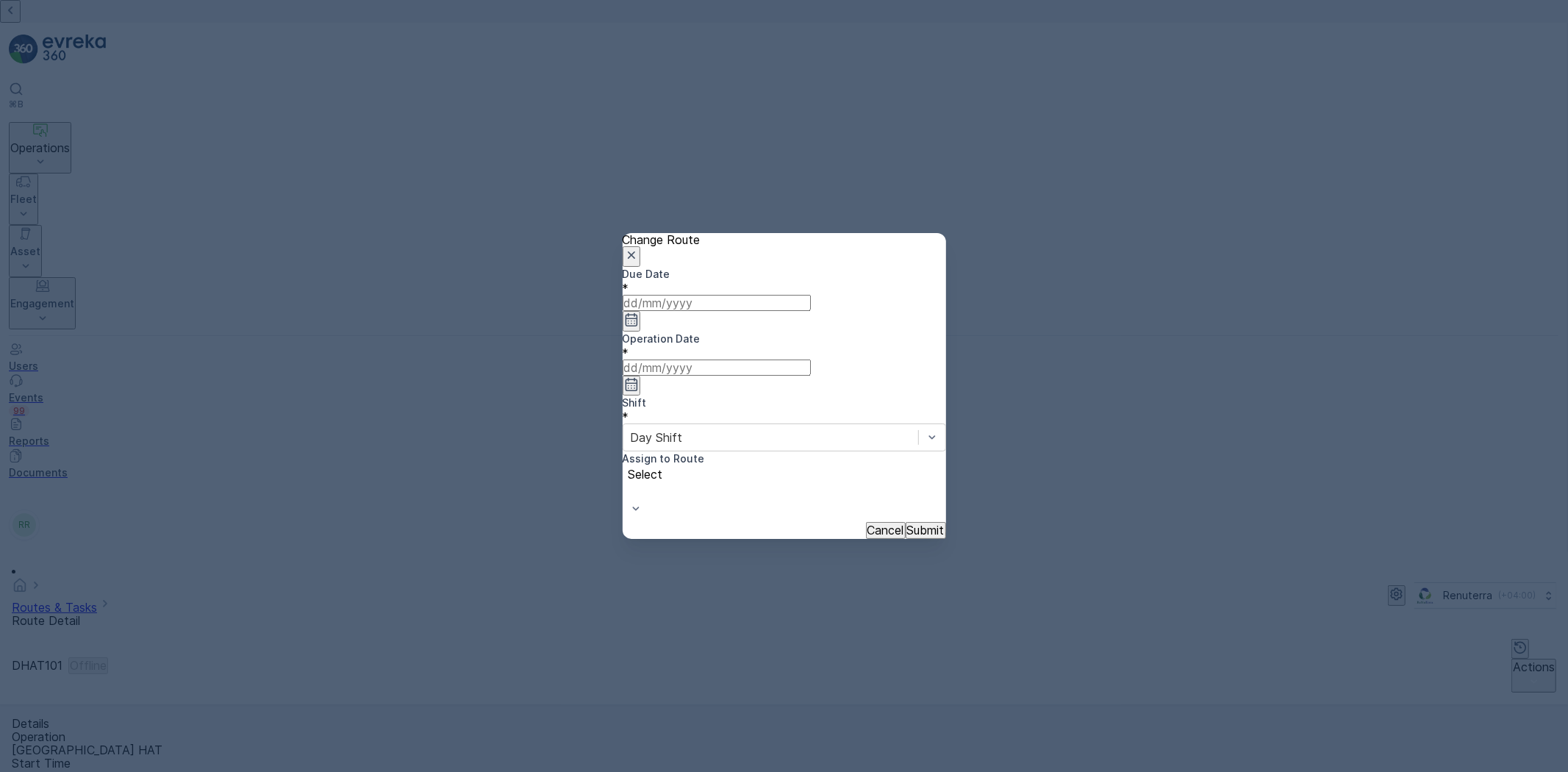
type input "[DATE]"
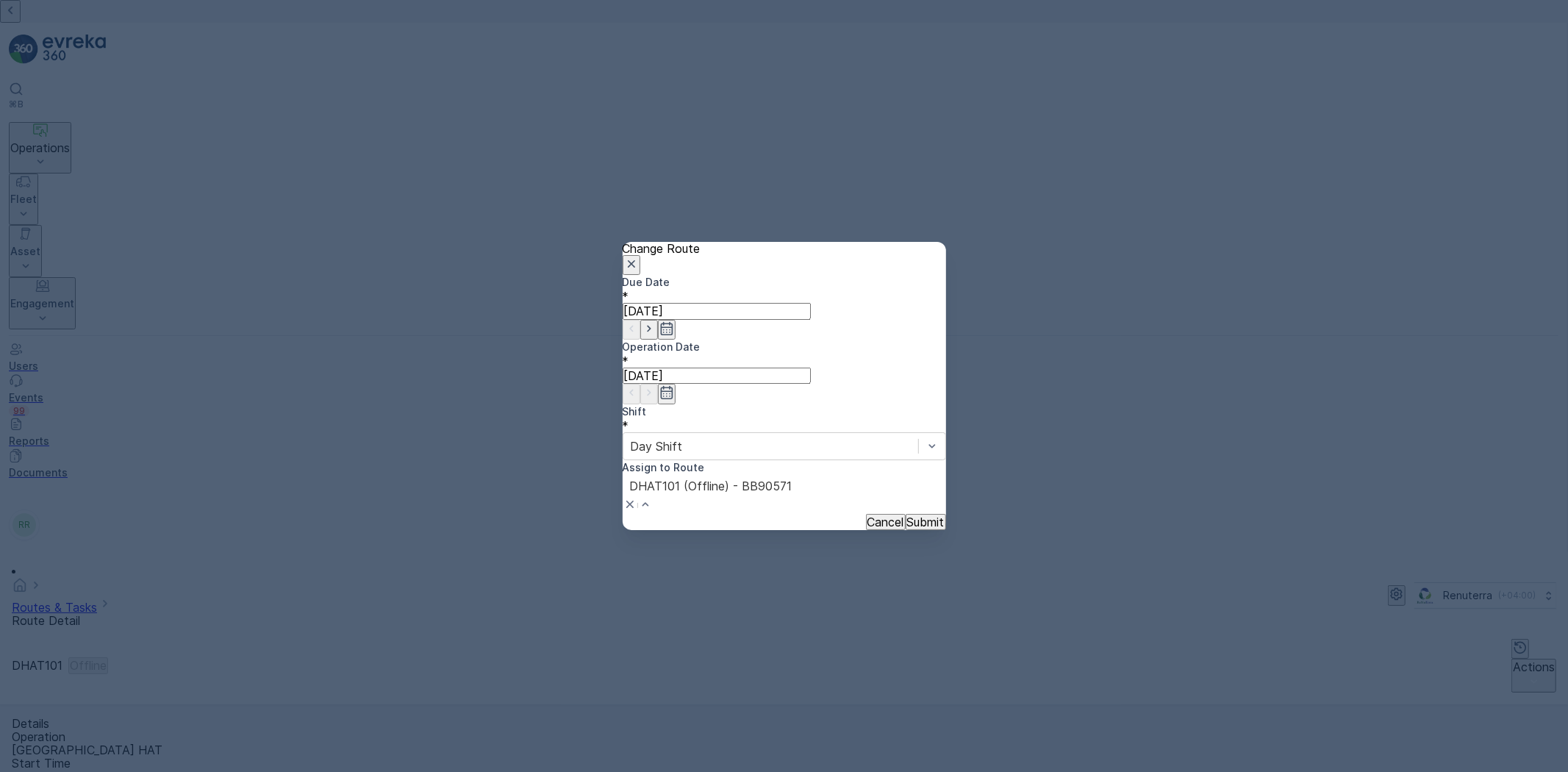
click at [907, 515] on p "Submit" at bounding box center [926, 522] width 37 height 13
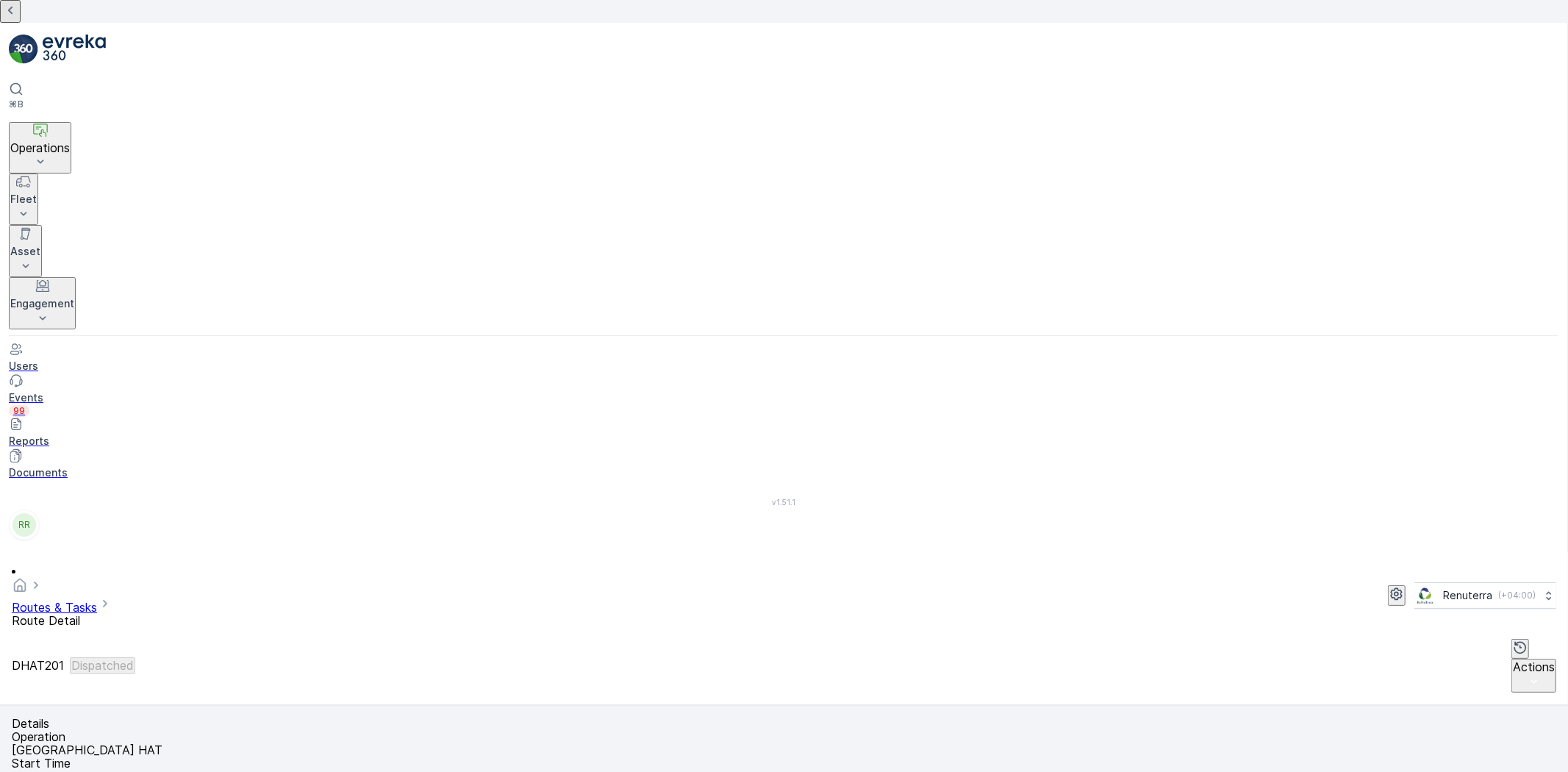
click at [143, 664] on icon "To Do" at bounding box center [135, 671] width 14 height 14
click at [153, 651] on p "To Do" at bounding box center [135, 657] width 34 height 13
click at [153, 651] on div "To Do" at bounding box center [135, 666] width 34 height 31
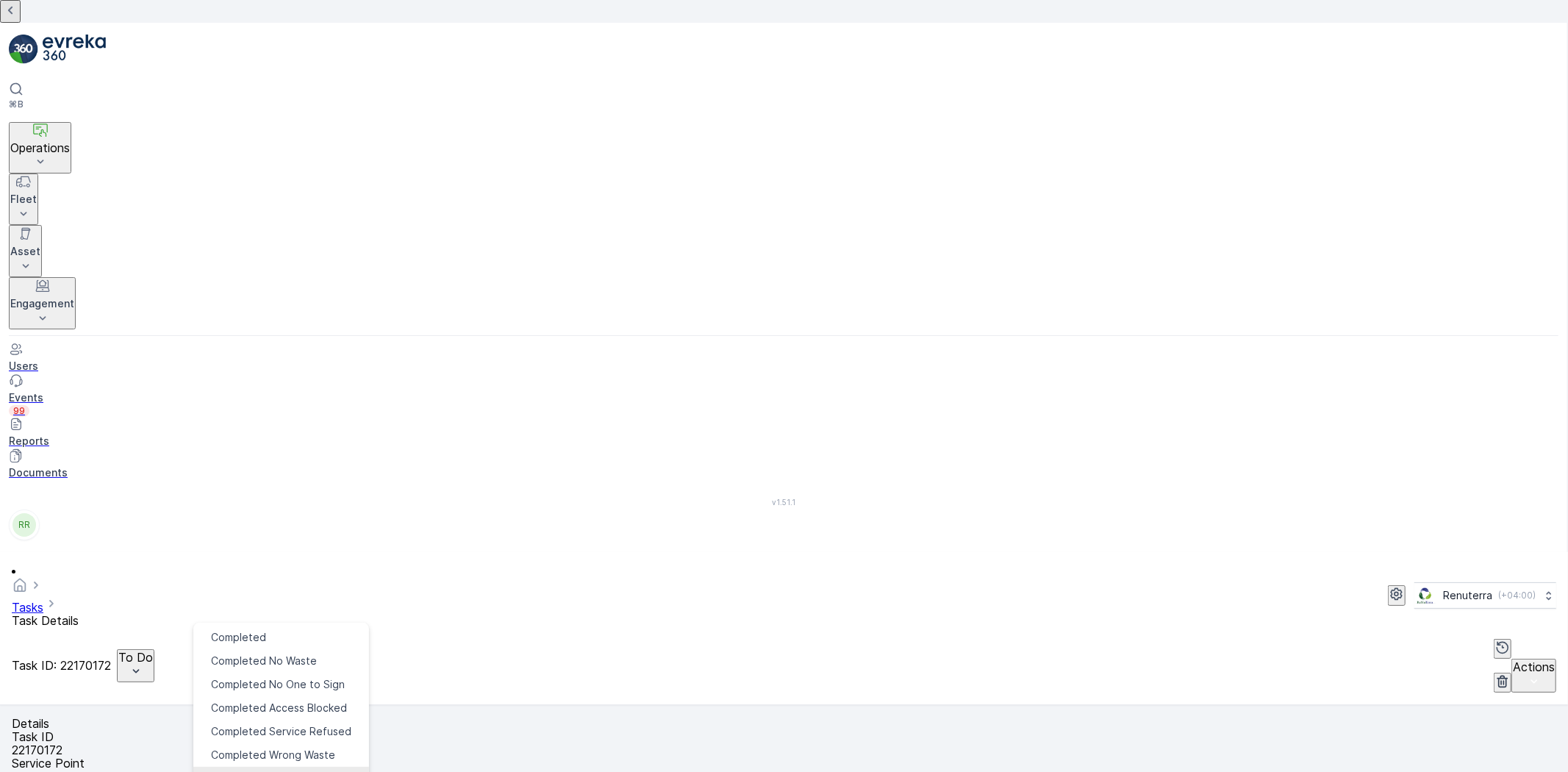
click at [248, 771] on span "Completed Excess Waste" at bounding box center [274, 778] width 126 height 14
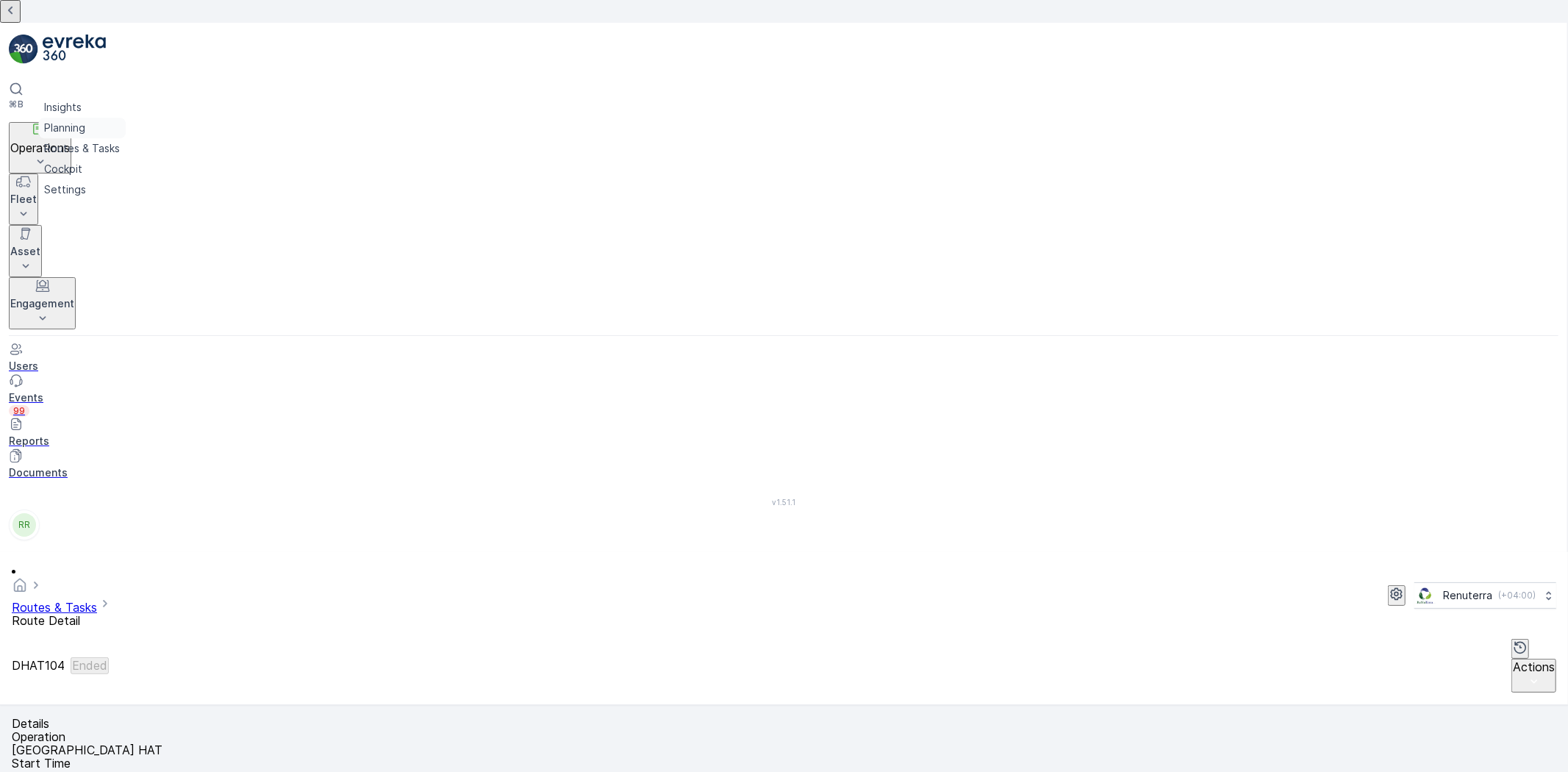
click at [85, 131] on p "Planning" at bounding box center [65, 127] width 41 height 14
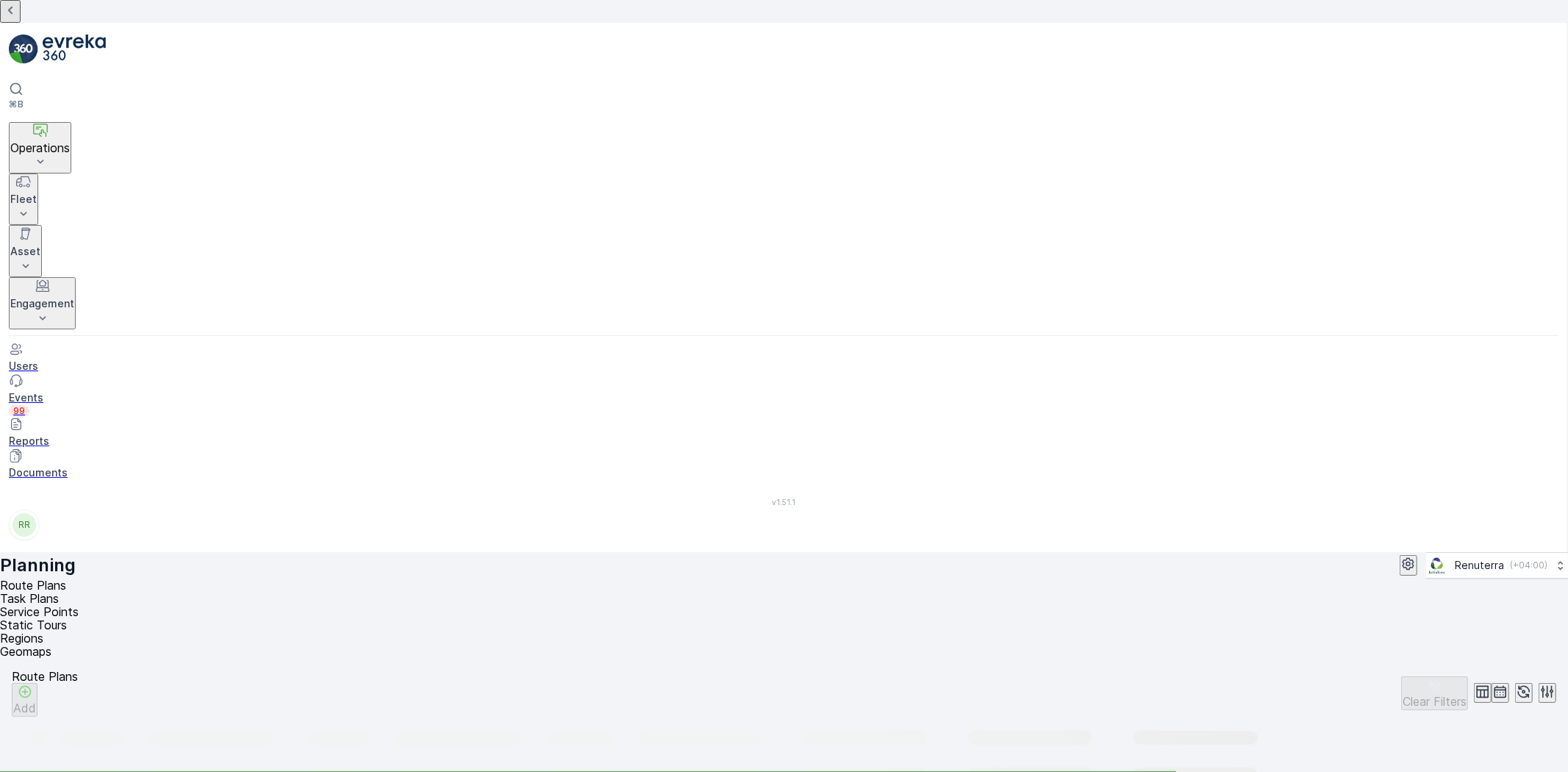
click at [78, 605] on span "Service Points" at bounding box center [39, 611] width 78 height 14
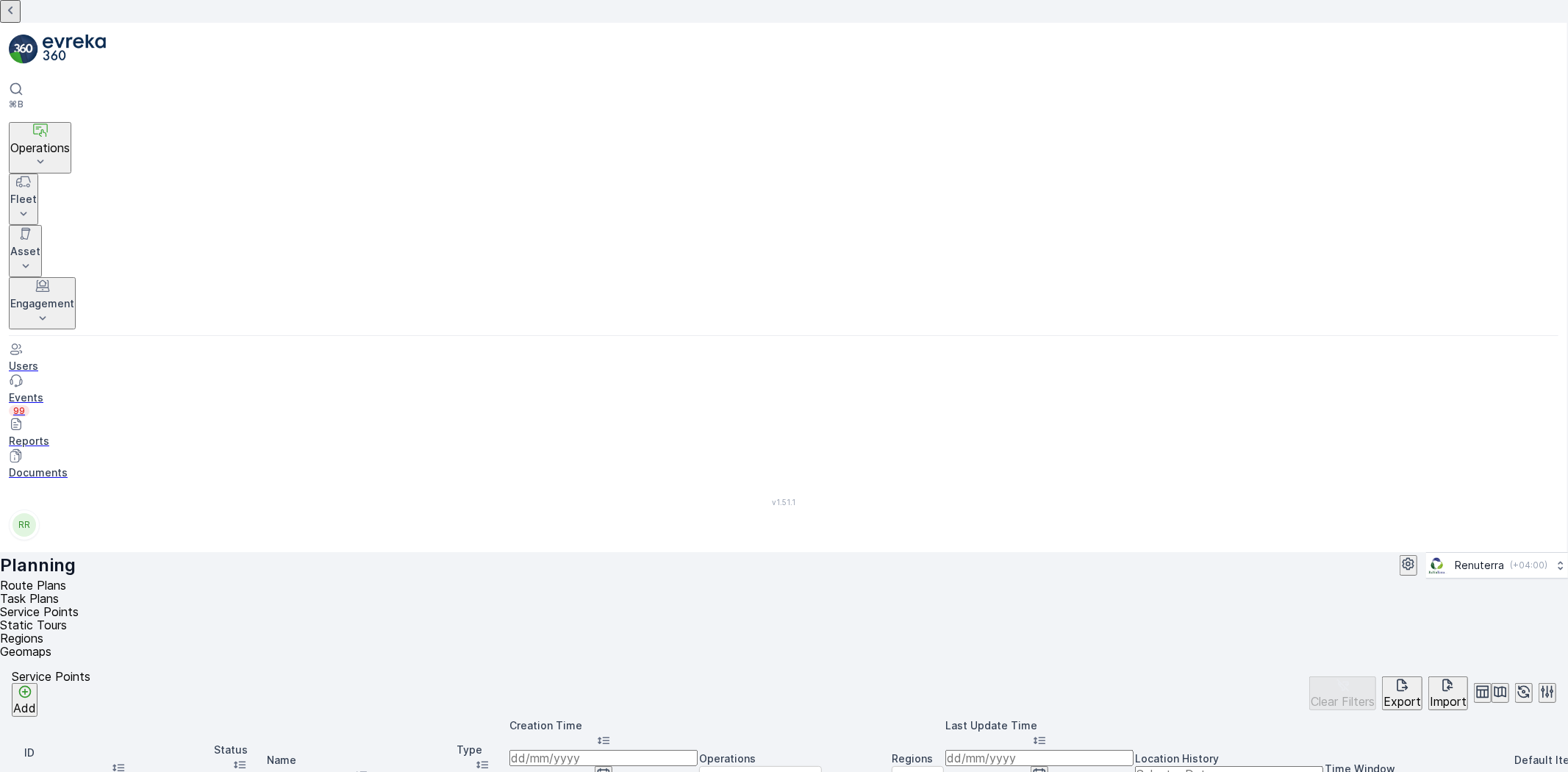
type input "car"
click at [444, 771] on input "car" at bounding box center [361, 783] width 188 height 16
type input "car zone"
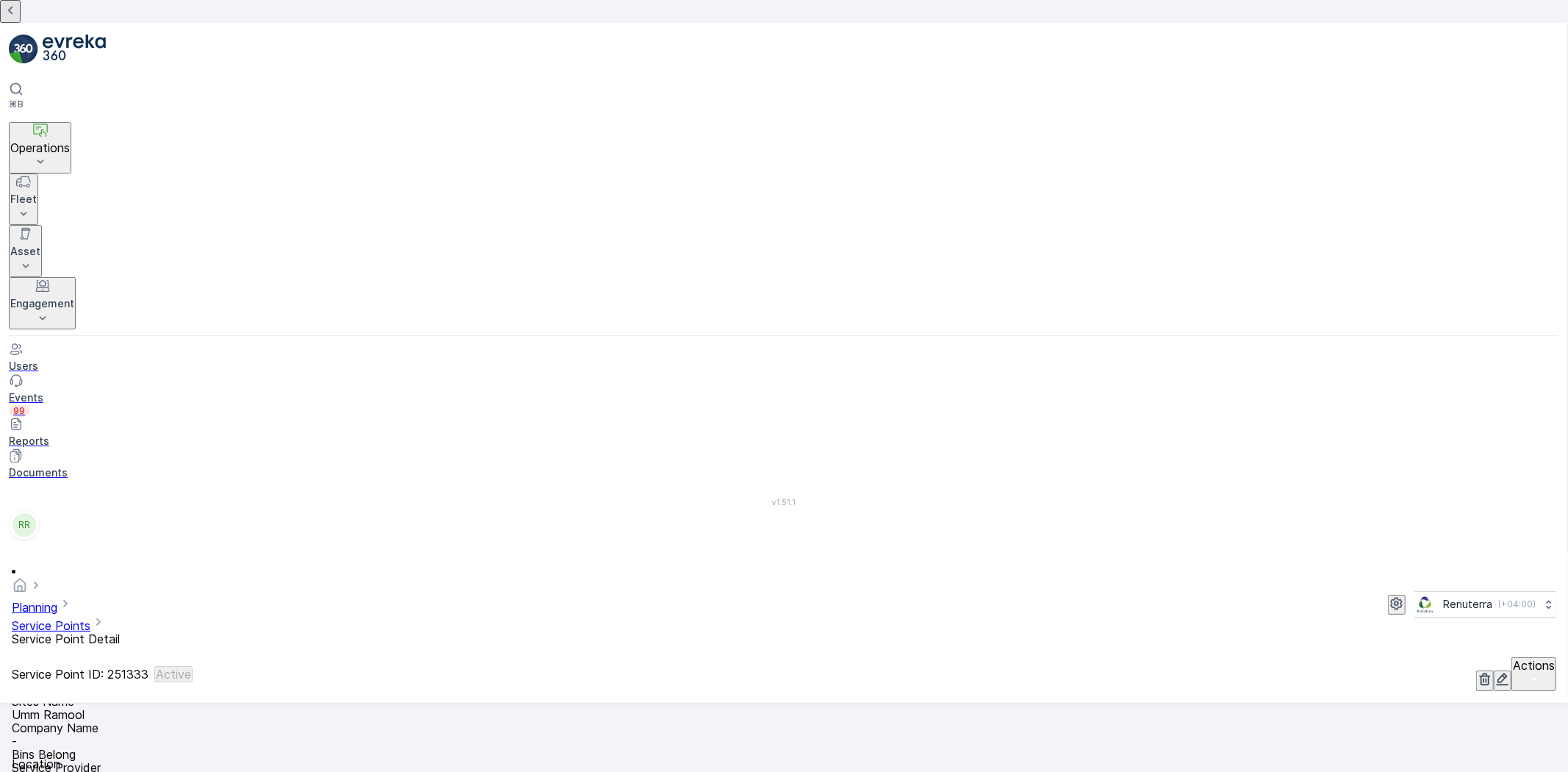
scroll to position [327, 0]
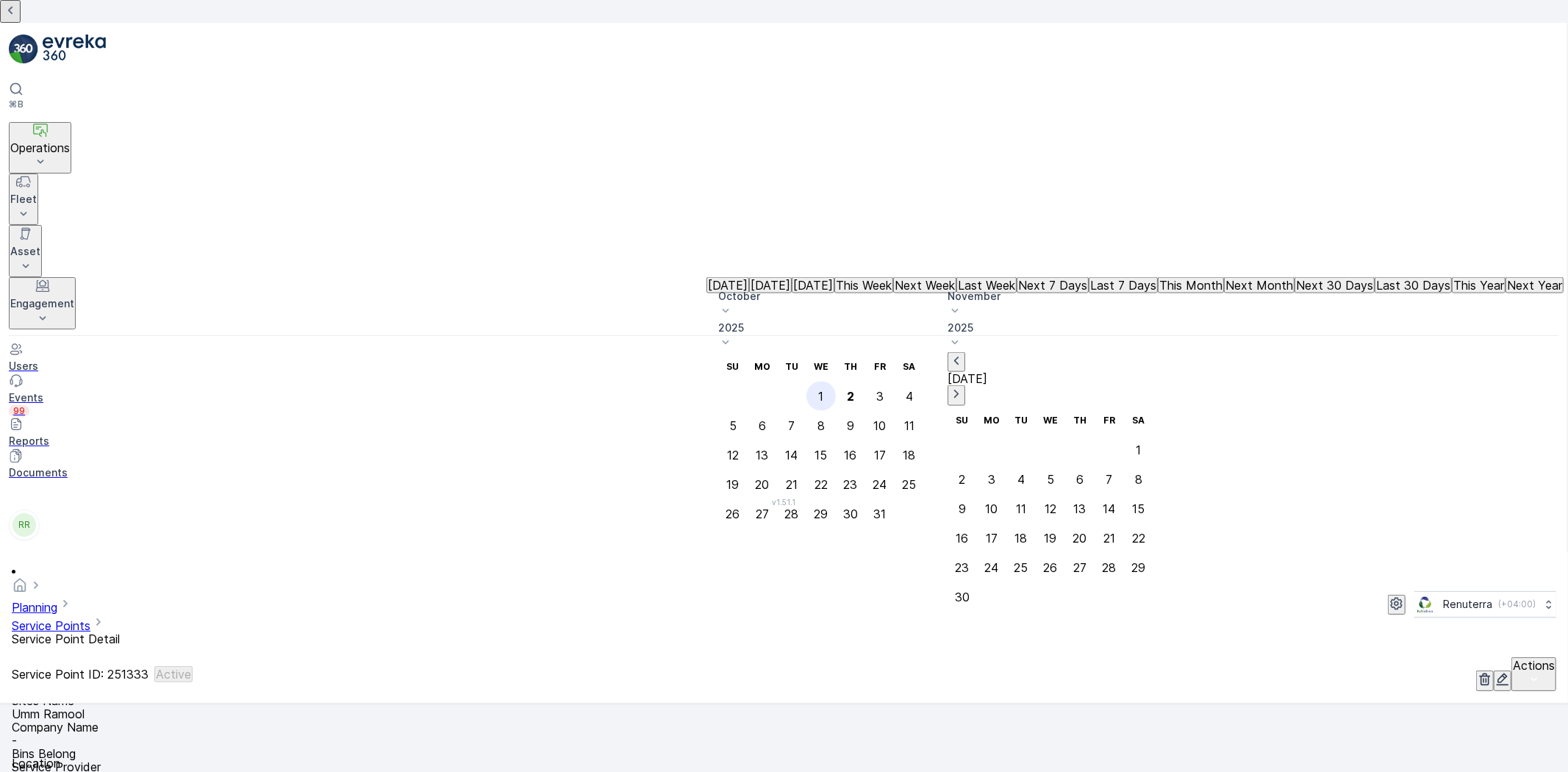
click at [824, 390] on div "1" at bounding box center [821, 396] width 5 height 13
type input "[DATE]"
click at [824, 390] on div "1" at bounding box center [821, 396] width 5 height 13
type input "[DATE]"
